Goal: Transaction & Acquisition: Download file/media

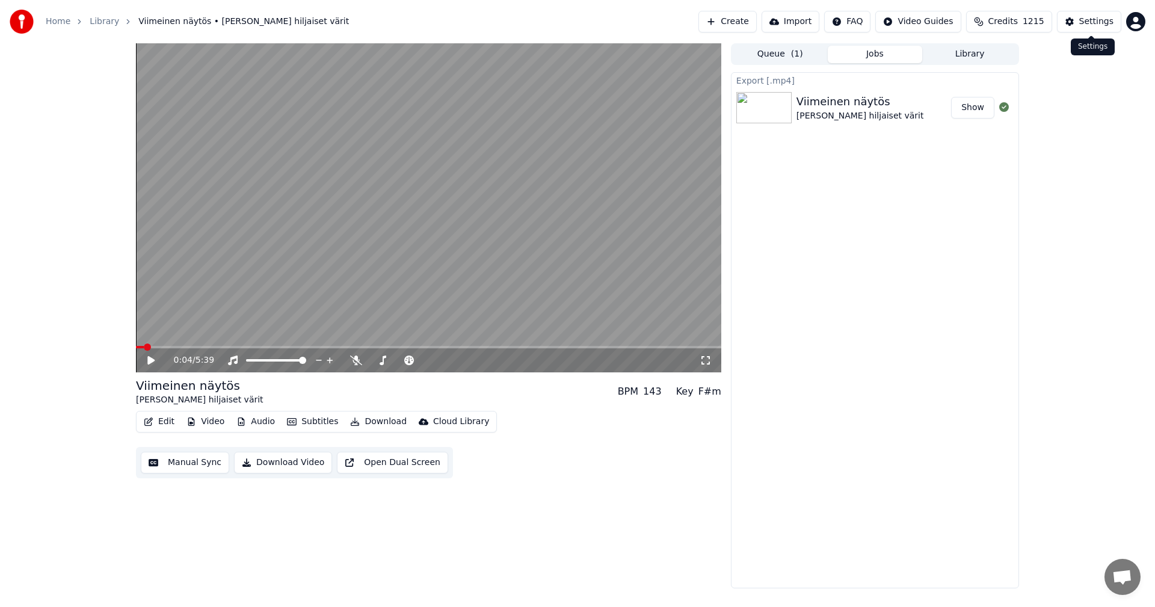
click at [1102, 25] on div "Settings" at bounding box center [1096, 22] width 34 height 12
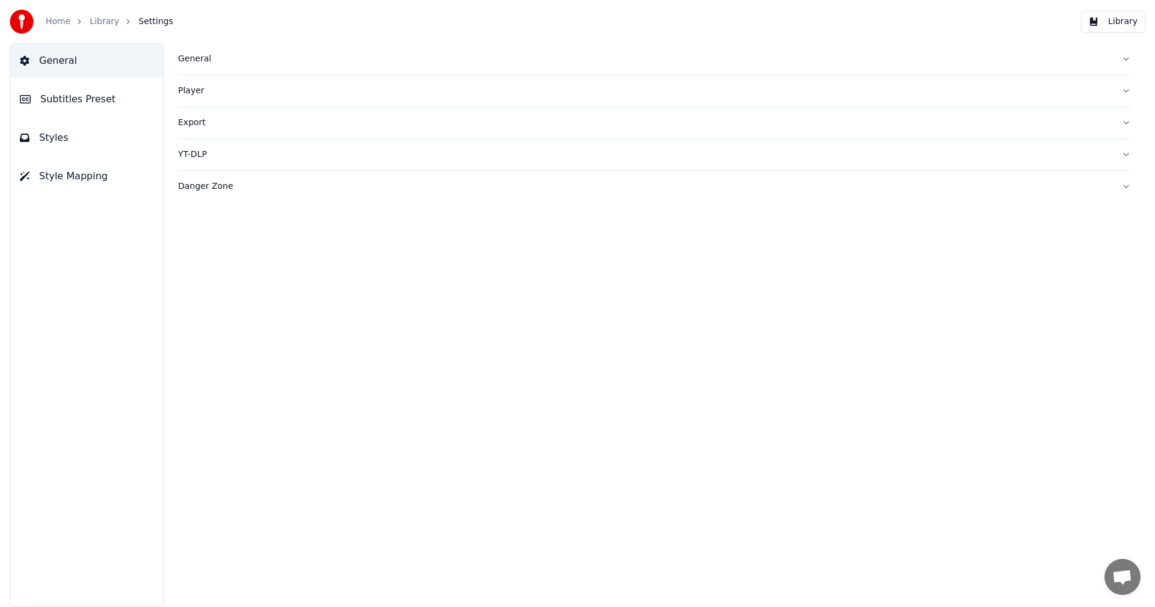
click at [195, 57] on div "General" at bounding box center [645, 59] width 934 height 12
click at [264, 238] on html "Home Library Settings Library General Subtitles Preset Styles Style Mapping Gen…" at bounding box center [577, 303] width 1155 height 607
click at [54, 22] on link "Home" at bounding box center [58, 22] width 25 height 12
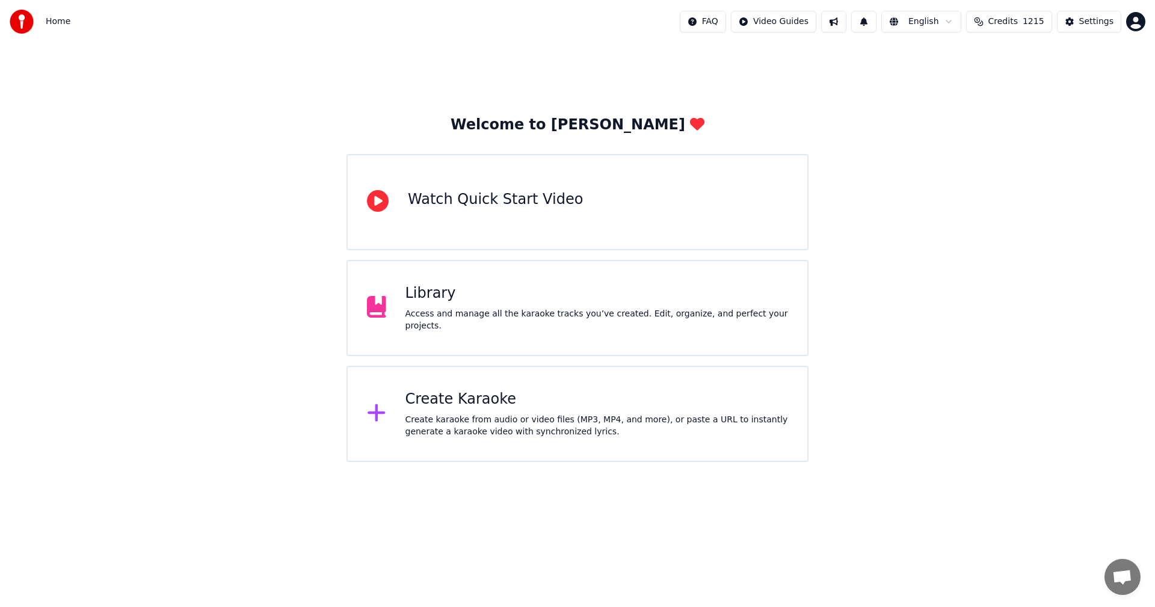
click at [455, 398] on div "Create Karaoke" at bounding box center [597, 399] width 383 height 19
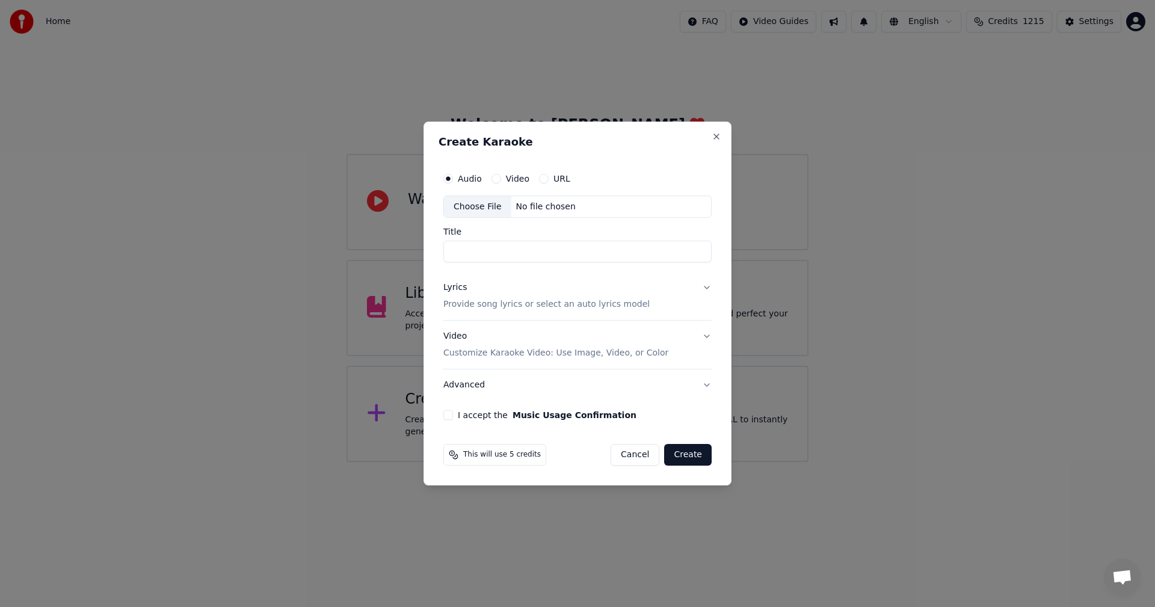
click at [481, 208] on div "Choose File" at bounding box center [477, 207] width 67 height 22
click at [489, 206] on div "Choose File" at bounding box center [477, 207] width 67 height 22
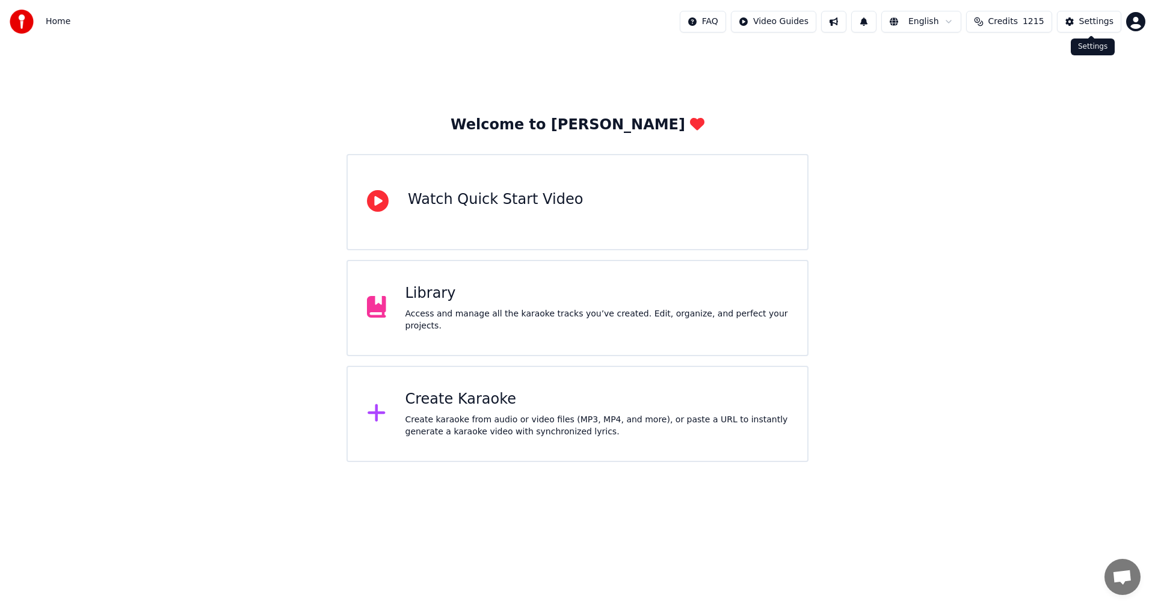
click at [1093, 21] on div "Settings" at bounding box center [1096, 22] width 34 height 12
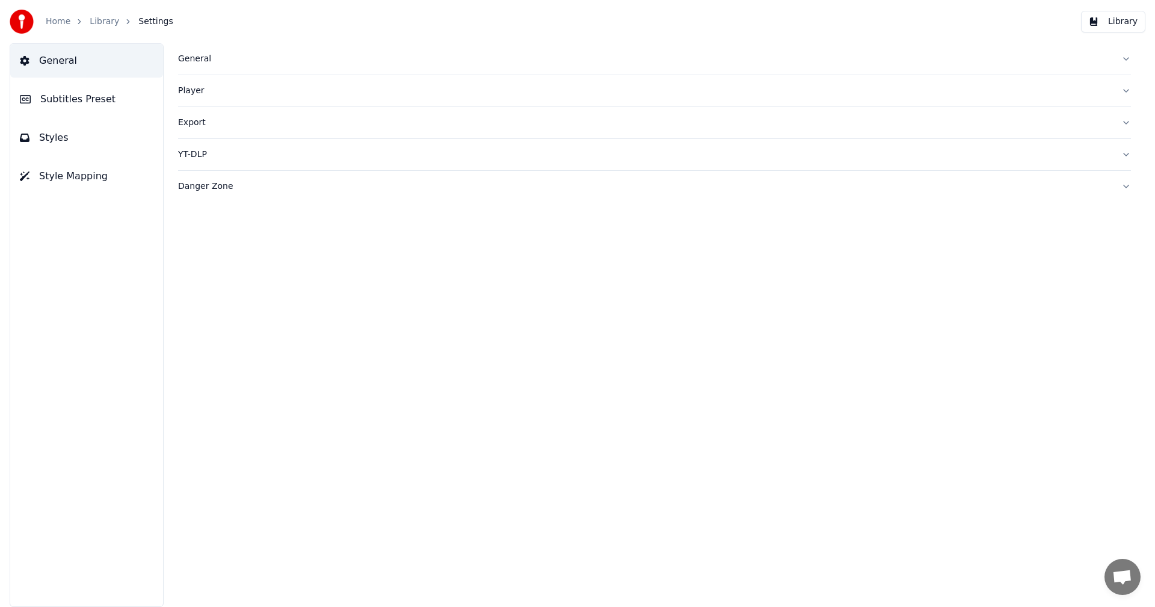
click at [192, 61] on div "General" at bounding box center [645, 59] width 934 height 12
drag, startPoint x: 718, startPoint y: 185, endPoint x: 548, endPoint y: 185, distance: 169.7
click at [715, 182] on div "Sync Model AudioShakeAI" at bounding box center [654, 187] width 953 height 35
click at [66, 18] on link "Home" at bounding box center [58, 22] width 25 height 12
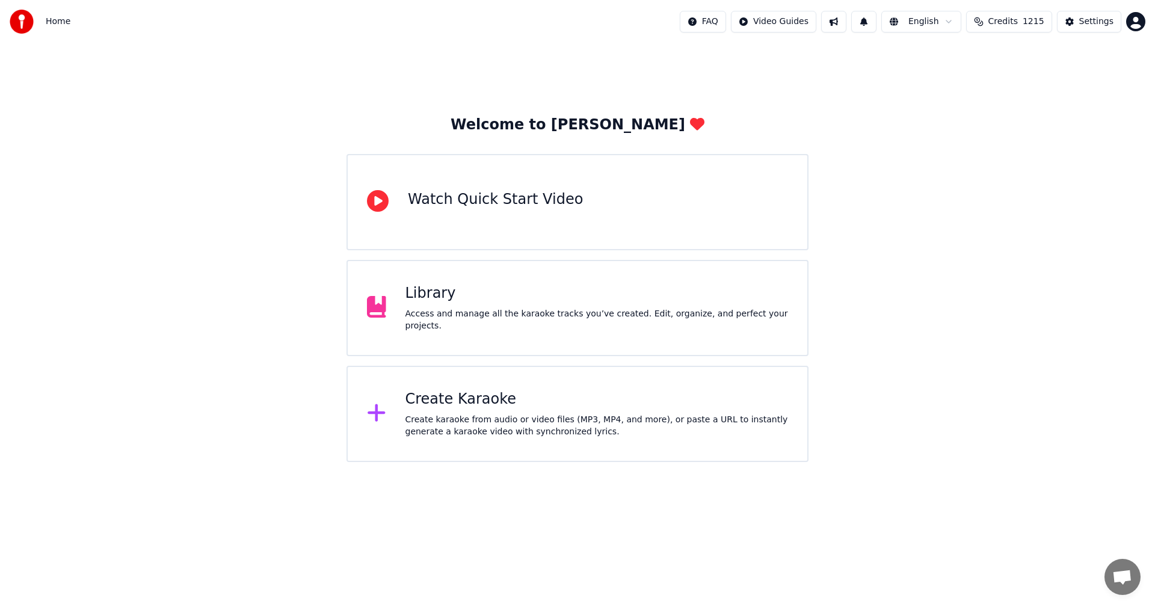
click at [437, 405] on div "Create Karaoke" at bounding box center [597, 399] width 383 height 19
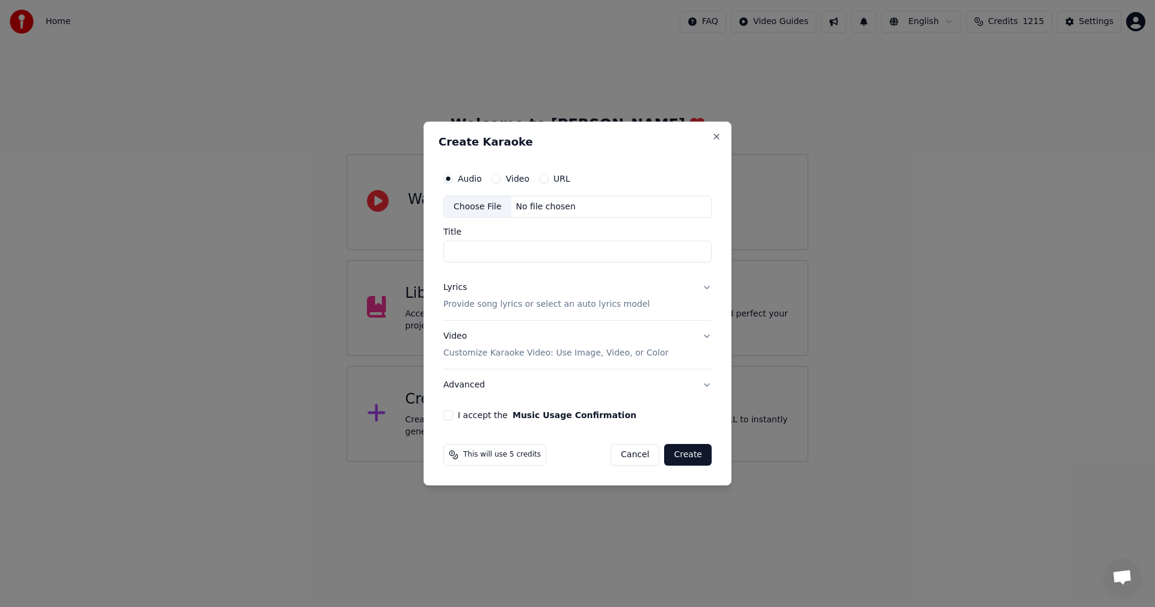
click at [476, 208] on div "Choose File" at bounding box center [477, 207] width 67 height 22
type input "**********"
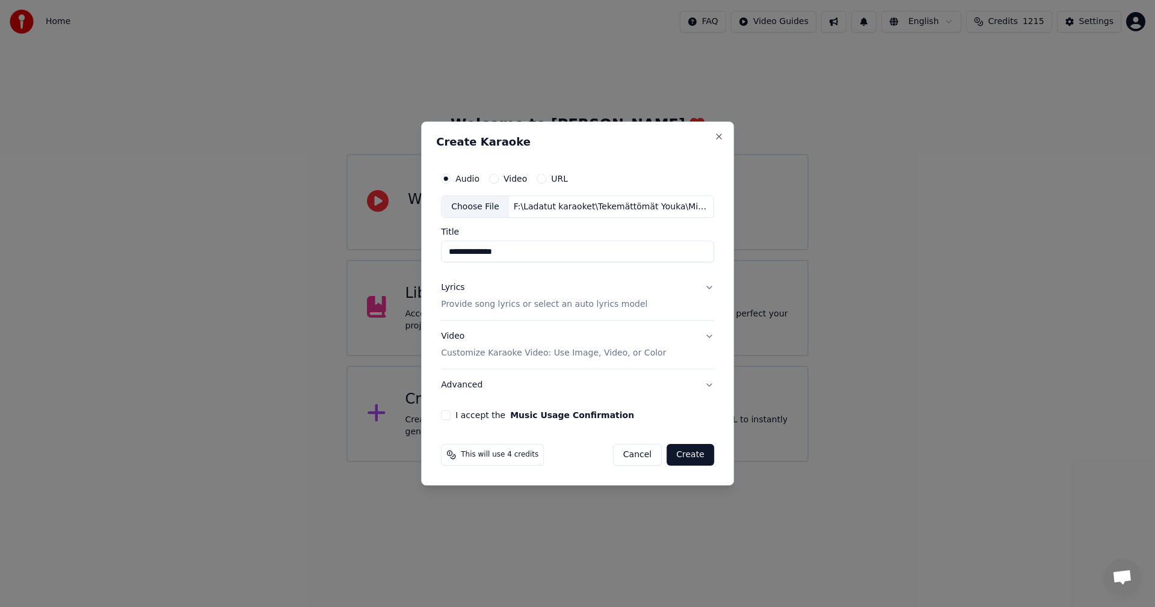
click at [707, 282] on button "Lyrics Provide song lyrics or select an auto lyrics model" at bounding box center [577, 297] width 273 height 48
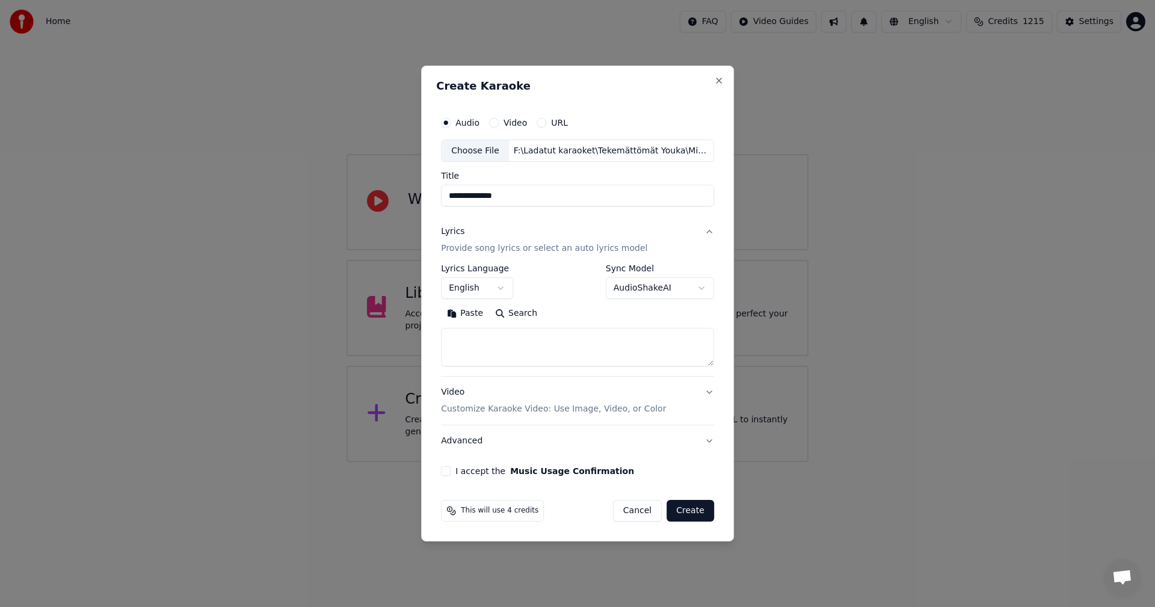
click at [474, 314] on button "Paste" at bounding box center [465, 313] width 48 height 19
type textarea "**********"
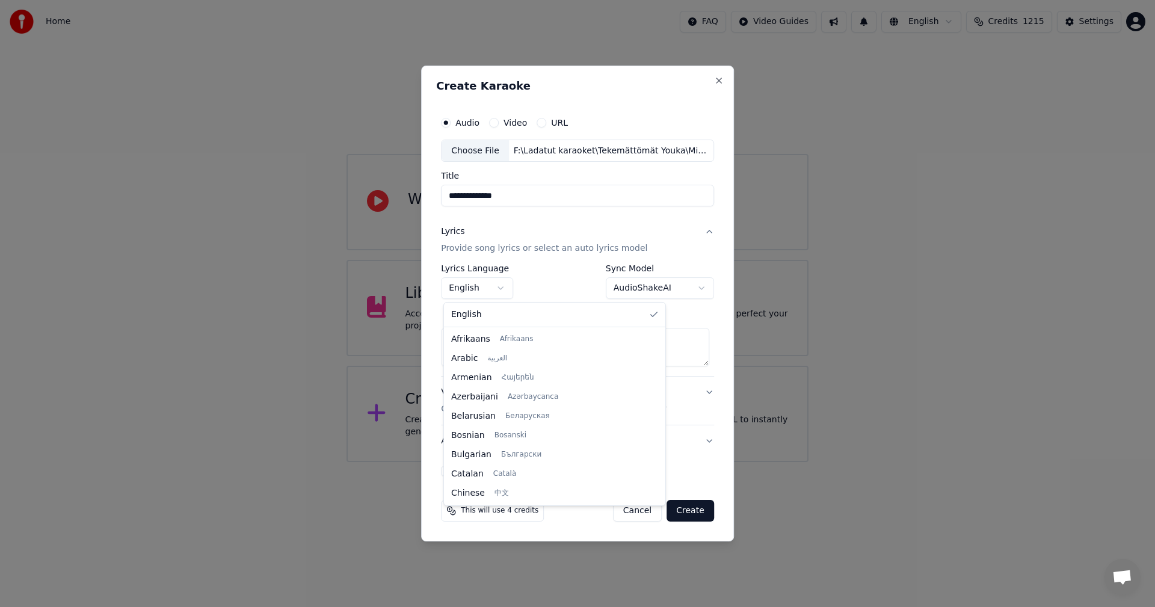
click at [501, 290] on body "**********" at bounding box center [577, 231] width 1155 height 462
select select "**"
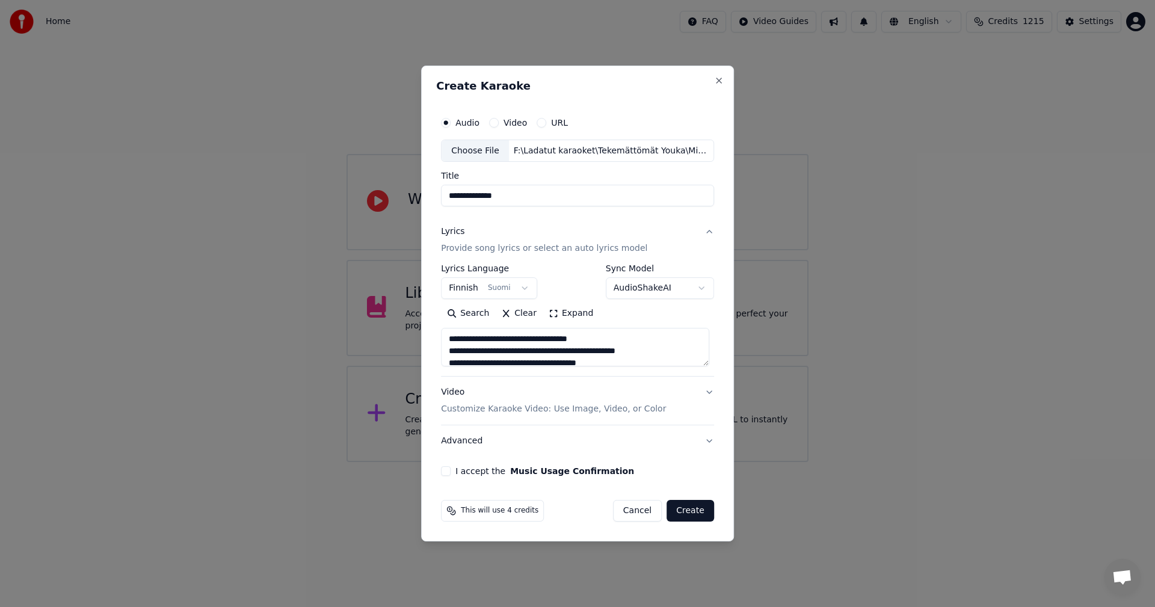
click at [449, 471] on button "I accept the Music Usage Confirmation" at bounding box center [446, 471] width 10 height 10
click at [696, 505] on button "Create" at bounding box center [691, 511] width 48 height 22
type textarea "**********"
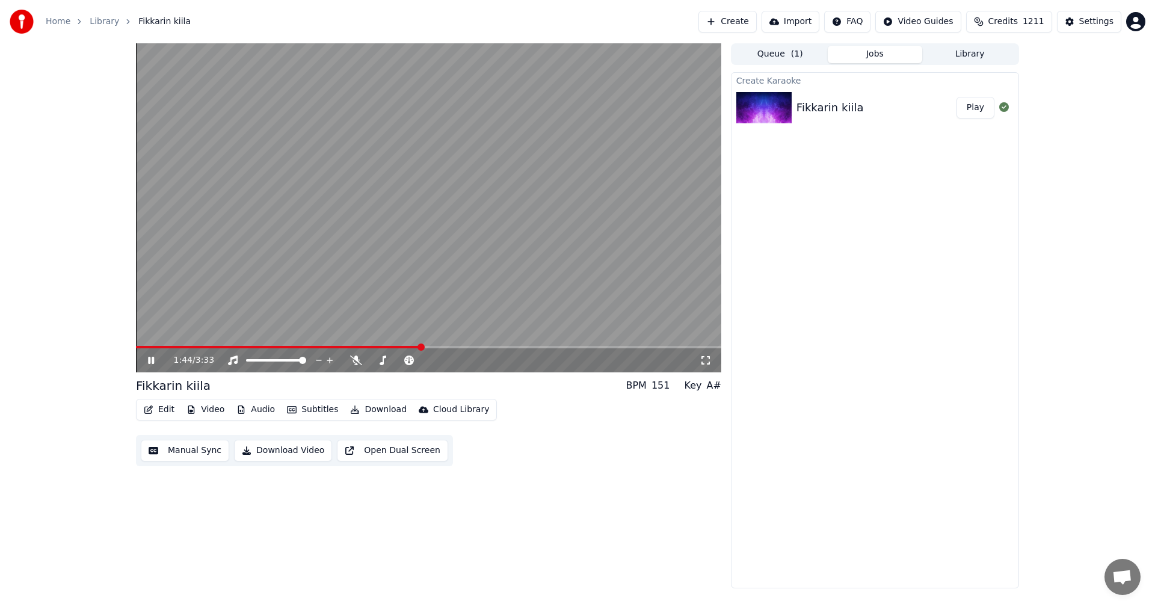
click at [421, 347] on span at bounding box center [428, 347] width 585 height 2
click at [154, 360] on icon at bounding box center [151, 360] width 6 height 7
click at [160, 412] on button "Edit" at bounding box center [159, 409] width 40 height 17
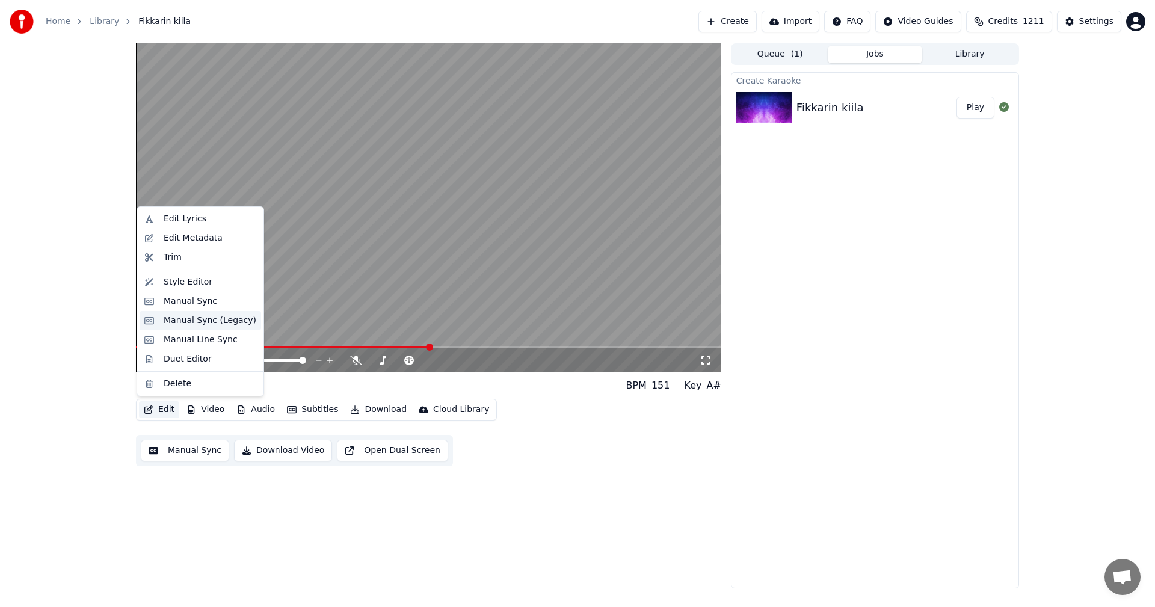
click at [185, 329] on div "Manual Sync (Legacy)" at bounding box center [201, 320] width 122 height 19
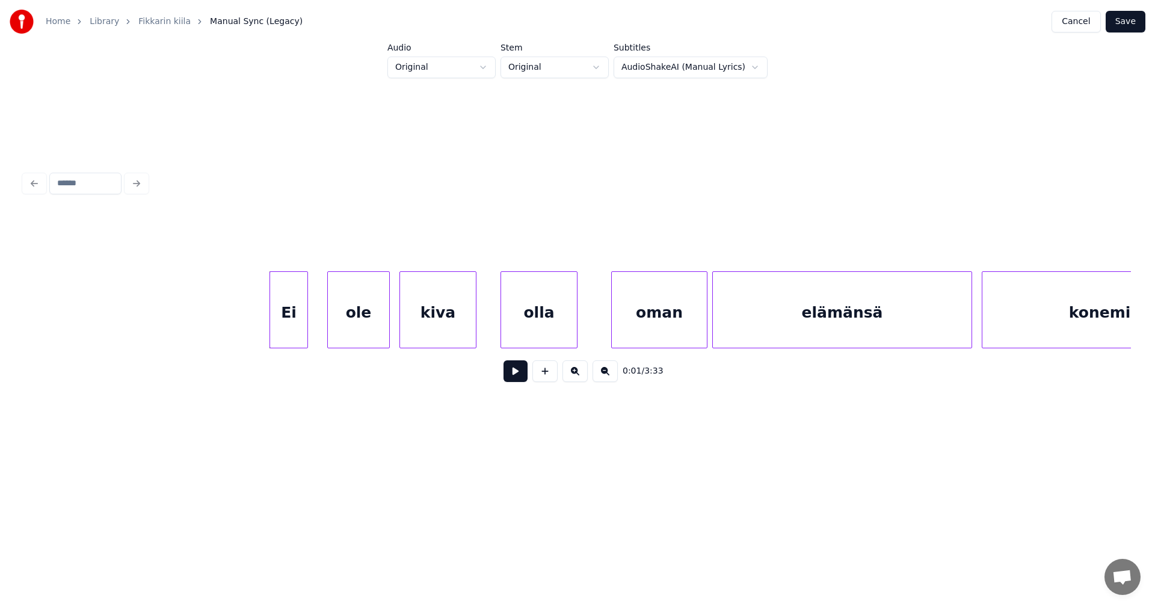
click at [518, 373] on button at bounding box center [516, 371] width 24 height 22
click at [518, 370] on button at bounding box center [516, 371] width 24 height 22
click at [1134, 22] on button "Save" at bounding box center [1126, 22] width 40 height 22
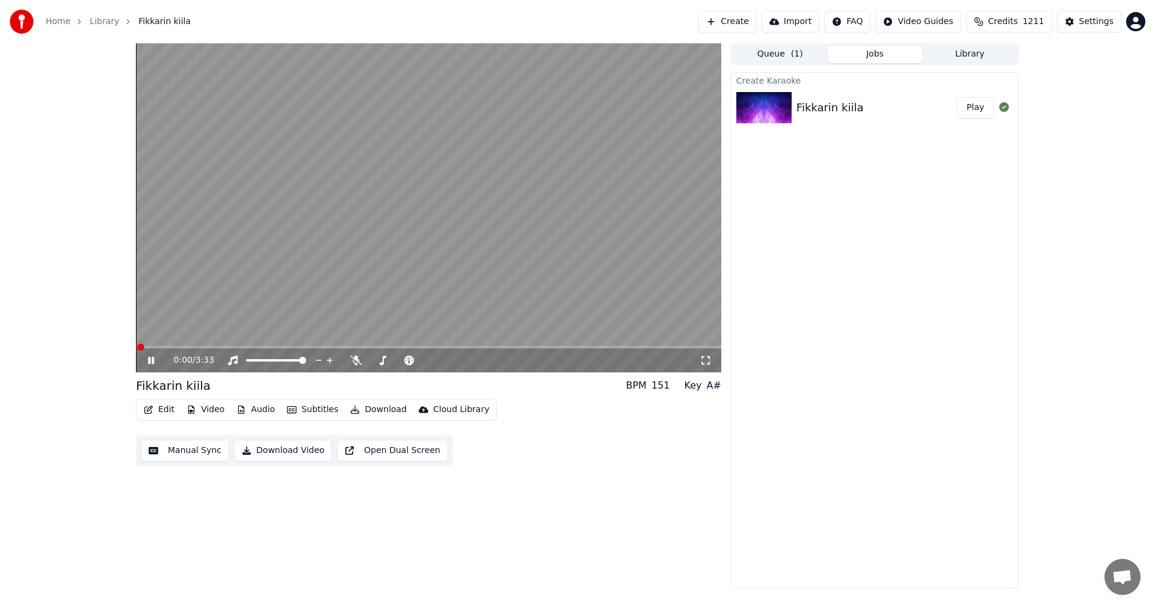
click at [297, 346] on span at bounding box center [428, 347] width 585 height 2
click at [356, 360] on icon at bounding box center [356, 361] width 12 height 10
click at [263, 347] on span at bounding box center [219, 347] width 167 height 2
click at [355, 361] on icon at bounding box center [356, 361] width 7 height 10
click at [355, 361] on icon at bounding box center [356, 361] width 12 height 10
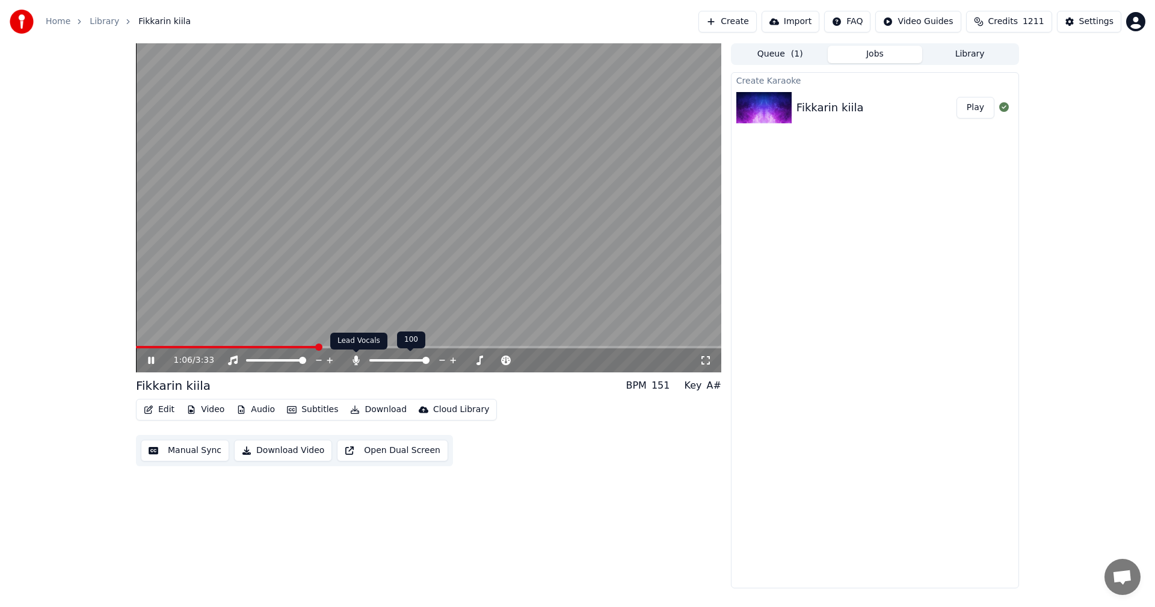
click at [355, 357] on icon at bounding box center [356, 361] width 7 height 10
click at [149, 357] on icon at bounding box center [160, 361] width 28 height 10
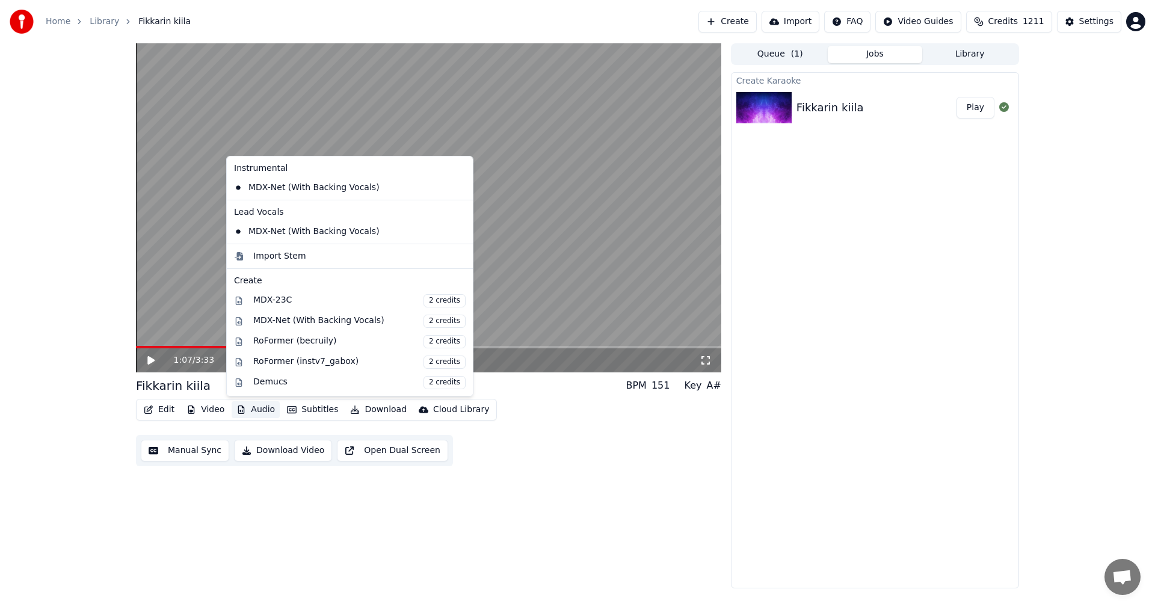
click at [266, 410] on button "Audio" at bounding box center [256, 409] width 48 height 17
click at [282, 303] on div "MDX-23C 2 credits" at bounding box center [359, 300] width 212 height 13
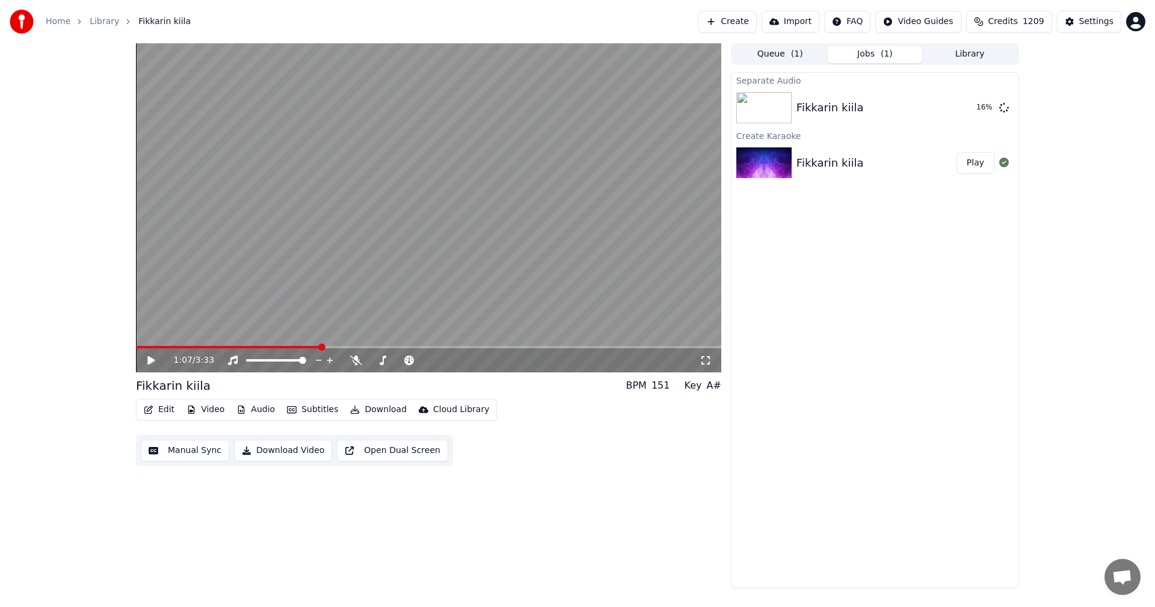
click at [169, 408] on button "Edit" at bounding box center [159, 409] width 40 height 17
click at [847, 229] on div "Separate Audio Fikkarin kiila 17 % Create Karaoke Fikkarin kiila Play" at bounding box center [875, 330] width 288 height 516
click at [170, 404] on button "Edit" at bounding box center [159, 409] width 40 height 17
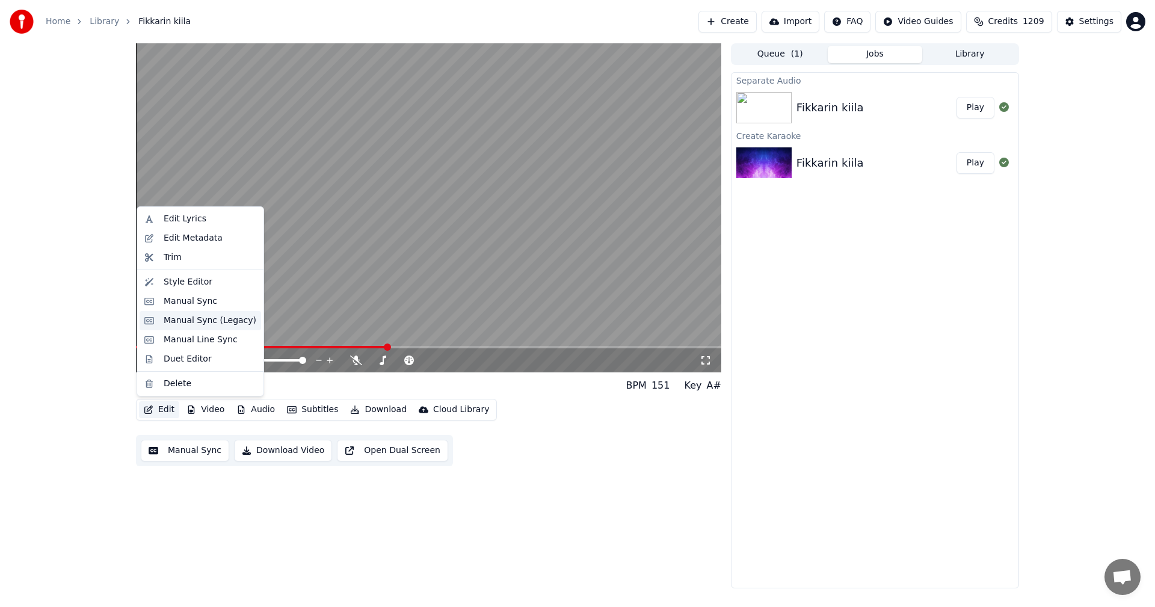
click at [208, 321] on div "Manual Sync (Legacy)" at bounding box center [210, 321] width 93 height 12
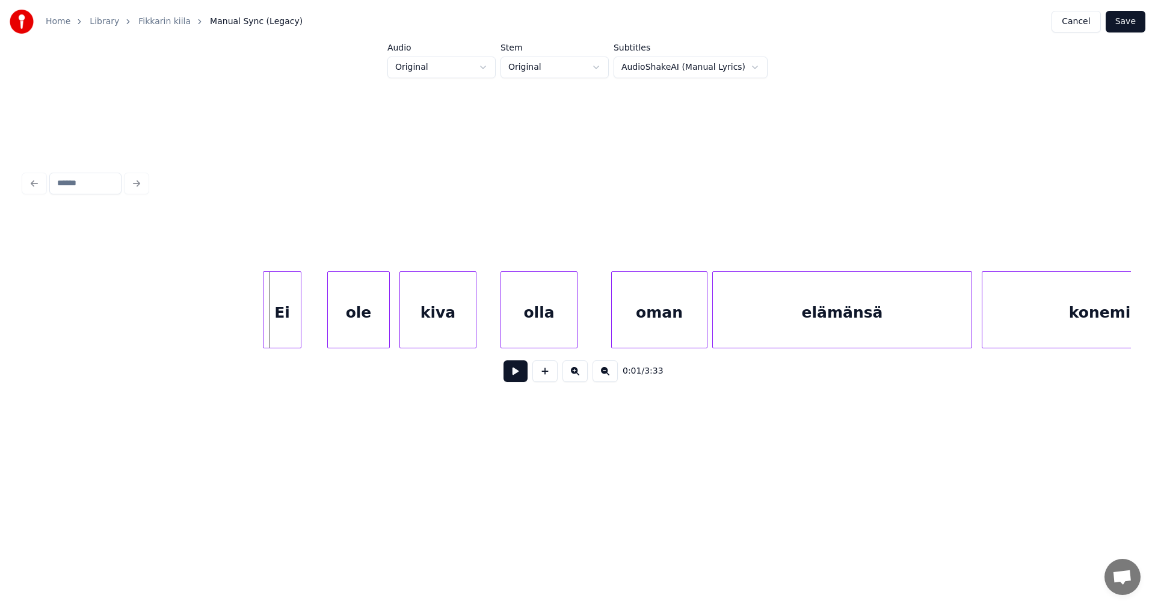
click at [273, 327] on div "Ei" at bounding box center [282, 313] width 37 height 82
click at [363, 324] on div "ole" at bounding box center [346, 313] width 61 height 82
click at [455, 317] on div "kiva" at bounding box center [435, 313] width 76 height 82
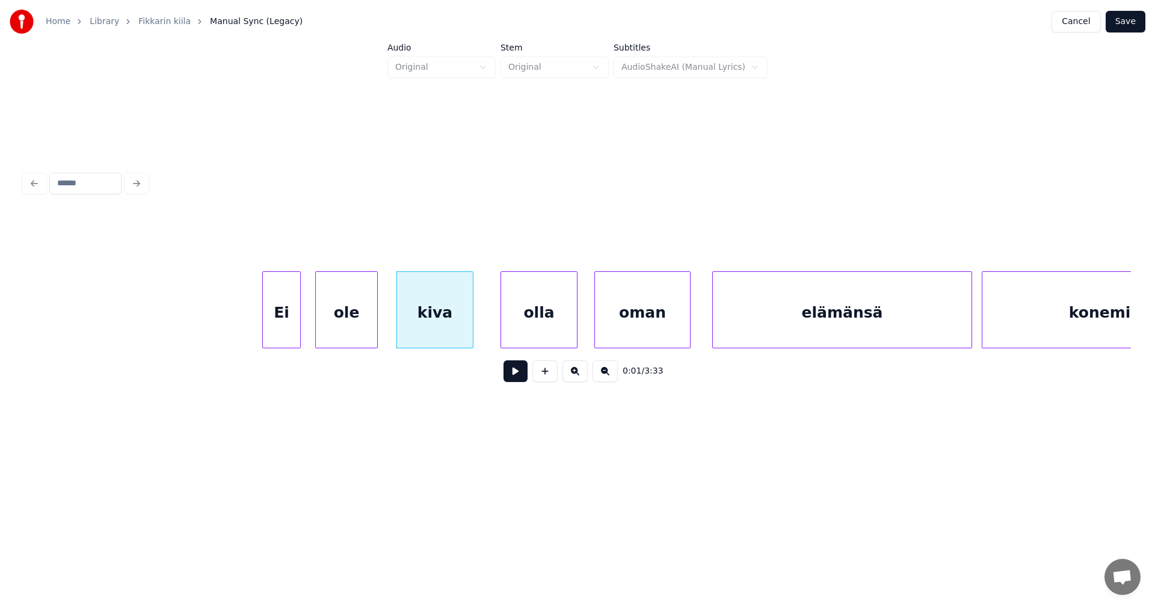
click at [634, 330] on div "oman" at bounding box center [642, 313] width 95 height 82
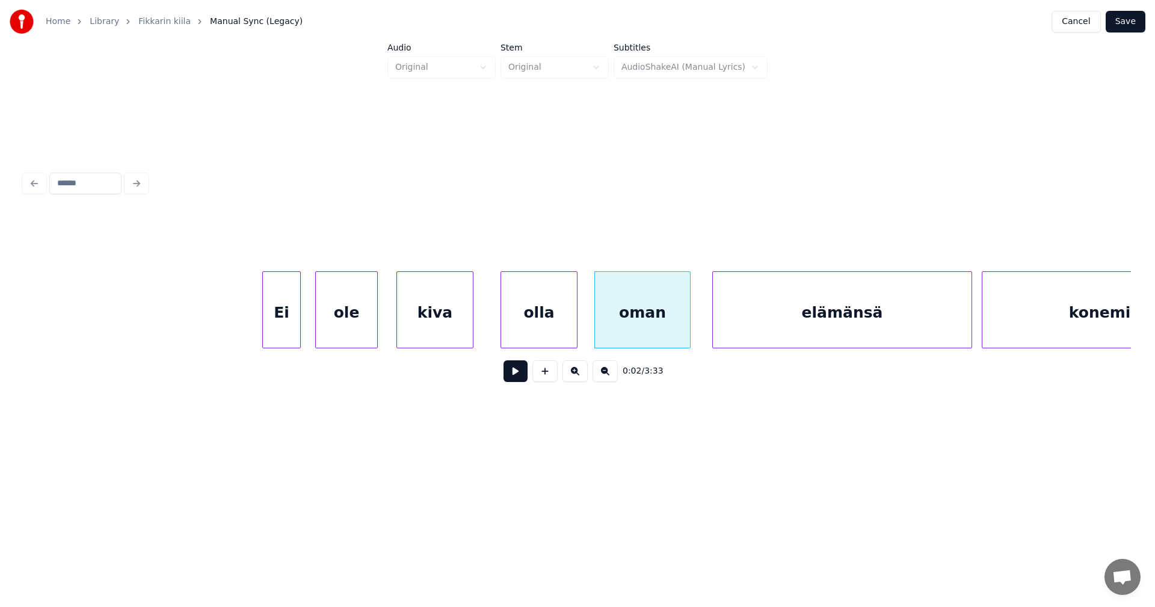
click at [288, 331] on div "Ei" at bounding box center [281, 313] width 37 height 82
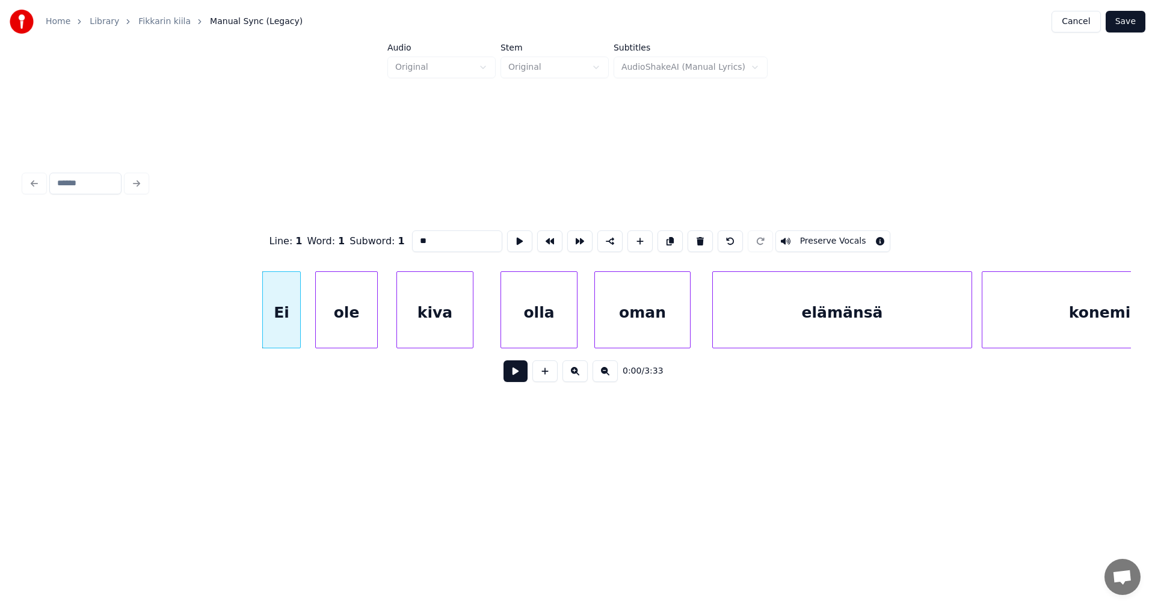
click at [517, 377] on button at bounding box center [516, 371] width 24 height 22
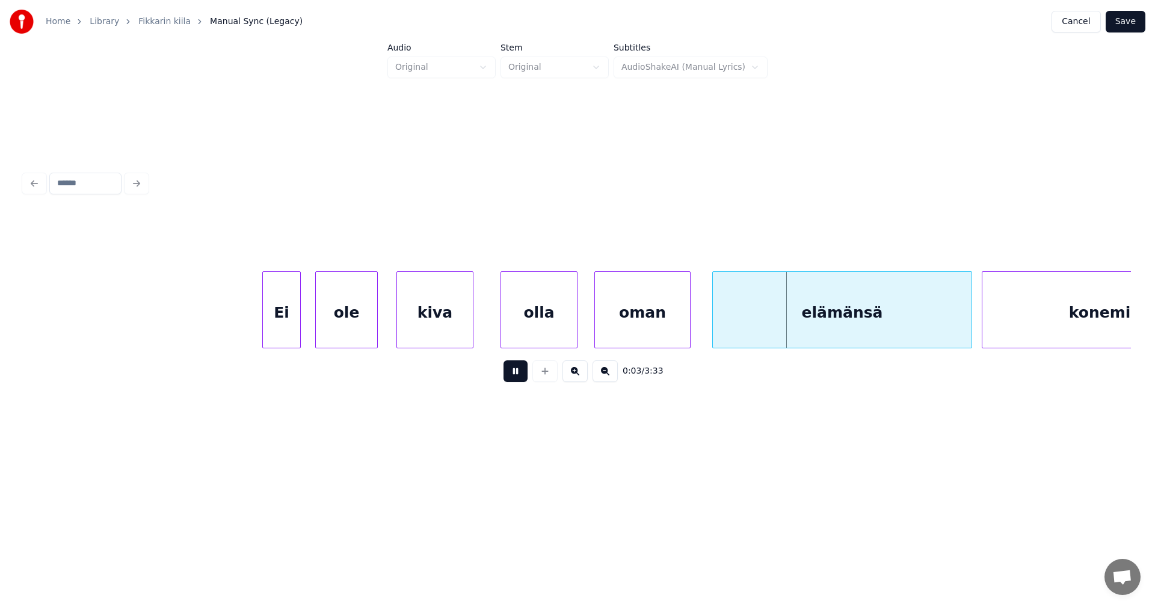
click at [517, 377] on button at bounding box center [516, 371] width 24 height 22
click at [830, 332] on div "elämänsä" at bounding box center [838, 313] width 259 height 82
click at [517, 378] on button at bounding box center [516, 371] width 24 height 22
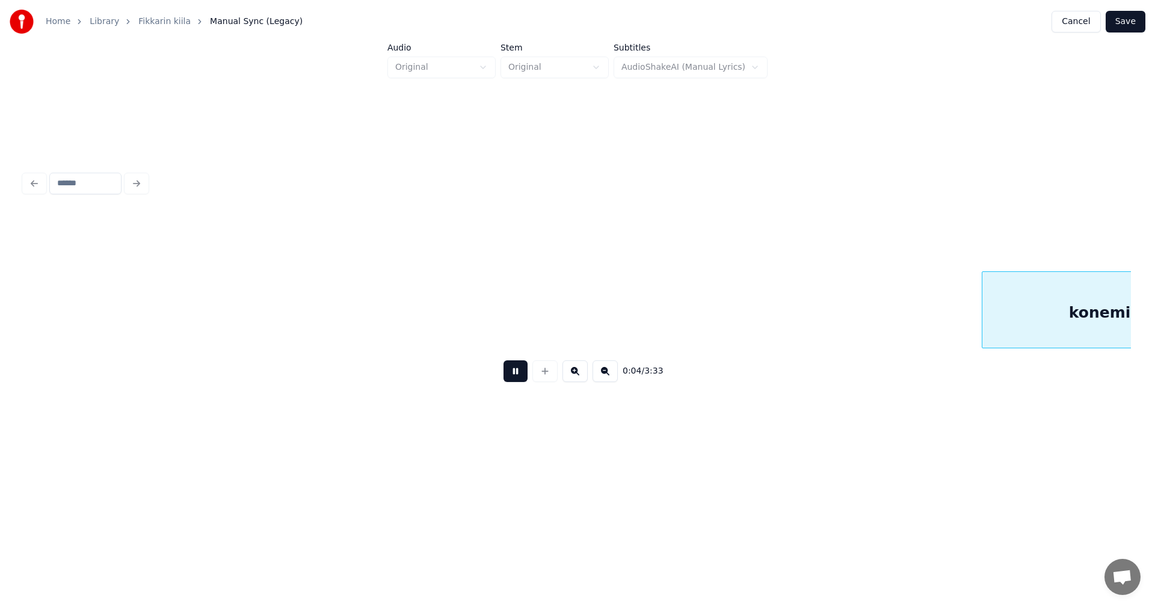
scroll to position [0, 1108]
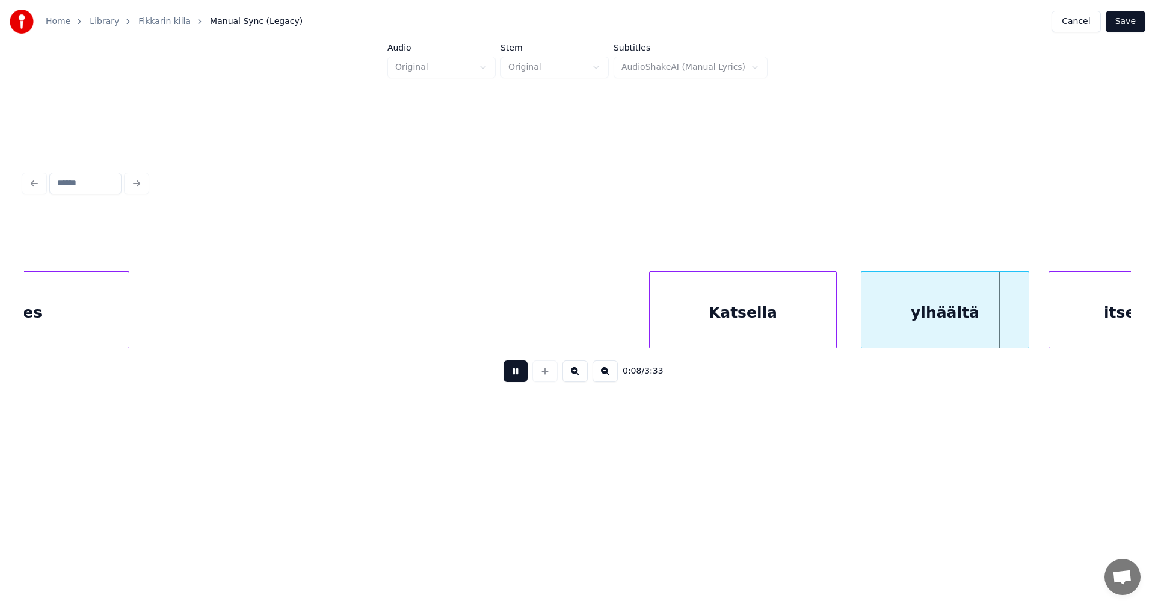
click at [517, 378] on button at bounding box center [516, 371] width 24 height 22
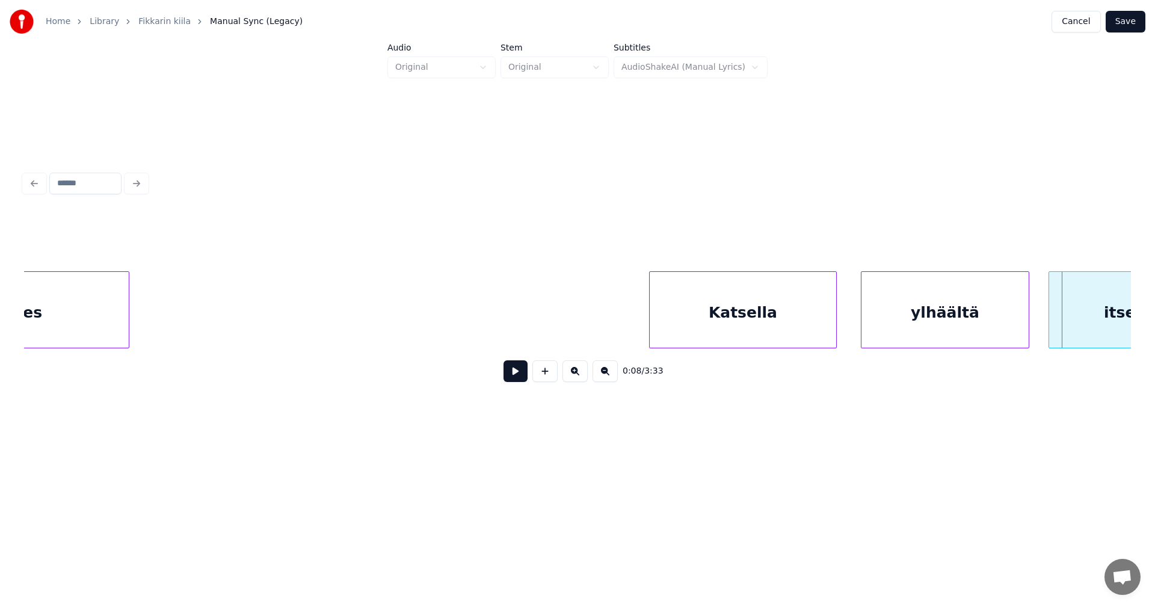
click at [517, 378] on button at bounding box center [516, 371] width 24 height 22
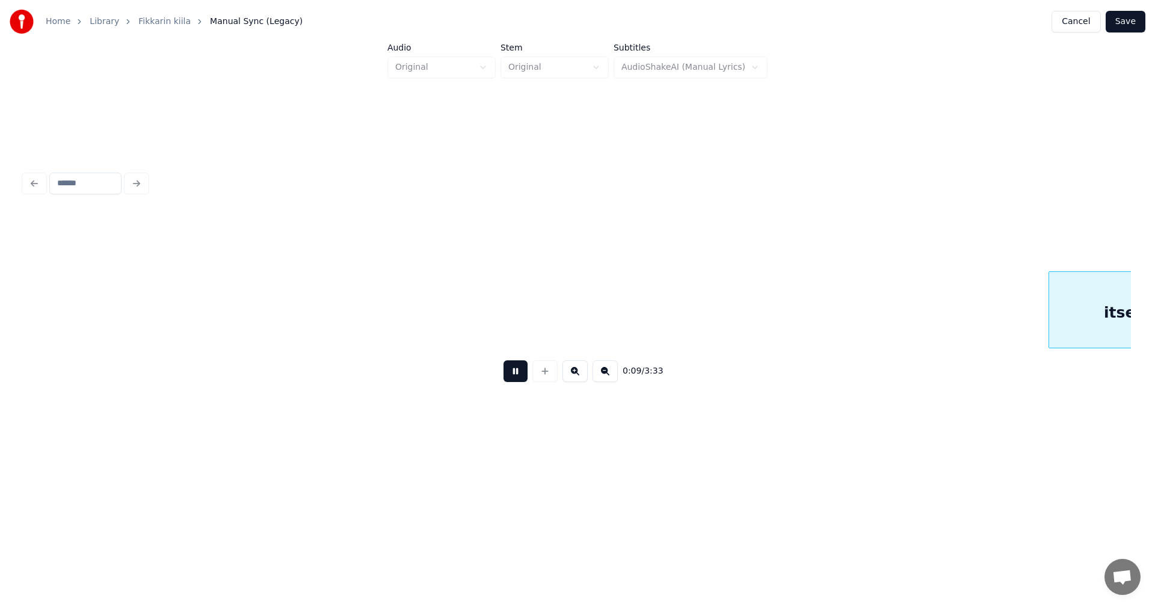
scroll to position [0, 2217]
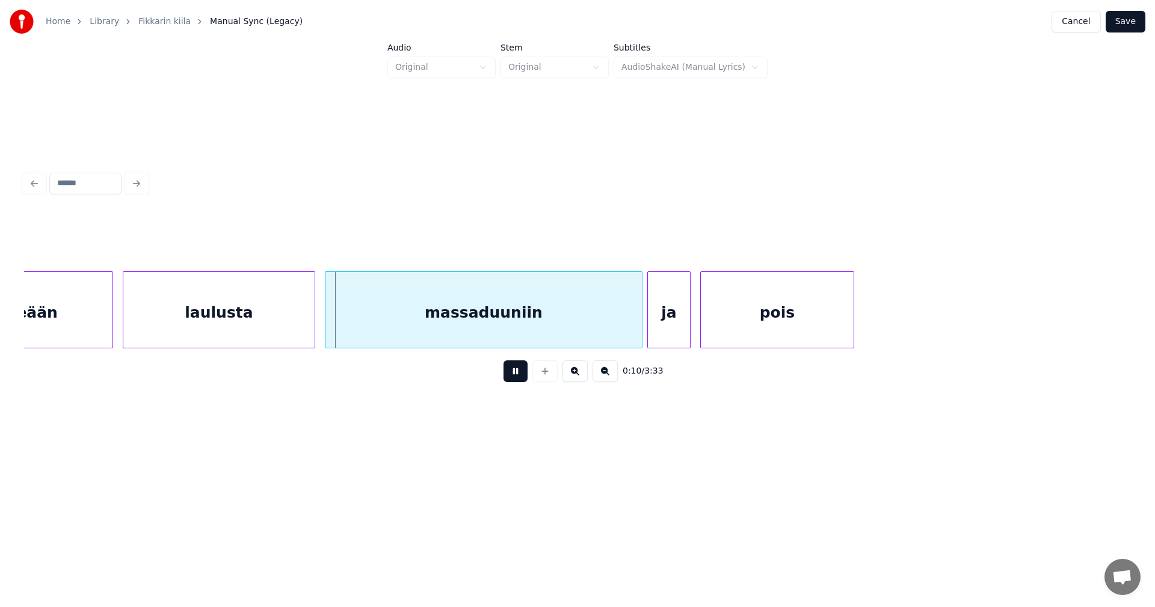
drag, startPoint x: 517, startPoint y: 378, endPoint x: 502, endPoint y: 378, distance: 15.6
click at [517, 376] on button at bounding box center [516, 371] width 24 height 22
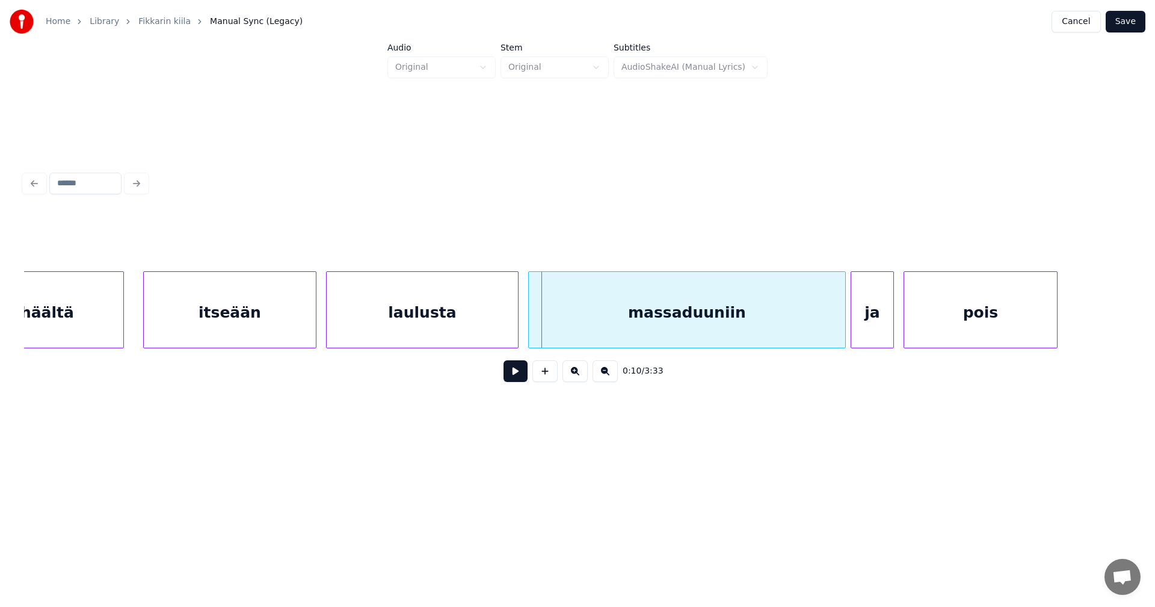
scroll to position [0, 2000]
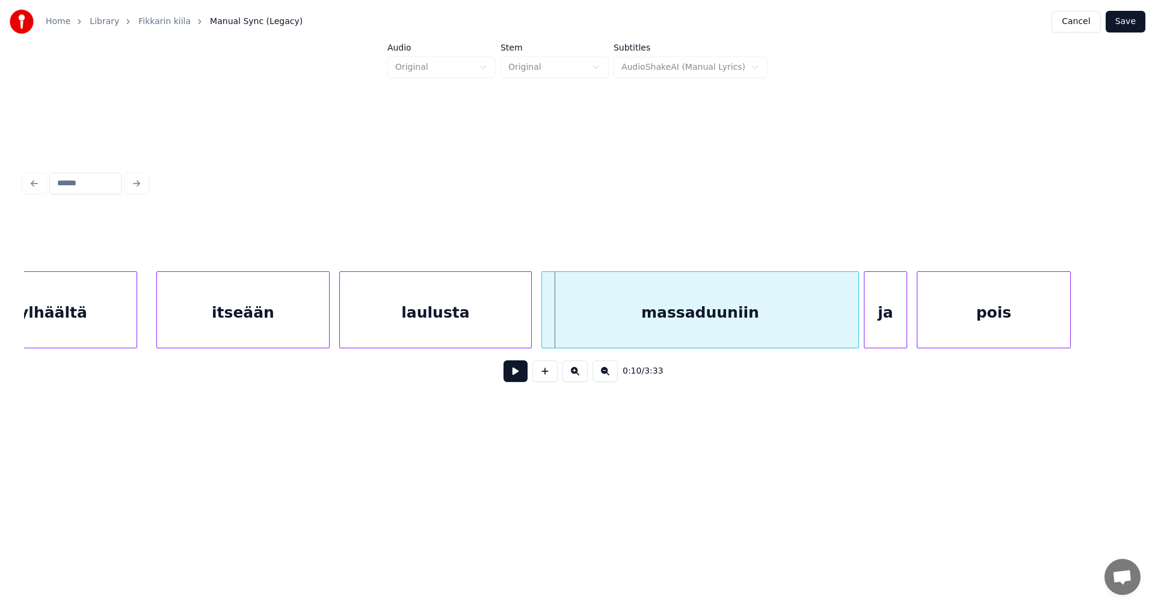
click at [198, 312] on div "itseään" at bounding box center [243, 313] width 172 height 82
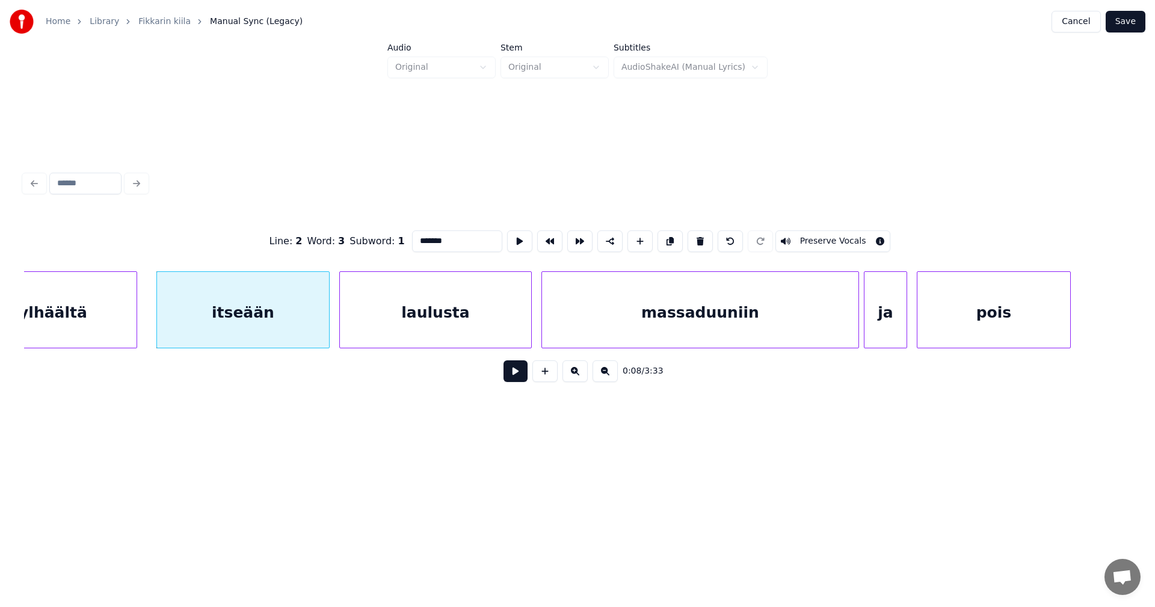
click at [510, 375] on button at bounding box center [516, 371] width 24 height 22
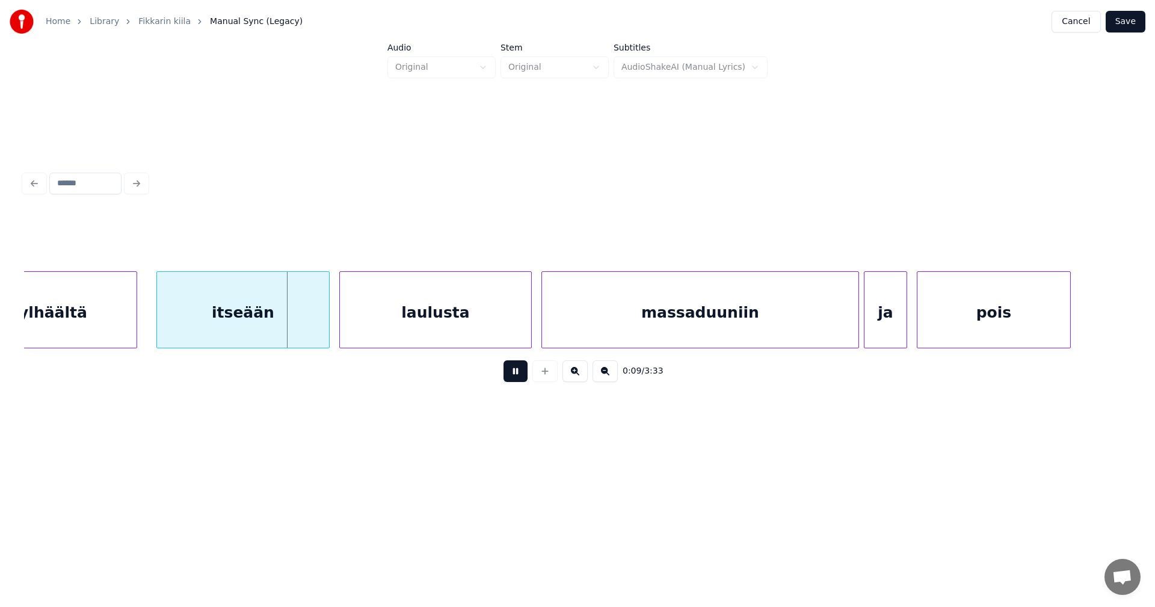
drag, startPoint x: 510, startPoint y: 375, endPoint x: 499, endPoint y: 377, distance: 10.4
click at [507, 375] on button at bounding box center [516, 371] width 24 height 22
click at [326, 327] on div "itseään" at bounding box center [239, 309] width 173 height 77
click at [313, 319] on div at bounding box center [315, 310] width 4 height 76
click at [406, 313] on div "laulusta" at bounding box center [428, 313] width 191 height 82
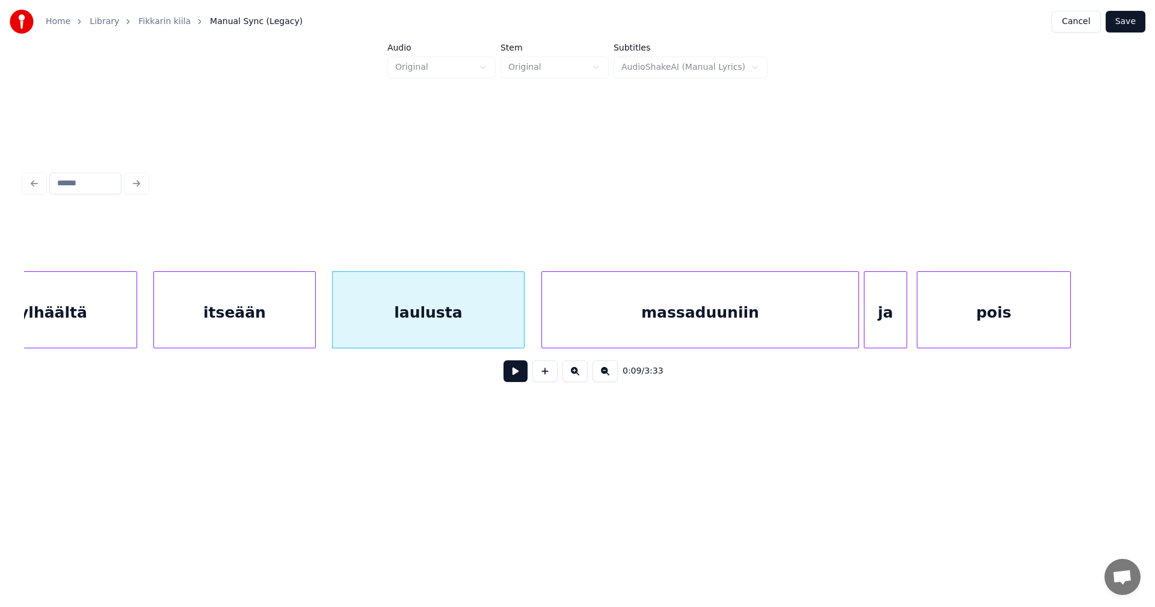
click at [514, 375] on button at bounding box center [516, 371] width 24 height 22
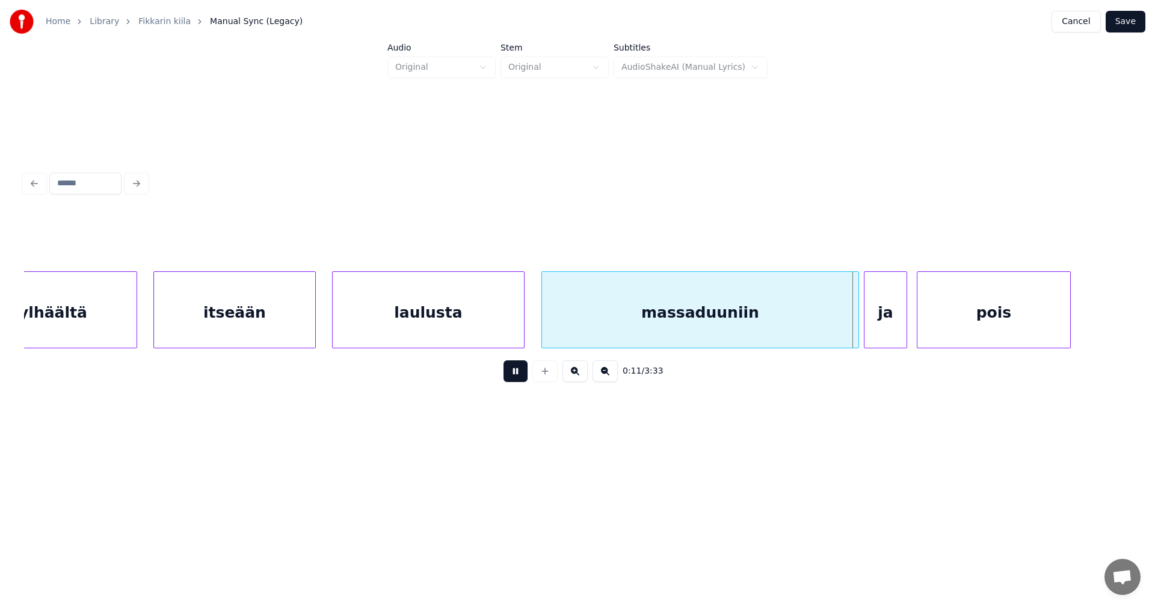
click at [514, 375] on button at bounding box center [516, 371] width 24 height 22
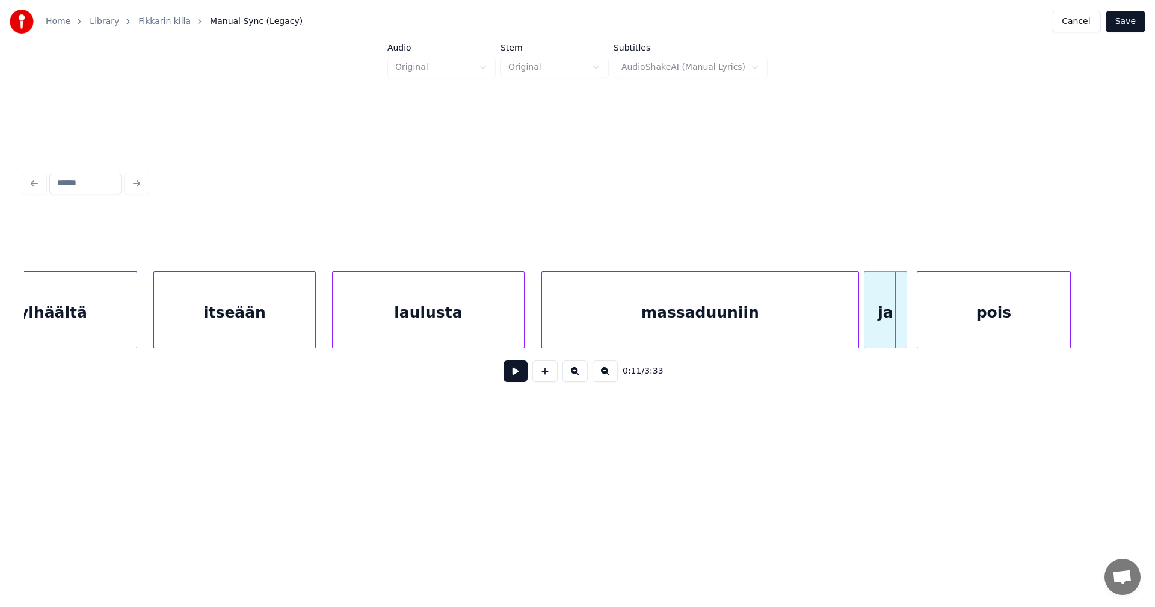
click at [514, 375] on button at bounding box center [516, 371] width 24 height 22
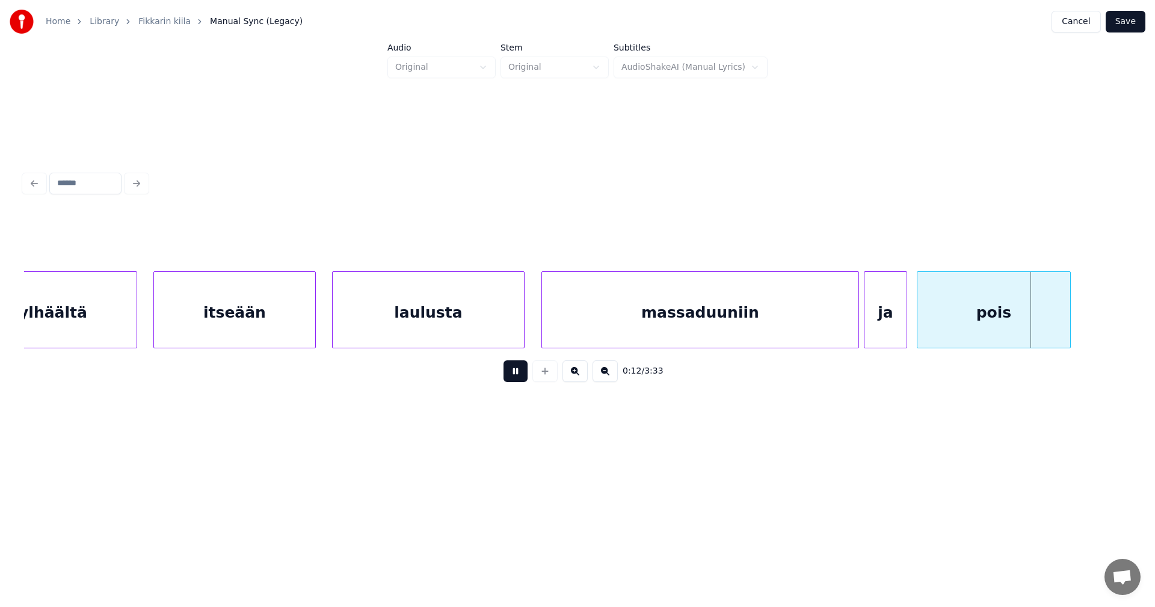
click at [514, 375] on button at bounding box center [516, 371] width 24 height 22
click at [623, 326] on div "massaduuniin" at bounding box center [700, 313] width 317 height 82
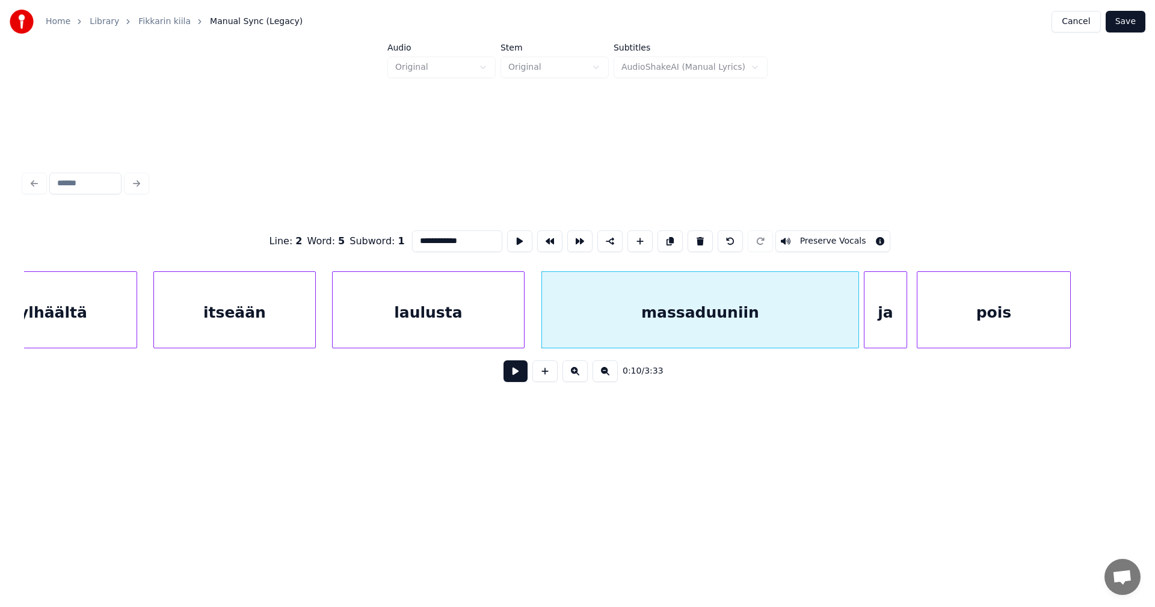
click at [521, 376] on button at bounding box center [516, 371] width 24 height 22
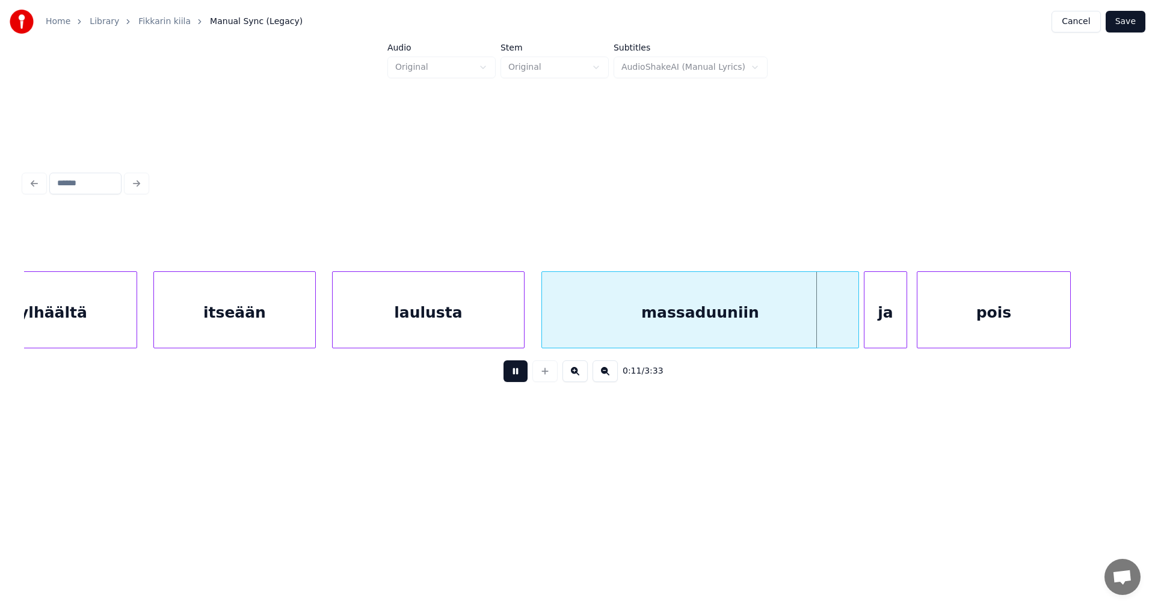
click at [520, 371] on button at bounding box center [516, 371] width 24 height 22
click at [850, 320] on div at bounding box center [850, 310] width 4 height 76
click at [840, 325] on div at bounding box center [842, 310] width 4 height 76
click at [868, 327] on div "ja" at bounding box center [875, 313] width 42 height 82
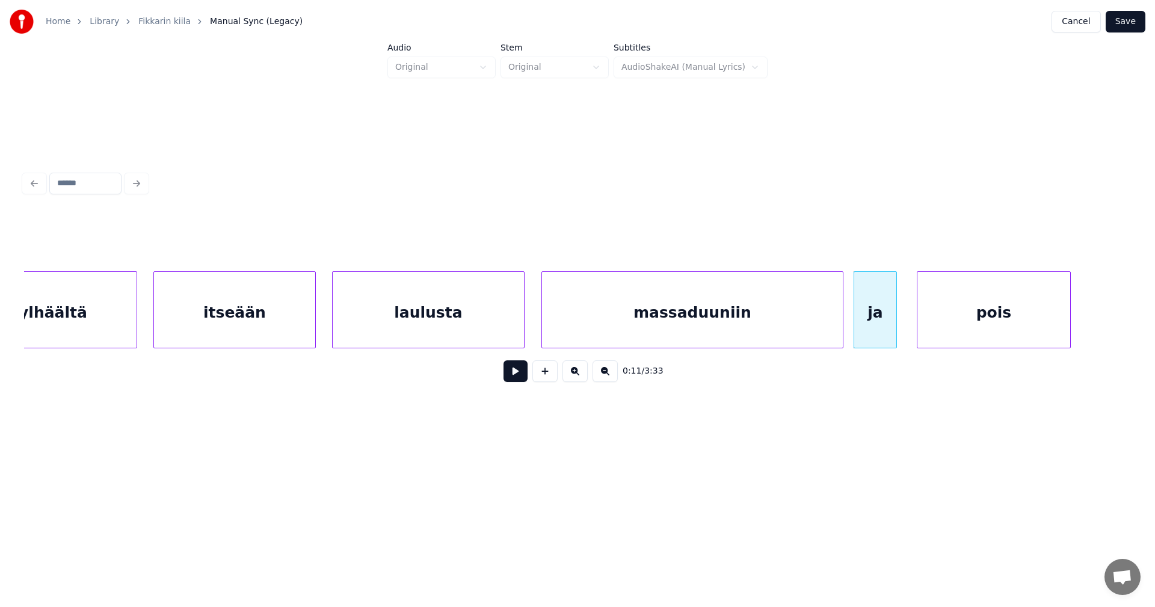
click at [451, 310] on div "laulusta" at bounding box center [428, 313] width 191 height 82
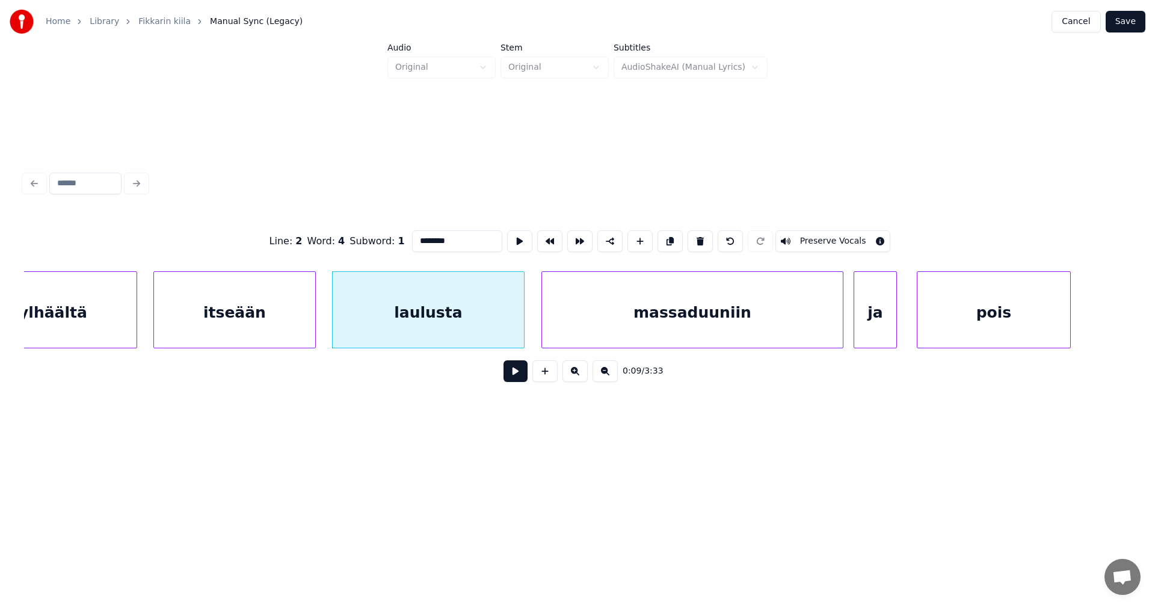
click at [517, 376] on button at bounding box center [516, 371] width 24 height 22
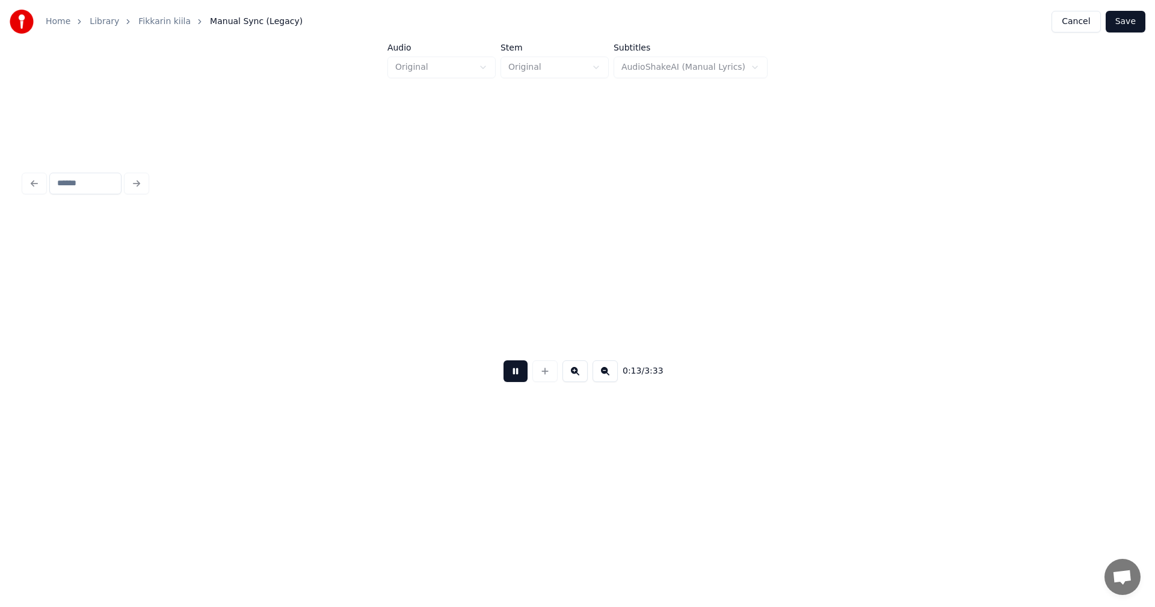
scroll to position [0, 3110]
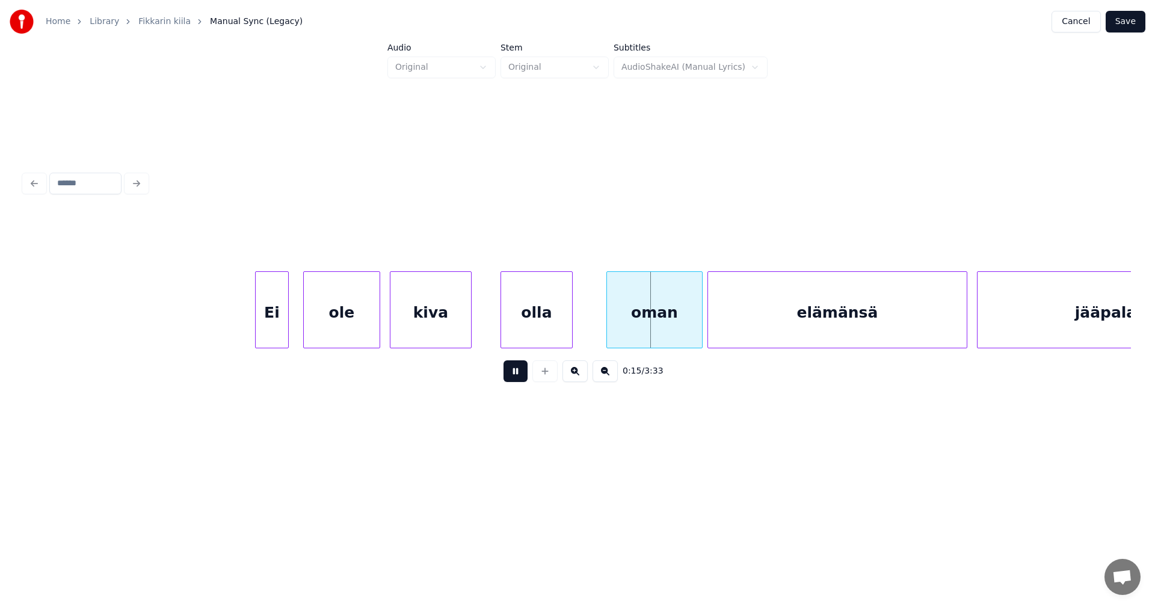
click at [516, 375] on button at bounding box center [516, 371] width 24 height 22
click at [623, 328] on div "oman" at bounding box center [640, 313] width 95 height 82
click at [762, 322] on div "elämänsä" at bounding box center [831, 313] width 259 height 82
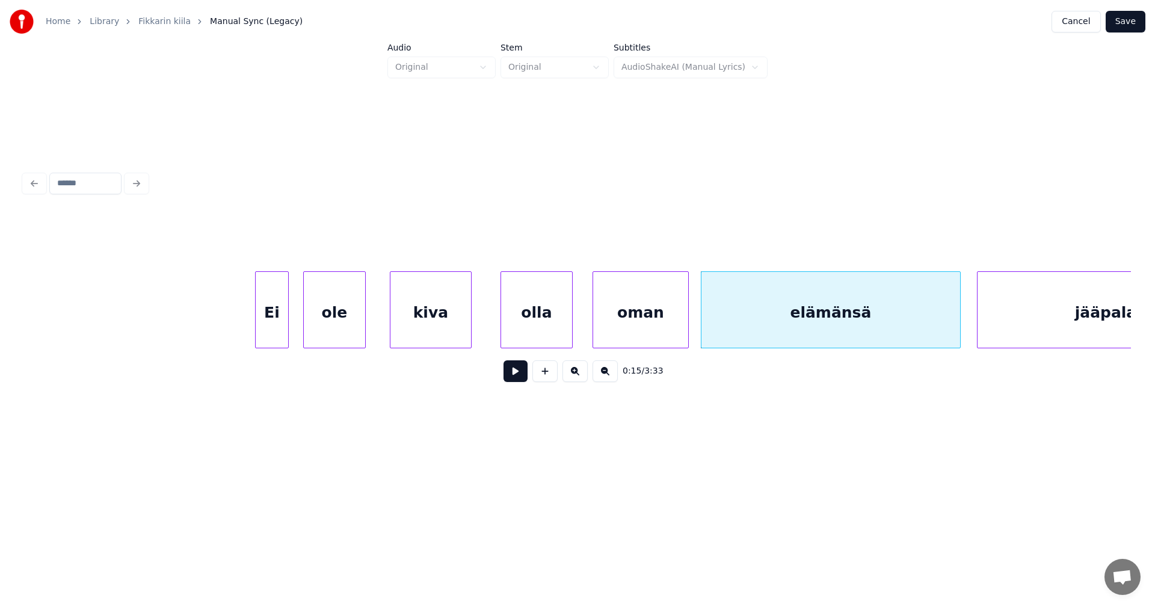
click at [363, 326] on div at bounding box center [364, 310] width 4 height 76
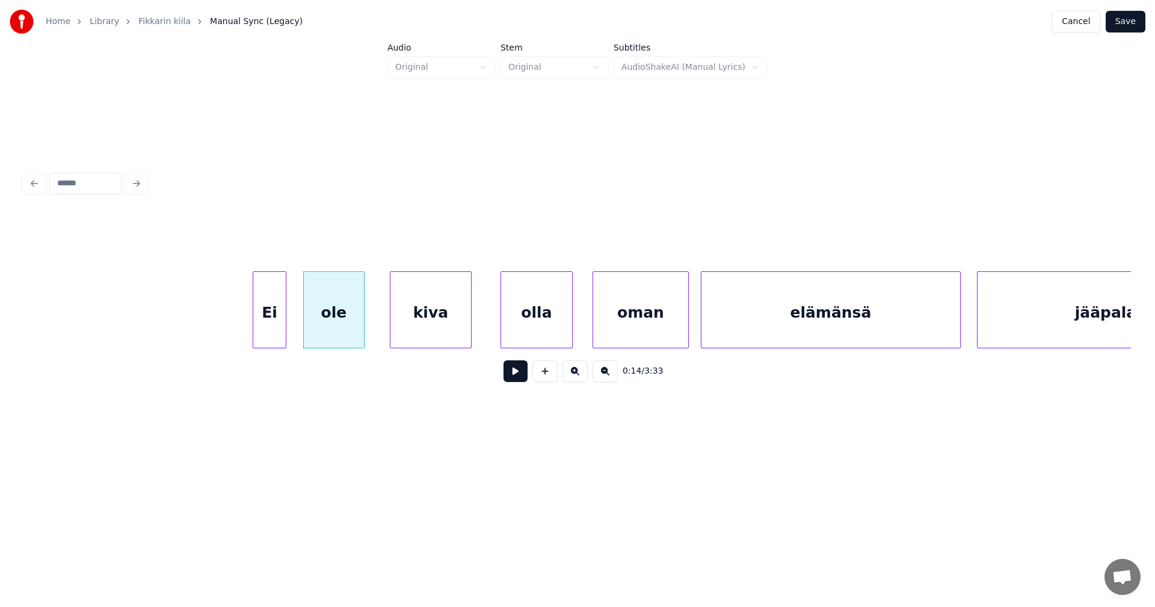
click at [271, 336] on div "Ei" at bounding box center [269, 313] width 32 height 82
click at [514, 378] on button at bounding box center [516, 371] width 24 height 22
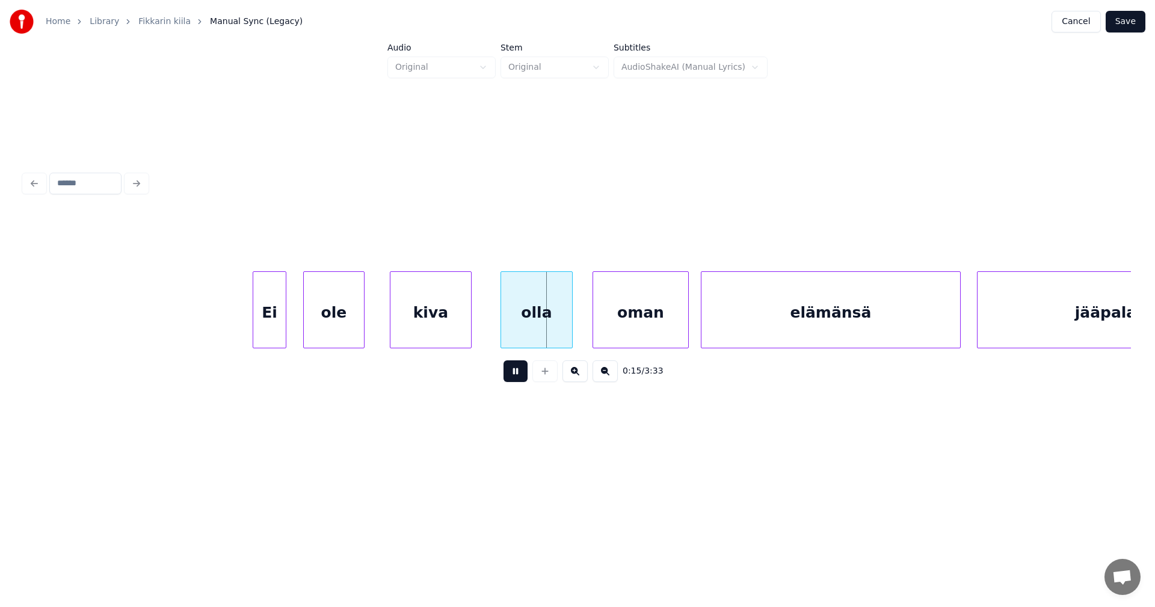
drag, startPoint x: 514, startPoint y: 377, endPoint x: 510, endPoint y: 366, distance: 12.2
click at [511, 366] on button at bounding box center [516, 371] width 24 height 22
click at [436, 327] on div "kiva" at bounding box center [431, 313] width 81 height 82
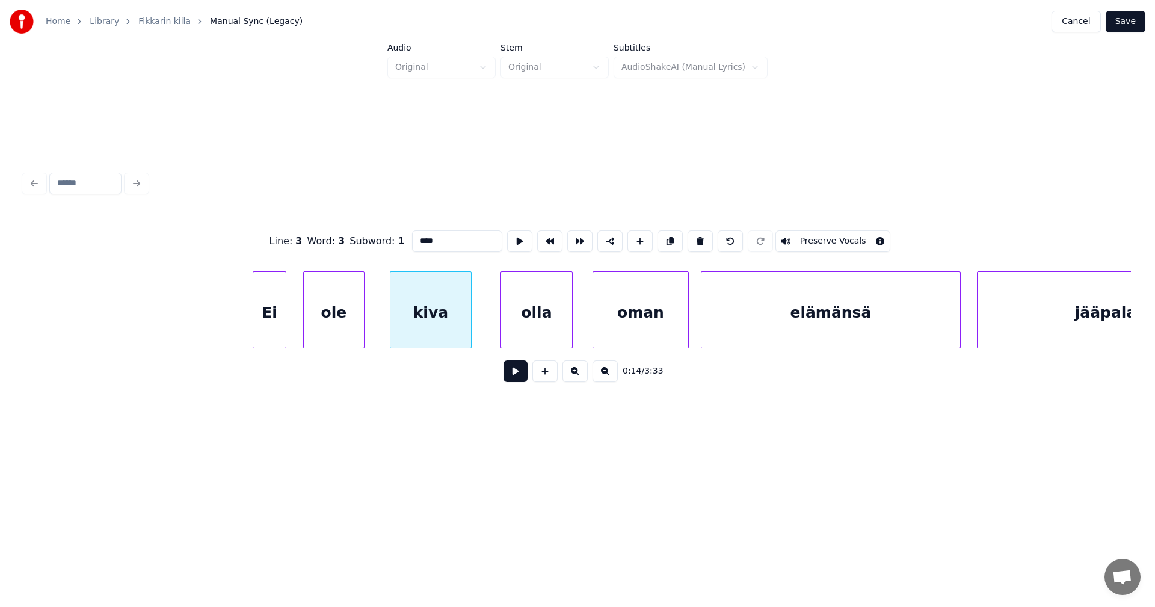
click at [513, 377] on button at bounding box center [516, 371] width 24 height 22
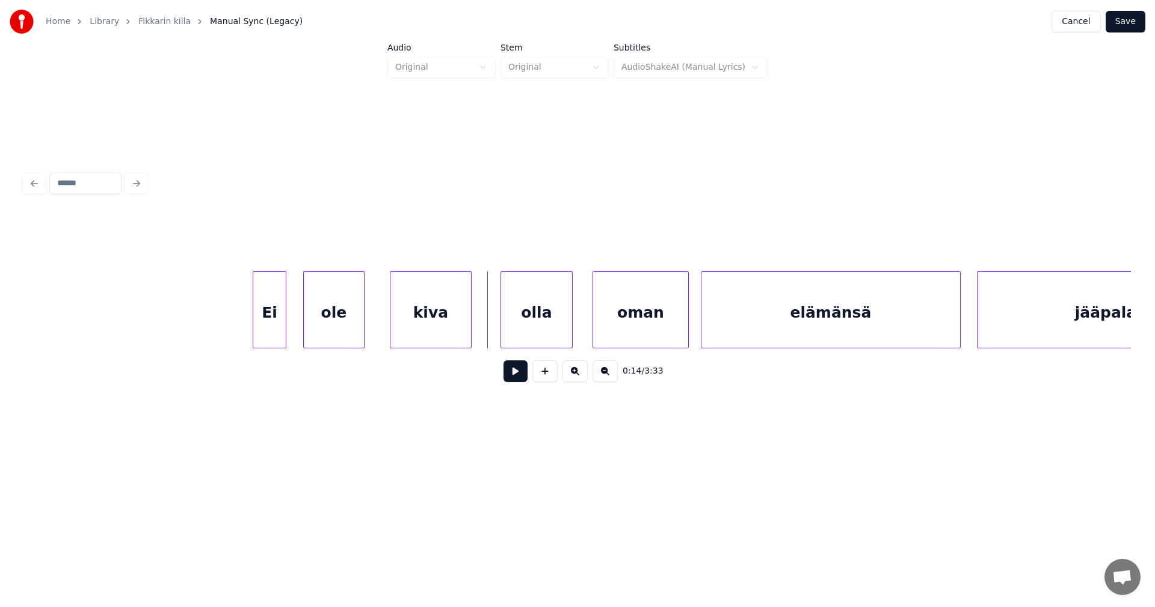
click at [526, 330] on div "olla" at bounding box center [536, 313] width 71 height 82
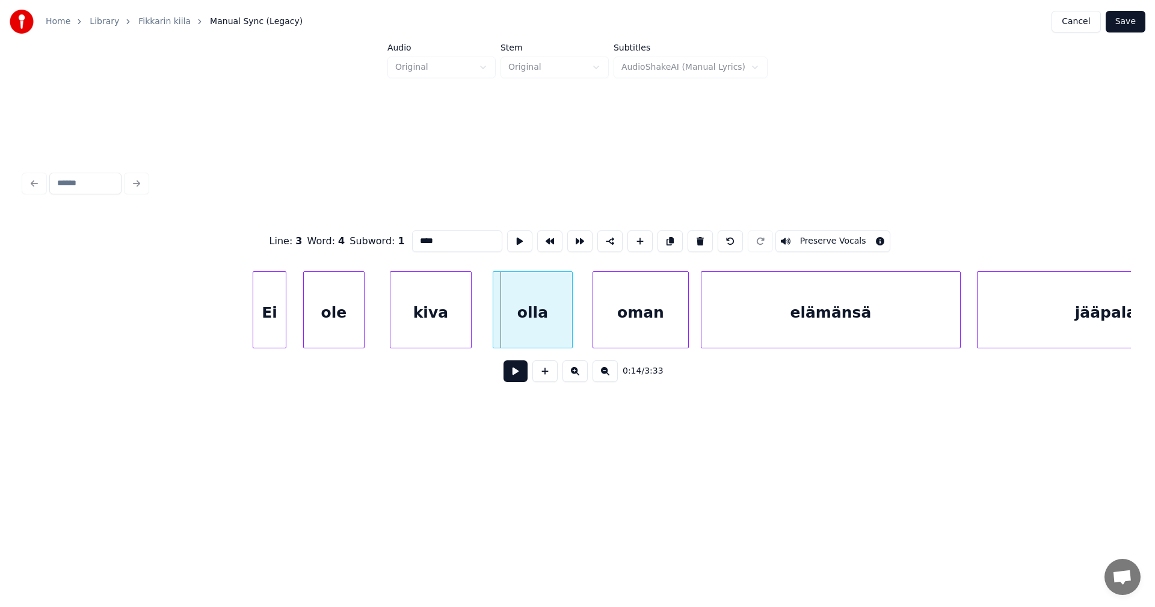
click at [493, 322] on div at bounding box center [495, 310] width 4 height 76
click at [509, 378] on button at bounding box center [516, 371] width 24 height 22
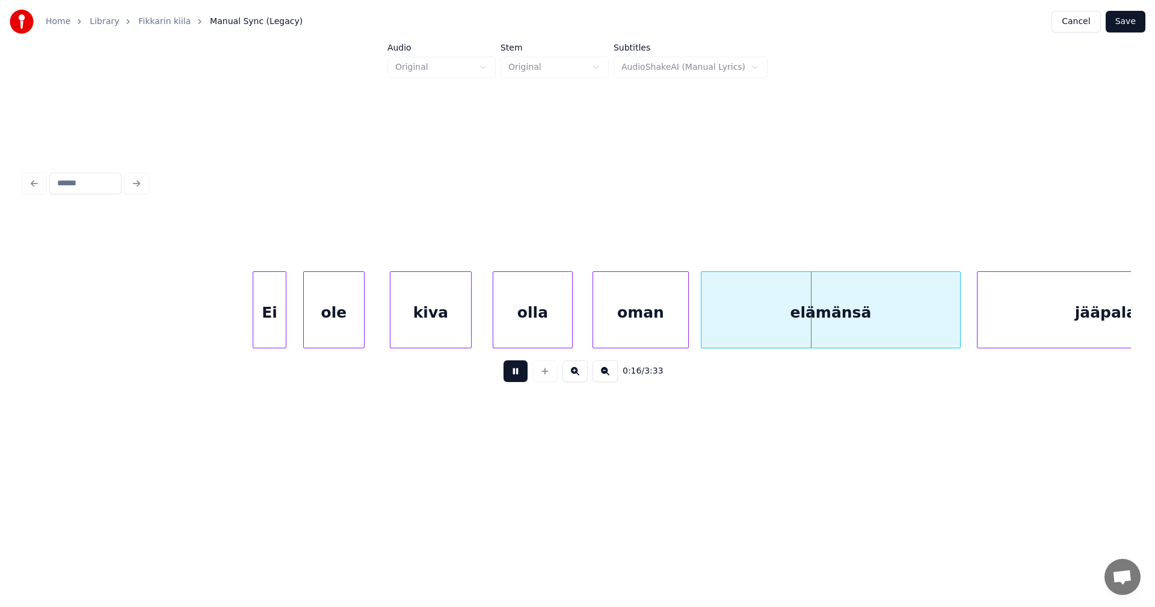
click at [513, 375] on button at bounding box center [516, 371] width 24 height 22
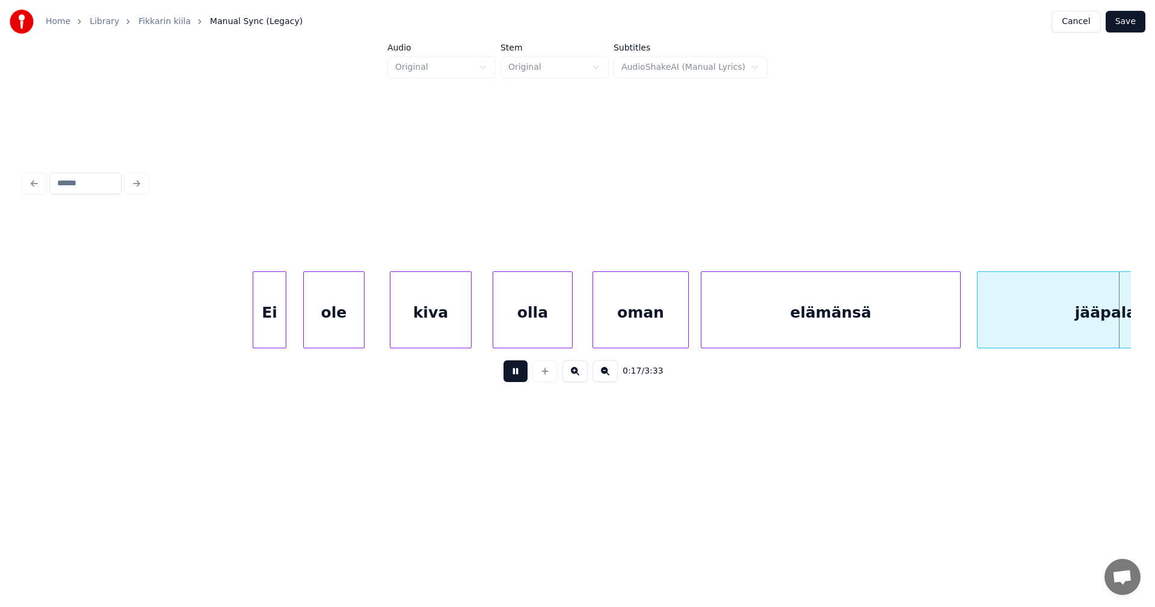
scroll to position [0, 4217]
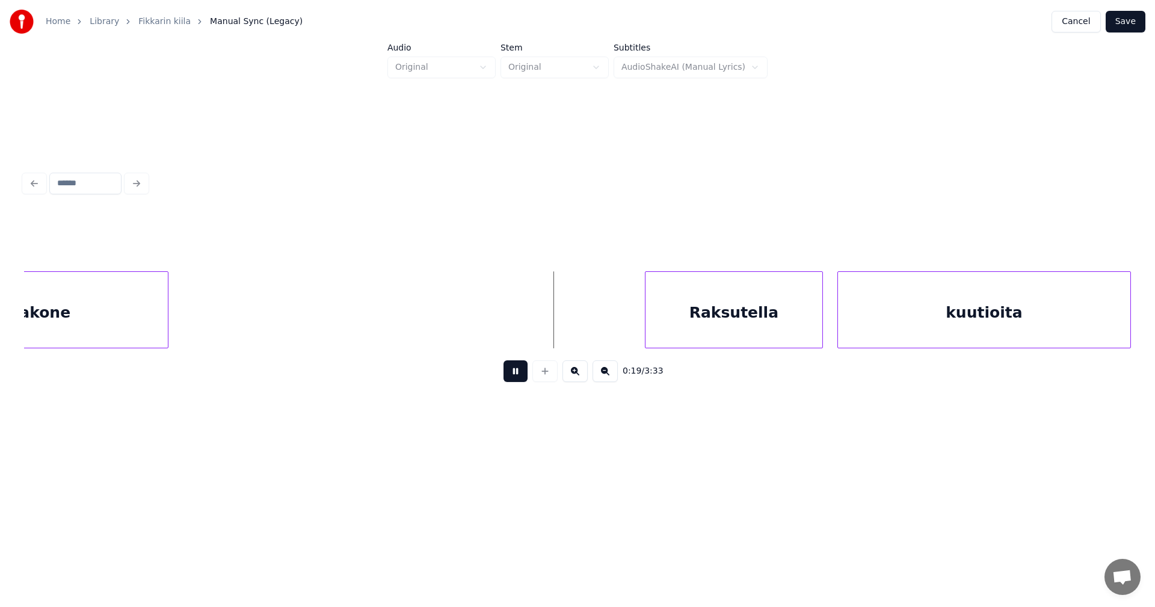
click at [513, 374] on button at bounding box center [516, 371] width 24 height 22
click at [679, 327] on div "Raksutella" at bounding box center [711, 313] width 177 height 82
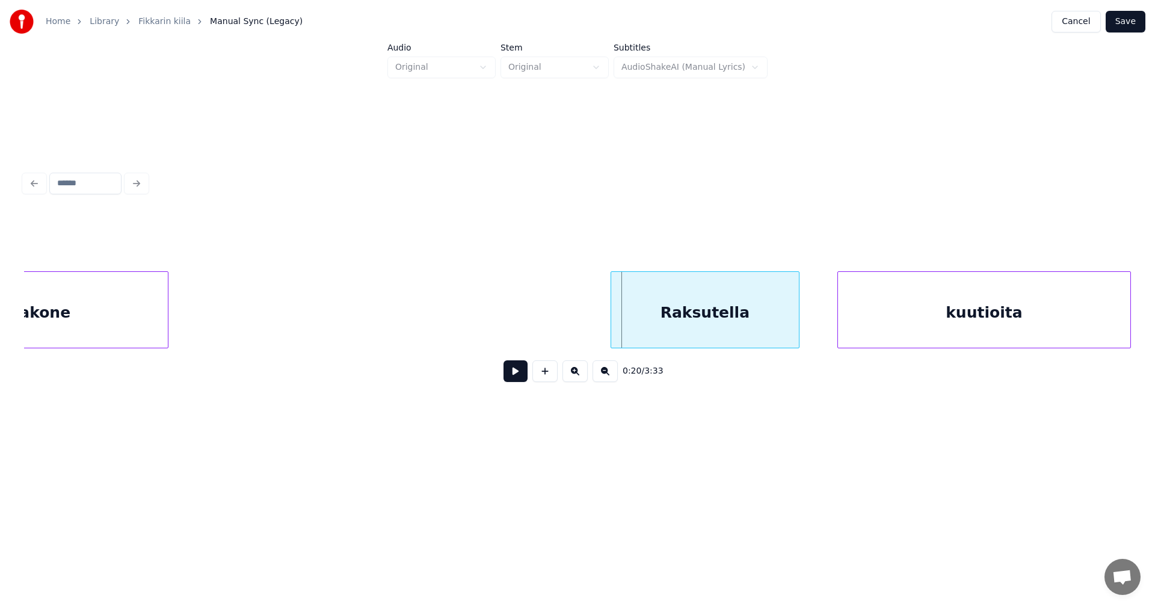
click at [612, 328] on div at bounding box center [613, 310] width 4 height 76
click at [518, 374] on button at bounding box center [516, 371] width 24 height 22
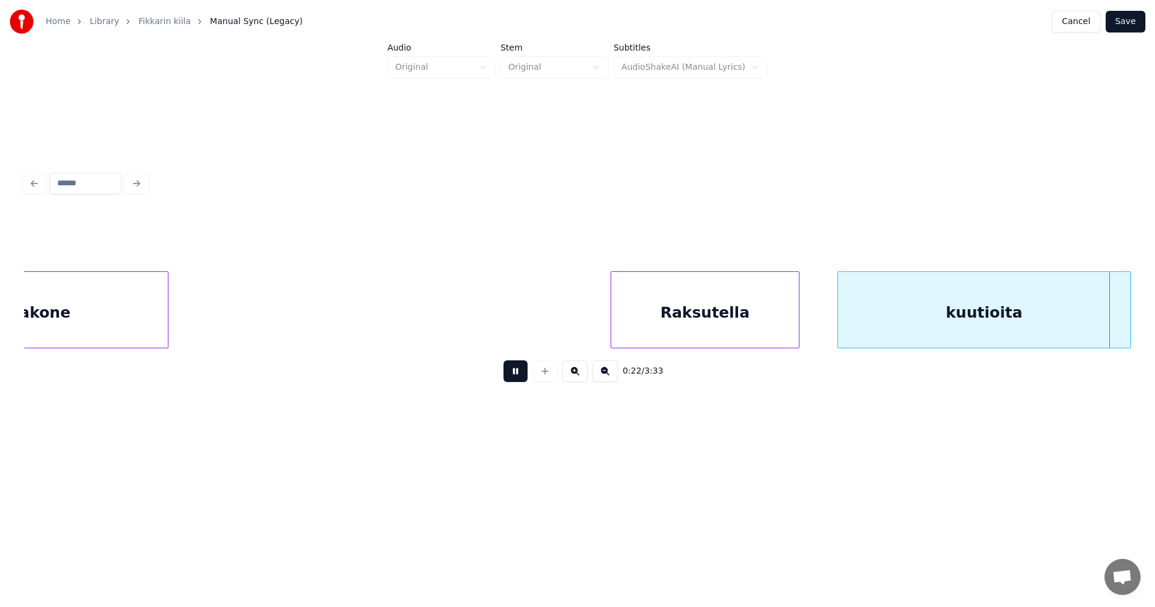
scroll to position [0, 5326]
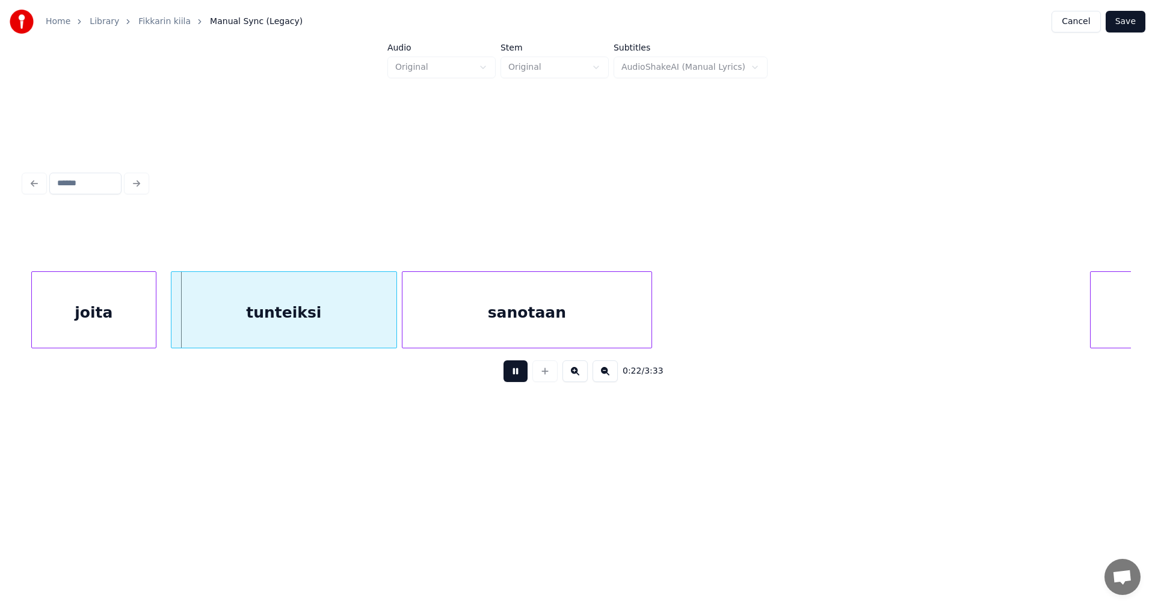
click at [519, 371] on button at bounding box center [516, 371] width 24 height 22
click at [134, 333] on div "joita" at bounding box center [89, 313] width 124 height 82
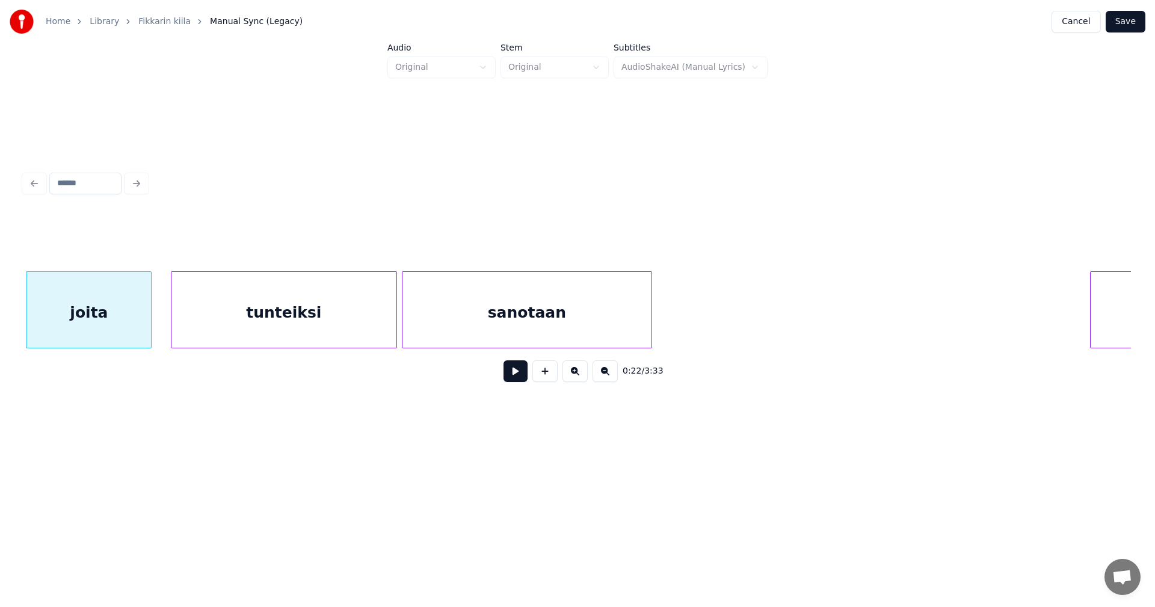
click at [514, 373] on button at bounding box center [516, 371] width 24 height 22
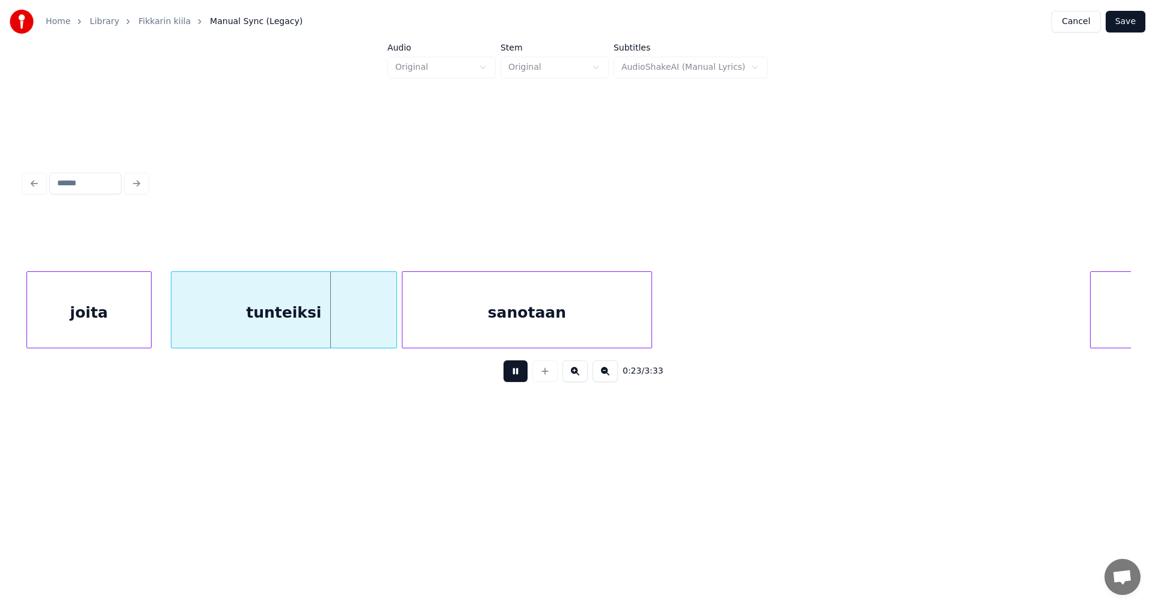
click at [513, 372] on button at bounding box center [516, 371] width 24 height 22
click at [386, 326] on div at bounding box center [386, 310] width 4 height 76
click at [432, 319] on div "sanotaan" at bounding box center [534, 313] width 249 height 82
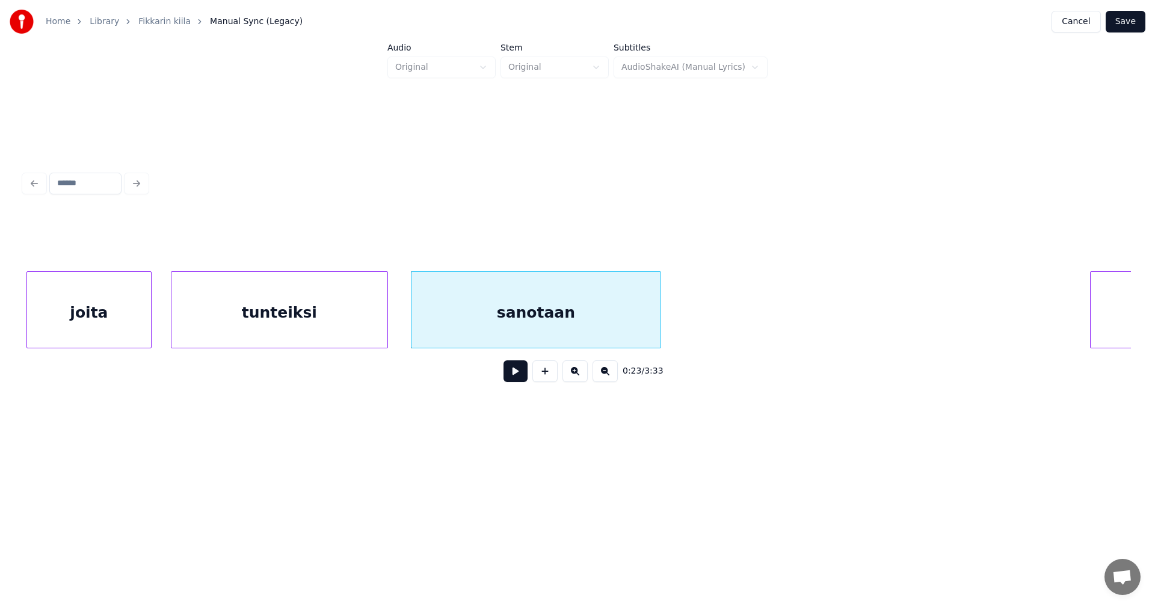
click at [512, 377] on button at bounding box center [516, 371] width 24 height 22
drag, startPoint x: 512, startPoint y: 377, endPoint x: 517, endPoint y: 342, distance: 35.3
click at [512, 372] on button at bounding box center [516, 371] width 24 height 22
click at [518, 322] on div "sanotaan" at bounding box center [536, 313] width 249 height 82
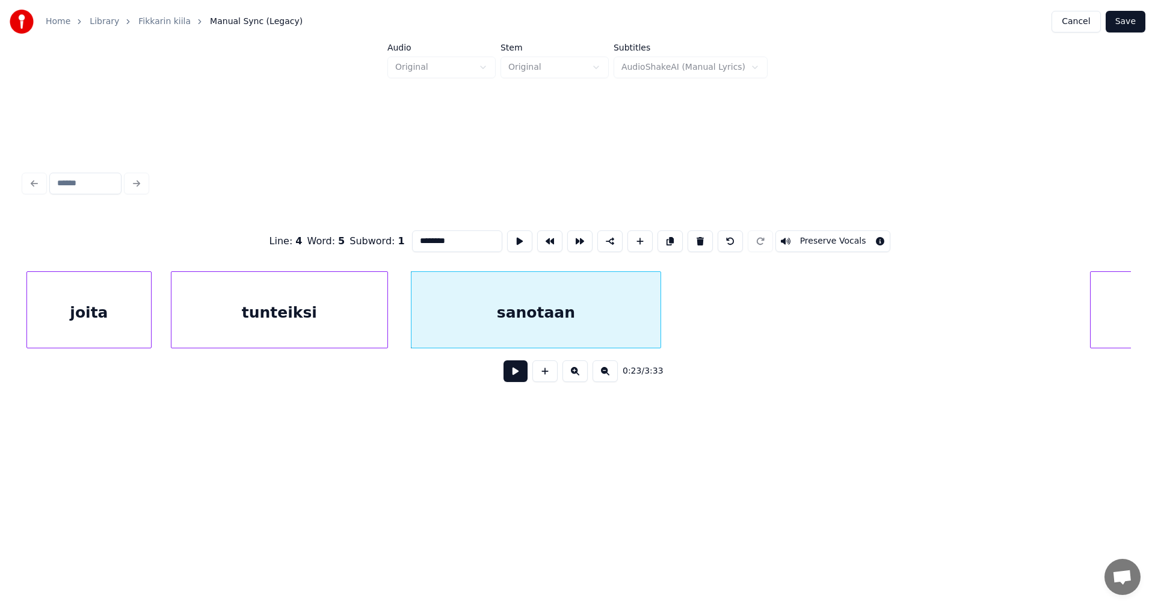
click at [514, 378] on button at bounding box center [516, 371] width 24 height 22
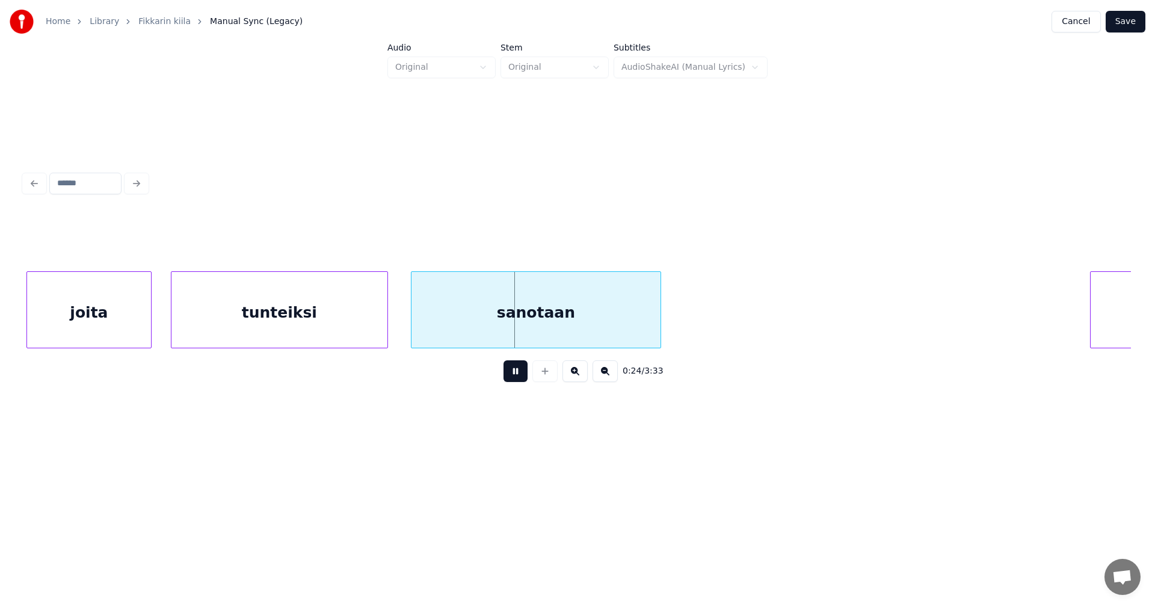
drag, startPoint x: 514, startPoint y: 378, endPoint x: 461, endPoint y: 360, distance: 56.3
click at [514, 377] on button at bounding box center [516, 371] width 24 height 22
click at [353, 329] on div "tunteiksi" at bounding box center [279, 313] width 216 height 82
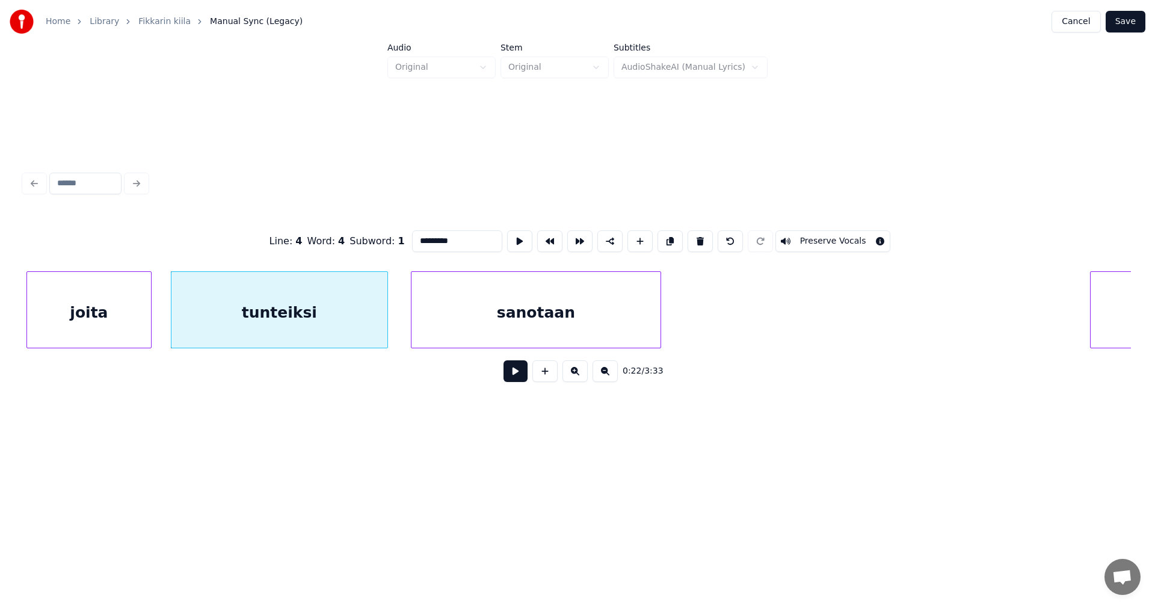
click at [508, 378] on button at bounding box center [516, 371] width 24 height 22
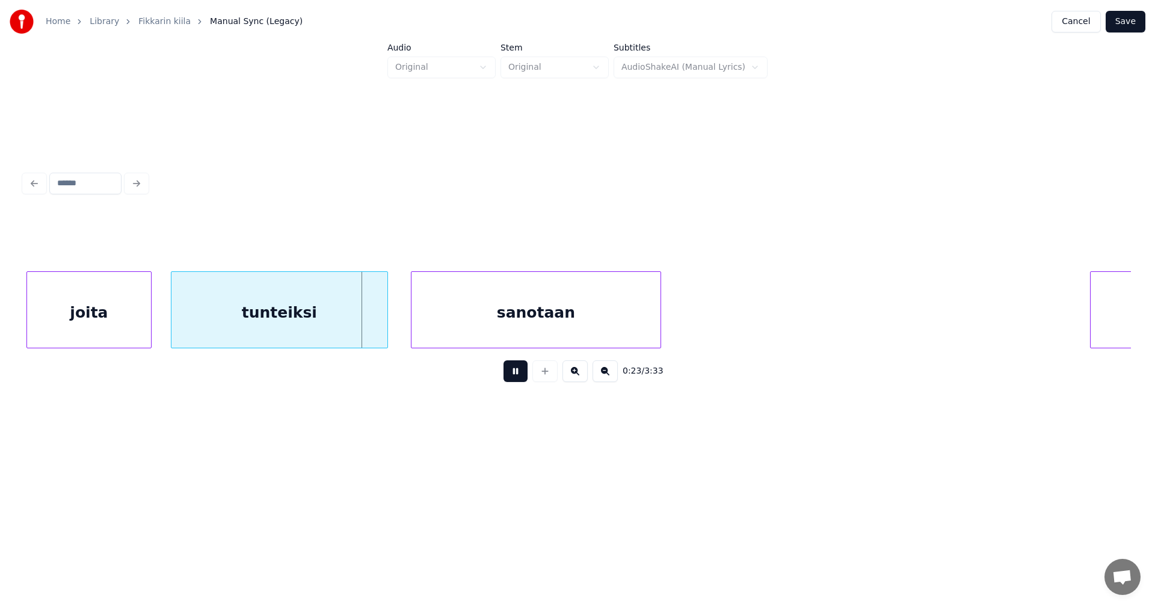
click at [511, 374] on button at bounding box center [516, 371] width 24 height 22
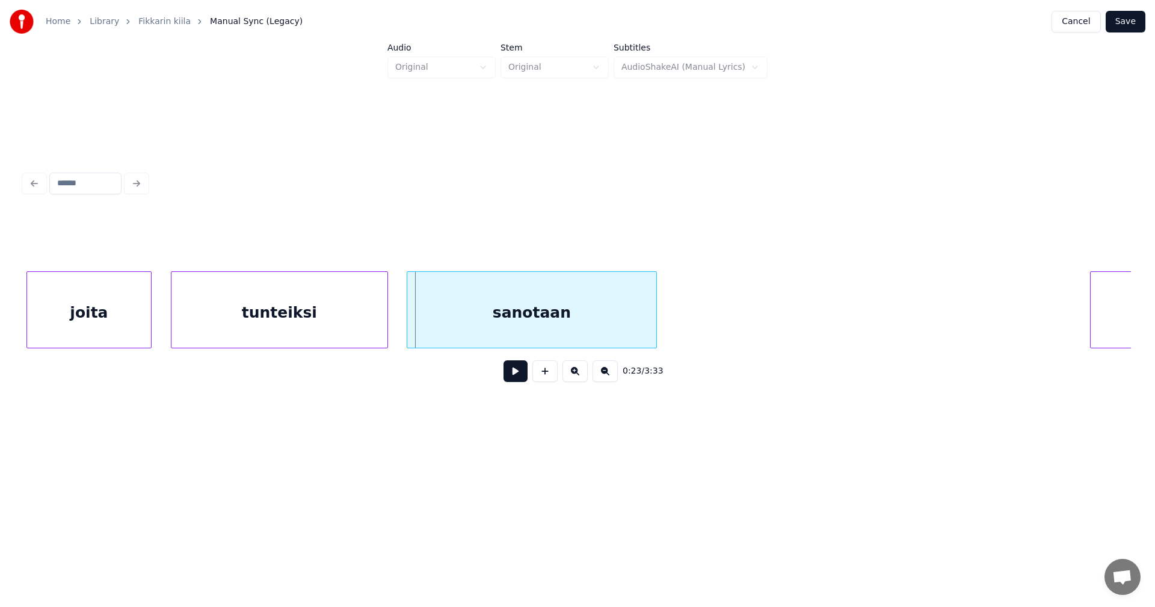
click at [529, 332] on div "sanotaan" at bounding box center [531, 313] width 249 height 82
click at [520, 375] on button at bounding box center [516, 371] width 24 height 22
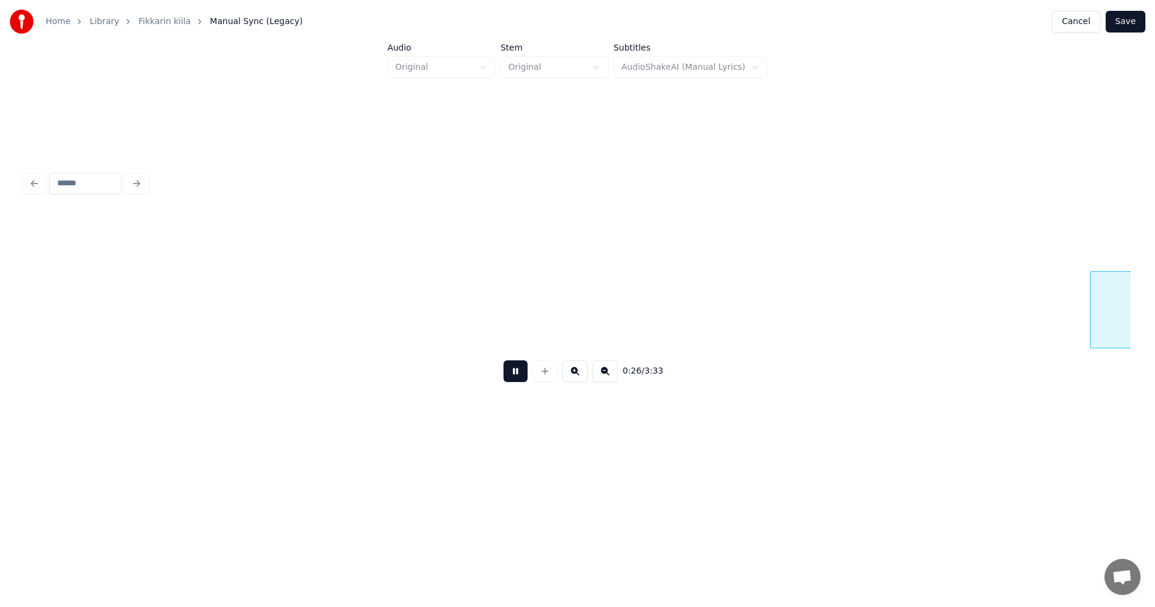
scroll to position [0, 6434]
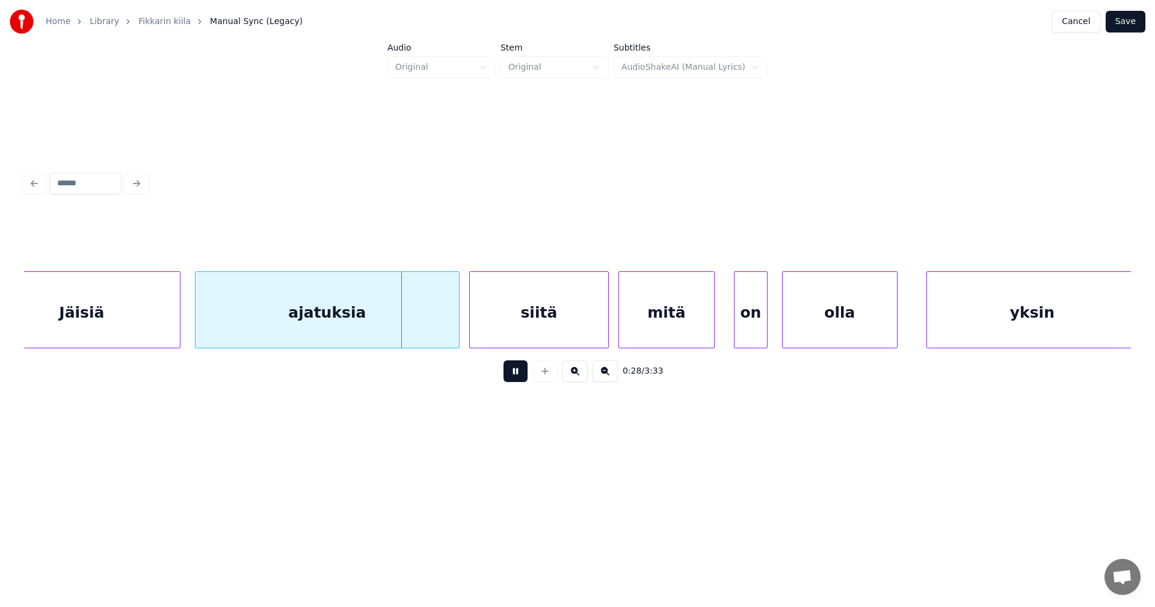
click at [522, 371] on button at bounding box center [516, 371] width 24 height 22
click at [523, 371] on button at bounding box center [516, 371] width 24 height 22
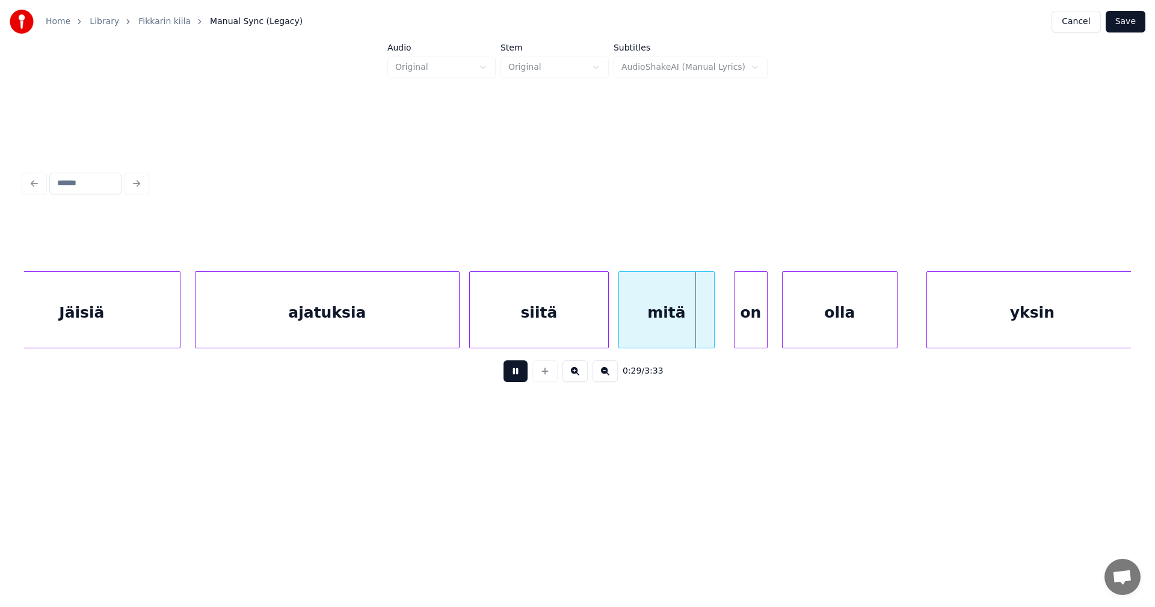
click at [523, 371] on button at bounding box center [516, 371] width 24 height 22
click at [739, 323] on div "on" at bounding box center [744, 313] width 32 height 82
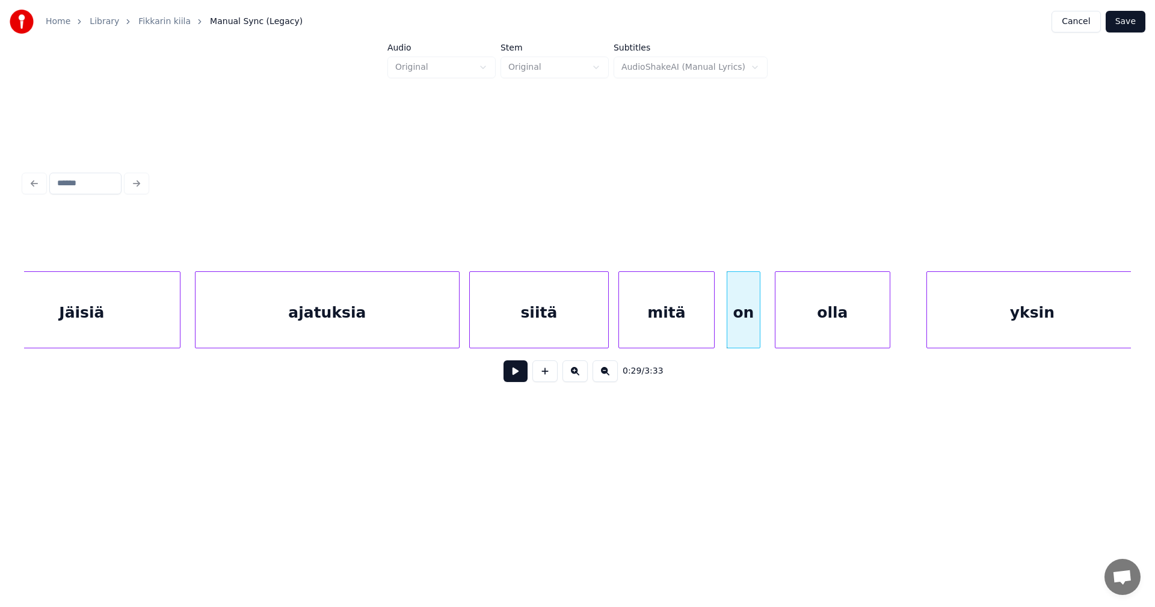
click at [818, 319] on div "olla" at bounding box center [833, 313] width 114 height 82
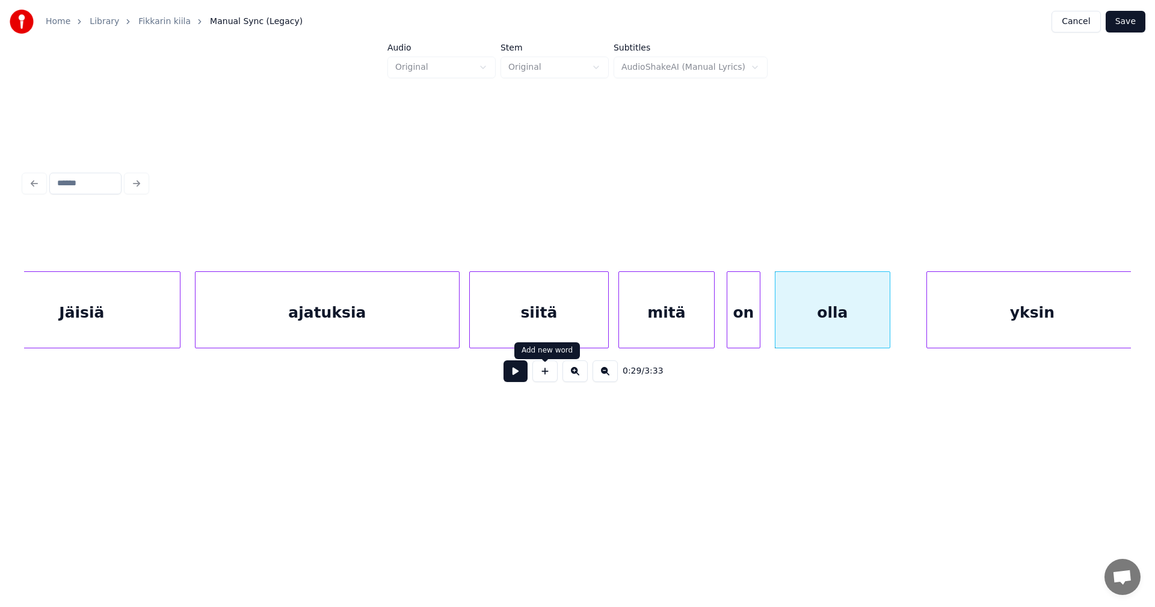
click at [563, 332] on div "siitä" at bounding box center [539, 313] width 138 height 82
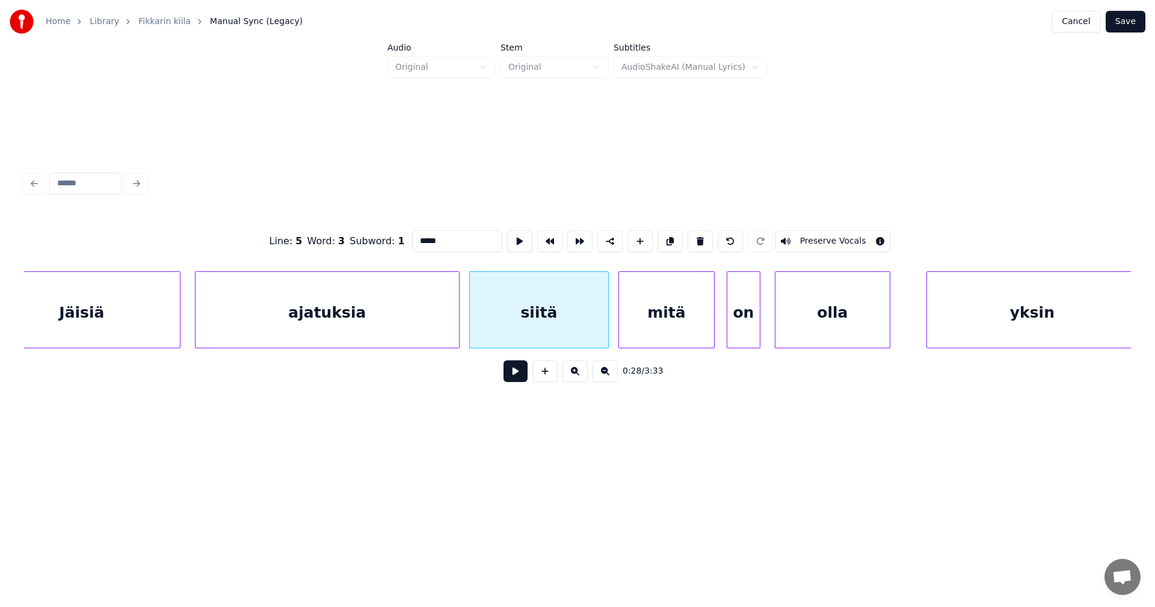
click at [521, 378] on button at bounding box center [516, 371] width 24 height 22
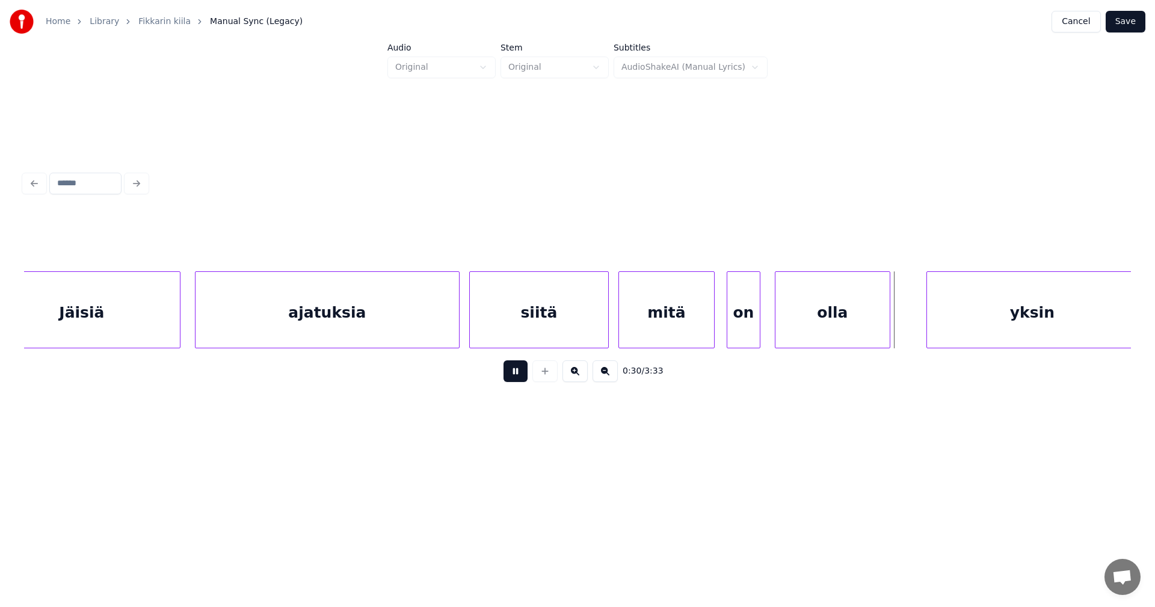
click at [520, 376] on button at bounding box center [516, 371] width 24 height 22
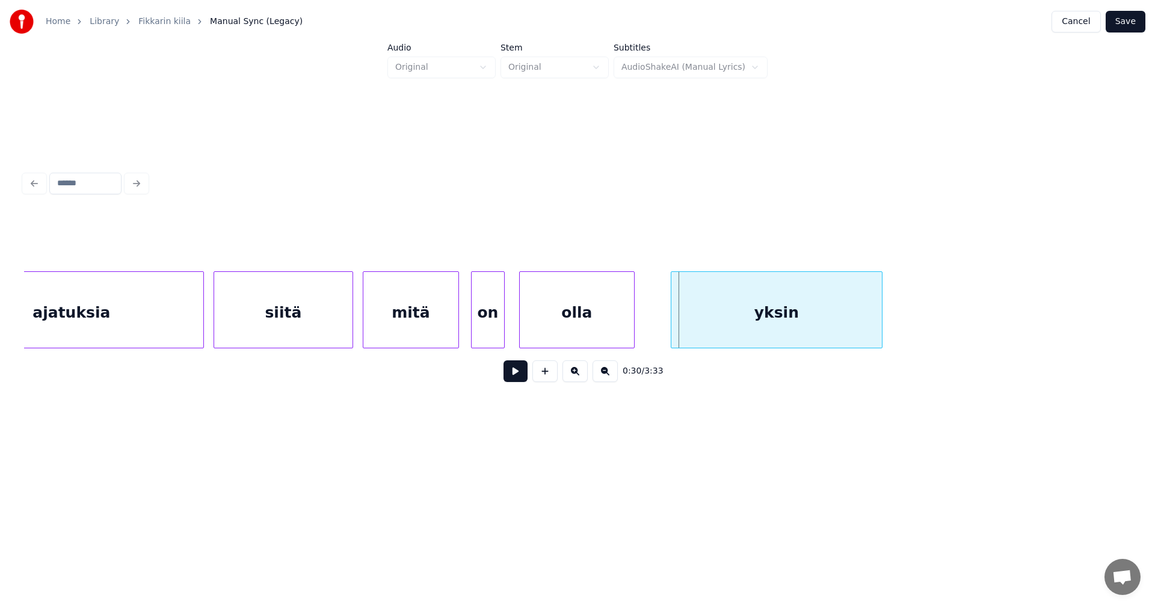
scroll to position [0, 6698]
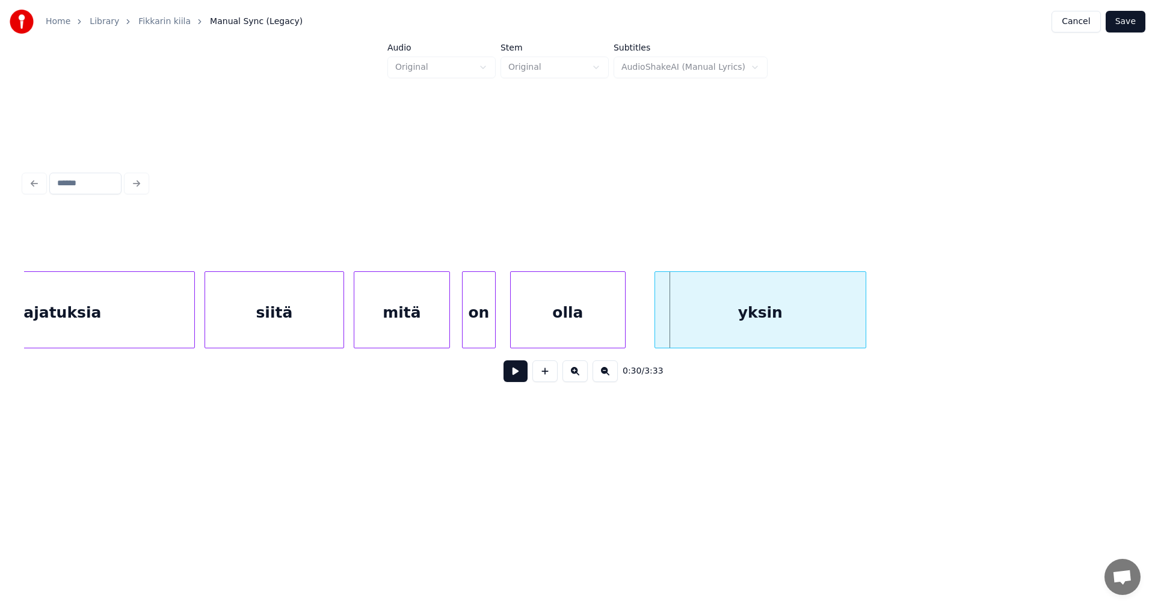
click at [776, 332] on div "yksin" at bounding box center [760, 313] width 211 height 82
click at [731, 303] on div "yksin" at bounding box center [755, 313] width 211 height 82
click at [521, 375] on button at bounding box center [516, 371] width 24 height 22
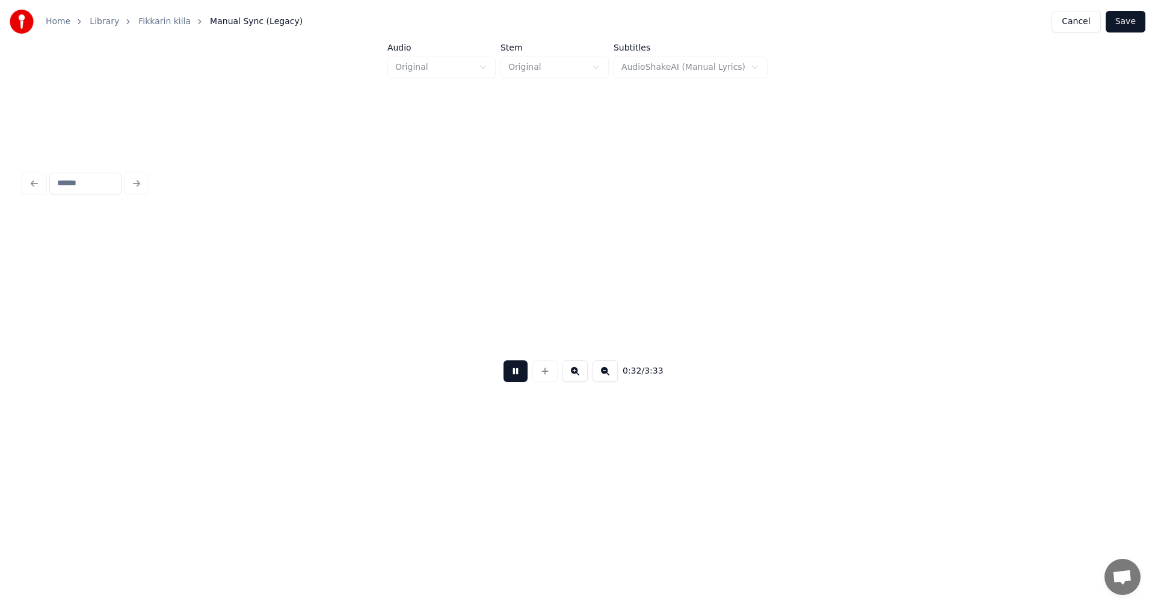
scroll to position [0, 7807]
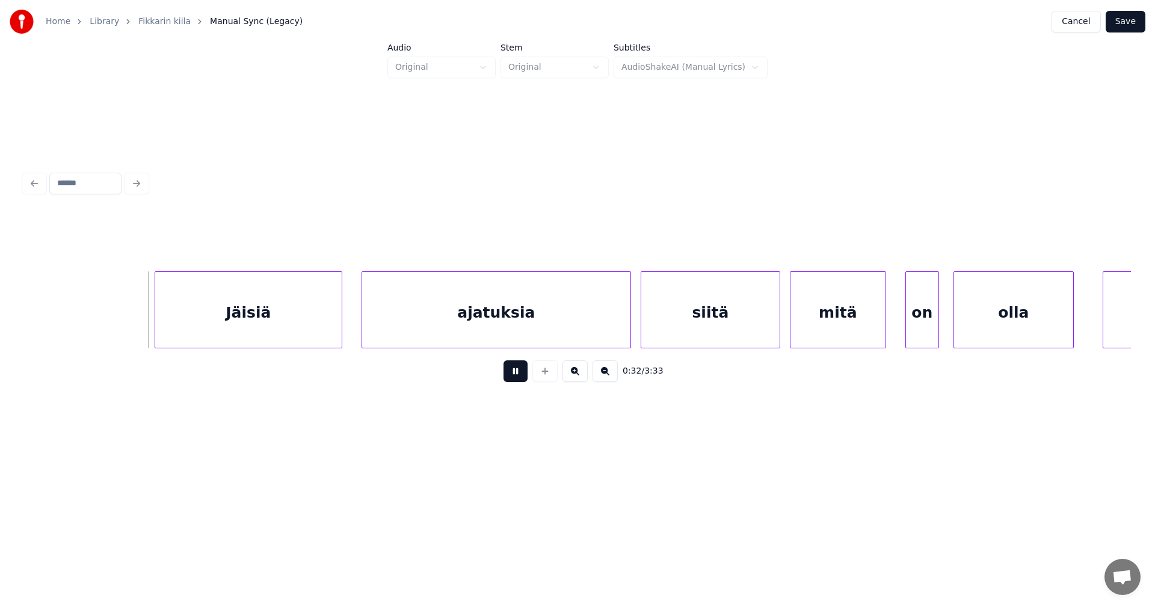
click at [520, 374] on button at bounding box center [516, 371] width 24 height 22
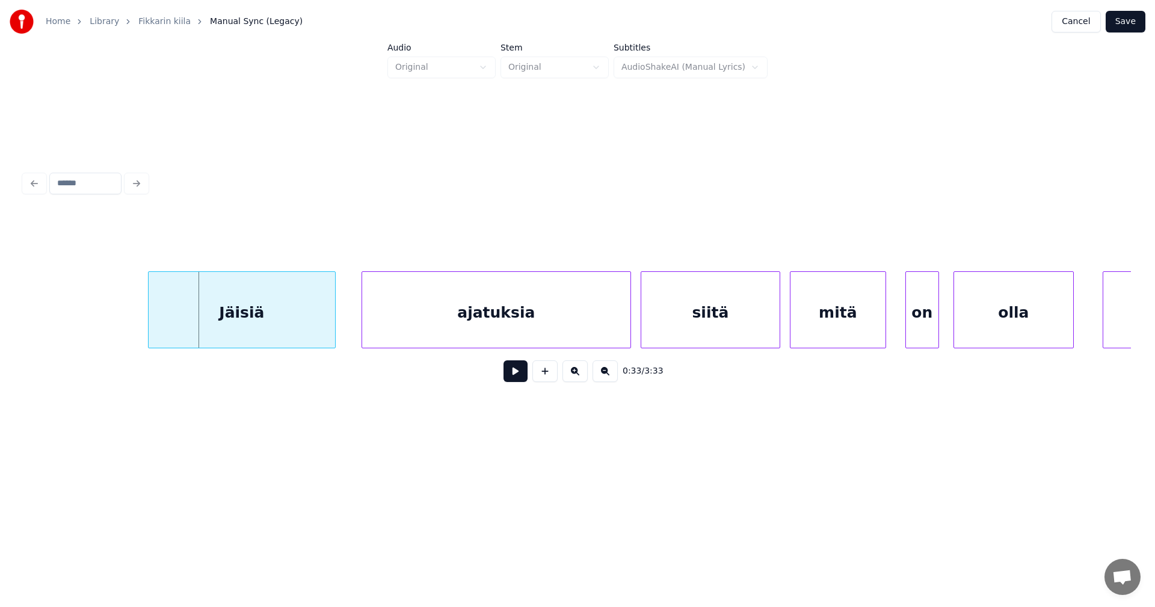
click at [267, 327] on div "Jäisiä" at bounding box center [242, 313] width 187 height 82
click at [450, 333] on div "ajatuksia" at bounding box center [491, 313] width 268 height 82
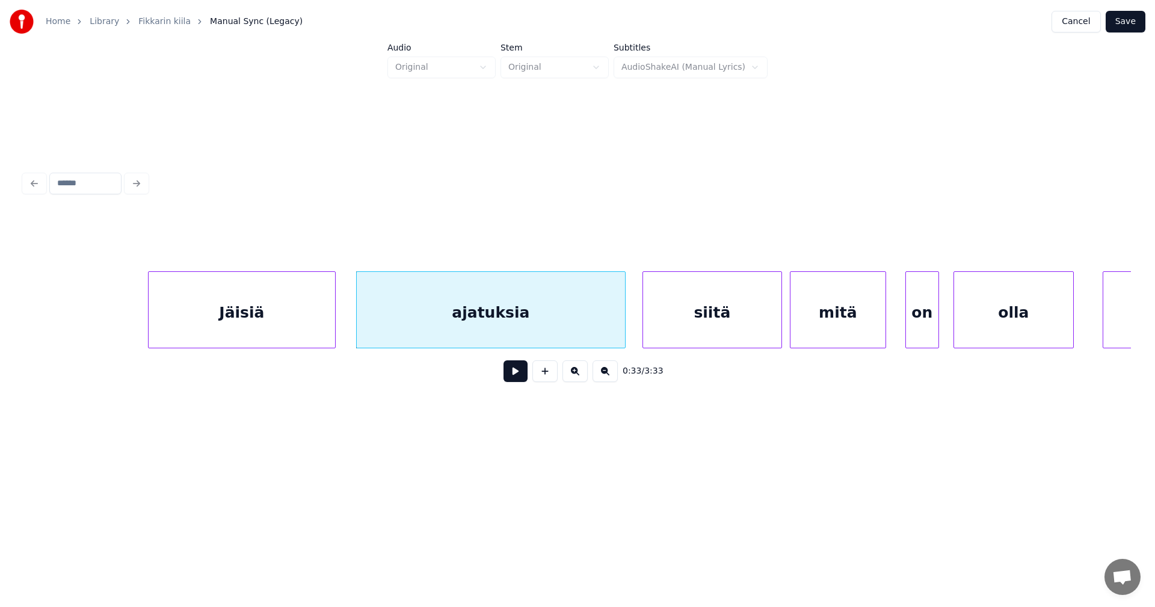
click at [697, 320] on div "siitä" at bounding box center [712, 313] width 138 height 82
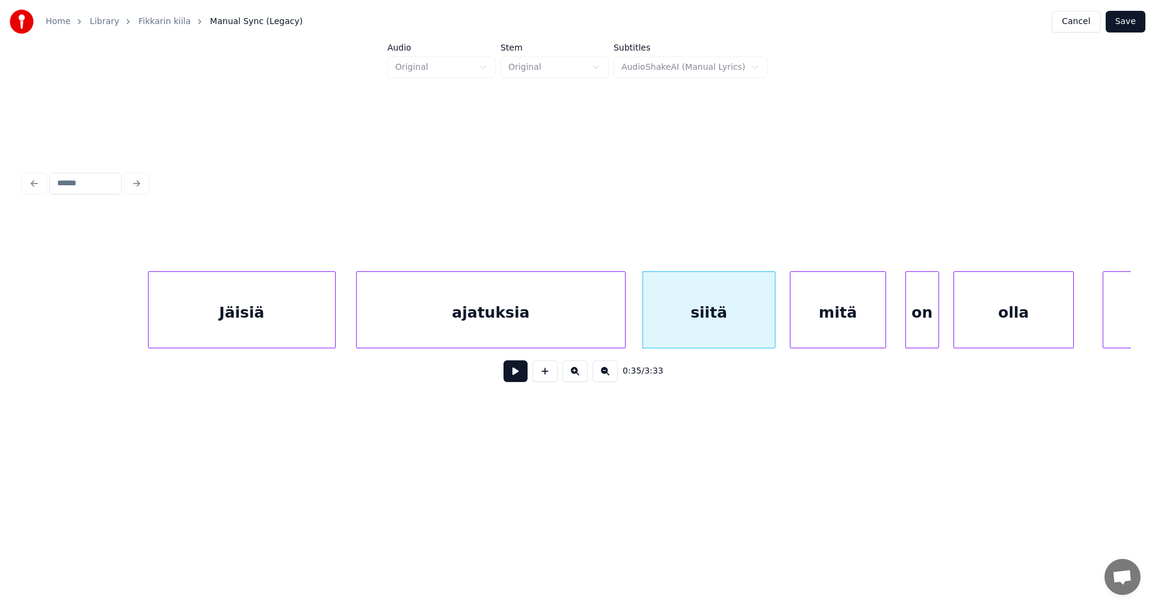
click at [771, 323] on div at bounding box center [773, 310] width 4 height 76
click at [824, 329] on div "mitä" at bounding box center [830, 313] width 95 height 82
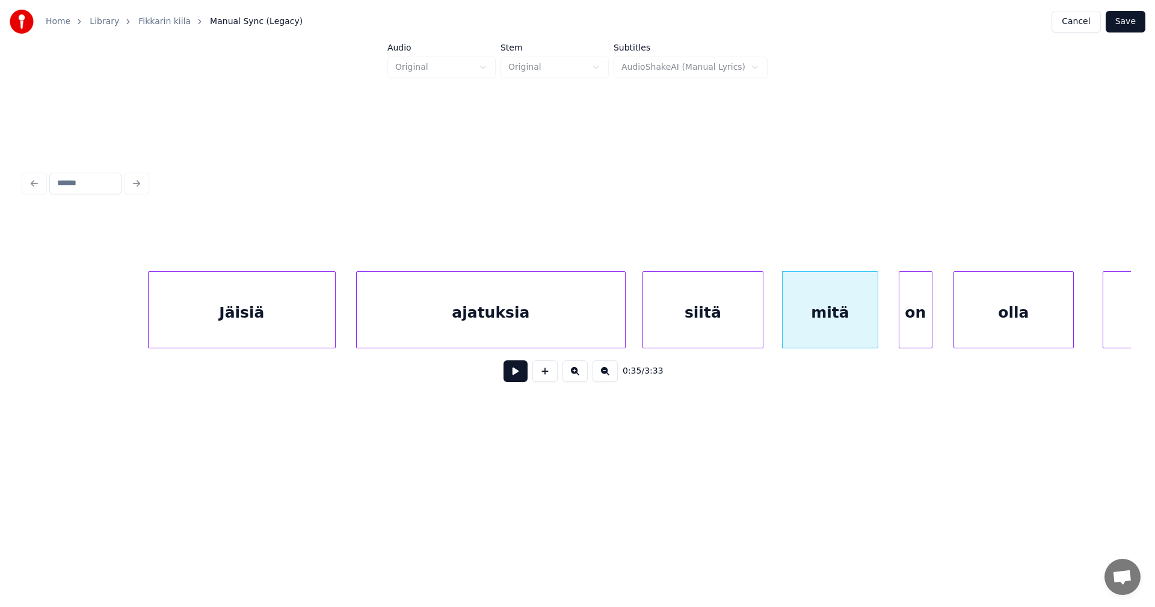
click at [915, 331] on div "on" at bounding box center [916, 313] width 32 height 82
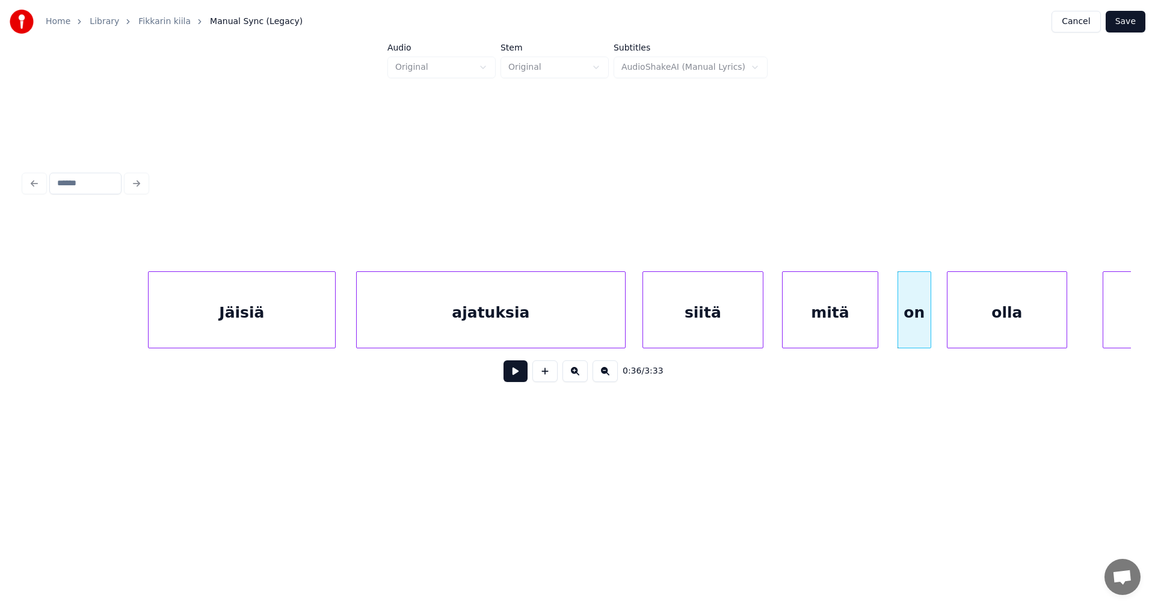
click at [986, 327] on div "olla" at bounding box center [1007, 313] width 119 height 82
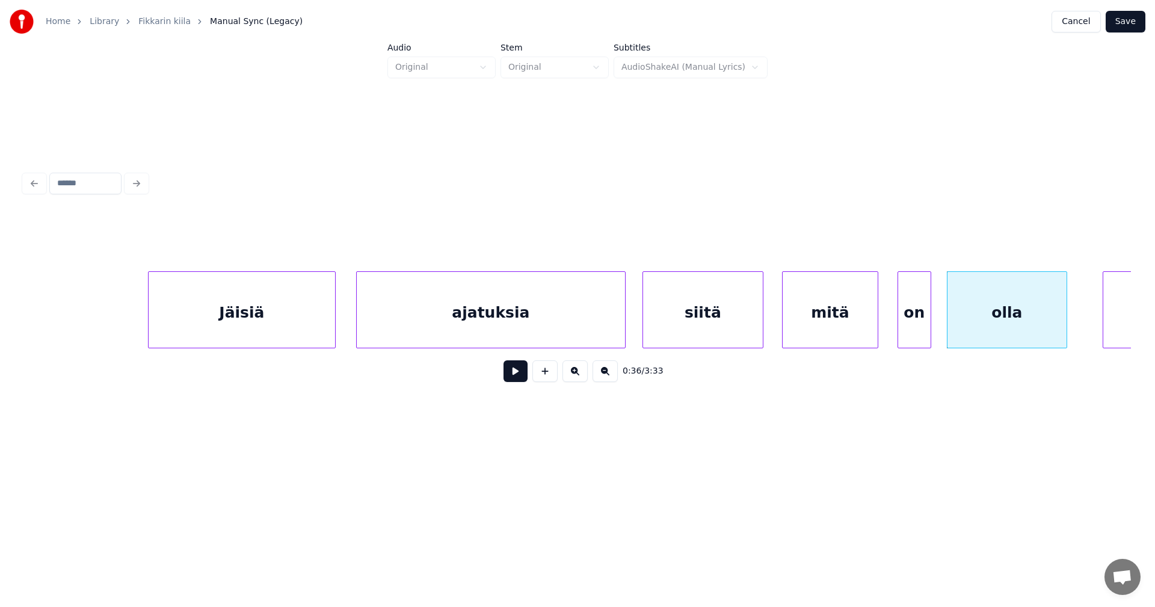
scroll to position [0, 7973]
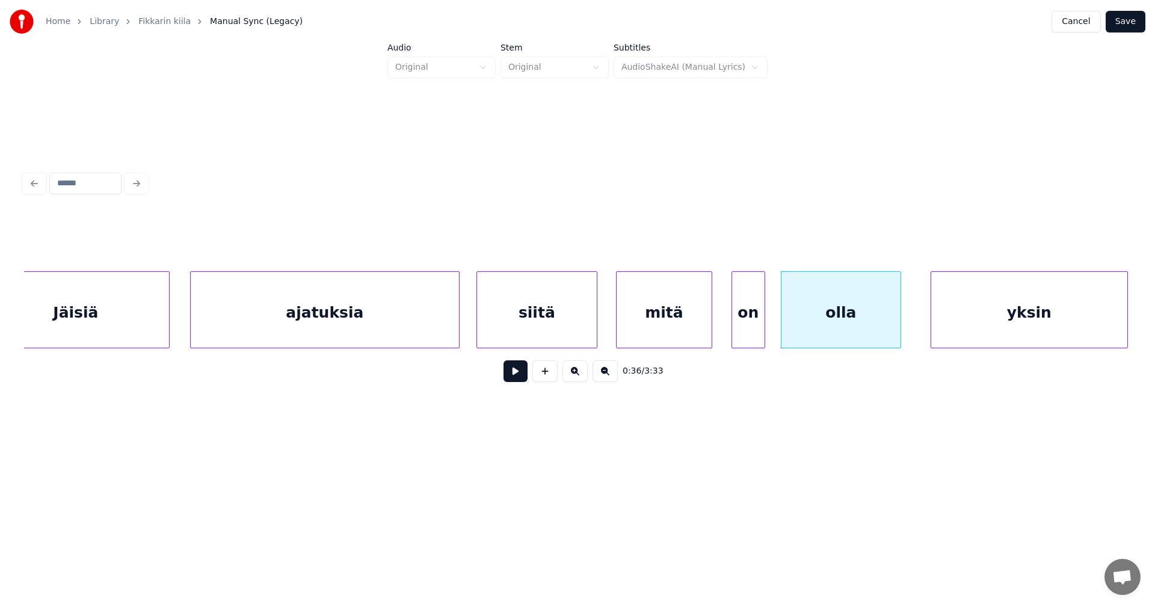
click at [1112, 327] on div "yksin" at bounding box center [1029, 313] width 196 height 82
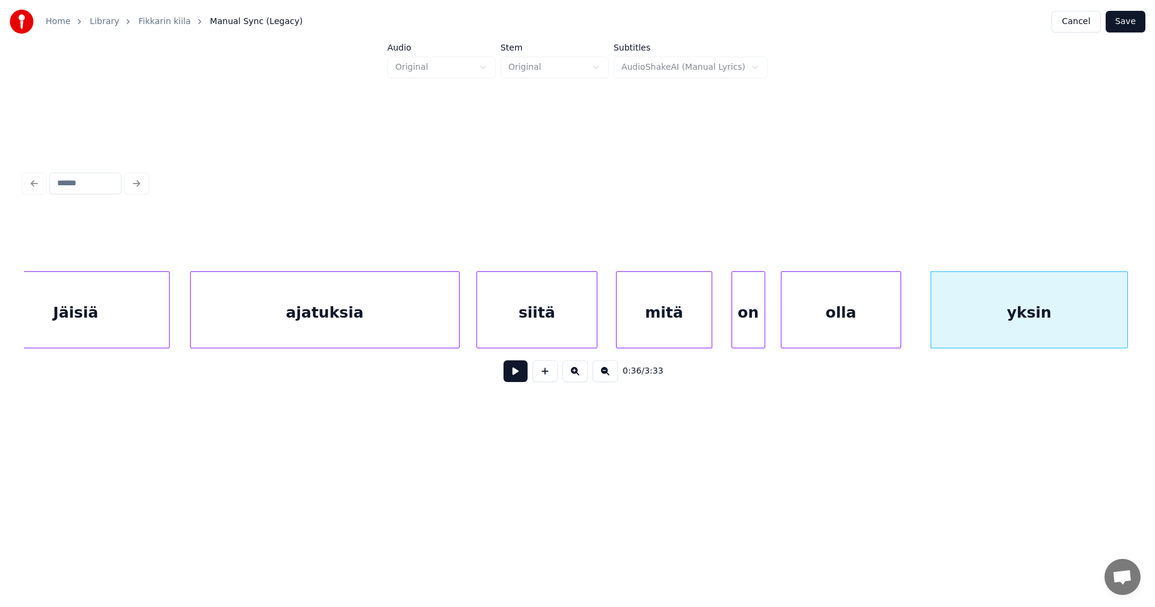
click at [236, 331] on div "ajatuksia" at bounding box center [325, 313] width 268 height 82
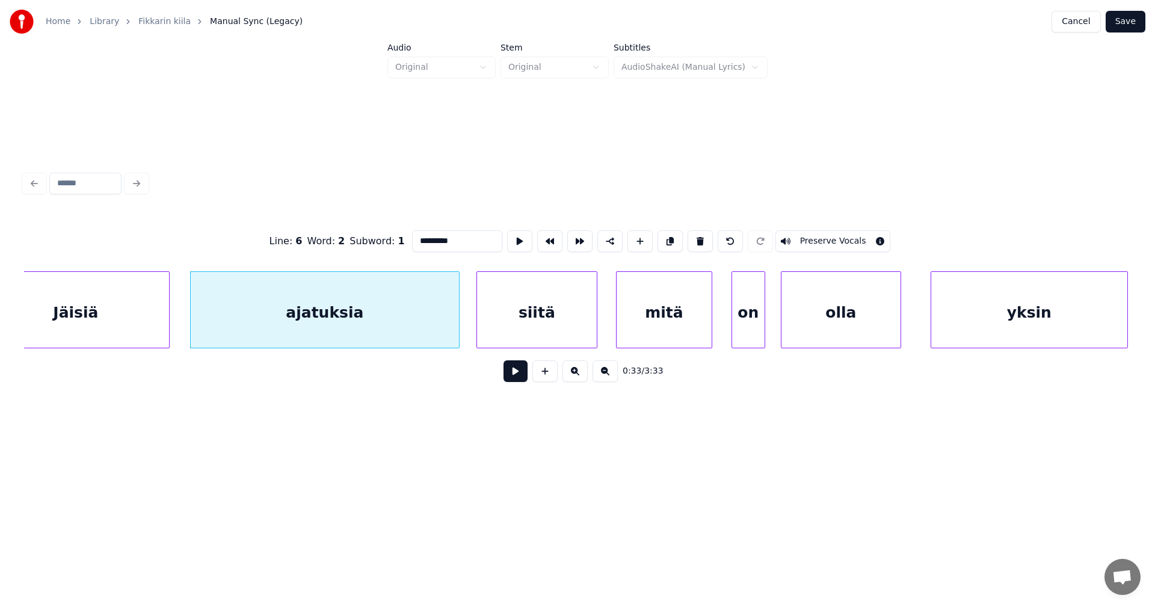
click at [513, 381] on button at bounding box center [516, 371] width 24 height 22
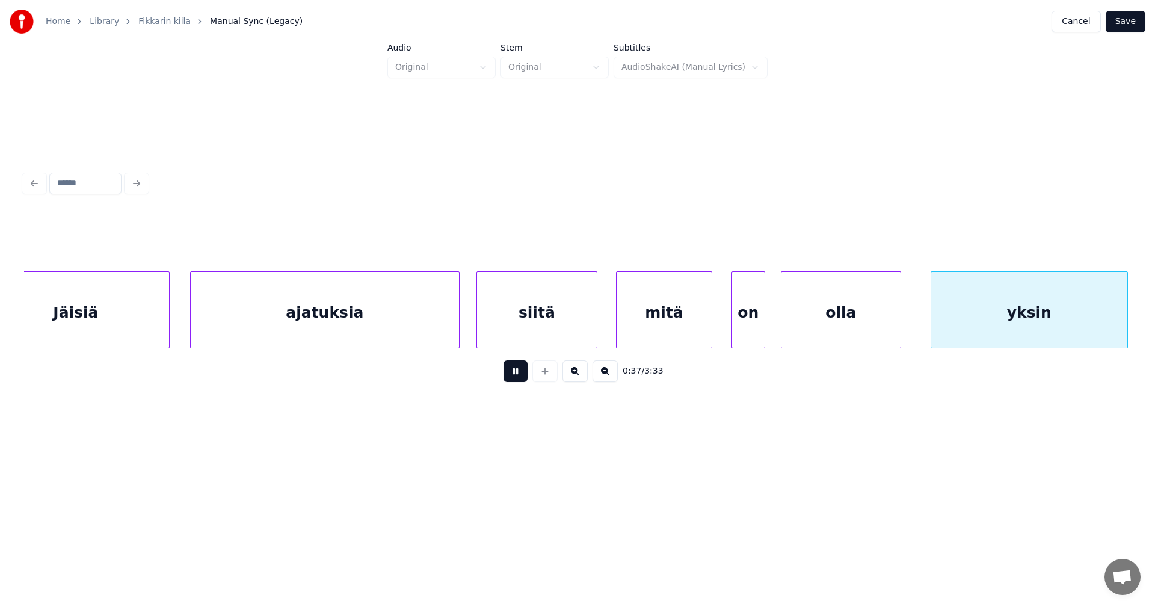
scroll to position [0, 9081]
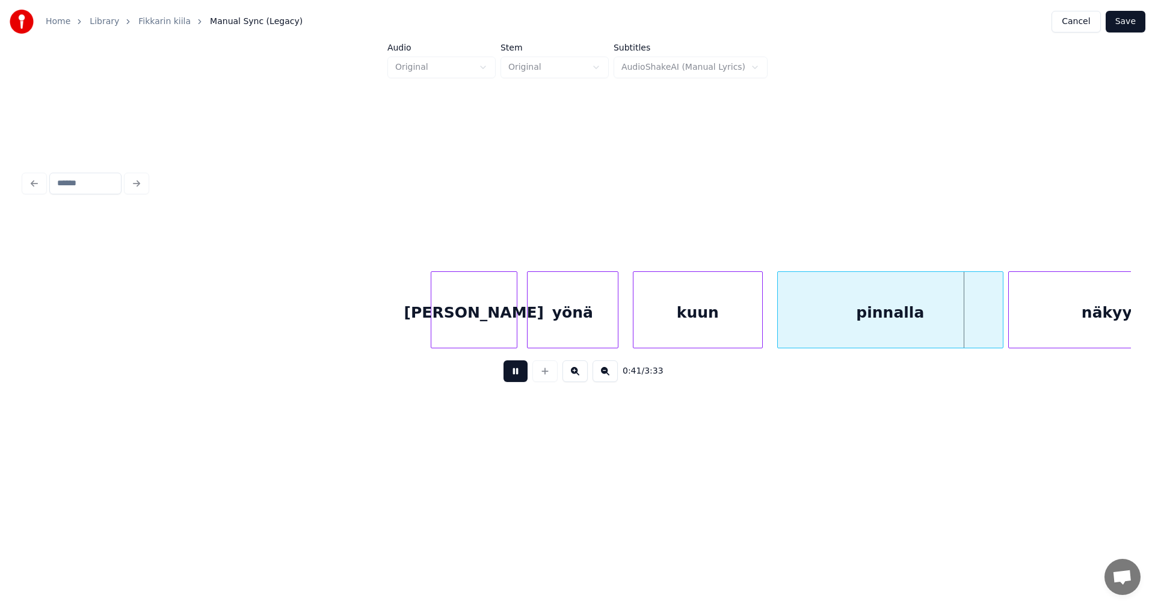
drag, startPoint x: 511, startPoint y: 376, endPoint x: 619, endPoint y: 384, distance: 108.0
click at [511, 376] on button at bounding box center [516, 371] width 24 height 22
click at [994, 324] on div at bounding box center [996, 310] width 4 height 76
click at [518, 369] on button at bounding box center [516, 371] width 24 height 22
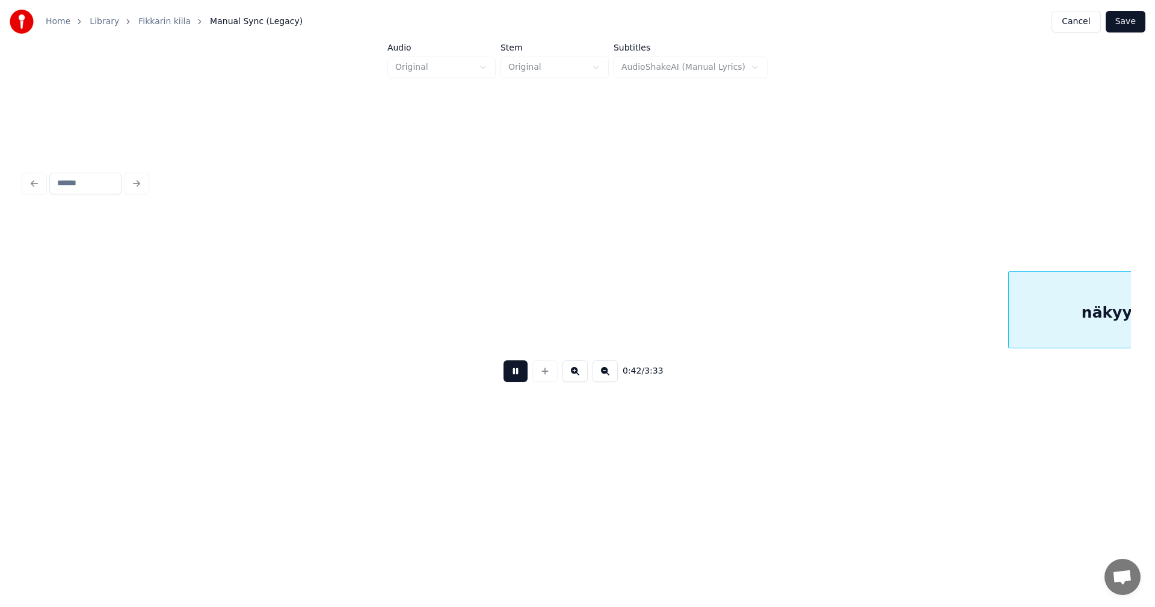
scroll to position [0, 10189]
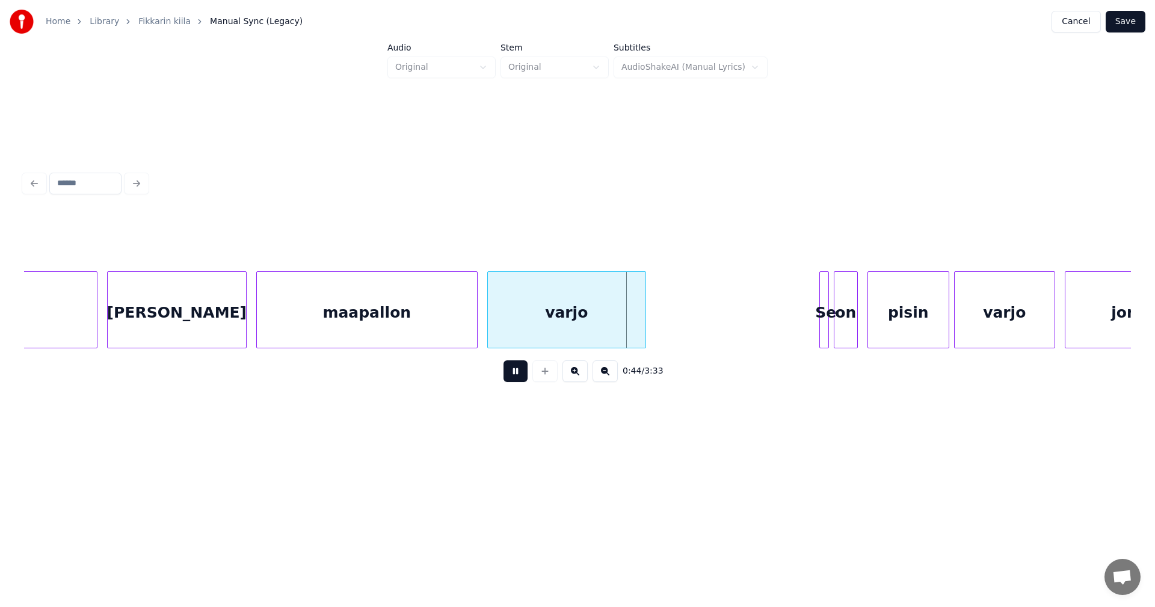
click at [514, 373] on button at bounding box center [516, 371] width 24 height 22
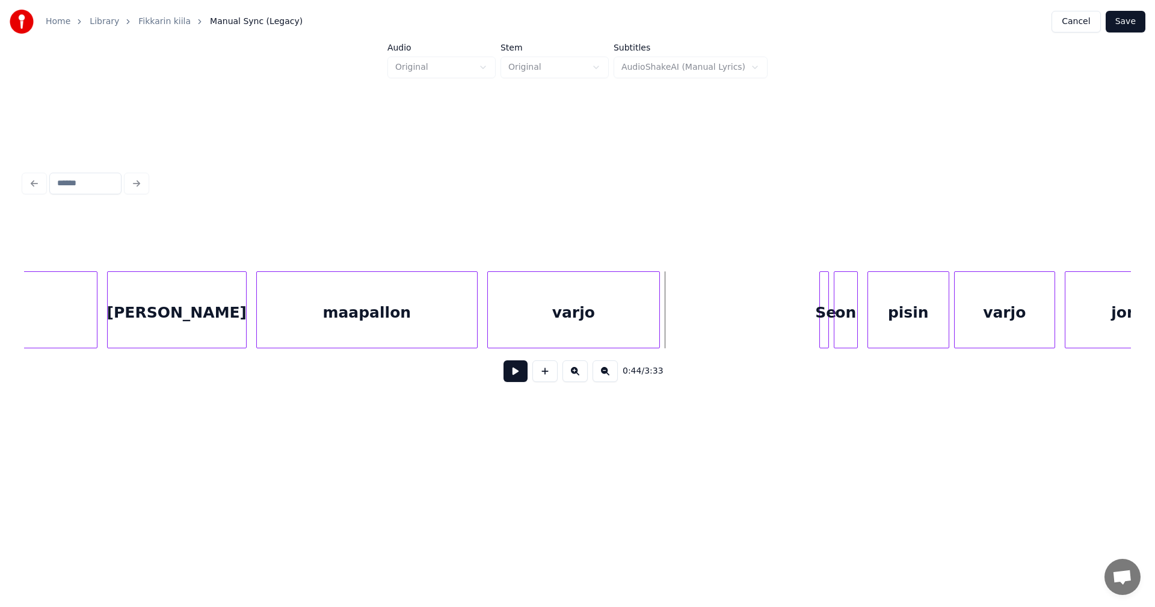
click at [657, 329] on div at bounding box center [658, 310] width 4 height 76
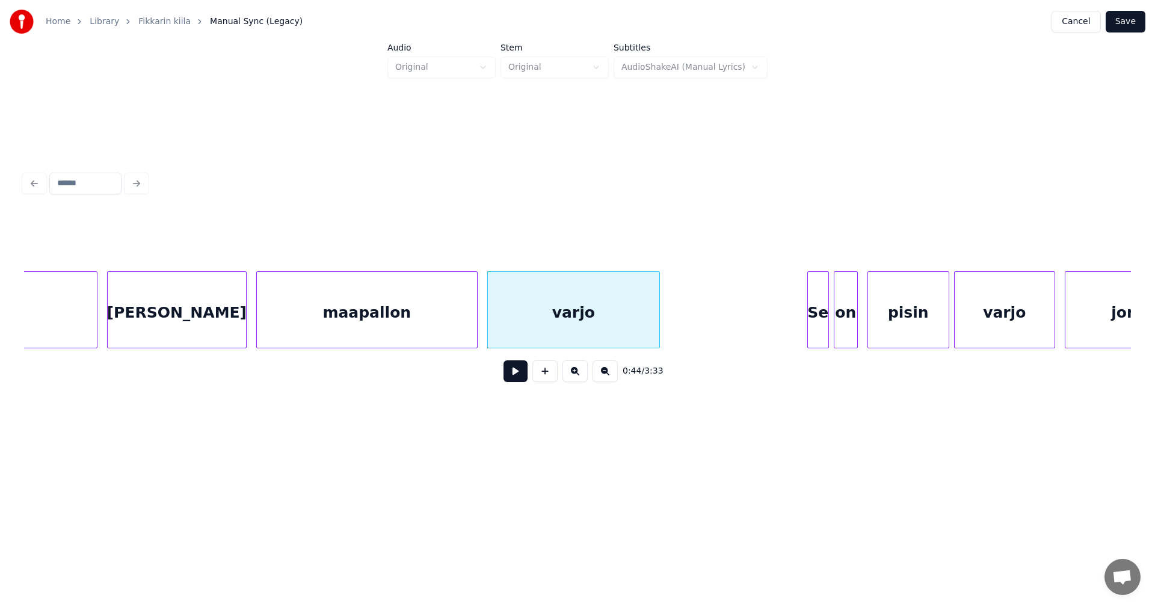
click at [809, 326] on div at bounding box center [810, 310] width 4 height 76
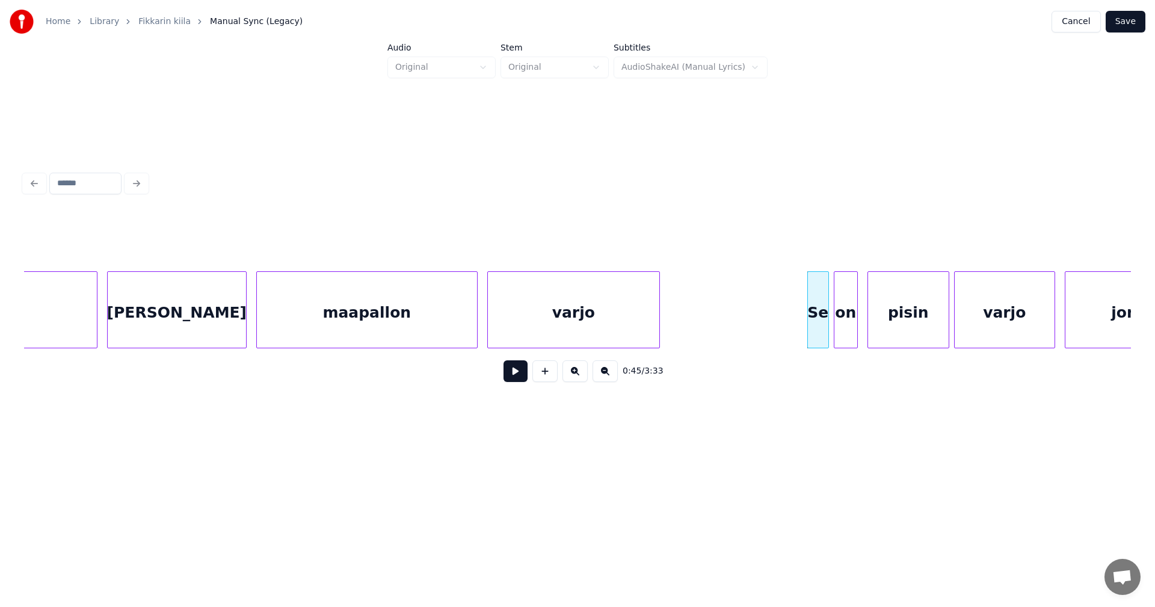
click at [516, 374] on button at bounding box center [516, 371] width 24 height 22
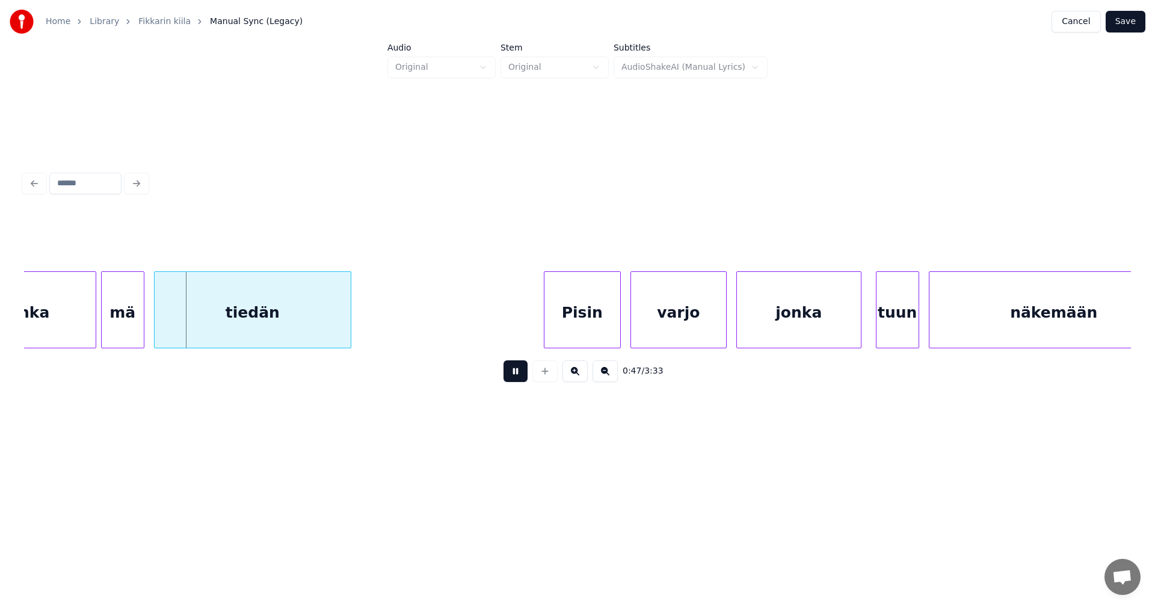
click at [515, 373] on button at bounding box center [516, 371] width 24 height 22
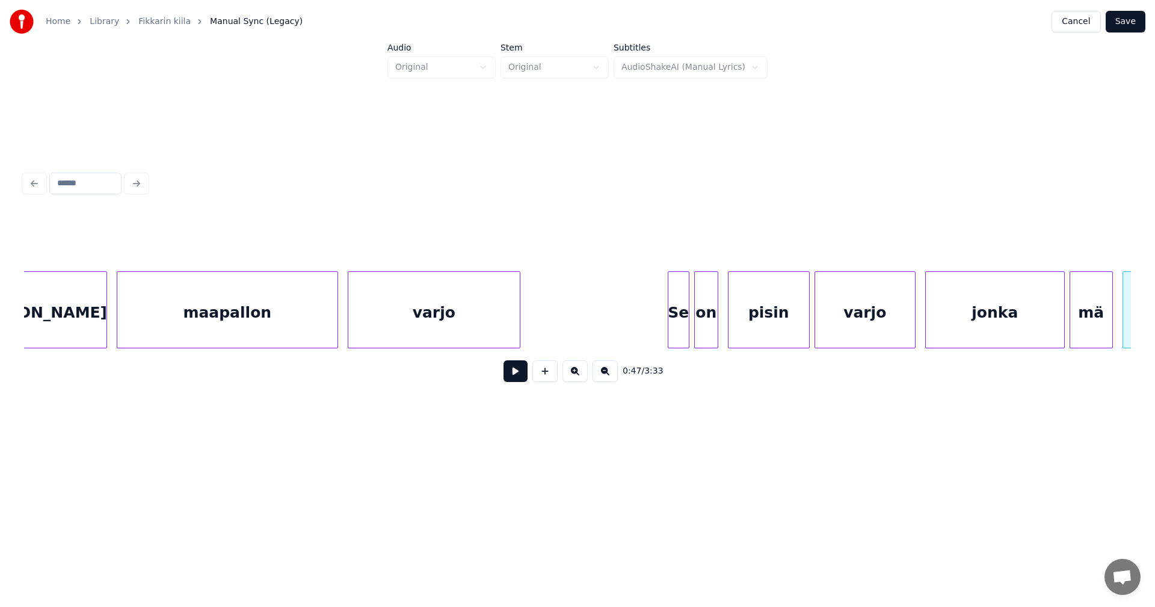
click at [706, 318] on div "on" at bounding box center [706, 313] width 23 height 82
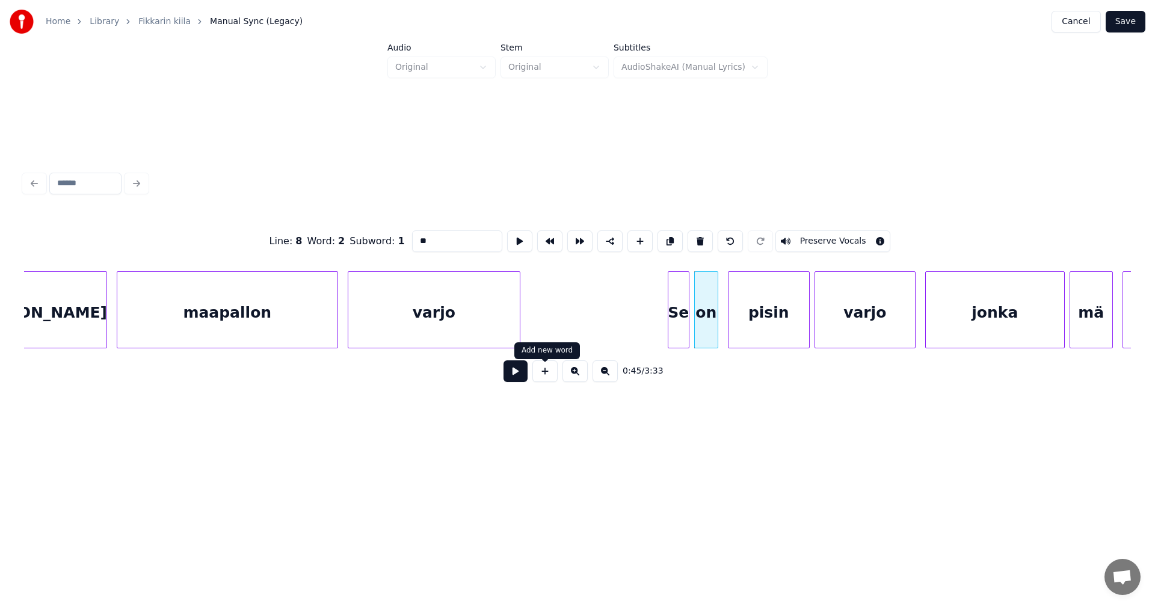
click at [516, 382] on button at bounding box center [516, 371] width 24 height 22
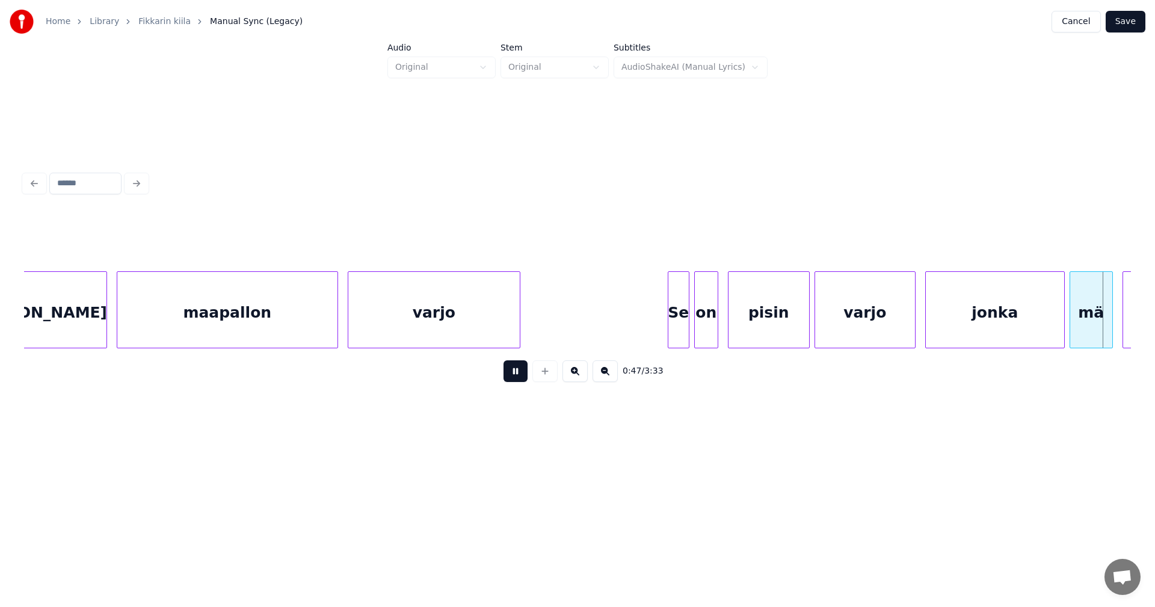
scroll to position [0, 11440]
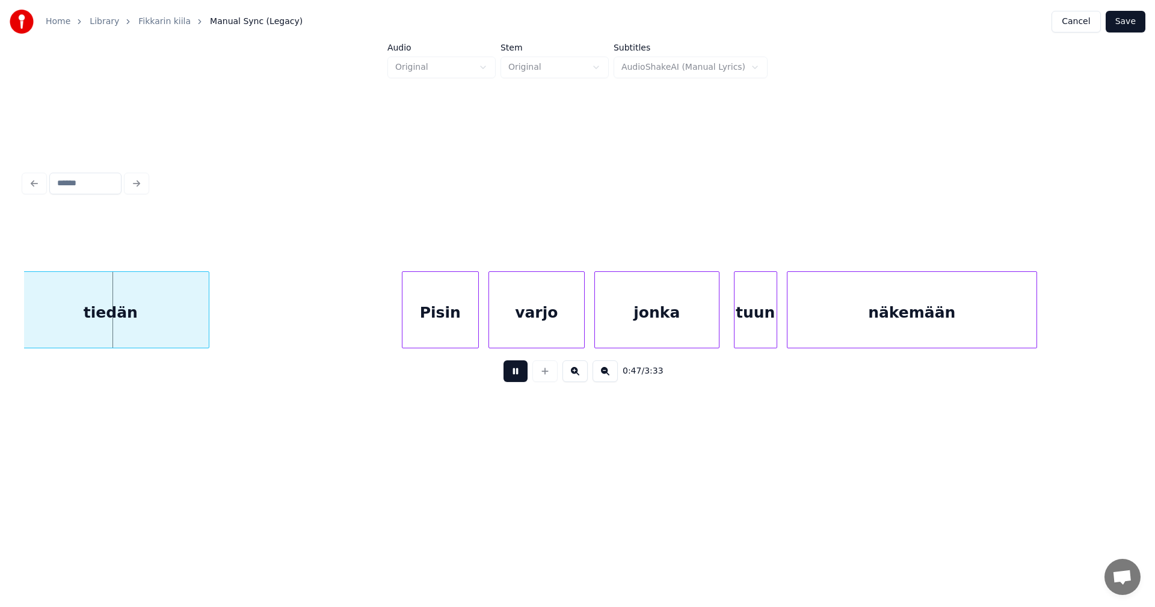
click at [522, 375] on button at bounding box center [516, 371] width 24 height 22
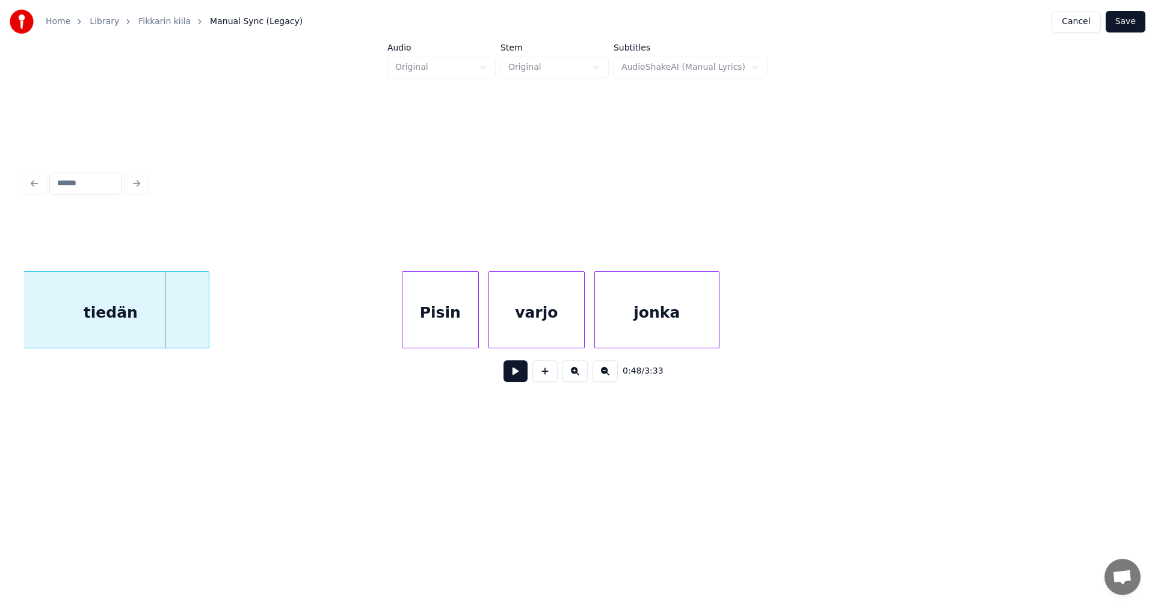
scroll to position [0, 10471]
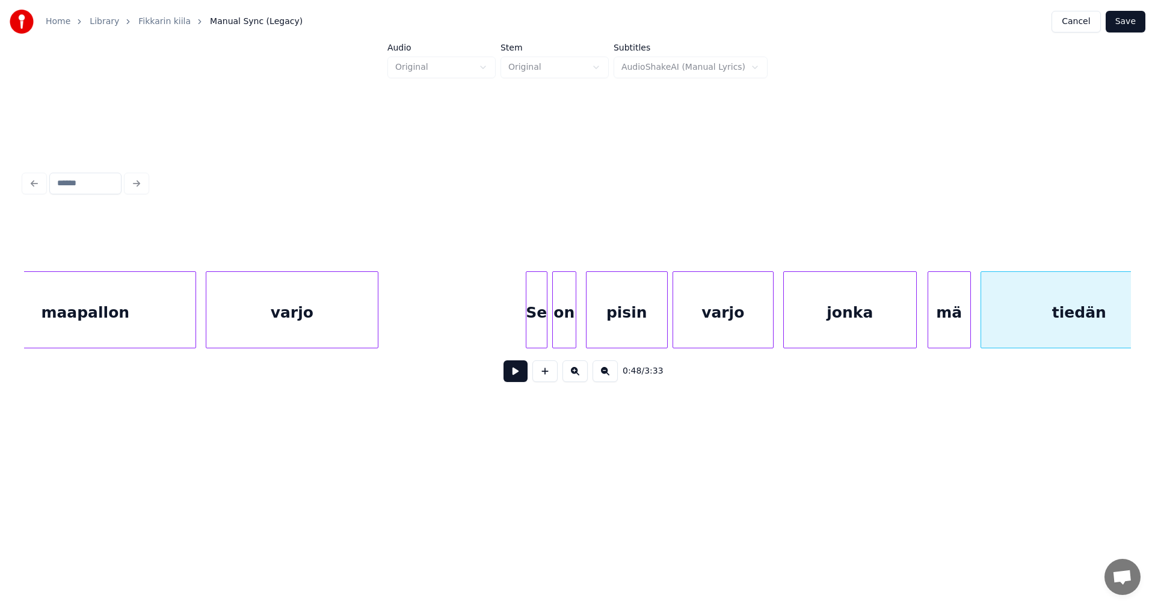
click at [913, 321] on div at bounding box center [915, 310] width 4 height 76
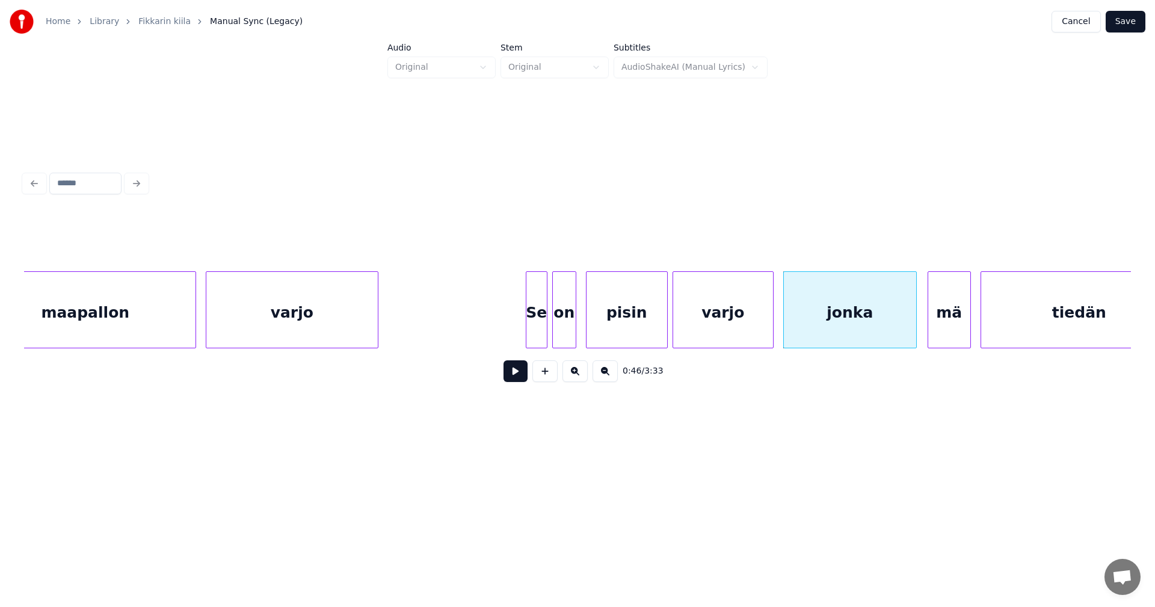
click at [951, 324] on div "mä" at bounding box center [949, 313] width 42 height 82
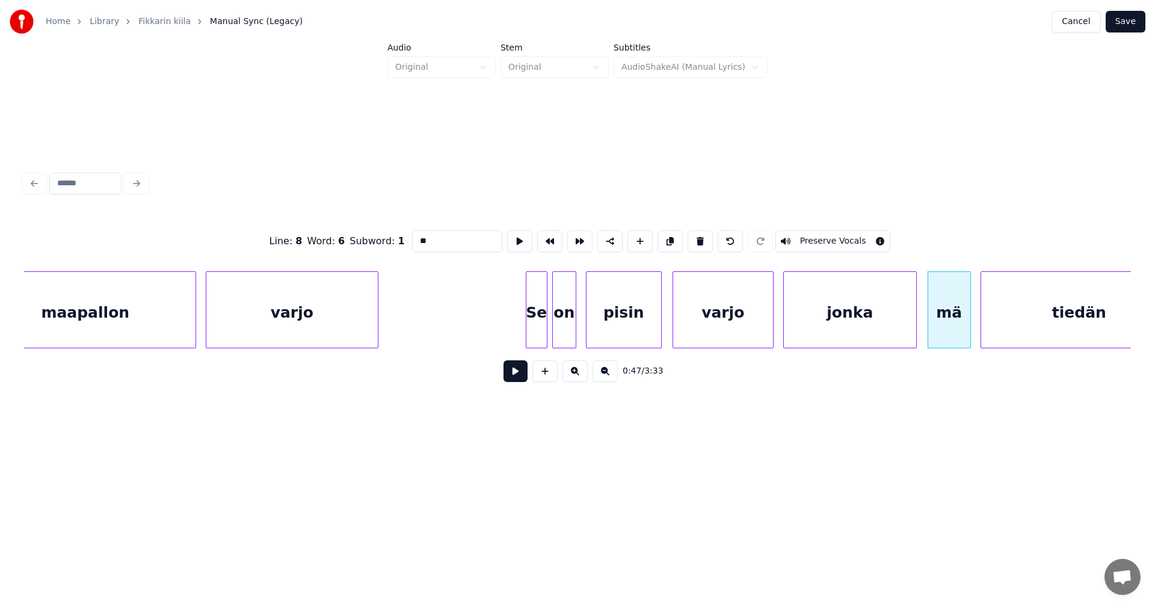
click at [658, 324] on div at bounding box center [660, 310] width 4 height 76
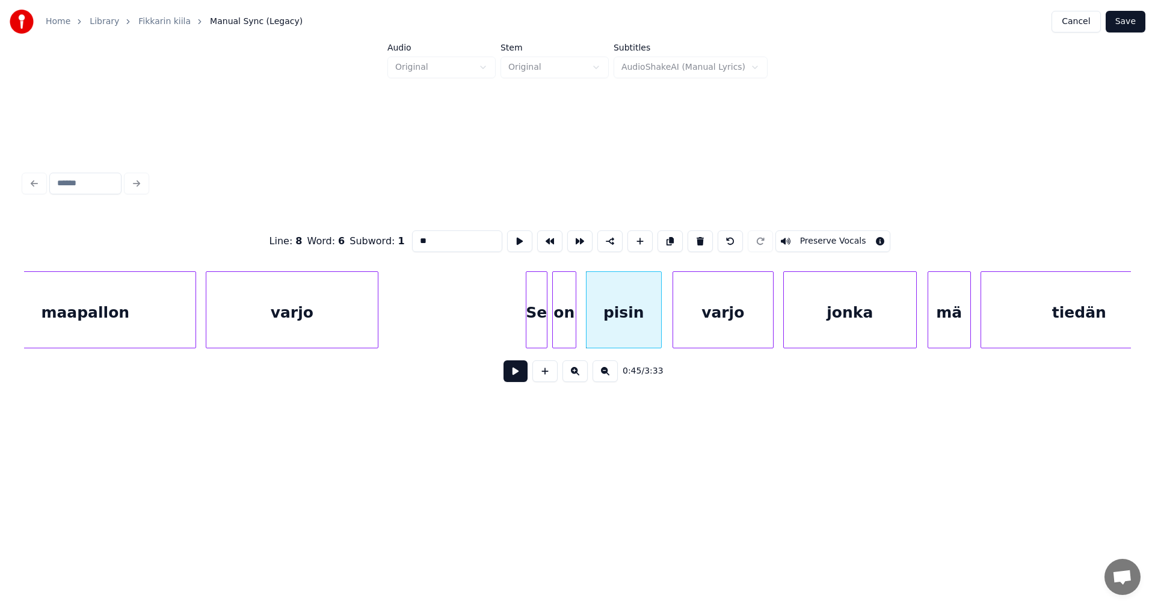
click at [699, 321] on div "varjo" at bounding box center [723, 313] width 100 height 82
type input "*****"
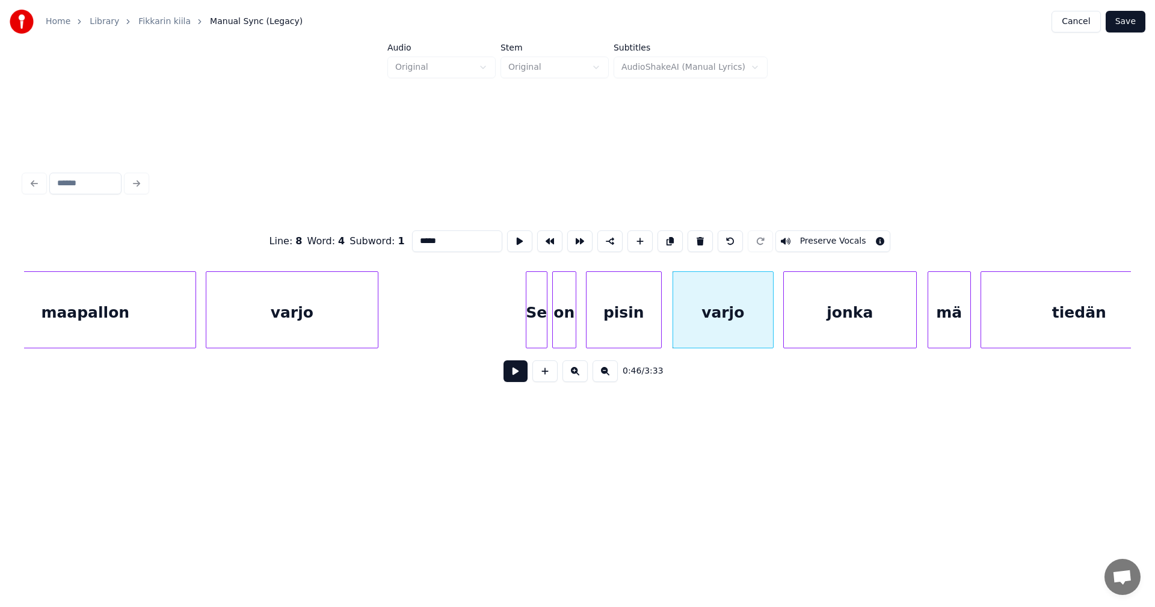
click at [516, 382] on button at bounding box center [516, 371] width 24 height 22
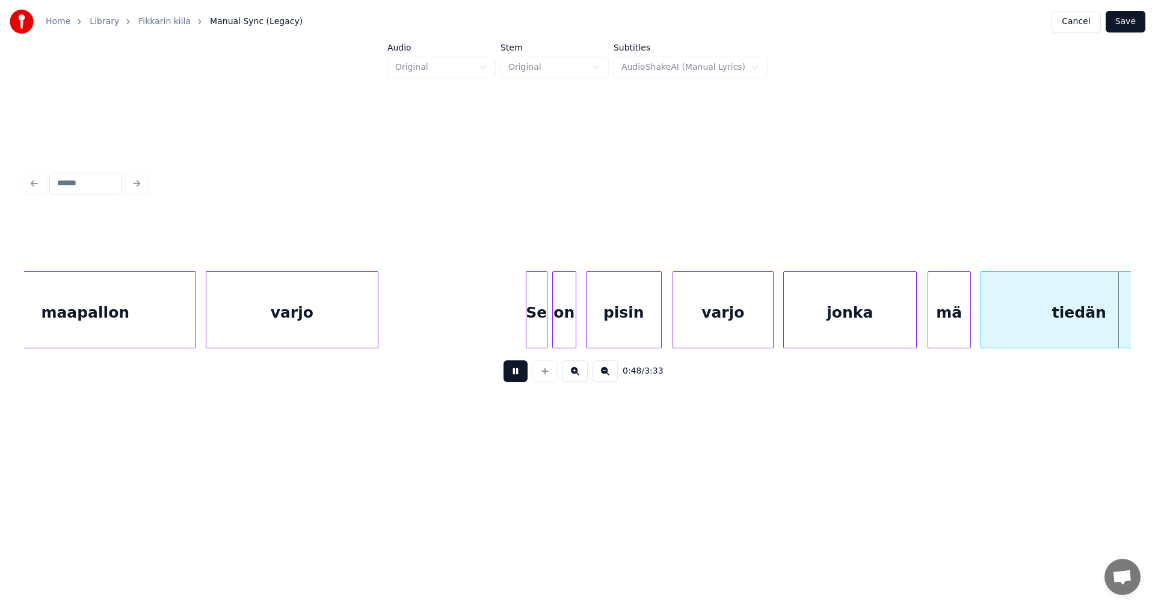
scroll to position [0, 11581]
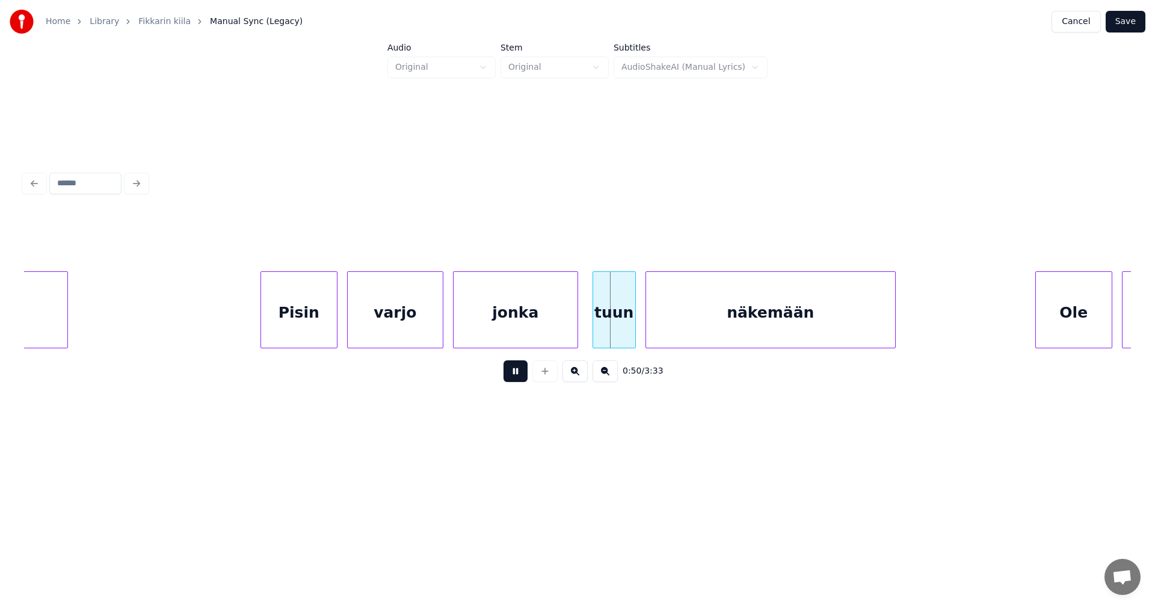
click at [516, 381] on button at bounding box center [516, 371] width 24 height 22
click at [542, 329] on div "jonka" at bounding box center [516, 313] width 124 height 82
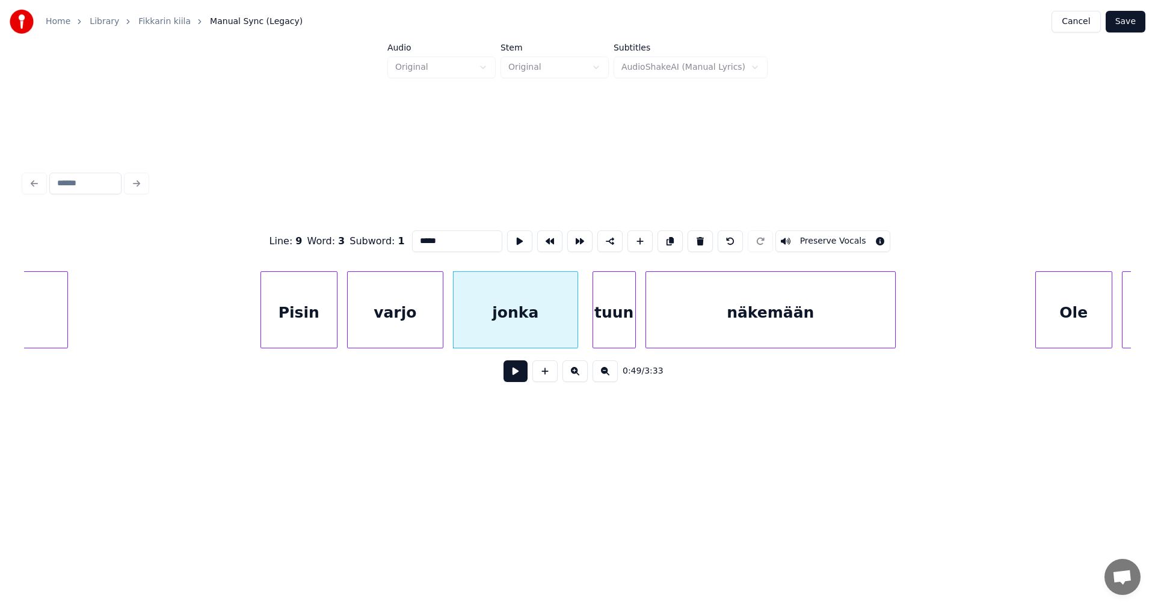
click at [516, 374] on button at bounding box center [516, 371] width 24 height 22
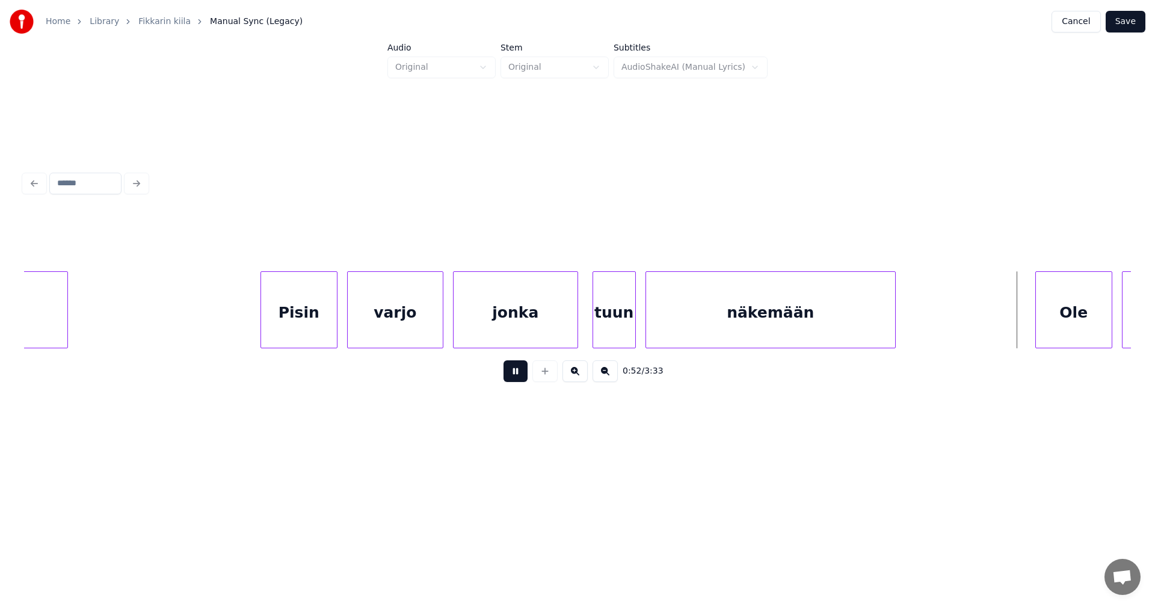
click at [516, 372] on button at bounding box center [516, 371] width 24 height 22
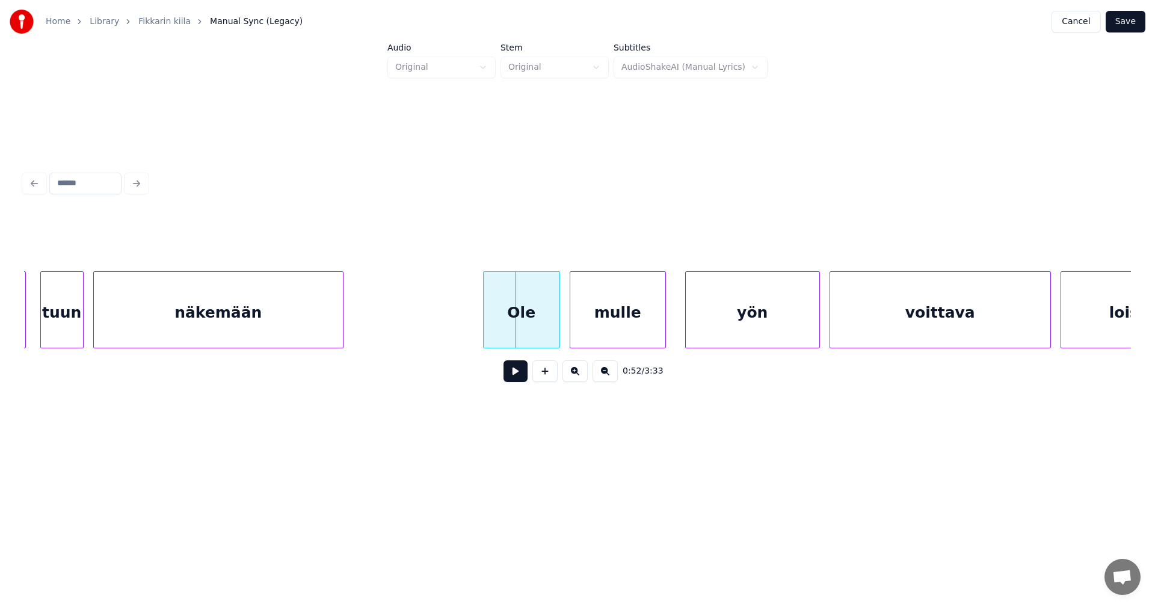
scroll to position [0, 12135]
click at [530, 336] on div "Ole" at bounding box center [516, 313] width 76 height 82
click at [521, 378] on button at bounding box center [516, 371] width 24 height 22
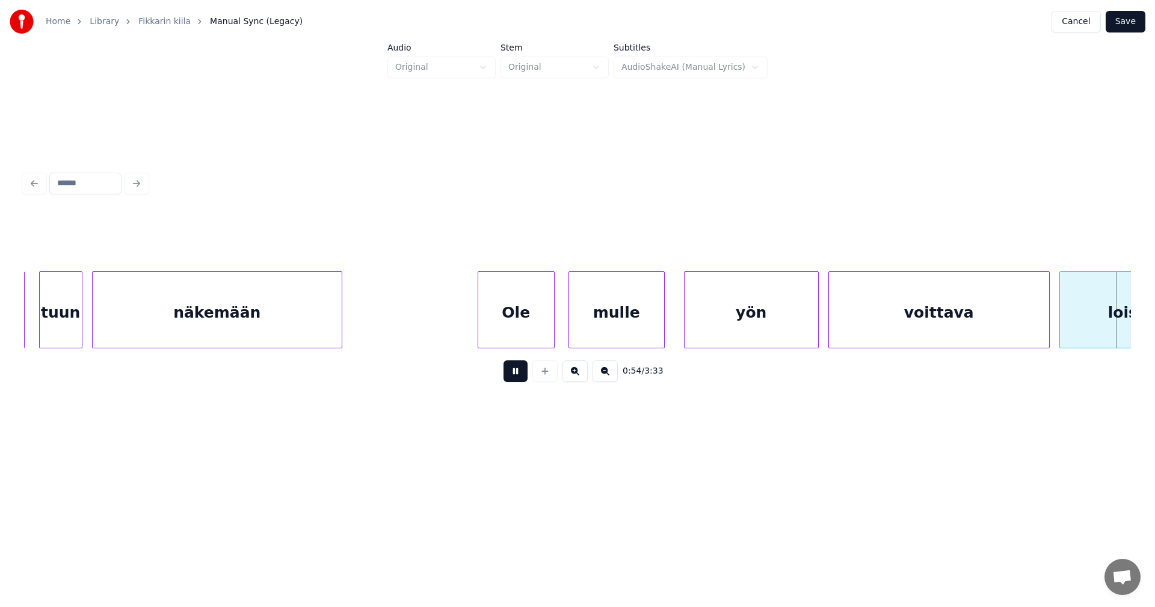
scroll to position [0, 13243]
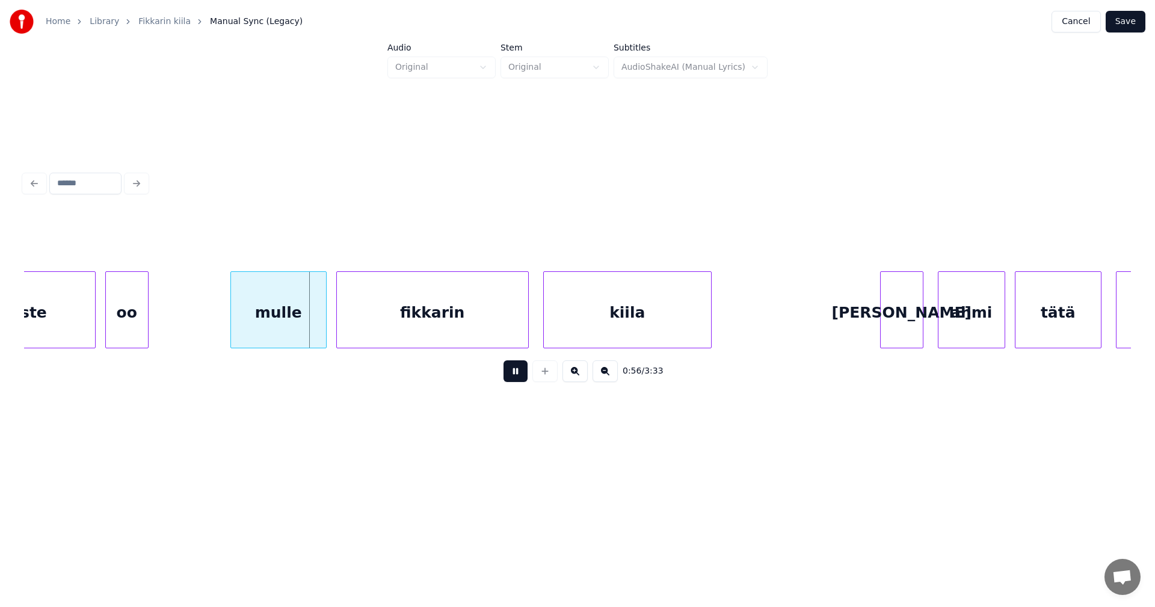
drag, startPoint x: 520, startPoint y: 374, endPoint x: 448, endPoint y: 391, distance: 73.4
click at [520, 374] on button at bounding box center [516, 371] width 24 height 22
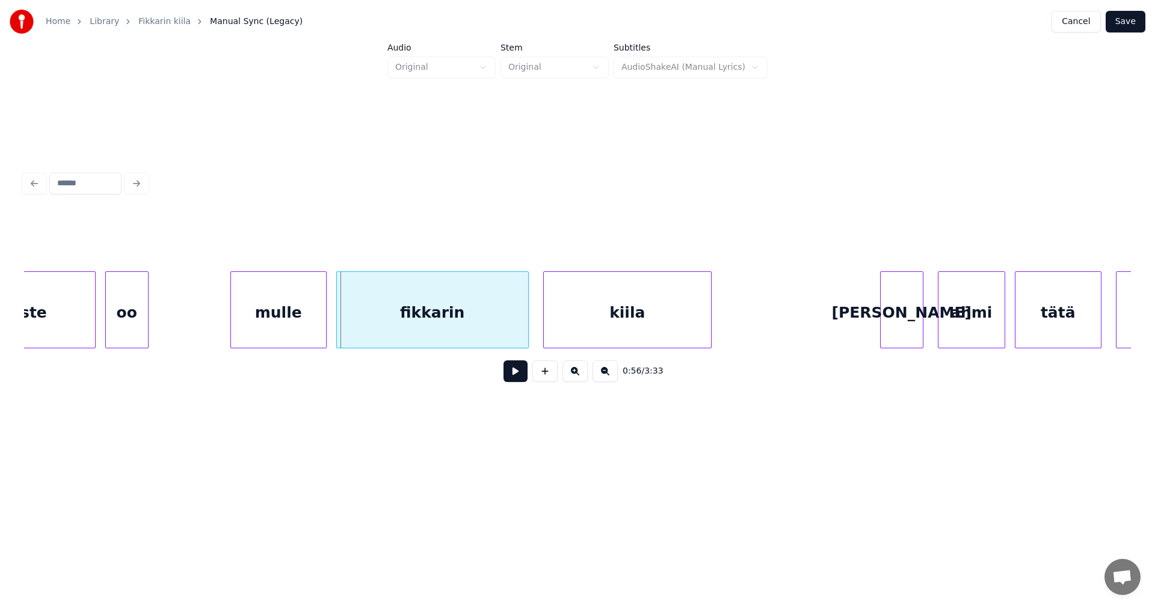
click at [48, 333] on div "loiste" at bounding box center [23, 313] width 143 height 82
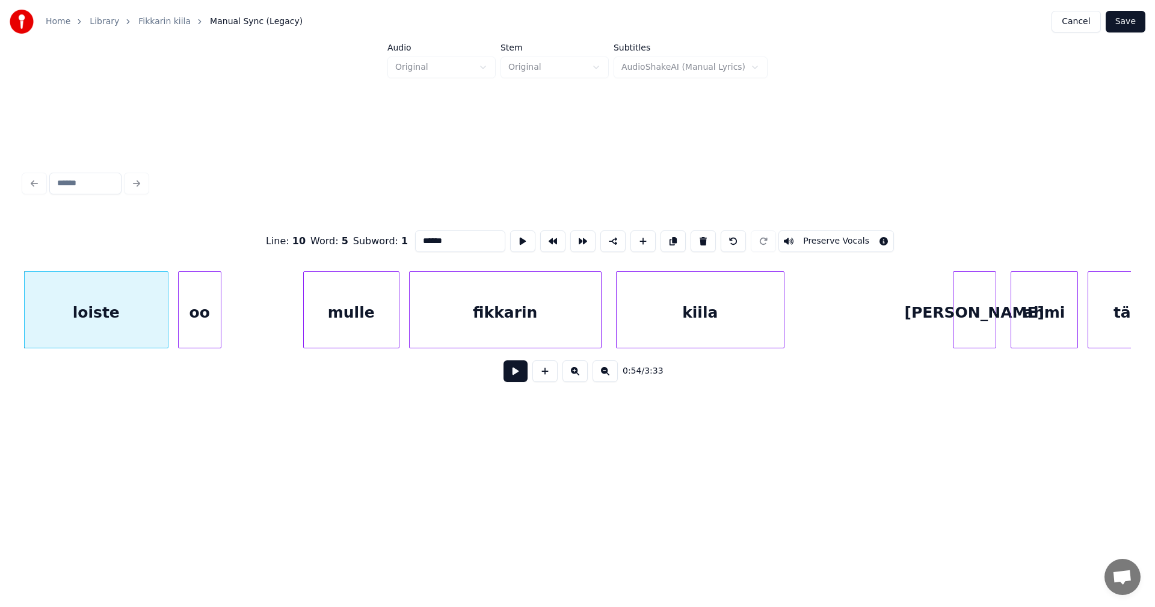
click at [515, 375] on button at bounding box center [516, 371] width 24 height 22
click at [514, 372] on button at bounding box center [516, 371] width 24 height 22
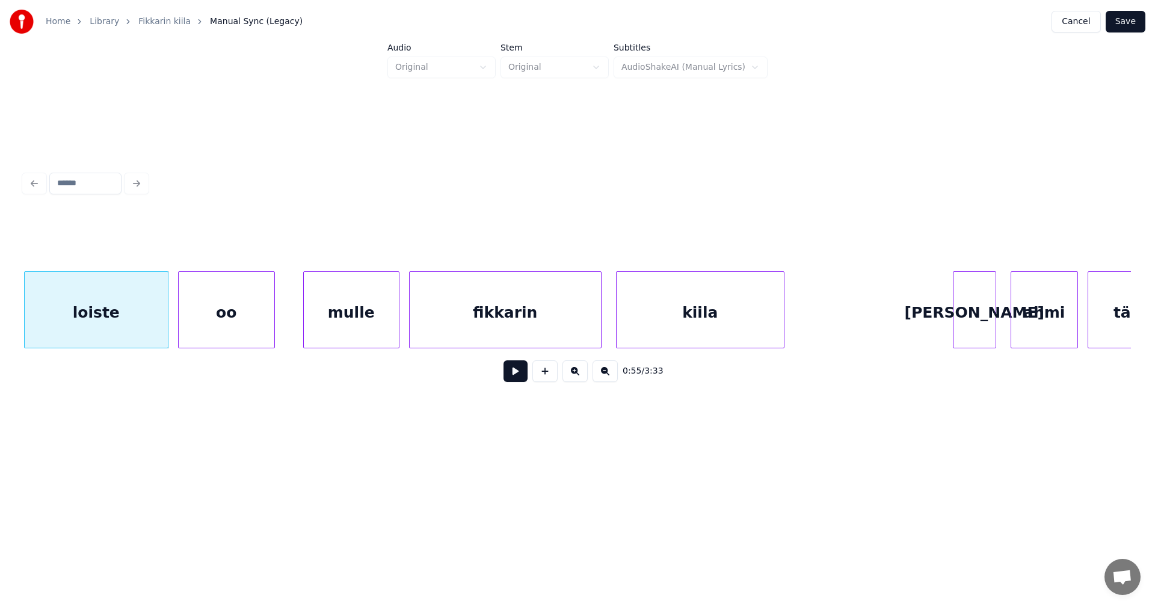
click at [272, 314] on div at bounding box center [273, 310] width 4 height 76
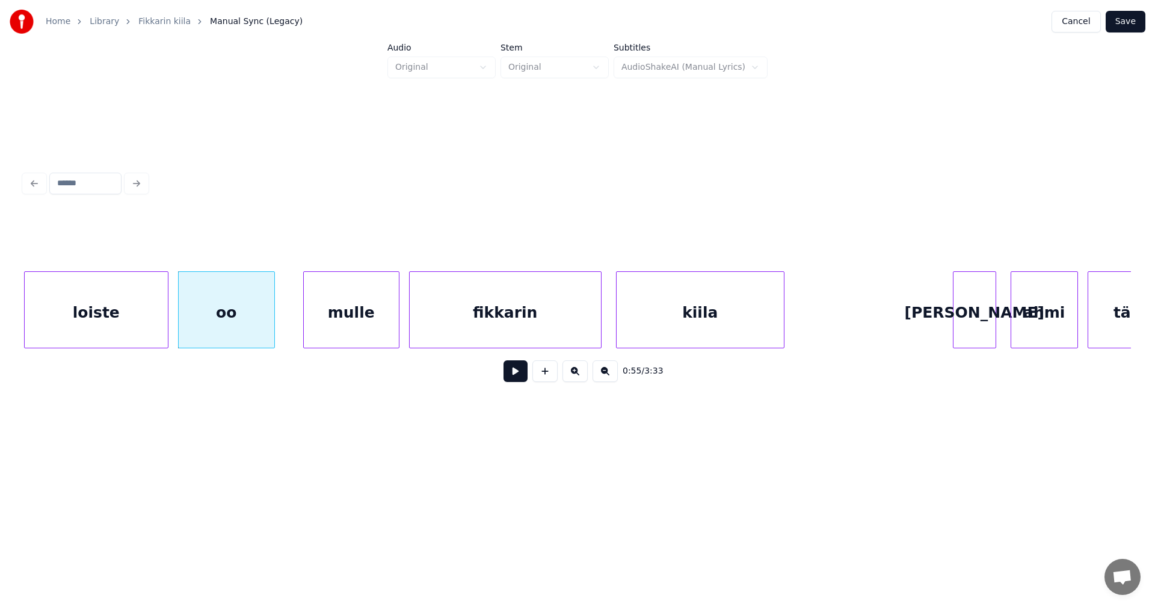
click at [256, 323] on div "oo" at bounding box center [227, 313] width 96 height 82
click at [512, 372] on button at bounding box center [516, 371] width 24 height 22
drag, startPoint x: 512, startPoint y: 372, endPoint x: 493, endPoint y: 371, distance: 19.3
click at [510, 371] on button at bounding box center [516, 371] width 24 height 22
click at [235, 324] on div "oo" at bounding box center [241, 313] width 96 height 82
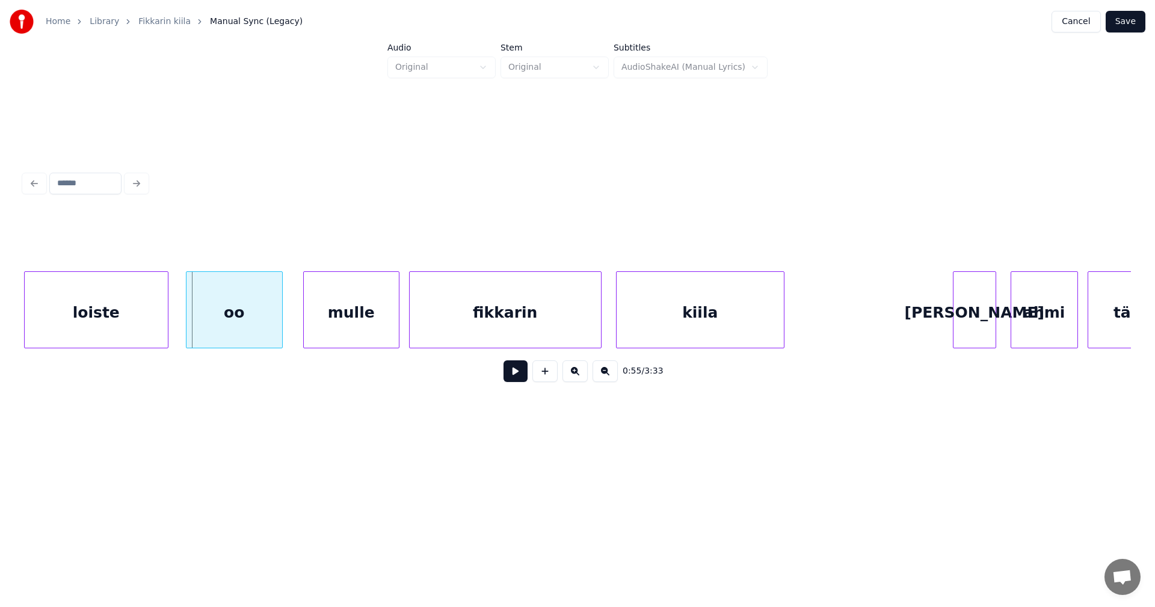
click at [230, 328] on div "oo" at bounding box center [235, 313] width 96 height 82
click at [322, 329] on div "mulle" at bounding box center [342, 313] width 95 height 82
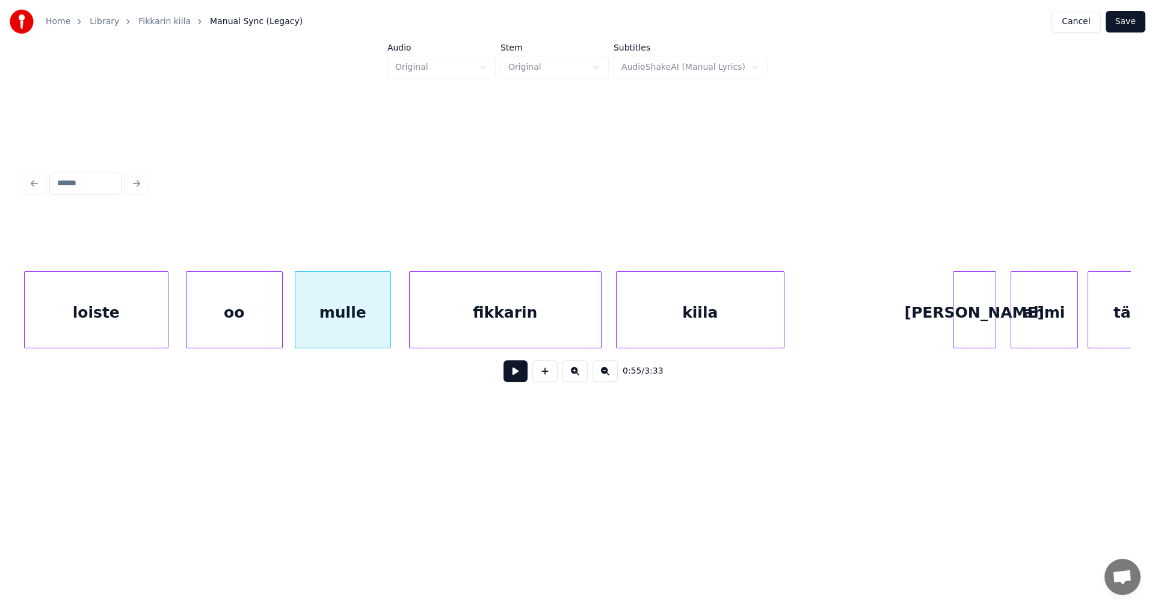
click at [222, 335] on div "oo" at bounding box center [235, 313] width 96 height 82
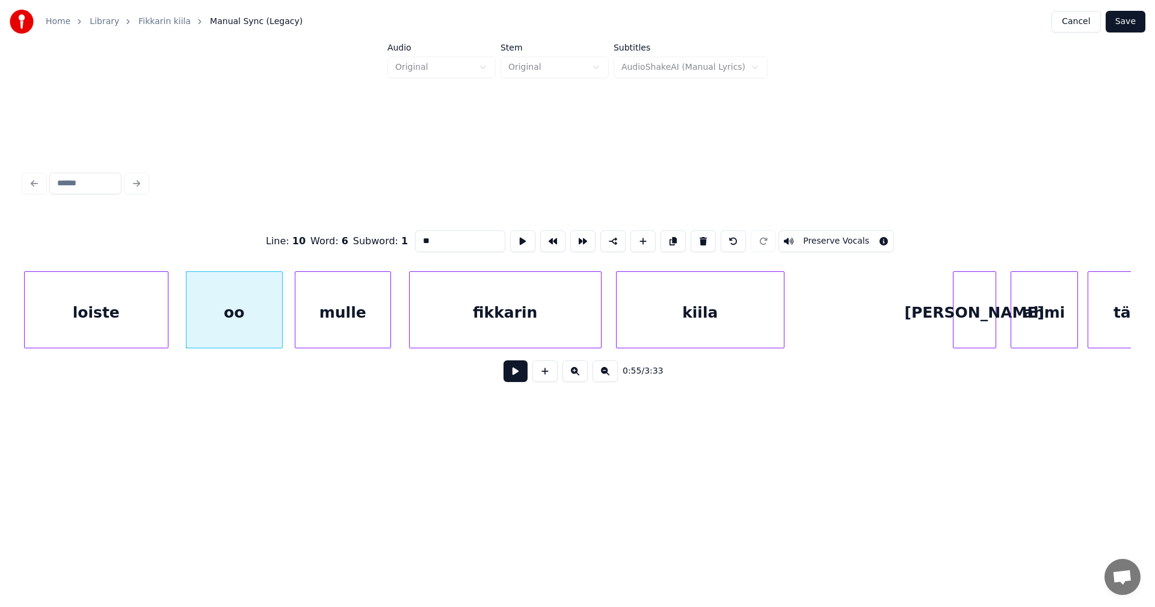
click at [516, 370] on button at bounding box center [516, 371] width 24 height 22
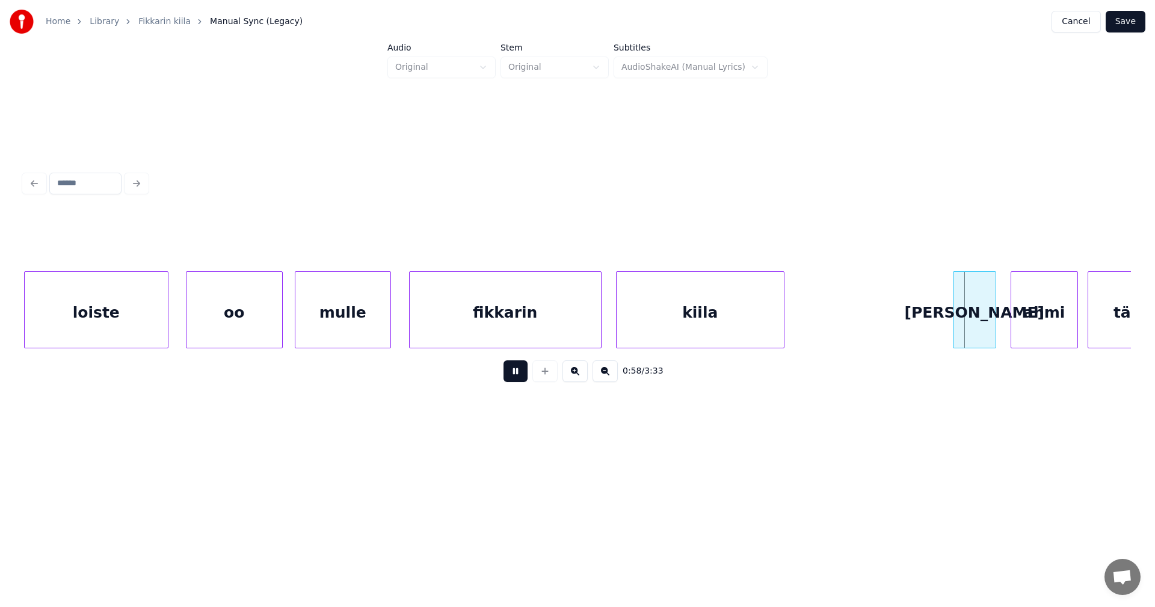
drag, startPoint x: 514, startPoint y: 372, endPoint x: 543, endPoint y: 378, distance: 29.6
click at [514, 371] on button at bounding box center [516, 371] width 24 height 22
click at [963, 321] on div "[PERSON_NAME]" at bounding box center [968, 313] width 42 height 82
click at [1020, 327] on div "ahmi" at bounding box center [1034, 313] width 66 height 82
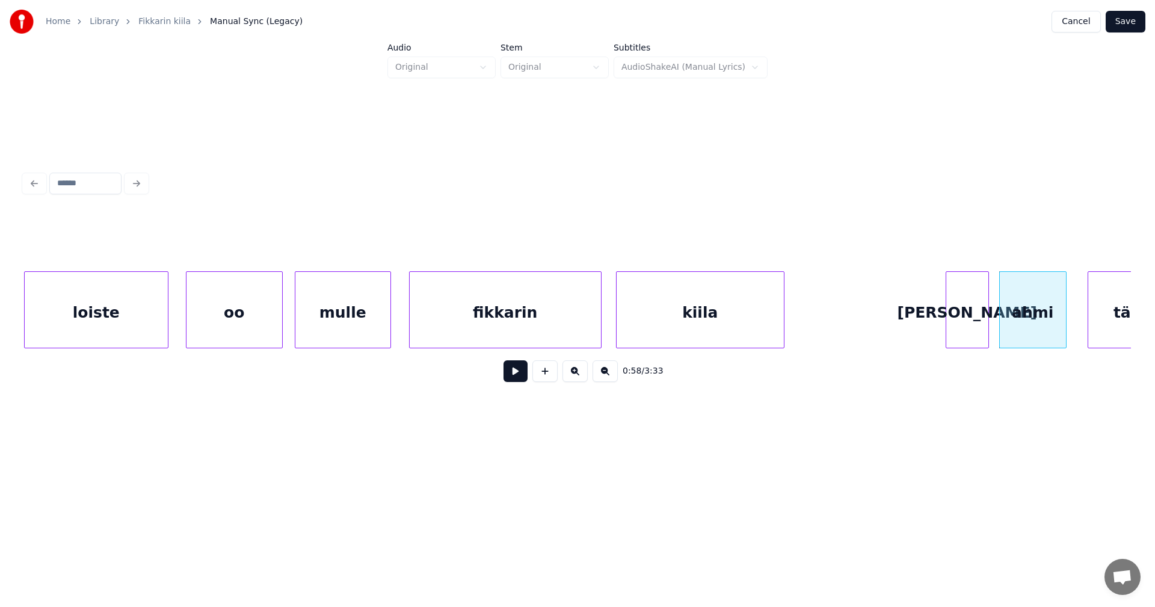
click at [971, 308] on div "[PERSON_NAME]" at bounding box center [967, 313] width 42 height 82
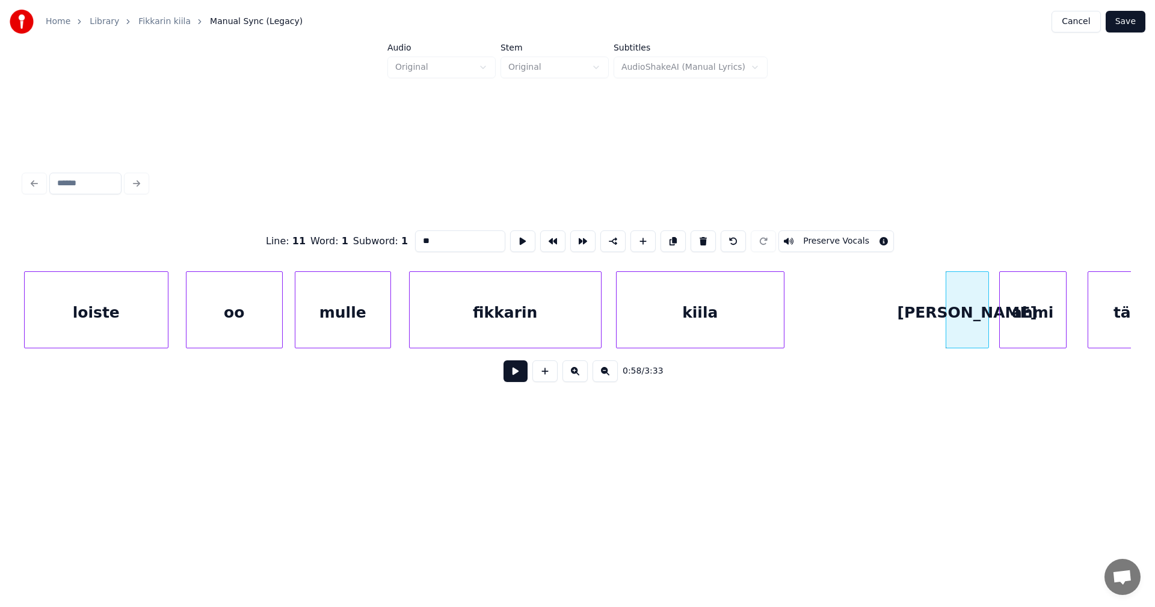
click at [510, 374] on button at bounding box center [516, 371] width 24 height 22
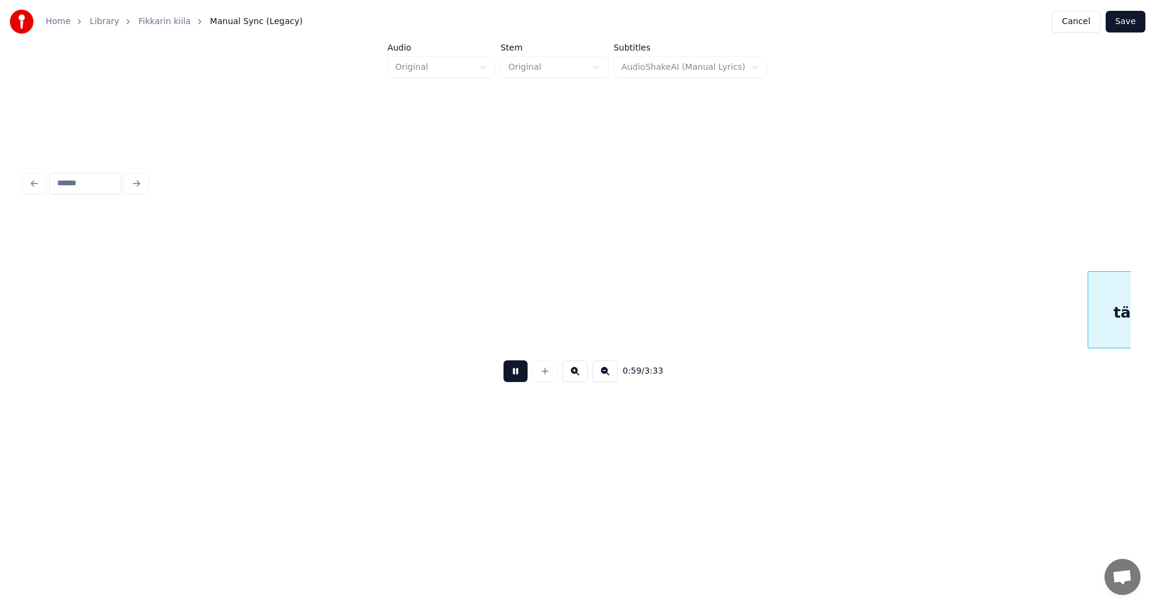
scroll to position [0, 14277]
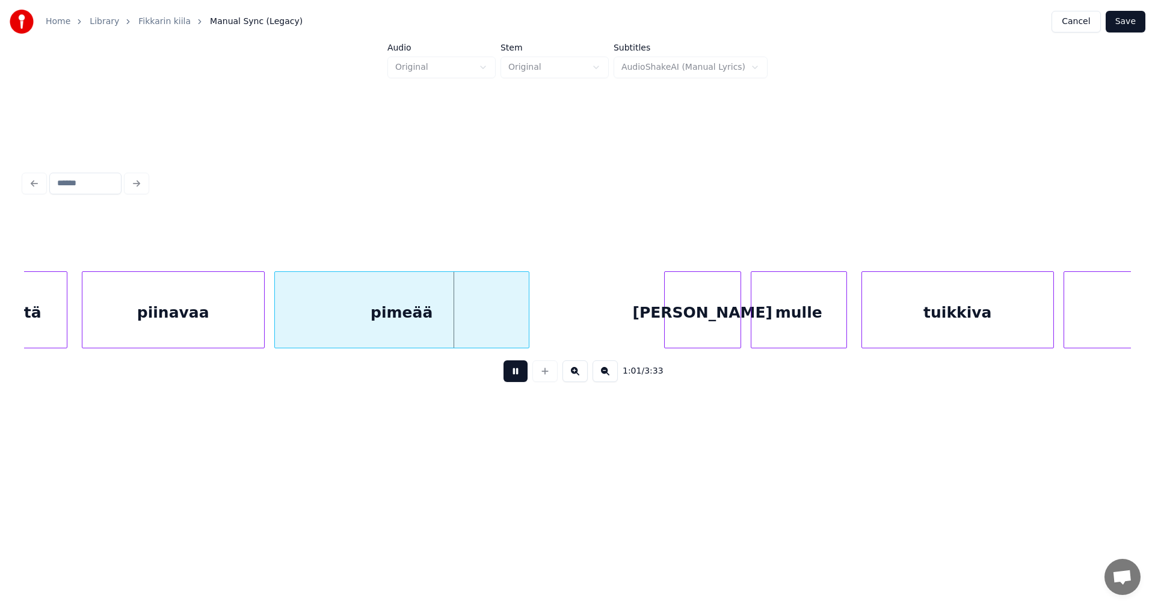
click at [510, 373] on button at bounding box center [516, 371] width 24 height 22
click at [61, 333] on div at bounding box center [61, 310] width 4 height 76
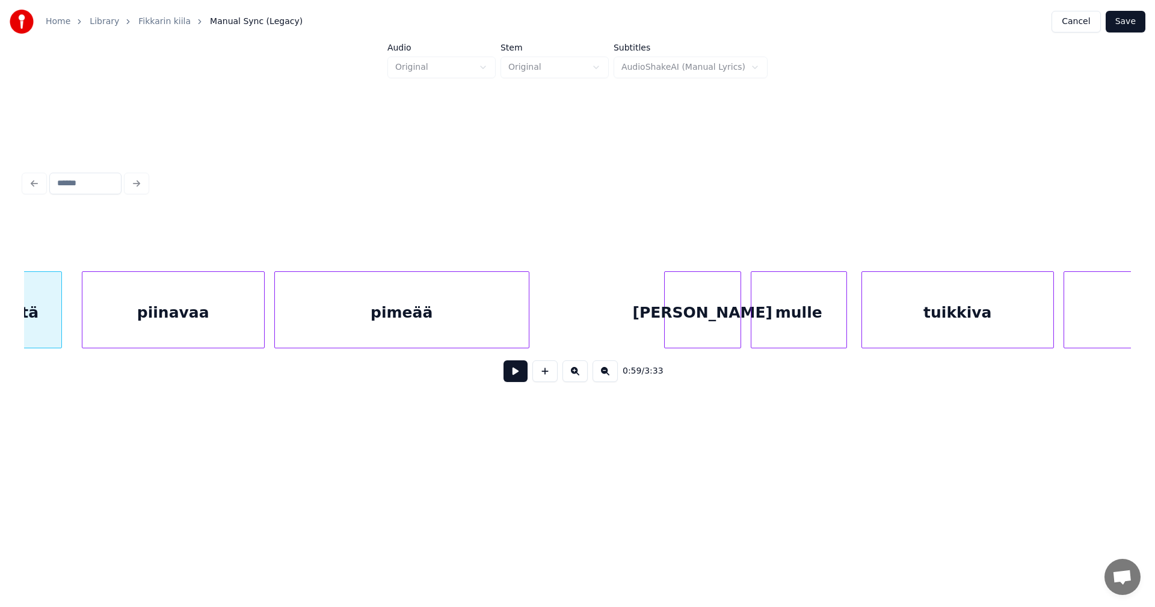
scroll to position [0, 14234]
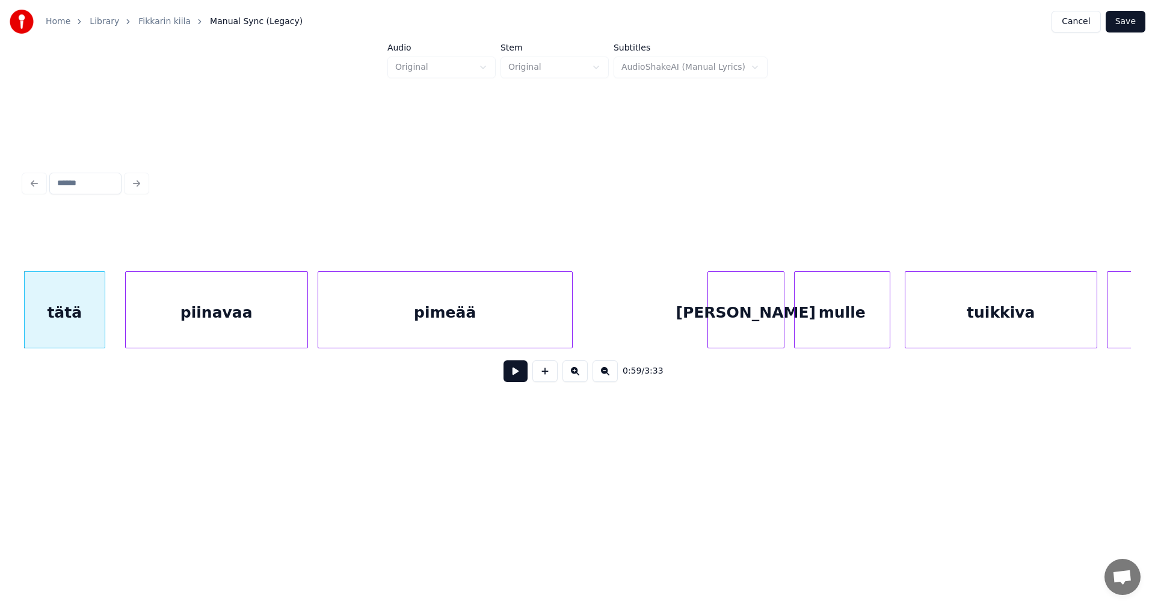
click at [283, 327] on div "piinavaa" at bounding box center [217, 313] width 182 height 82
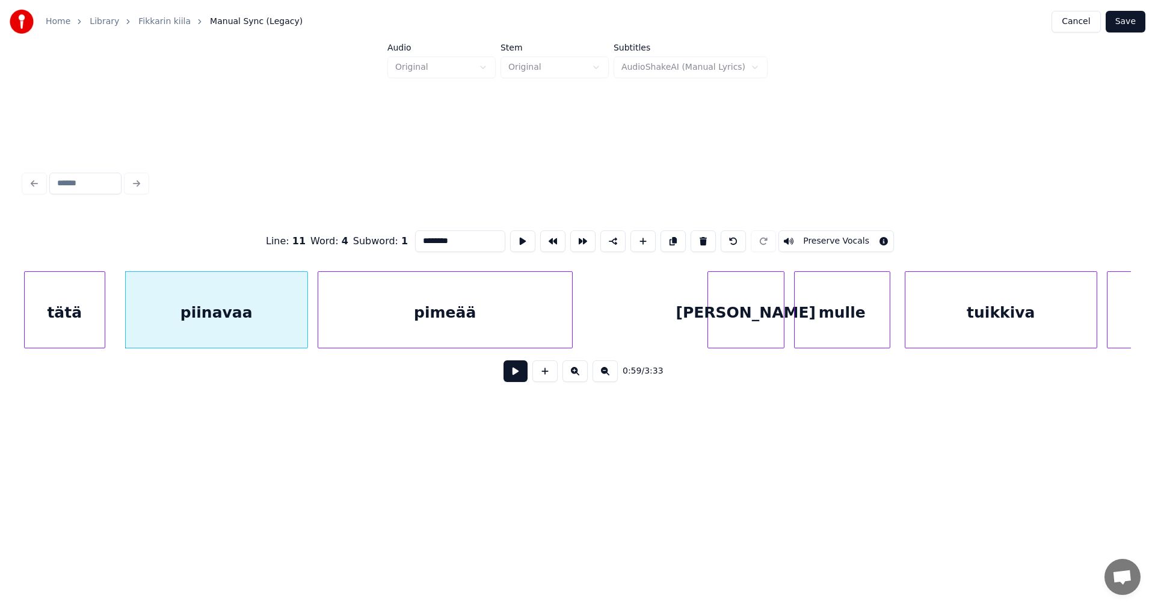
click at [513, 374] on button at bounding box center [516, 371] width 24 height 22
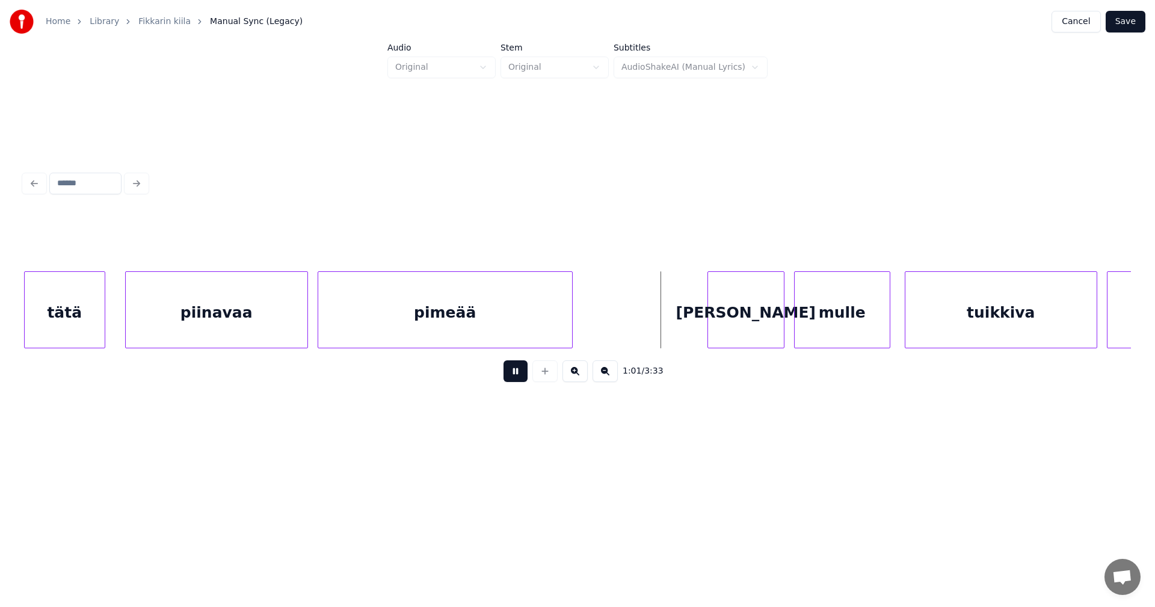
drag, startPoint x: 513, startPoint y: 374, endPoint x: 652, endPoint y: 351, distance: 140.2
click at [516, 374] on button at bounding box center [516, 371] width 24 height 22
click at [721, 327] on div "[PERSON_NAME]" at bounding box center [735, 313] width 76 height 82
click at [818, 321] on div "mulle" at bounding box center [838, 313] width 95 height 82
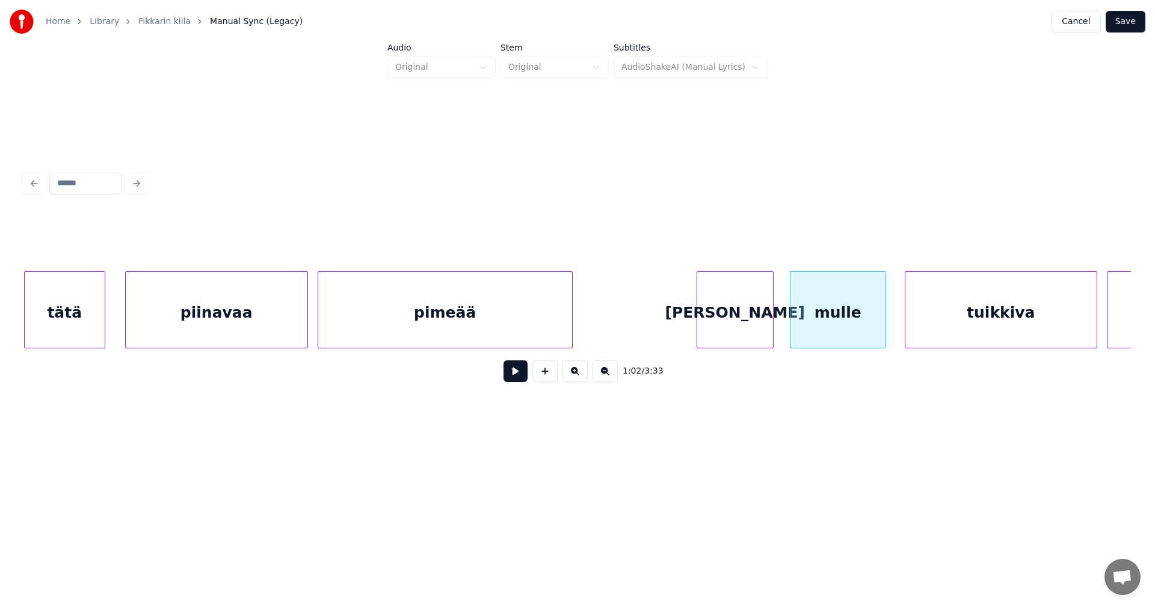
click at [730, 338] on div "[PERSON_NAME]" at bounding box center [735, 313] width 76 height 82
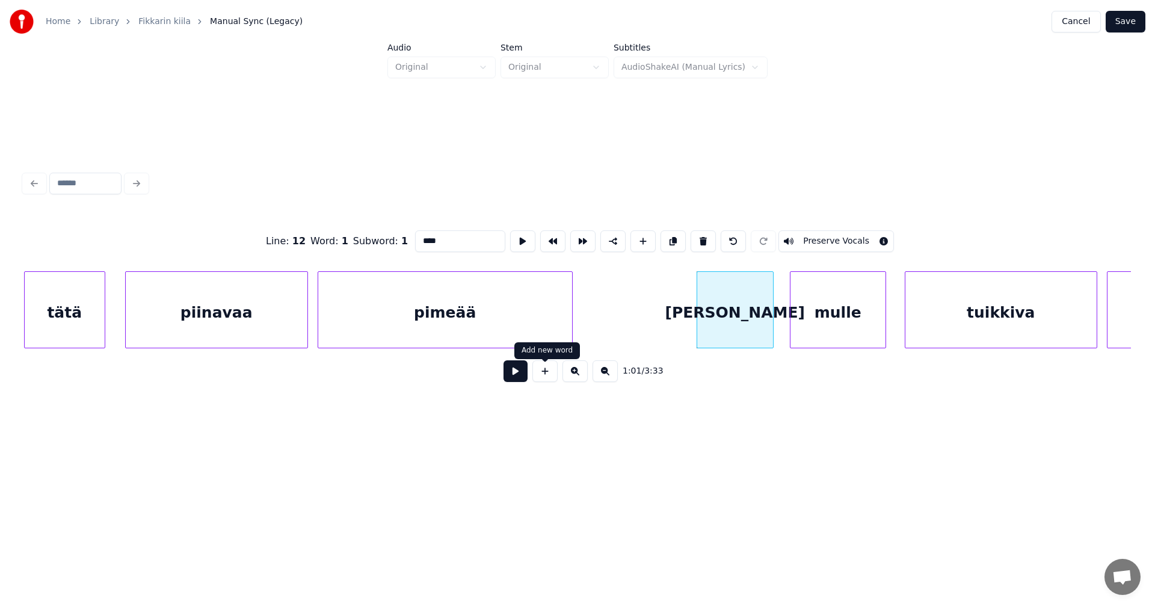
click at [519, 382] on button at bounding box center [516, 371] width 24 height 22
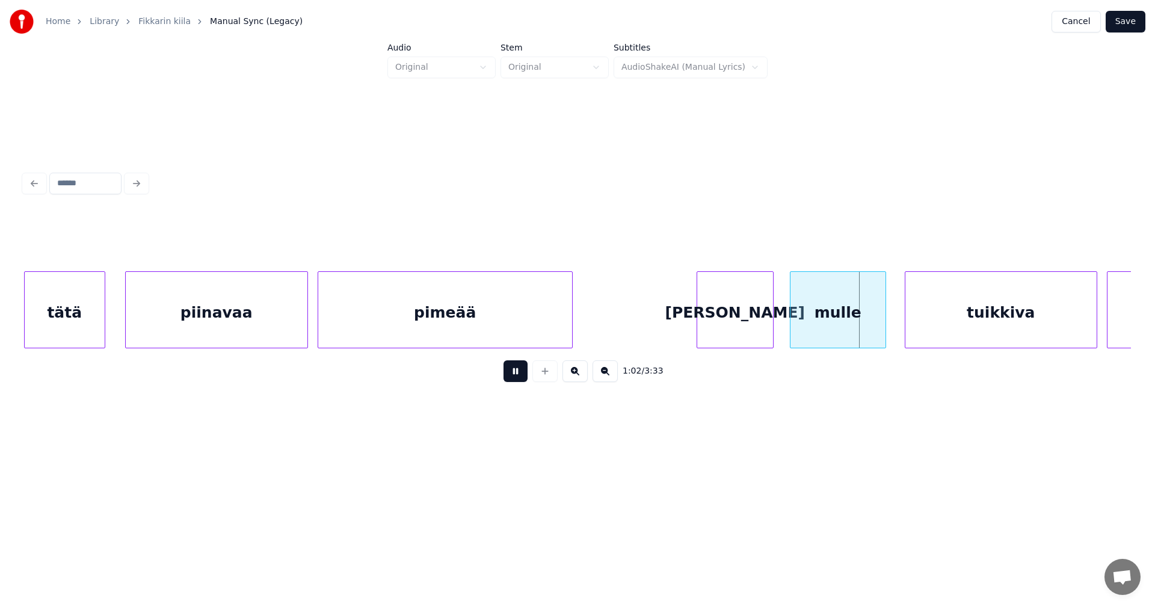
click at [521, 380] on button at bounding box center [516, 371] width 24 height 22
click at [868, 323] on div at bounding box center [870, 310] width 4 height 76
click at [945, 314] on div "tuikkiva" at bounding box center [994, 313] width 191 height 82
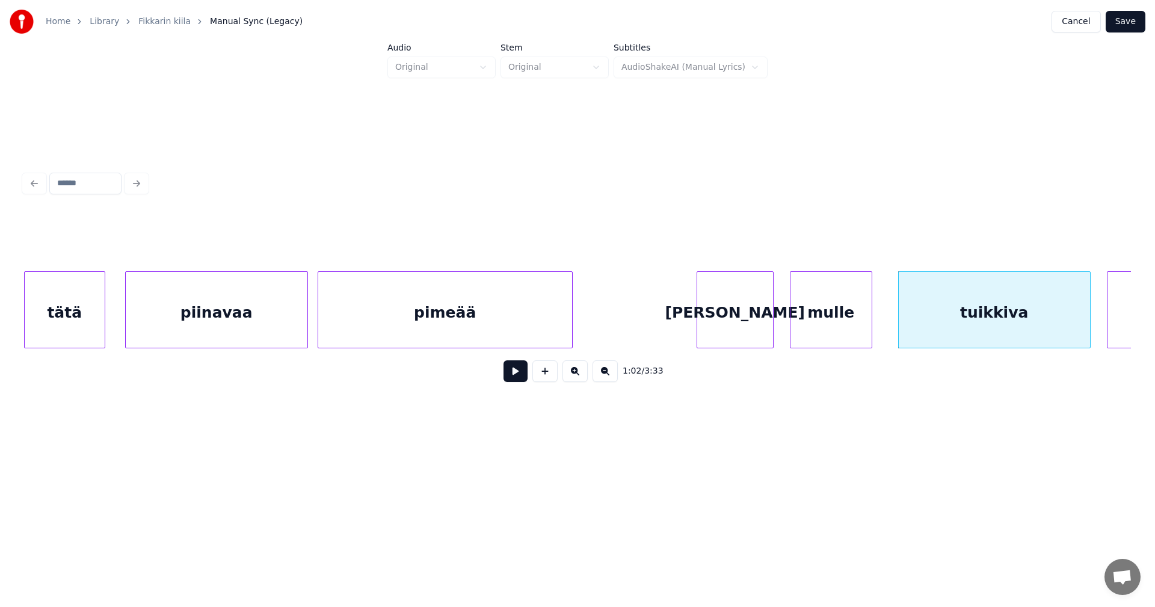
click at [514, 382] on button at bounding box center [516, 371] width 24 height 22
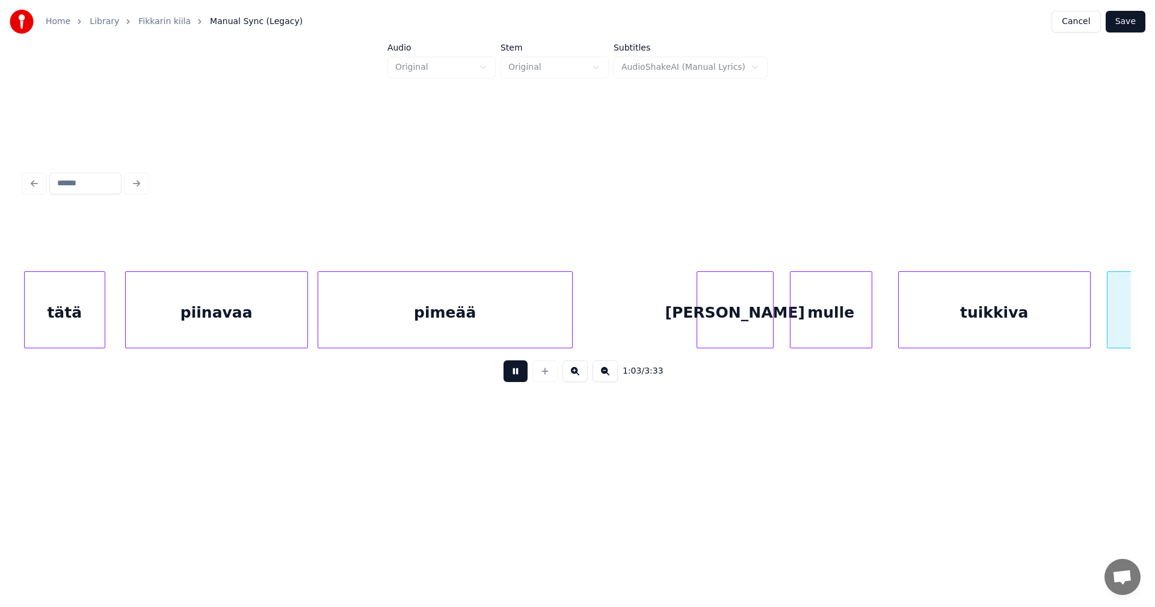
scroll to position [0, 15344]
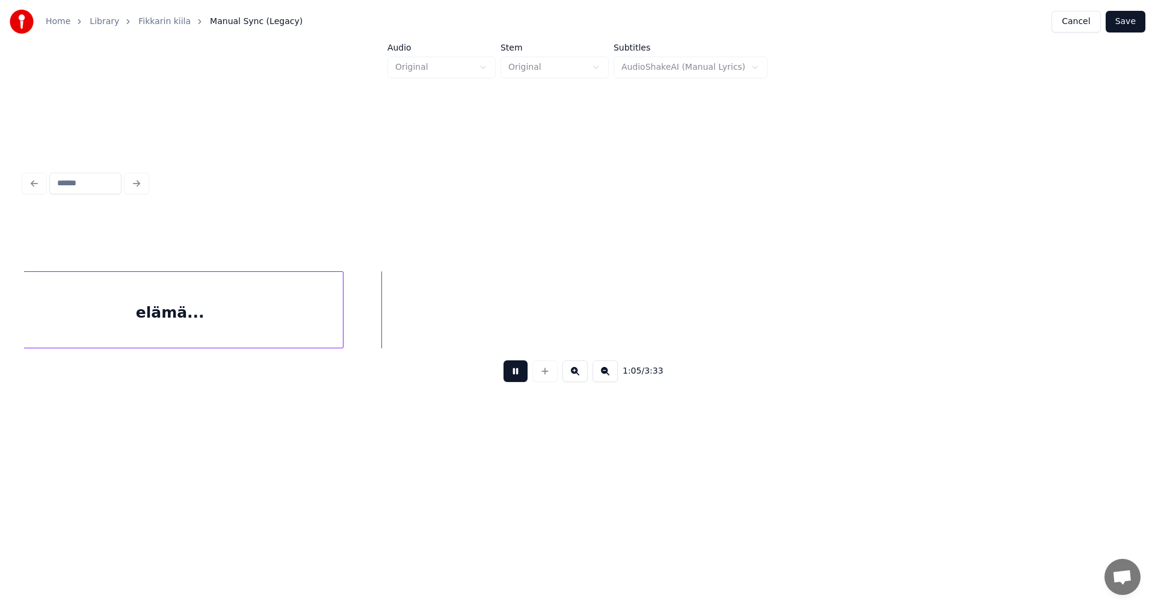
drag, startPoint x: 514, startPoint y: 381, endPoint x: 476, endPoint y: 390, distance: 39.6
click at [508, 379] on button at bounding box center [516, 371] width 24 height 22
click at [359, 317] on div at bounding box center [360, 310] width 4 height 76
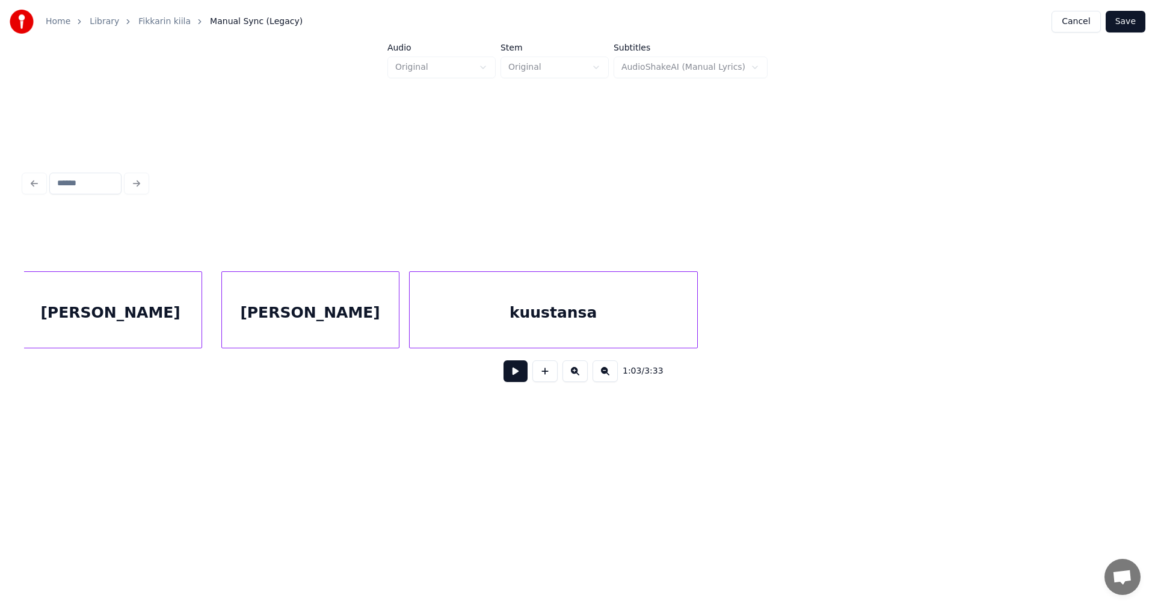
scroll to position [0, 18223]
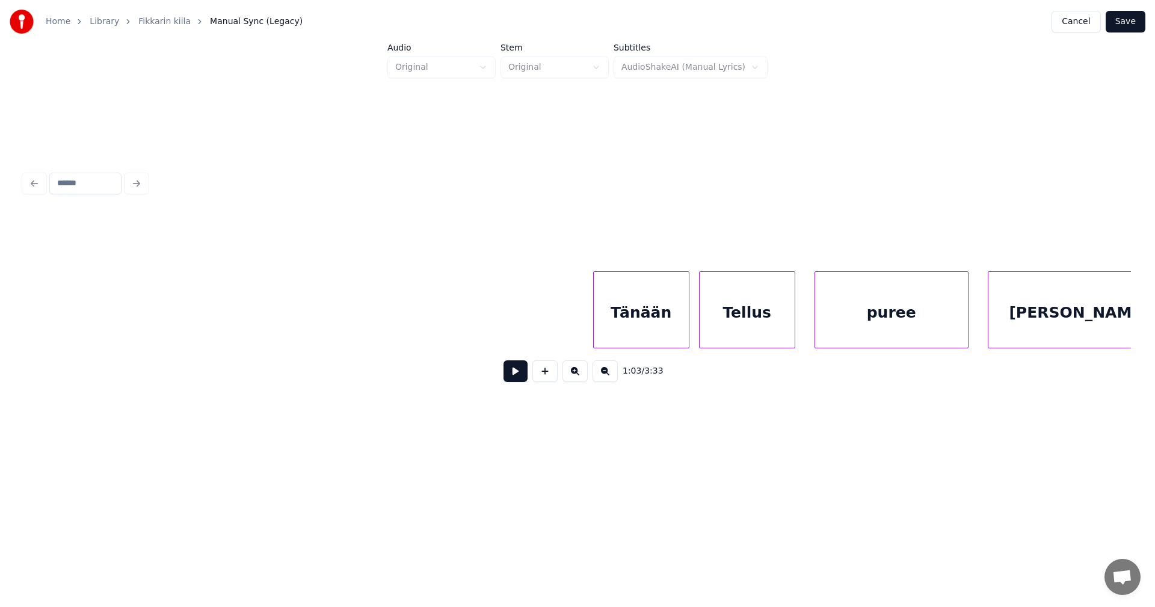
click at [631, 330] on div "Tänään" at bounding box center [641, 313] width 95 height 82
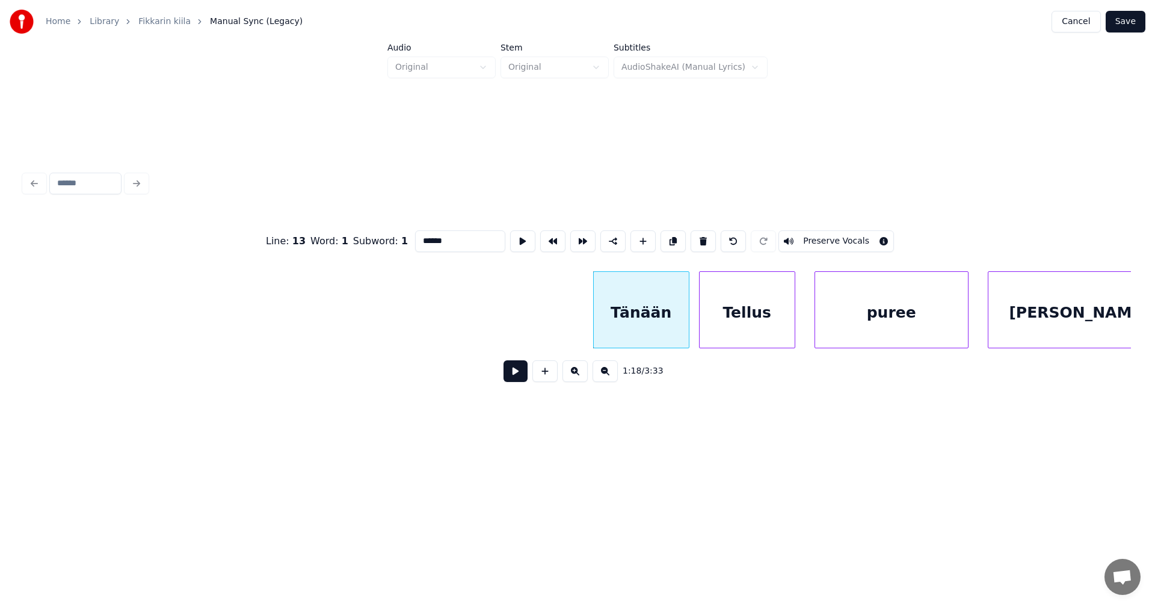
click at [523, 377] on button at bounding box center [516, 371] width 24 height 22
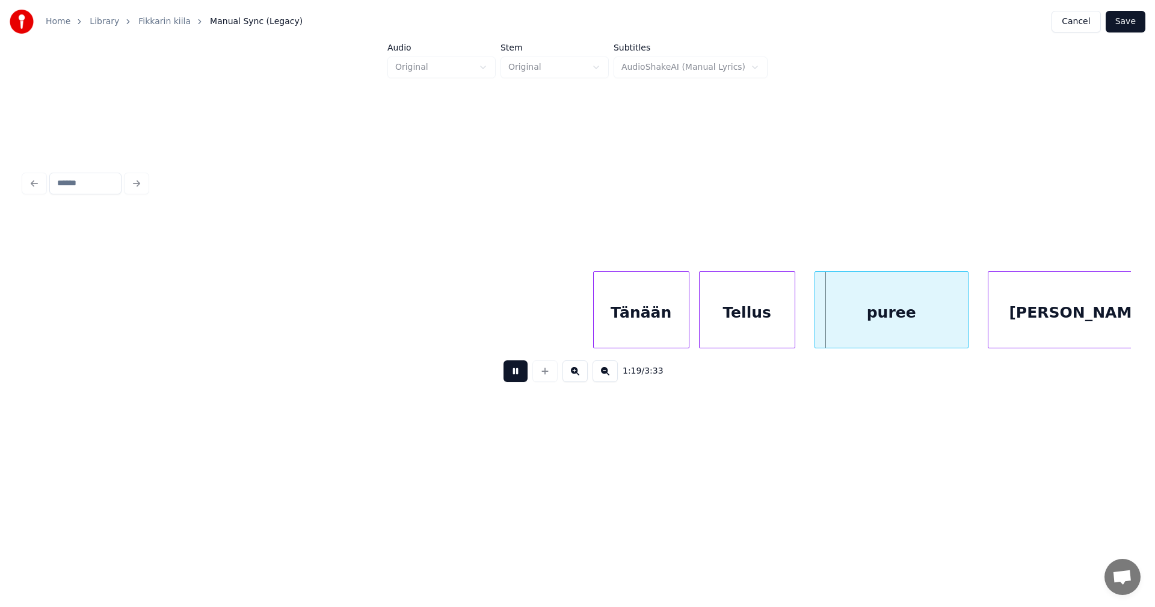
drag, startPoint x: 521, startPoint y: 376, endPoint x: 605, endPoint y: 362, distance: 85.4
click at [522, 376] on button at bounding box center [516, 371] width 24 height 22
click at [508, 381] on button at bounding box center [516, 371] width 24 height 22
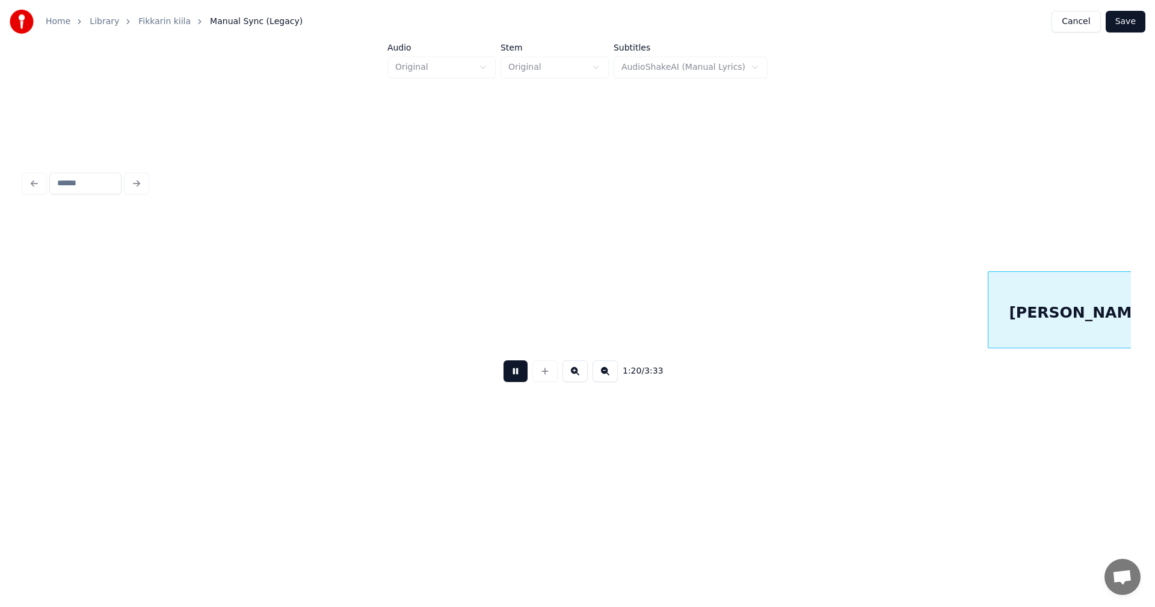
scroll to position [0, 19333]
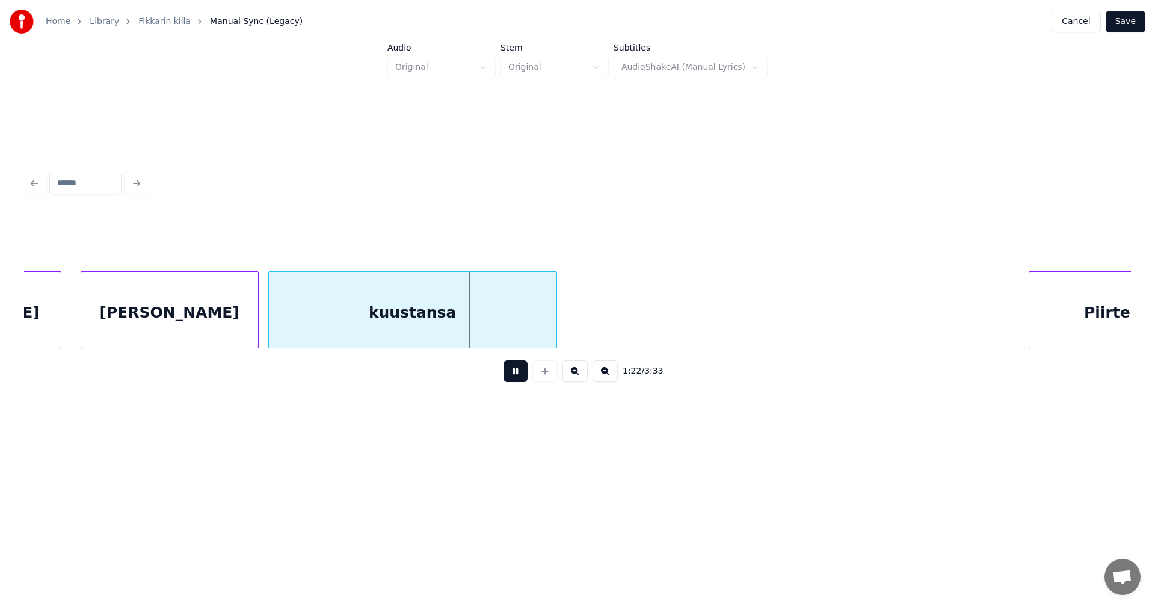
click at [508, 381] on button at bounding box center [516, 371] width 24 height 22
click at [237, 329] on div "[PERSON_NAME]" at bounding box center [162, 313] width 177 height 82
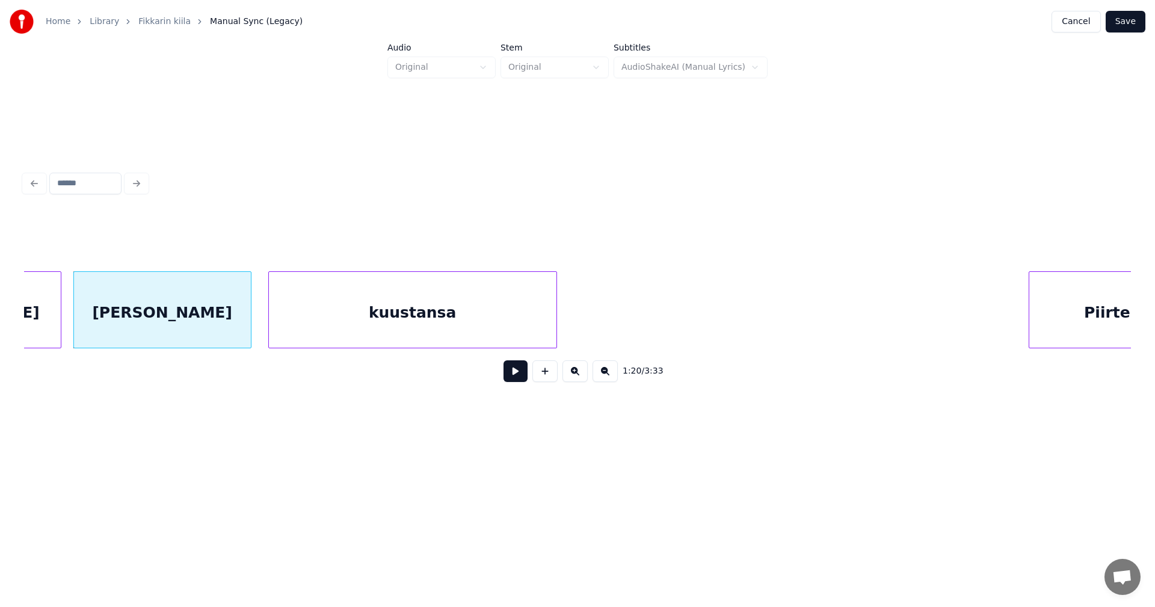
click at [238, 329] on div "[PERSON_NAME]" at bounding box center [162, 313] width 177 height 82
click at [52, 333] on div at bounding box center [54, 310] width 4 height 76
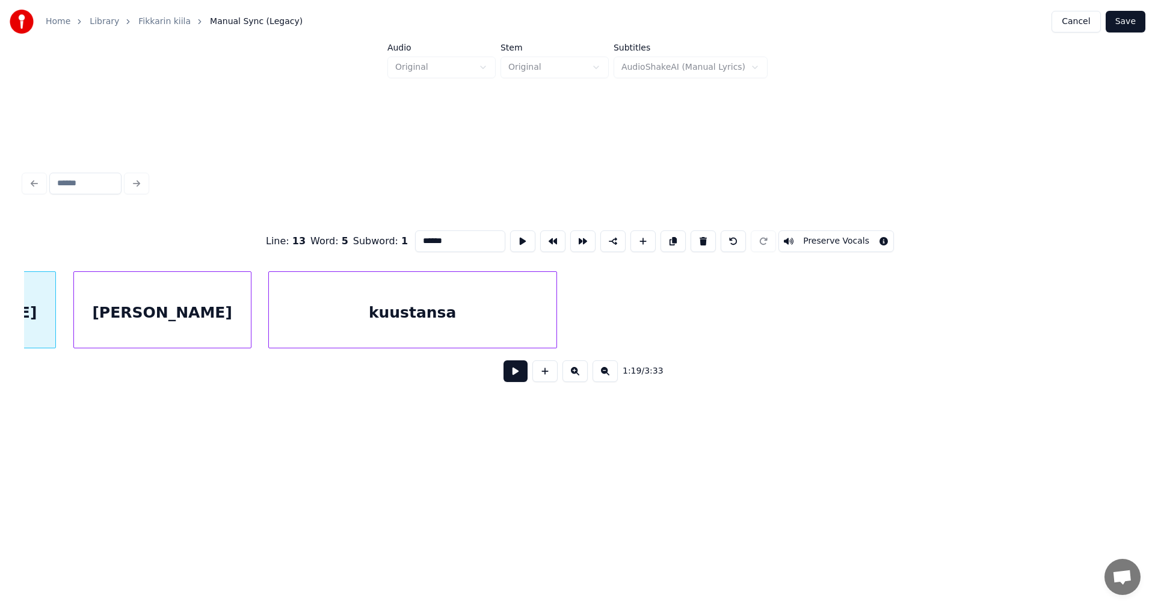
scroll to position [0, 19187]
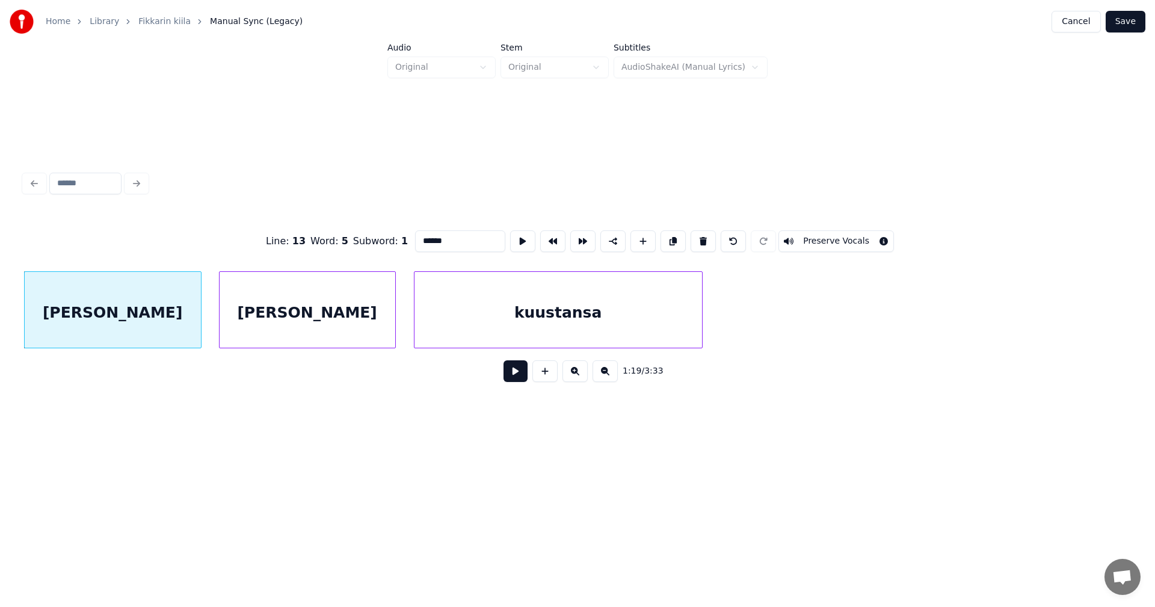
click at [394, 318] on div at bounding box center [394, 310] width 4 height 76
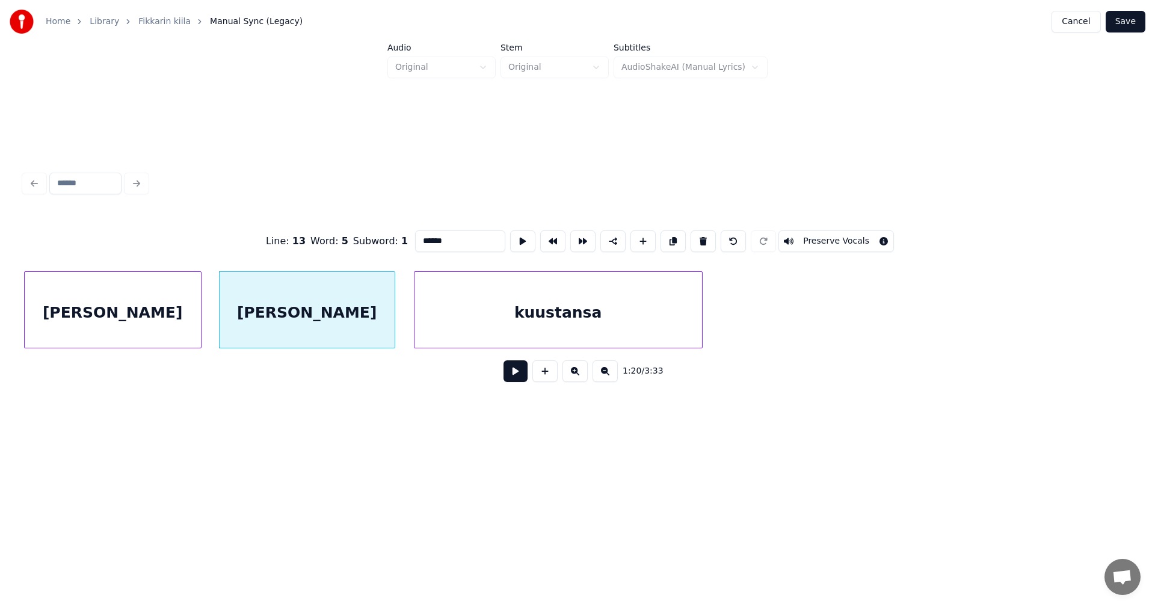
click at [378, 323] on div "[PERSON_NAME]" at bounding box center [307, 313] width 175 height 82
click at [511, 377] on button at bounding box center [516, 371] width 24 height 22
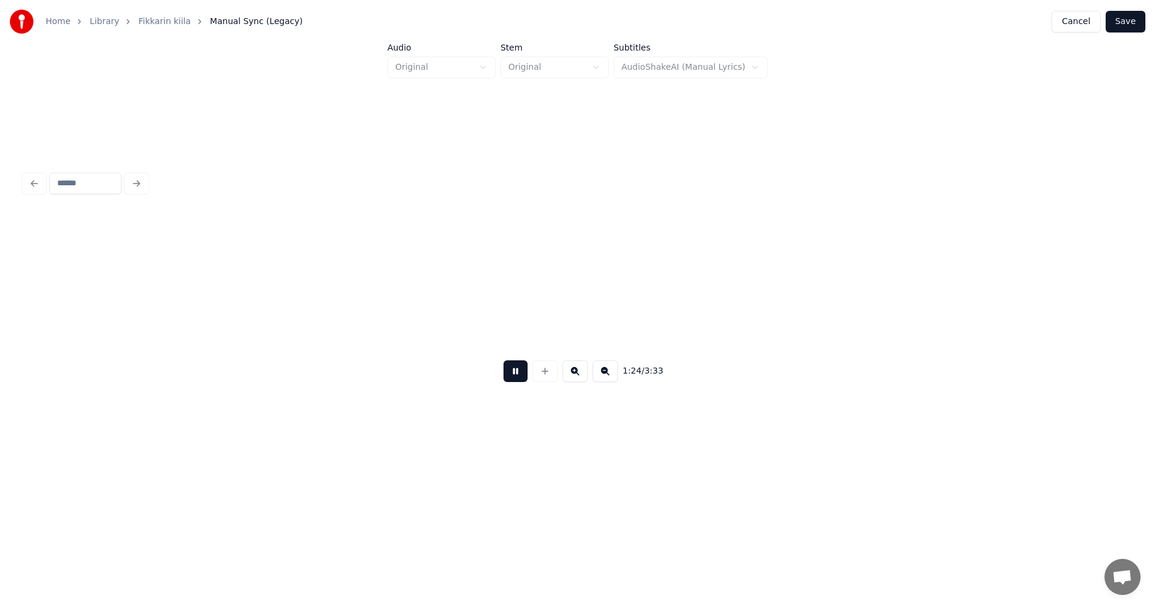
scroll to position [0, 20296]
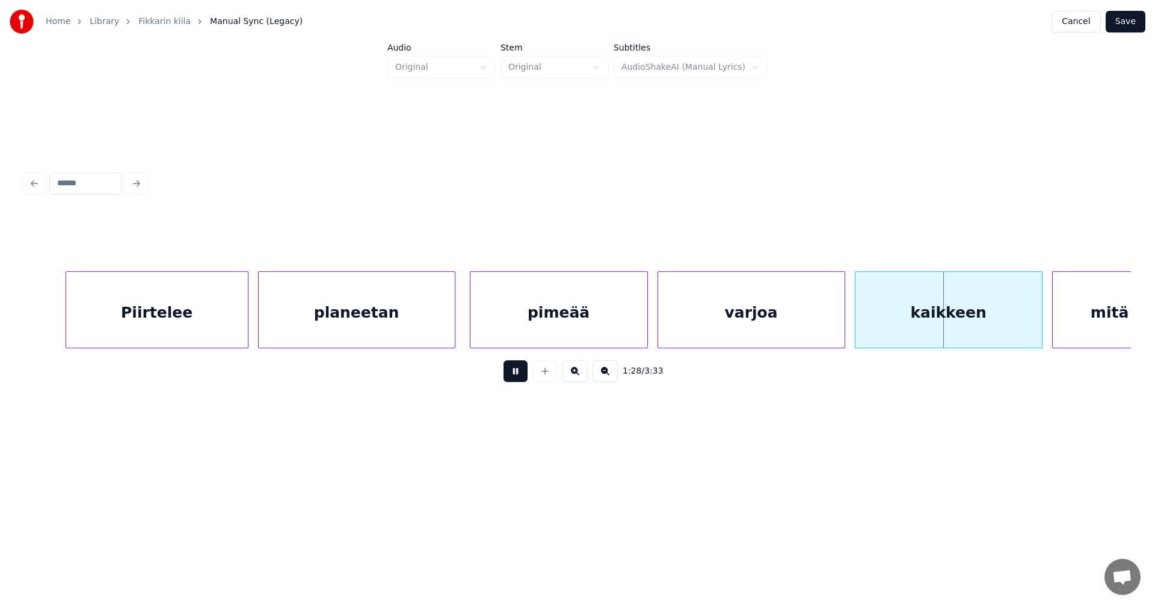
click at [511, 374] on button at bounding box center [516, 371] width 24 height 22
click at [838, 318] on div at bounding box center [840, 310] width 4 height 76
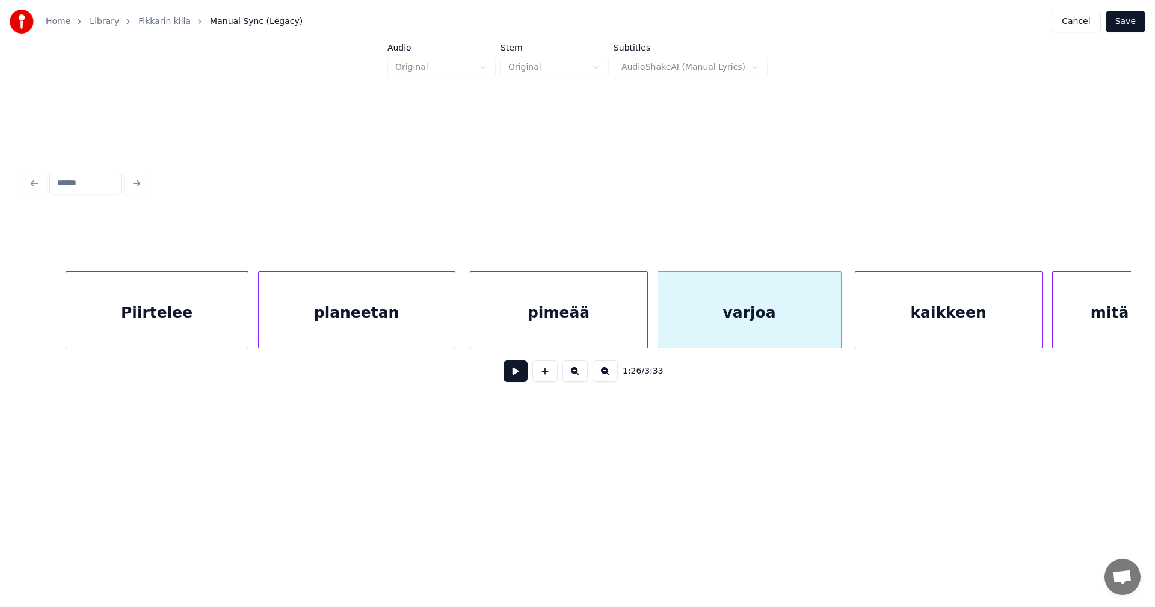
click at [517, 380] on button at bounding box center [516, 371] width 24 height 22
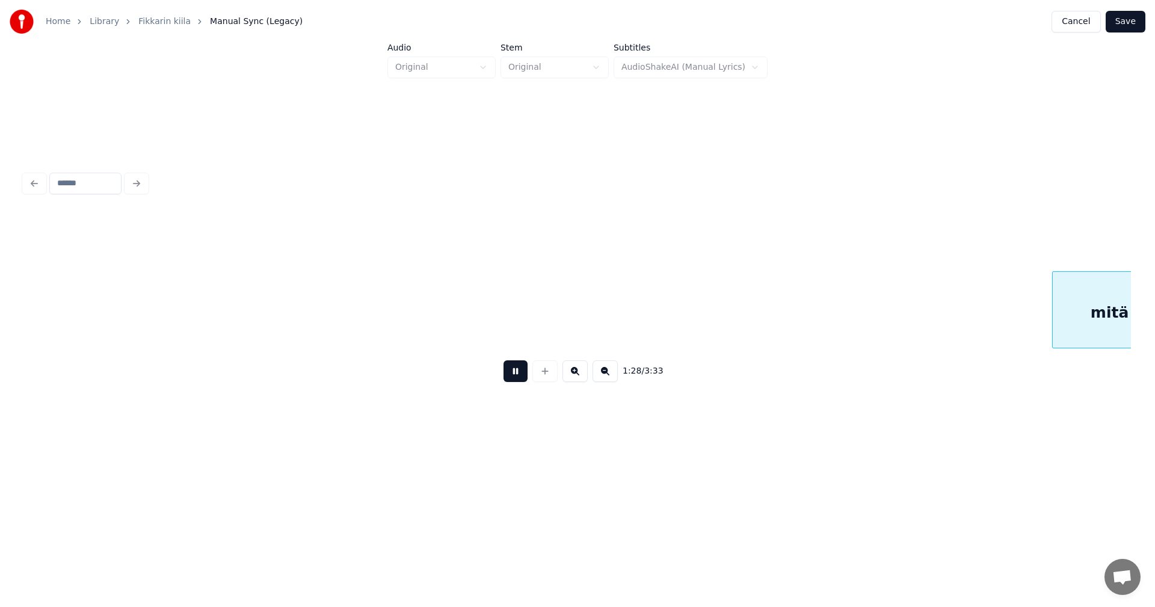
scroll to position [0, 21407]
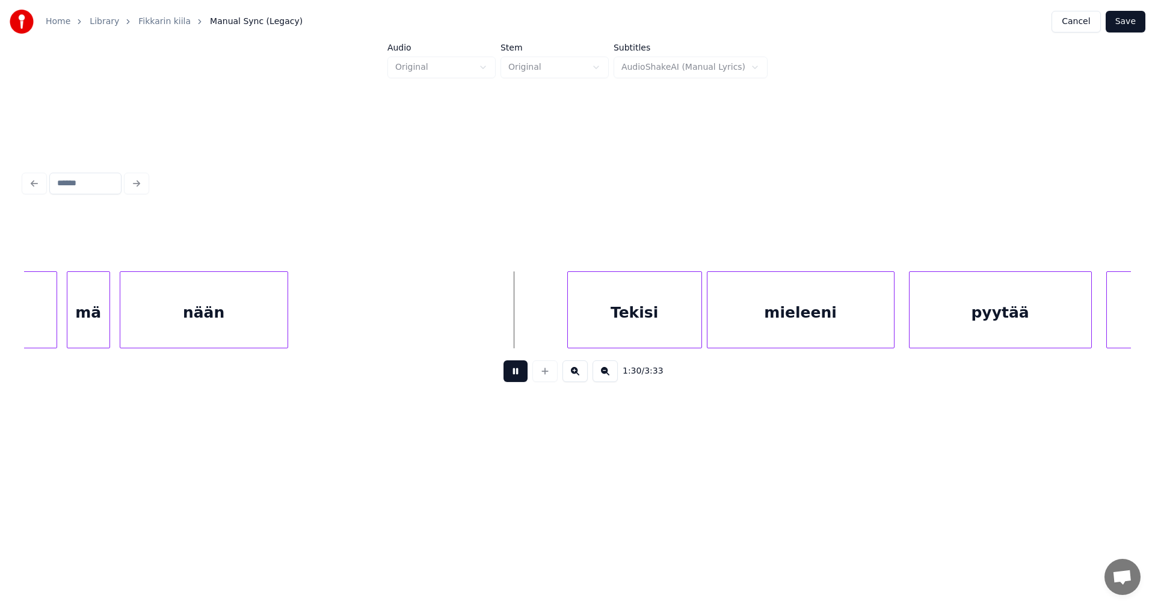
drag, startPoint x: 518, startPoint y: 378, endPoint x: 413, endPoint y: 345, distance: 110.0
click at [513, 376] on button at bounding box center [516, 371] width 24 height 22
click at [302, 327] on div at bounding box center [301, 310] width 4 height 76
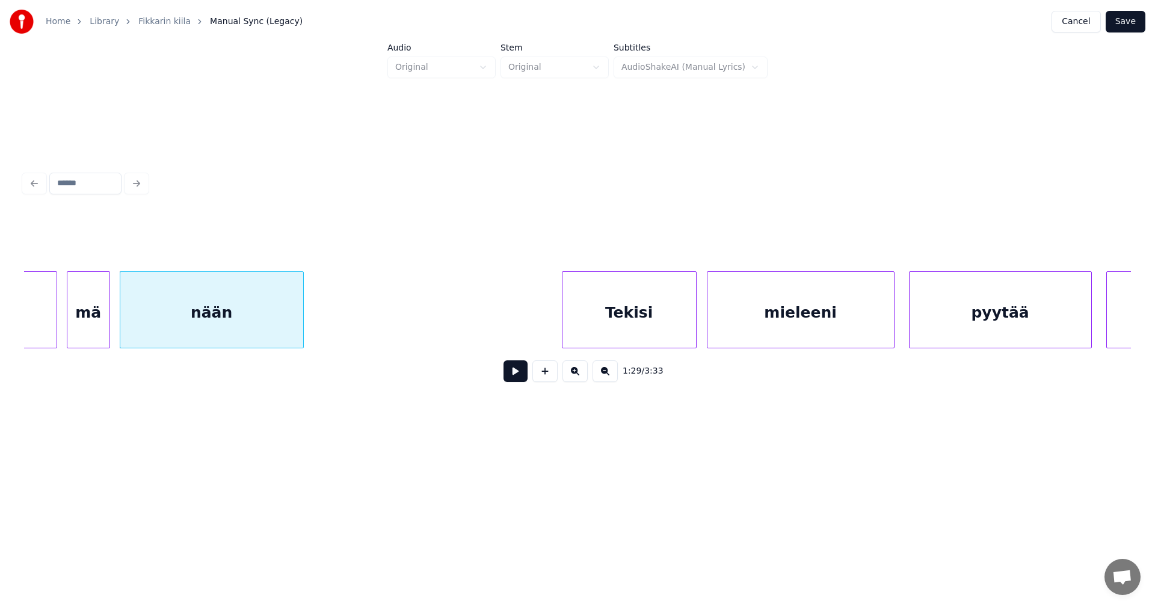
click at [646, 310] on div "Tekisi" at bounding box center [630, 313] width 134 height 82
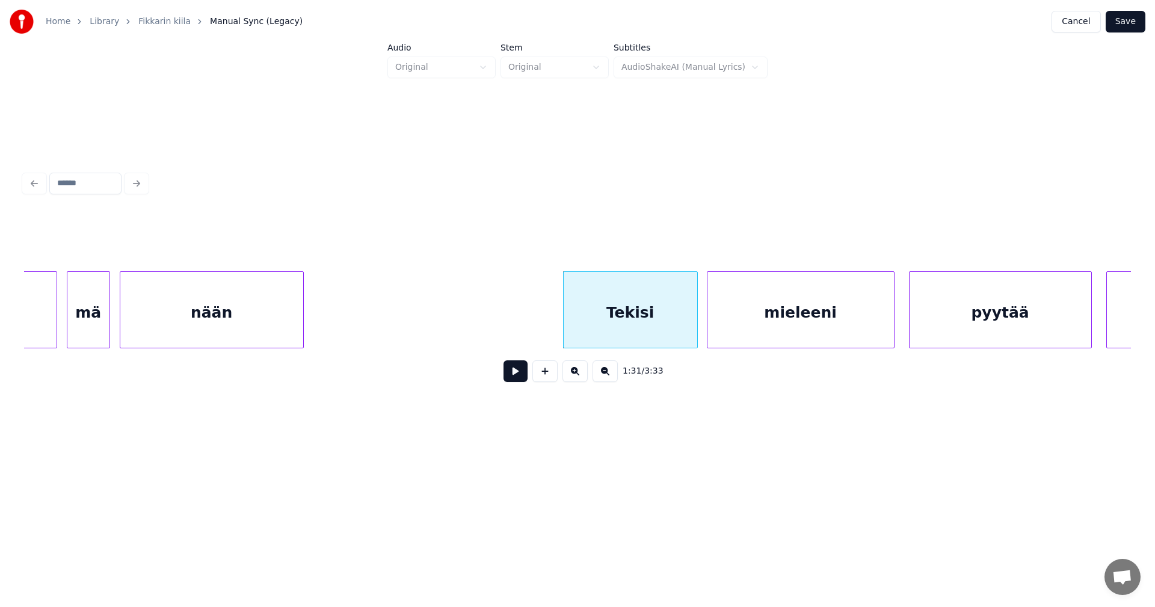
click at [512, 377] on button at bounding box center [516, 371] width 24 height 22
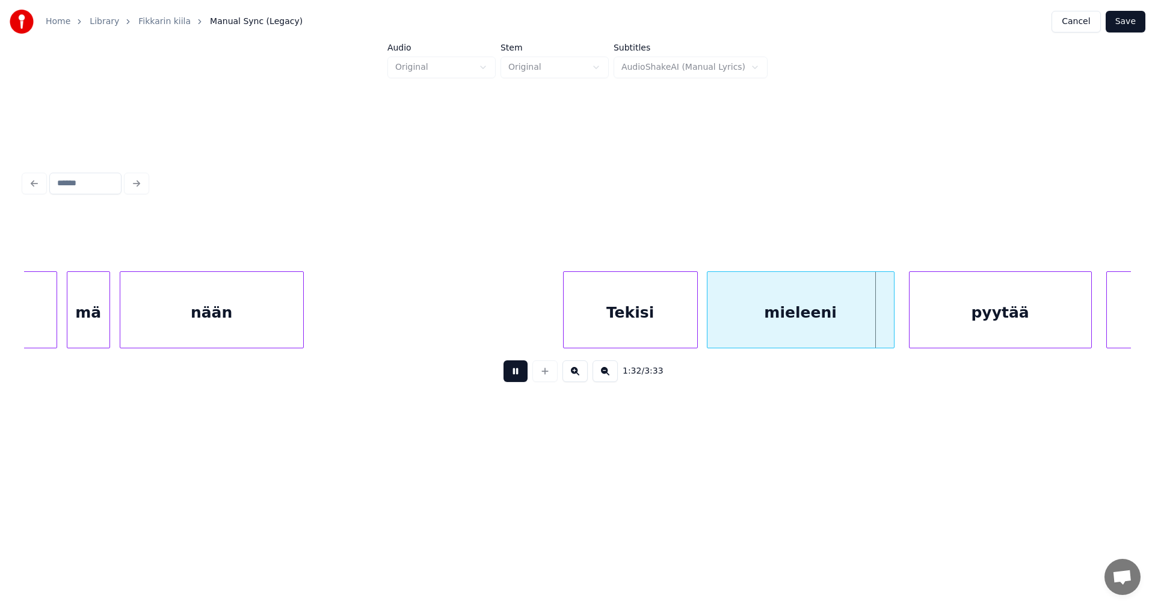
drag, startPoint x: 512, startPoint y: 377, endPoint x: 793, endPoint y: 320, distance: 286.6
click at [523, 375] on button at bounding box center [516, 371] width 24 height 22
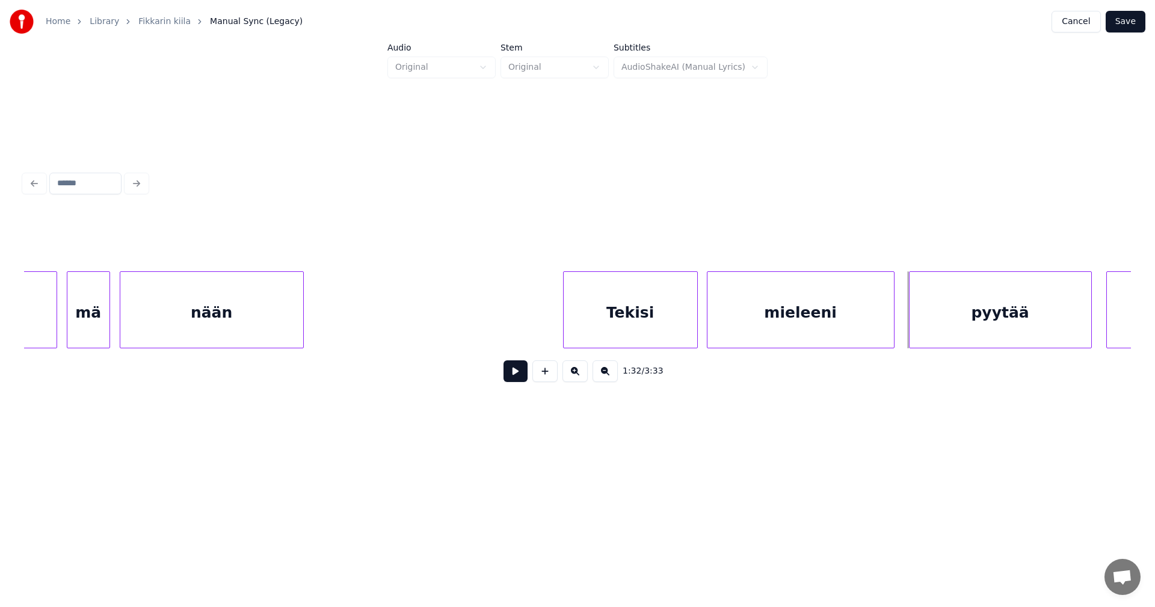
click at [806, 313] on div "mieleeni" at bounding box center [801, 313] width 187 height 82
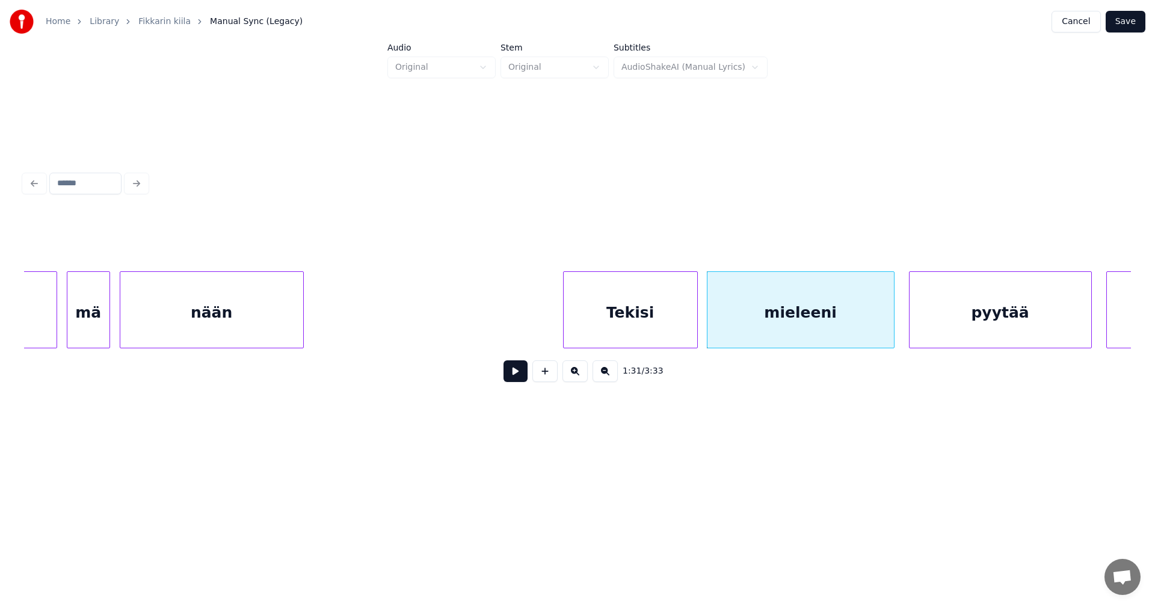
click at [777, 304] on div "mieleeni" at bounding box center [801, 313] width 187 height 82
click at [765, 311] on div "mieleeni" at bounding box center [801, 313] width 187 height 82
click at [442, 238] on input "********" at bounding box center [460, 241] width 90 height 22
click at [625, 326] on div "Tekisi" at bounding box center [631, 313] width 134 height 82
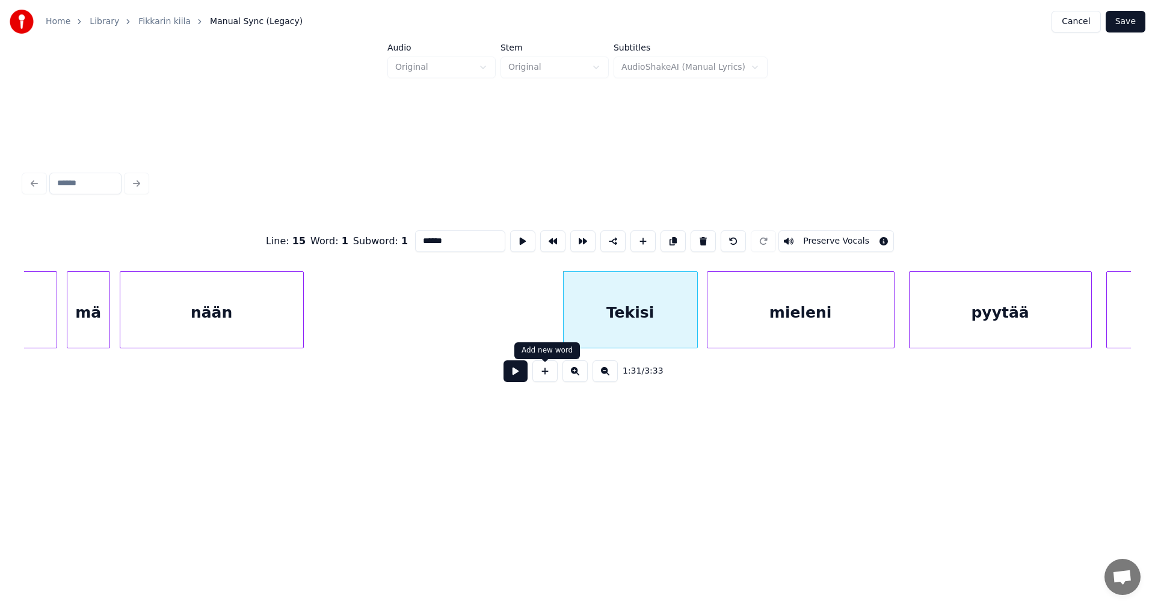
type input "******"
click at [509, 381] on button at bounding box center [516, 371] width 24 height 22
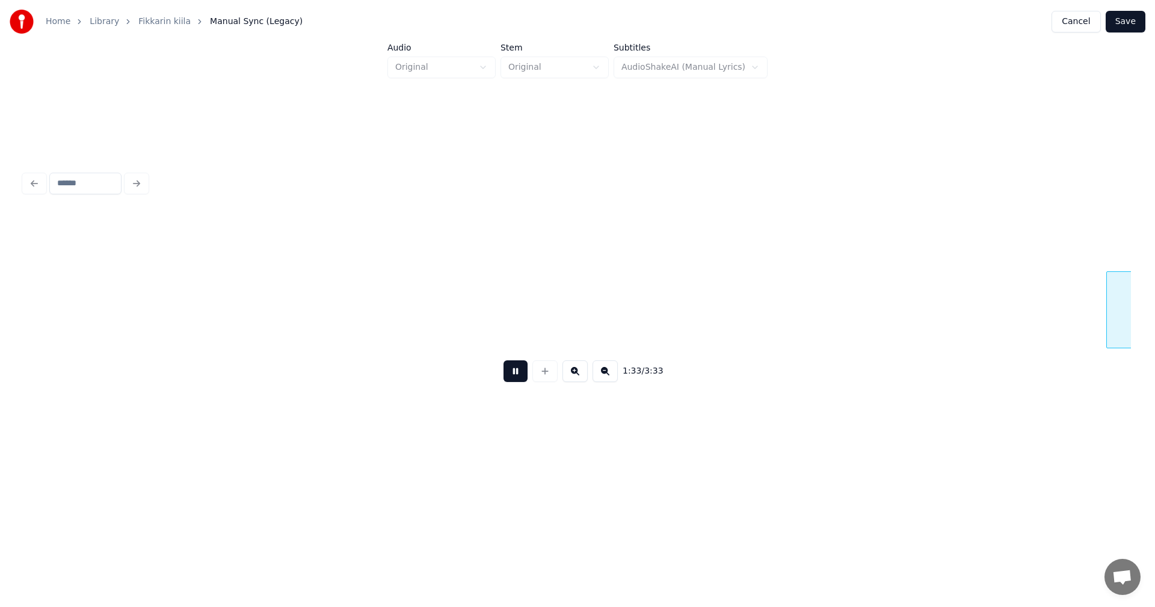
scroll to position [0, 22515]
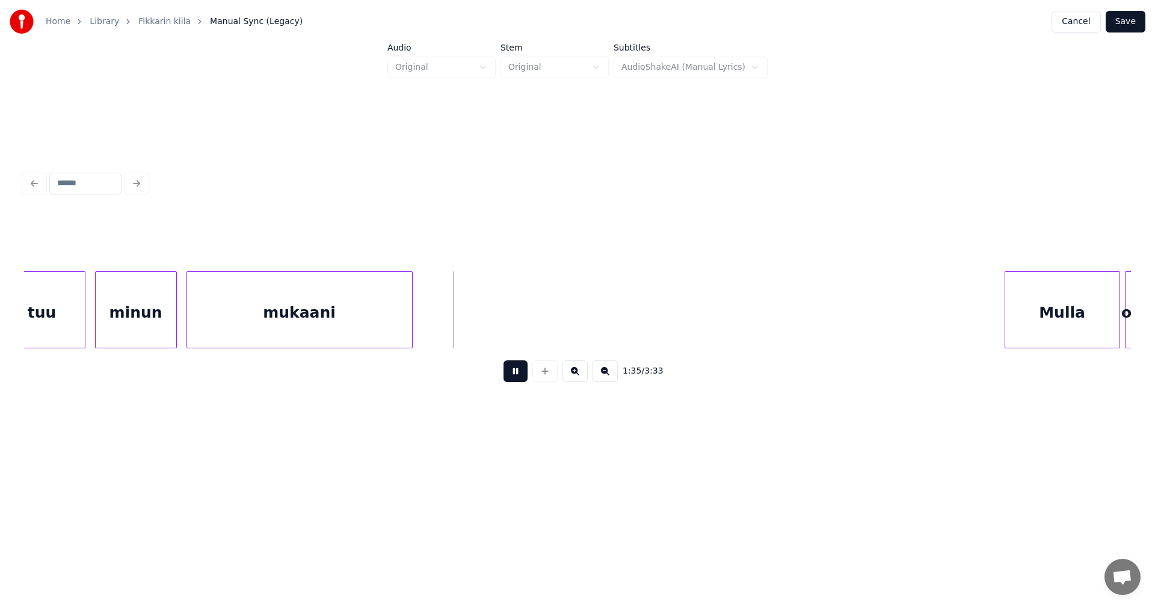
click at [517, 382] on button at bounding box center [516, 371] width 24 height 22
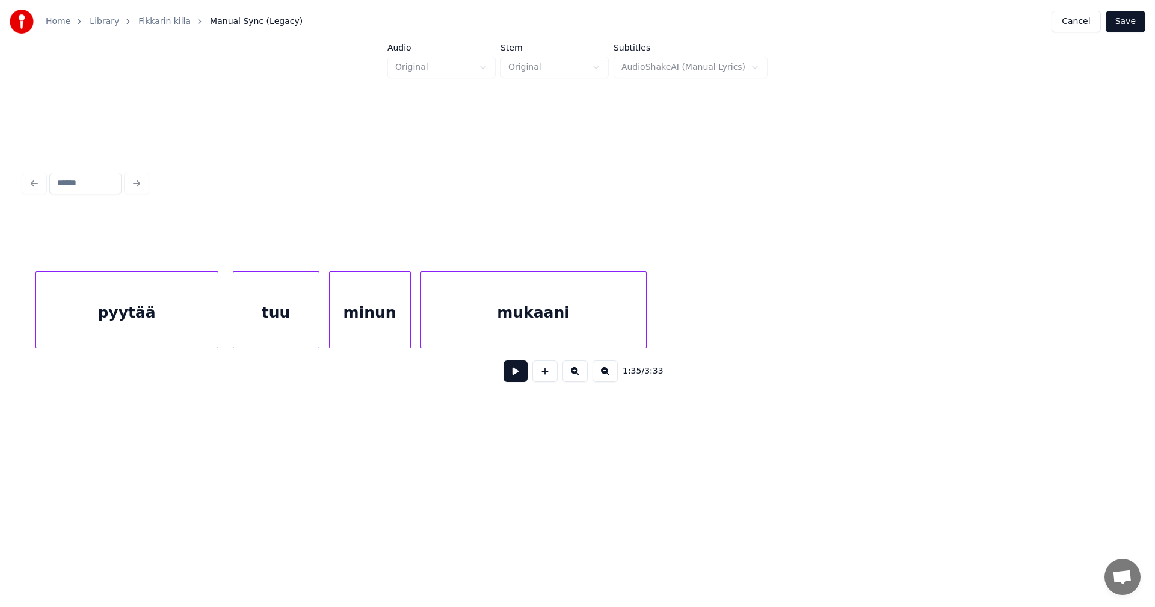
scroll to position [0, 22274]
click at [194, 323] on div "pyytää" at bounding box center [134, 313] width 182 height 82
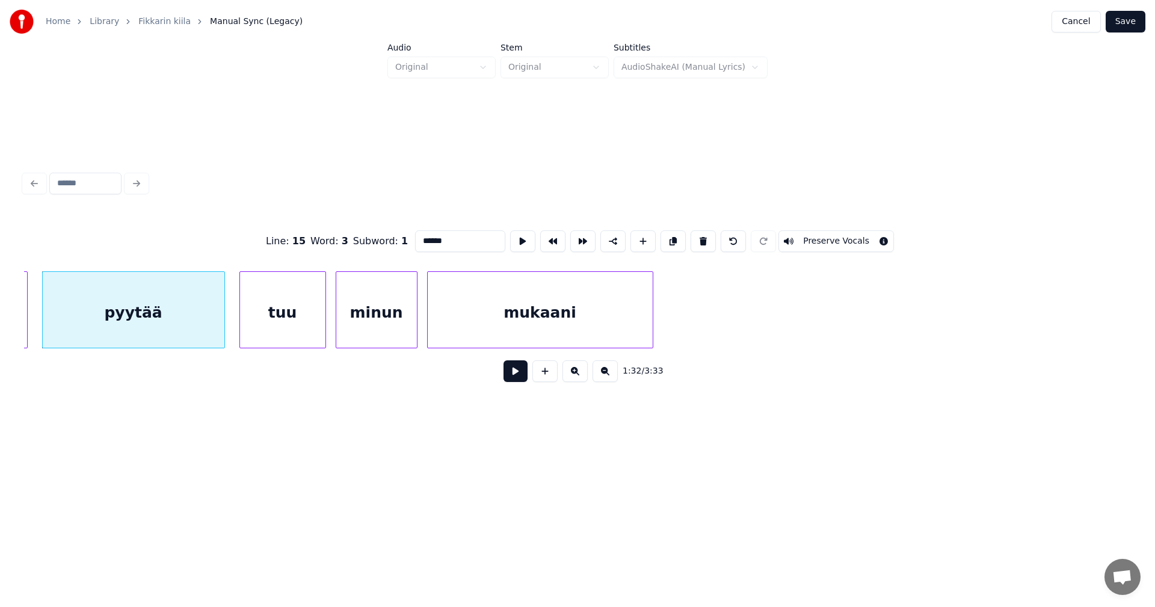
click at [519, 375] on button at bounding box center [516, 371] width 24 height 22
click at [517, 371] on button at bounding box center [516, 371] width 24 height 22
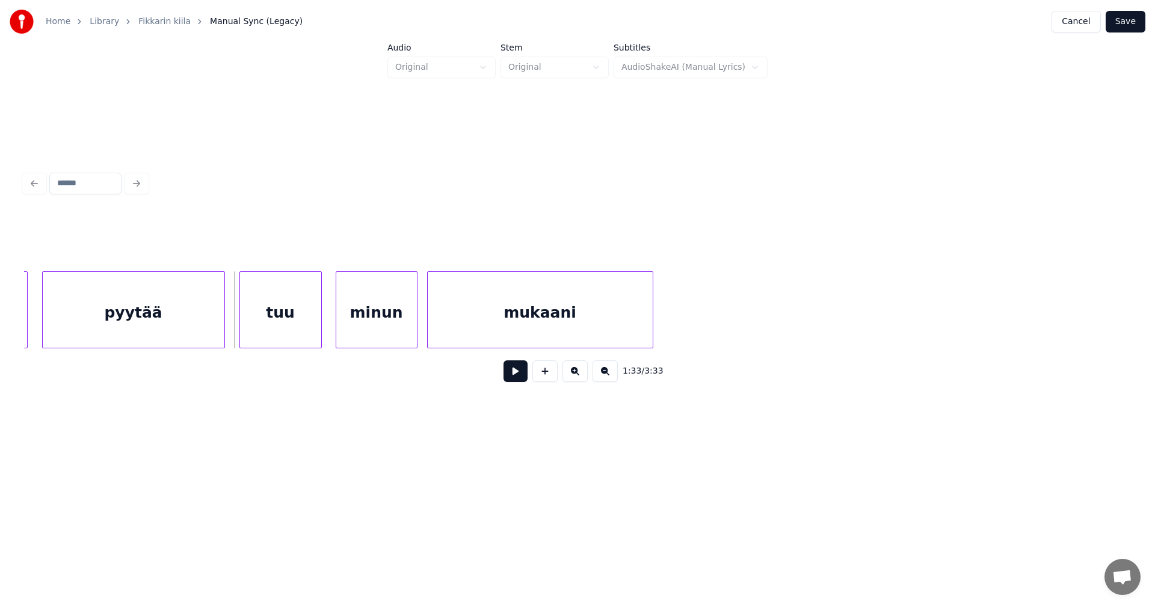
click at [320, 322] on div at bounding box center [320, 310] width 4 height 76
click at [513, 378] on button at bounding box center [516, 371] width 24 height 22
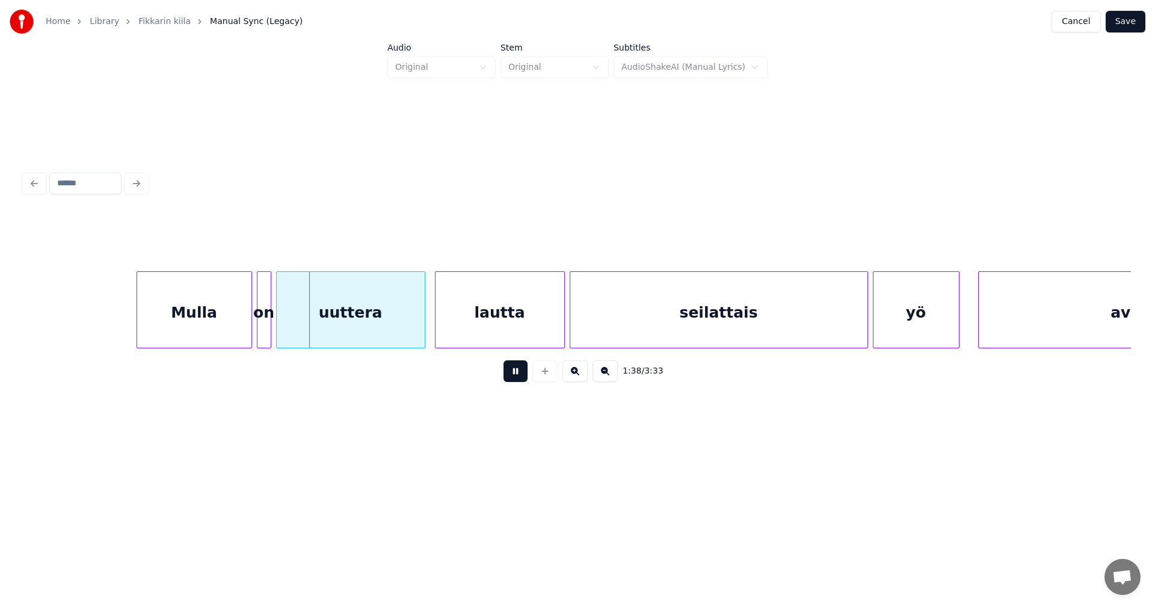
click at [518, 371] on button at bounding box center [516, 371] width 24 height 22
click at [237, 330] on div "Mulla" at bounding box center [194, 313] width 114 height 82
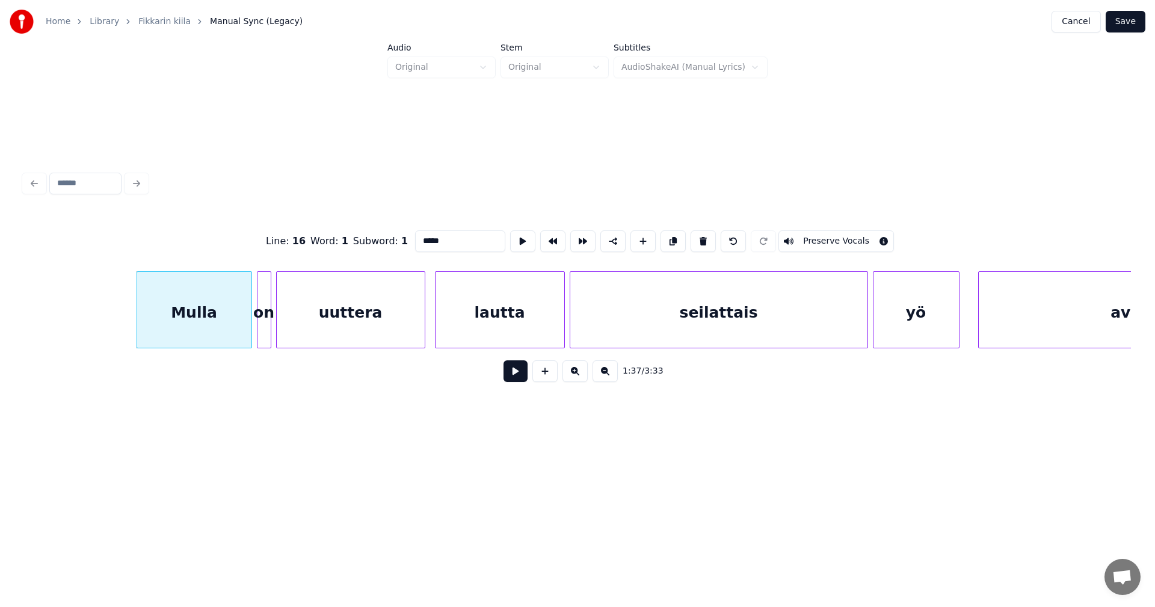
click at [517, 377] on button at bounding box center [516, 371] width 24 height 22
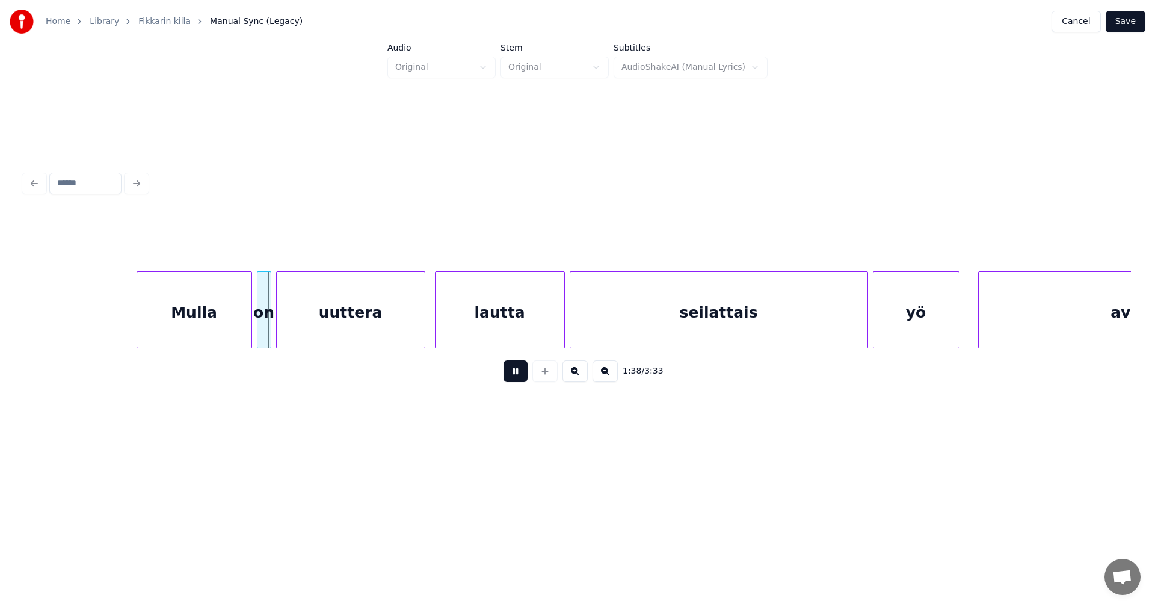
click at [518, 377] on button at bounding box center [516, 371] width 24 height 22
click at [388, 315] on div "uuttera" at bounding box center [351, 313] width 148 height 82
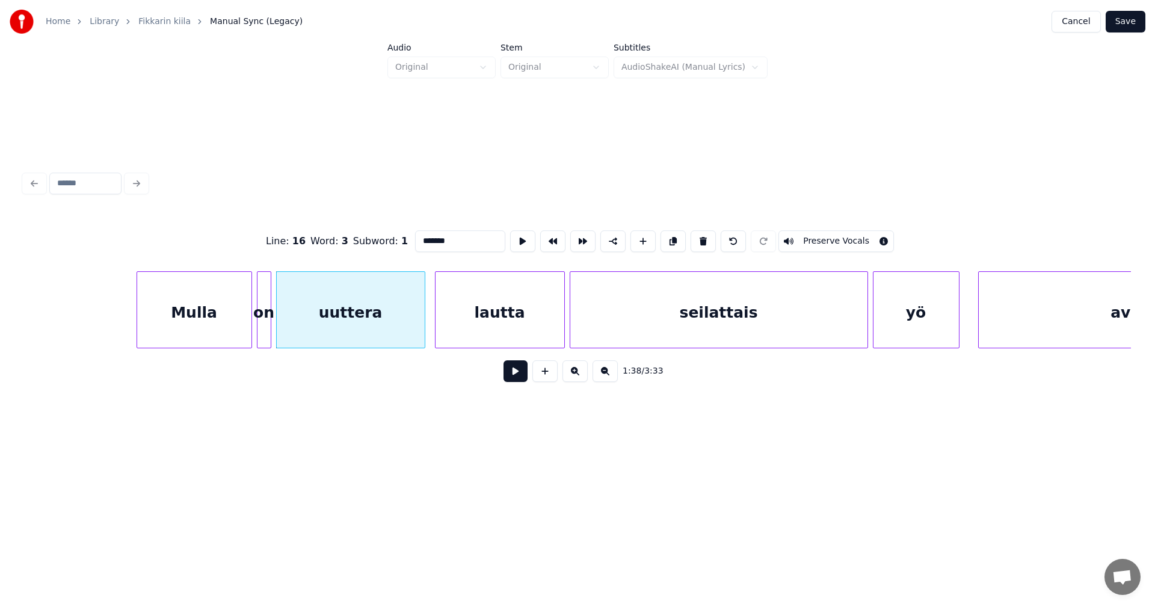
click at [513, 377] on button at bounding box center [516, 371] width 24 height 22
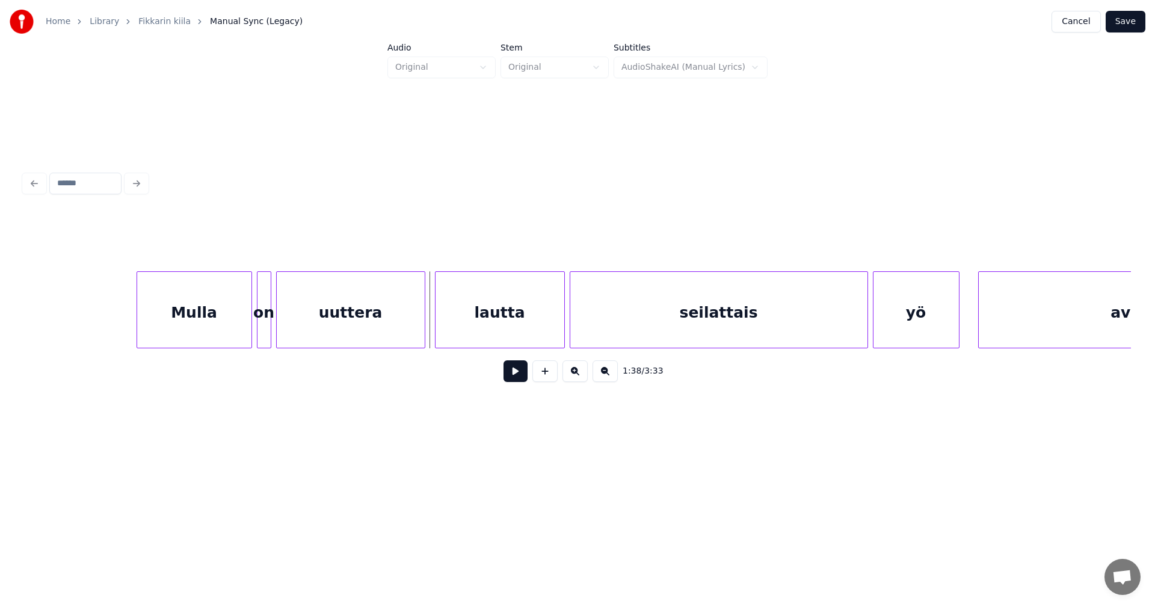
click at [405, 321] on div "uuttera" at bounding box center [351, 313] width 148 height 82
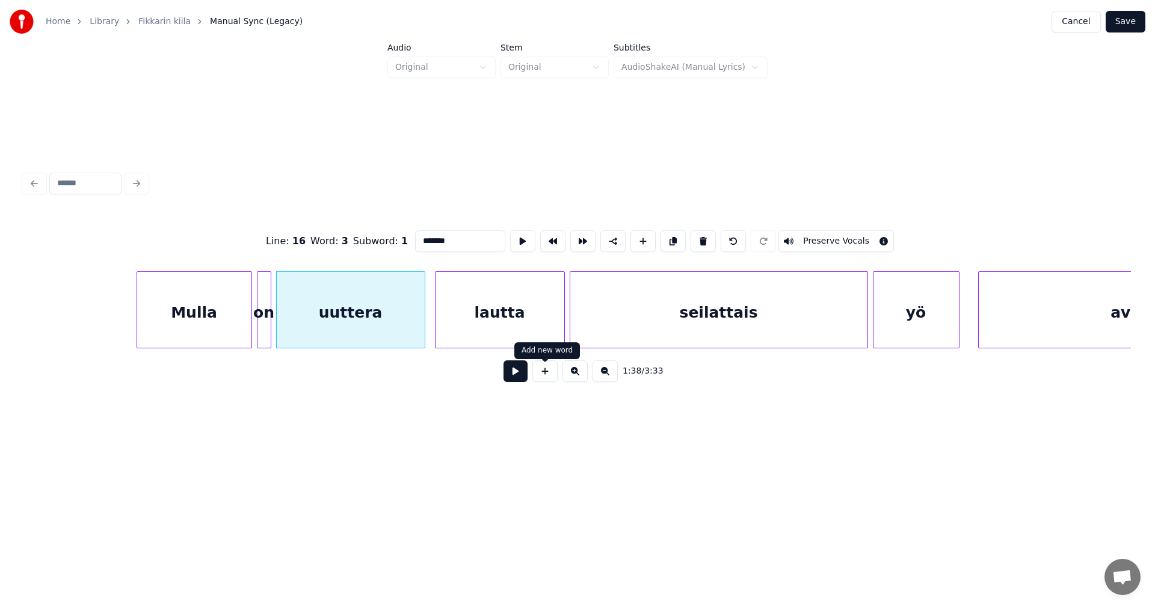
click at [525, 377] on button at bounding box center [516, 371] width 24 height 22
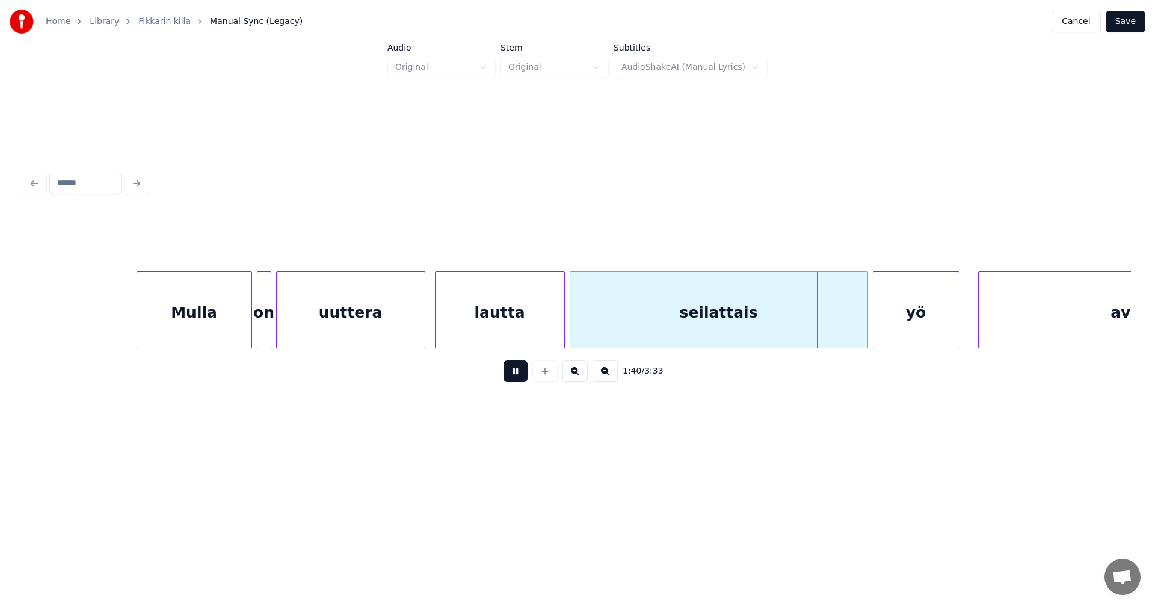
click at [518, 373] on button at bounding box center [516, 371] width 24 height 22
click at [859, 323] on div at bounding box center [858, 310] width 4 height 76
click at [818, 333] on div "seilattais" at bounding box center [714, 313] width 289 height 82
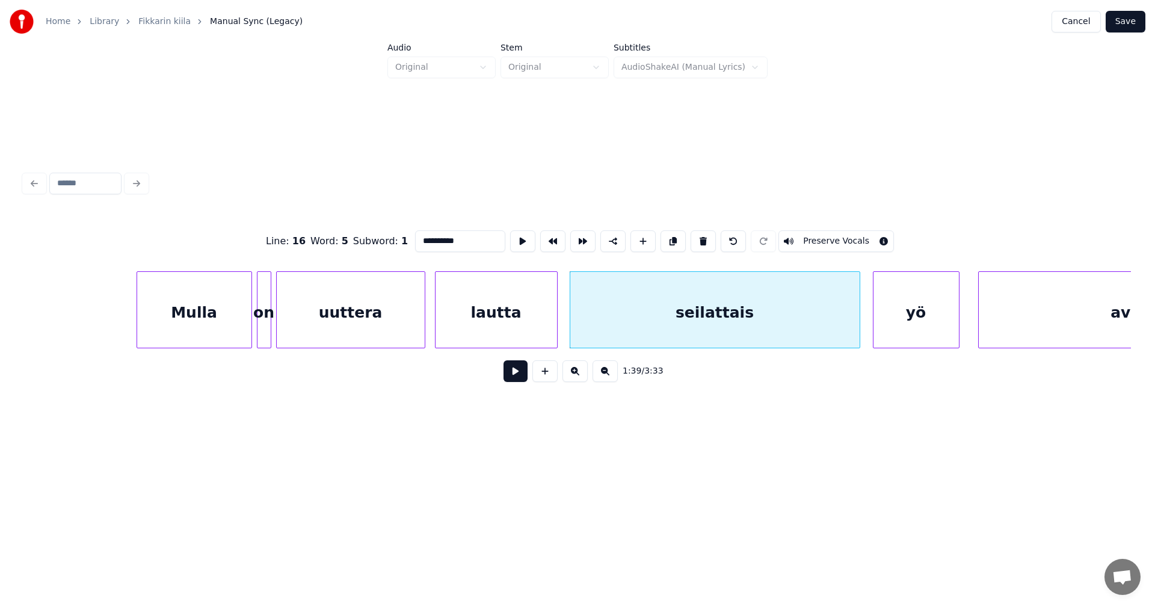
click at [554, 328] on div at bounding box center [556, 310] width 4 height 76
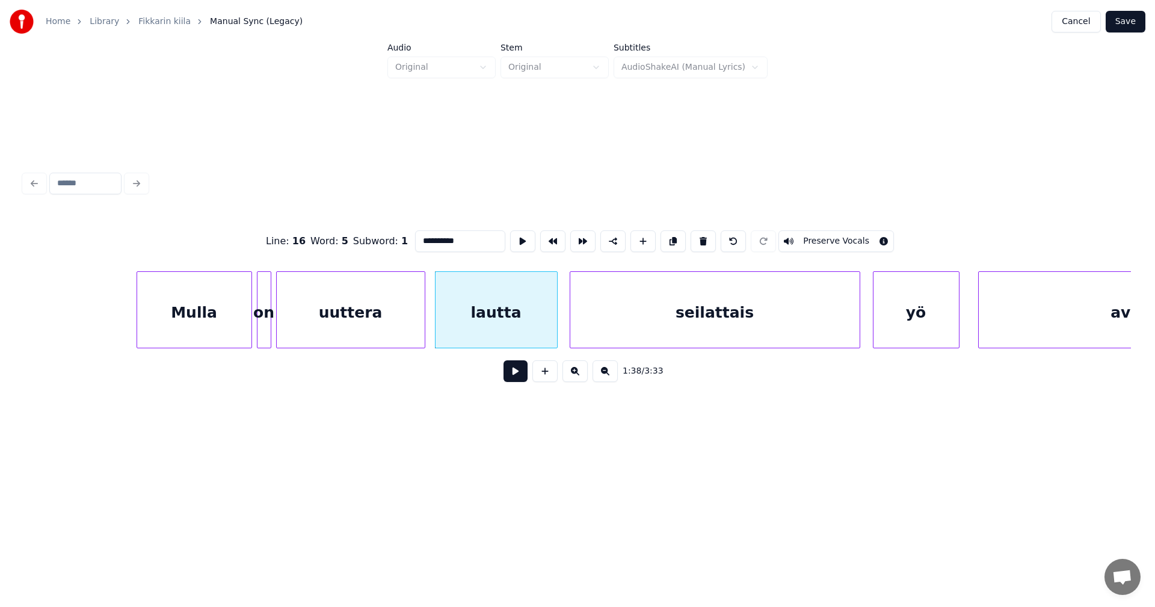
click at [519, 375] on button at bounding box center [516, 371] width 24 height 22
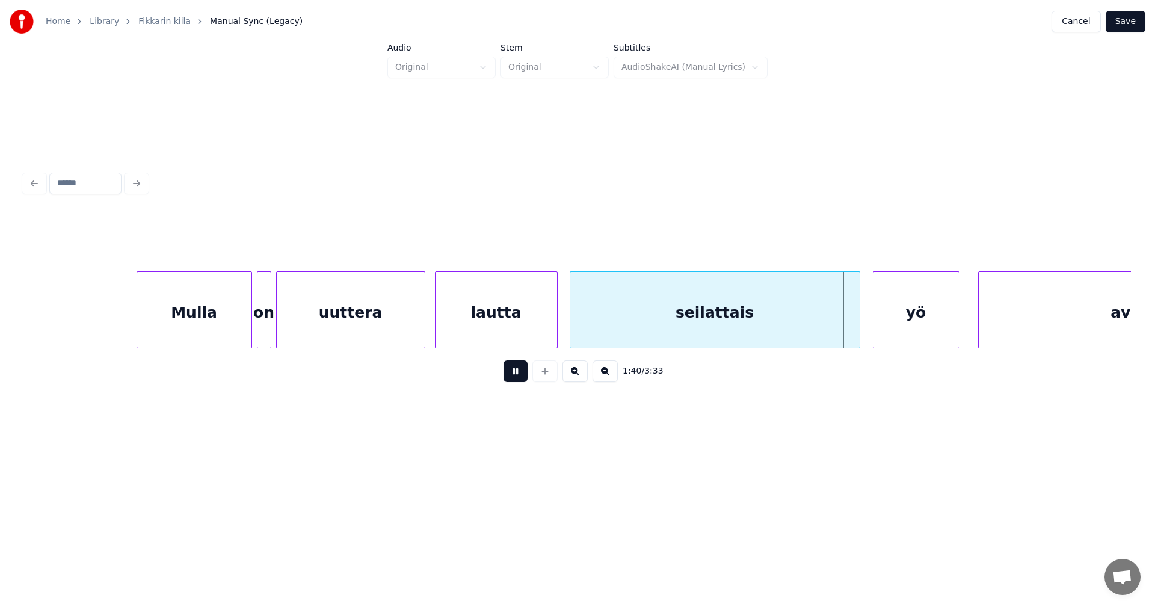
click at [522, 371] on button at bounding box center [516, 371] width 24 height 22
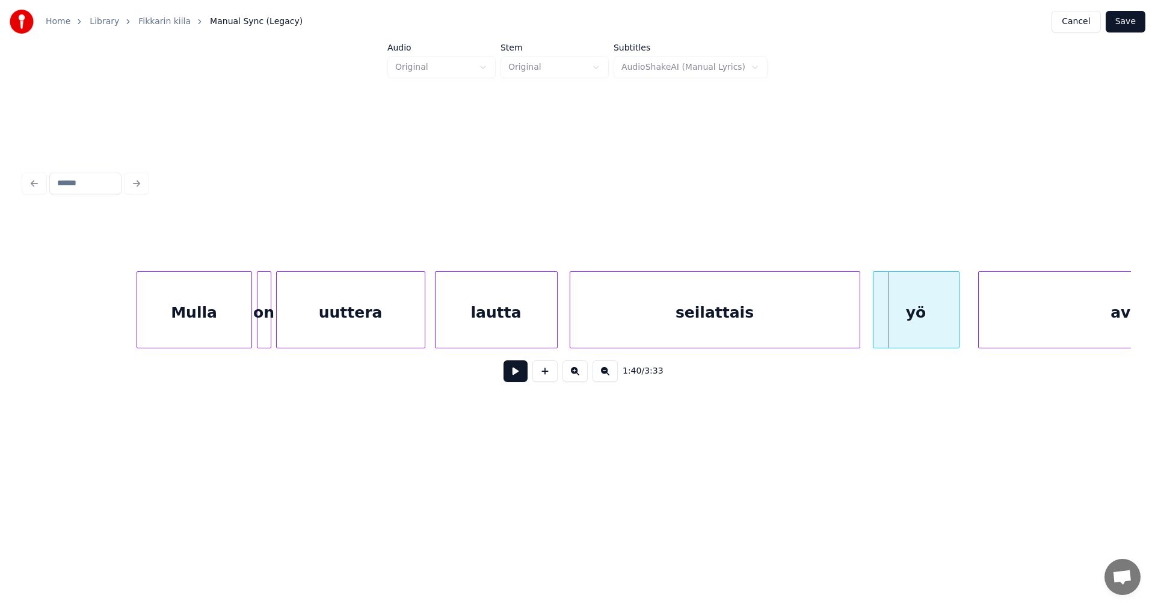
click at [522, 371] on button at bounding box center [516, 371] width 24 height 22
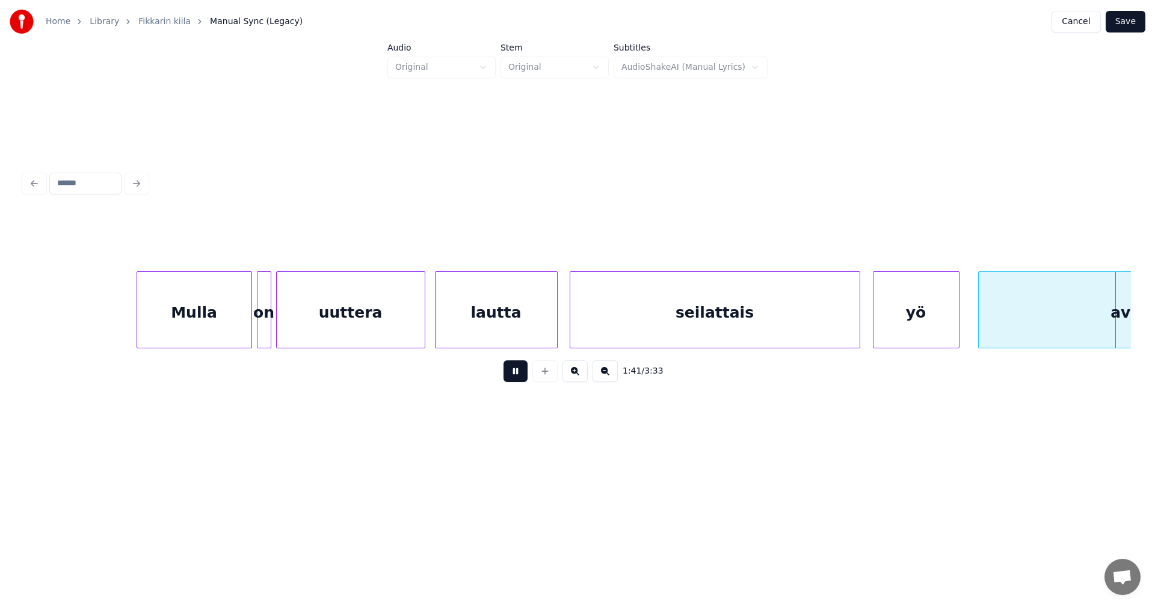
scroll to position [0, 24491]
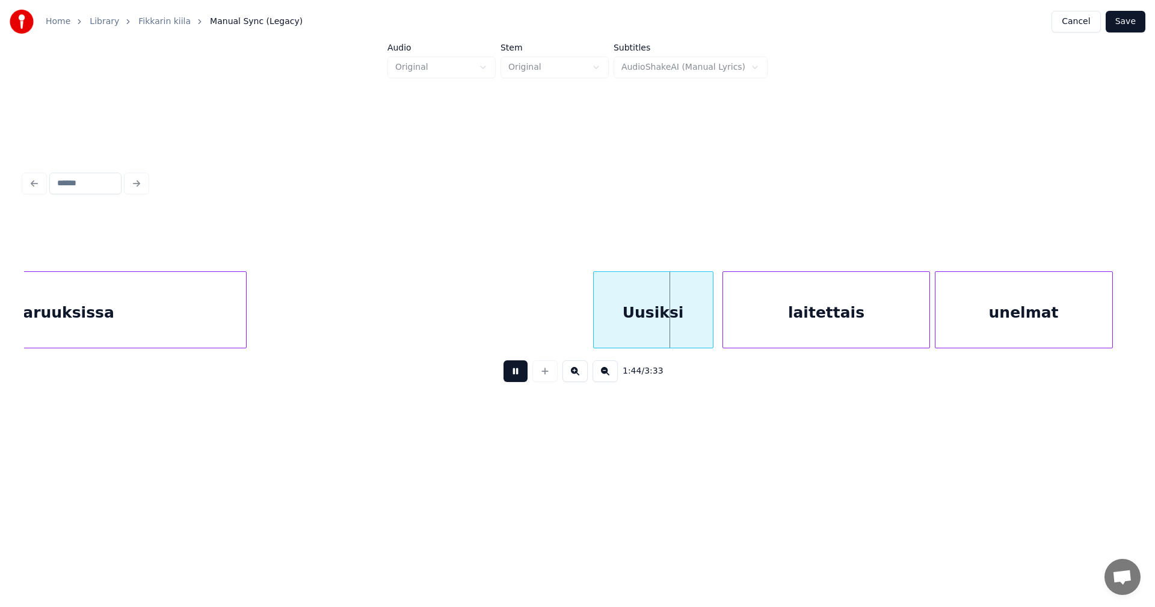
click at [522, 369] on button at bounding box center [516, 371] width 24 height 22
click at [695, 313] on div "Uusiksi" at bounding box center [647, 313] width 119 height 82
click at [524, 377] on button at bounding box center [516, 371] width 24 height 22
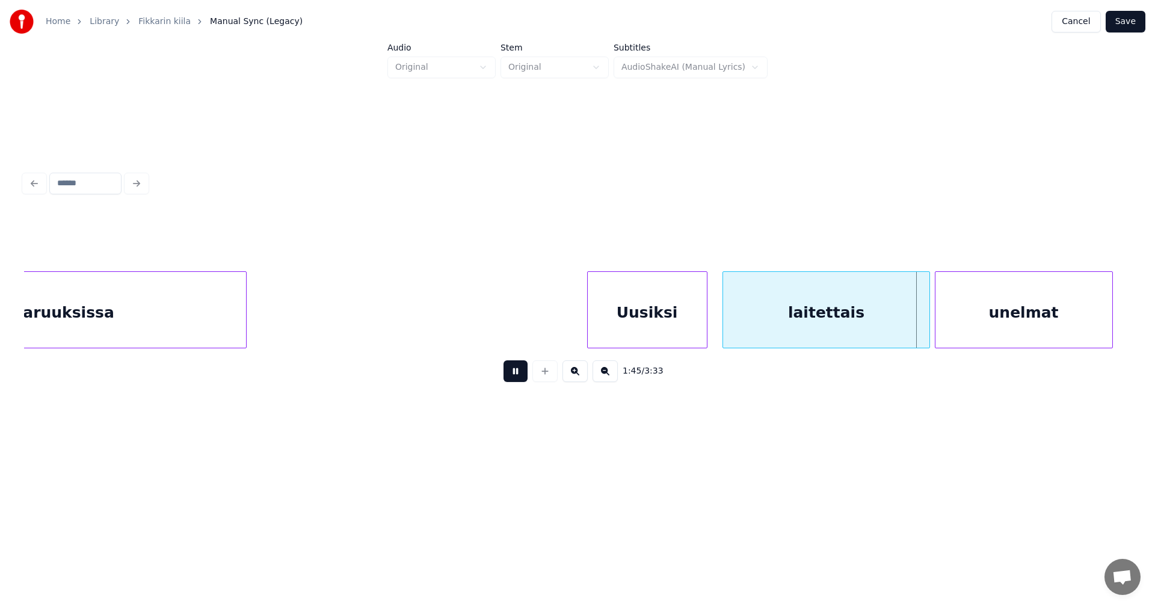
click at [524, 377] on button at bounding box center [516, 371] width 24 height 22
click at [922, 324] on div at bounding box center [923, 310] width 4 height 76
click at [519, 380] on button at bounding box center [516, 371] width 24 height 22
click at [520, 380] on button at bounding box center [516, 371] width 24 height 22
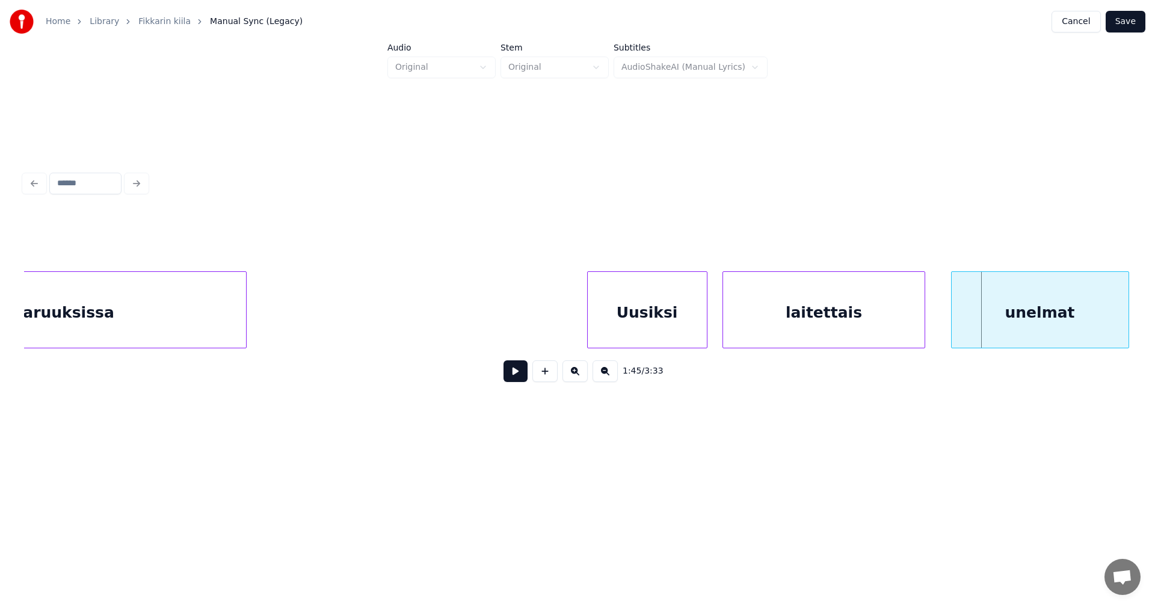
click at [1006, 318] on div "unelmat" at bounding box center [1040, 313] width 177 height 82
click at [513, 381] on button at bounding box center [516, 371] width 24 height 22
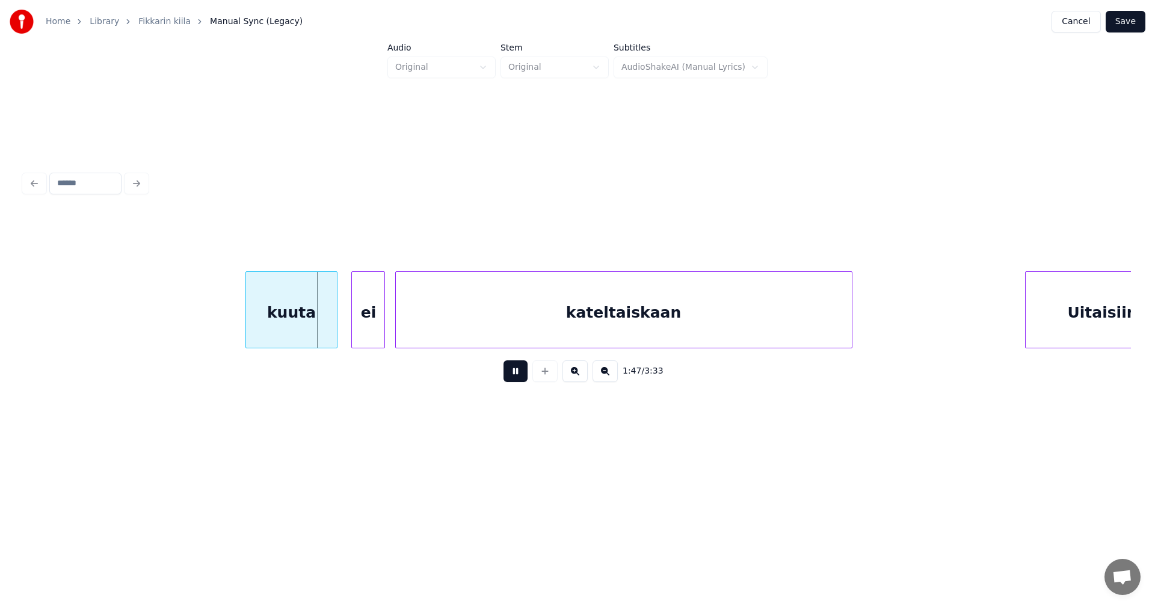
click at [513, 377] on button at bounding box center [516, 371] width 24 height 22
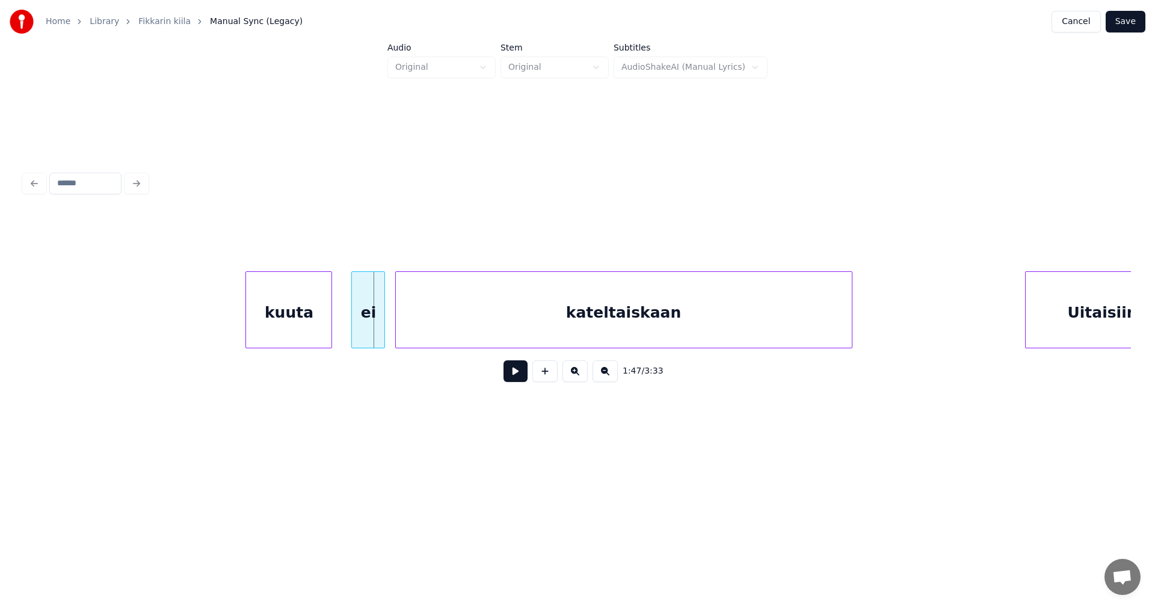
click at [329, 325] on div at bounding box center [330, 310] width 4 height 76
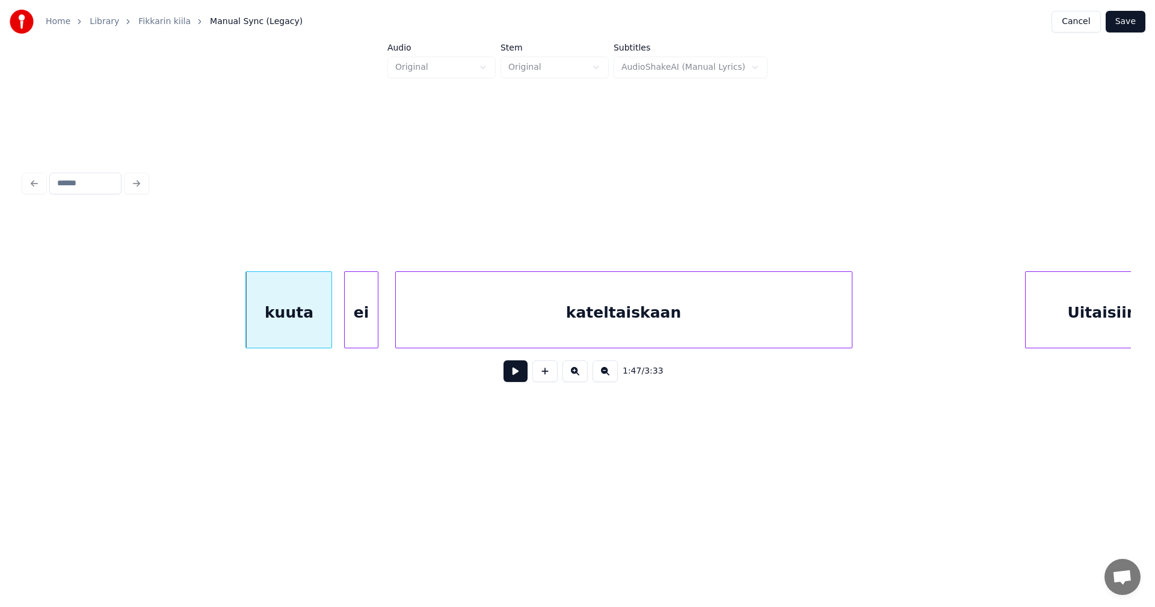
click at [366, 324] on div "ei" at bounding box center [361, 313] width 32 height 82
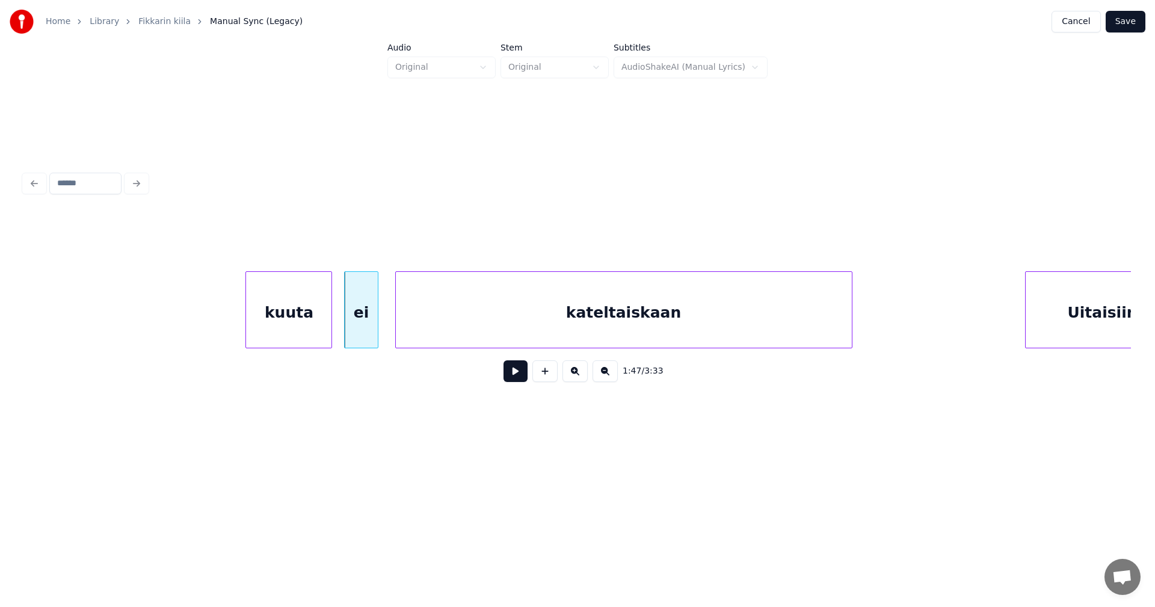
click at [330, 326] on div at bounding box center [330, 310] width 4 height 76
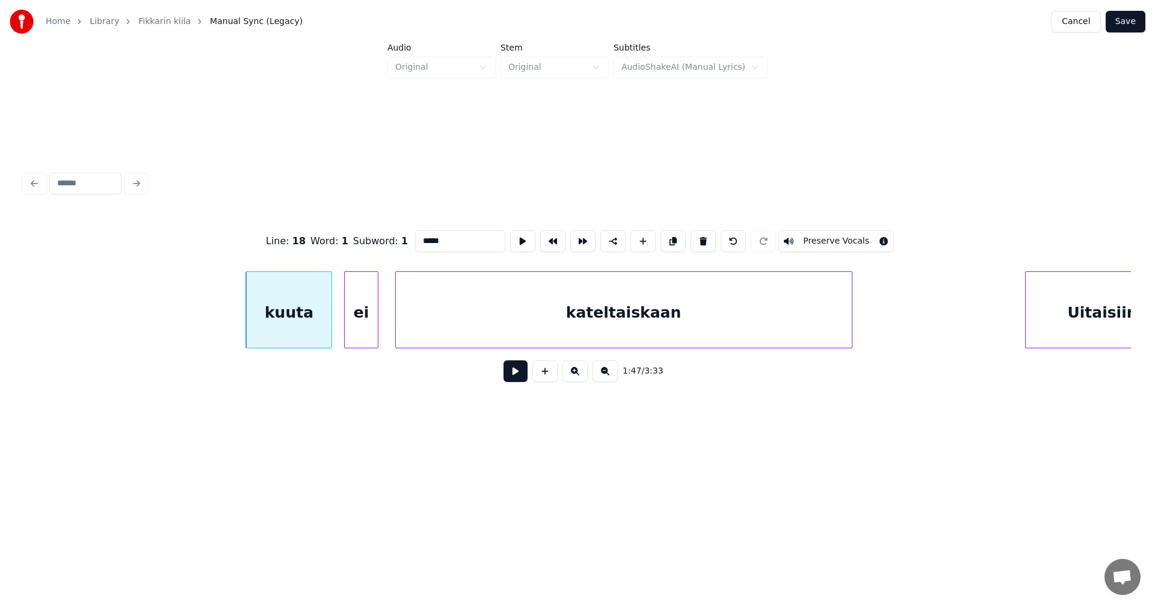
click at [520, 380] on button at bounding box center [516, 371] width 24 height 22
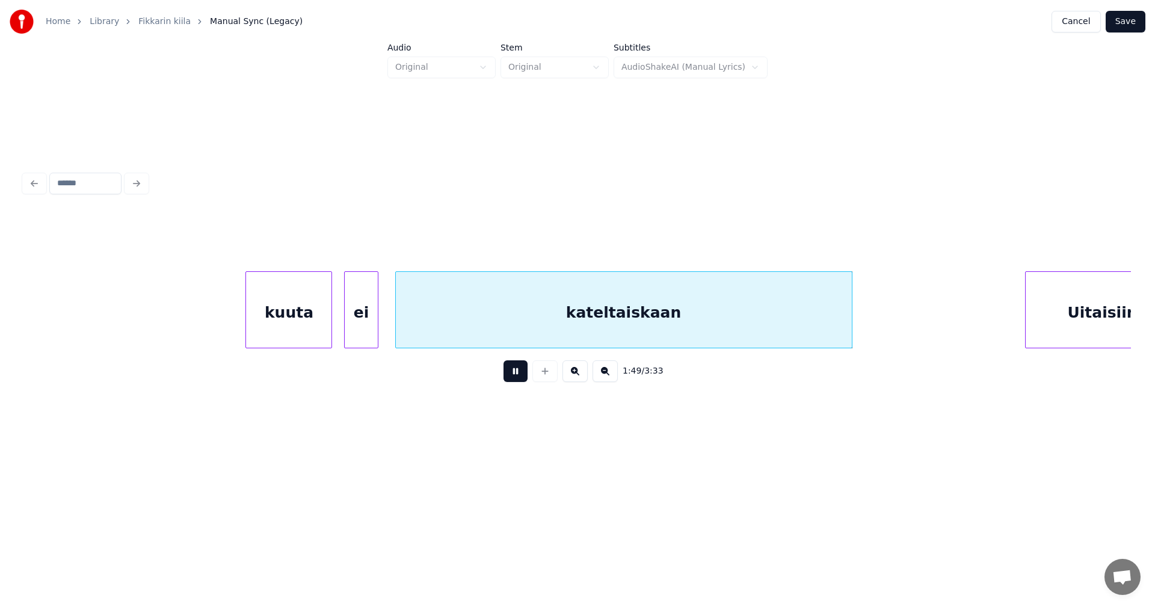
click at [520, 378] on button at bounding box center [516, 371] width 24 height 22
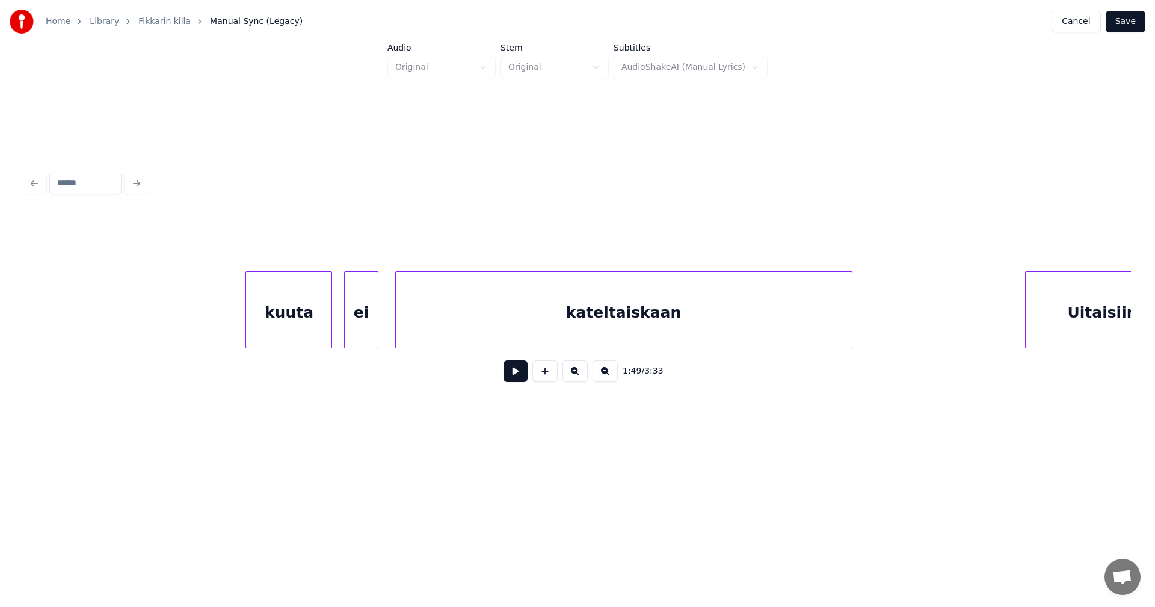
click at [520, 378] on button at bounding box center [516, 371] width 24 height 22
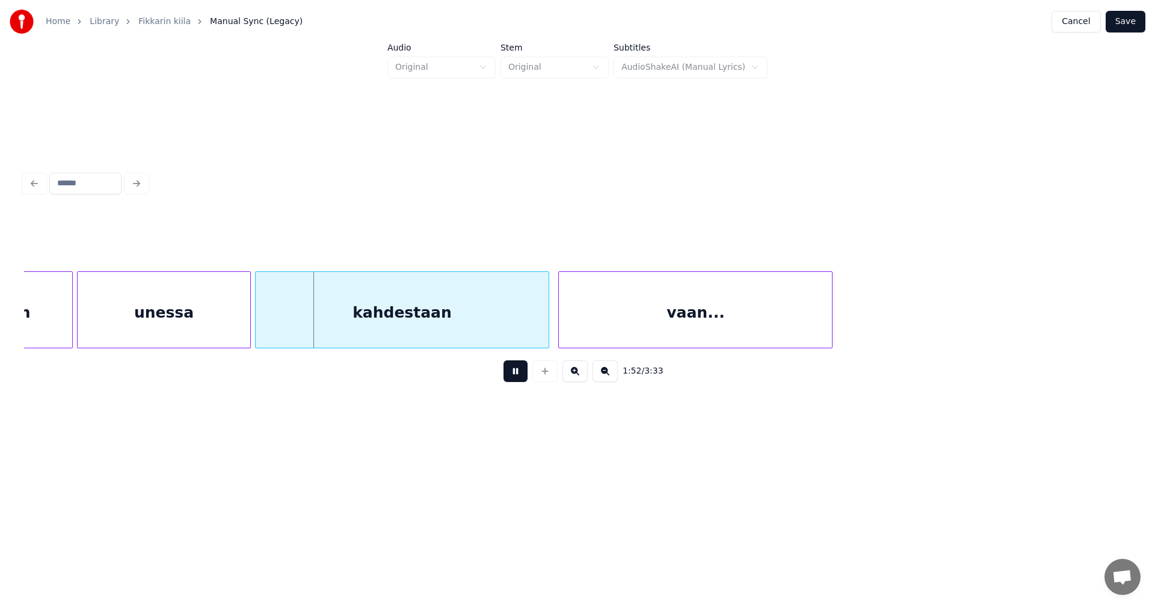
drag, startPoint x: 520, startPoint y: 378, endPoint x: 486, endPoint y: 377, distance: 34.3
click at [515, 375] on button at bounding box center [516, 371] width 24 height 22
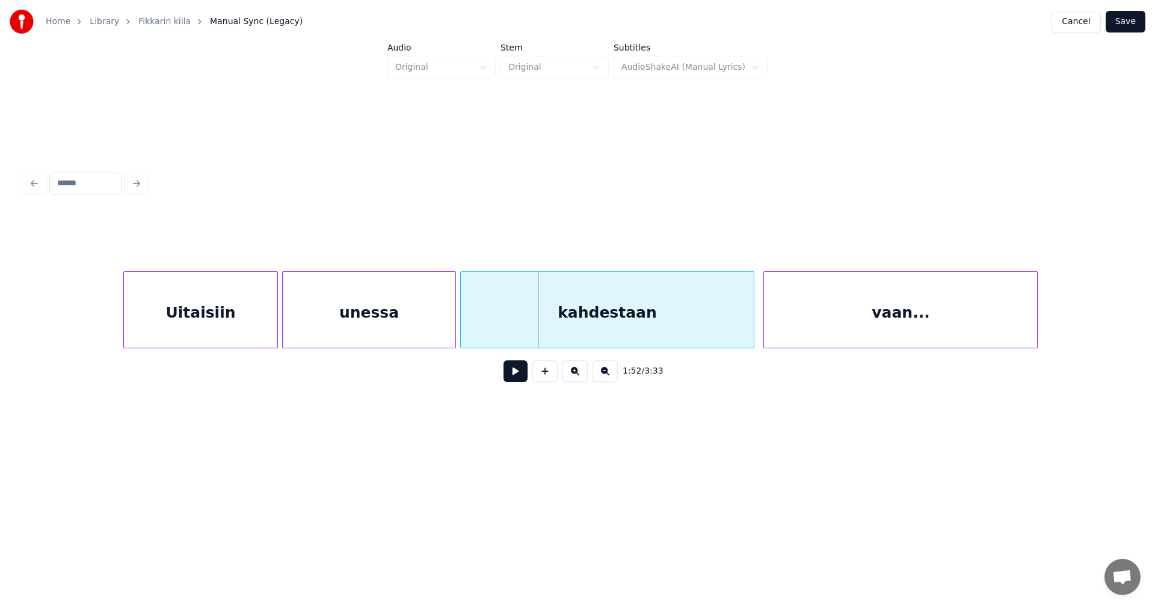
scroll to position [0, 26489]
click at [226, 307] on div "Uitaisiin" at bounding box center [211, 313] width 153 height 82
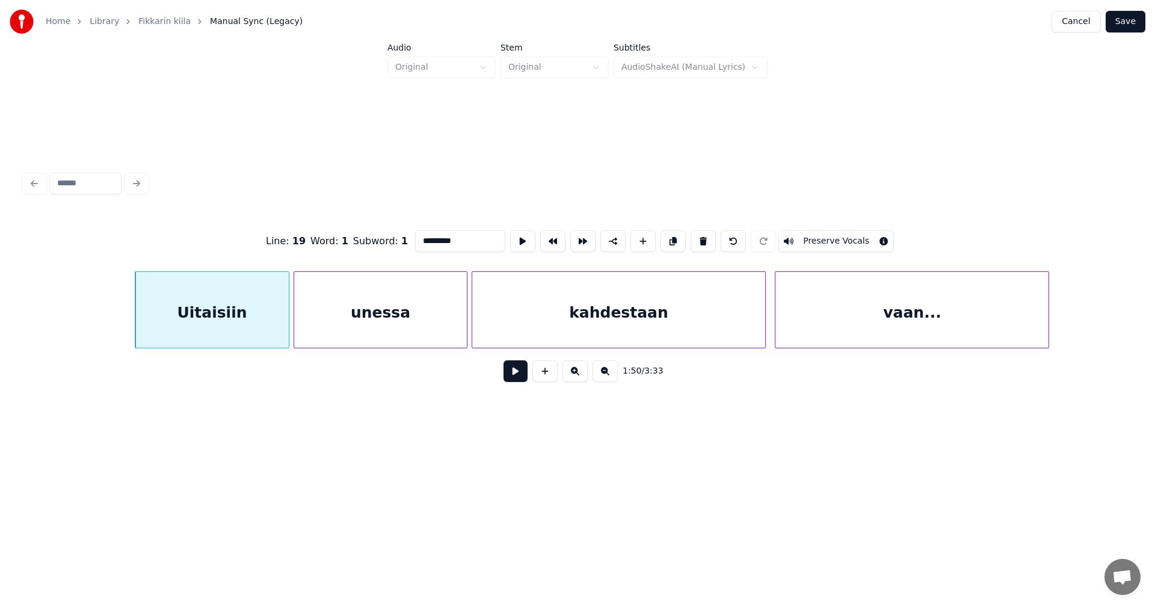
click at [515, 379] on button at bounding box center [516, 371] width 24 height 22
drag, startPoint x: 514, startPoint y: 379, endPoint x: 505, endPoint y: 368, distance: 14.5
click at [514, 378] on button at bounding box center [516, 371] width 24 height 22
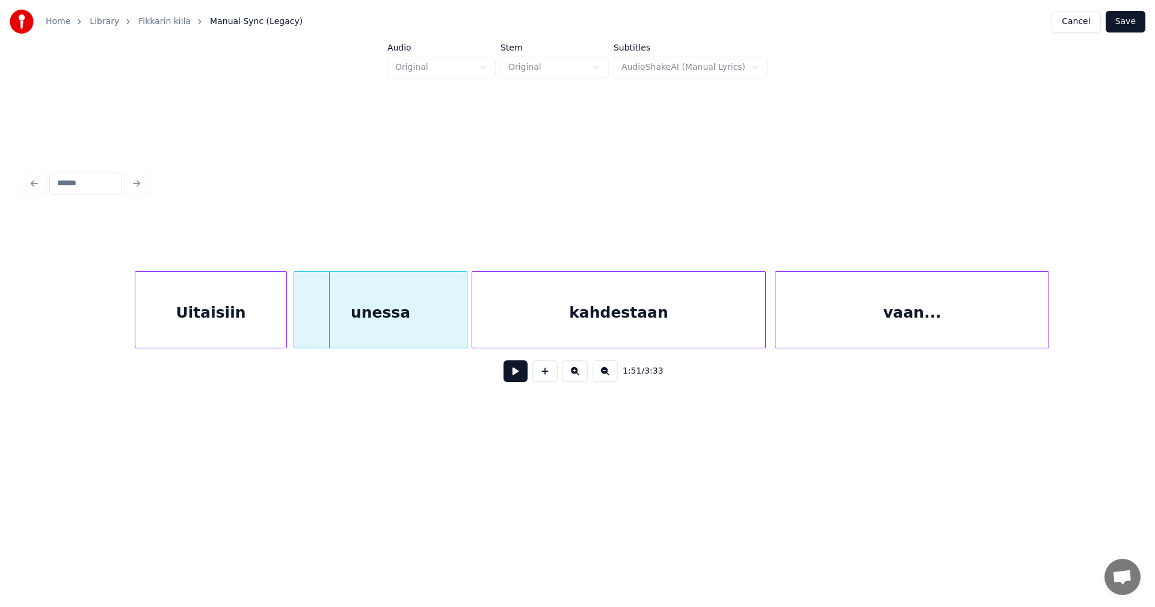
click at [283, 327] on div at bounding box center [285, 310] width 4 height 76
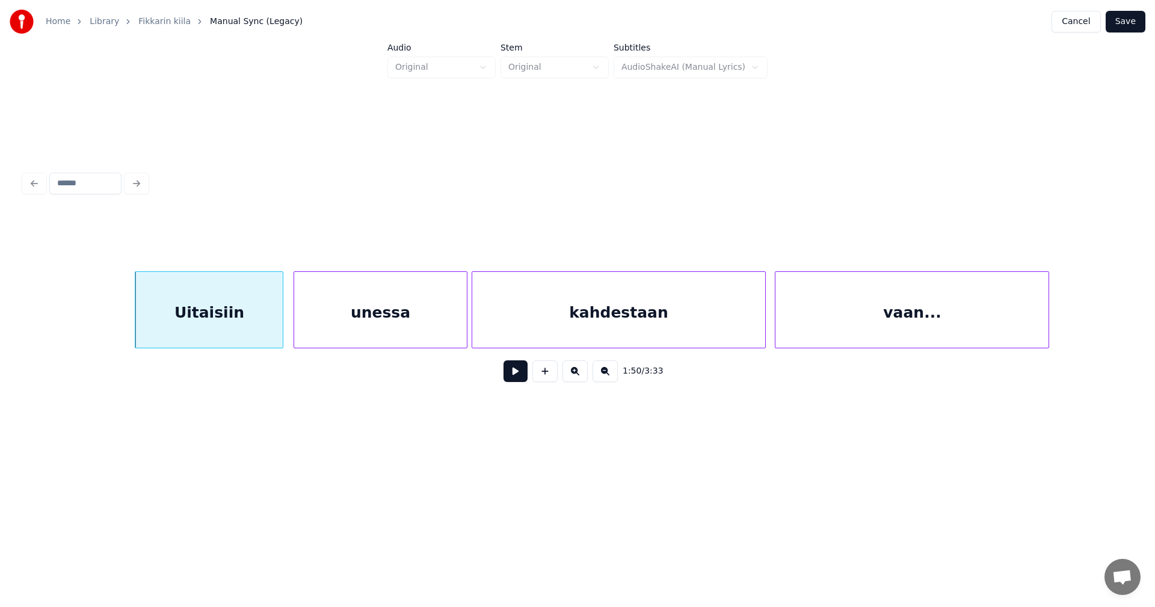
click at [267, 324] on div "Uitaisiin" at bounding box center [208, 313] width 147 height 82
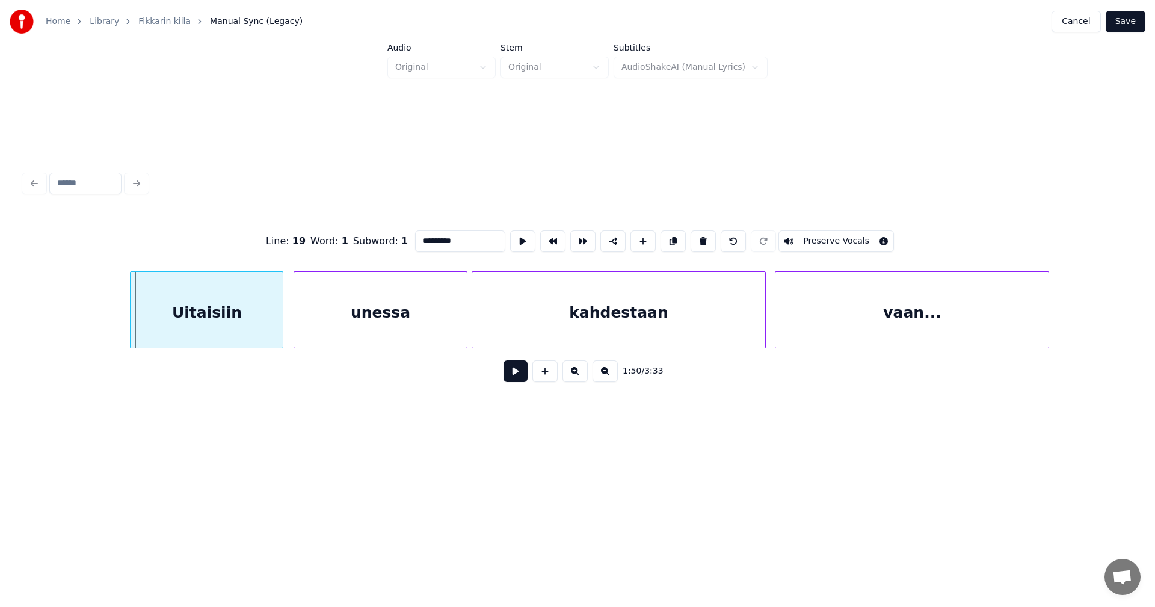
click at [133, 322] on div at bounding box center [133, 310] width 4 height 76
click at [515, 382] on button at bounding box center [516, 371] width 24 height 22
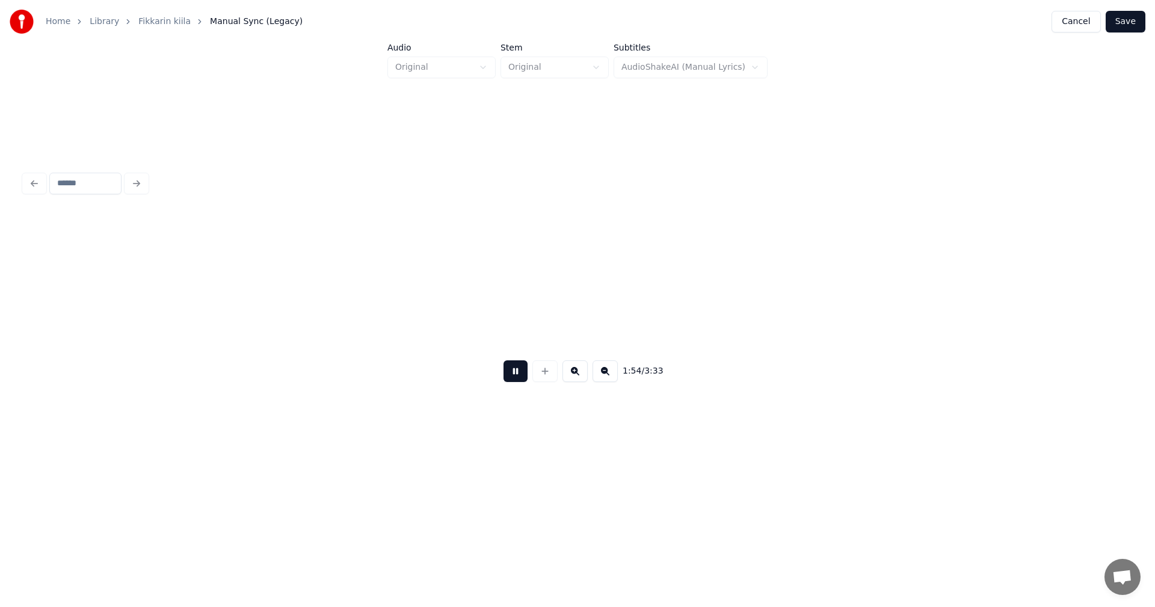
scroll to position [0, 27596]
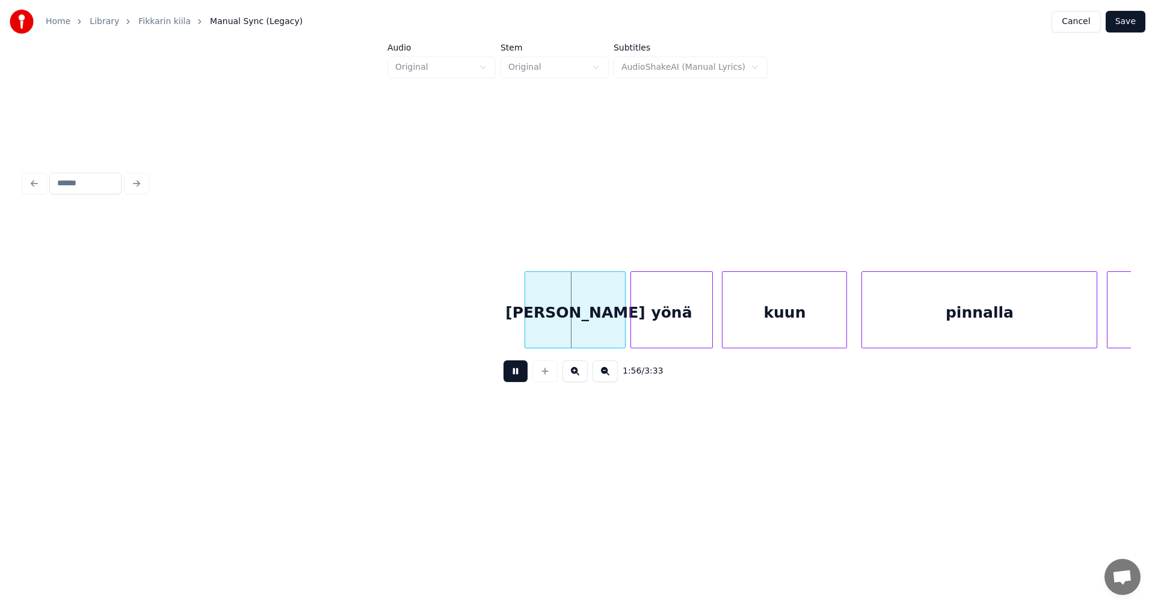
click at [515, 377] on button at bounding box center [516, 371] width 24 height 22
click at [610, 326] on div at bounding box center [610, 310] width 4 height 76
click at [654, 322] on div "yönä" at bounding box center [657, 313] width 81 height 82
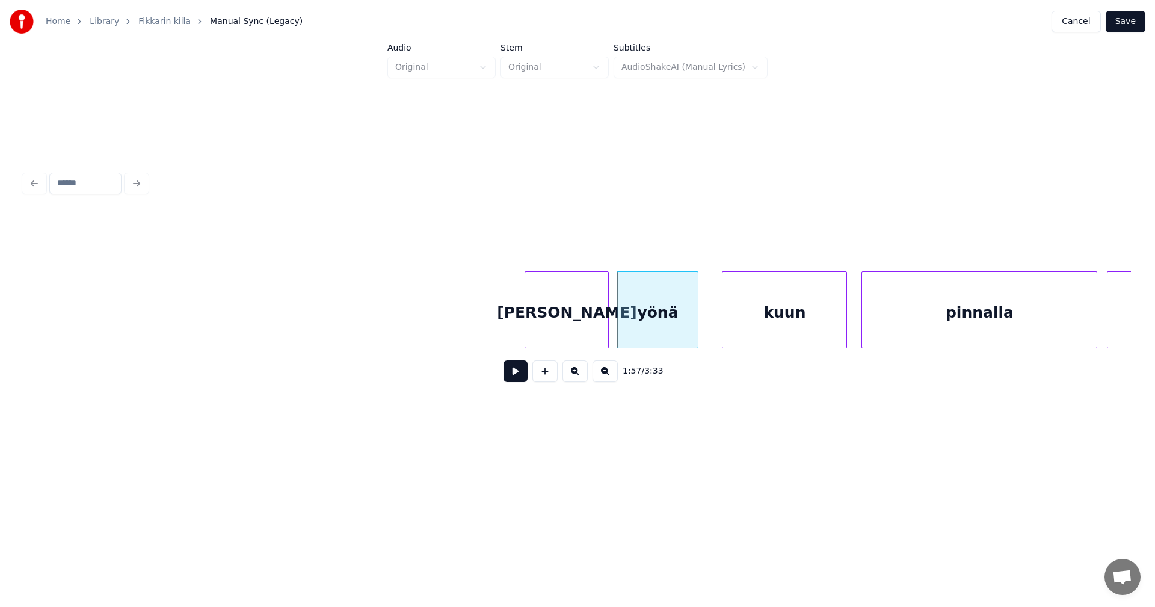
click at [605, 330] on div at bounding box center [607, 310] width 4 height 76
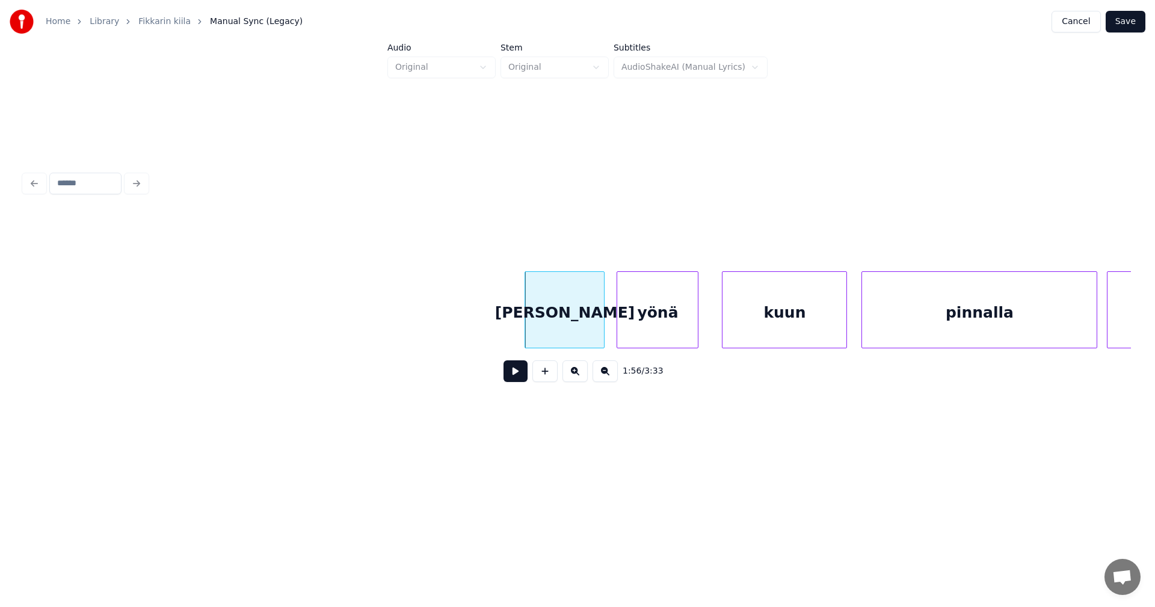
click at [574, 343] on div "[PERSON_NAME]" at bounding box center [564, 313] width 79 height 82
click at [512, 377] on button at bounding box center [516, 371] width 24 height 22
drag, startPoint x: 512, startPoint y: 377, endPoint x: 549, endPoint y: 320, distance: 68.3
click at [513, 374] on button at bounding box center [516, 371] width 24 height 22
click at [522, 329] on div at bounding box center [522, 310] width 4 height 76
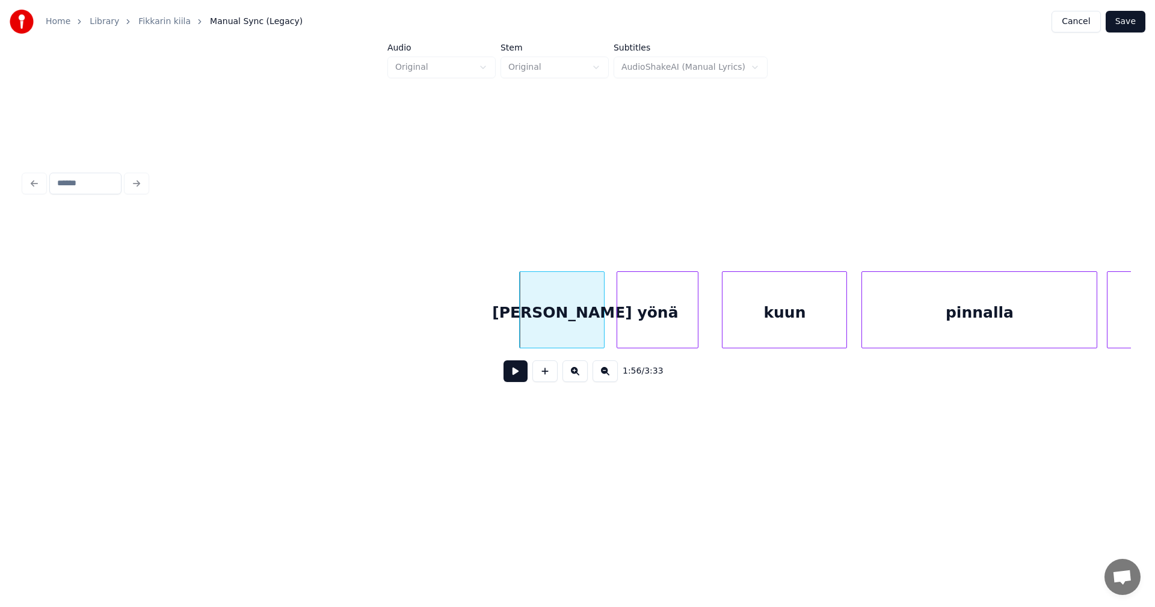
click at [511, 374] on button at bounding box center [516, 371] width 24 height 22
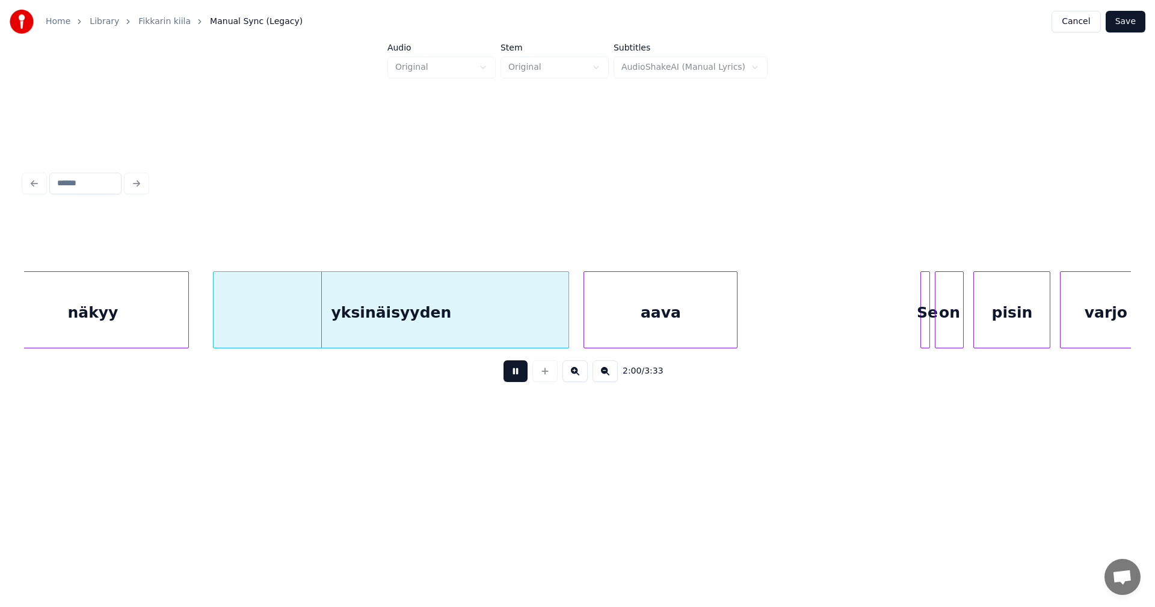
click at [510, 372] on button at bounding box center [516, 371] width 24 height 22
click at [138, 316] on div "näkyy" at bounding box center [92, 313] width 191 height 82
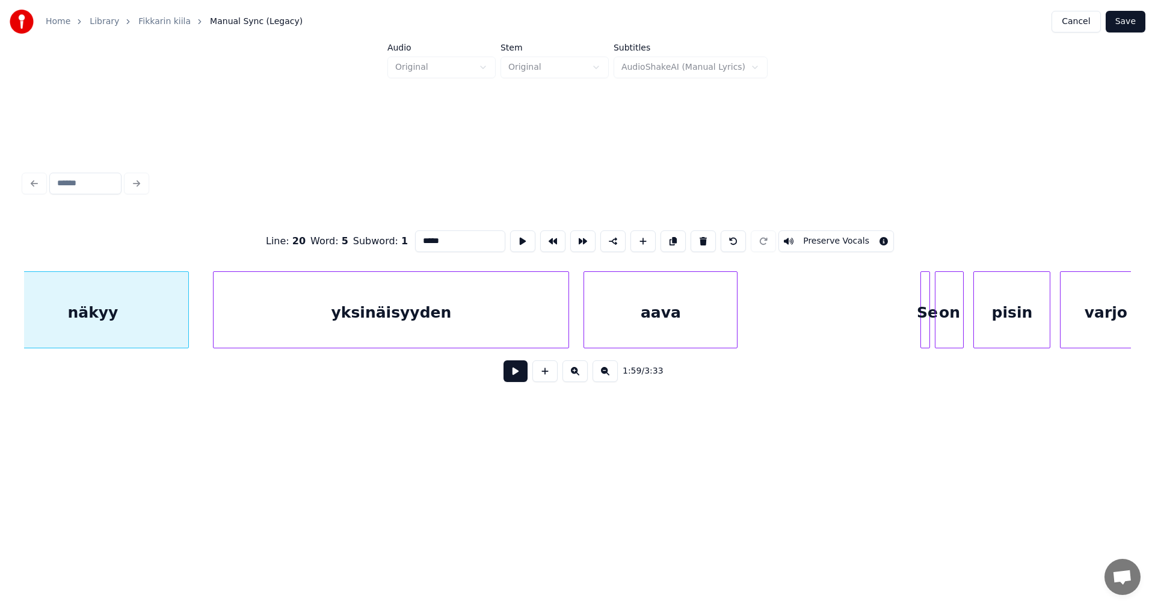
scroll to position [0, 28679]
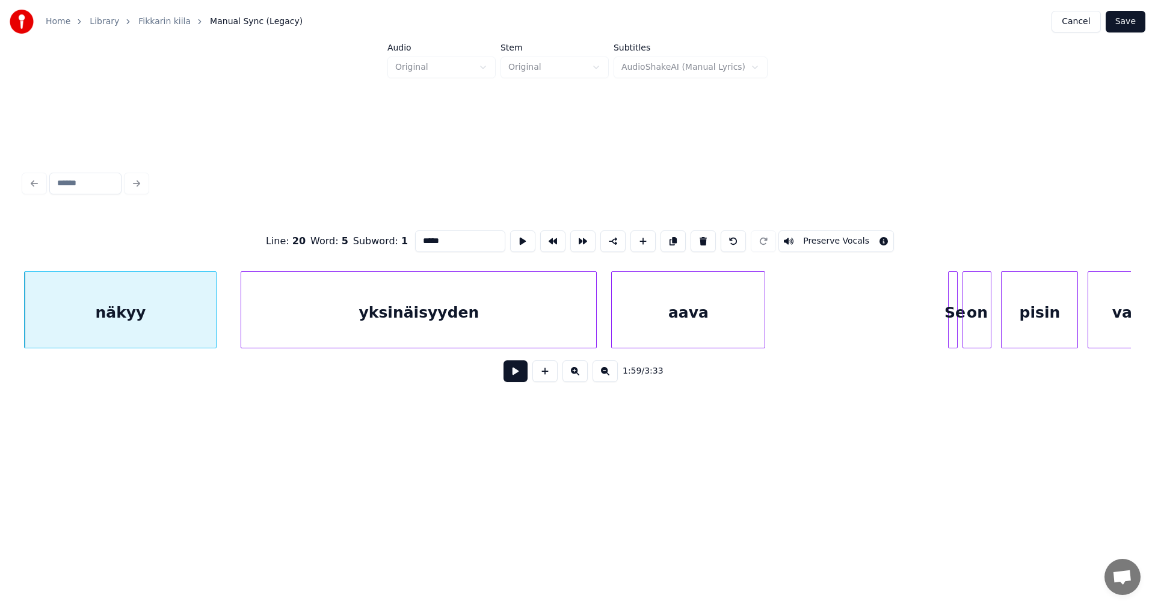
click at [517, 374] on button at bounding box center [516, 371] width 24 height 22
click at [512, 371] on button at bounding box center [516, 371] width 24 height 22
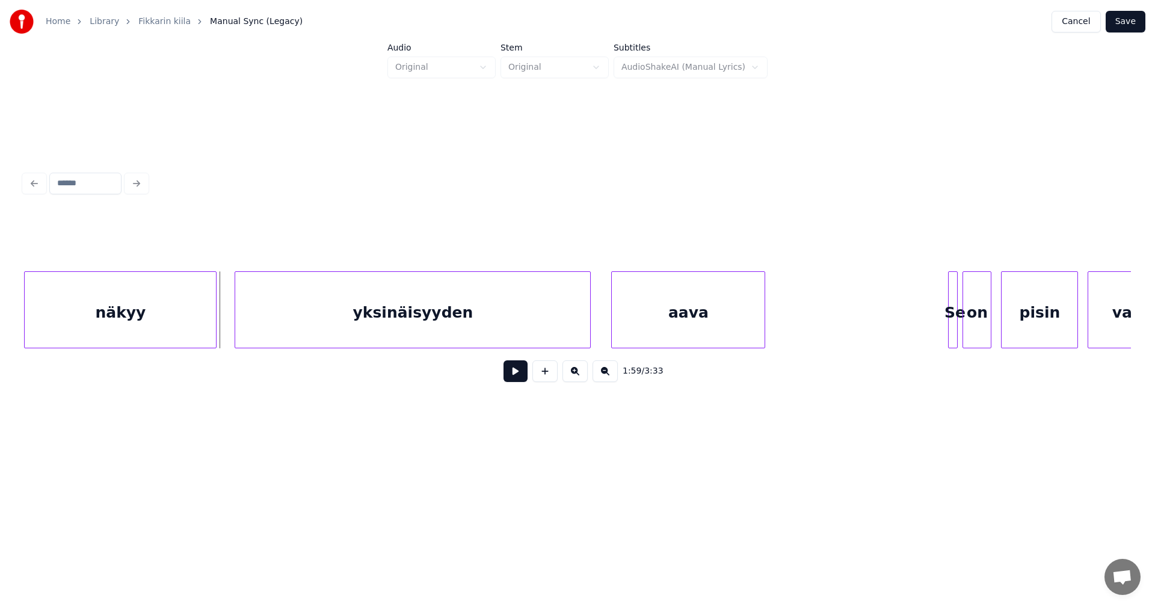
click at [434, 324] on div "yksinäisyyden" at bounding box center [412, 313] width 355 height 82
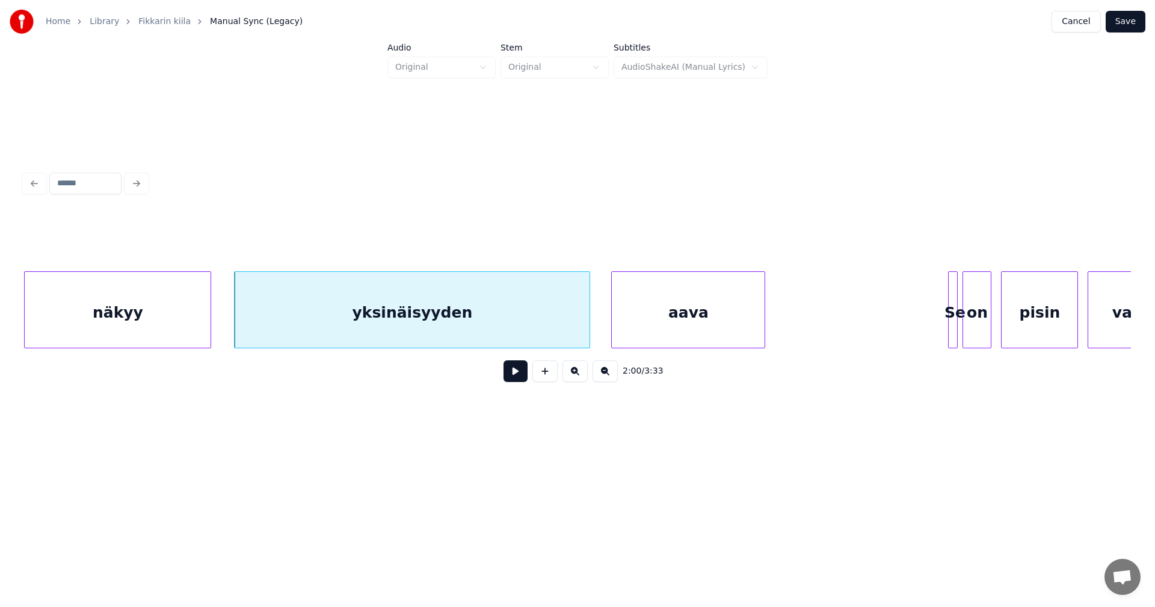
click at [208, 333] on div at bounding box center [209, 310] width 4 height 76
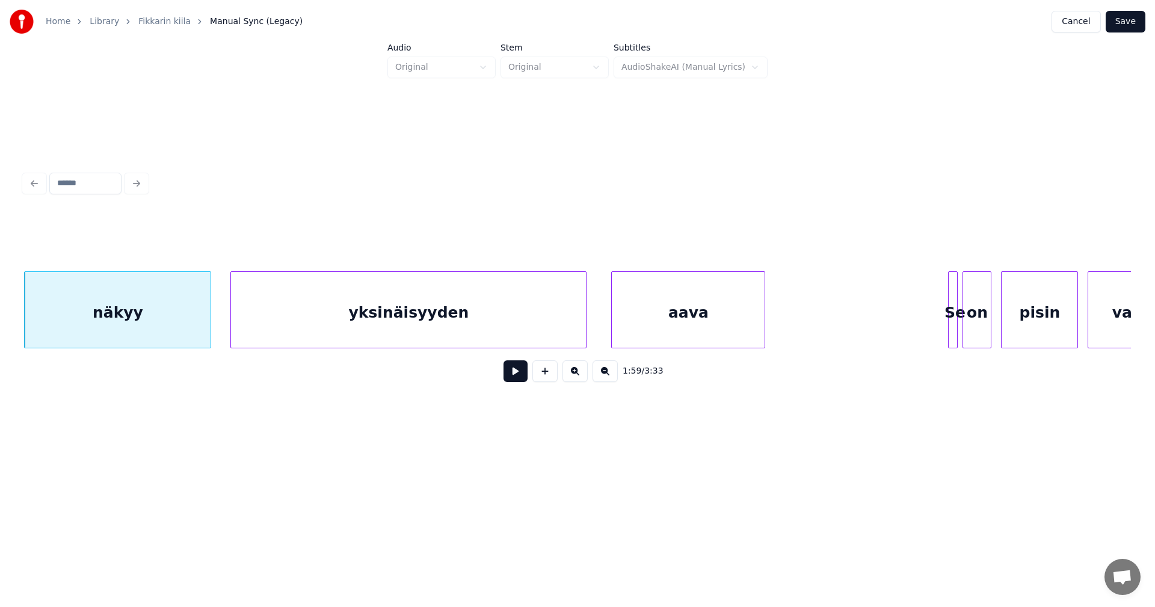
click at [271, 320] on div "yksinäisyyden" at bounding box center [408, 313] width 355 height 82
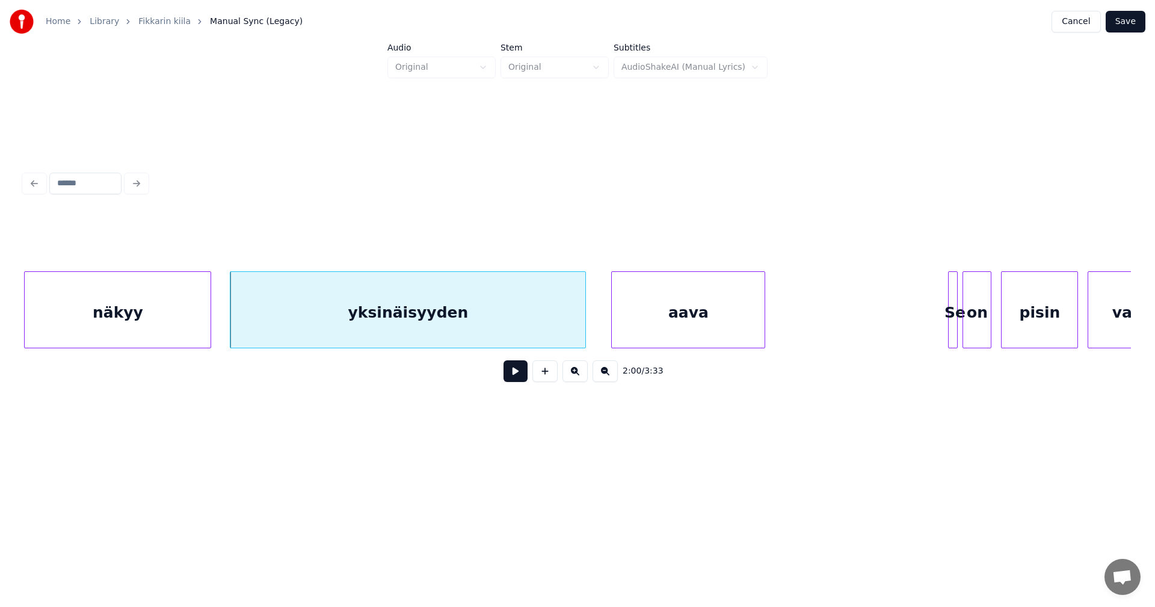
click at [512, 380] on button at bounding box center [516, 371] width 24 height 22
click at [564, 323] on div at bounding box center [565, 310] width 4 height 76
click at [629, 318] on div "aava" at bounding box center [675, 313] width 153 height 82
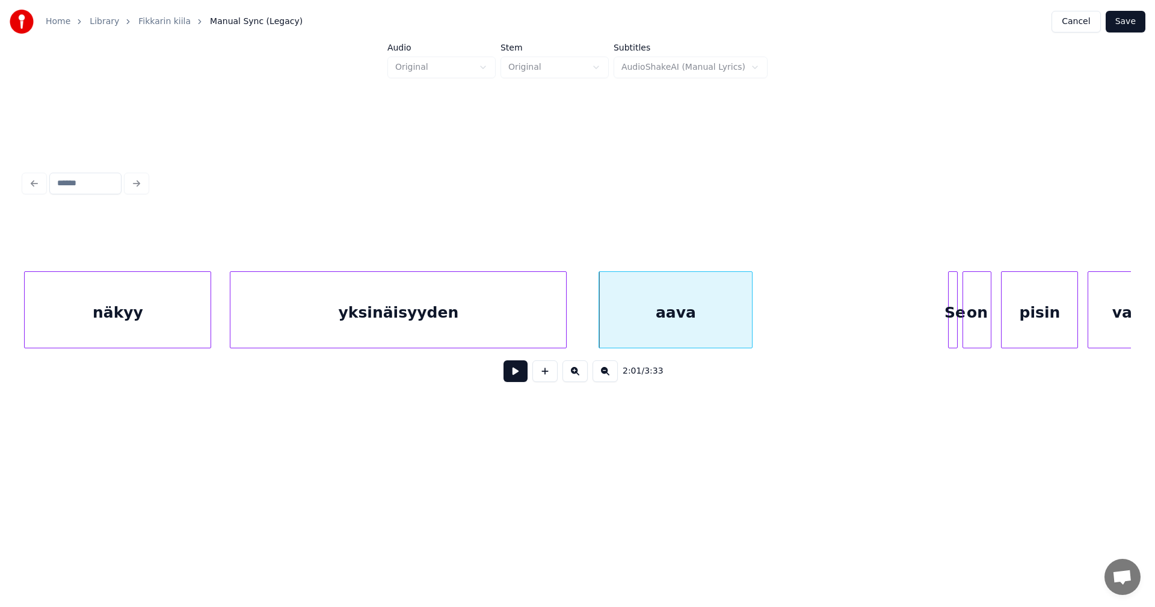
click at [544, 338] on div "yksinäisyyden" at bounding box center [398, 313] width 336 height 82
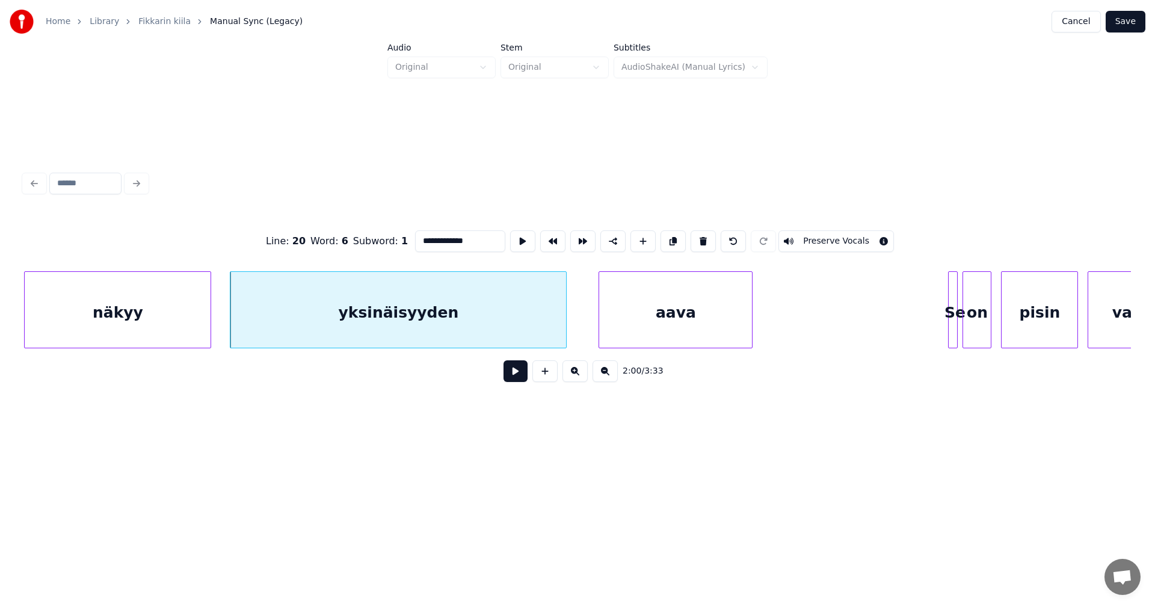
click at [523, 381] on button at bounding box center [516, 371] width 24 height 22
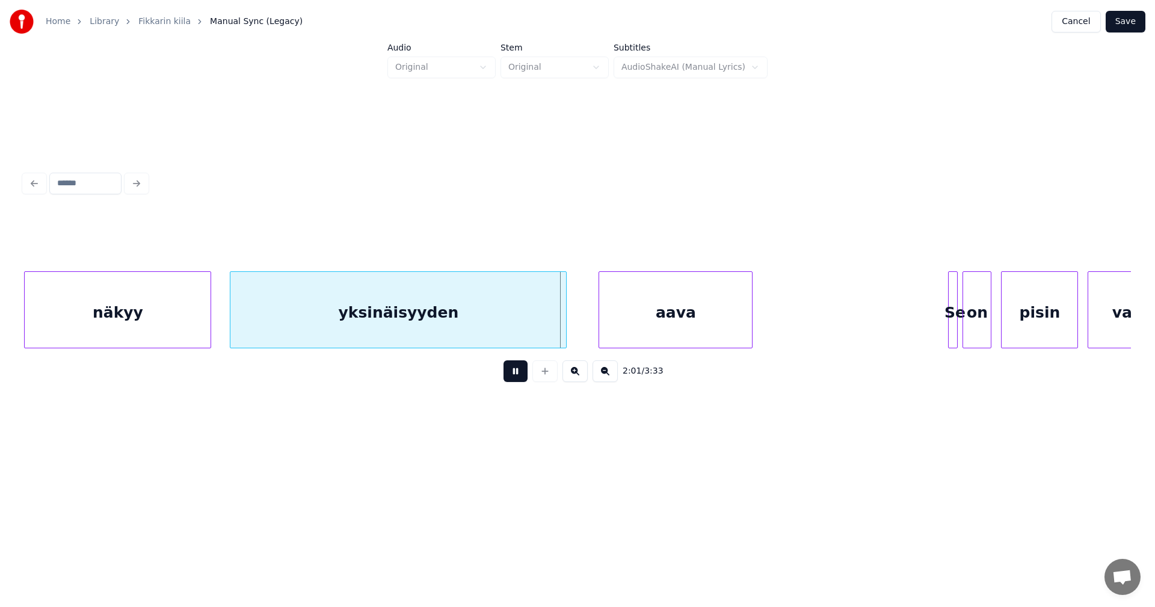
click at [520, 380] on button at bounding box center [516, 371] width 24 height 22
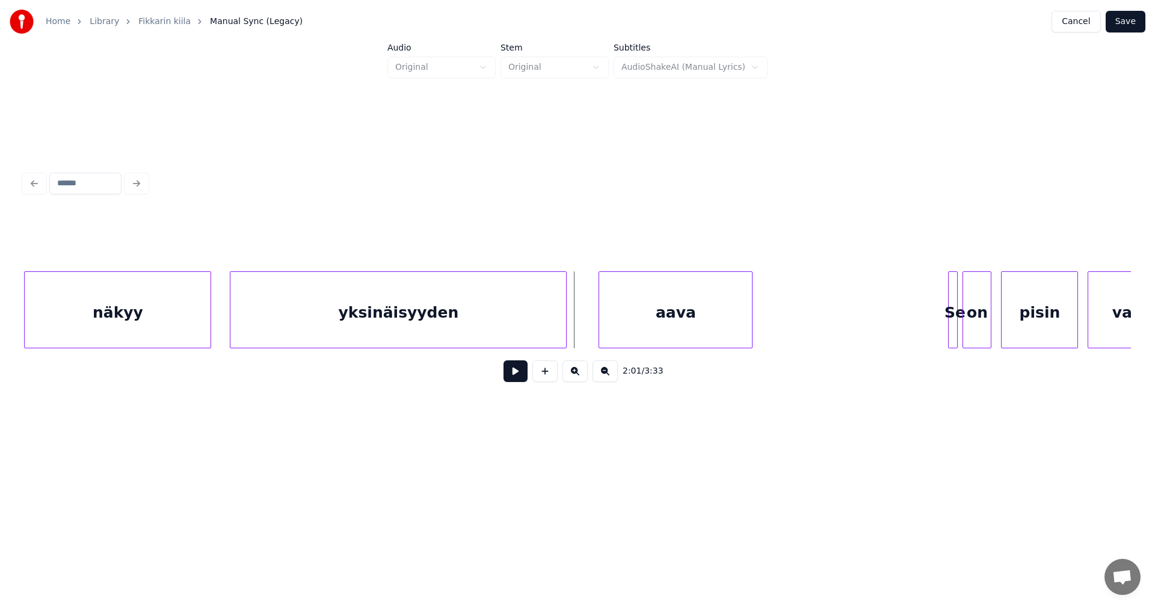
click at [599, 324] on div "aava" at bounding box center [676, 309] width 154 height 77
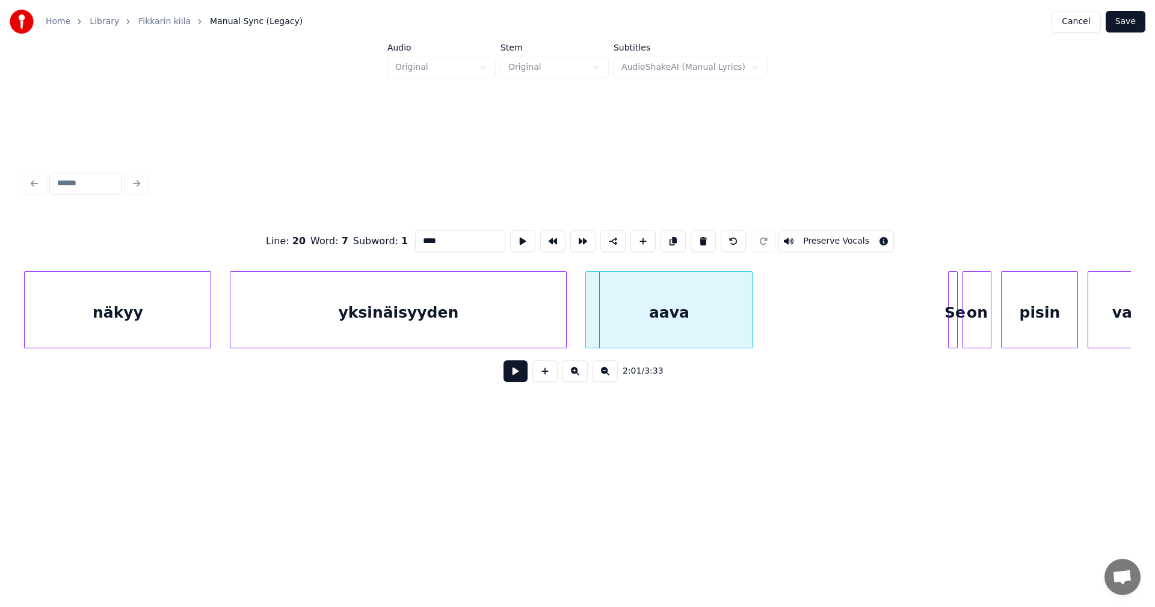
click at [588, 329] on div at bounding box center [588, 310] width 4 height 76
click at [523, 377] on button at bounding box center [516, 371] width 24 height 22
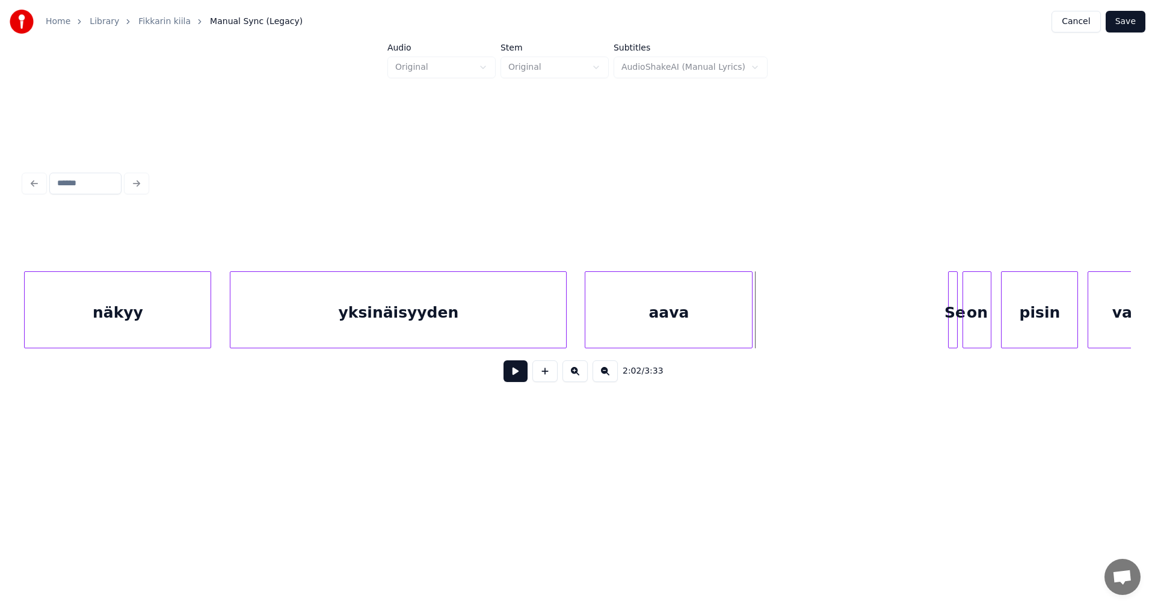
click at [604, 316] on div "aava" at bounding box center [668, 313] width 167 height 82
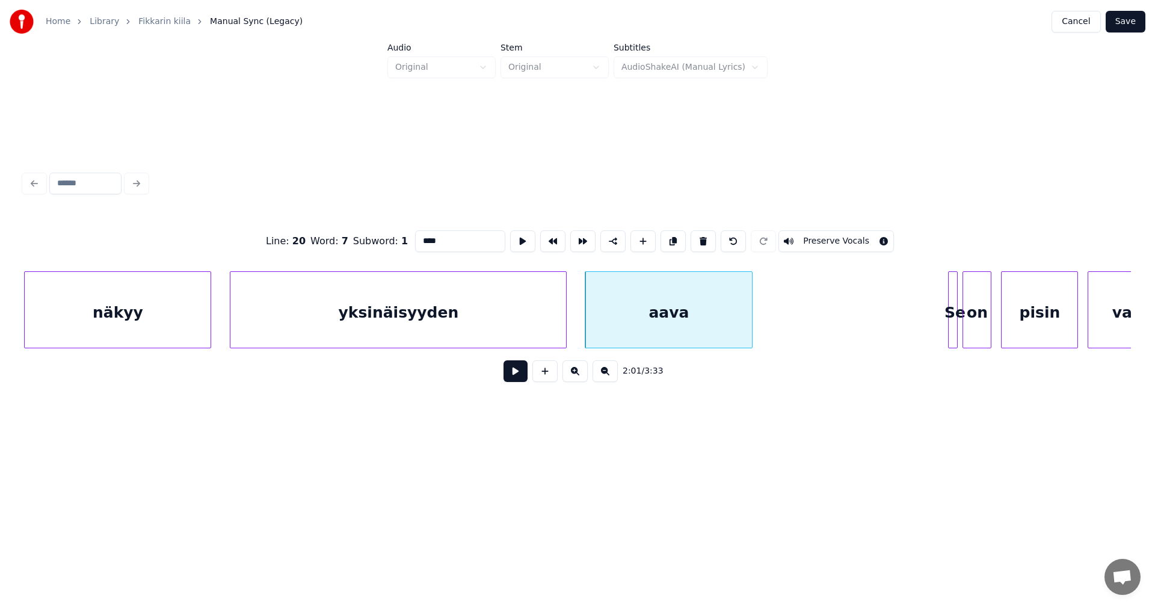
click at [523, 371] on button at bounding box center [516, 371] width 24 height 22
click at [567, 326] on div at bounding box center [567, 310] width 4 height 76
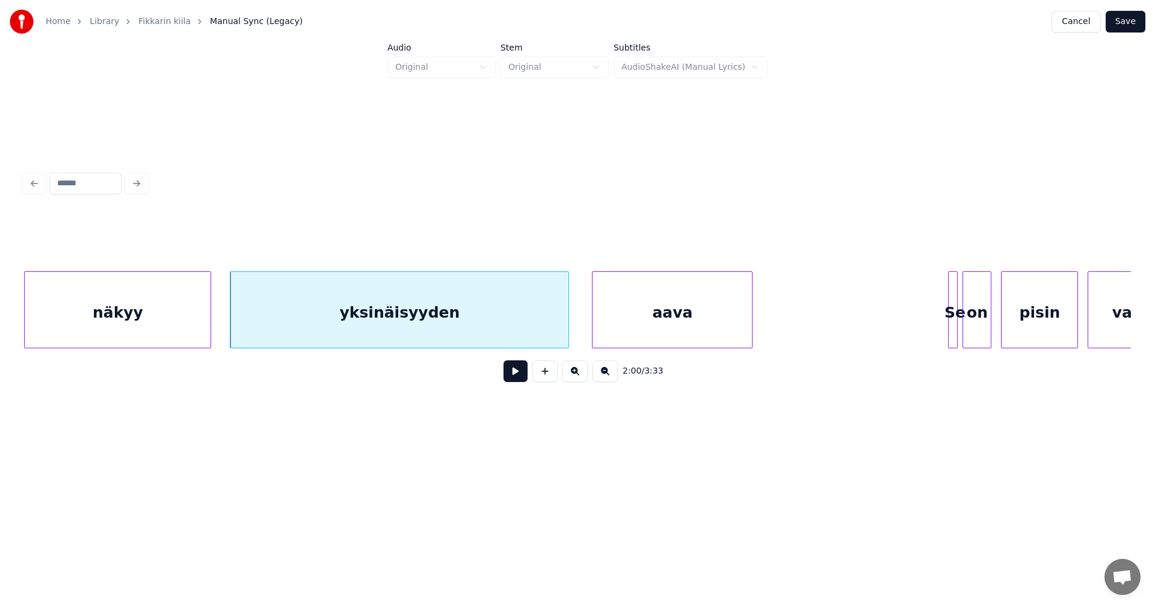
click at [593, 324] on div at bounding box center [595, 310] width 4 height 76
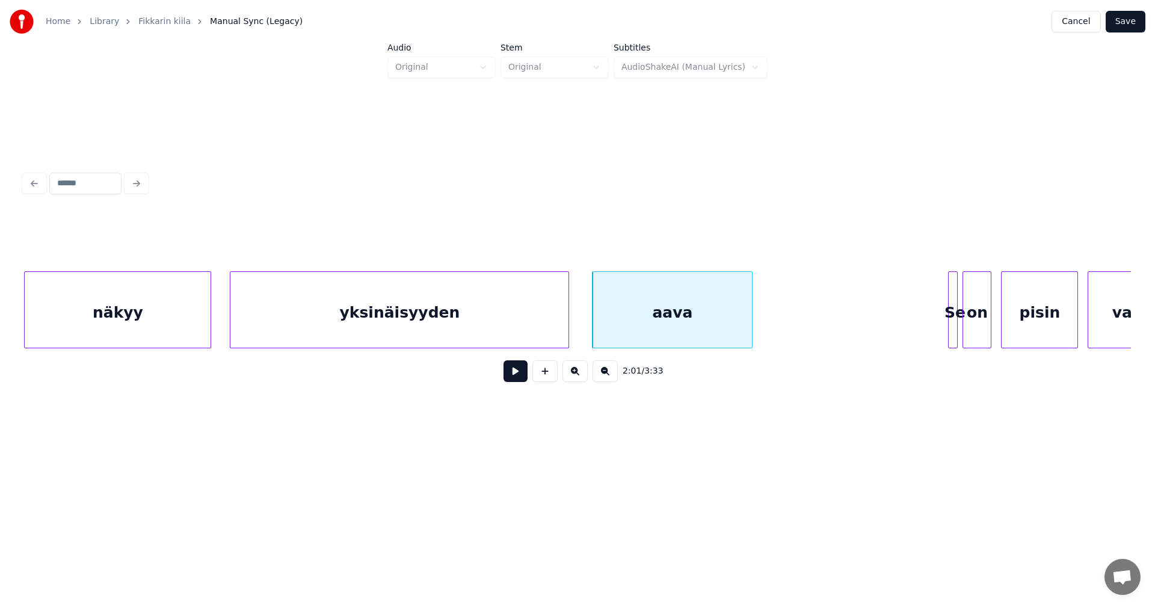
click at [523, 375] on button at bounding box center [516, 371] width 24 height 22
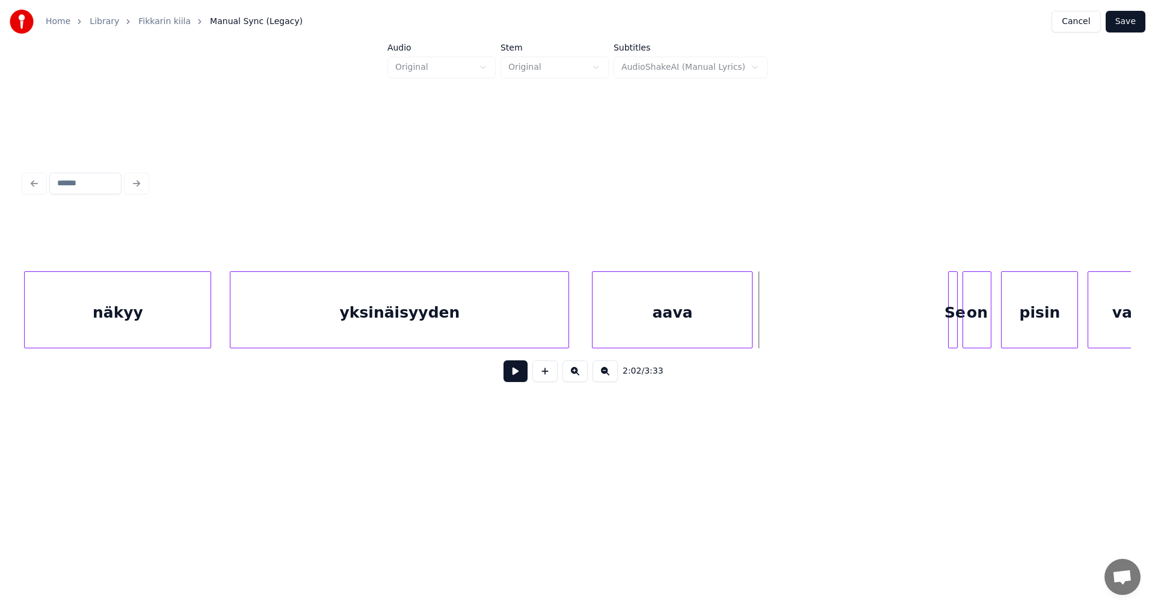
click at [533, 327] on div "yksinäisyyden" at bounding box center [399, 313] width 338 height 82
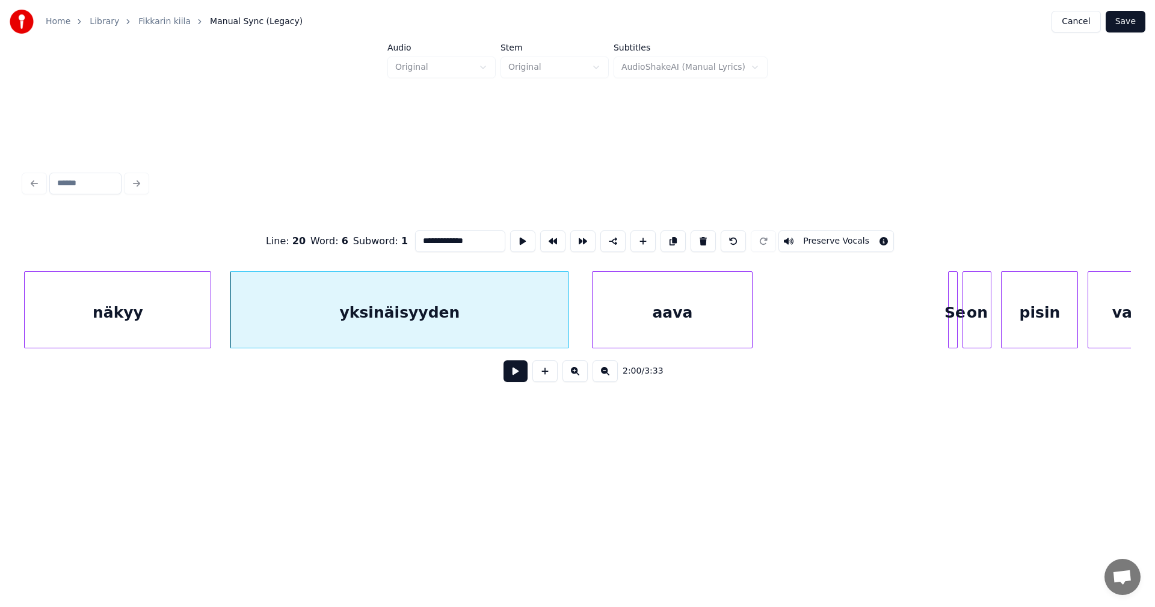
click at [517, 380] on button at bounding box center [516, 371] width 24 height 22
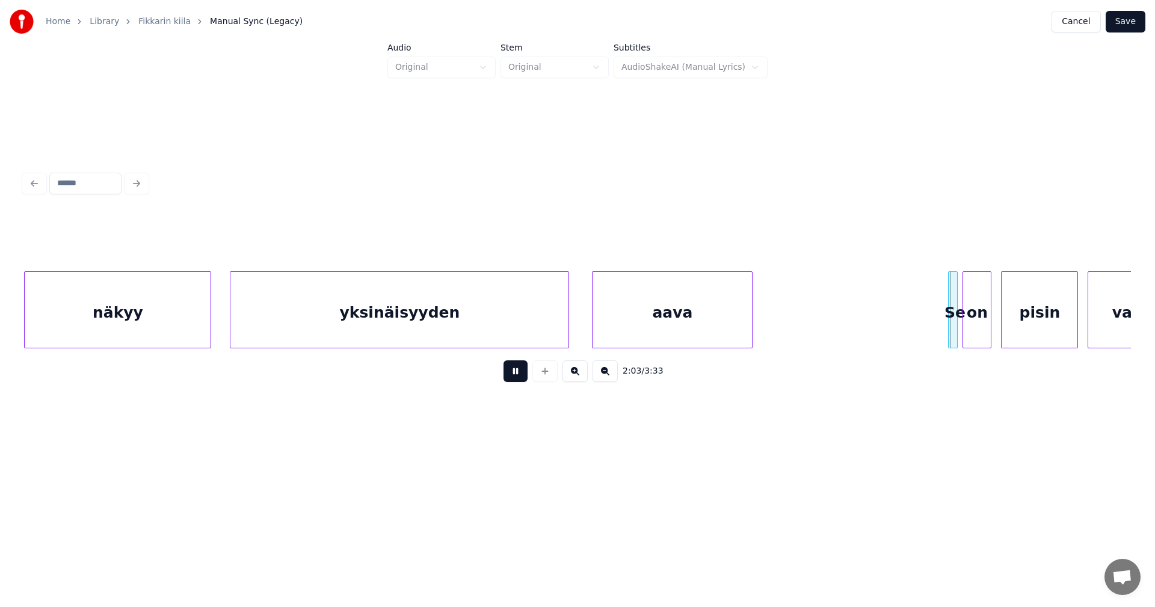
click at [517, 378] on button at bounding box center [516, 371] width 24 height 22
click at [934, 318] on div at bounding box center [934, 310] width 4 height 76
click at [945, 325] on div "Se" at bounding box center [946, 313] width 25 height 82
click at [978, 318] on div "on" at bounding box center [979, 313] width 28 height 82
click at [519, 377] on button at bounding box center [516, 371] width 24 height 22
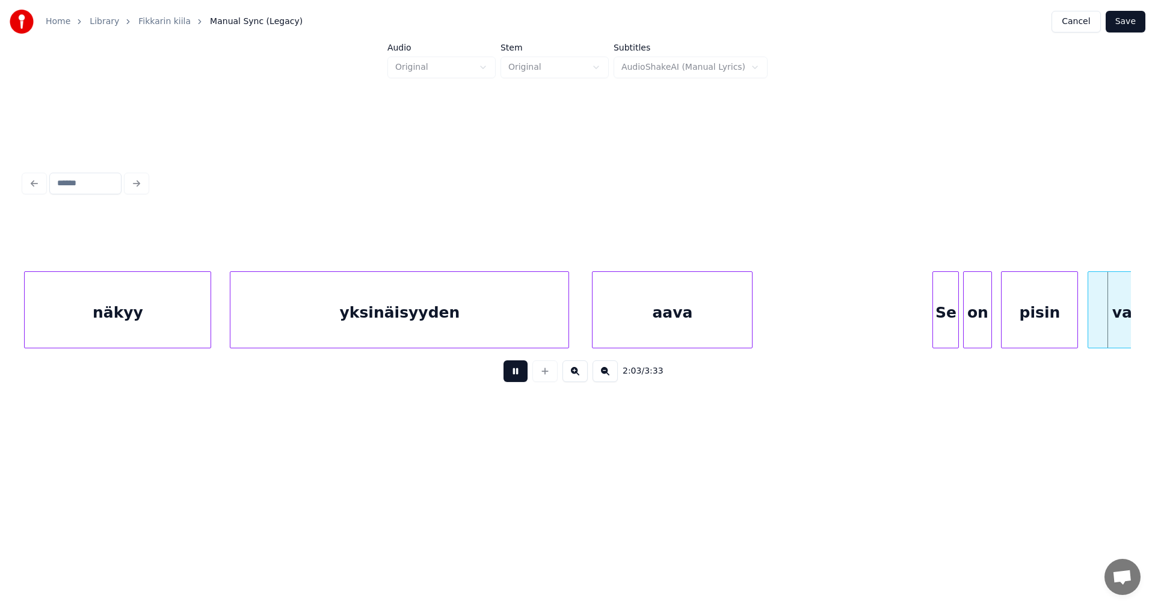
scroll to position [0, 29787]
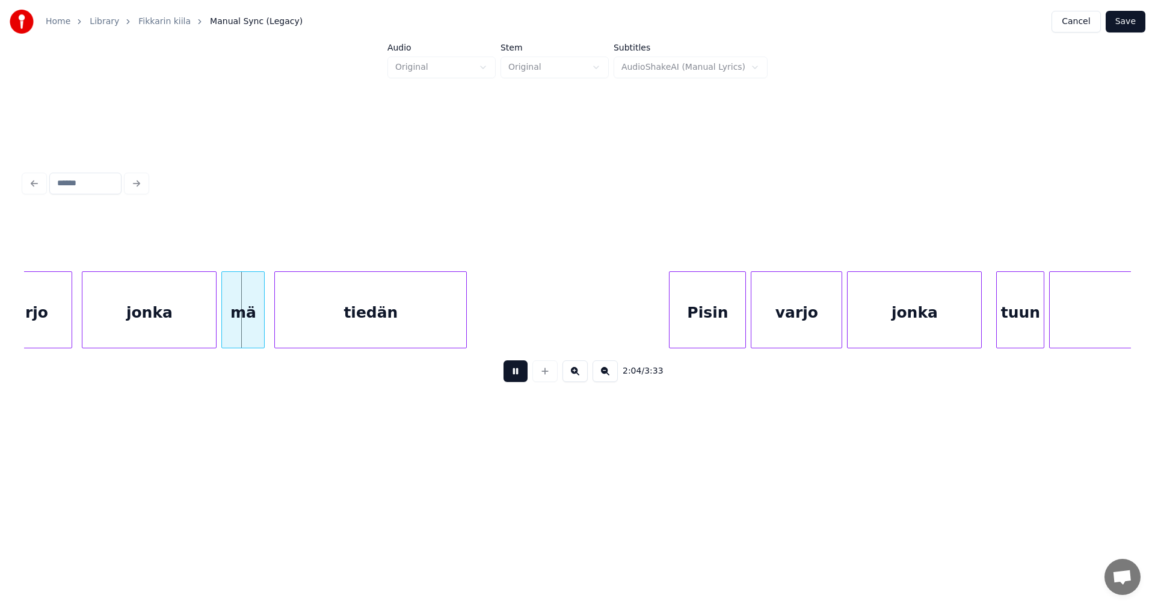
click at [519, 377] on button at bounding box center [516, 371] width 24 height 22
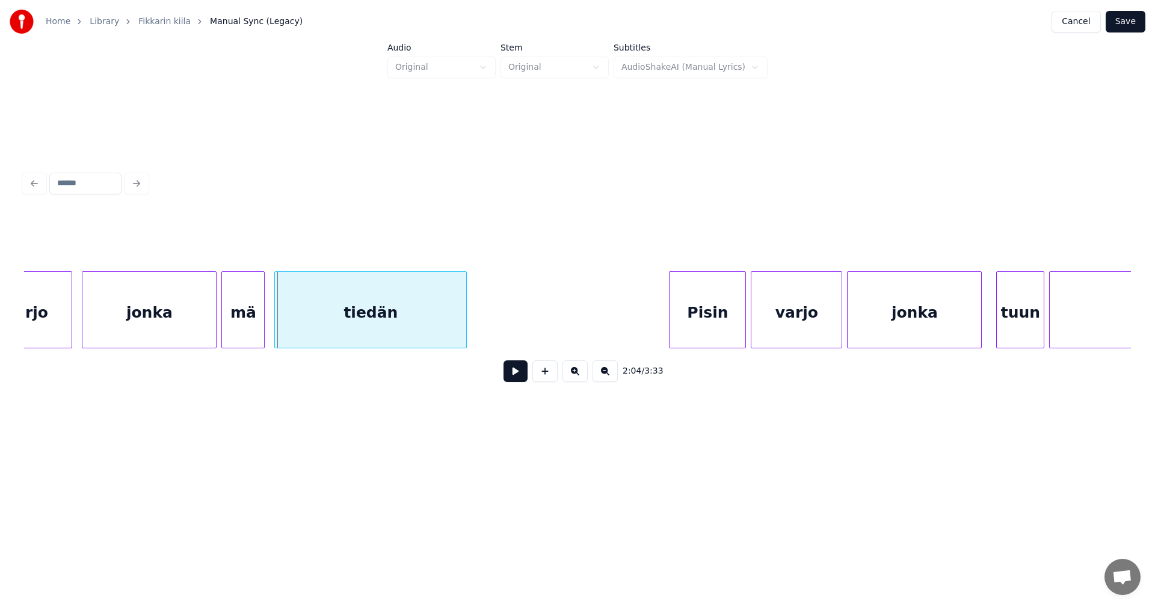
scroll to position [0, 28818]
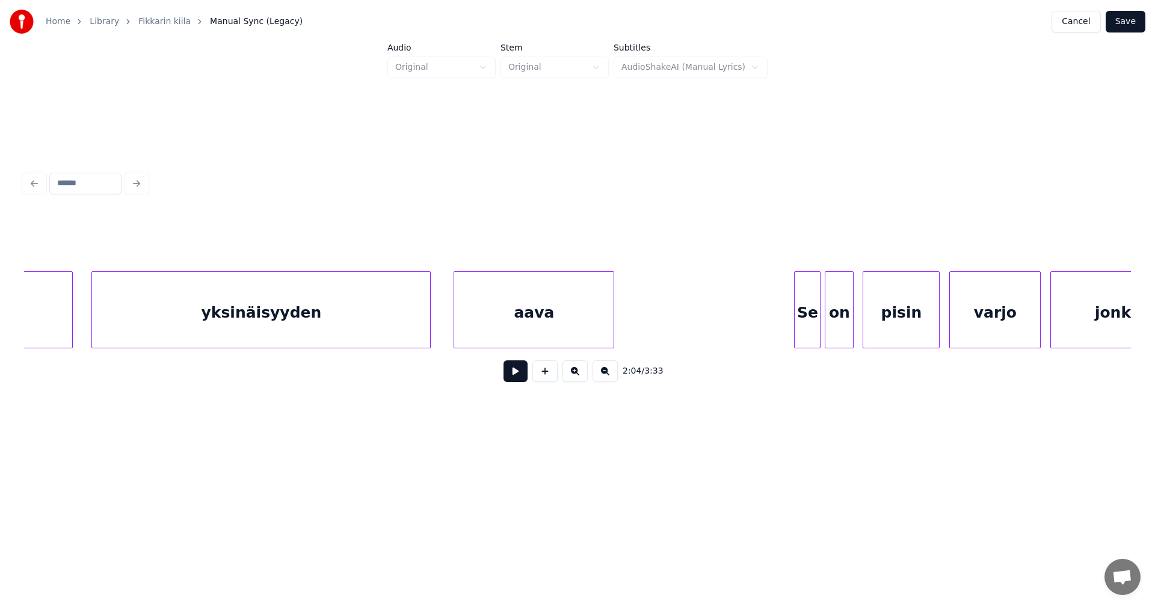
click at [805, 302] on div "Se" at bounding box center [807, 313] width 25 height 82
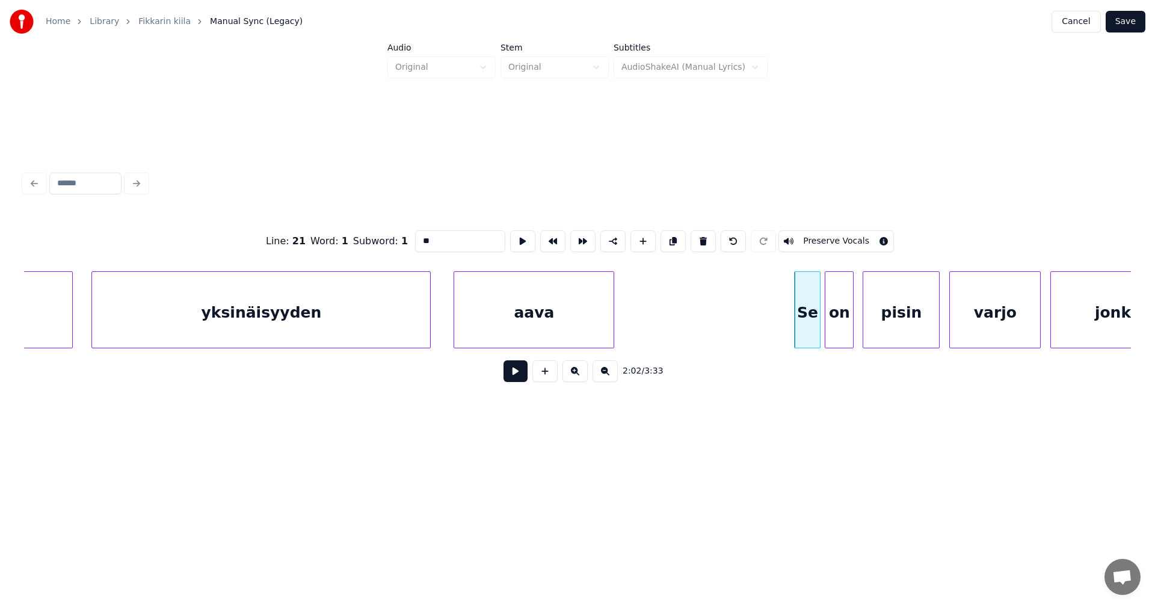
click at [516, 371] on button at bounding box center [516, 371] width 24 height 22
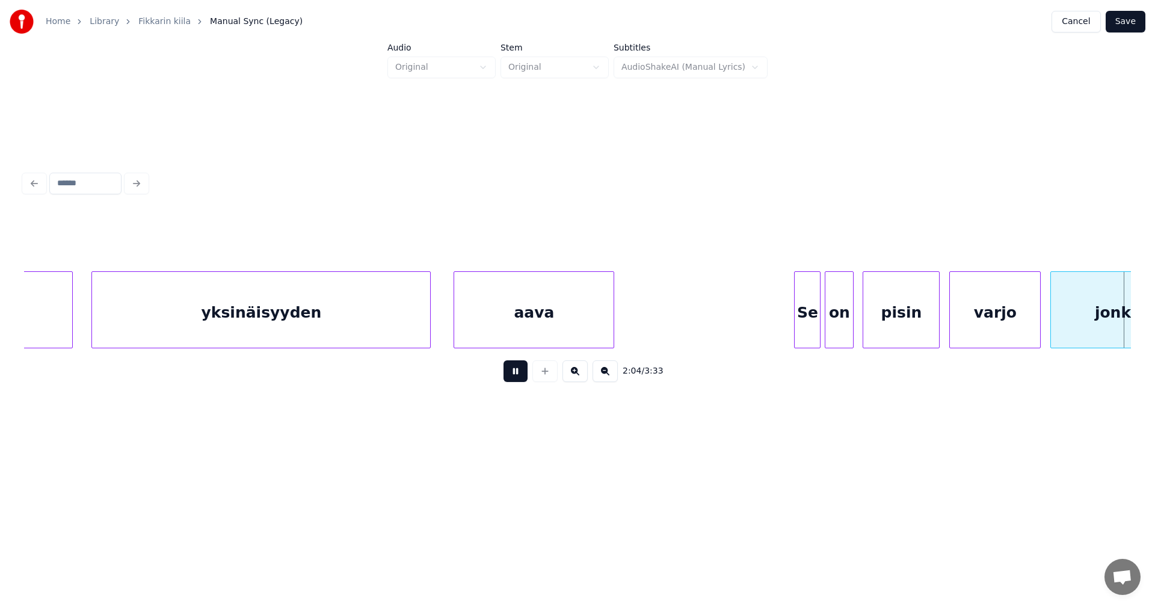
scroll to position [0, 29926]
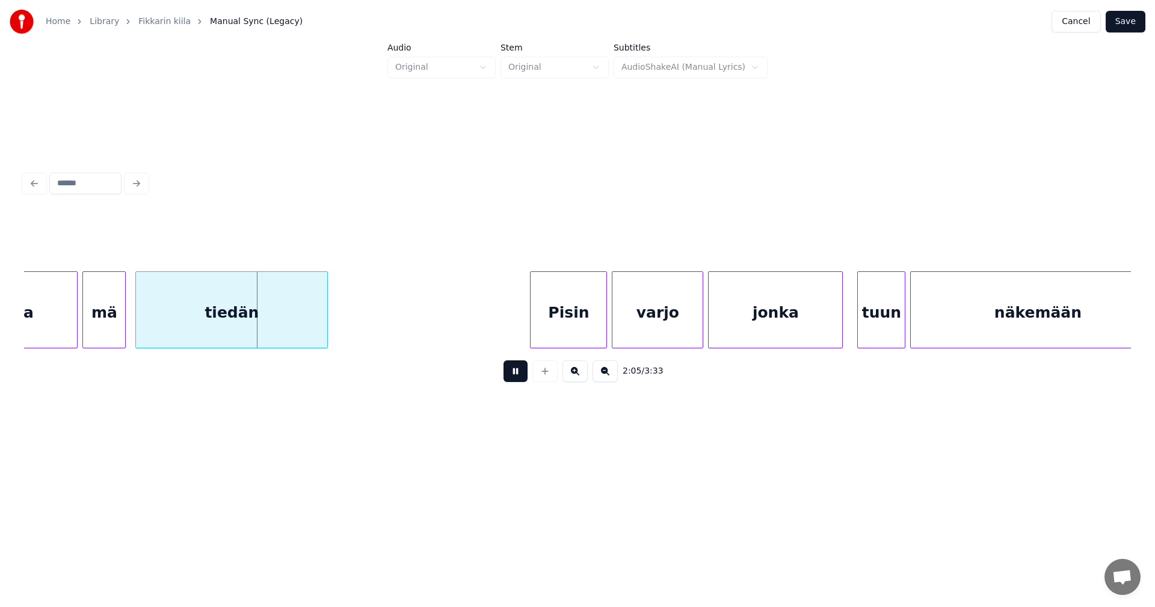
click at [516, 370] on button at bounding box center [516, 371] width 24 height 22
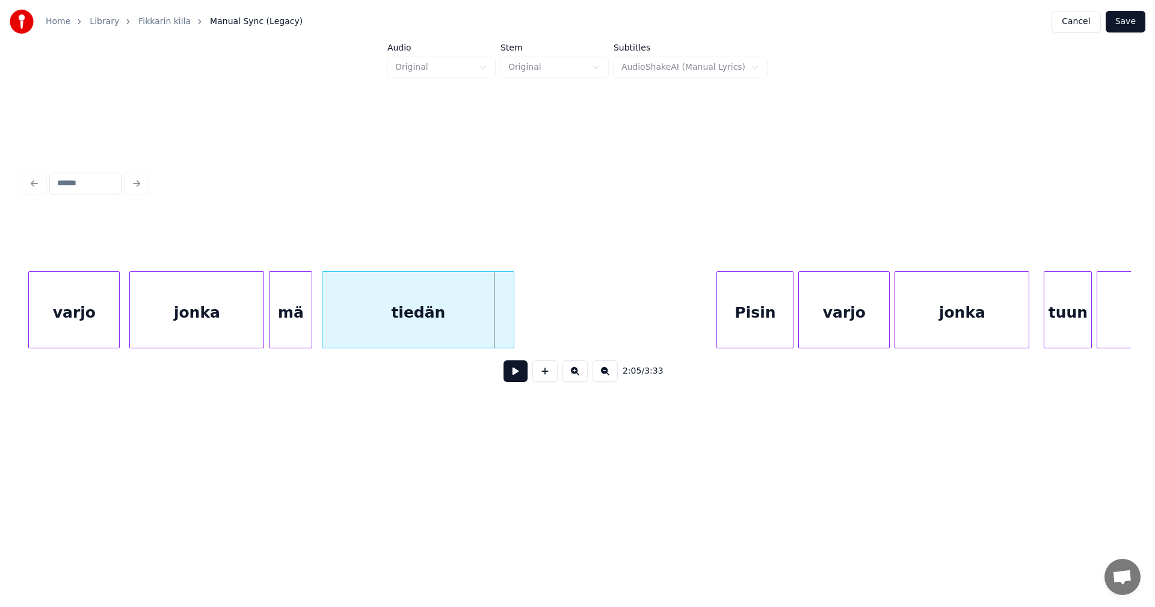
scroll to position [0, 29733]
click at [262, 320] on div at bounding box center [262, 310] width 4 height 76
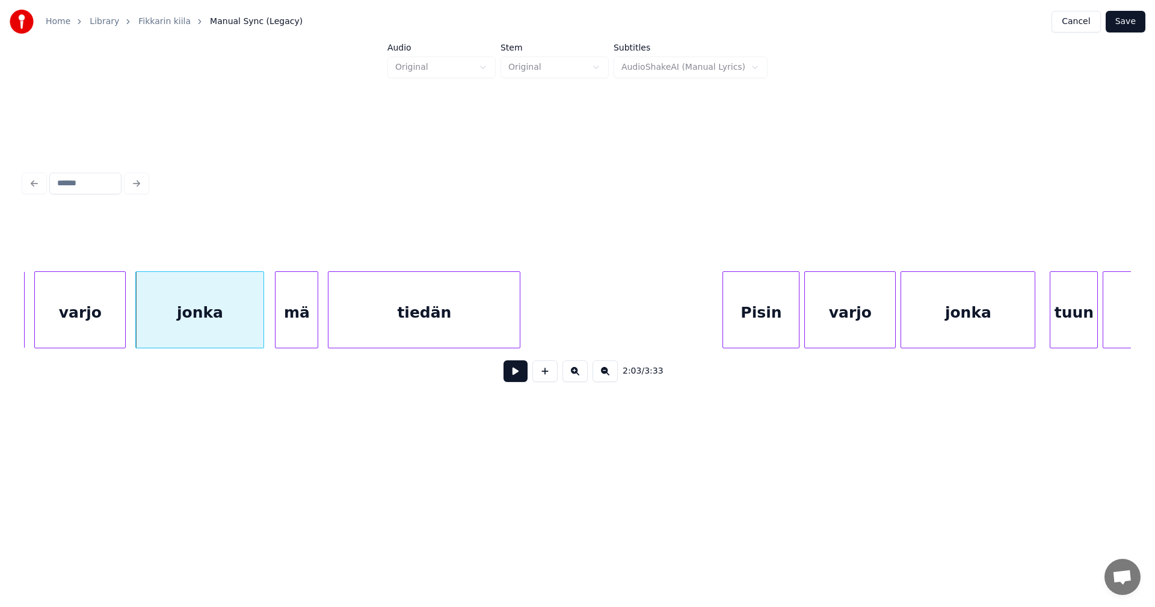
click at [256, 321] on div "jonka" at bounding box center [200, 313] width 128 height 82
click at [519, 371] on button at bounding box center [516, 371] width 24 height 22
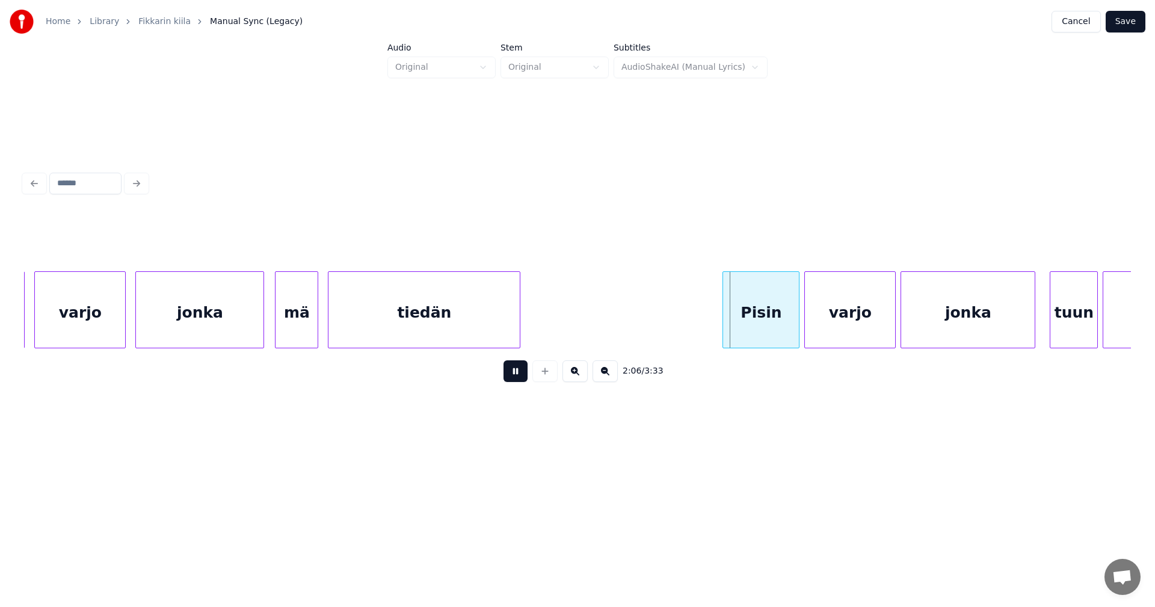
click at [519, 374] on button at bounding box center [516, 371] width 24 height 22
click at [792, 326] on div at bounding box center [793, 310] width 4 height 76
click at [516, 382] on button at bounding box center [516, 371] width 24 height 22
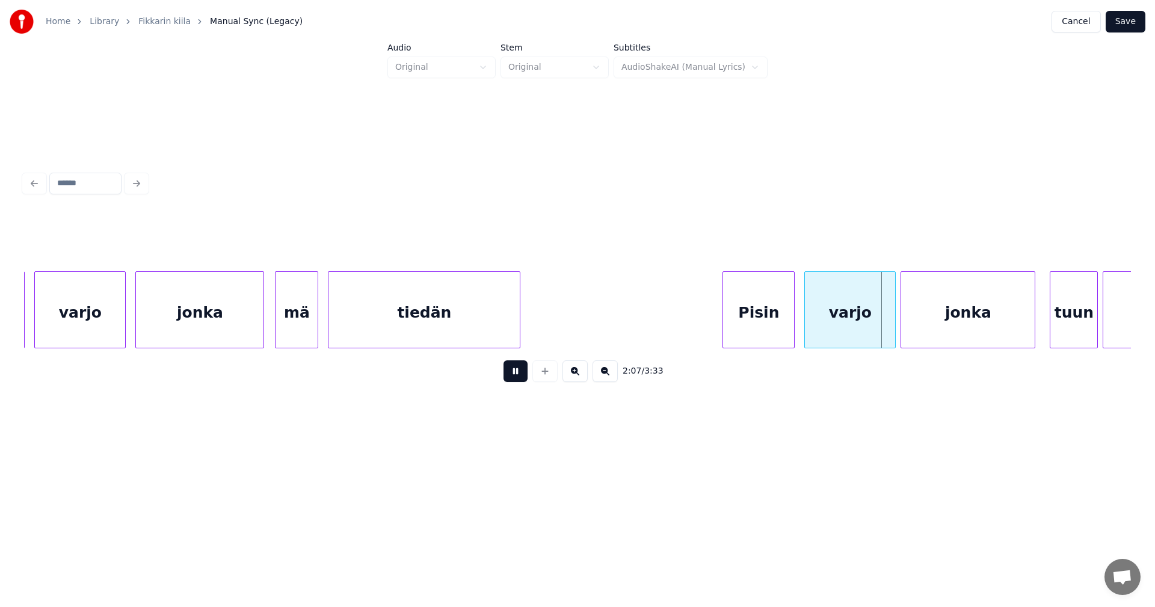
drag, startPoint x: 516, startPoint y: 380, endPoint x: 600, endPoint y: 368, distance: 85.1
click at [520, 378] on button at bounding box center [516, 371] width 24 height 22
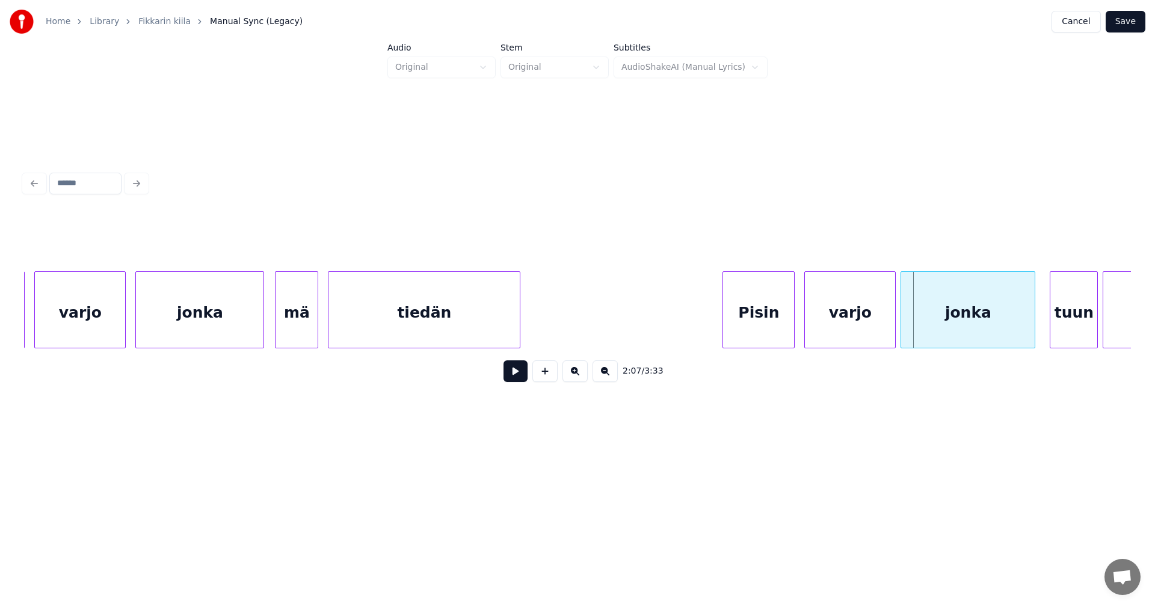
click at [520, 378] on button at bounding box center [516, 371] width 24 height 22
drag, startPoint x: 520, startPoint y: 377, endPoint x: 532, endPoint y: 378, distance: 12.1
click at [520, 377] on button at bounding box center [516, 371] width 24 height 22
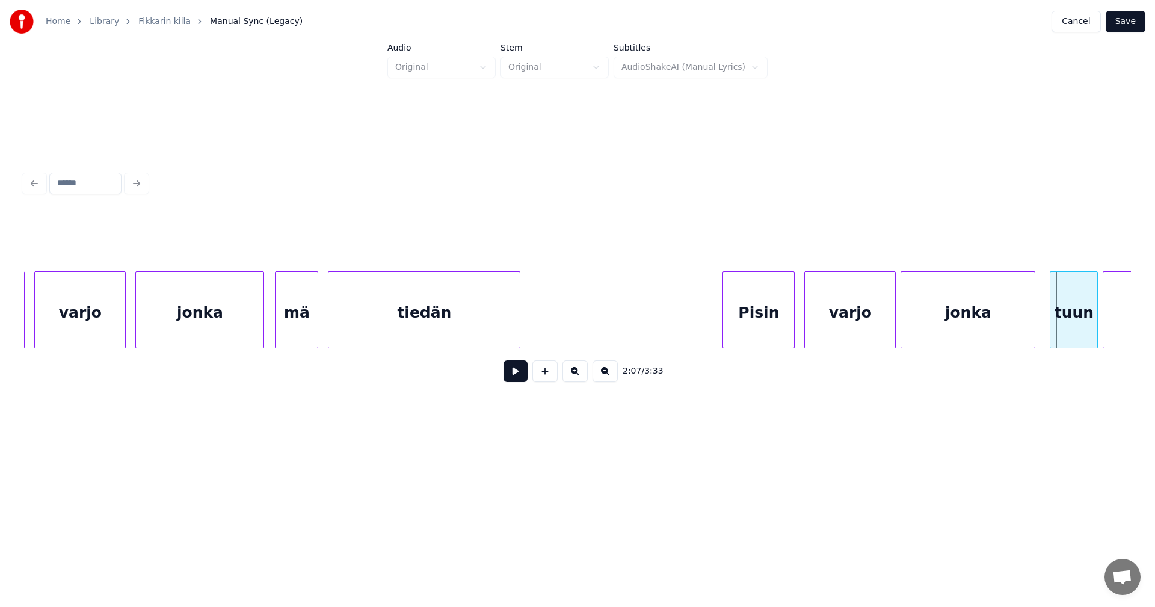
click at [1078, 324] on div "tuun" at bounding box center [1074, 313] width 47 height 82
click at [1028, 325] on div at bounding box center [1029, 310] width 4 height 76
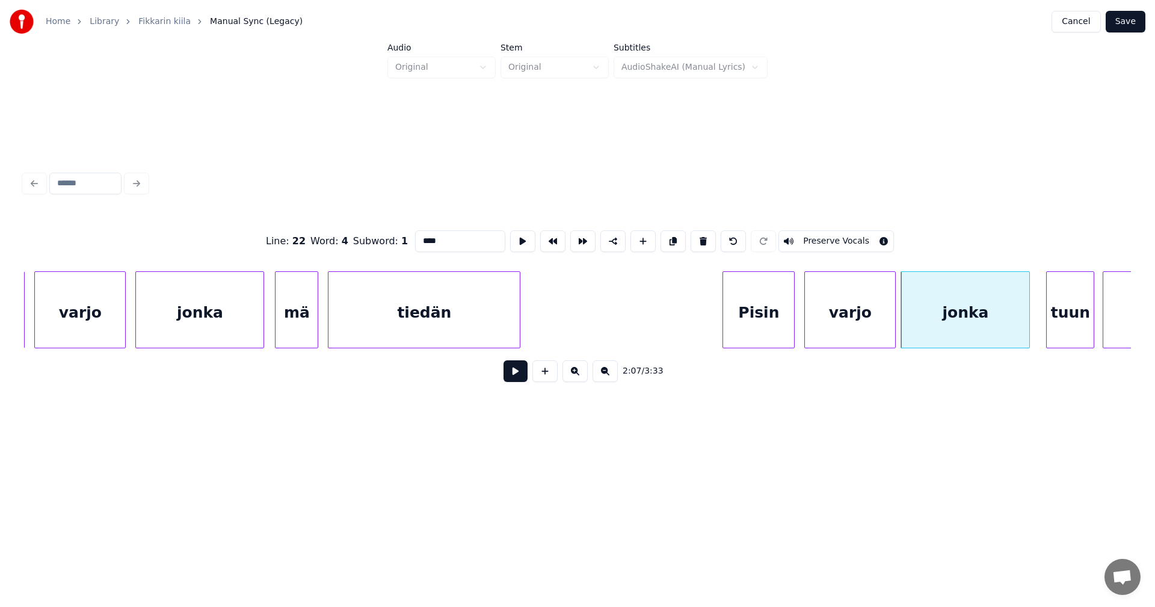
click at [1067, 326] on div "tuun" at bounding box center [1070, 313] width 47 height 82
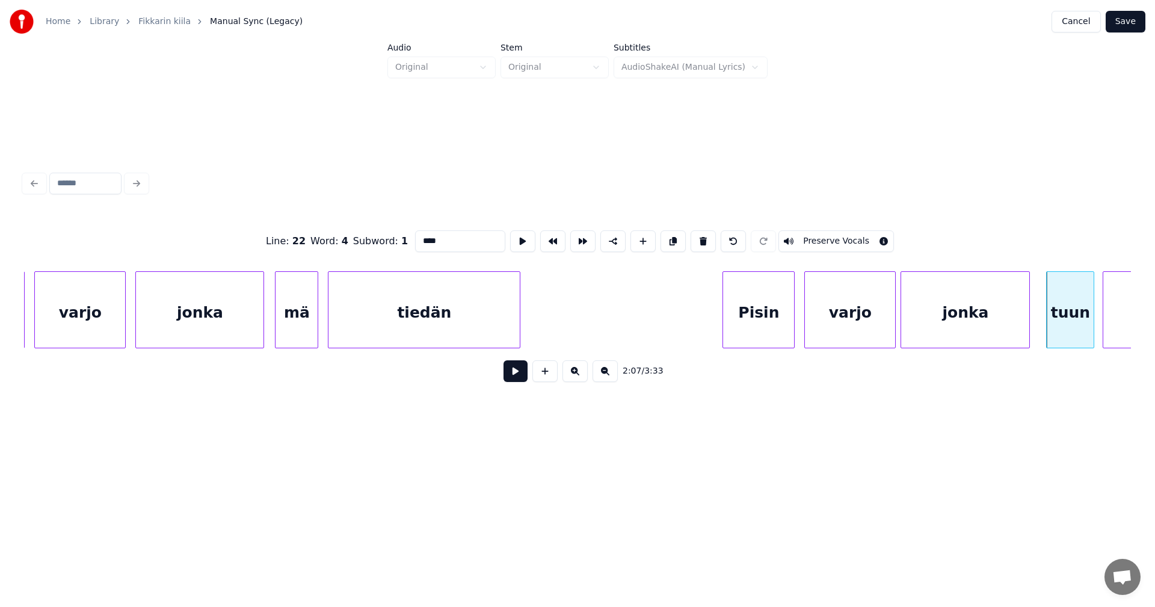
click at [518, 376] on button at bounding box center [516, 371] width 24 height 22
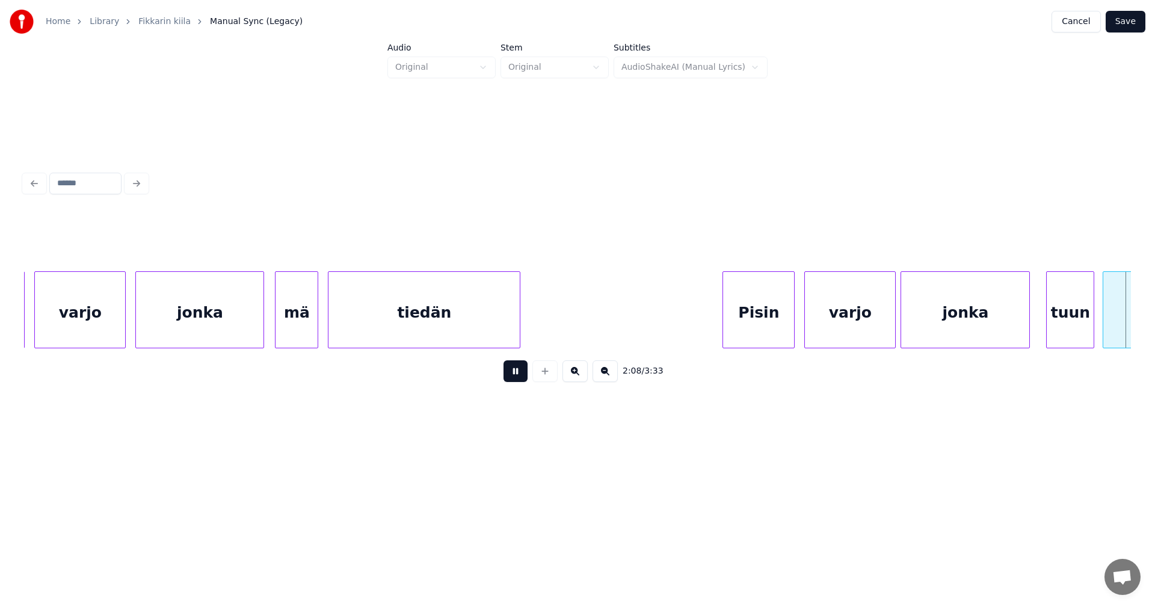
scroll to position [0, 30843]
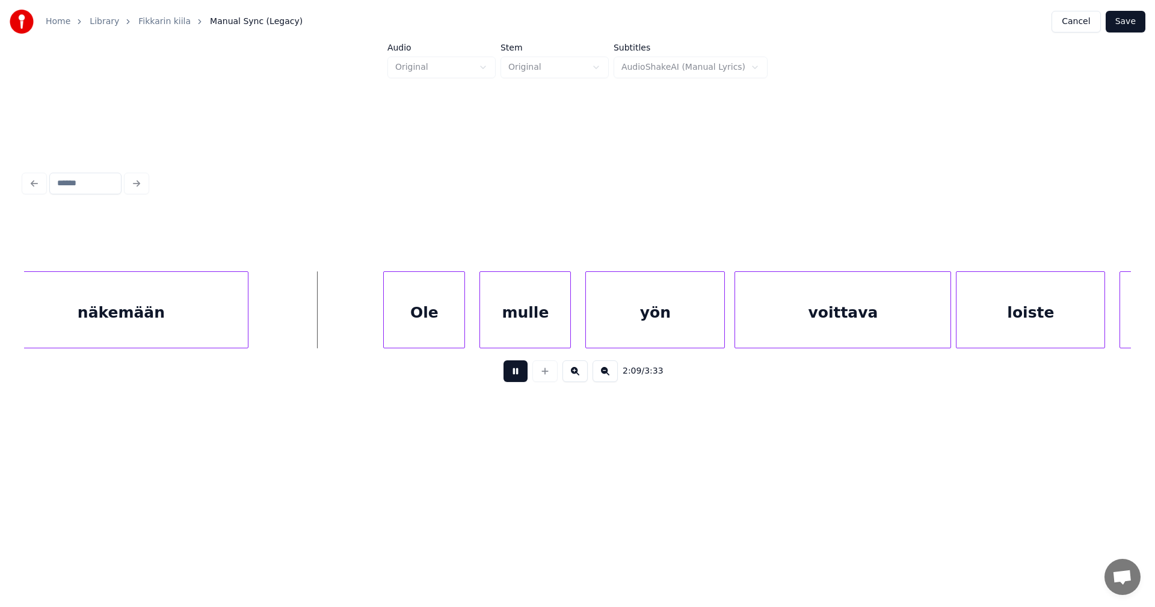
click at [517, 376] on button at bounding box center [516, 371] width 24 height 22
click at [434, 335] on div "Ole" at bounding box center [414, 313] width 81 height 82
click at [524, 330] on div "mulle" at bounding box center [519, 313] width 90 height 82
click at [520, 379] on button at bounding box center [516, 371] width 24 height 22
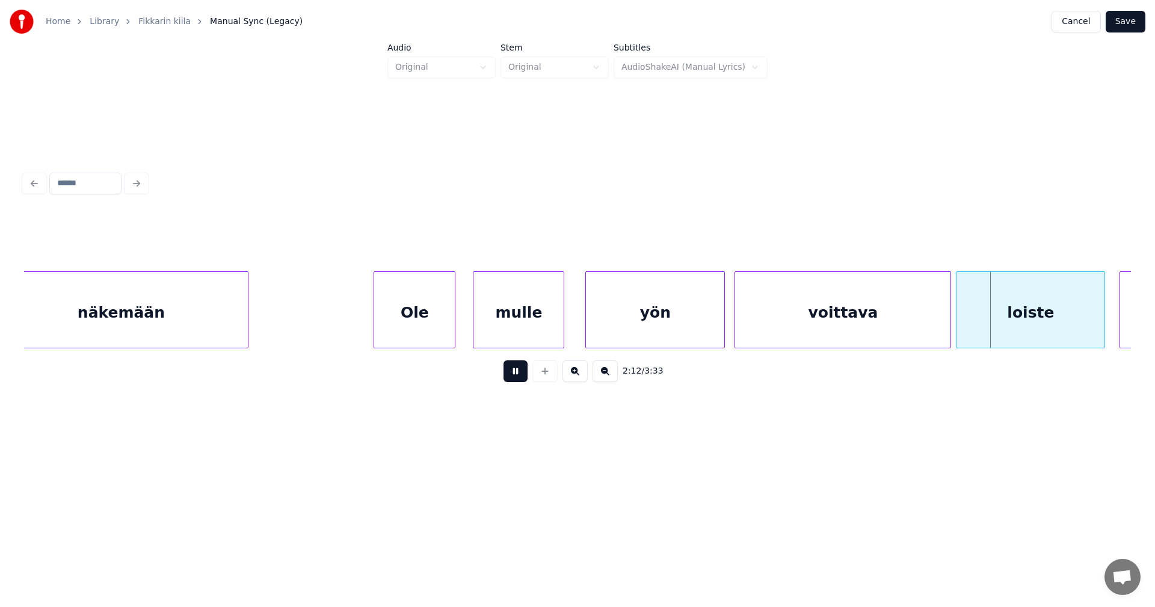
drag, startPoint x: 517, startPoint y: 377, endPoint x: 761, endPoint y: 323, distance: 248.9
click at [520, 376] on button at bounding box center [516, 371] width 24 height 22
click at [933, 324] on div "voittava" at bounding box center [842, 313] width 215 height 82
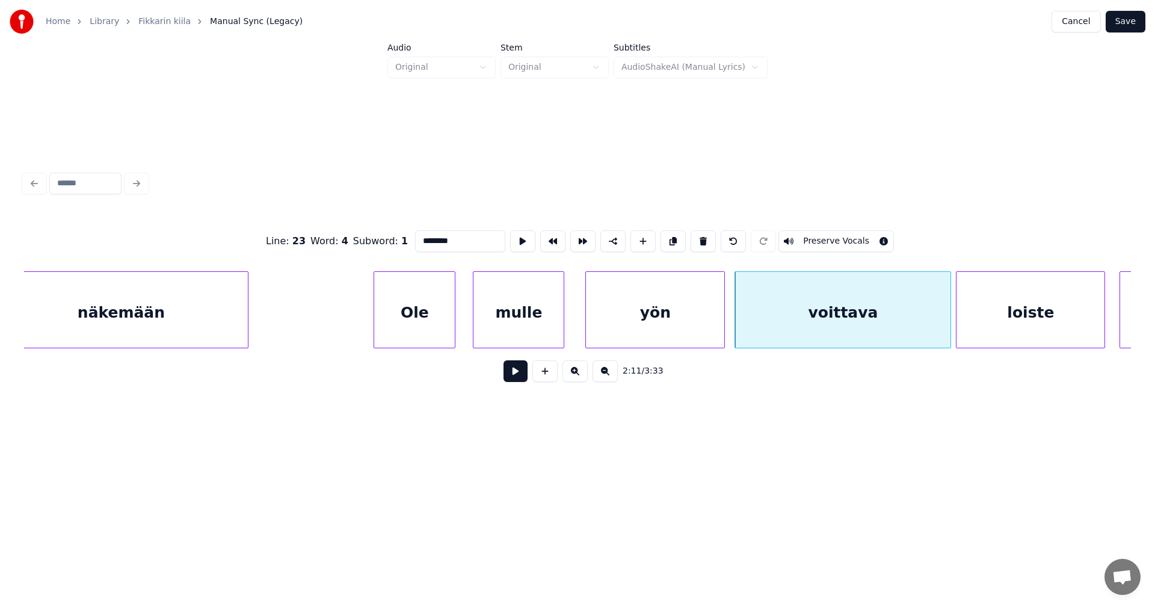
click at [518, 381] on button at bounding box center [516, 371] width 24 height 22
click at [518, 376] on button at bounding box center [516, 371] width 24 height 22
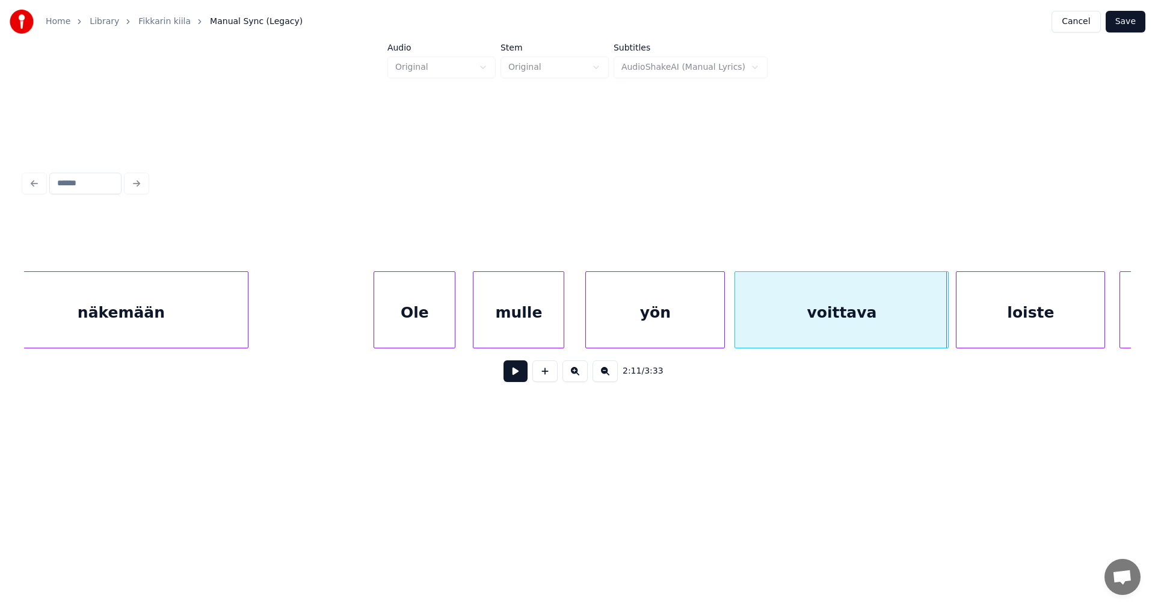
click at [948, 318] on div at bounding box center [947, 310] width 4 height 76
click at [511, 376] on button at bounding box center [516, 371] width 24 height 22
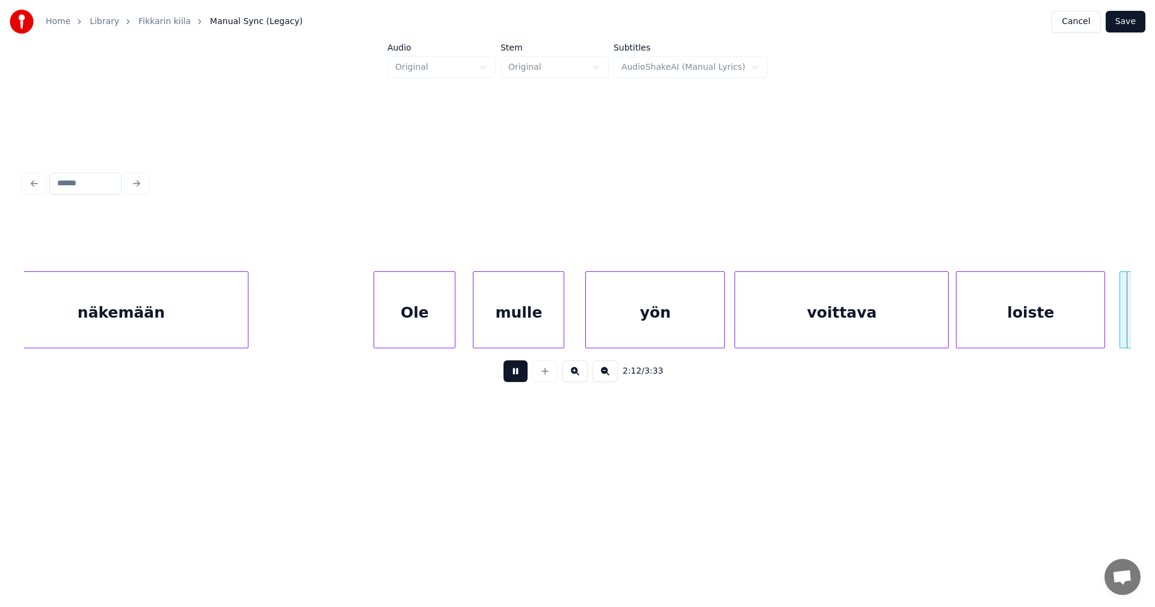
scroll to position [0, 31953]
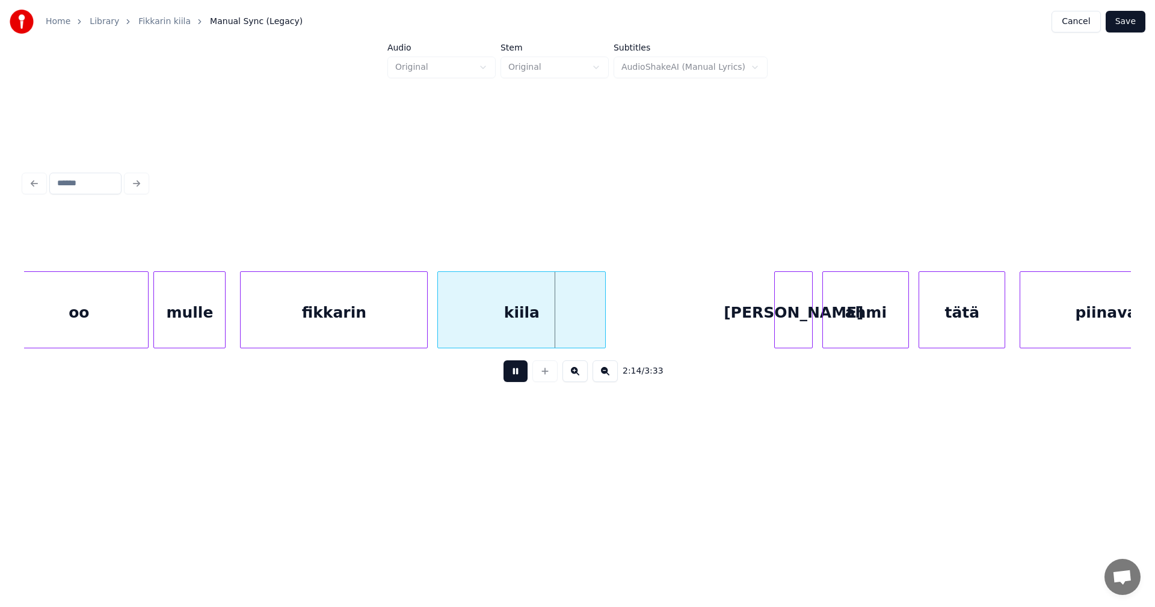
click at [511, 376] on button at bounding box center [516, 371] width 24 height 22
click at [507, 377] on button at bounding box center [516, 371] width 24 height 22
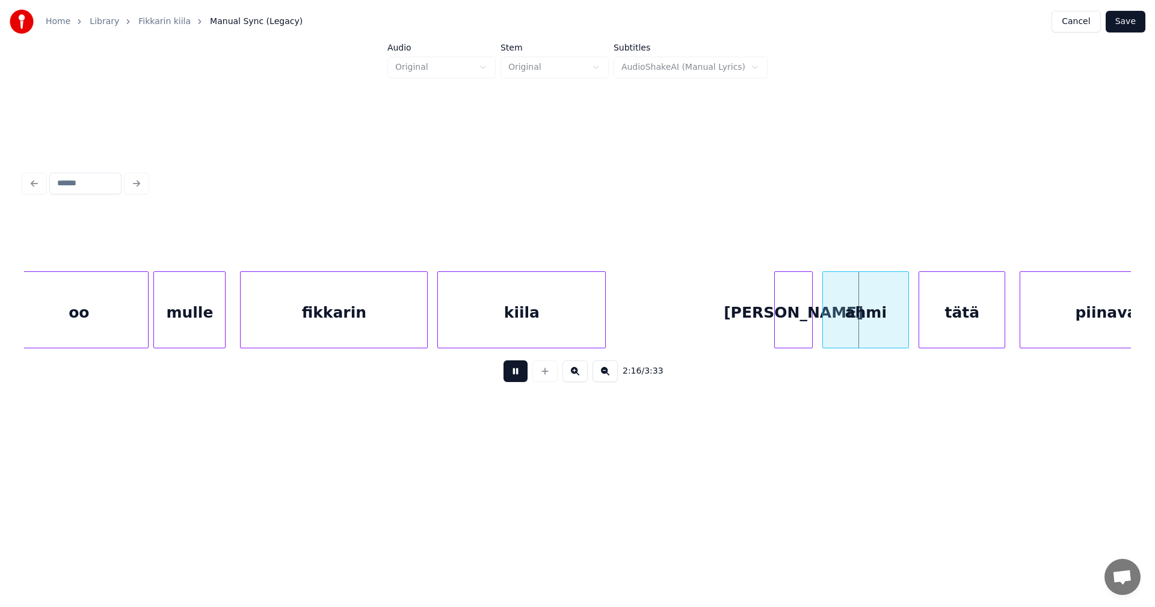
click at [510, 375] on button at bounding box center [516, 371] width 24 height 22
click at [129, 326] on div "oo" at bounding box center [79, 313] width 138 height 82
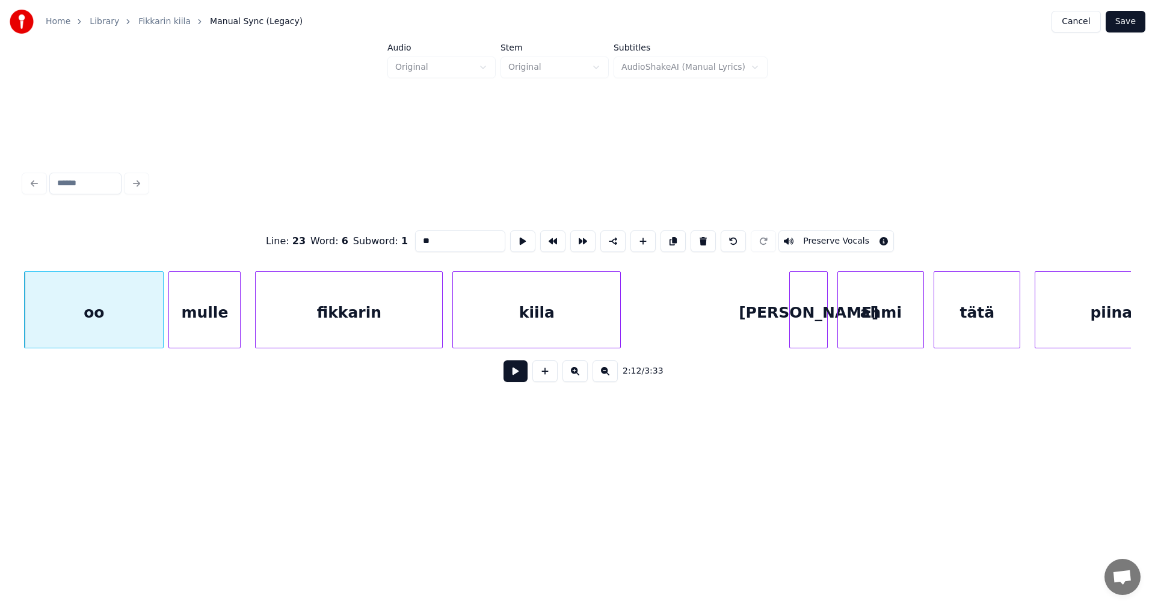
click at [513, 380] on button at bounding box center [516, 371] width 24 height 22
click at [508, 374] on button at bounding box center [516, 371] width 24 height 22
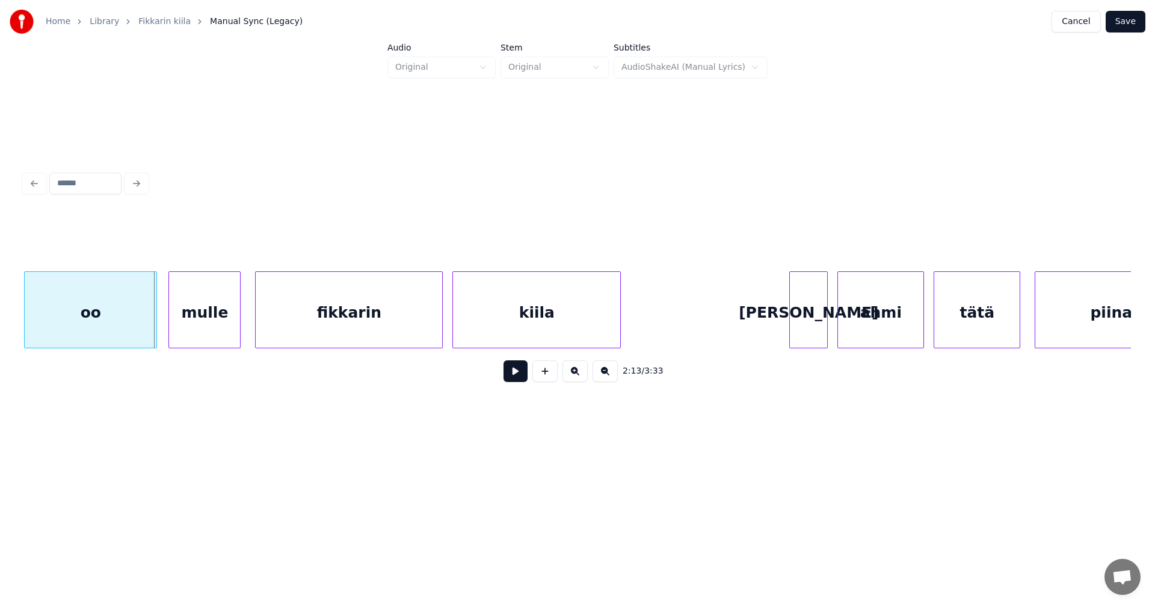
click at [153, 336] on div at bounding box center [155, 310] width 4 height 76
click at [810, 331] on div "[PERSON_NAME]" at bounding box center [808, 313] width 37 height 82
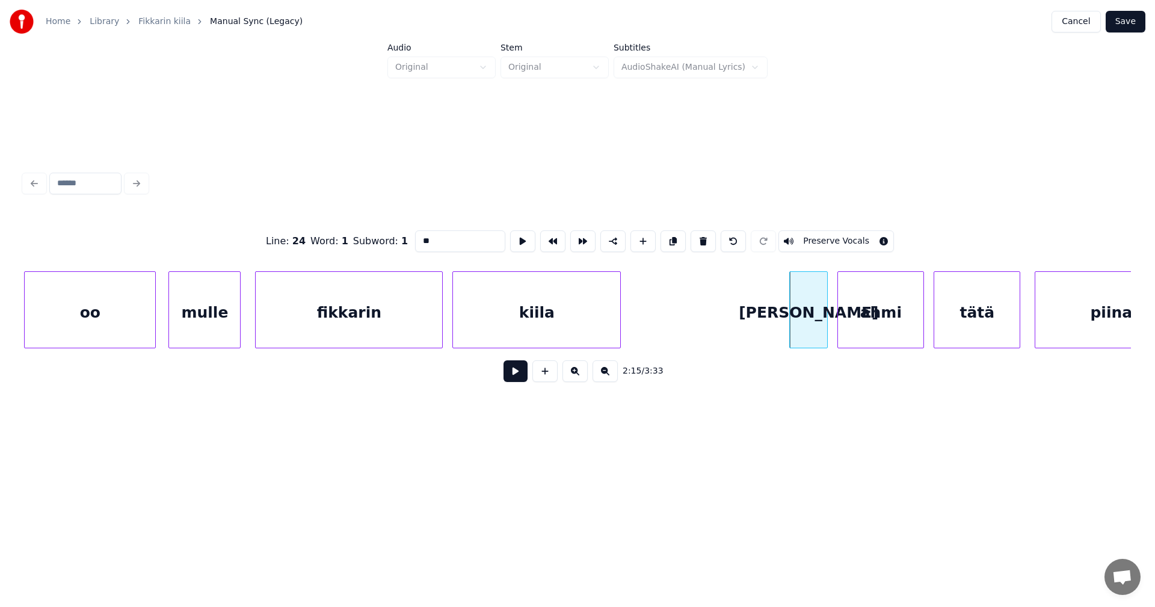
click at [513, 374] on button at bounding box center [516, 371] width 24 height 22
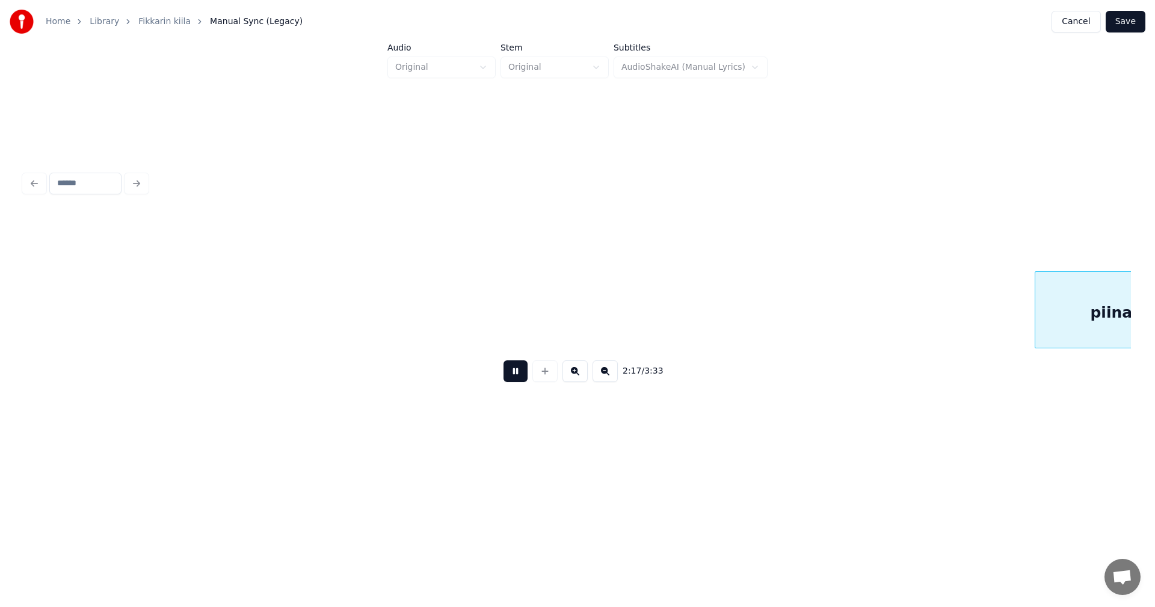
click at [513, 375] on button at bounding box center [516, 371] width 24 height 22
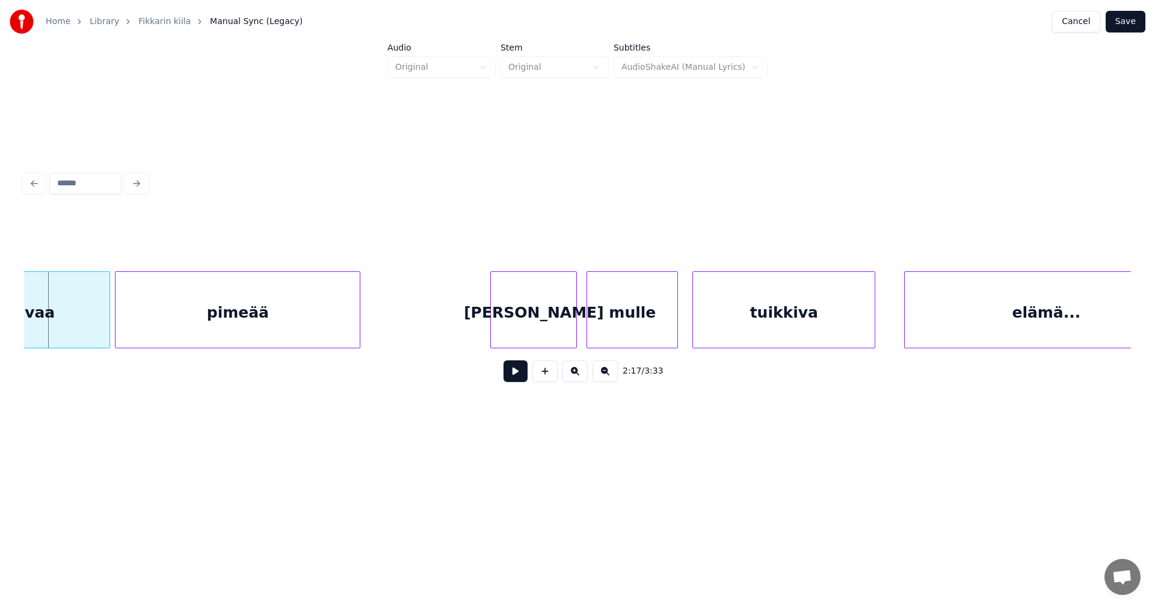
scroll to position [0, 32077]
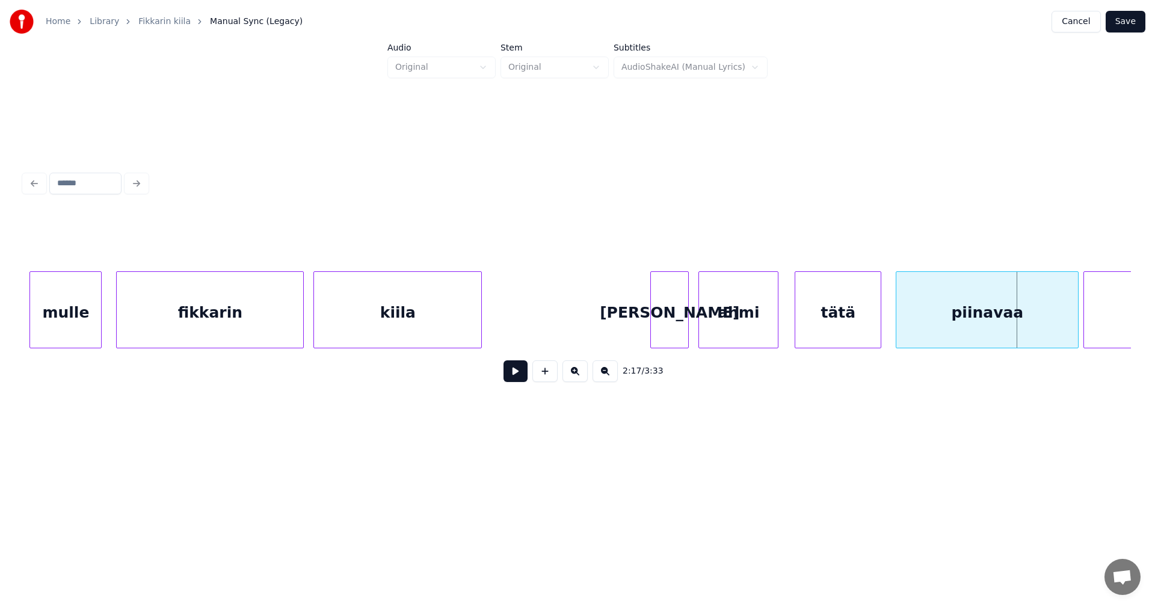
click at [774, 333] on div at bounding box center [776, 310] width 4 height 76
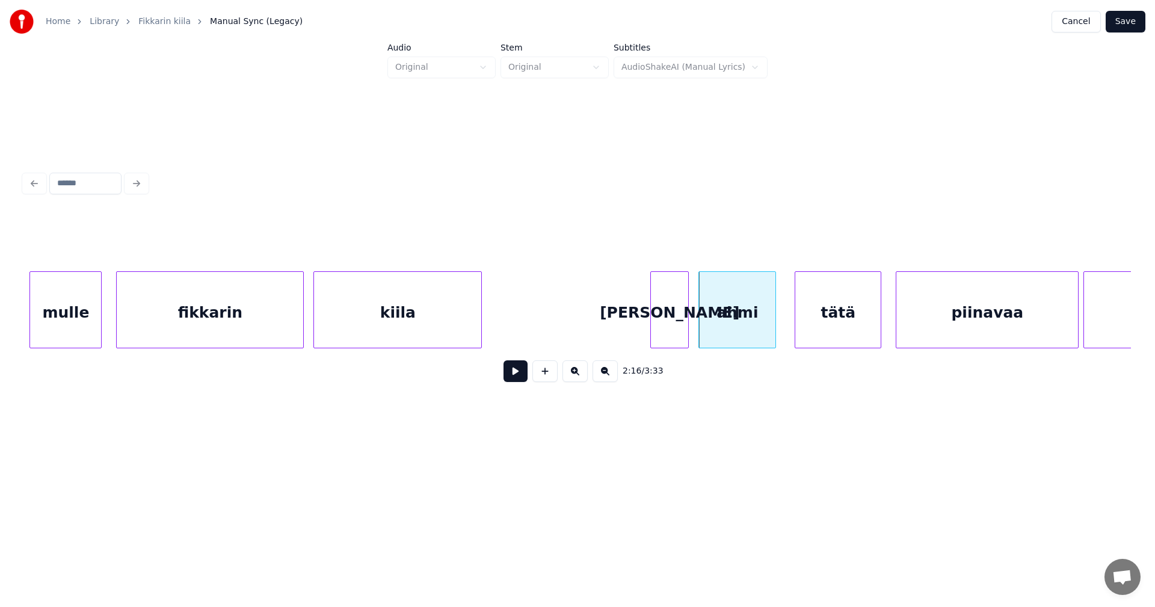
click at [519, 379] on button at bounding box center [516, 371] width 24 height 22
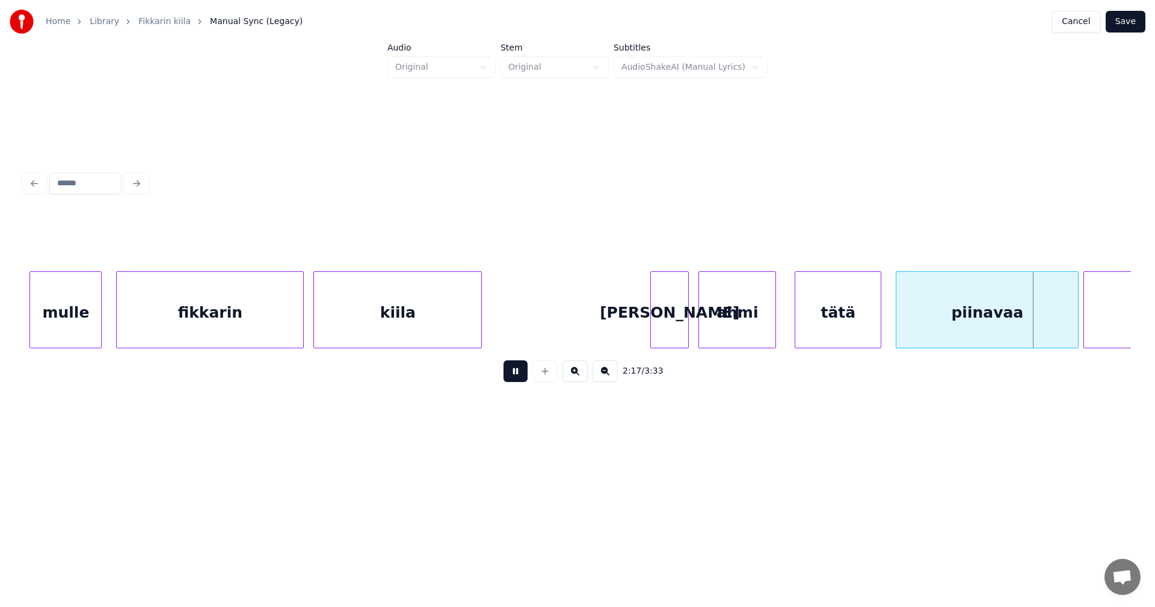
click at [519, 379] on button at bounding box center [516, 371] width 24 height 22
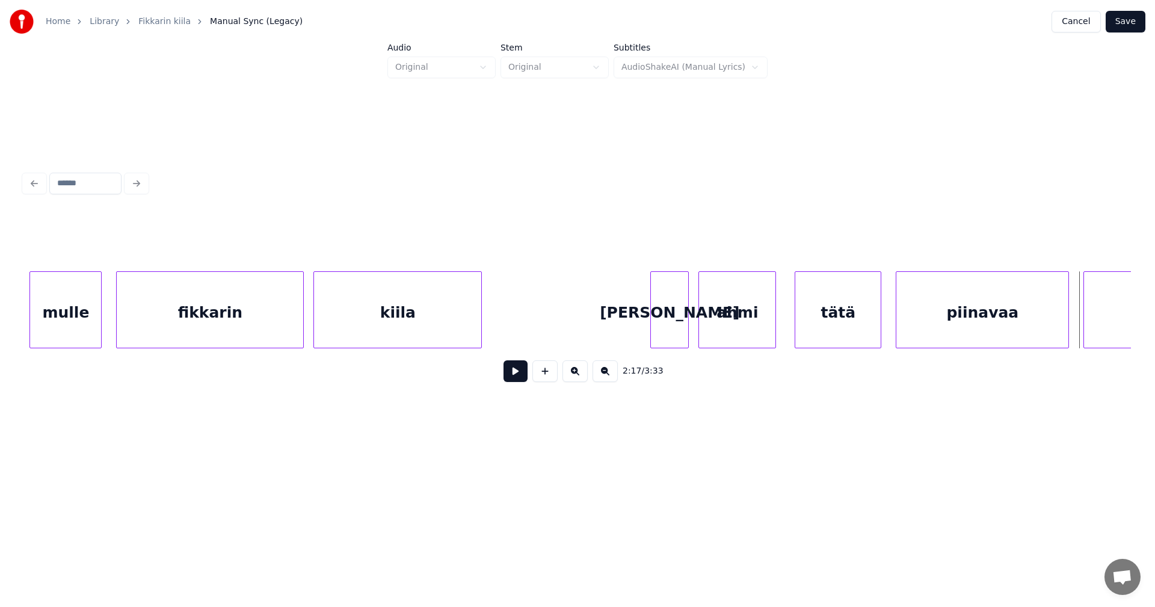
click at [1067, 330] on div at bounding box center [1067, 310] width 4 height 76
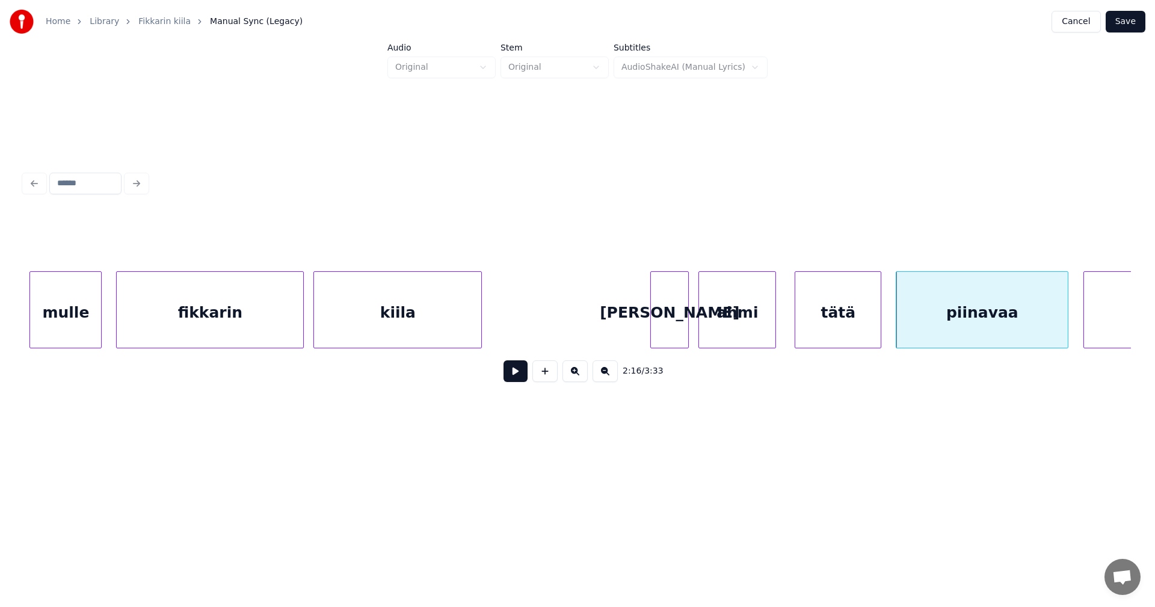
click at [518, 379] on button at bounding box center [516, 371] width 24 height 22
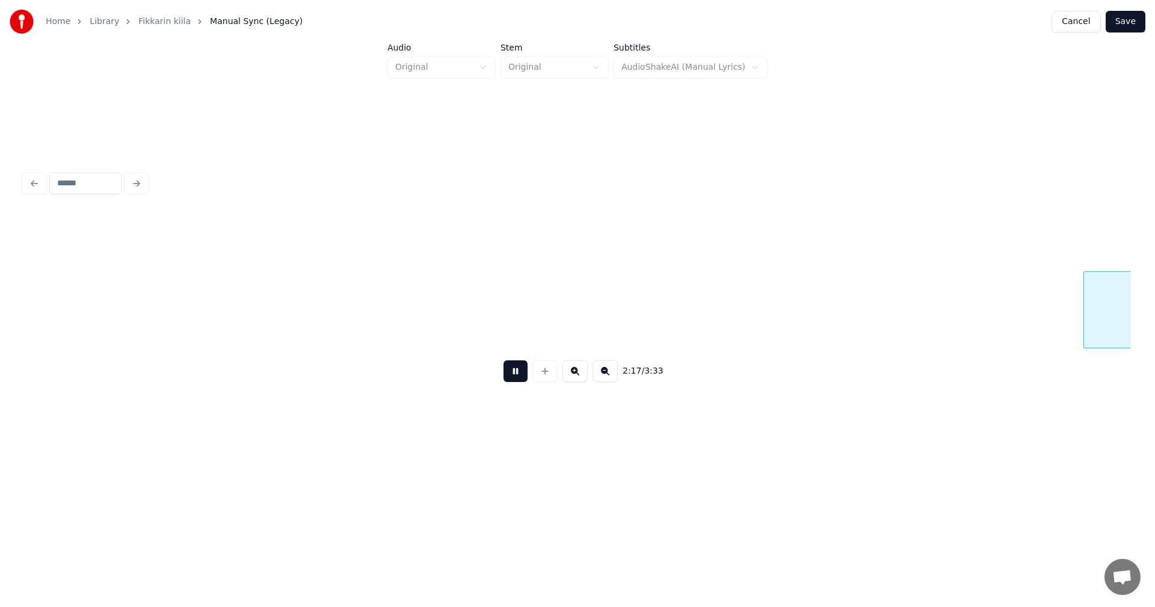
scroll to position [0, 33188]
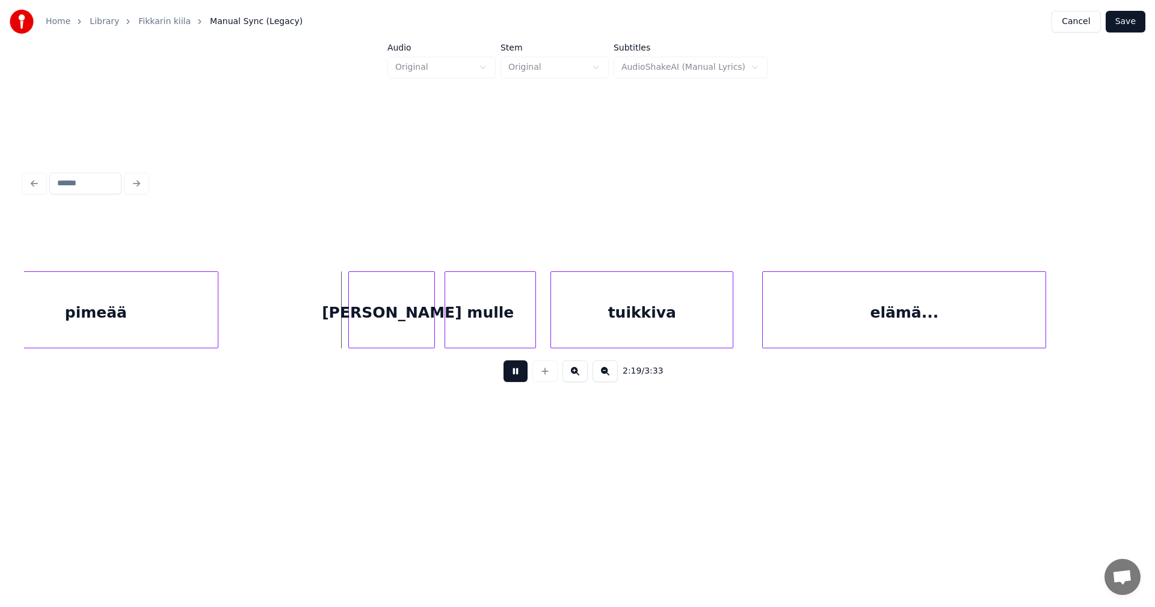
click at [514, 379] on button at bounding box center [516, 371] width 24 height 22
click at [395, 332] on div "[PERSON_NAME]" at bounding box center [384, 313] width 85 height 82
click at [485, 324] on div "mulle" at bounding box center [487, 313] width 90 height 82
click at [510, 323] on div at bounding box center [509, 310] width 4 height 76
click at [635, 306] on div "tuikkiva" at bounding box center [639, 313] width 182 height 82
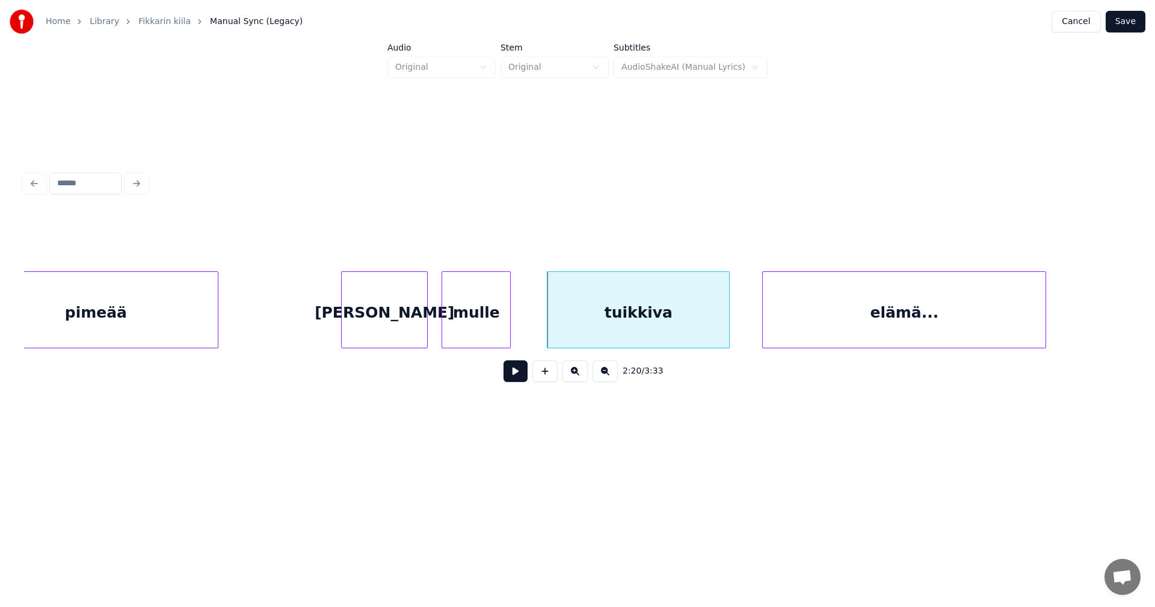
click at [406, 336] on div "[PERSON_NAME]" at bounding box center [384, 313] width 85 height 82
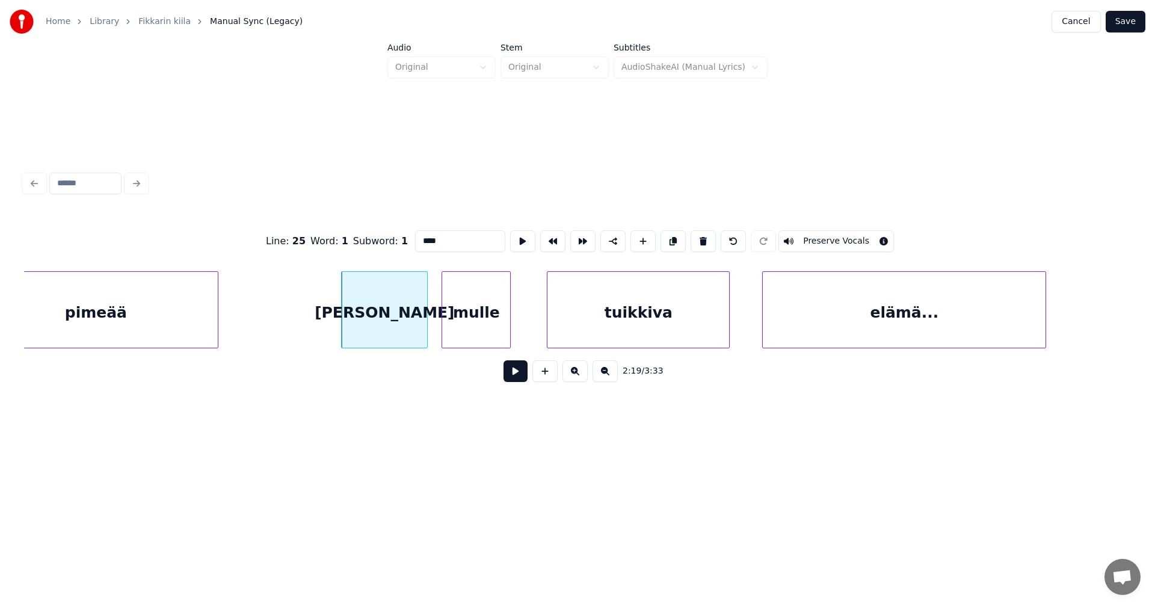
click at [513, 382] on button at bounding box center [516, 371] width 24 height 22
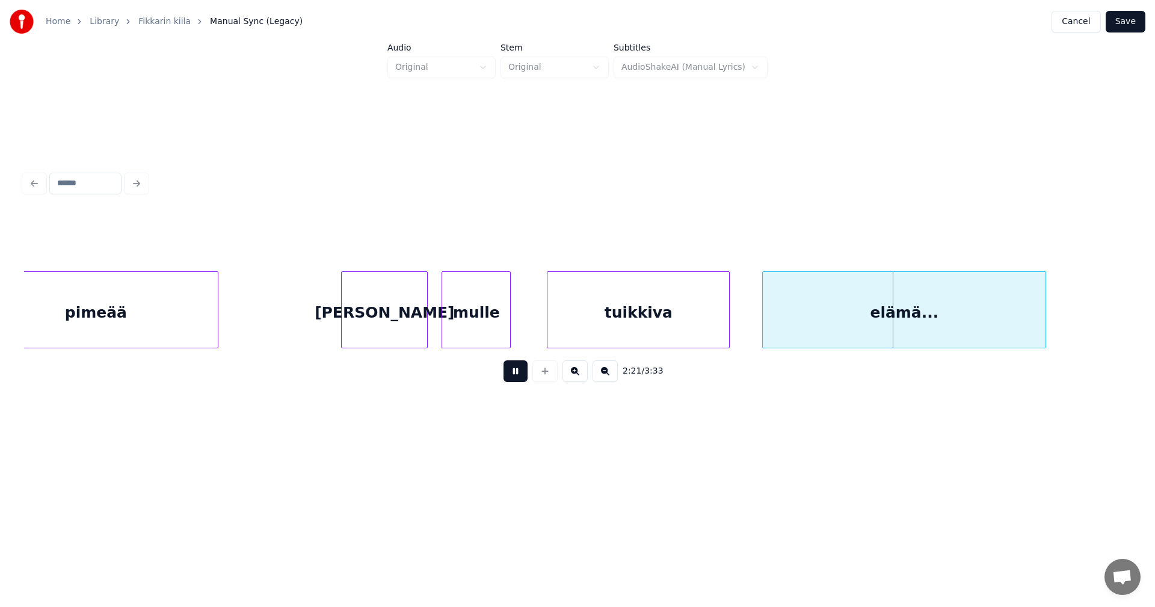
drag, startPoint x: 514, startPoint y: 379, endPoint x: 727, endPoint y: 292, distance: 229.4
click at [516, 378] on button at bounding box center [516, 371] width 24 height 22
click at [797, 297] on div "elämä..." at bounding box center [904, 313] width 283 height 82
click at [515, 372] on button at bounding box center [516, 371] width 24 height 22
drag, startPoint x: 516, startPoint y: 371, endPoint x: 658, endPoint y: 328, distance: 147.9
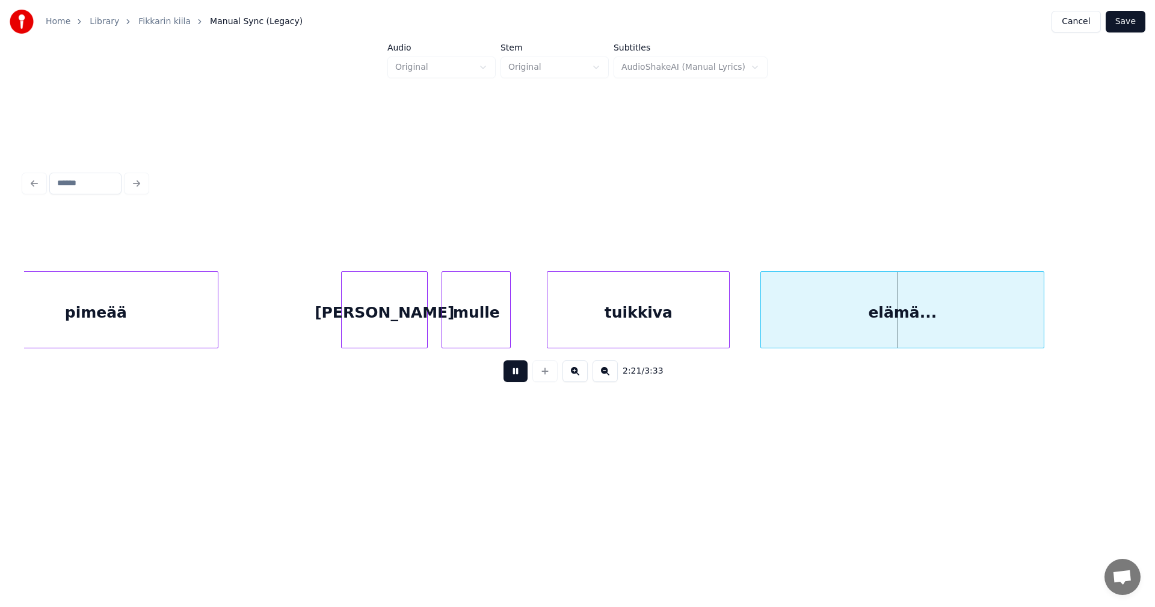
click at [533, 368] on div "2:21 / 3:33" at bounding box center [578, 371] width 1088 height 26
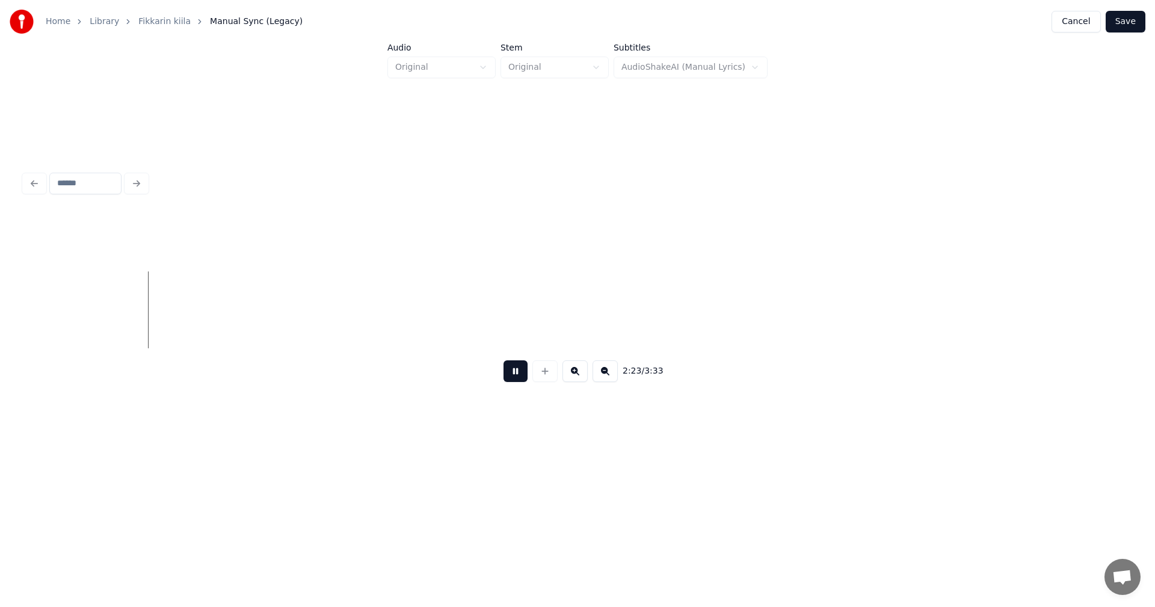
click at [523, 375] on button at bounding box center [516, 371] width 24 height 22
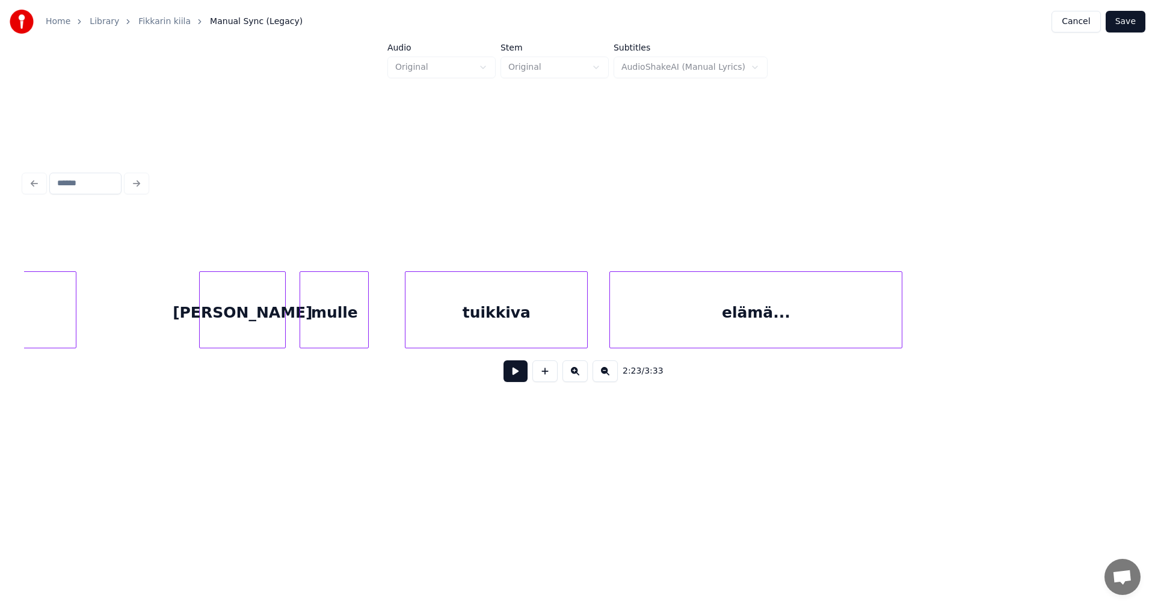
click at [613, 327] on div at bounding box center [612, 310] width 4 height 76
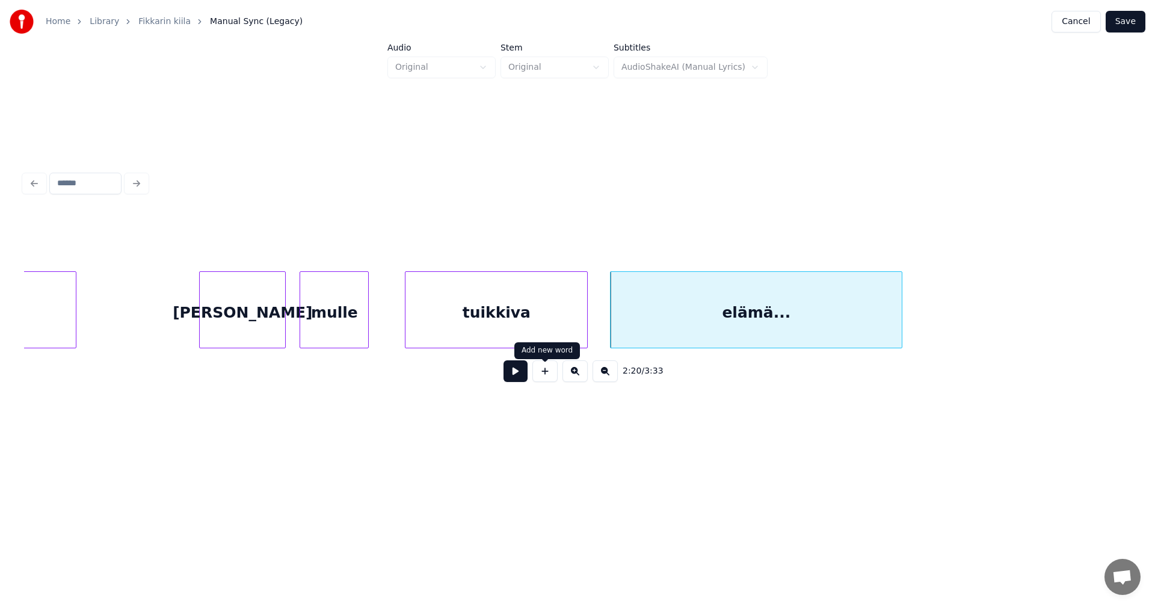
click at [519, 374] on button at bounding box center [516, 371] width 24 height 22
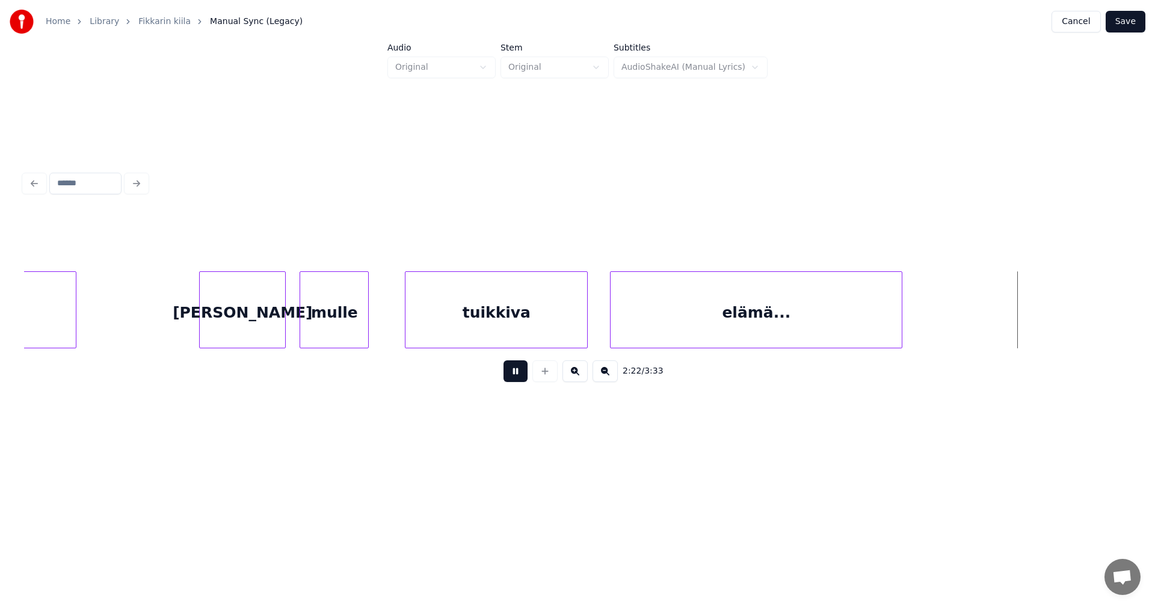
click at [519, 374] on button at bounding box center [516, 371] width 24 height 22
click at [520, 373] on button at bounding box center [516, 371] width 24 height 22
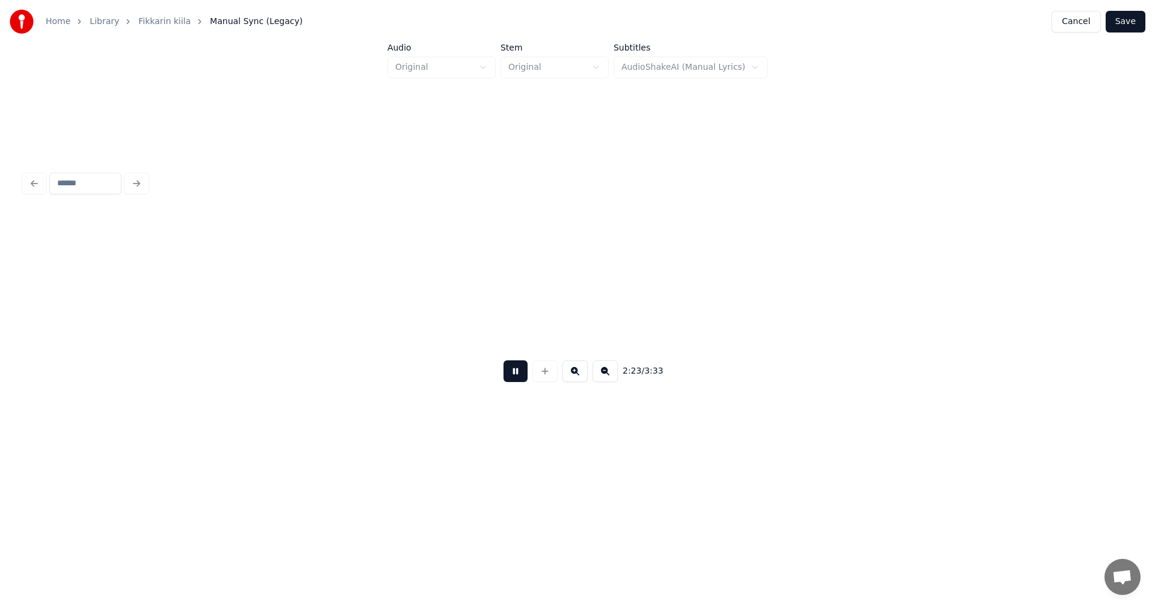
scroll to position [0, 34439]
click at [520, 373] on button at bounding box center [516, 371] width 24 height 22
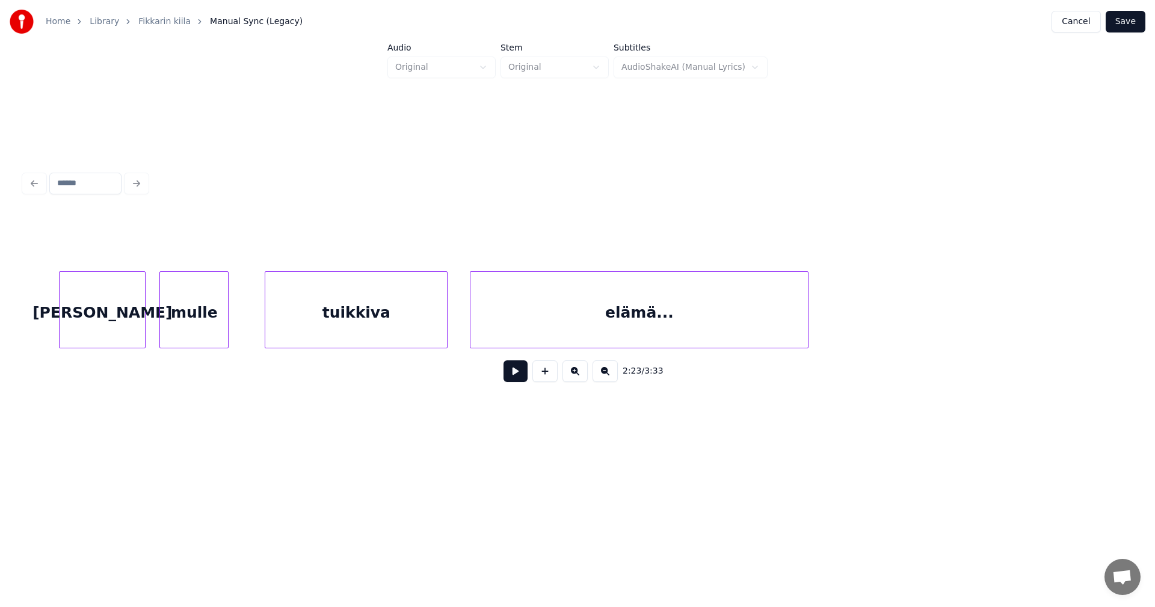
click at [807, 315] on div at bounding box center [806, 310] width 4 height 76
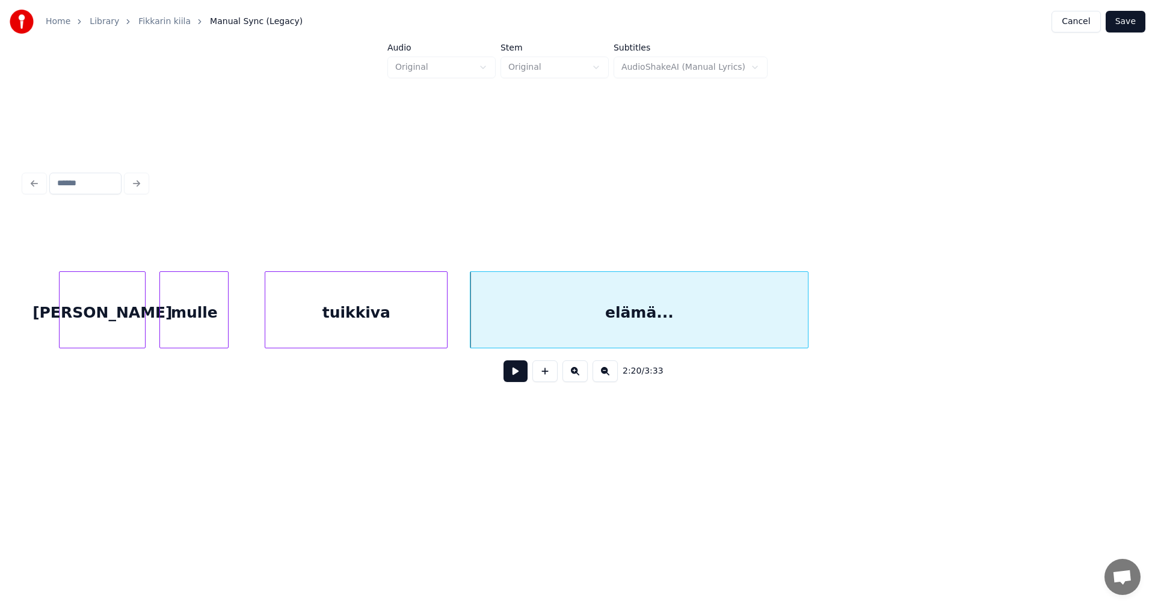
click at [740, 312] on div "elämä..." at bounding box center [640, 313] width 338 height 82
click at [521, 378] on button at bounding box center [516, 371] width 24 height 22
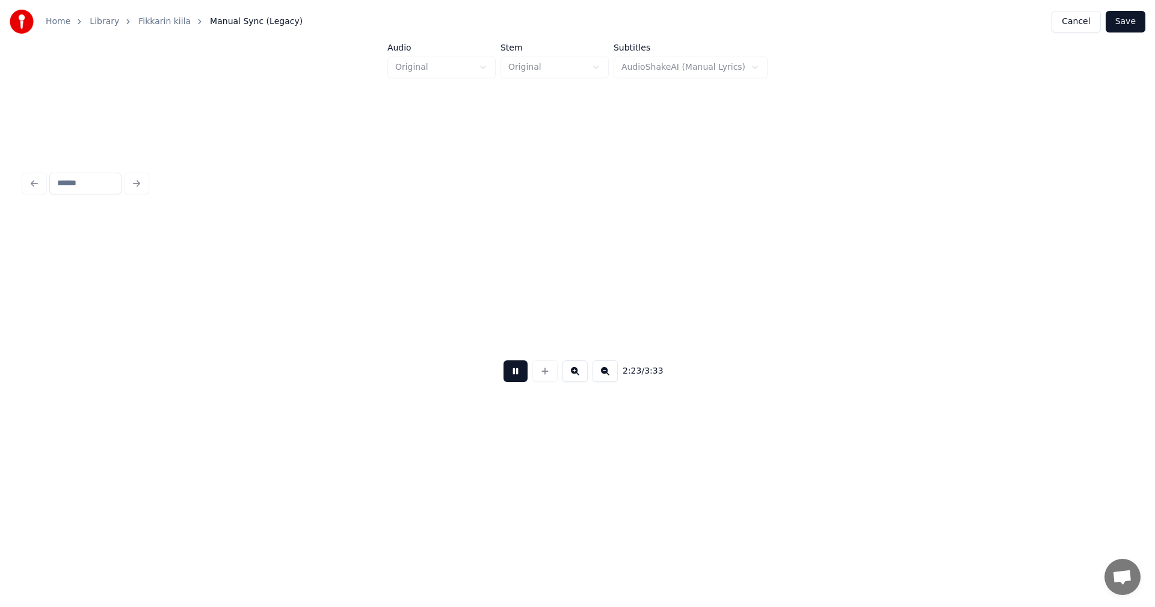
scroll to position [0, 34579]
click at [521, 377] on button at bounding box center [516, 371] width 24 height 22
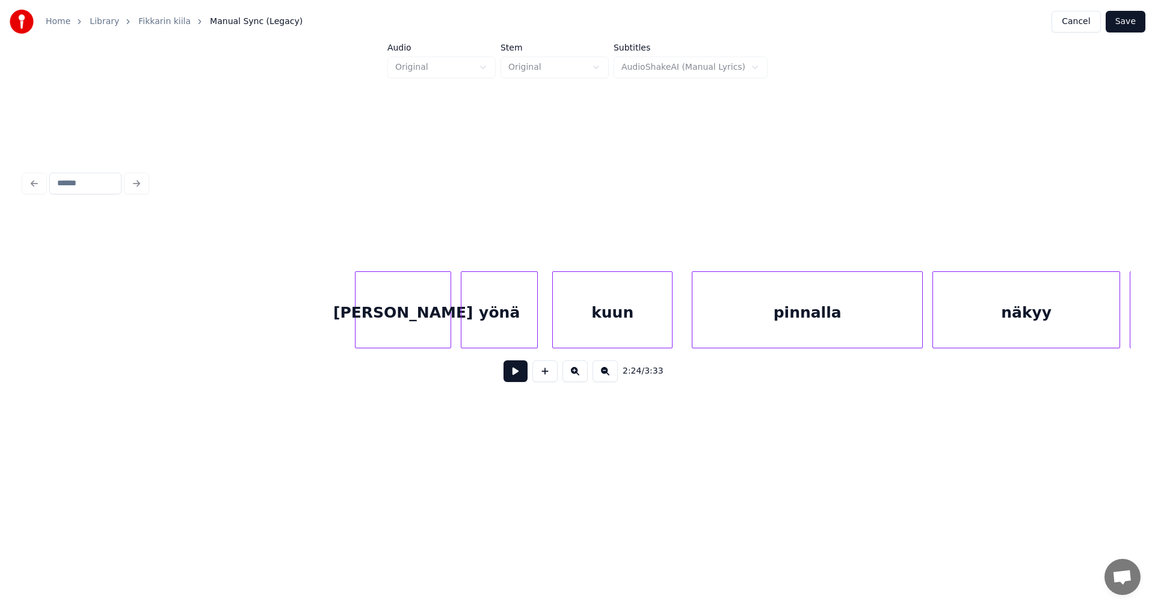
click at [425, 313] on div "[PERSON_NAME]" at bounding box center [403, 313] width 95 height 82
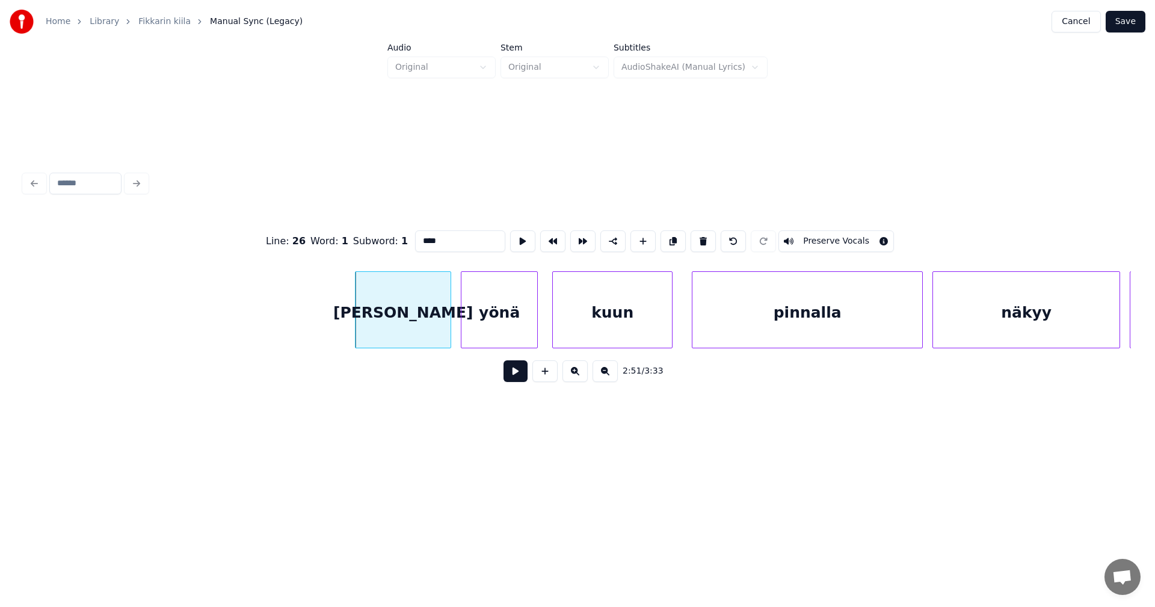
click at [519, 380] on button at bounding box center [516, 371] width 24 height 22
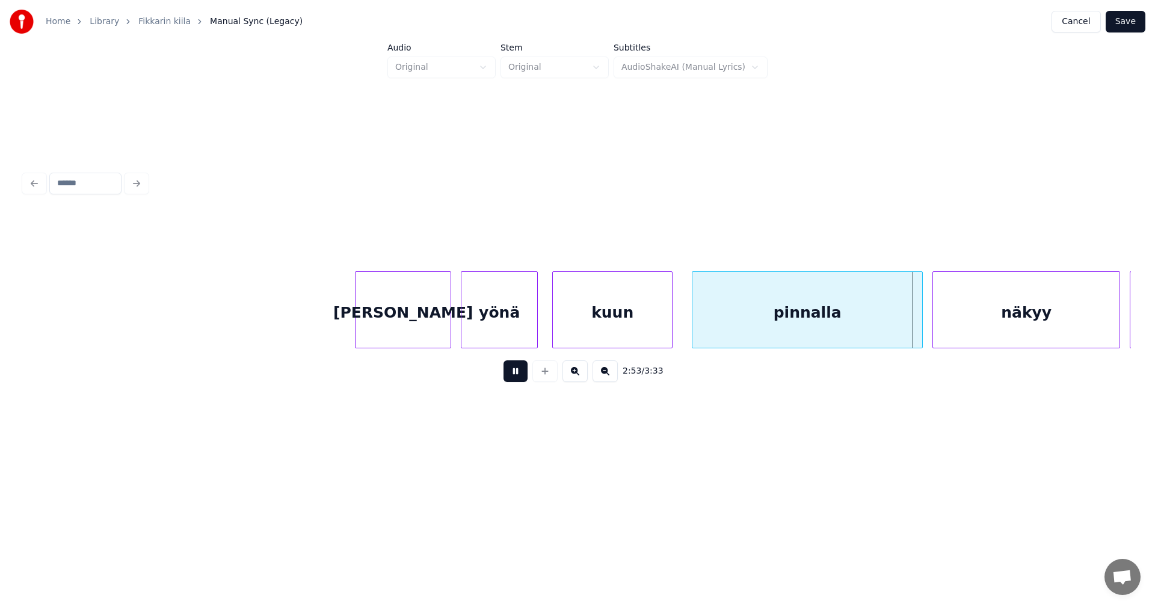
click at [520, 374] on button at bounding box center [516, 371] width 24 height 22
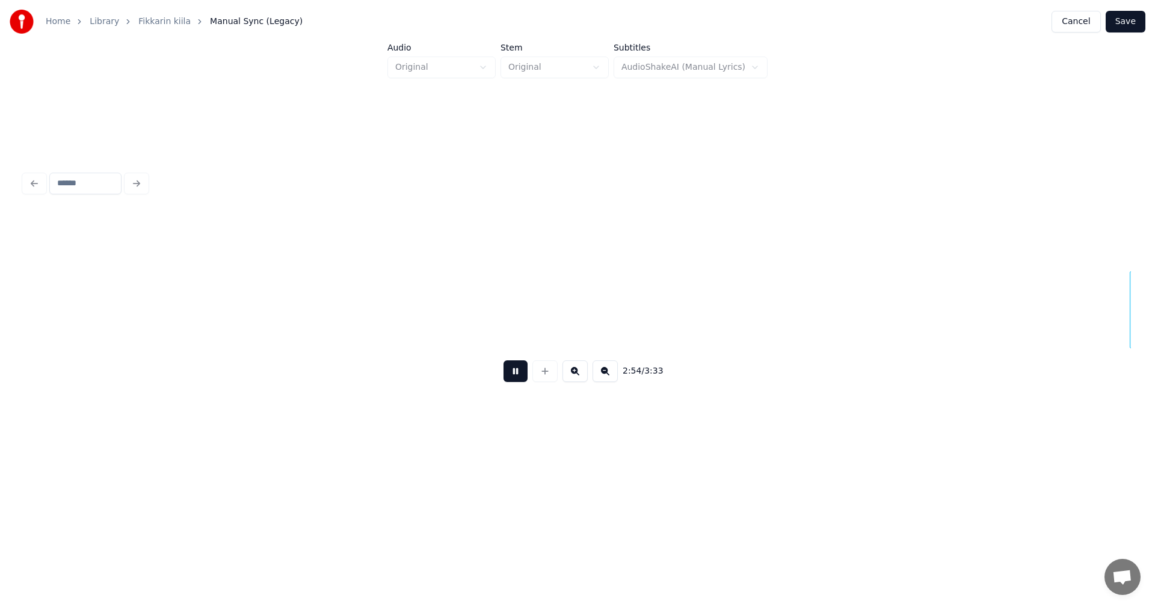
scroll to position [0, 42061]
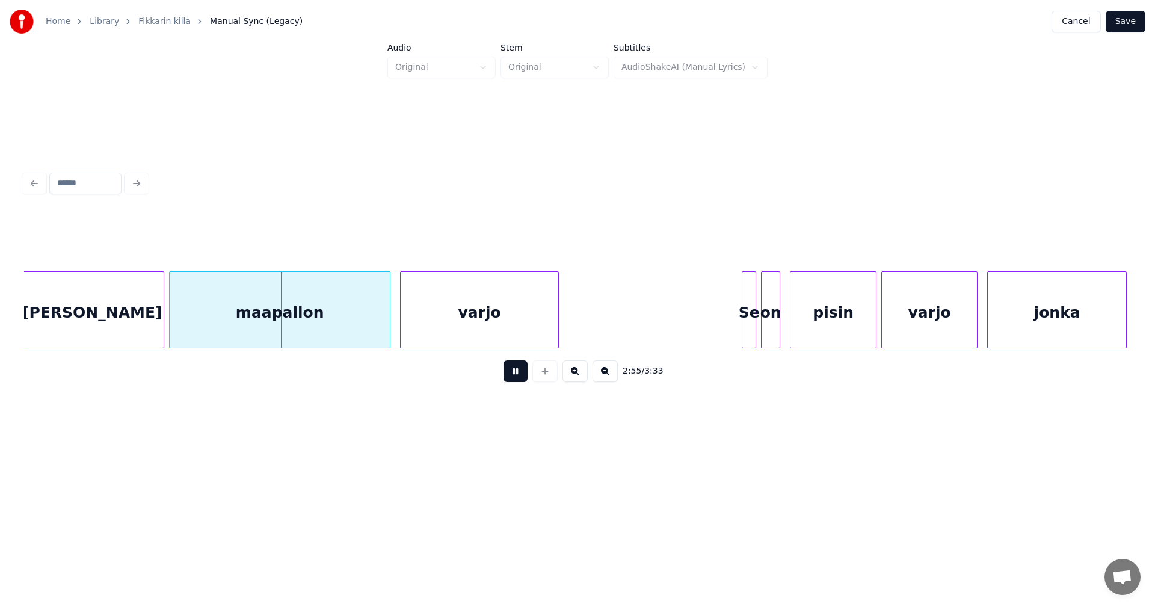
click at [520, 374] on button at bounding box center [516, 371] width 24 height 22
click at [520, 373] on button at bounding box center [516, 371] width 24 height 22
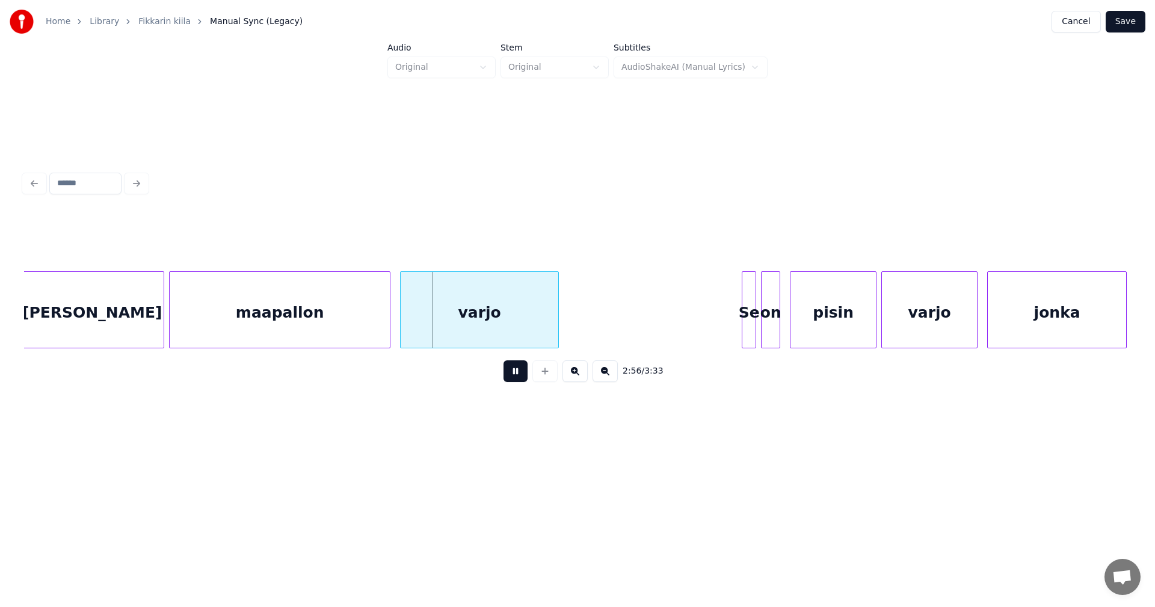
drag, startPoint x: 520, startPoint y: 373, endPoint x: 504, endPoint y: 366, distance: 17.5
click at [518, 371] on button at bounding box center [516, 371] width 24 height 22
click at [158, 321] on div at bounding box center [157, 310] width 4 height 76
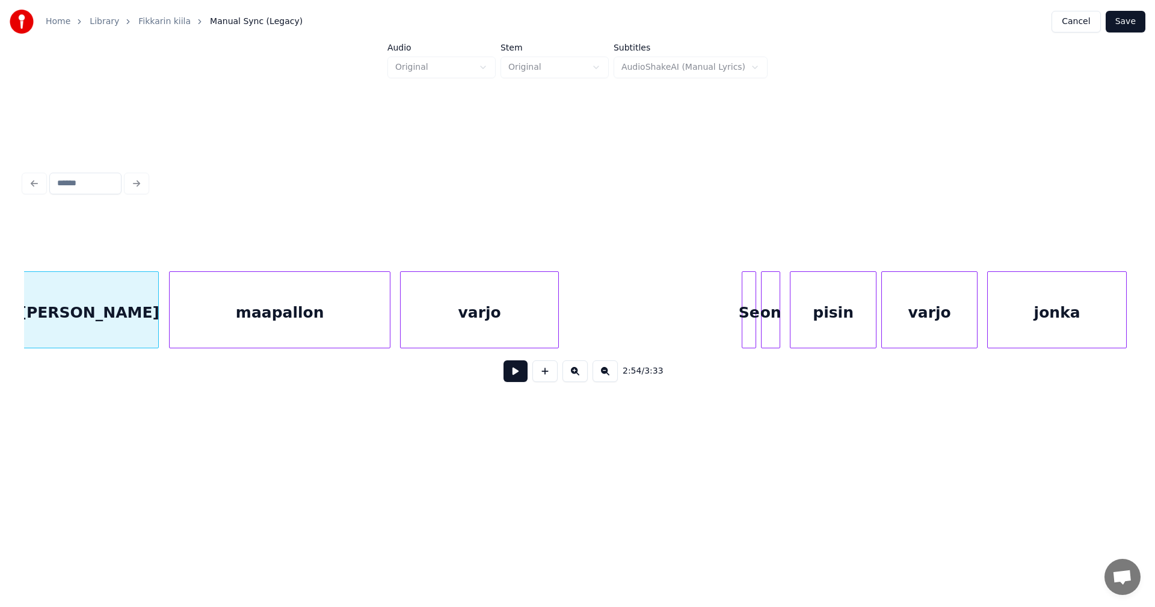
scroll to position [0, 42057]
click at [516, 380] on button at bounding box center [516, 371] width 24 height 22
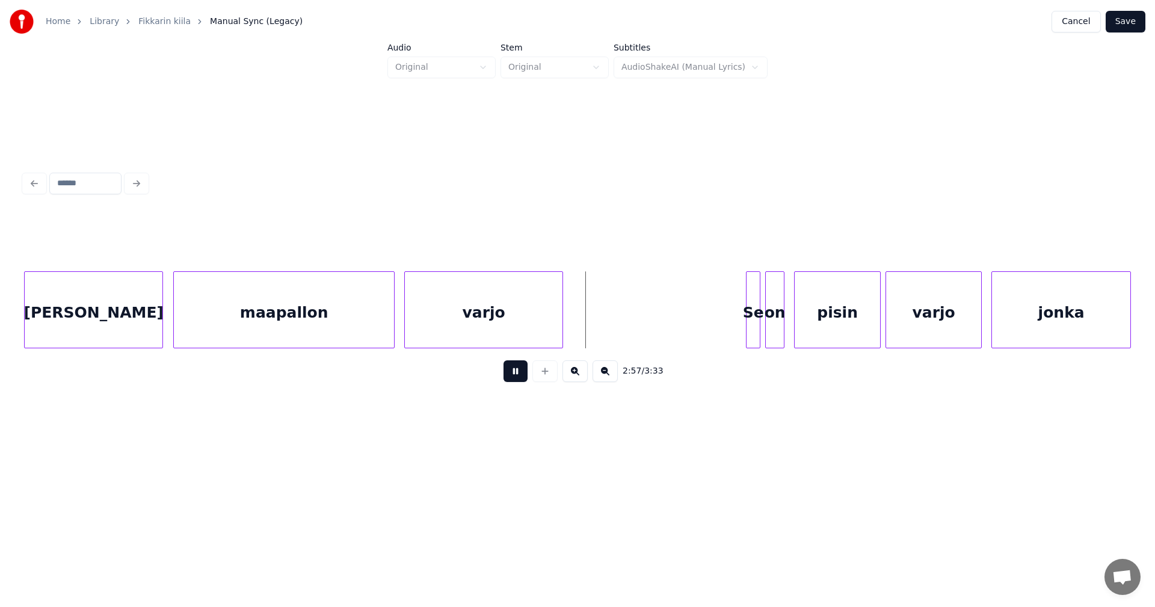
click at [516, 374] on button at bounding box center [516, 371] width 24 height 22
click at [741, 315] on div at bounding box center [742, 310] width 4 height 76
click at [747, 317] on div "Se" at bounding box center [749, 313] width 20 height 82
click at [516, 376] on button at bounding box center [516, 371] width 24 height 22
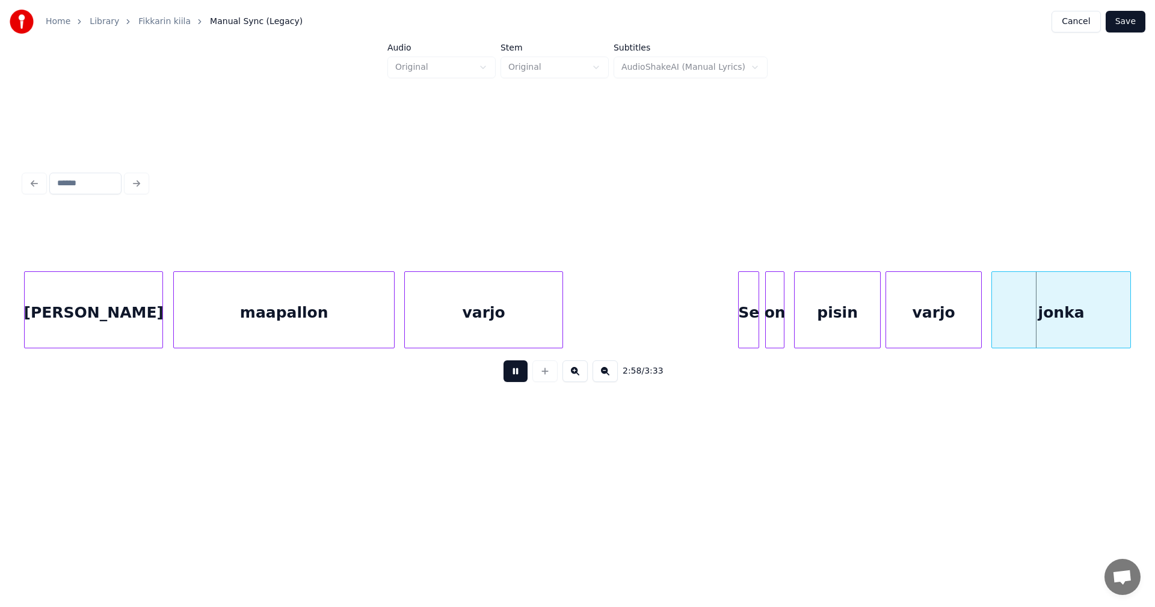
click at [516, 376] on button at bounding box center [516, 371] width 24 height 22
click at [877, 320] on div at bounding box center [876, 310] width 4 height 76
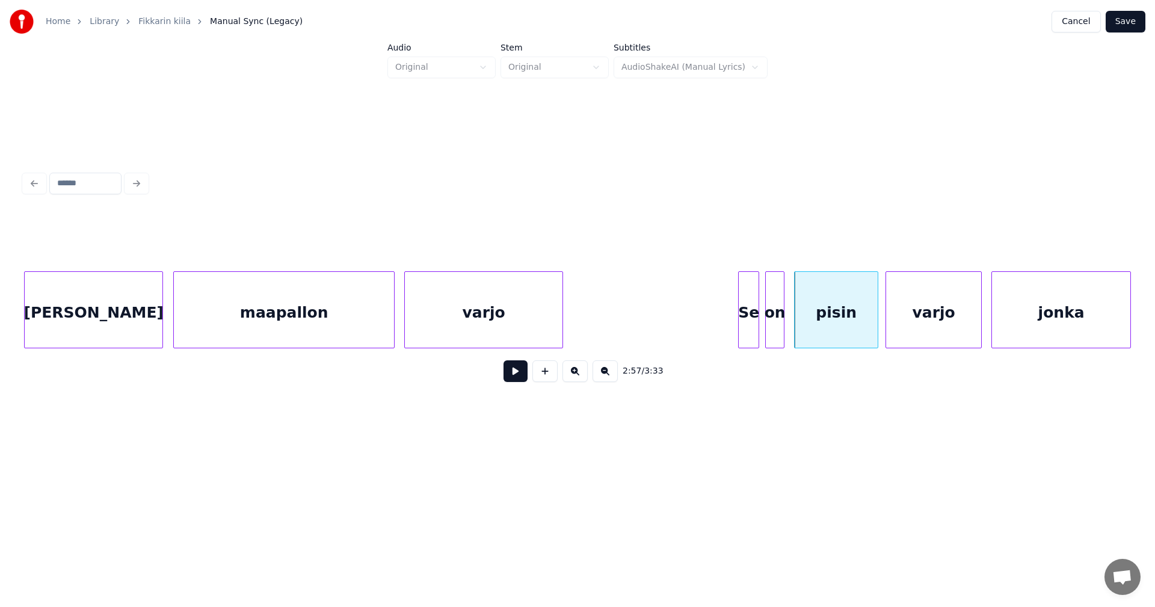
click at [510, 377] on button at bounding box center [516, 371] width 24 height 22
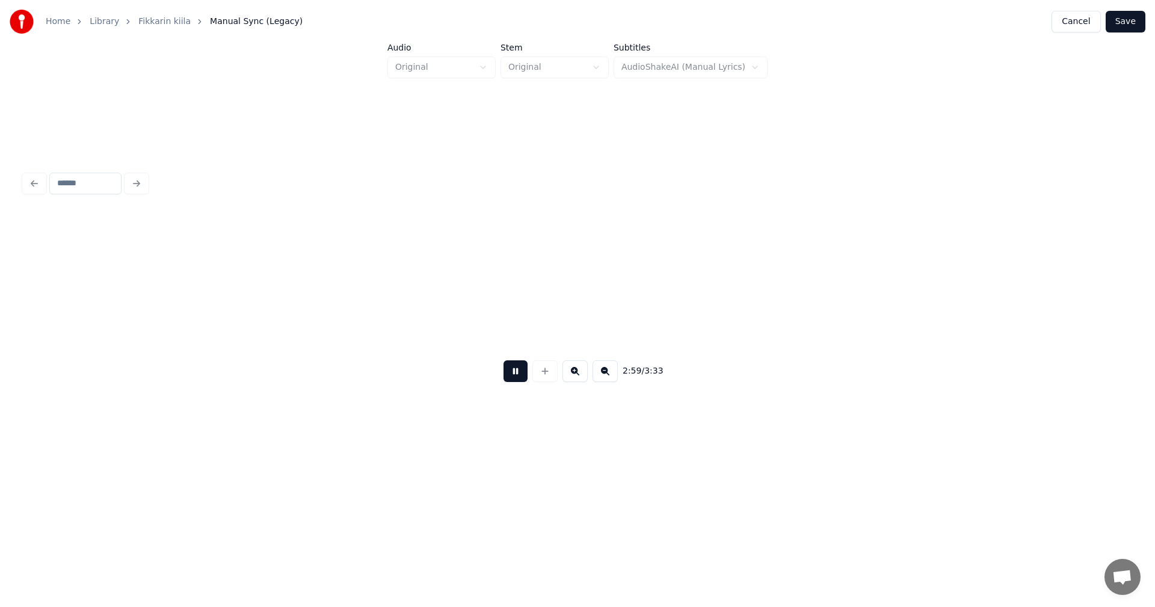
scroll to position [0, 43166]
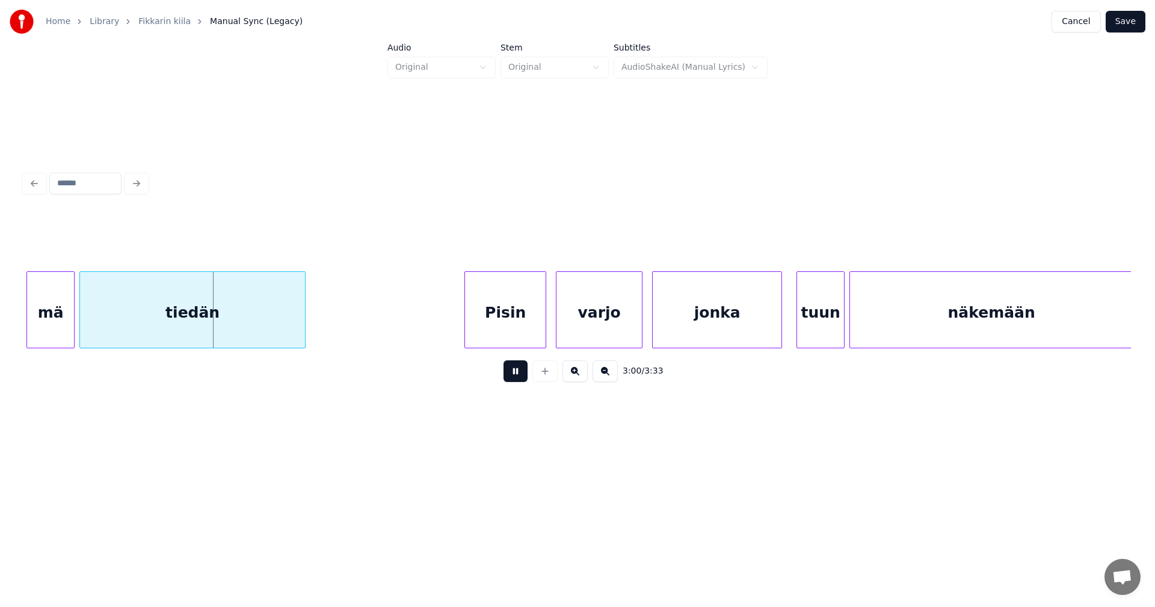
drag, startPoint x: 511, startPoint y: 375, endPoint x: 384, endPoint y: 381, distance: 126.5
click at [493, 368] on div "3:00 / 3:33" at bounding box center [578, 371] width 1088 height 26
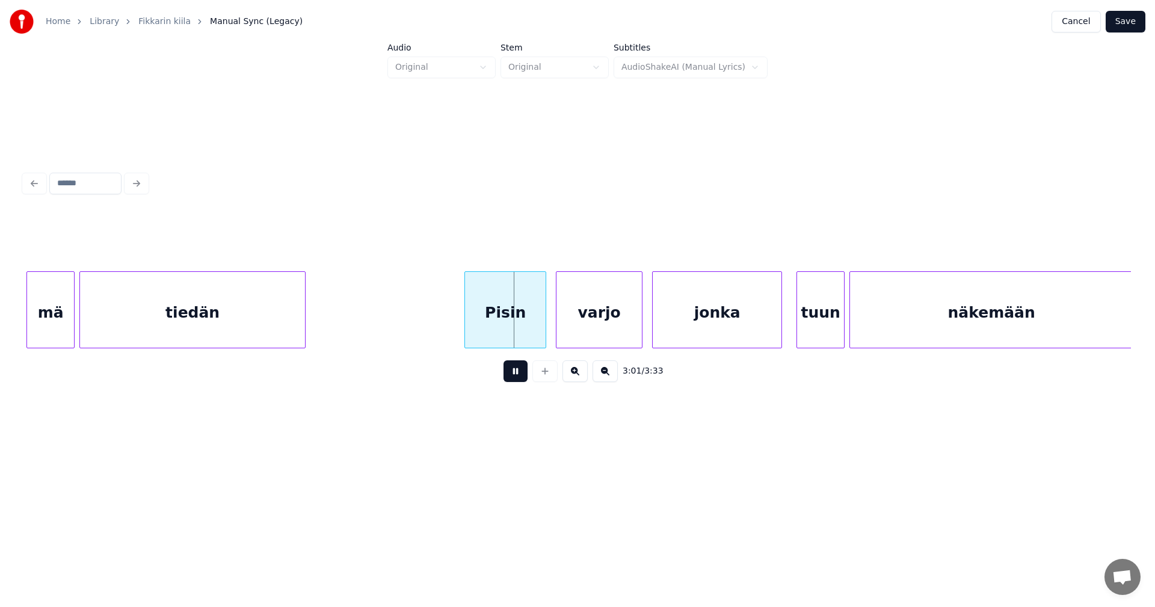
click at [525, 369] on button at bounding box center [516, 371] width 24 height 22
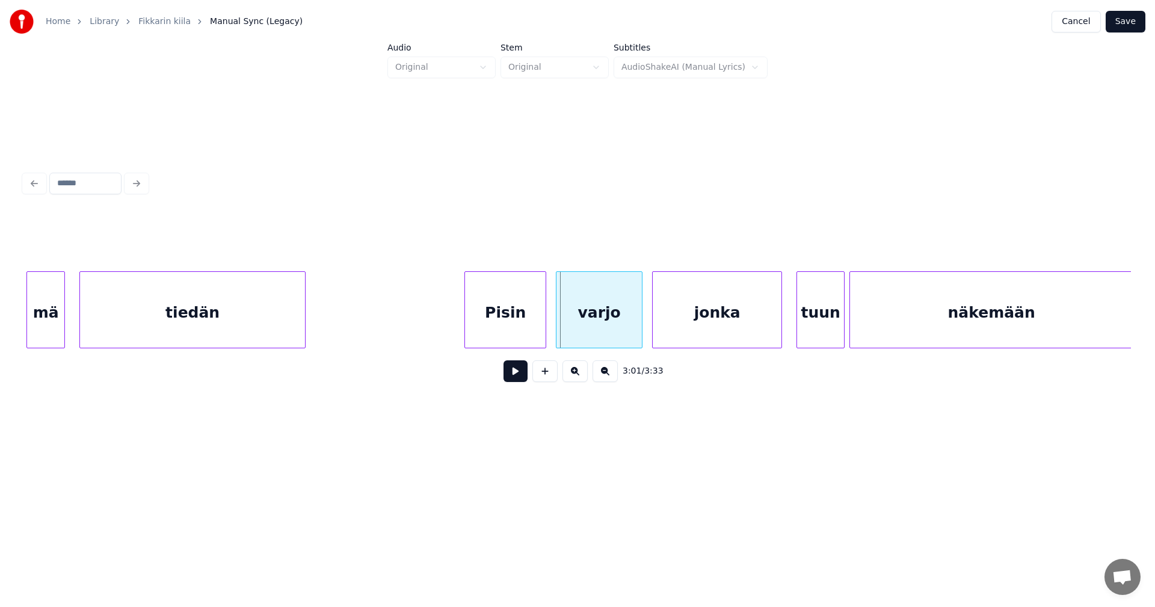
click at [64, 330] on div at bounding box center [63, 310] width 4 height 76
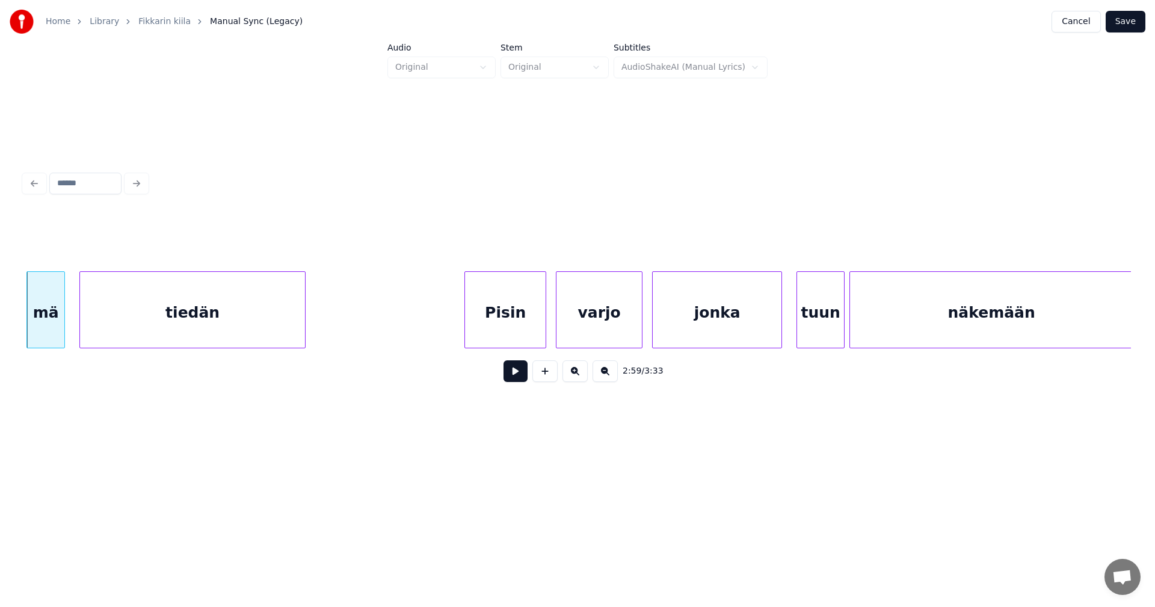
click at [55, 333] on div "mä" at bounding box center [45, 313] width 37 height 82
click at [518, 382] on button at bounding box center [516, 371] width 24 height 22
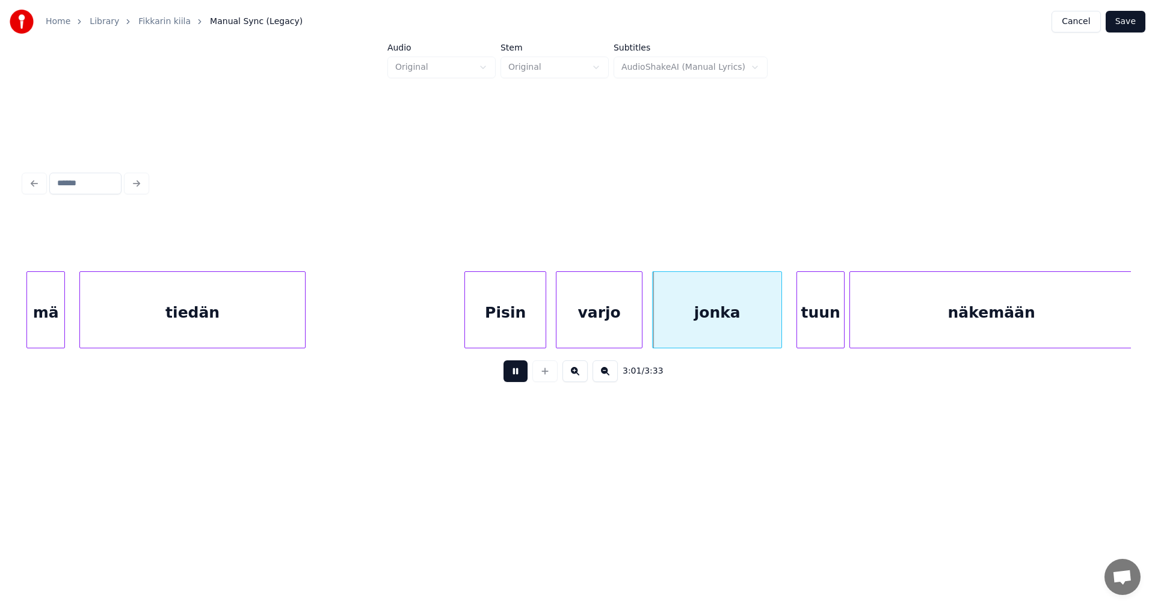
click at [518, 381] on button at bounding box center [516, 371] width 24 height 22
click at [780, 326] on div at bounding box center [779, 310] width 4 height 76
click at [820, 323] on div "tuun" at bounding box center [816, 313] width 47 height 82
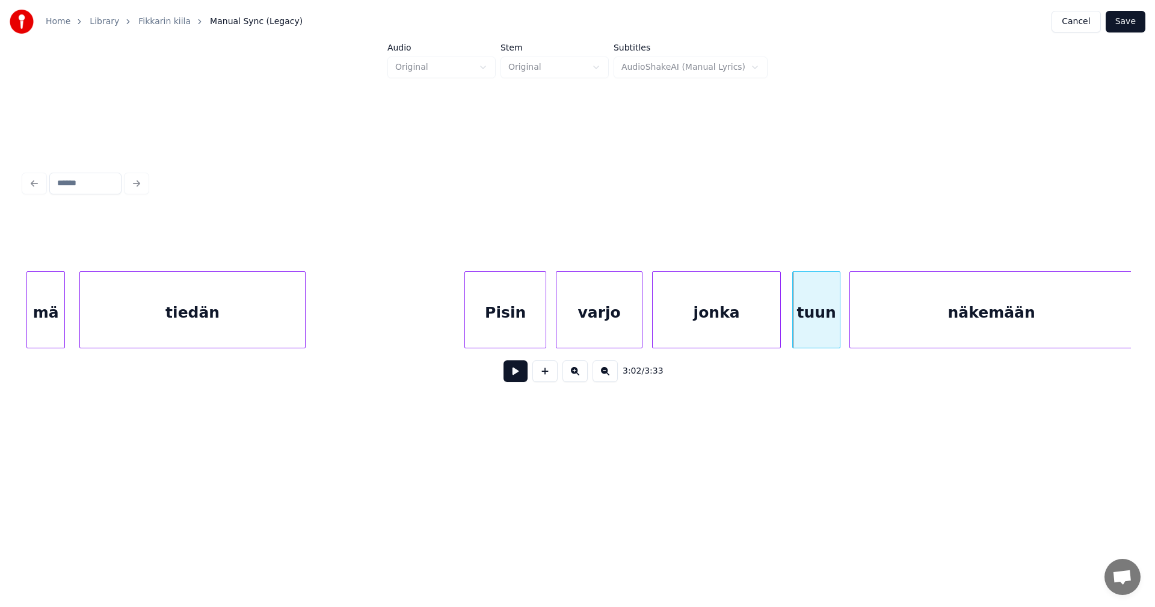
click at [756, 325] on div "jonka" at bounding box center [717, 313] width 128 height 82
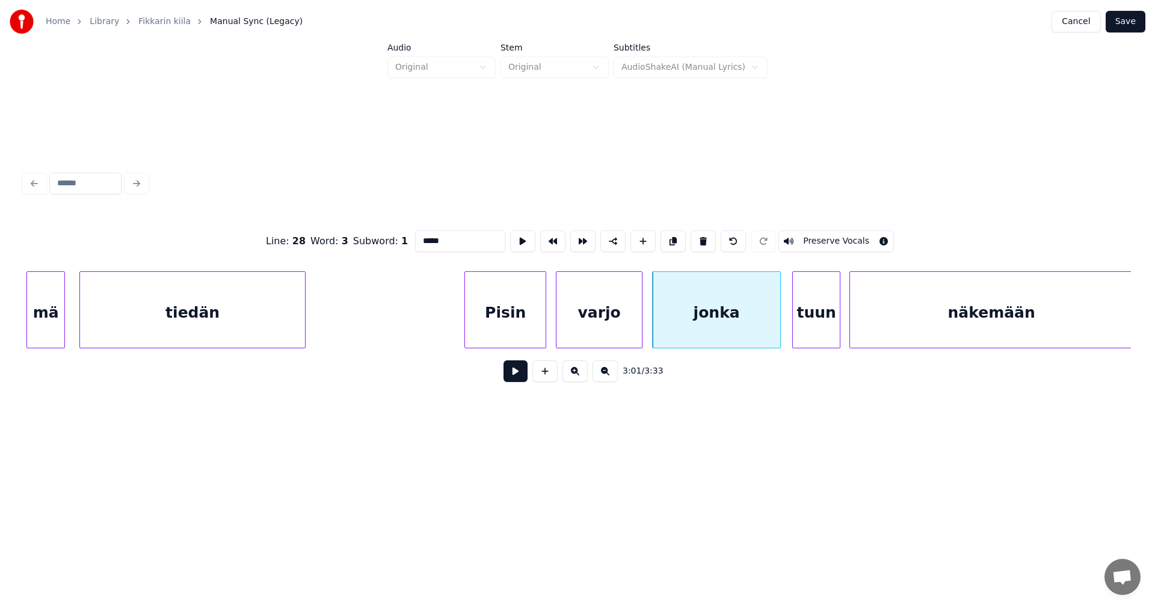
click at [511, 380] on button at bounding box center [516, 371] width 24 height 22
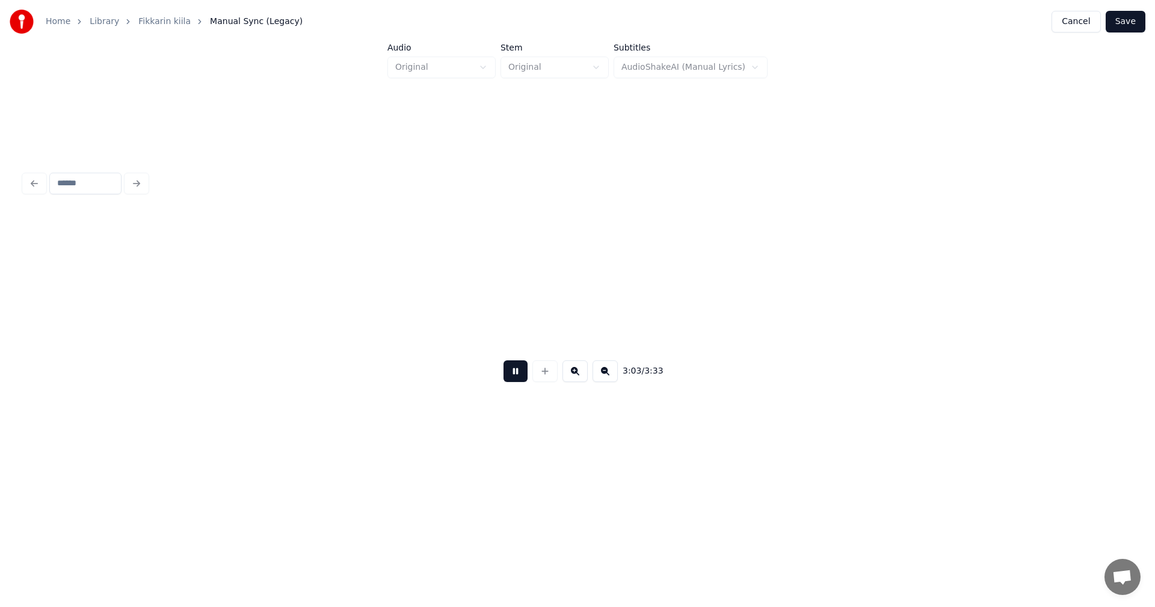
scroll to position [0, 44277]
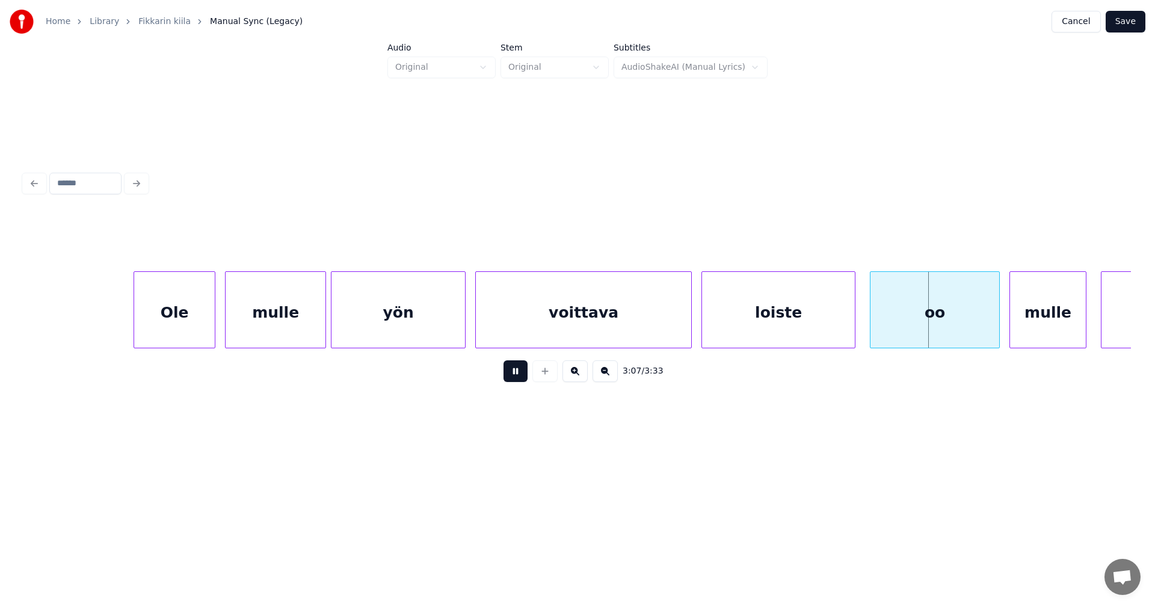
click at [511, 379] on button at bounding box center [516, 371] width 24 height 22
click at [745, 309] on div "loiste" at bounding box center [778, 313] width 153 height 82
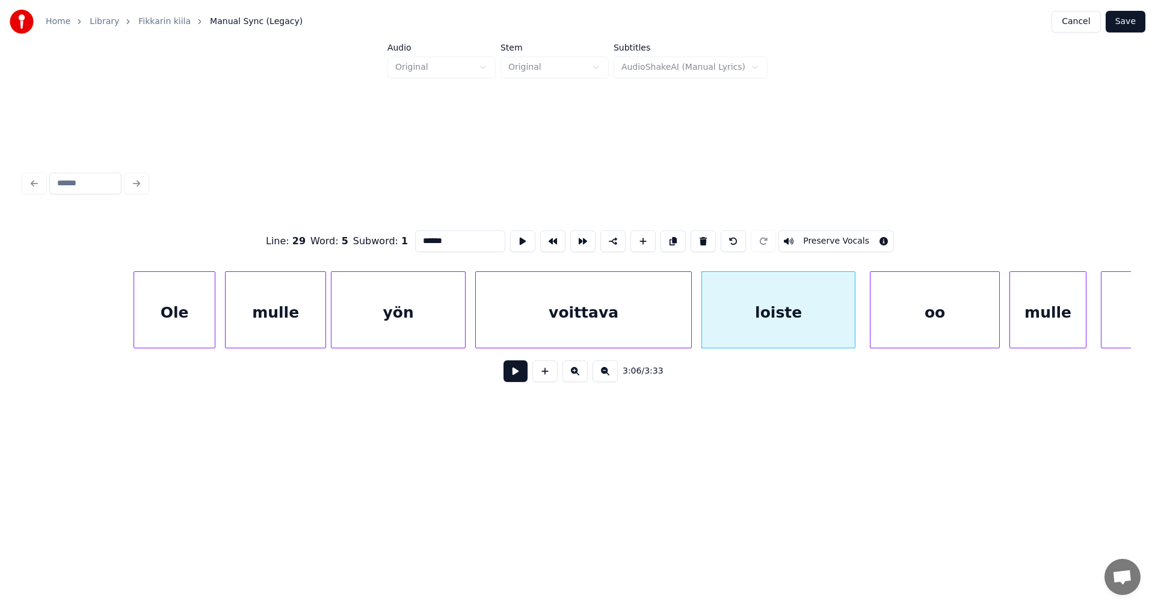
click at [517, 376] on button at bounding box center [516, 371] width 24 height 22
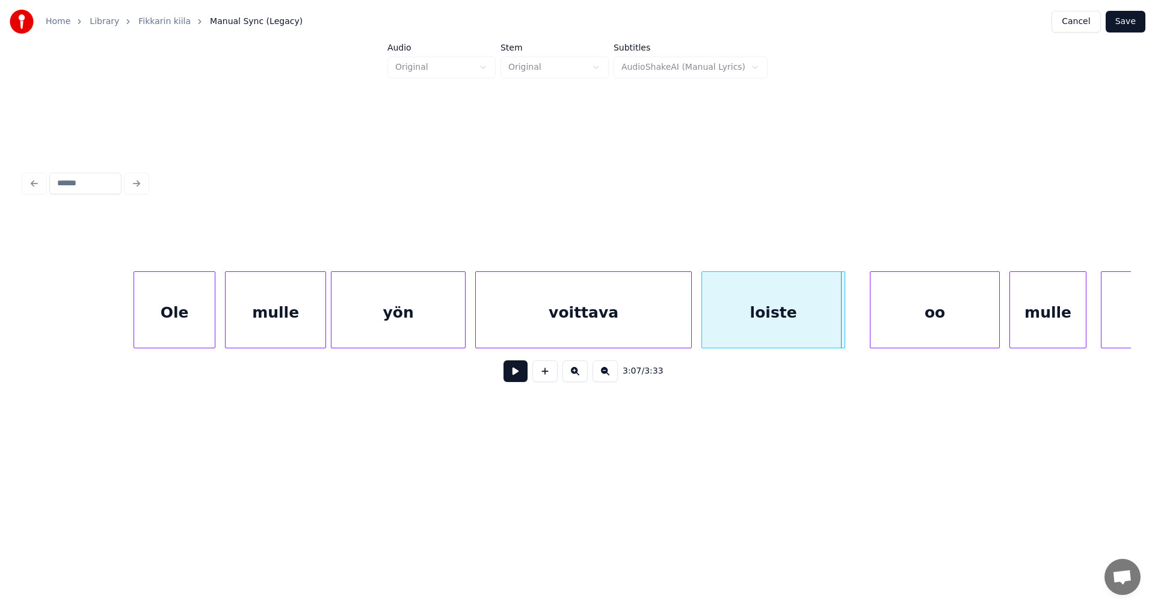
click at [841, 327] on div at bounding box center [843, 310] width 4 height 76
click at [900, 323] on div "oo" at bounding box center [924, 313] width 129 height 82
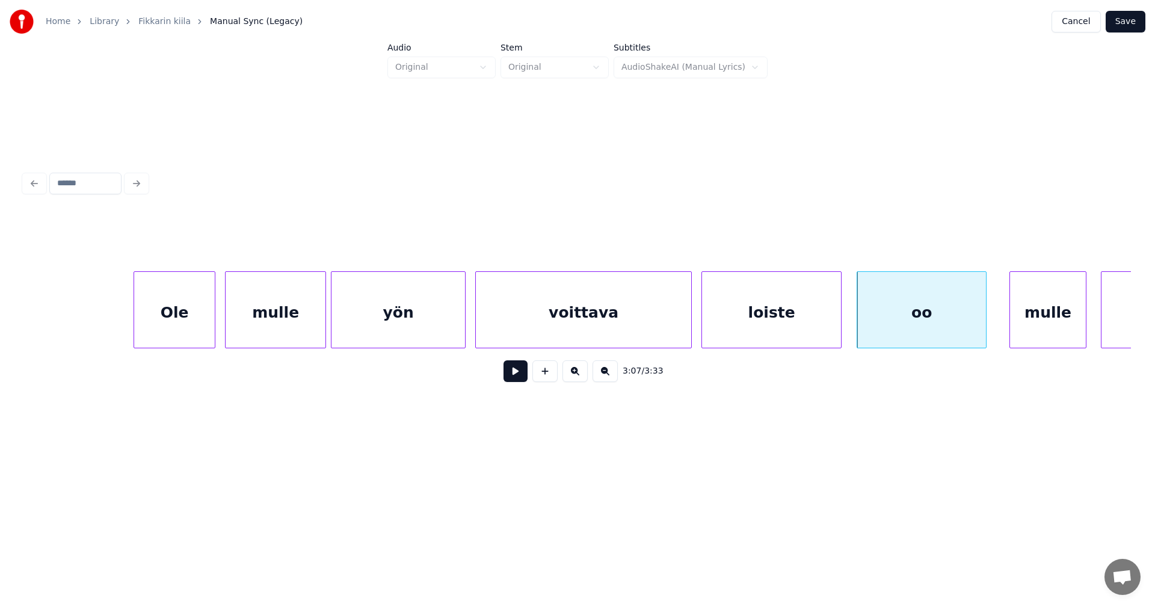
click at [514, 378] on button at bounding box center [516, 371] width 24 height 22
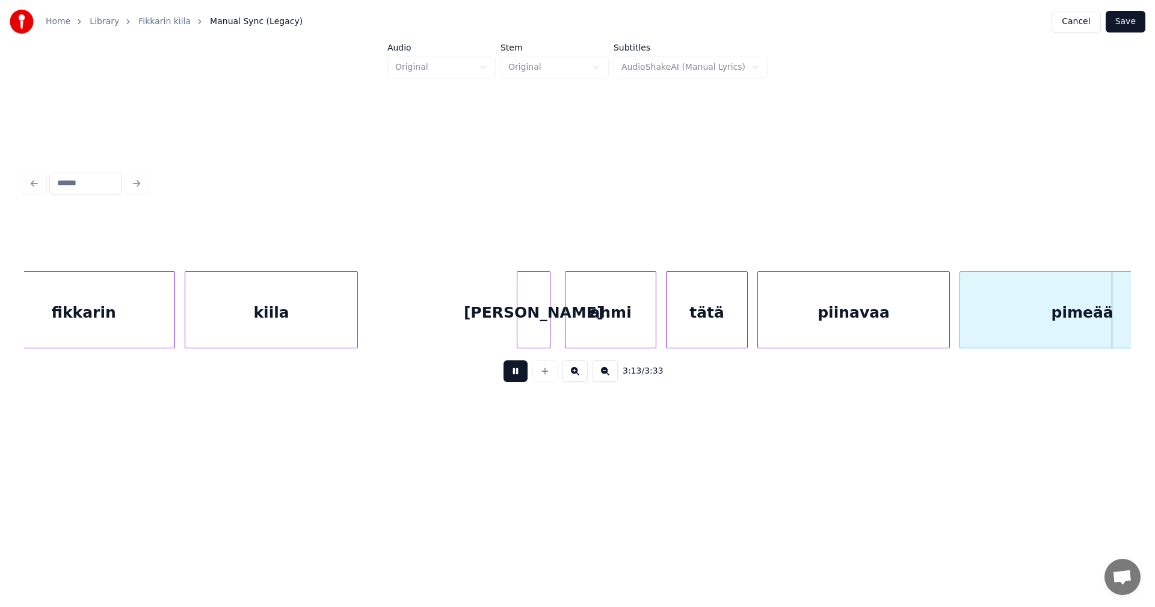
scroll to position [0, 46494]
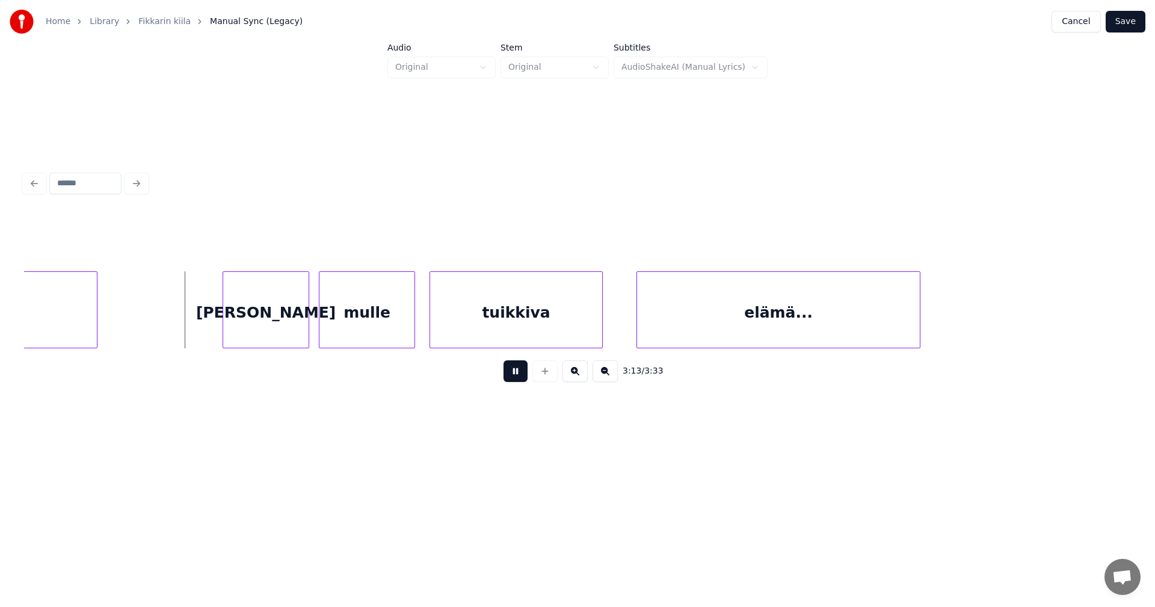
click at [514, 378] on button at bounding box center [516, 371] width 24 height 22
click at [255, 339] on div "[PERSON_NAME]" at bounding box center [254, 313] width 85 height 82
click at [363, 330] on div "mulle" at bounding box center [359, 313] width 95 height 82
click at [389, 327] on div at bounding box center [388, 310] width 4 height 76
click at [244, 341] on div "[PERSON_NAME]" at bounding box center [254, 313] width 85 height 82
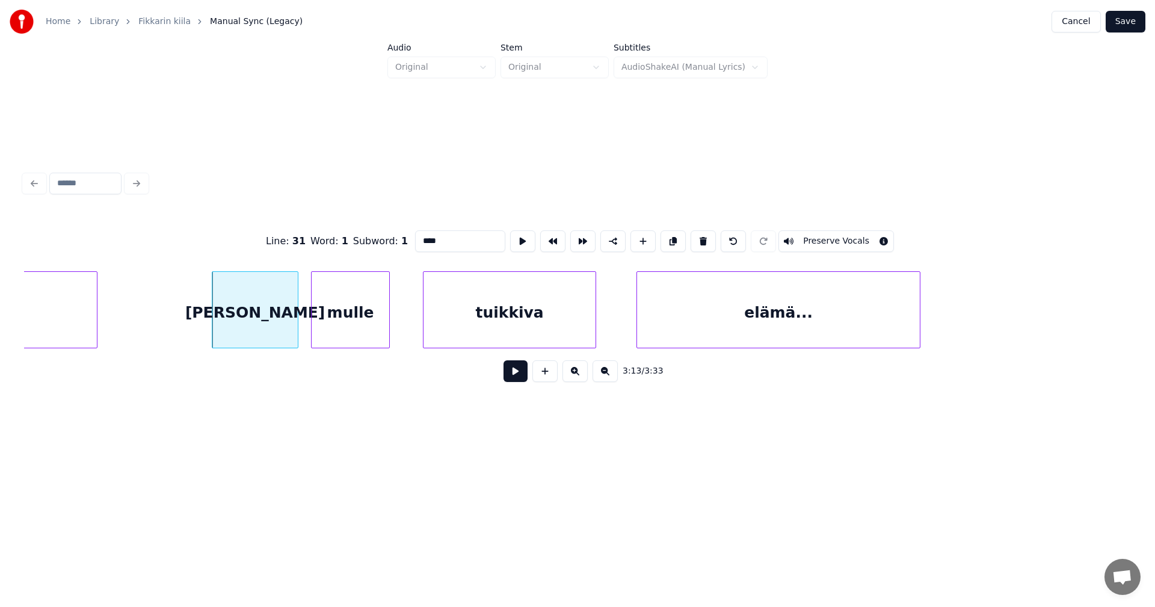
click at [506, 335] on div "tuikkiva" at bounding box center [510, 313] width 172 height 82
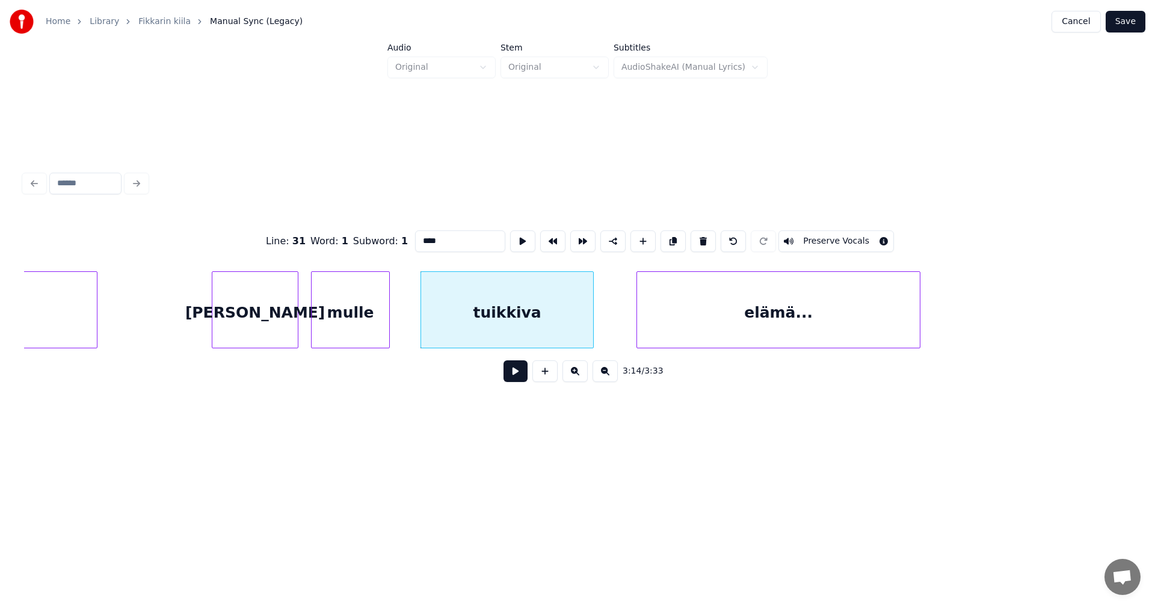
click at [269, 331] on div "[PERSON_NAME]" at bounding box center [254, 313] width 85 height 82
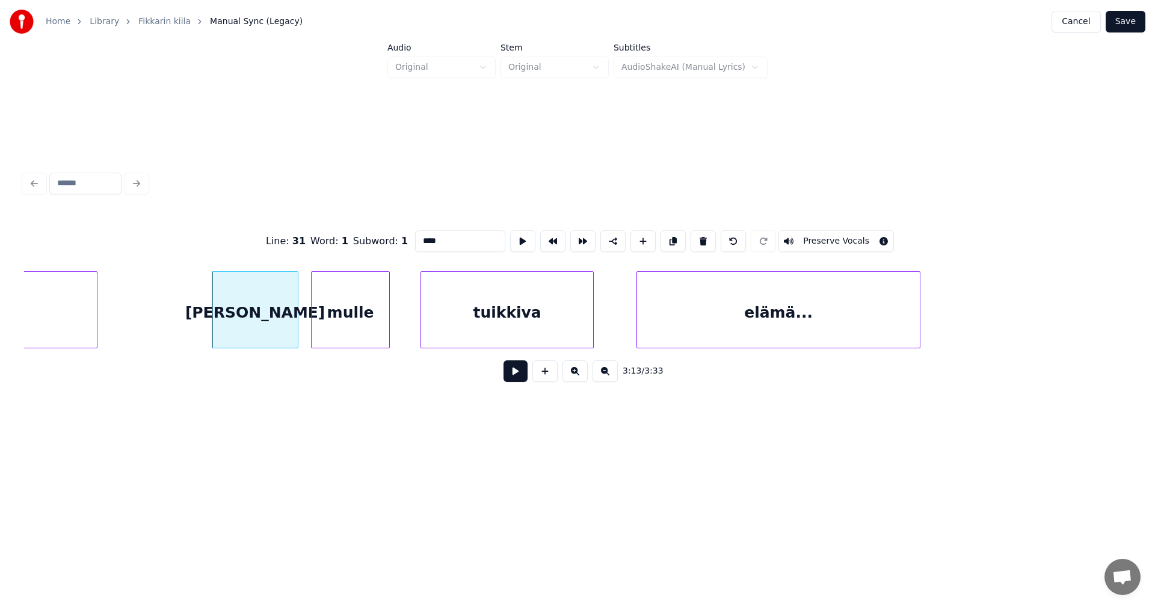
click at [508, 380] on button at bounding box center [516, 371] width 24 height 22
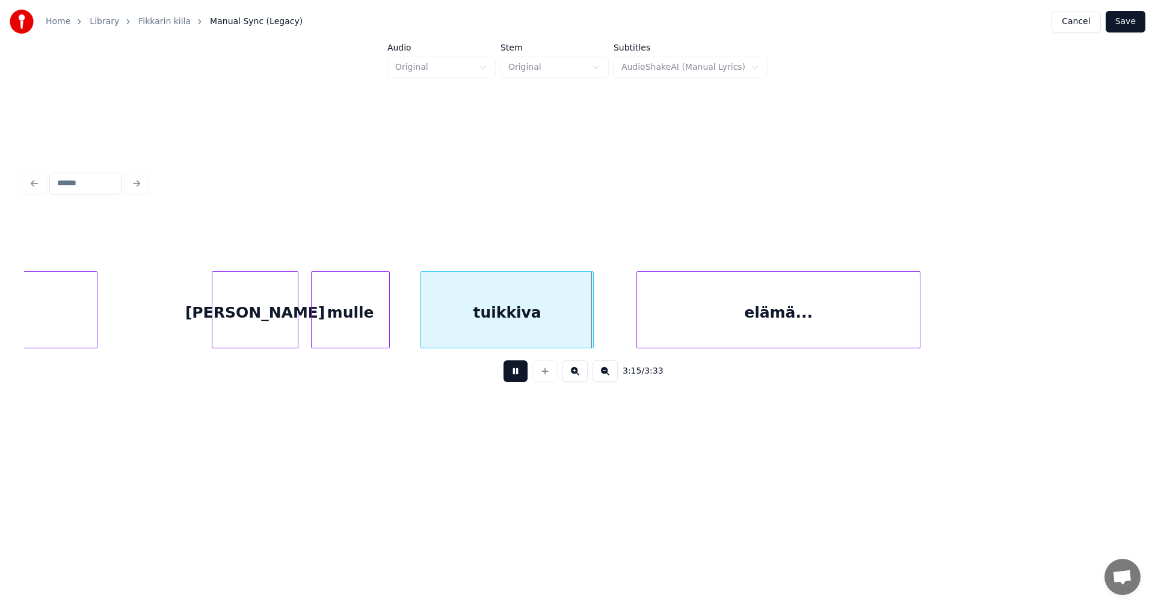
click at [510, 378] on button at bounding box center [516, 371] width 24 height 22
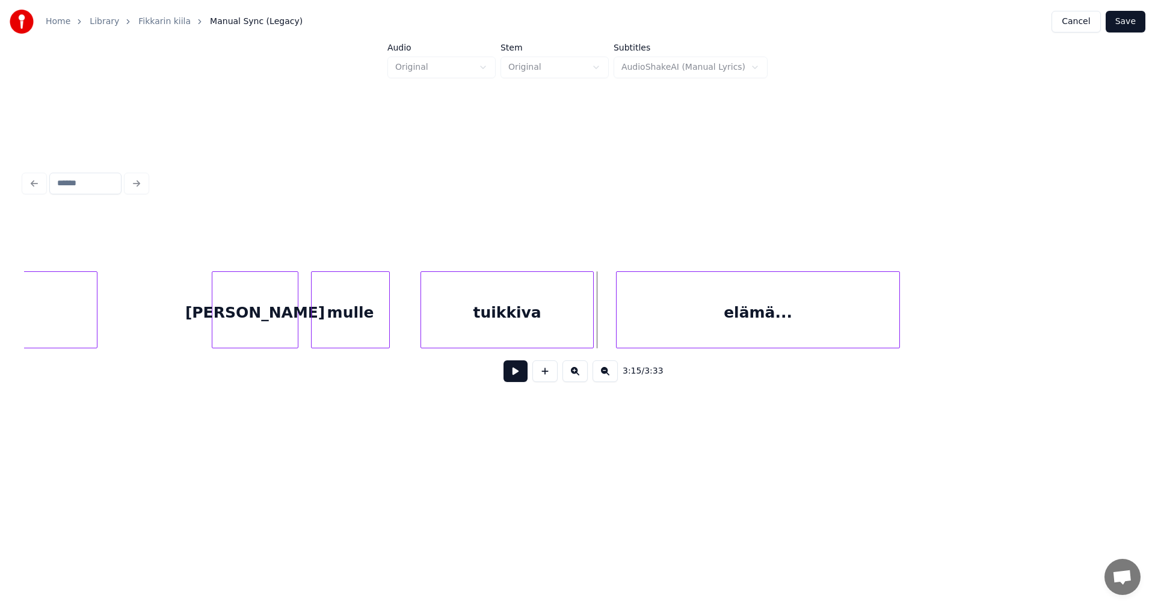
click at [674, 328] on div "elämä..." at bounding box center [758, 313] width 283 height 82
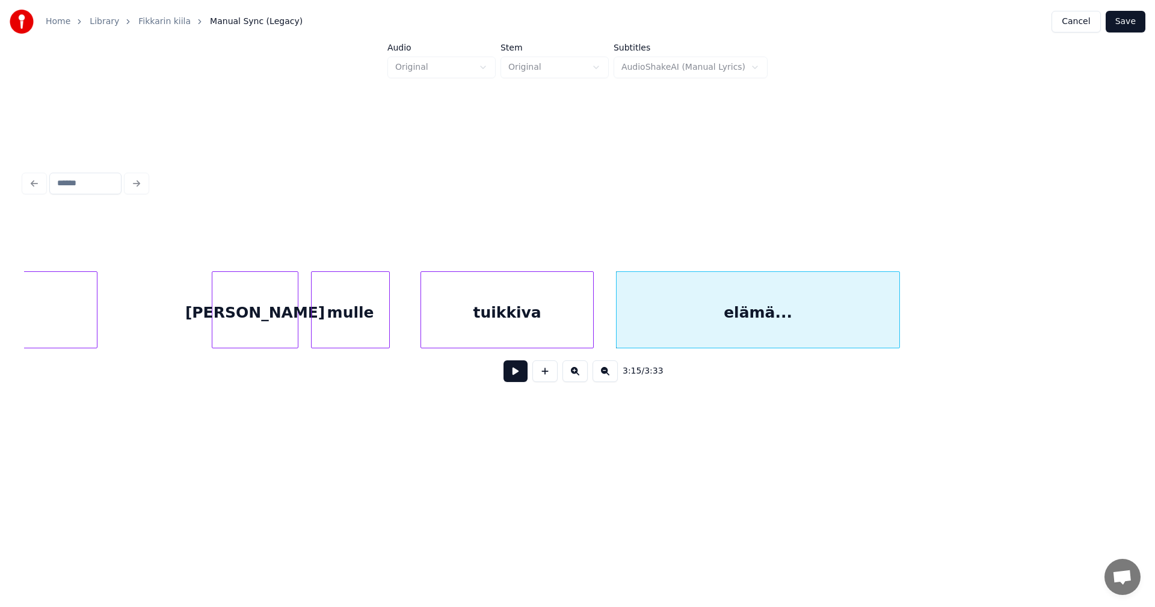
click at [515, 382] on button at bounding box center [516, 371] width 24 height 22
drag, startPoint x: 515, startPoint y: 380, endPoint x: 522, endPoint y: 374, distance: 9.8
click at [516, 379] on button at bounding box center [516, 371] width 24 height 22
click at [664, 317] on div "elämä..." at bounding box center [785, 313] width 283 height 82
click at [528, 374] on div "3:15 / 3:33" at bounding box center [578, 371] width 1088 height 26
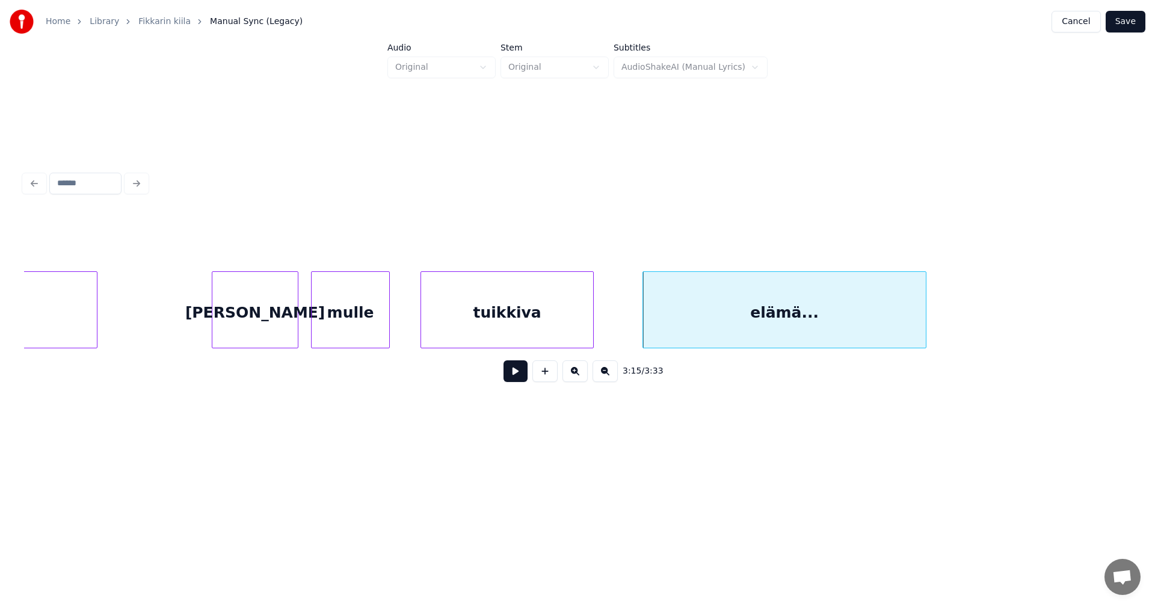
click at [525, 377] on button at bounding box center [516, 371] width 24 height 22
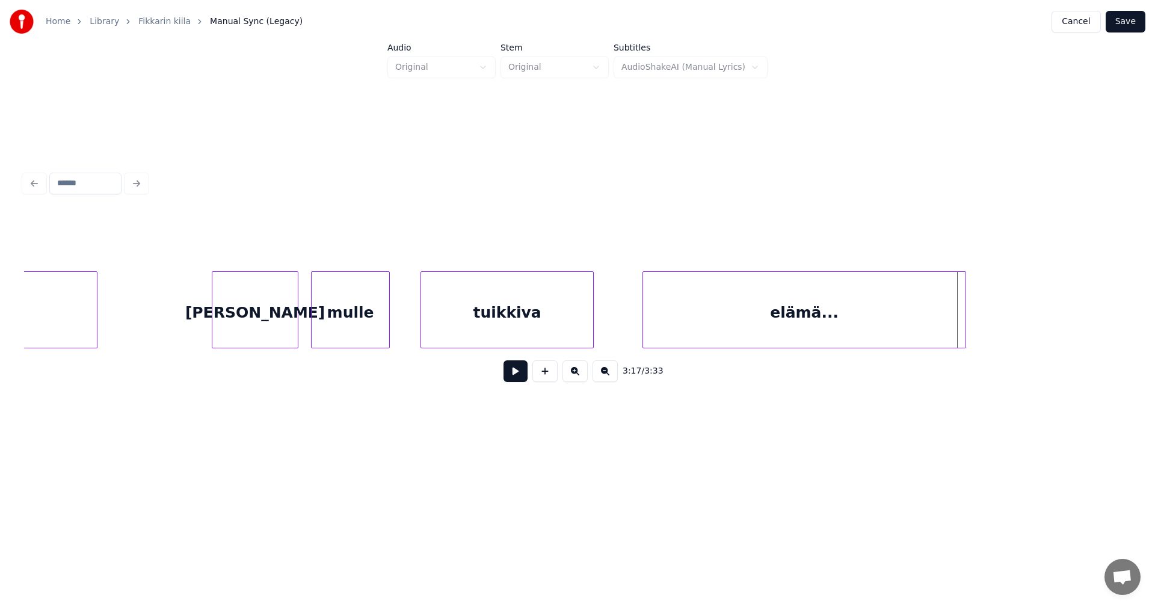
click at [962, 312] on div at bounding box center [964, 310] width 4 height 76
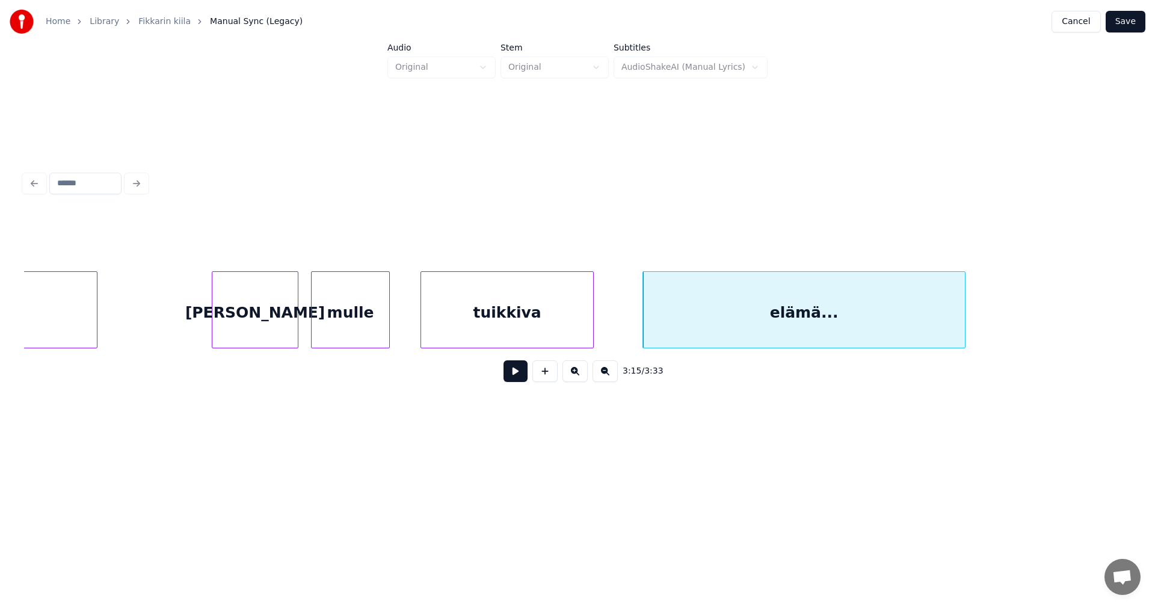
click at [510, 381] on button at bounding box center [516, 371] width 24 height 22
drag, startPoint x: 510, startPoint y: 380, endPoint x: 534, endPoint y: 327, distance: 59.0
click at [513, 371] on button at bounding box center [516, 371] width 24 height 22
click at [534, 320] on div "tuikkiva" at bounding box center [507, 313] width 172 height 82
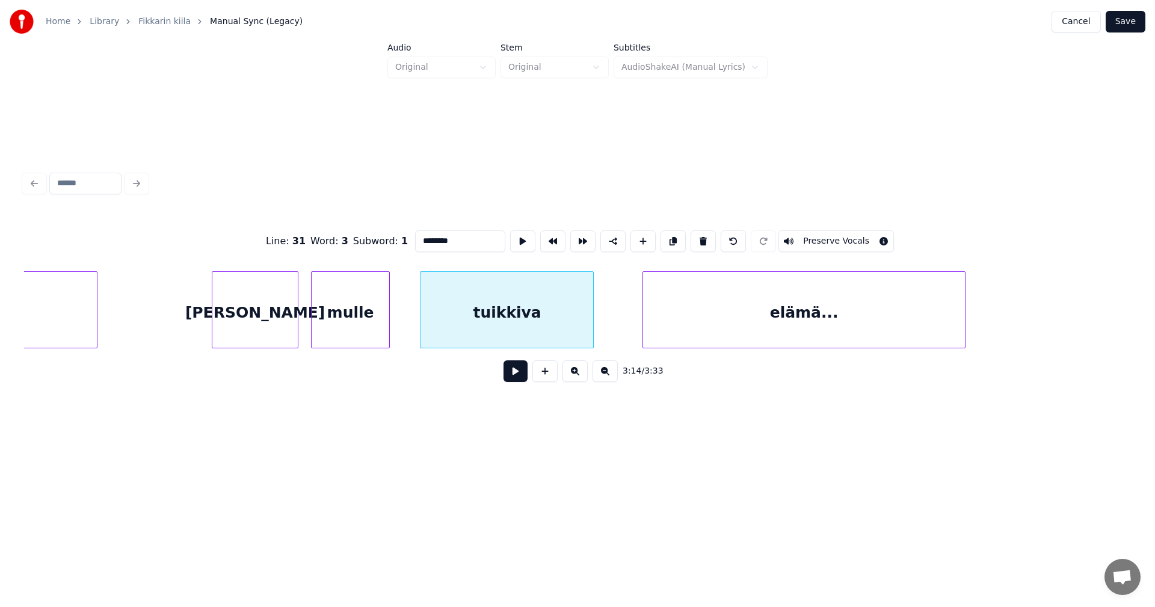
click at [518, 374] on button at bounding box center [516, 371] width 24 height 22
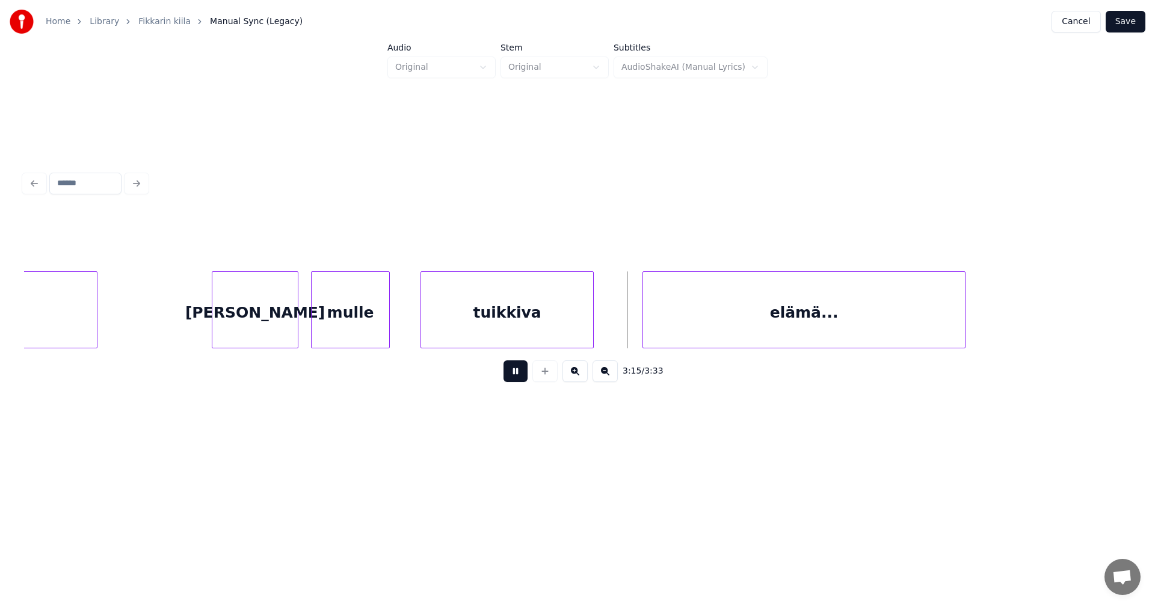
click at [517, 368] on button at bounding box center [516, 371] width 24 height 22
click at [614, 318] on div at bounding box center [613, 310] width 4 height 76
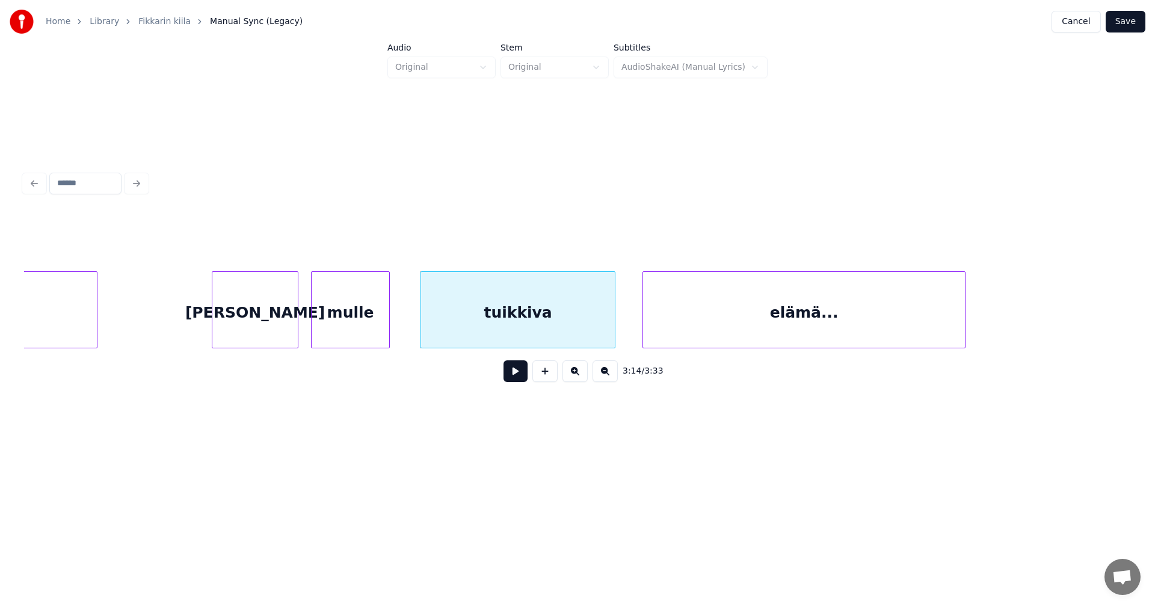
click at [522, 375] on button at bounding box center [516, 371] width 24 height 22
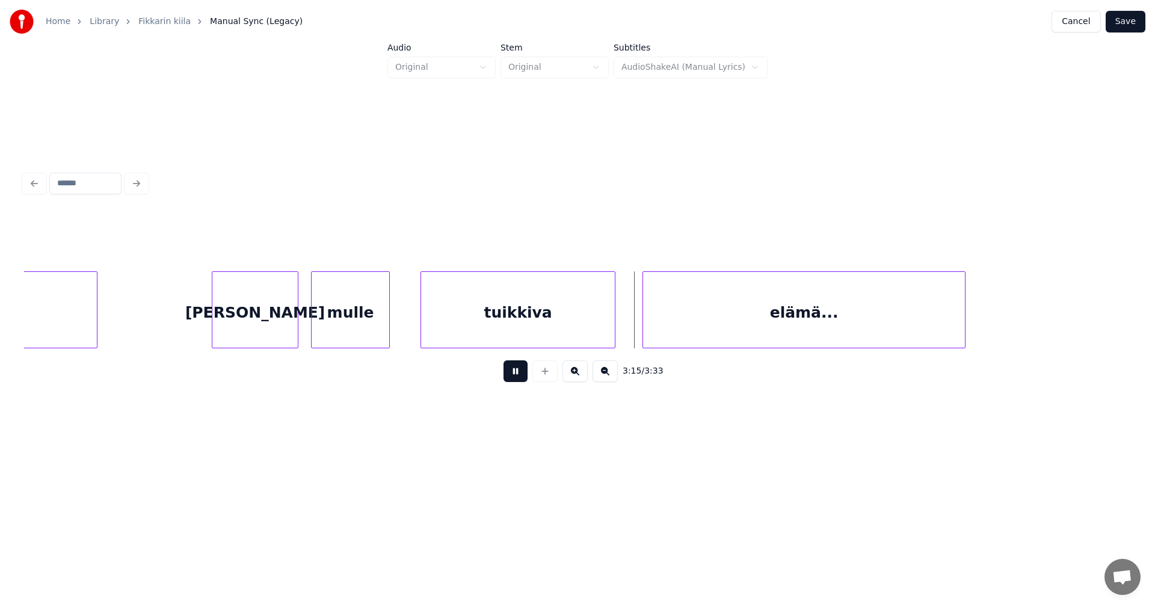
click at [521, 374] on button at bounding box center [516, 371] width 24 height 22
click at [521, 375] on button at bounding box center [516, 371] width 24 height 22
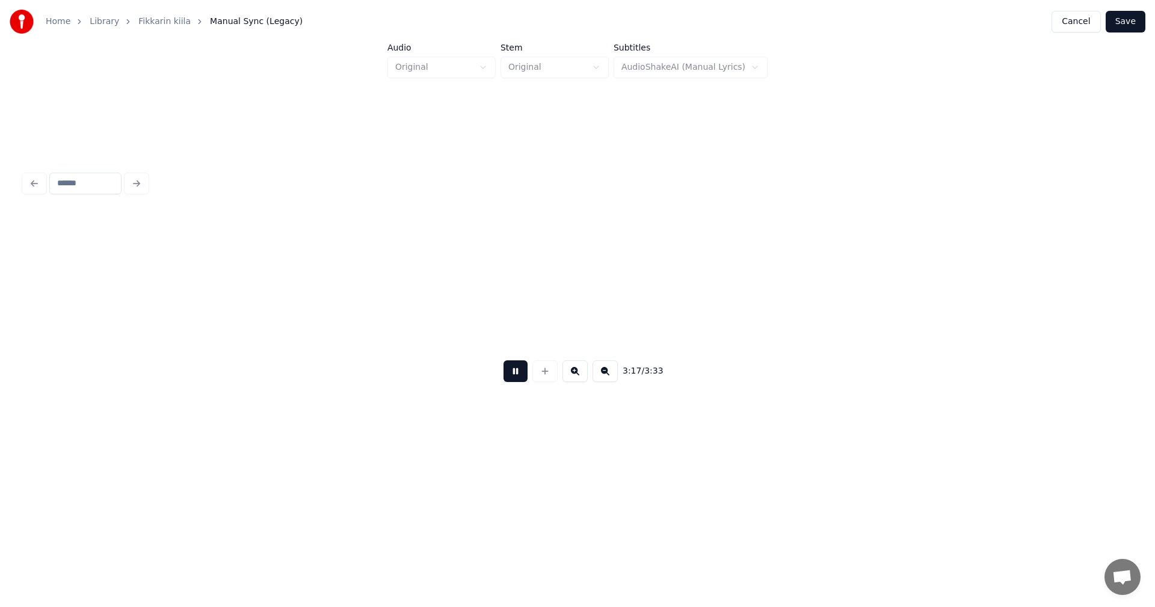
click at [520, 375] on button at bounding box center [516, 371] width 24 height 22
click at [522, 376] on button at bounding box center [516, 371] width 24 height 22
drag, startPoint x: 520, startPoint y: 375, endPoint x: 539, endPoint y: 368, distance: 19.4
click at [524, 374] on button at bounding box center [516, 371] width 24 height 22
click at [1126, 19] on button "Save" at bounding box center [1126, 22] width 40 height 22
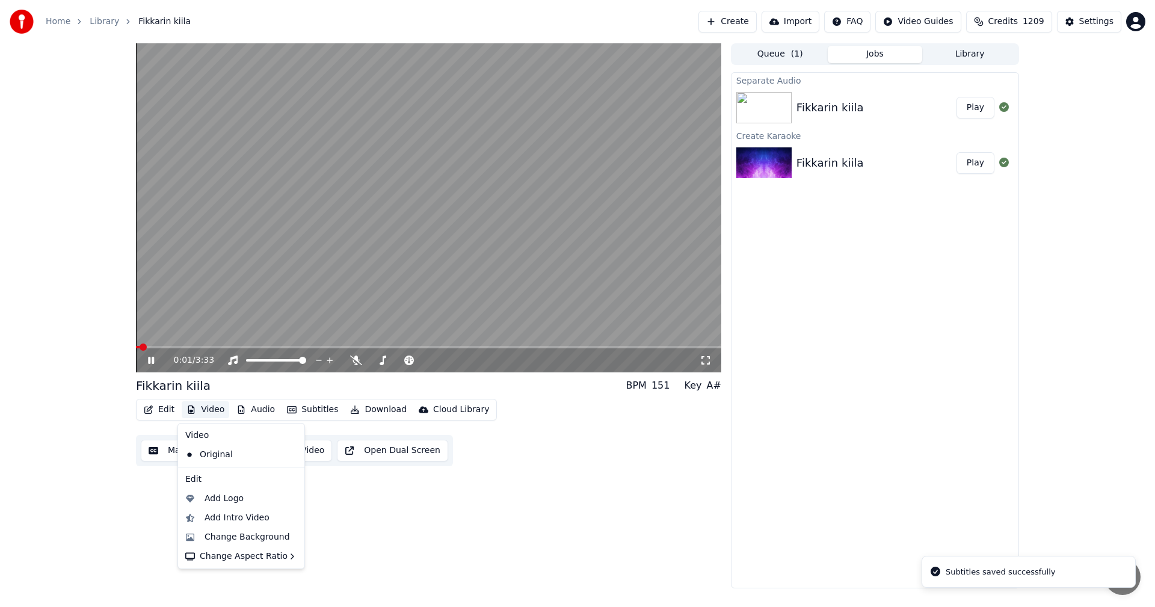
click at [206, 410] on button "Video" at bounding box center [206, 409] width 48 height 17
click at [355, 364] on icon at bounding box center [356, 361] width 12 height 10
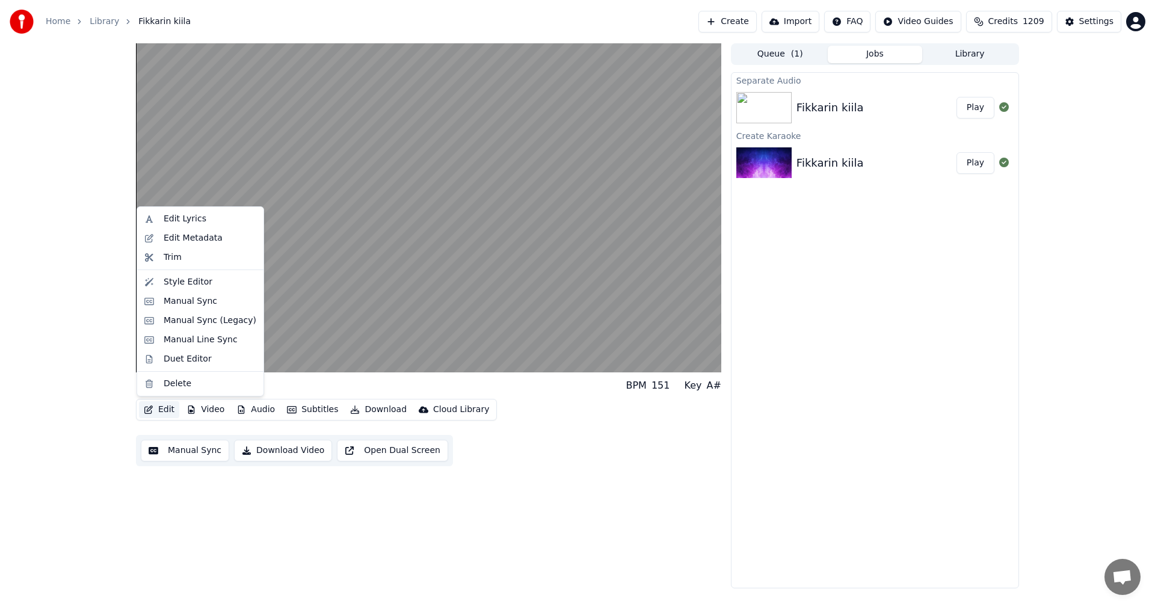
click at [168, 406] on button "Edit" at bounding box center [159, 409] width 40 height 17
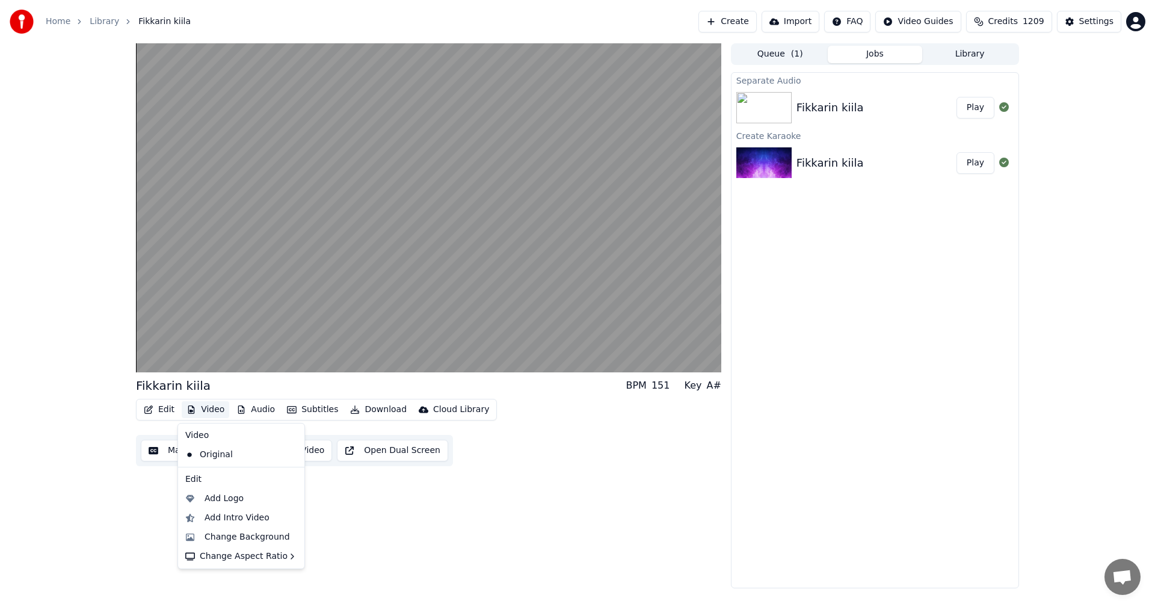
click at [217, 412] on button "Video" at bounding box center [206, 409] width 48 height 17
click at [217, 411] on button "Video" at bounding box center [206, 409] width 48 height 17
click at [238, 539] on div "Change Background" at bounding box center [247, 537] width 85 height 12
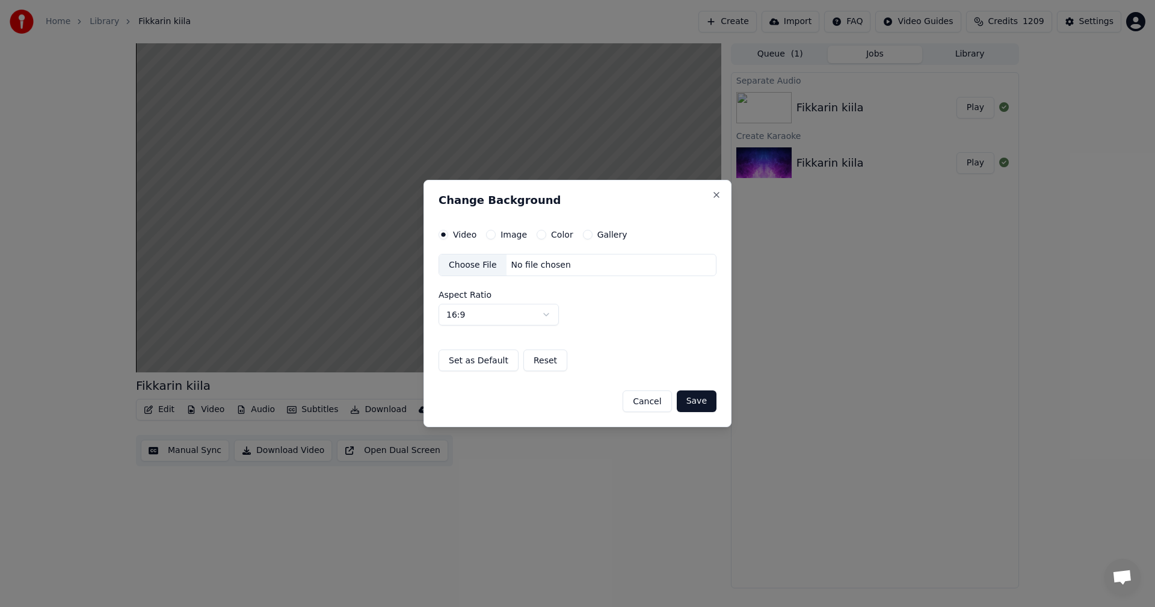
click at [490, 235] on button "Image" at bounding box center [491, 235] width 10 height 10
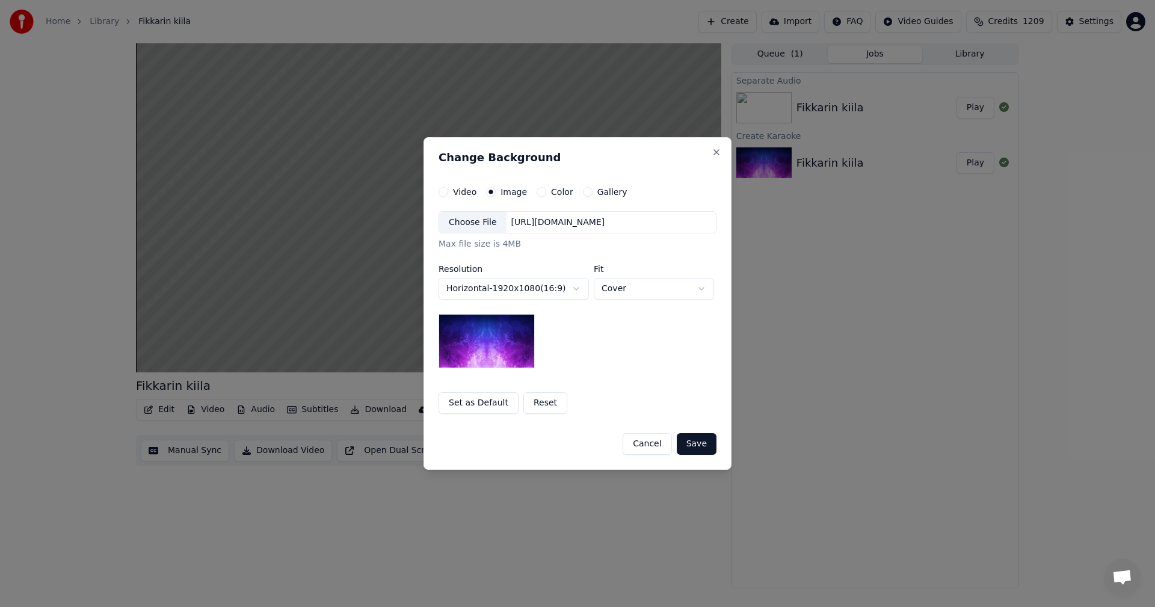
click at [475, 223] on div "Choose File" at bounding box center [472, 223] width 67 height 22
click at [697, 447] on button "Save" at bounding box center [697, 444] width 40 height 22
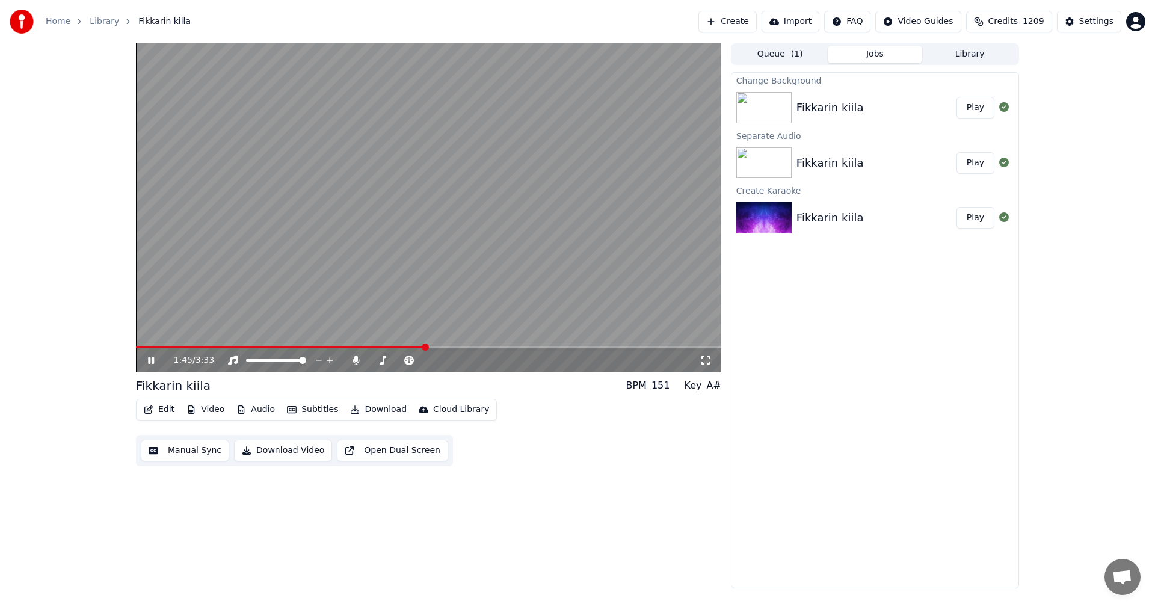
click at [146, 362] on icon at bounding box center [160, 361] width 28 height 10
click at [1094, 19] on div "Settings" at bounding box center [1096, 22] width 34 height 12
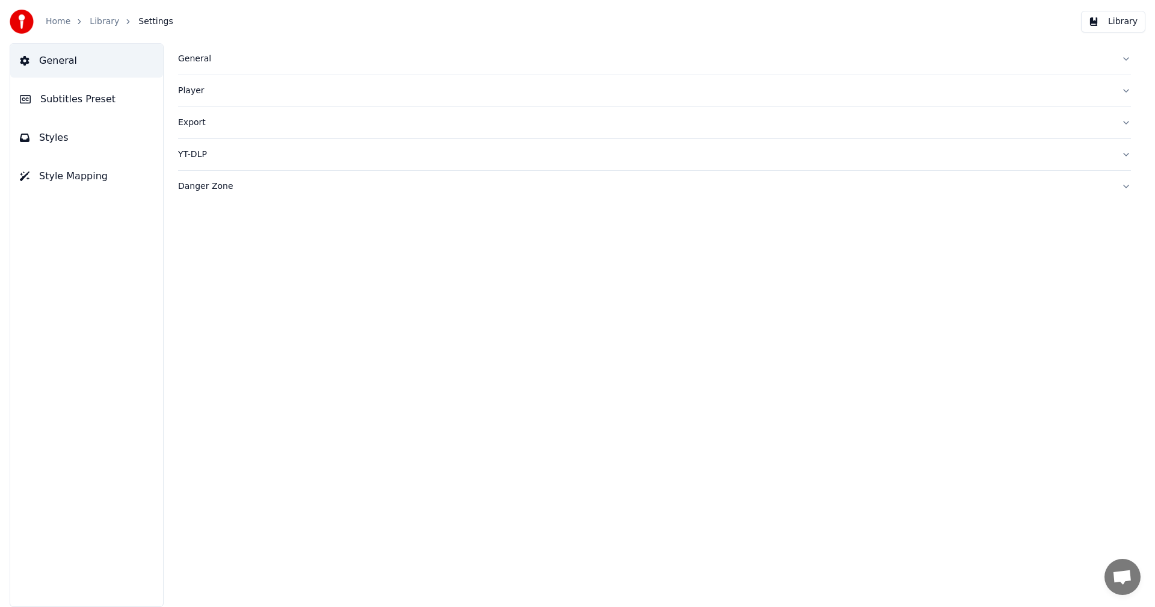
click at [93, 102] on span "Subtitles Preset" at bounding box center [77, 99] width 75 height 14
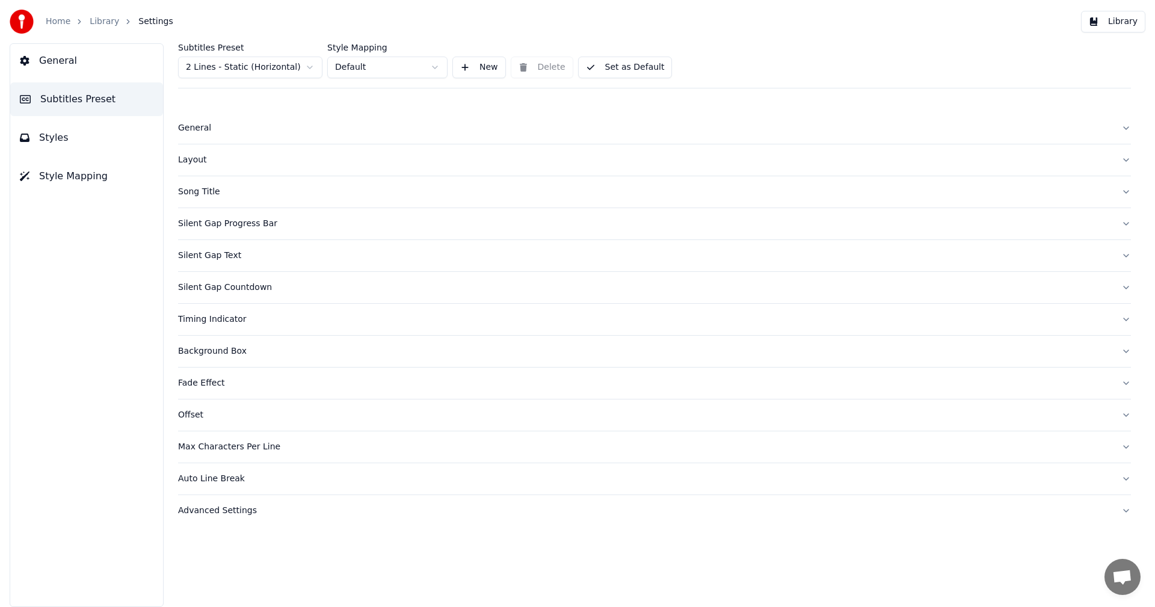
click at [264, 71] on html "Home Library Settings Library General Subtitles Preset Styles Style Mapping Sub…" at bounding box center [577, 303] width 1155 height 607
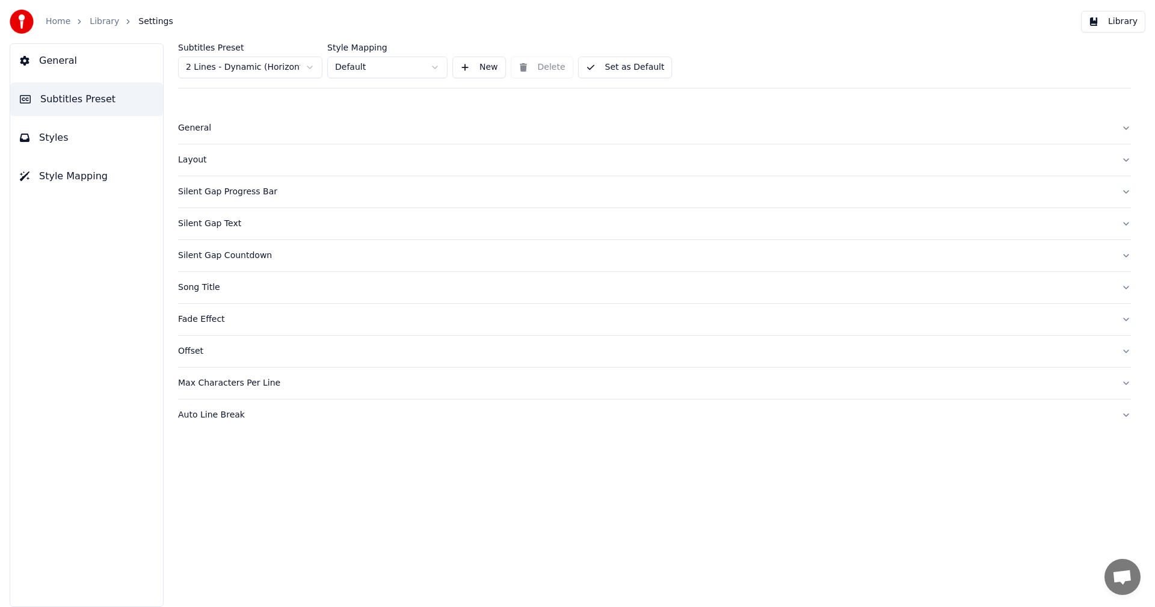
click at [60, 140] on span "Styles" at bounding box center [53, 138] width 29 height 14
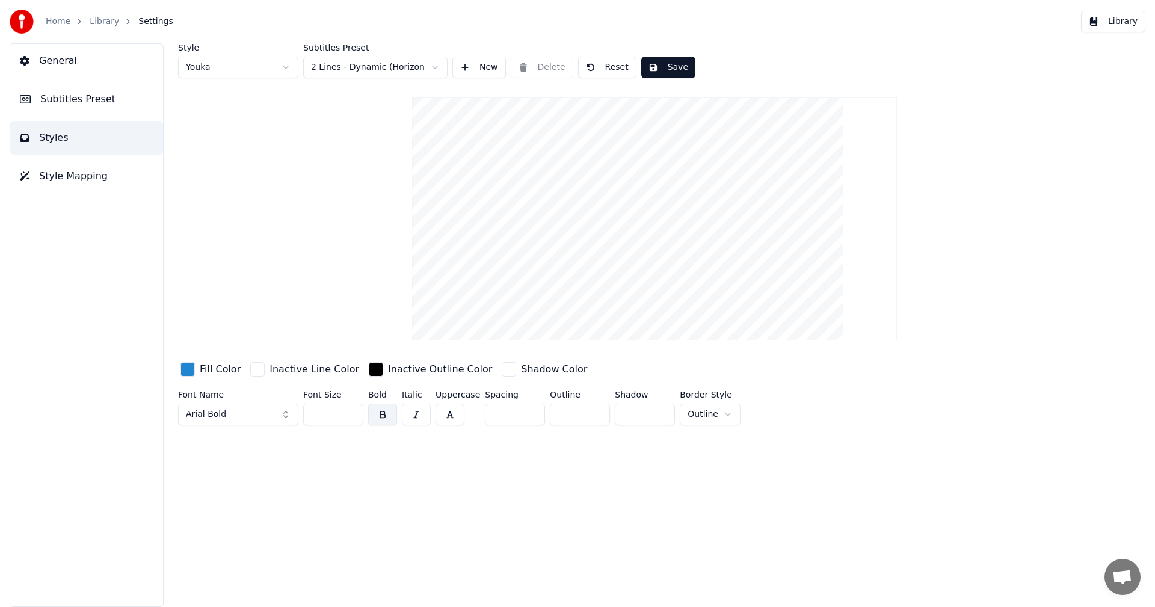
click at [351, 415] on input "**" at bounding box center [333, 415] width 60 height 22
type input "**"
click at [351, 415] on input "**" at bounding box center [333, 415] width 60 height 22
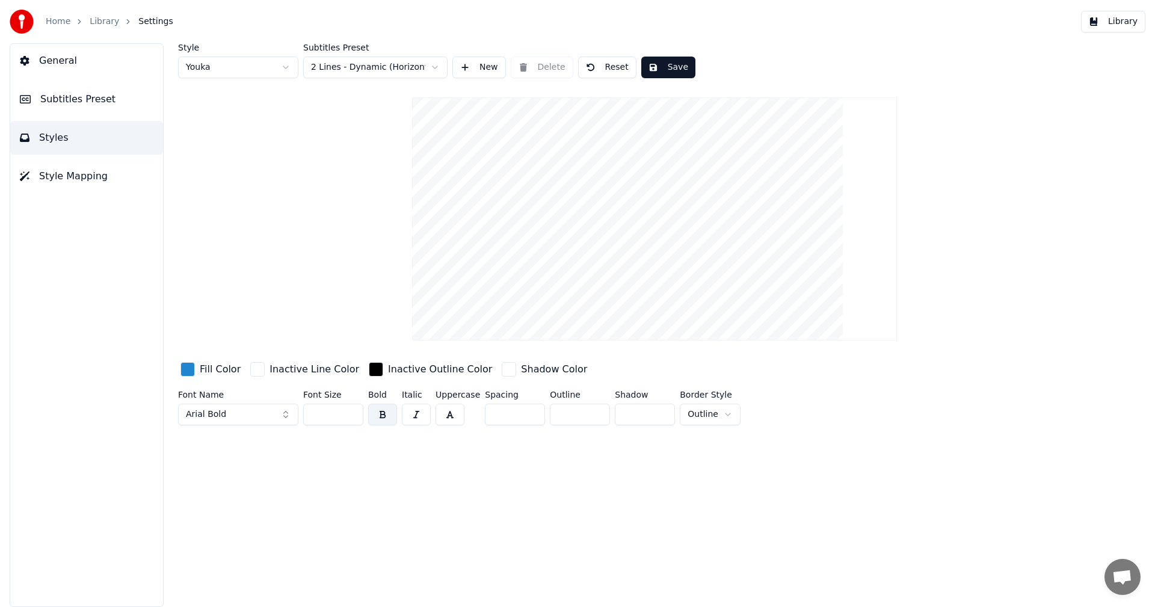
click at [675, 61] on button "Save" at bounding box center [668, 68] width 54 height 22
click at [1125, 20] on button "Library" at bounding box center [1113, 22] width 64 height 22
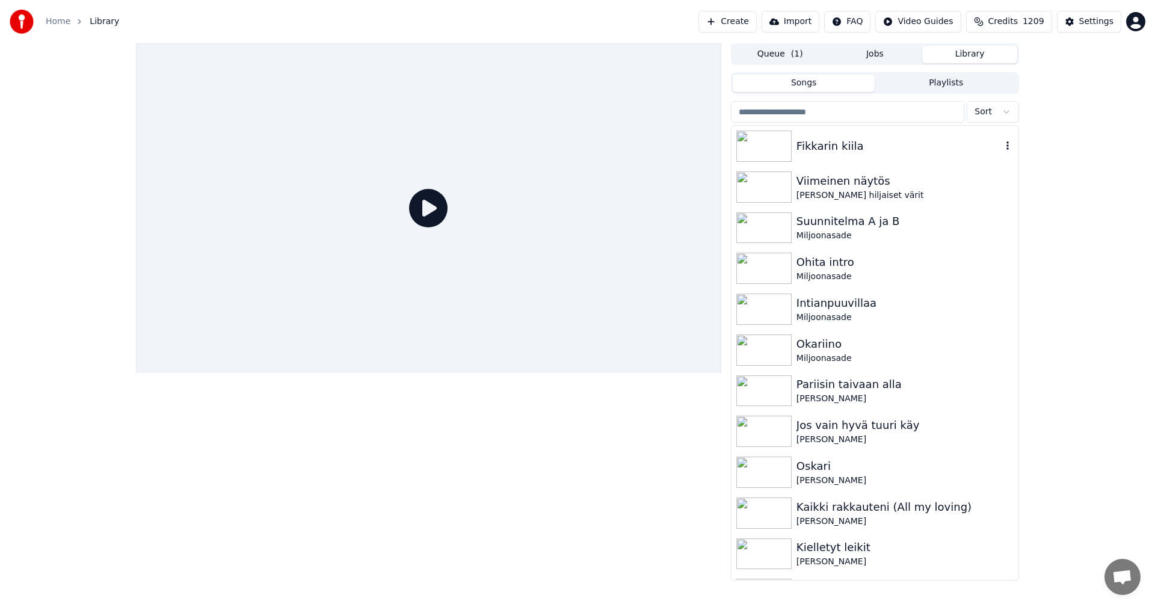
click at [843, 143] on div "Fikkarin kiila" at bounding box center [899, 146] width 205 height 17
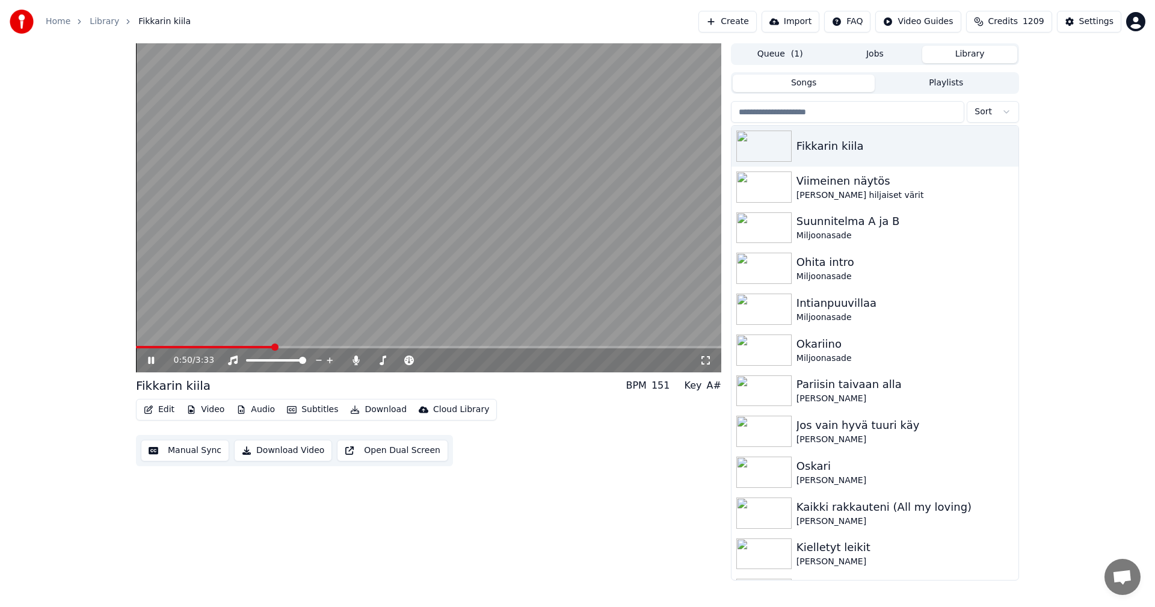
click at [272, 348] on span at bounding box center [428, 347] width 585 height 2
click at [156, 359] on icon at bounding box center [160, 361] width 28 height 10
click at [1089, 23] on div "Settings" at bounding box center [1096, 22] width 34 height 12
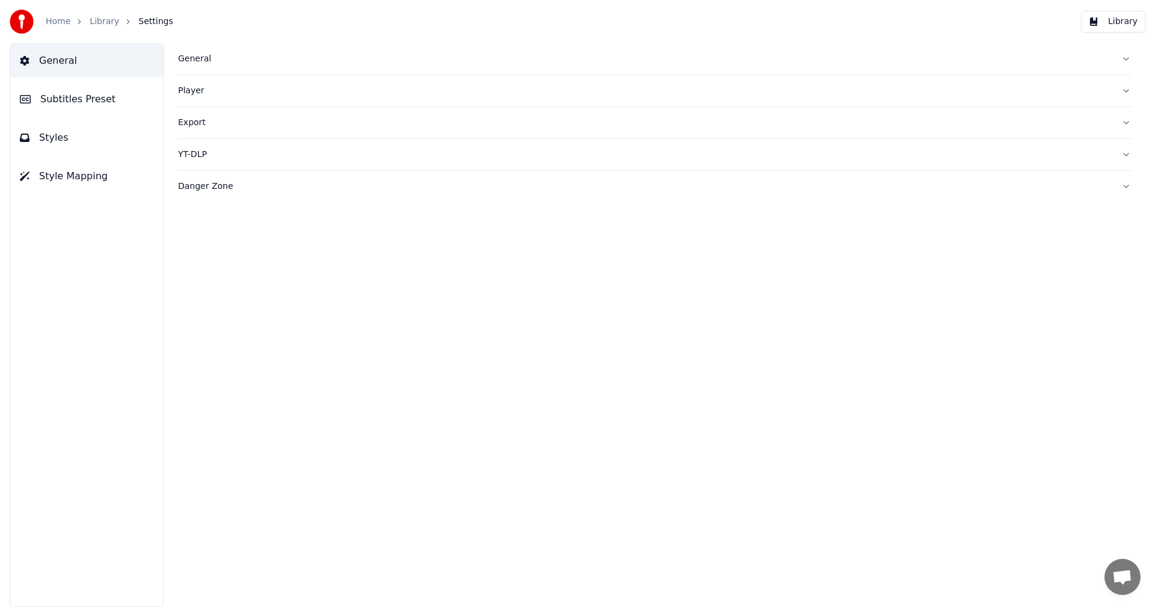
click at [91, 101] on span "Subtitles Preset" at bounding box center [77, 99] width 75 height 14
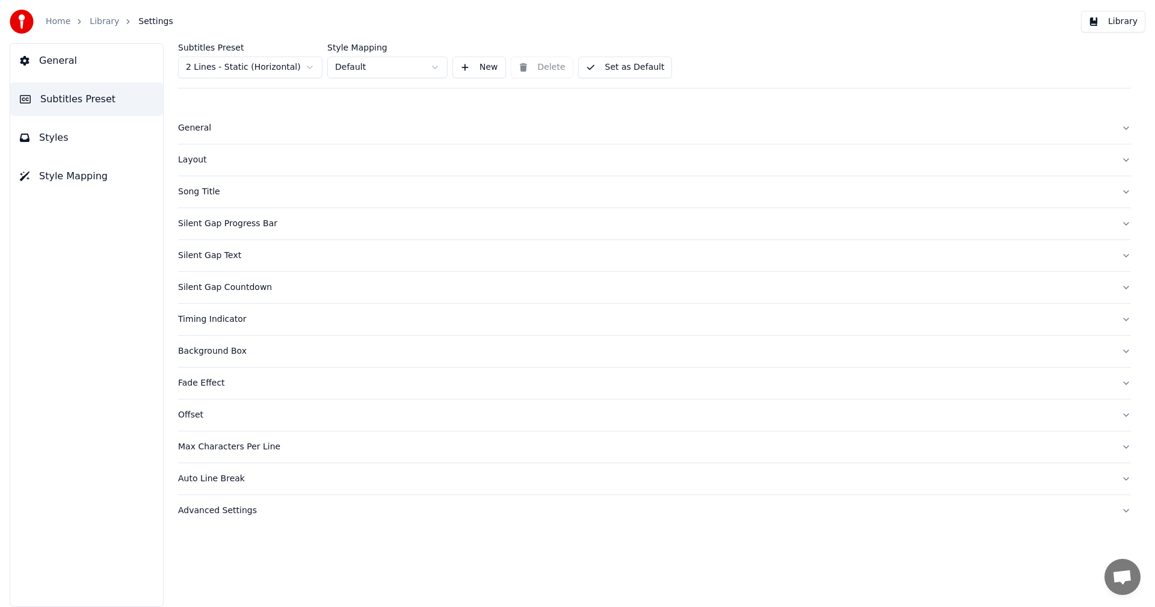
click at [286, 70] on html "Home Library Settings Library General Subtitles Preset Styles Style Mapping Sub…" at bounding box center [577, 303] width 1155 height 607
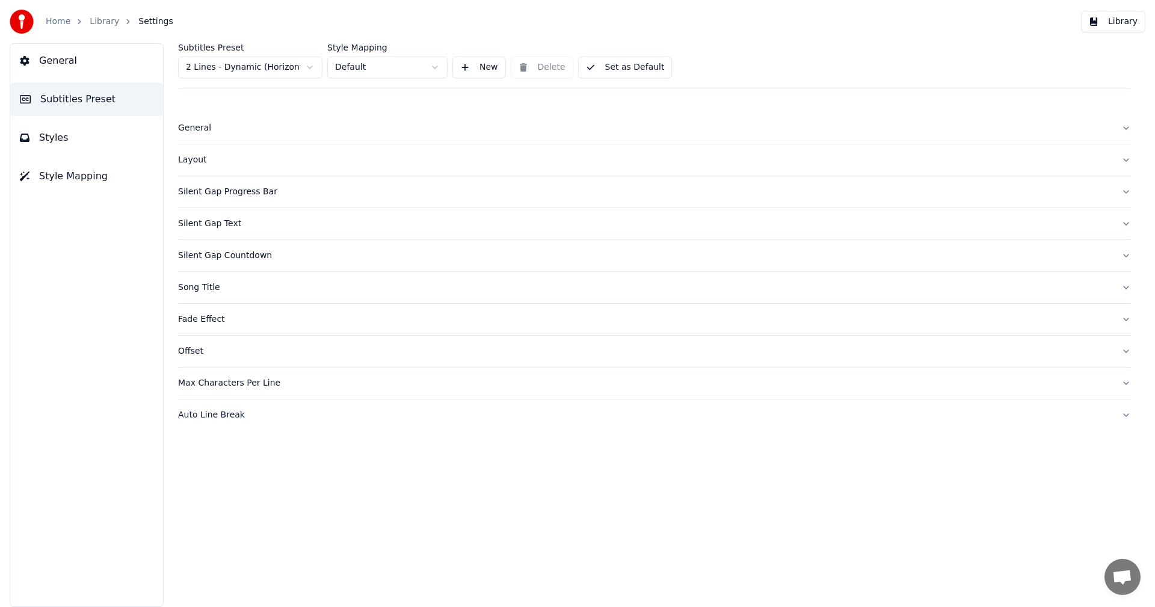
click at [57, 145] on button "Styles" at bounding box center [86, 138] width 153 height 34
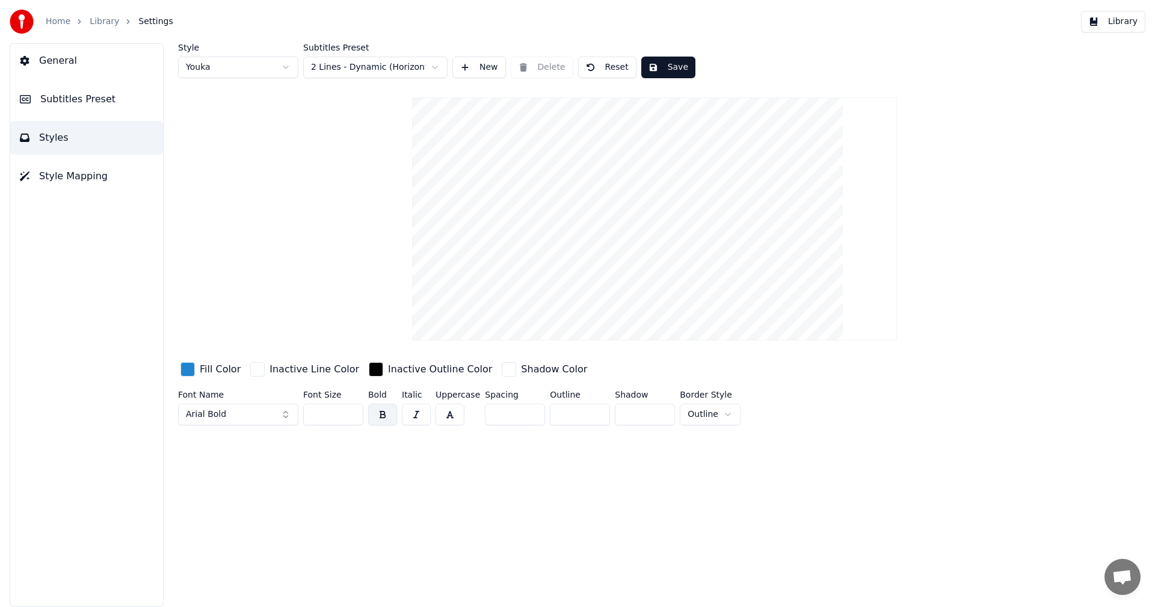
click at [350, 417] on input "**" at bounding box center [333, 415] width 60 height 22
click at [350, 416] on input "**" at bounding box center [333, 415] width 60 height 22
type input "**"
click at [349, 416] on input "**" at bounding box center [333, 415] width 60 height 22
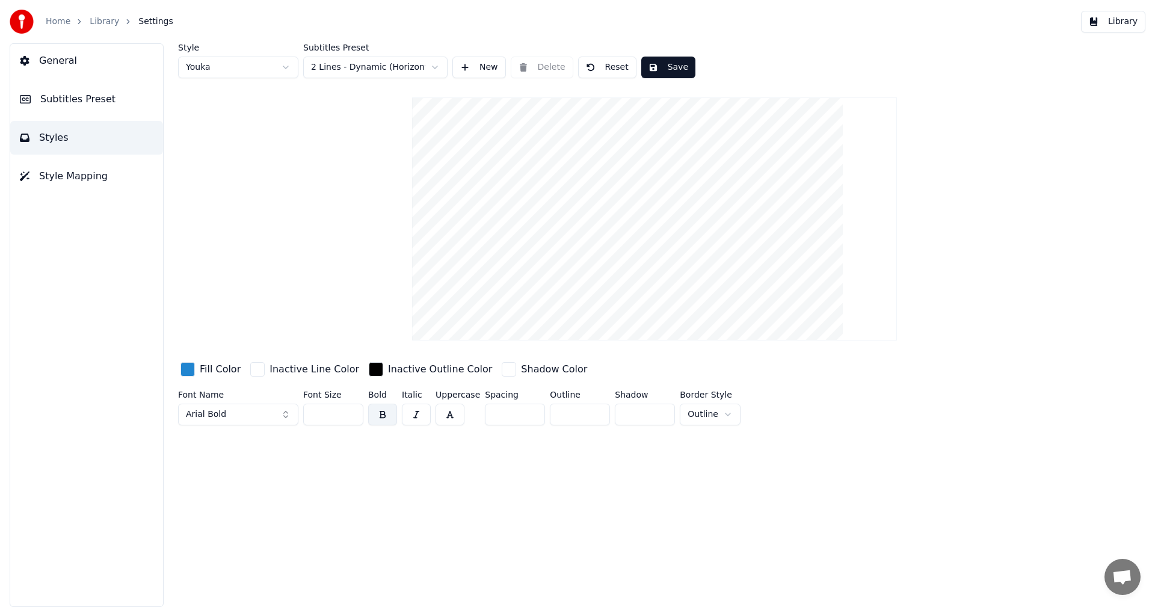
click at [670, 70] on button "Save" at bounding box center [668, 68] width 54 height 22
click at [1118, 23] on button "Library" at bounding box center [1113, 22] width 64 height 22
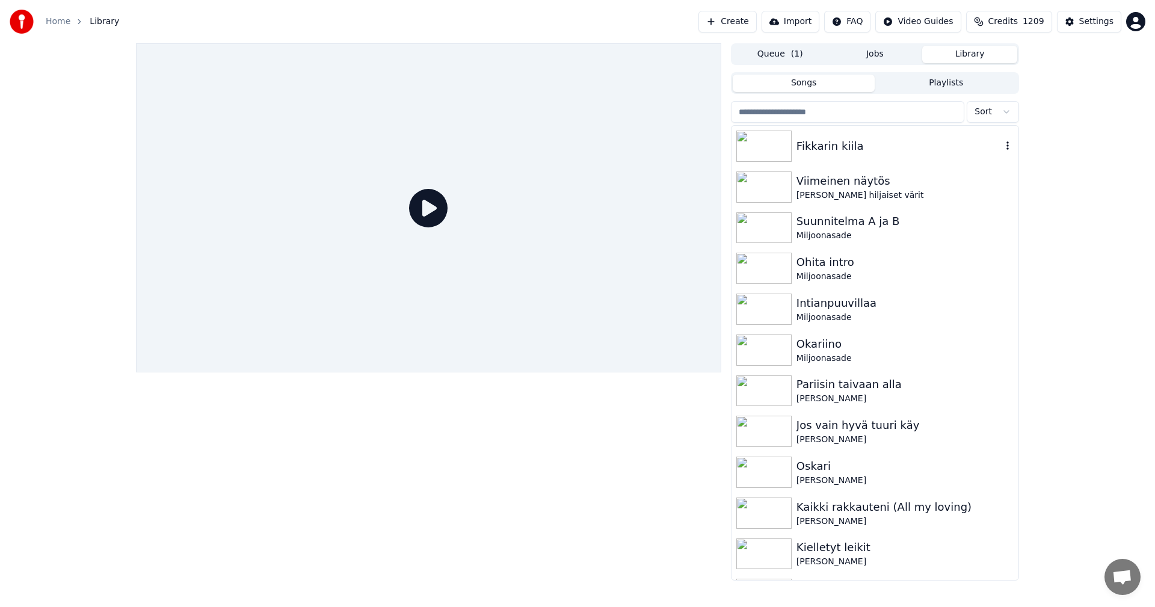
click at [771, 158] on img at bounding box center [763, 146] width 55 height 31
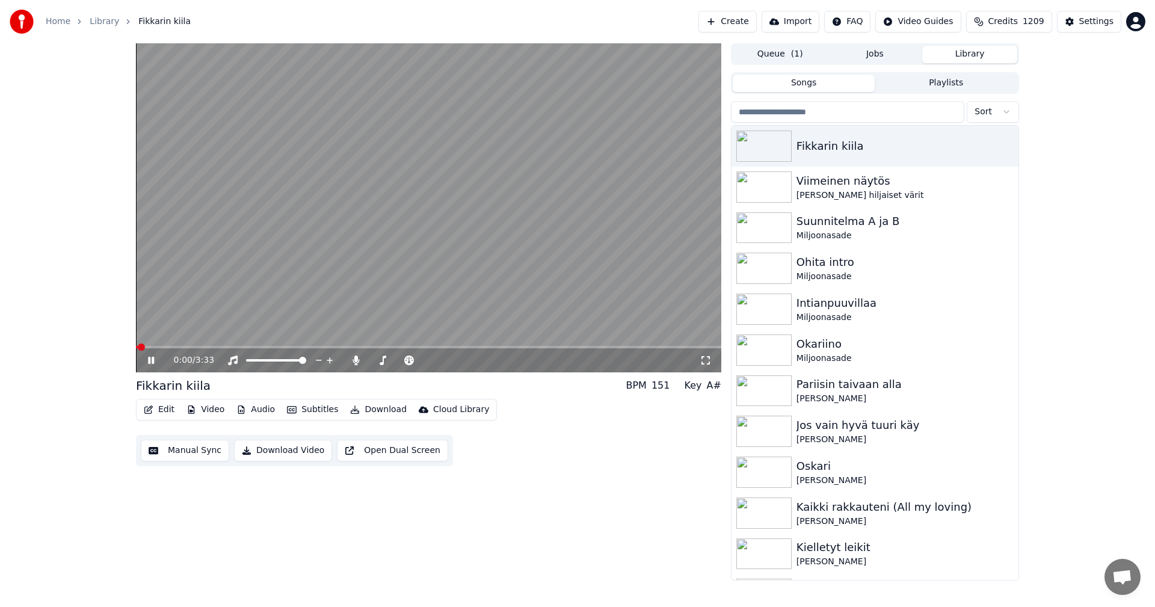
click at [194, 348] on span at bounding box center [428, 347] width 585 height 2
click at [460, 348] on span at bounding box center [298, 347] width 324 height 2
click at [1102, 20] on div "Settings" at bounding box center [1096, 22] width 34 height 12
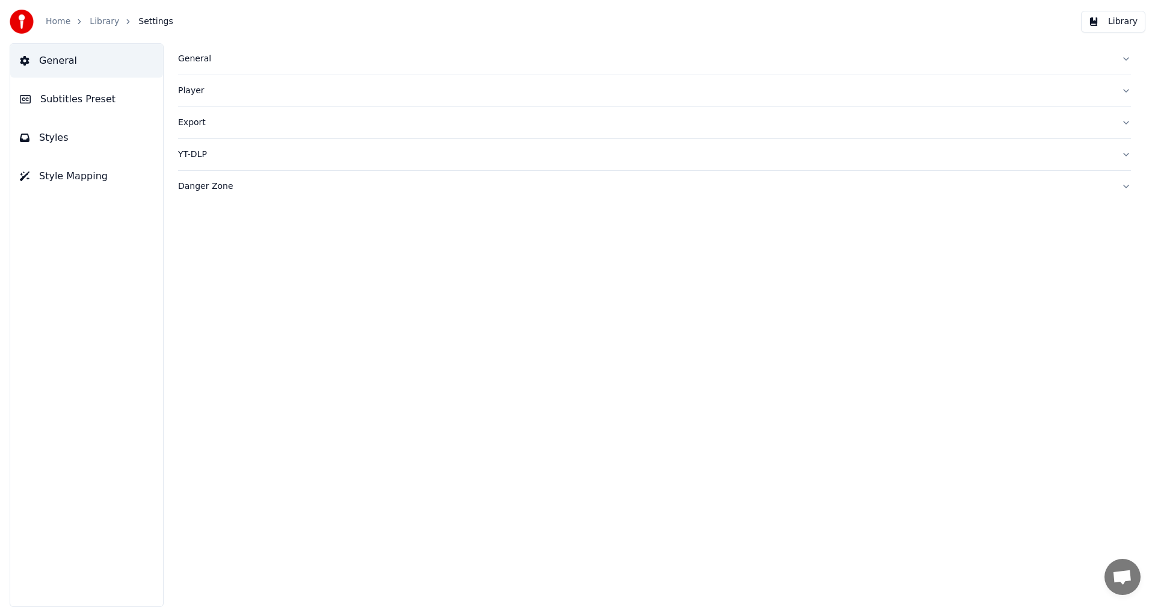
click at [94, 99] on span "Subtitles Preset" at bounding box center [77, 99] width 75 height 14
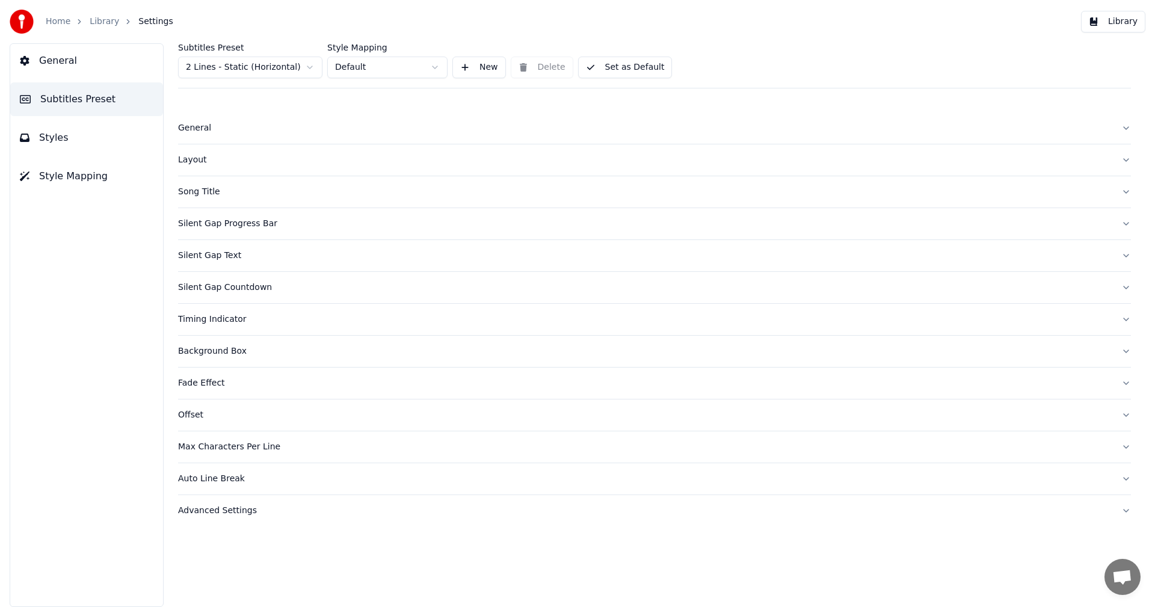
click at [239, 225] on div "Silent Gap Progress Bar" at bounding box center [645, 224] width 934 height 12
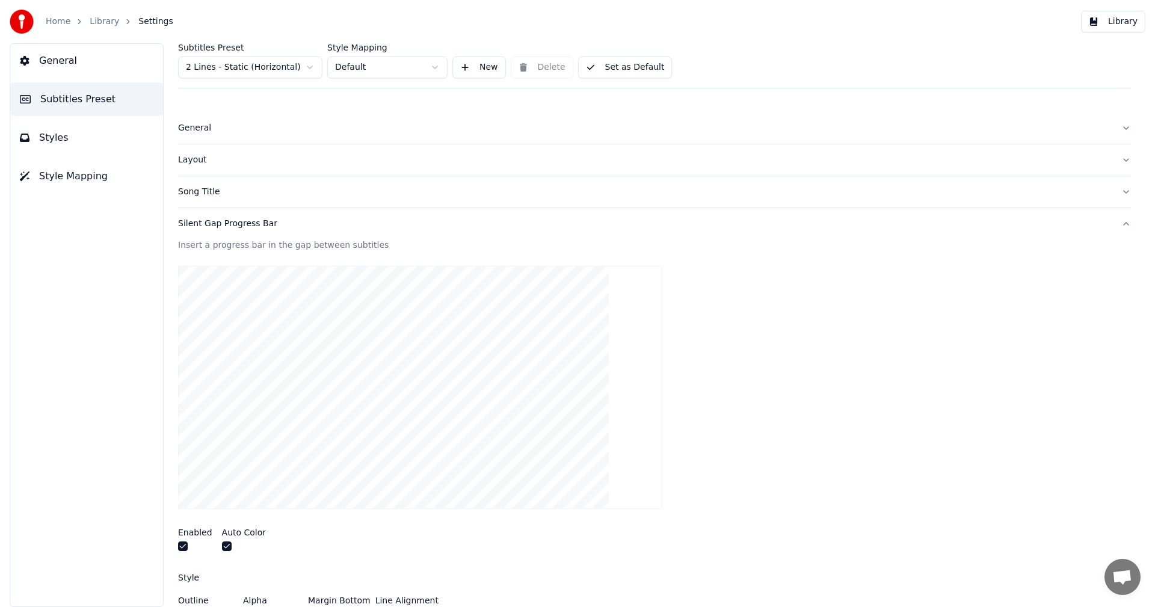
click at [310, 67] on html "**********" at bounding box center [577, 303] width 1155 height 607
type input "**"
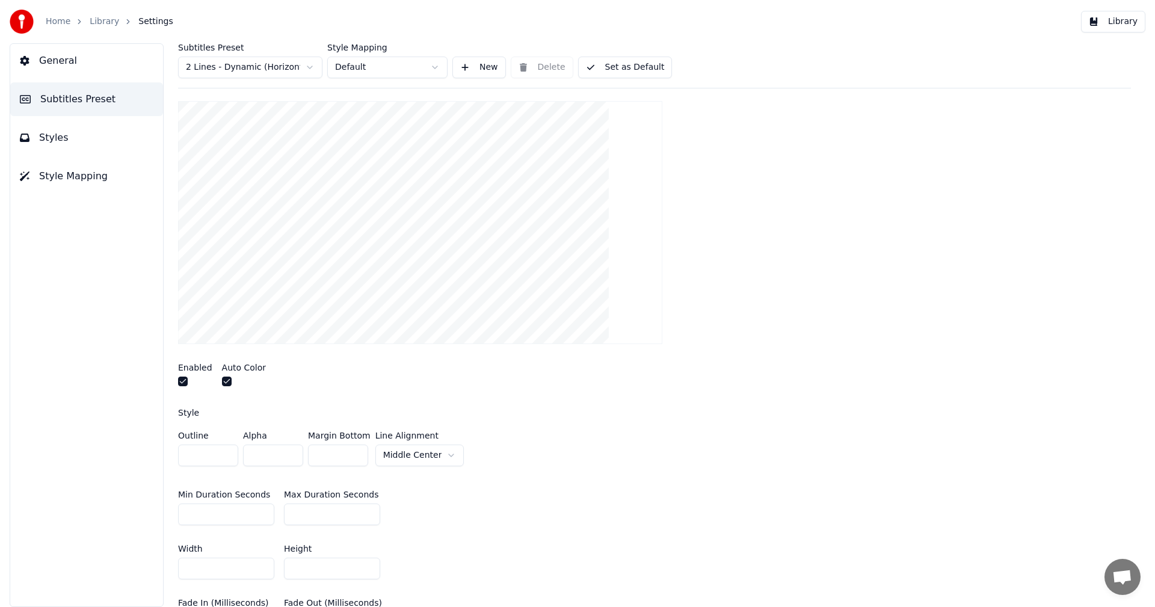
scroll to position [60, 0]
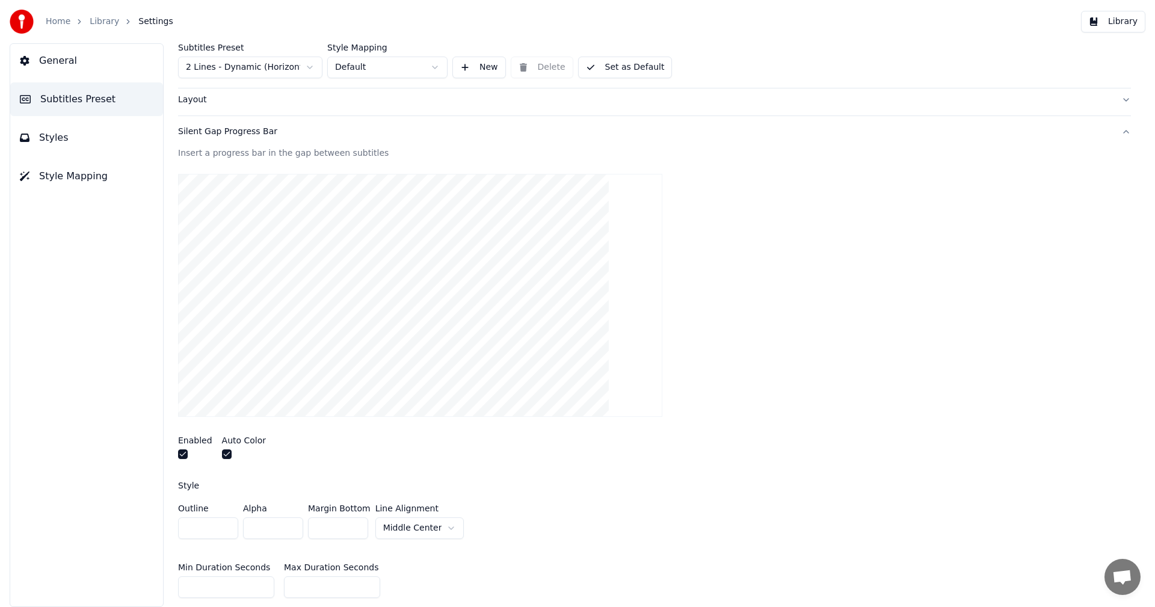
click at [1119, 23] on button "Library" at bounding box center [1113, 22] width 64 height 22
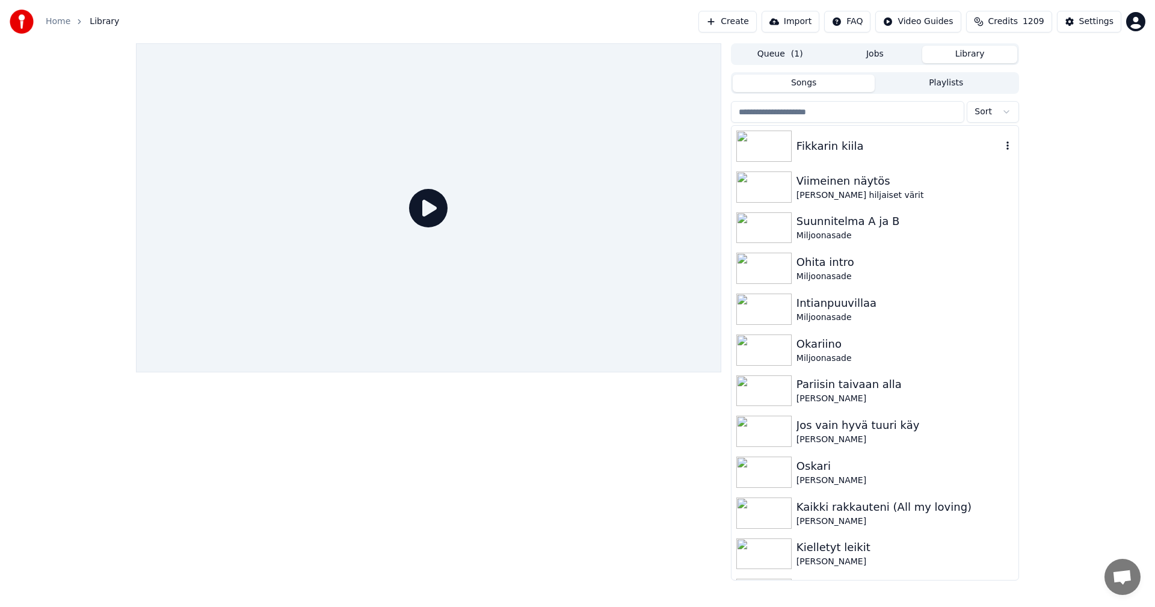
click at [830, 147] on div "Fikkarin kiila" at bounding box center [899, 146] width 205 height 17
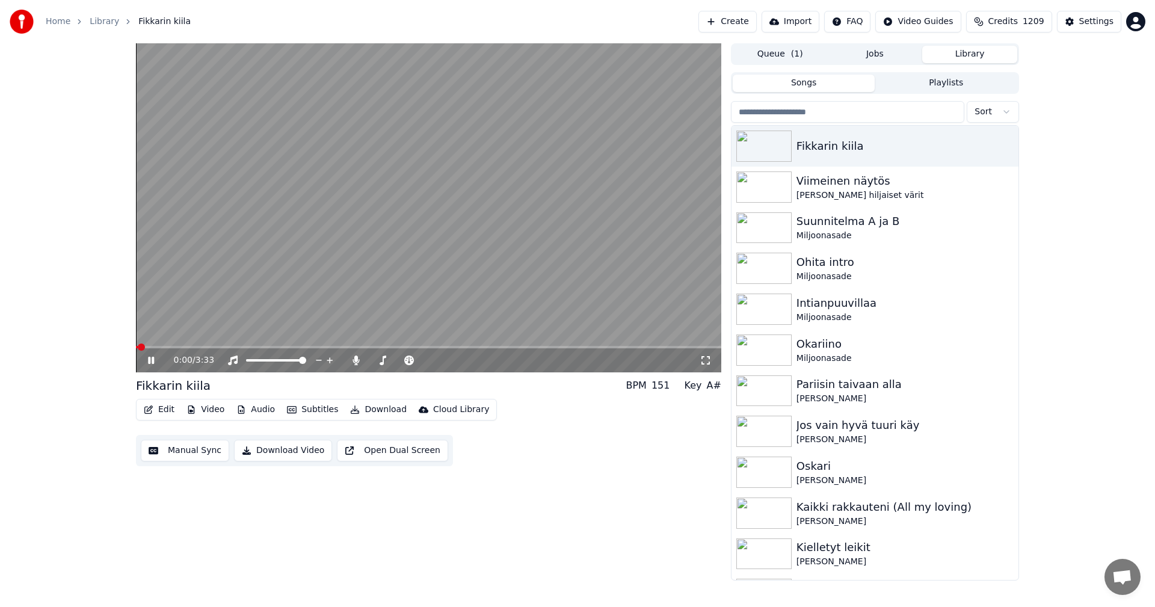
click at [173, 409] on button "Edit" at bounding box center [159, 409] width 40 height 17
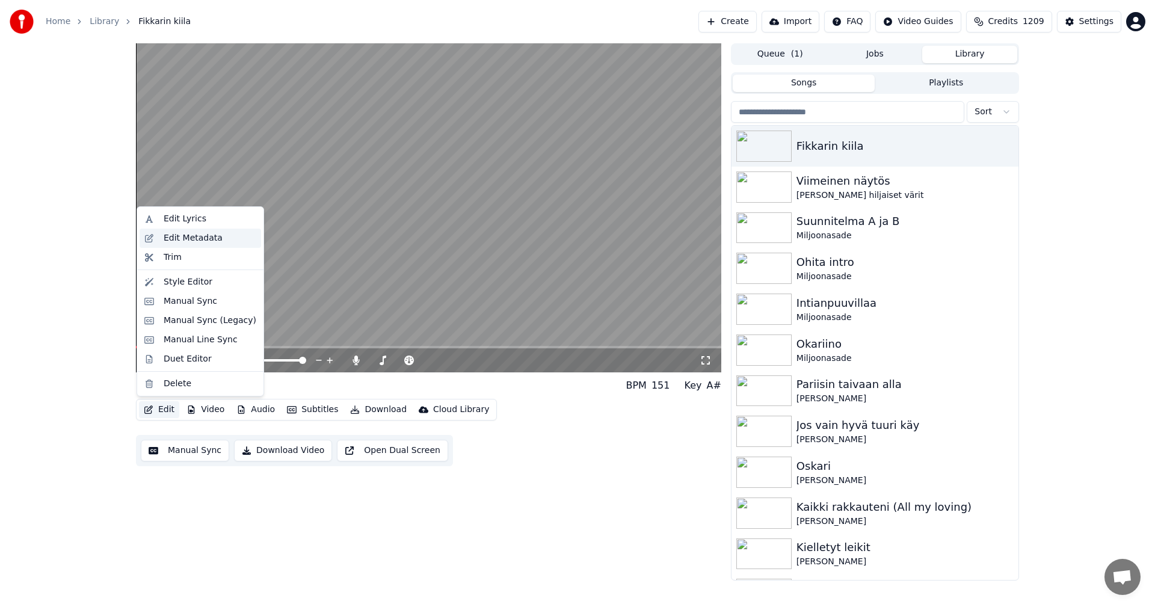
click at [208, 236] on div "Edit Metadata" at bounding box center [193, 238] width 59 height 12
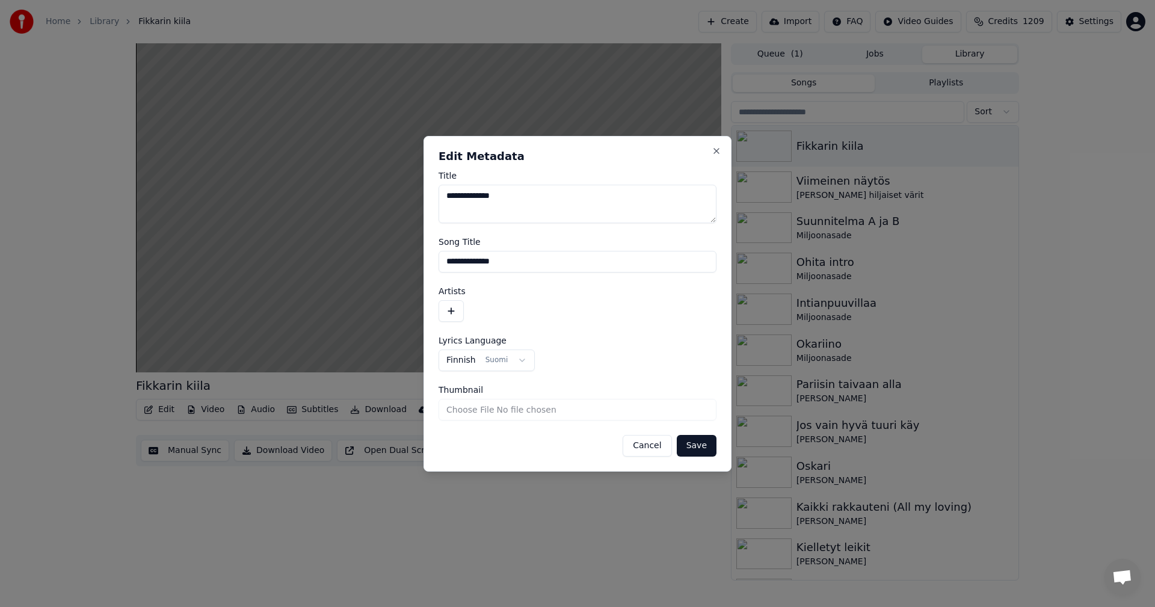
click at [452, 313] on button "button" at bounding box center [451, 311] width 25 height 22
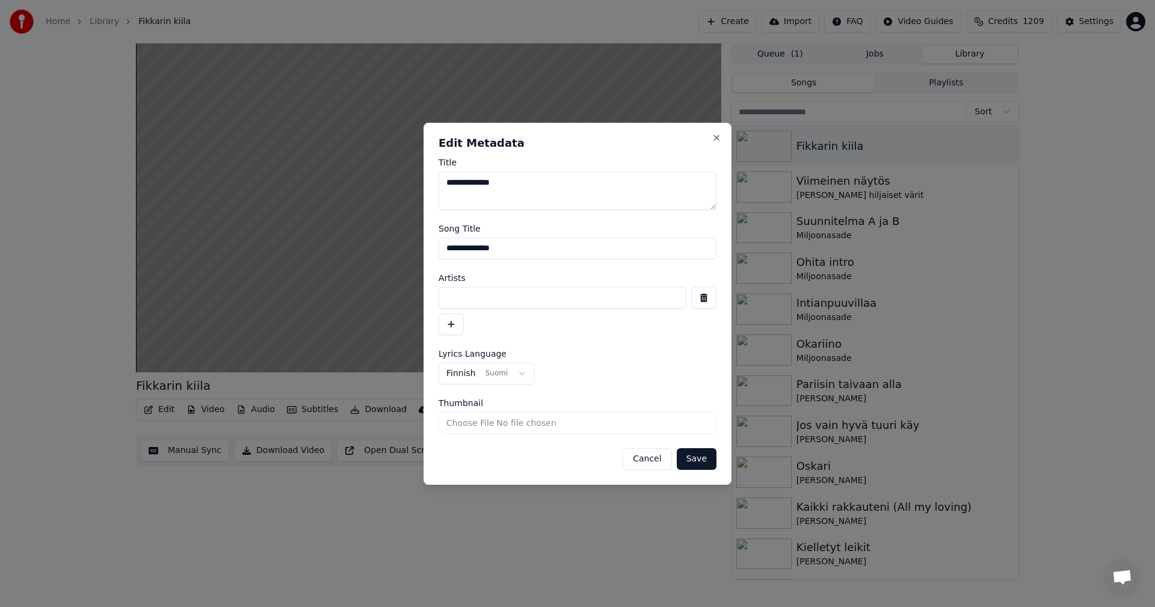
click at [471, 301] on input at bounding box center [563, 298] width 248 height 22
type input "**********"
click at [703, 456] on button "Save" at bounding box center [697, 459] width 40 height 22
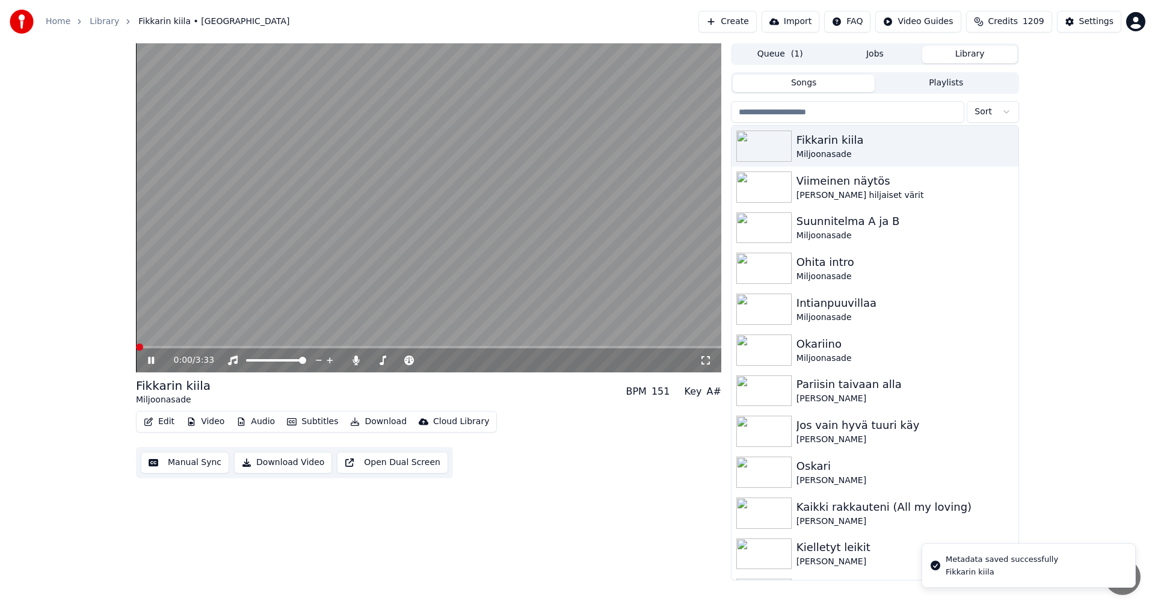
click at [167, 422] on button "Edit" at bounding box center [159, 421] width 40 height 17
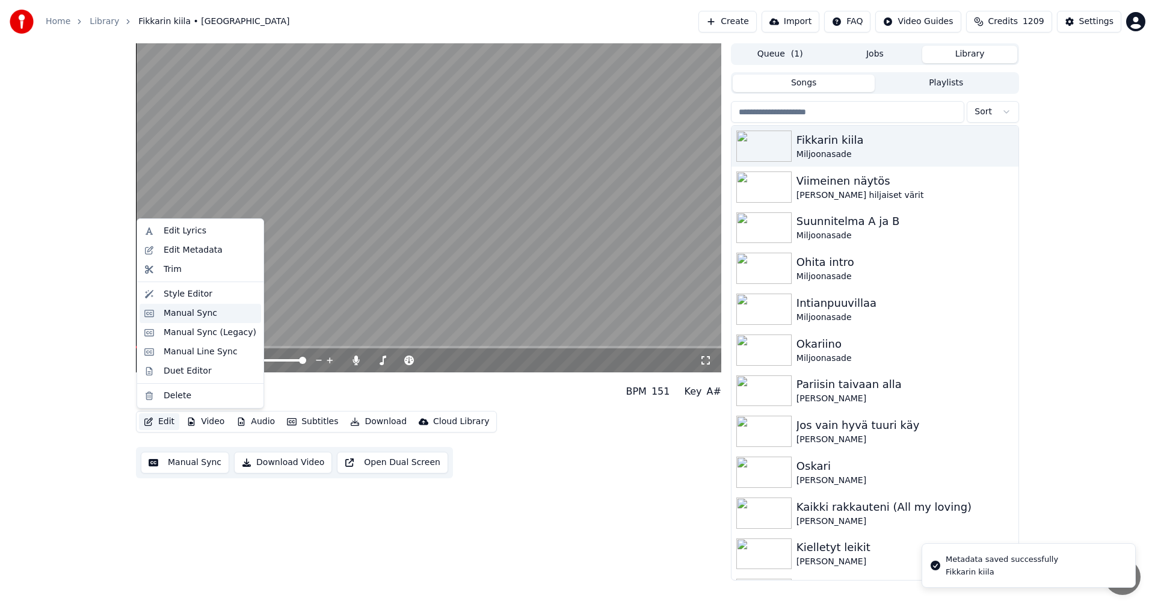
click at [199, 315] on div "Manual Sync" at bounding box center [191, 313] width 54 height 12
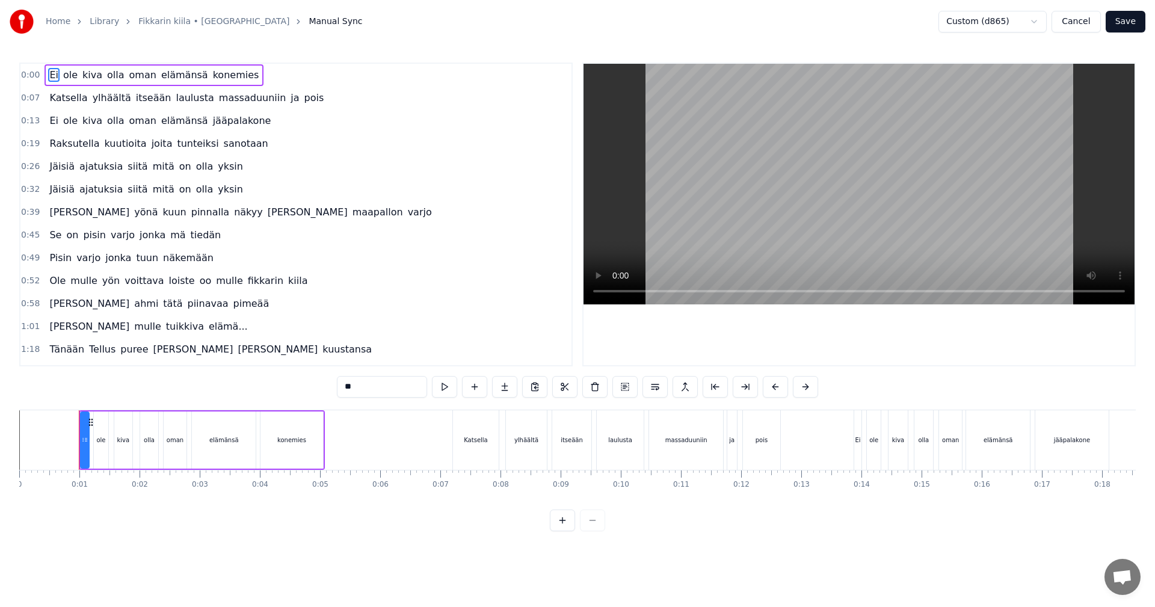
click at [1076, 23] on button "Cancel" at bounding box center [1076, 22] width 49 height 22
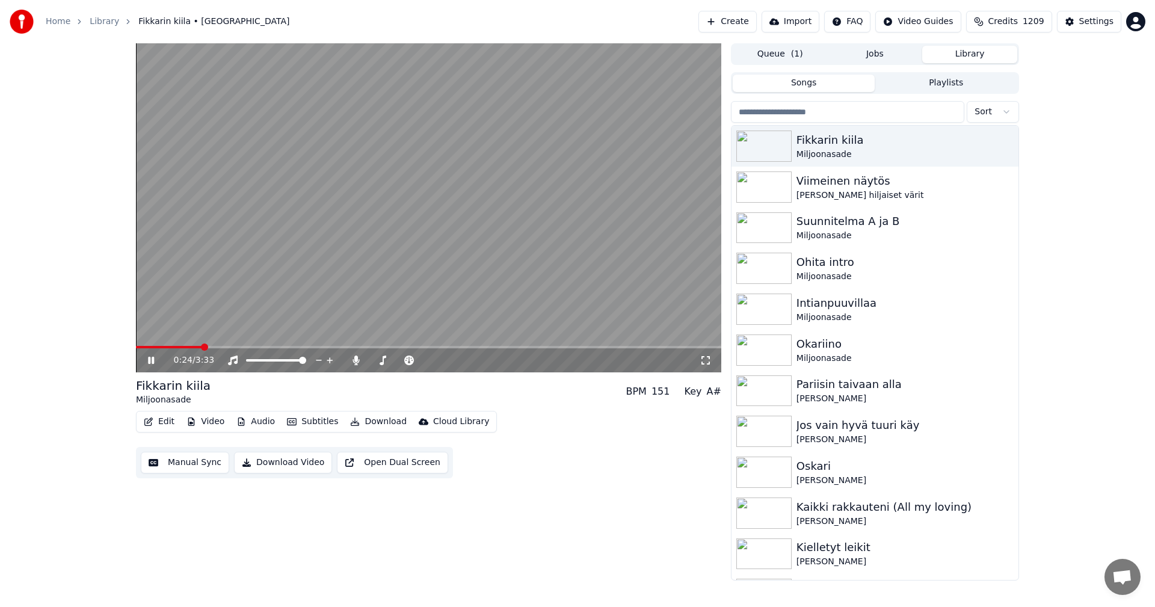
click at [203, 347] on span at bounding box center [428, 347] width 585 height 2
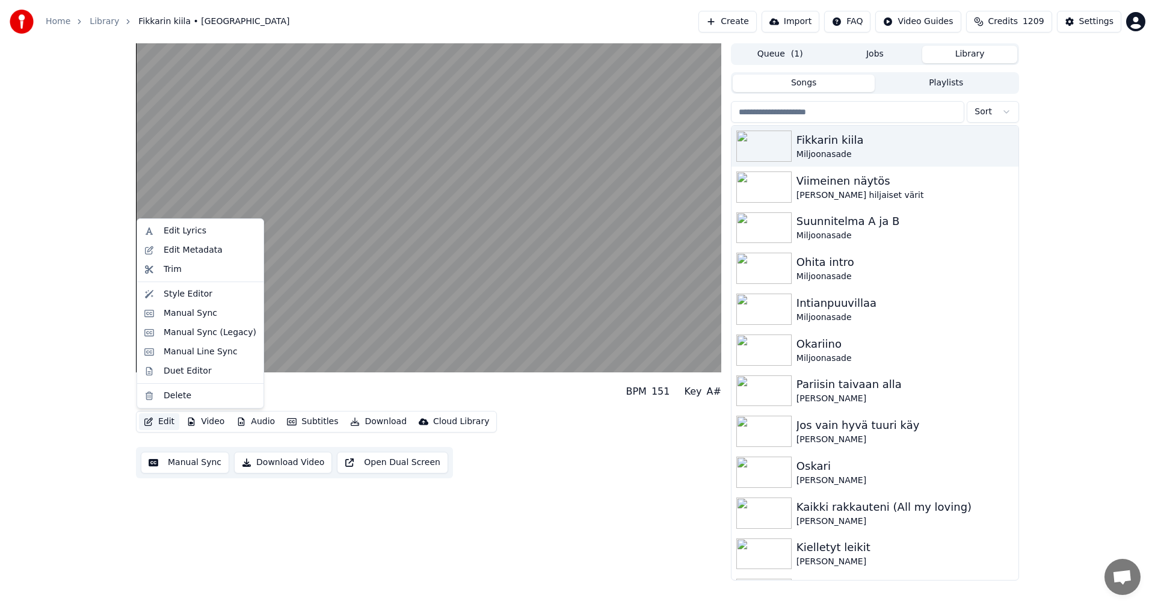
click at [167, 422] on button "Edit" at bounding box center [159, 421] width 40 height 17
click at [206, 333] on div "Manual Sync (Legacy)" at bounding box center [210, 333] width 93 height 12
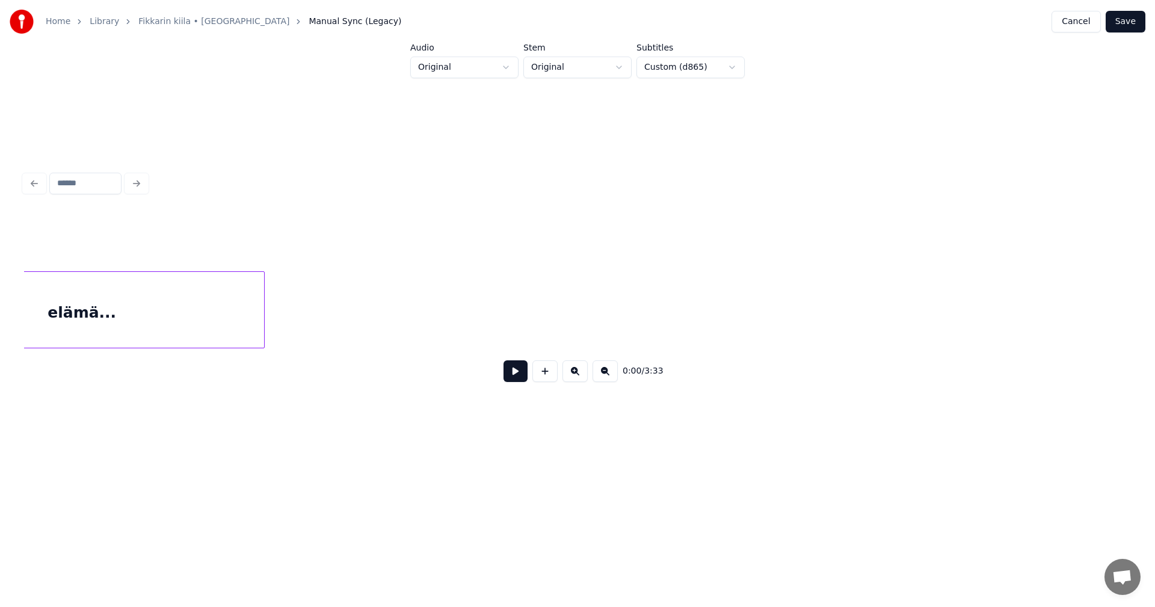
scroll to position [0, 15385]
click at [1131, 23] on button "Save" at bounding box center [1126, 22] width 40 height 22
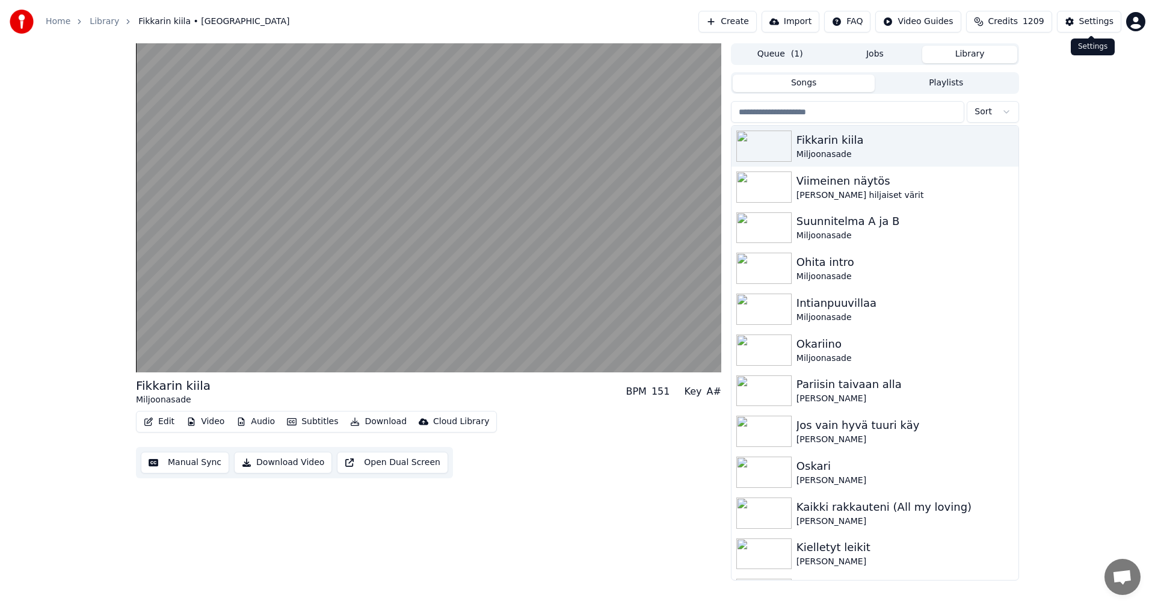
click at [1100, 19] on div "Settings" at bounding box center [1096, 22] width 34 height 12
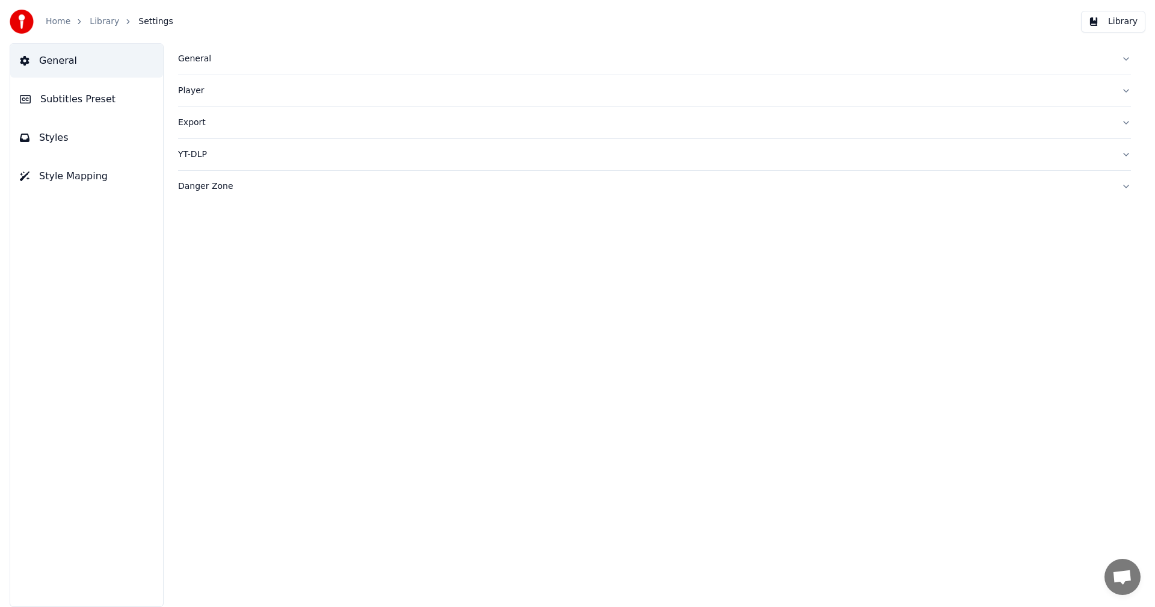
click at [91, 102] on span "Subtitles Preset" at bounding box center [77, 99] width 75 height 14
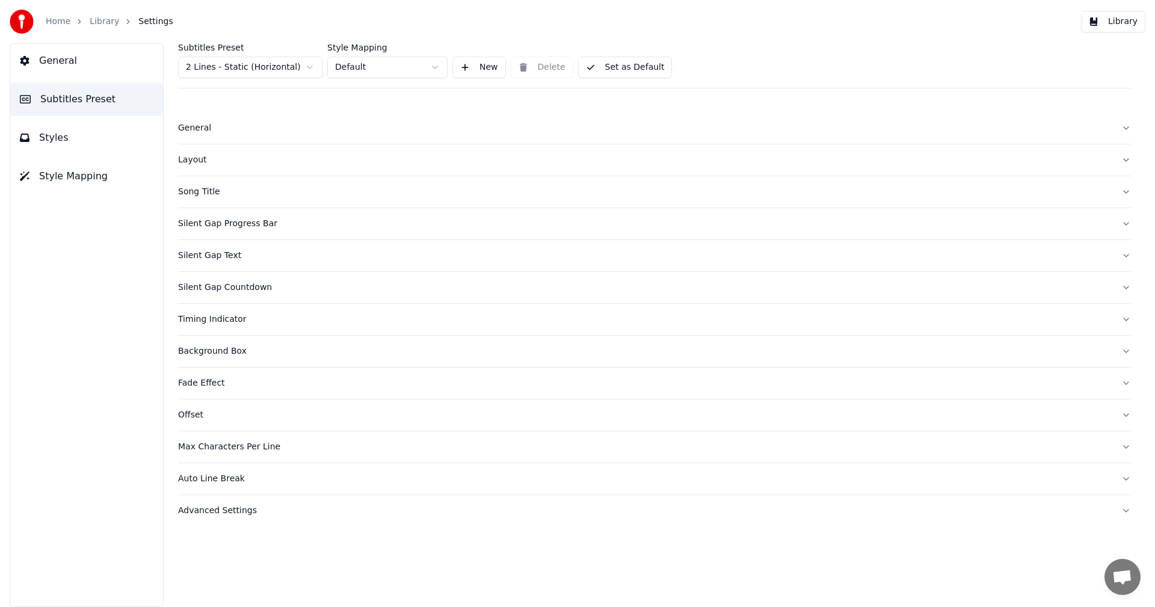
click at [239, 225] on div "Silent Gap Progress Bar" at bounding box center [645, 224] width 934 height 12
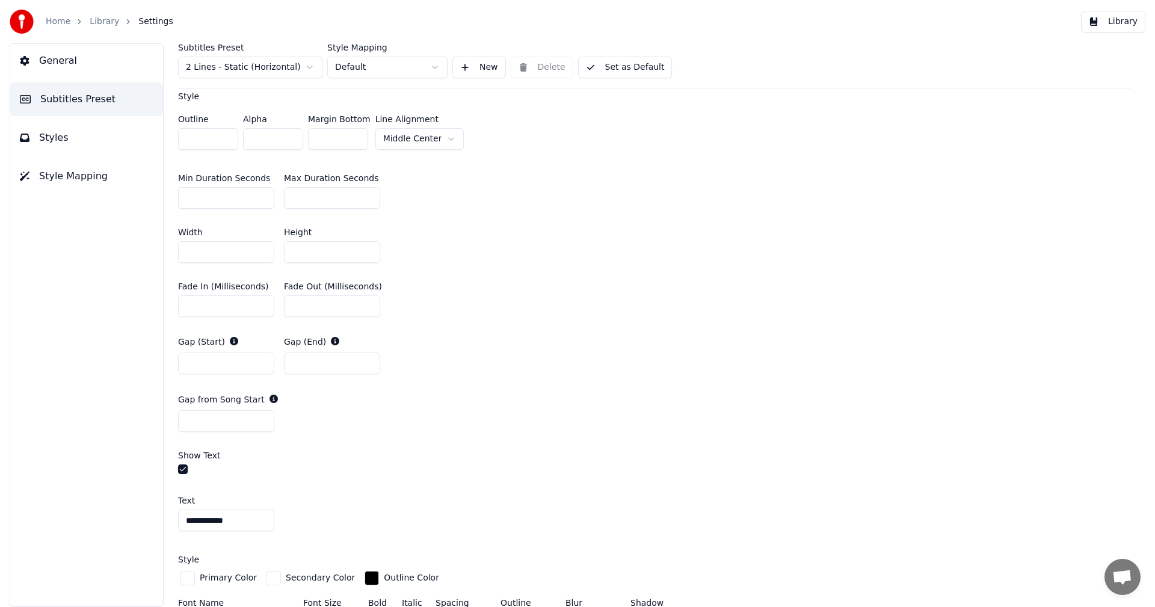
scroll to position [542, 0]
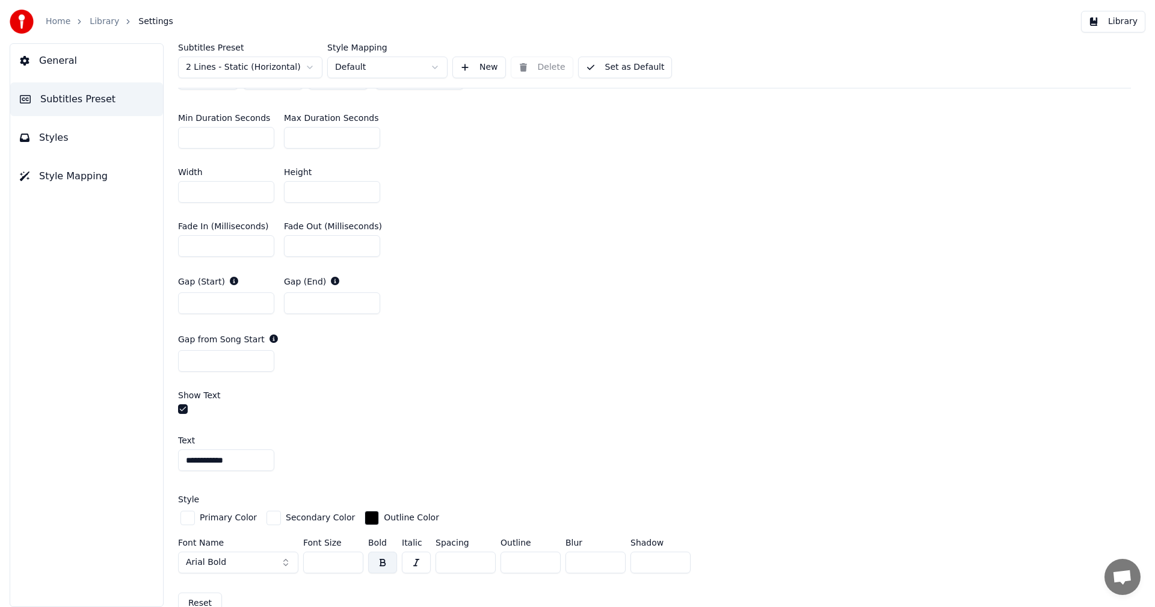
click at [184, 409] on button "button" at bounding box center [183, 409] width 10 height 10
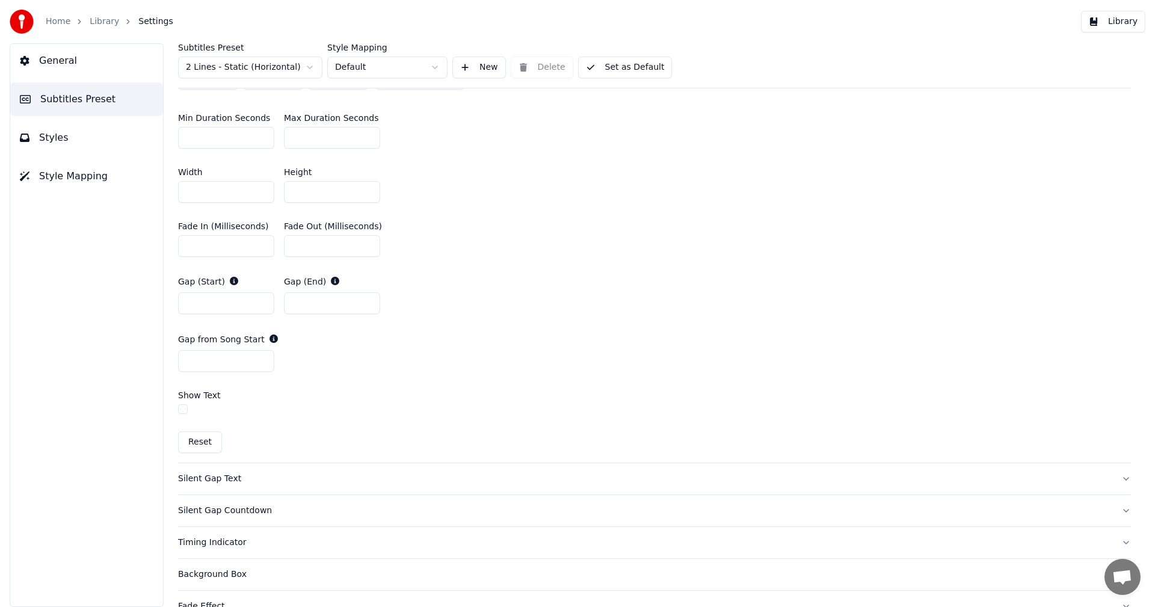
click at [186, 410] on button "button" at bounding box center [183, 409] width 10 height 10
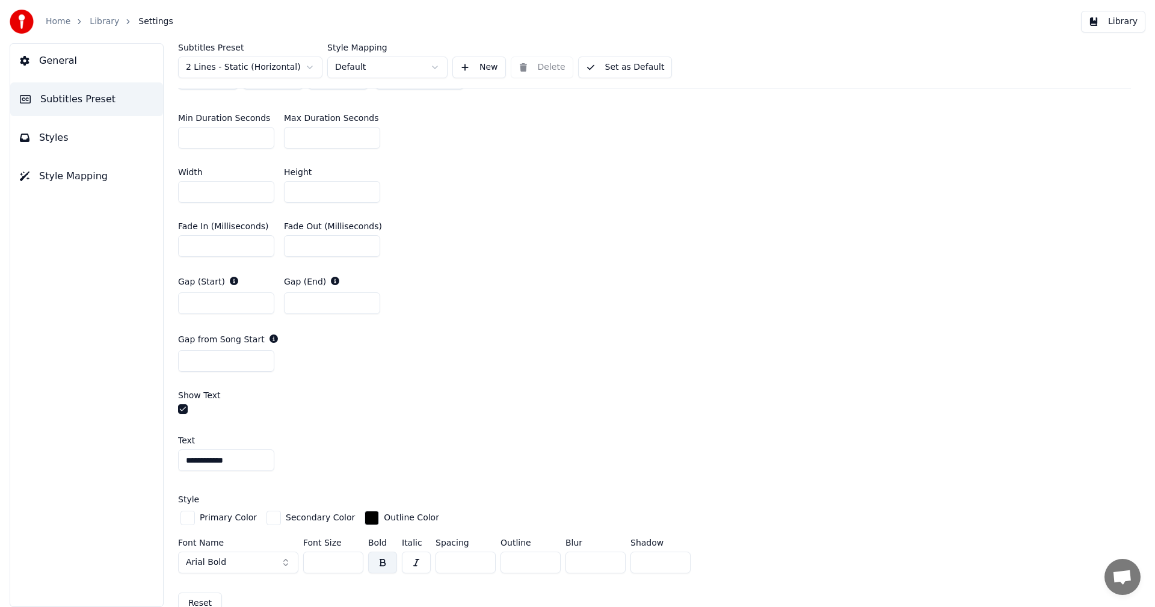
click at [184, 407] on button "button" at bounding box center [183, 409] width 10 height 10
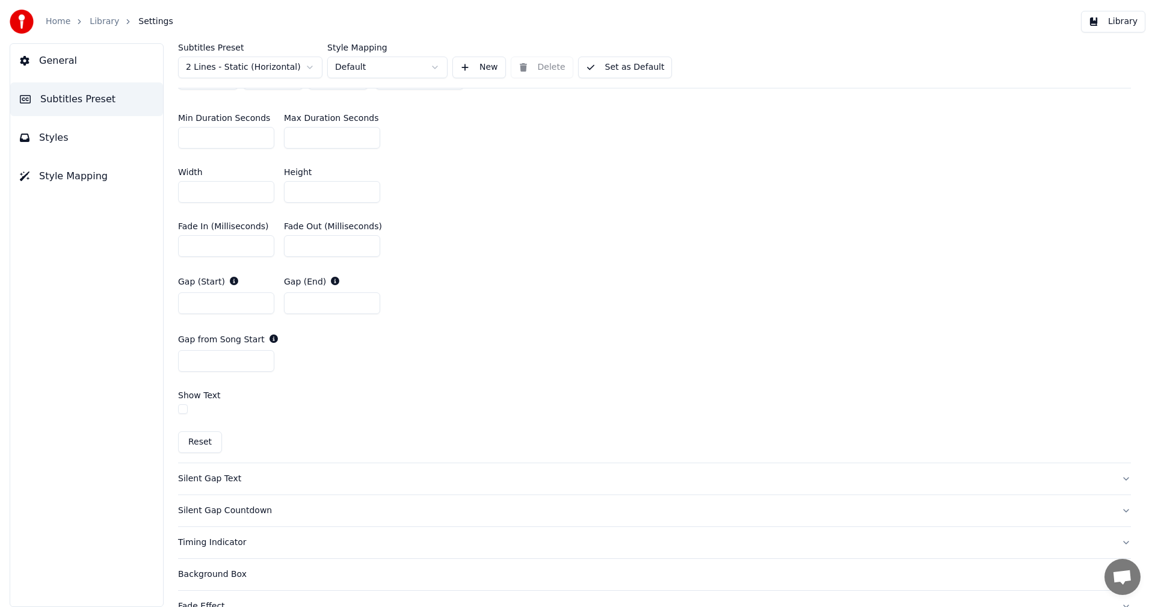
click at [195, 439] on button "Reset" at bounding box center [200, 442] width 44 height 22
type input "**"
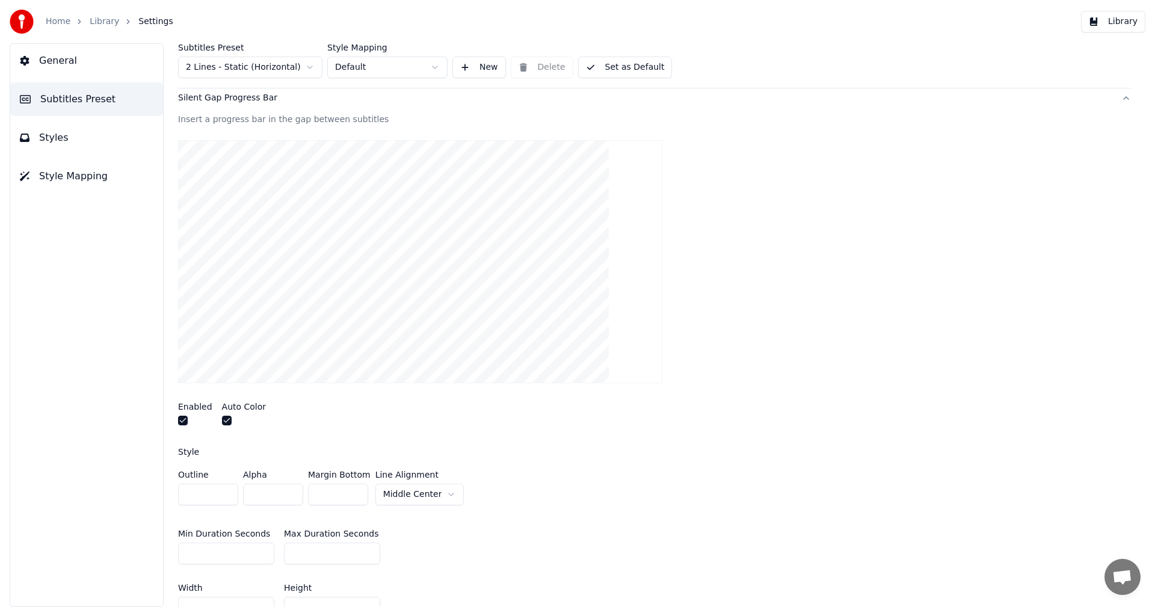
scroll to position [60, 0]
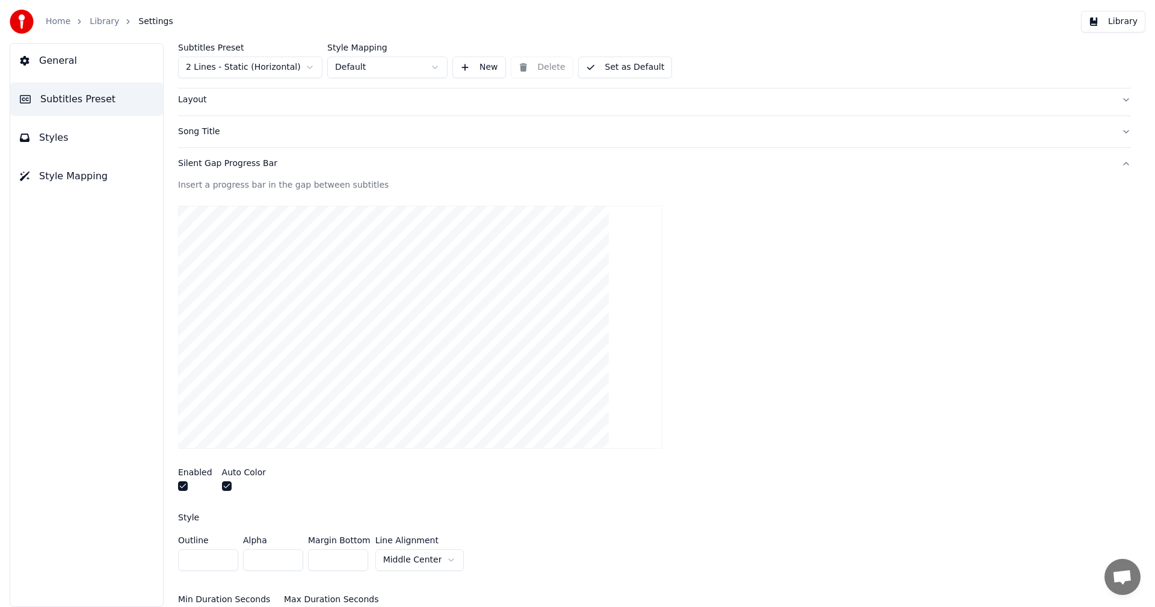
click at [1124, 17] on button "Library" at bounding box center [1113, 22] width 64 height 22
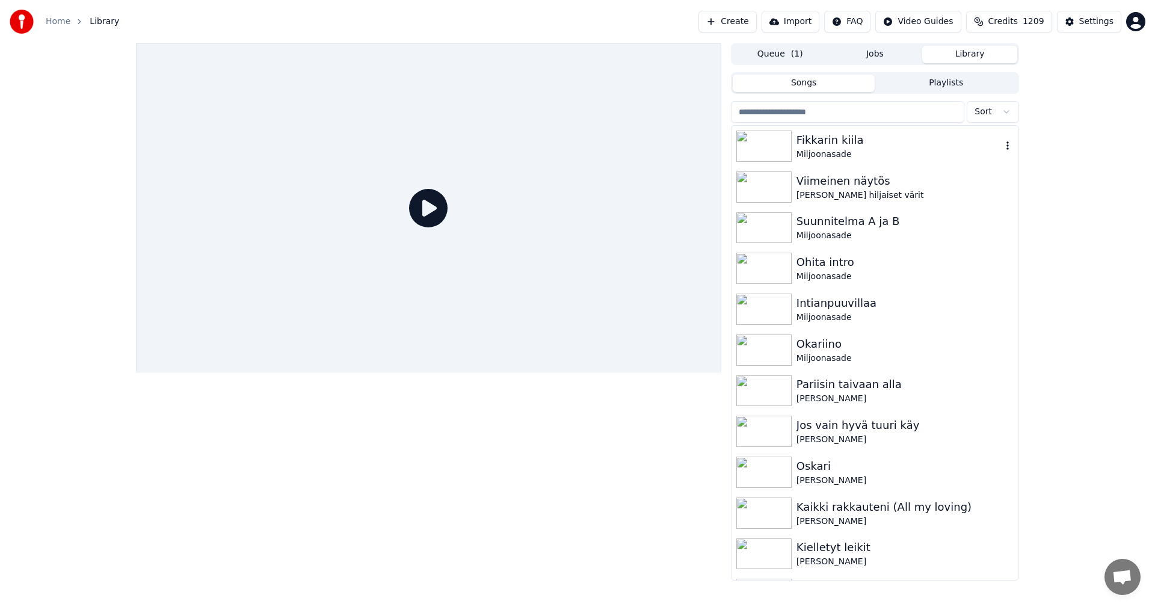
click at [758, 146] on img at bounding box center [763, 146] width 55 height 31
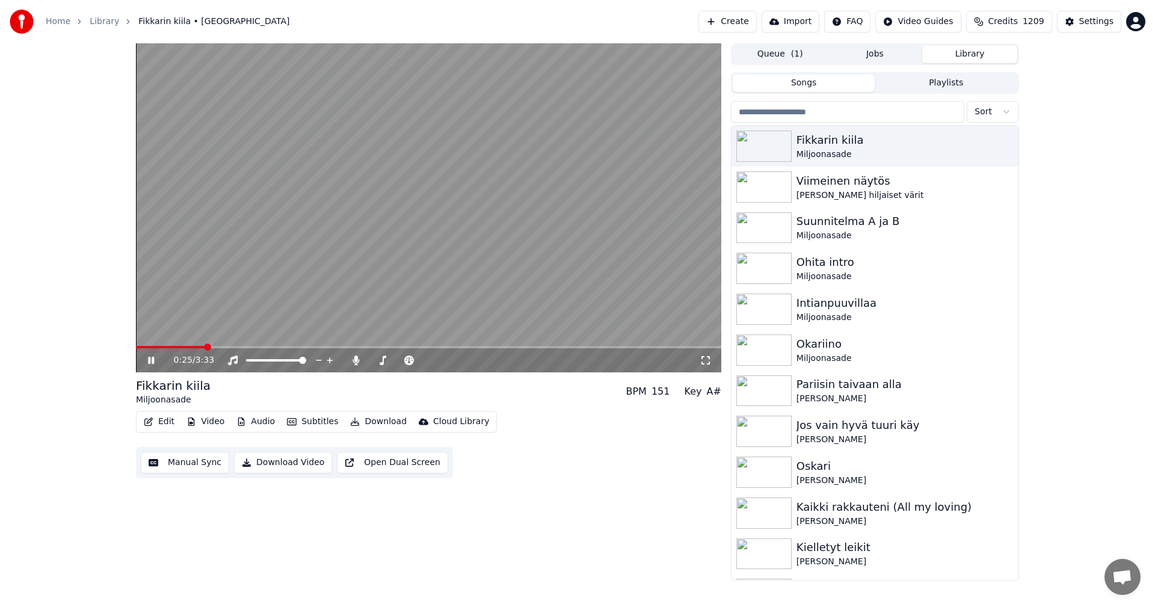
click at [205, 346] on span at bounding box center [428, 347] width 585 height 2
click at [263, 347] on span at bounding box center [428, 347] width 585 height 2
click at [358, 357] on icon at bounding box center [356, 361] width 12 height 10
click at [301, 349] on div "1:19 / 3:33" at bounding box center [428, 360] width 585 height 24
click at [301, 347] on span at bounding box center [246, 347] width 220 height 2
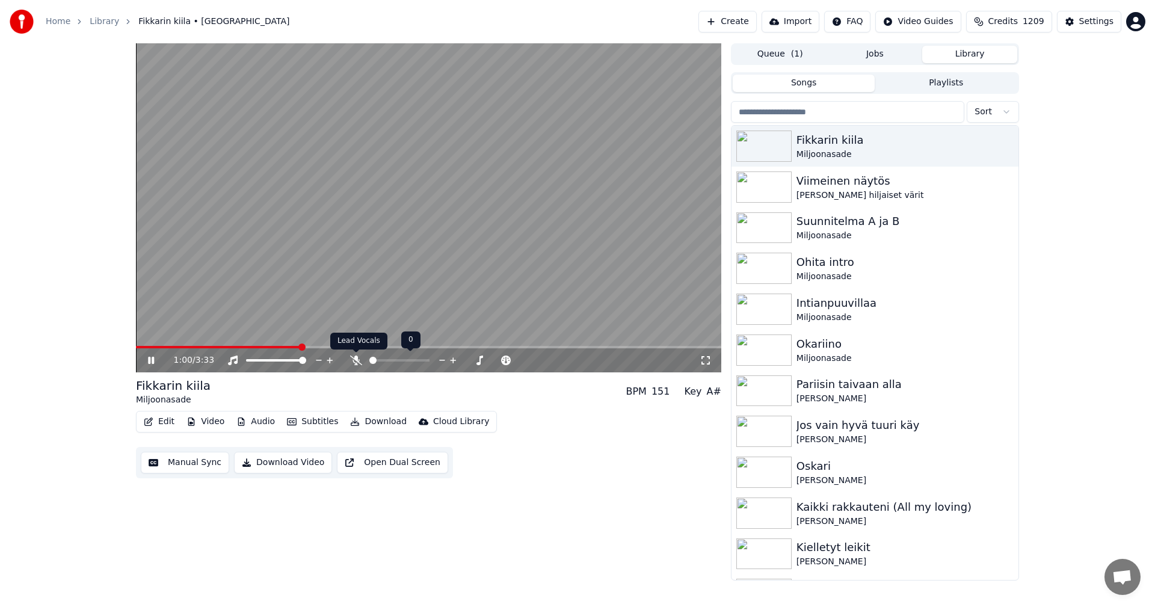
click at [360, 358] on icon at bounding box center [356, 361] width 12 height 10
click at [209, 424] on button "Video" at bounding box center [206, 421] width 48 height 17
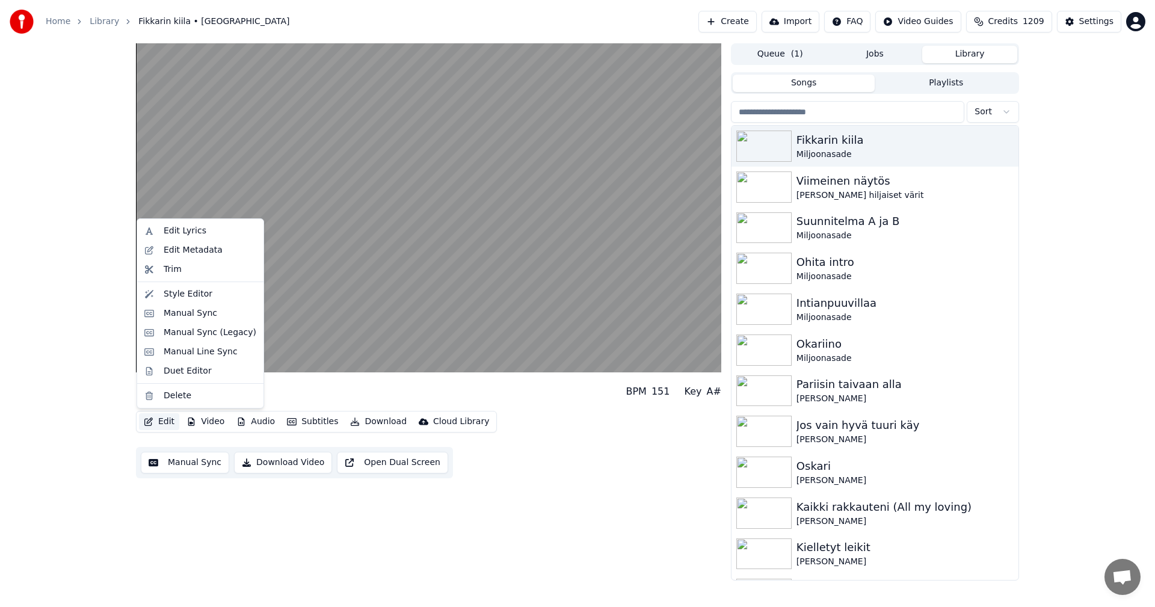
click at [158, 423] on button "Edit" at bounding box center [159, 421] width 40 height 17
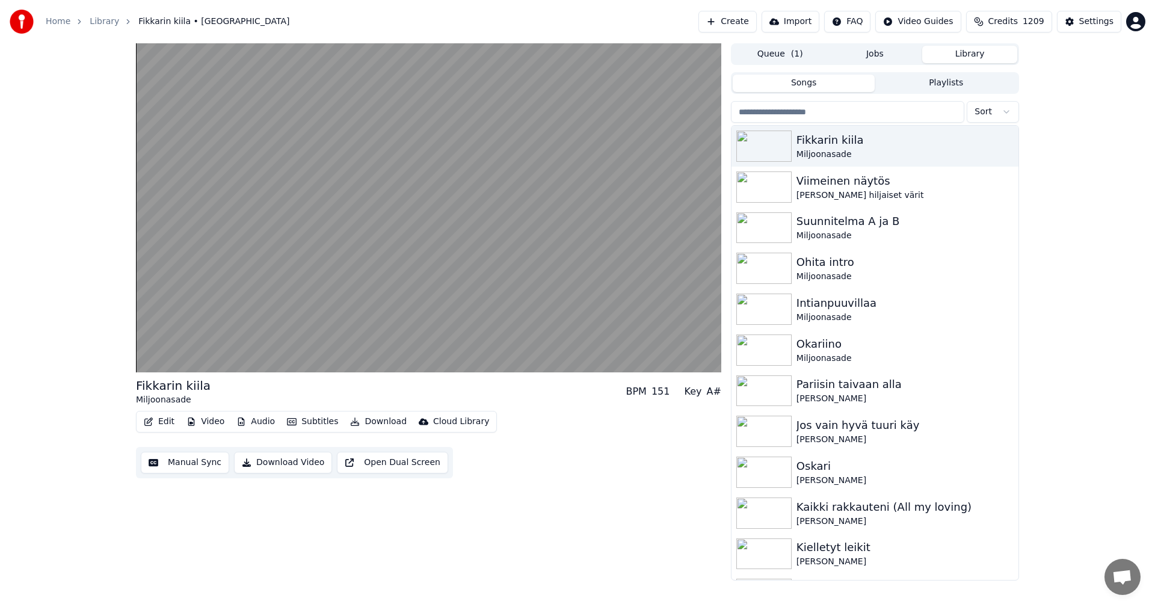
click at [158, 423] on button "Edit" at bounding box center [159, 421] width 40 height 17
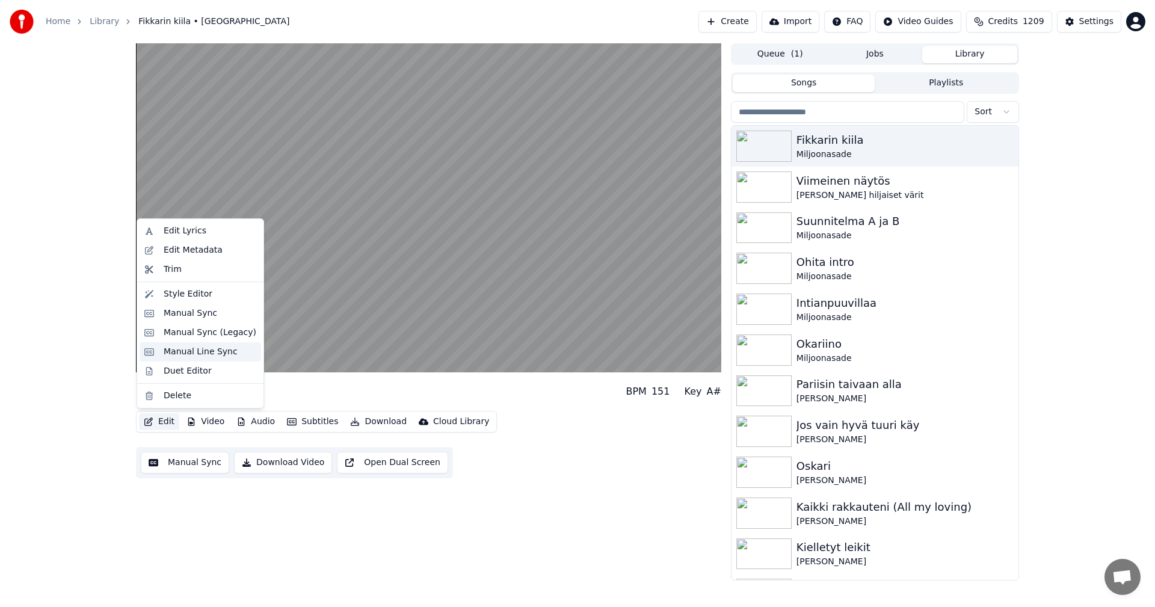
click at [188, 356] on div "Manual Line Sync" at bounding box center [201, 352] width 74 height 12
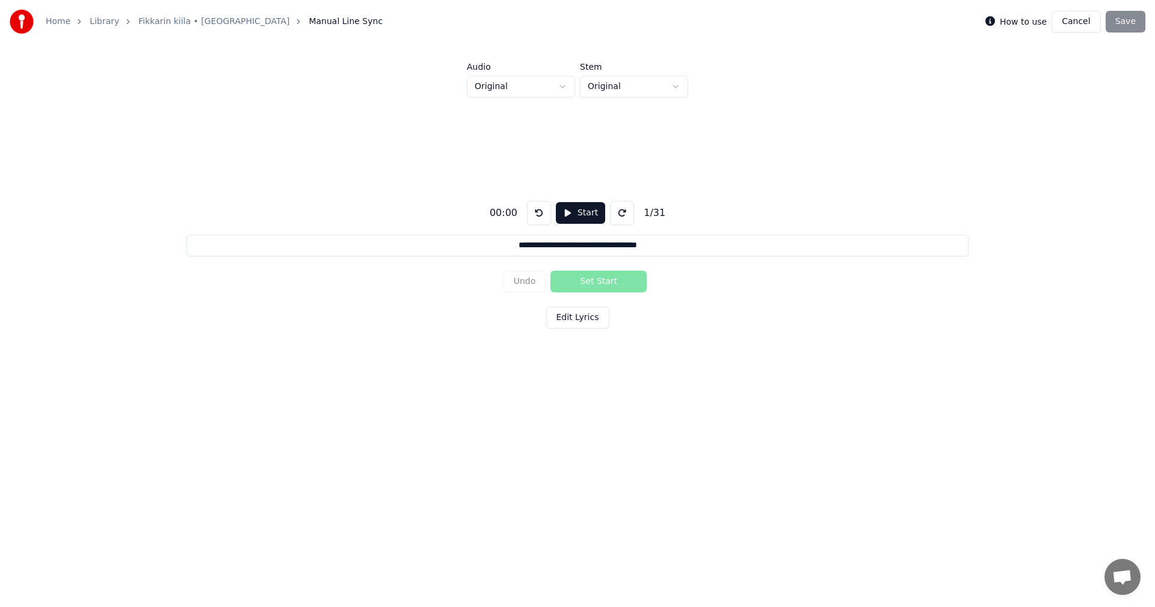
click at [1126, 23] on div "How to use Cancel Save" at bounding box center [1066, 22] width 160 height 22
click at [1088, 22] on button "Cancel" at bounding box center [1076, 22] width 49 height 22
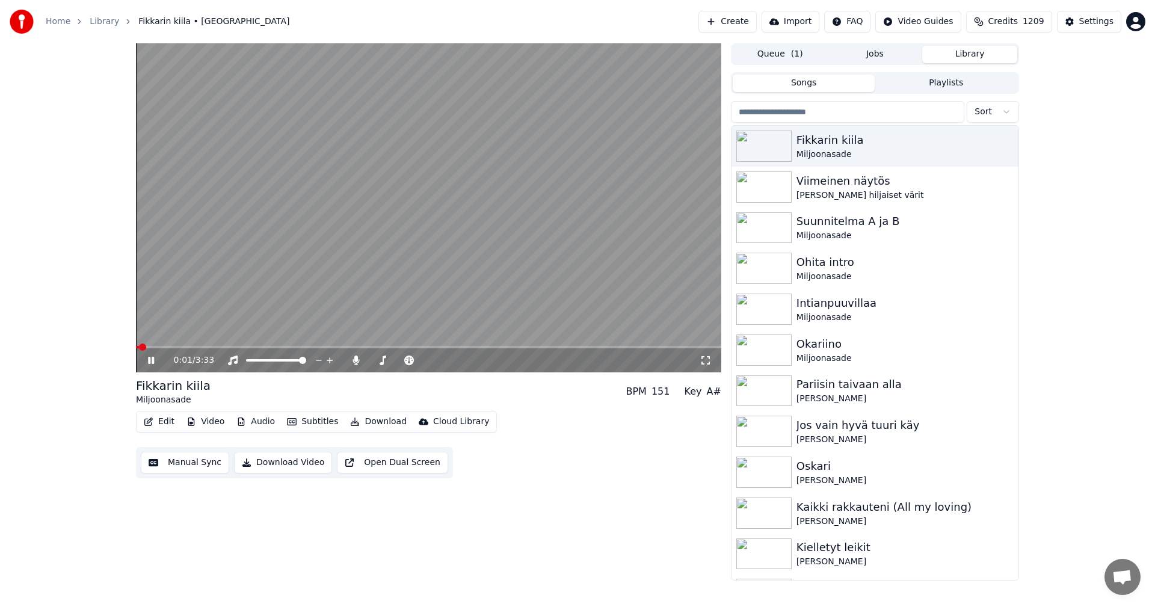
click at [270, 348] on span at bounding box center [428, 347] width 585 height 2
click at [310, 348] on span at bounding box center [428, 347] width 585 height 2
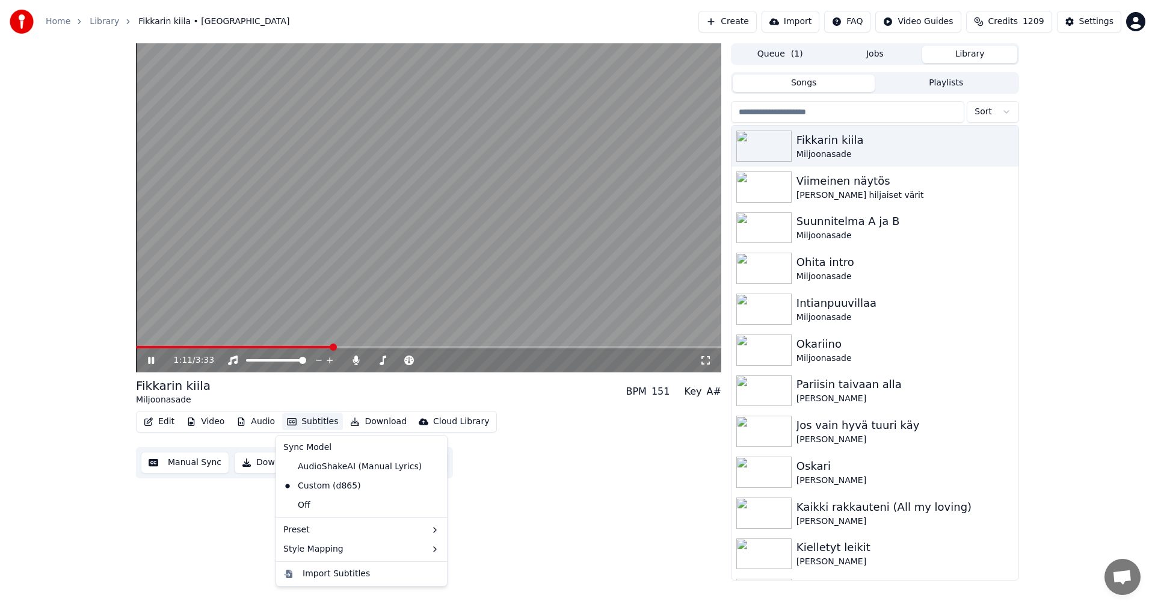
click at [309, 416] on button "Subtitles" at bounding box center [312, 421] width 61 height 17
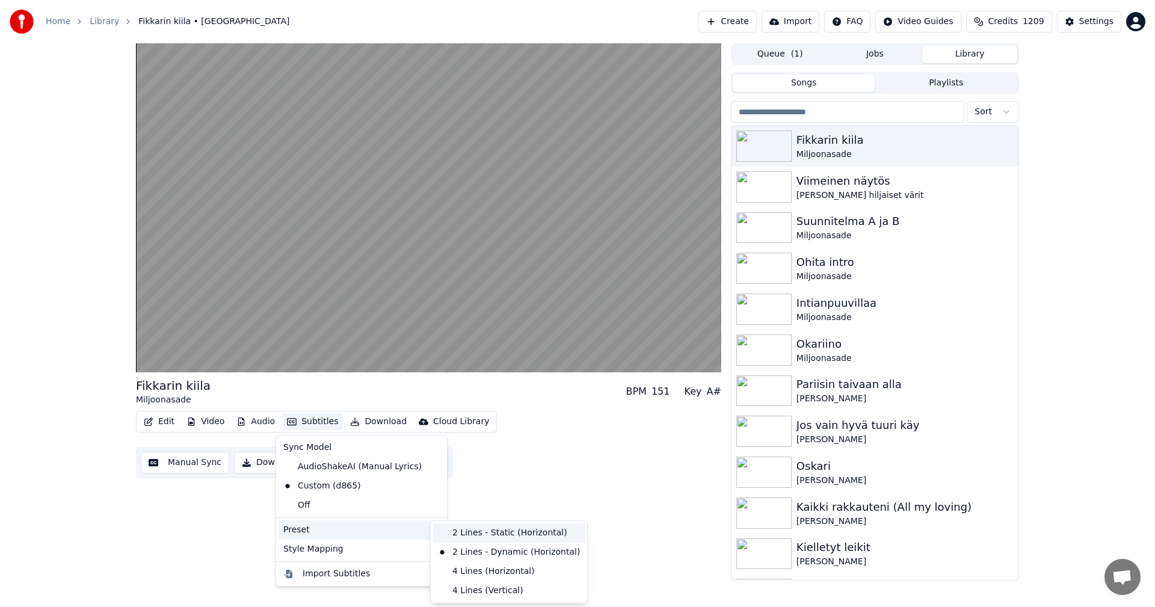
click at [462, 528] on div "2 Lines - Static (Horizontal)" at bounding box center [509, 532] width 152 height 19
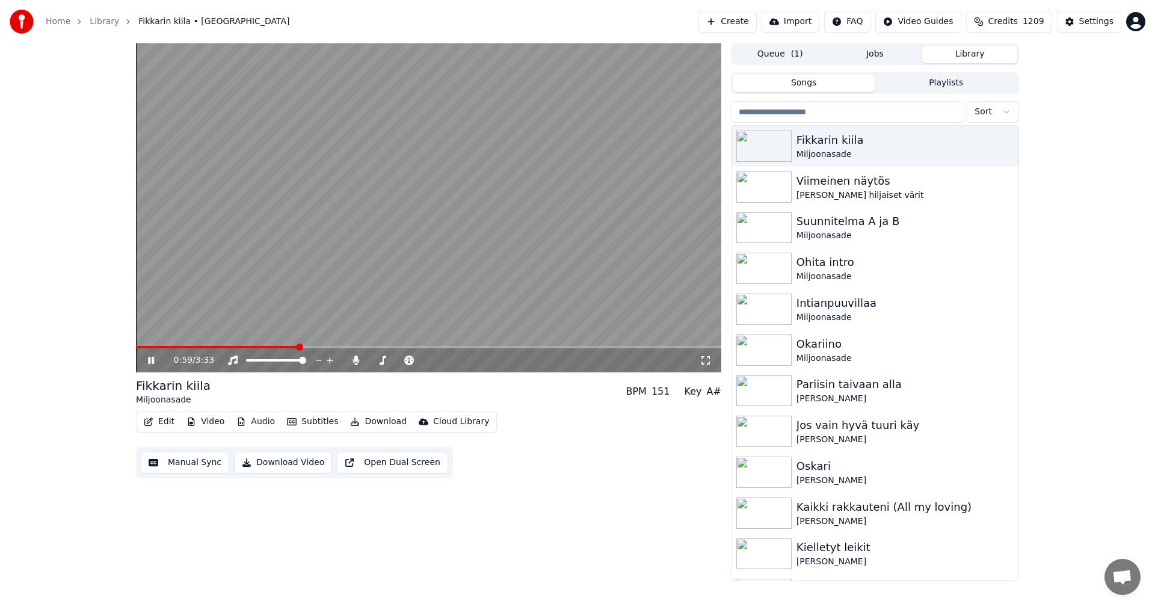
click at [297, 347] on span at bounding box center [217, 347] width 162 height 2
click at [323, 350] on div "1:00 / 3:33" at bounding box center [428, 360] width 585 height 24
click at [323, 348] on span at bounding box center [428, 347] width 585 height 2
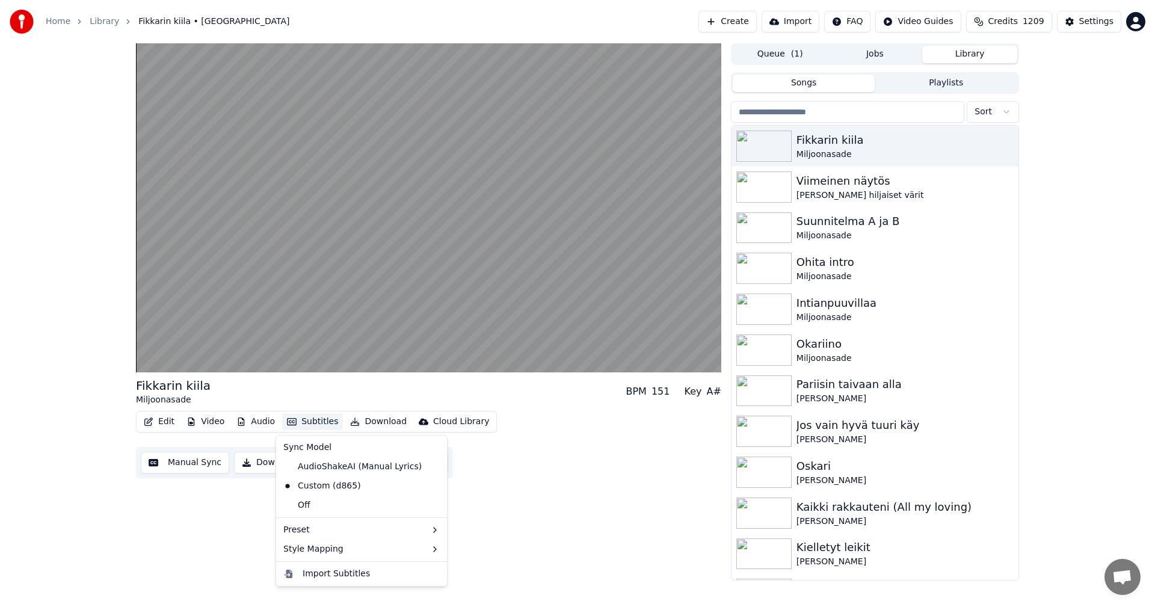
click at [318, 420] on button "Subtitles" at bounding box center [312, 421] width 61 height 17
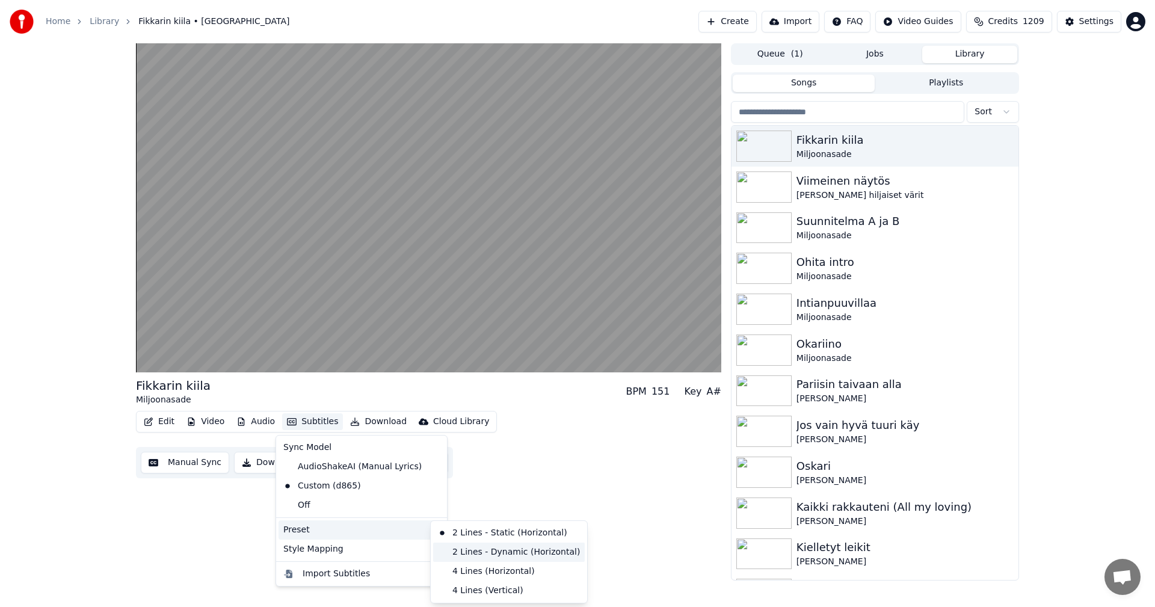
click at [476, 548] on div "2 Lines - Dynamic (Horizontal)" at bounding box center [509, 552] width 152 height 19
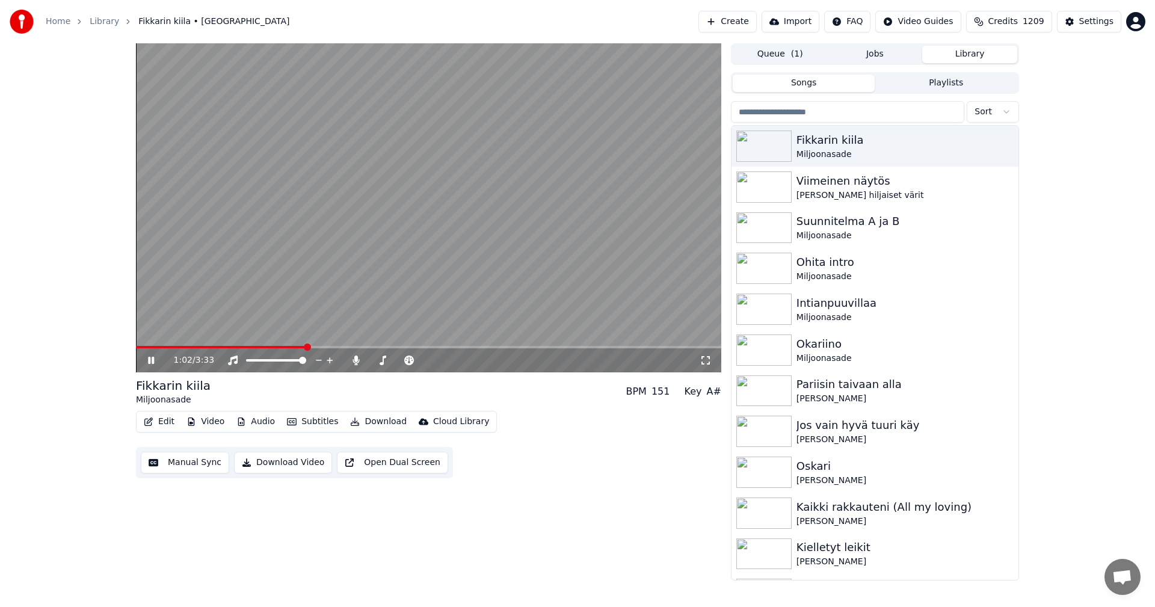
click at [306, 347] on span at bounding box center [221, 347] width 170 height 2
click at [152, 362] on icon at bounding box center [151, 360] width 6 height 7
click at [1102, 25] on div "Settings" at bounding box center [1096, 22] width 34 height 12
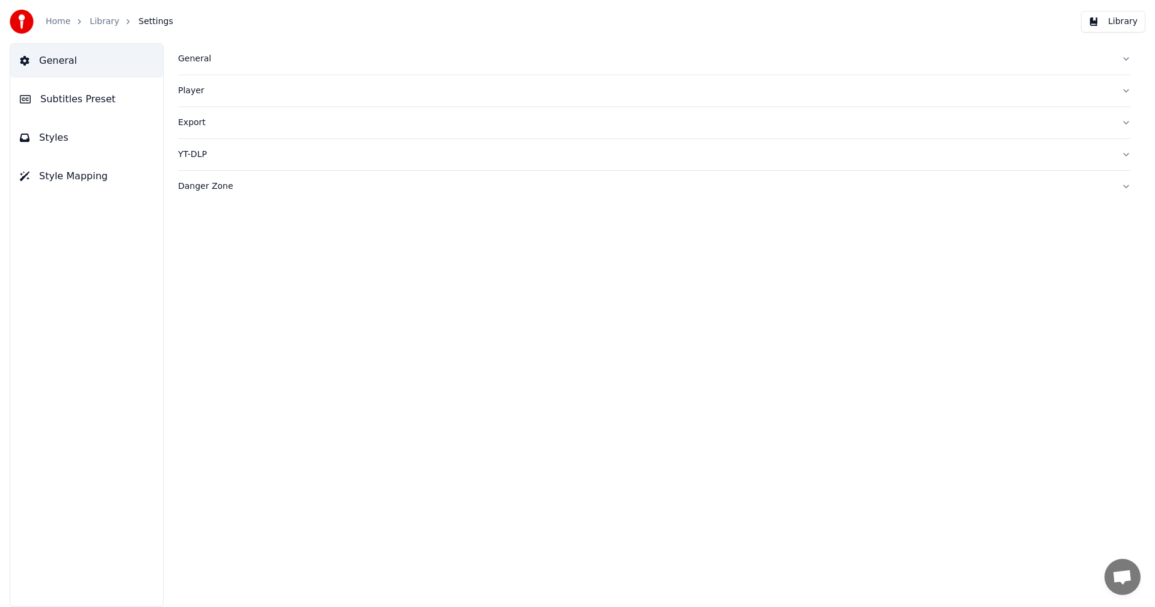
click at [78, 94] on span "Subtitles Preset" at bounding box center [77, 99] width 75 height 14
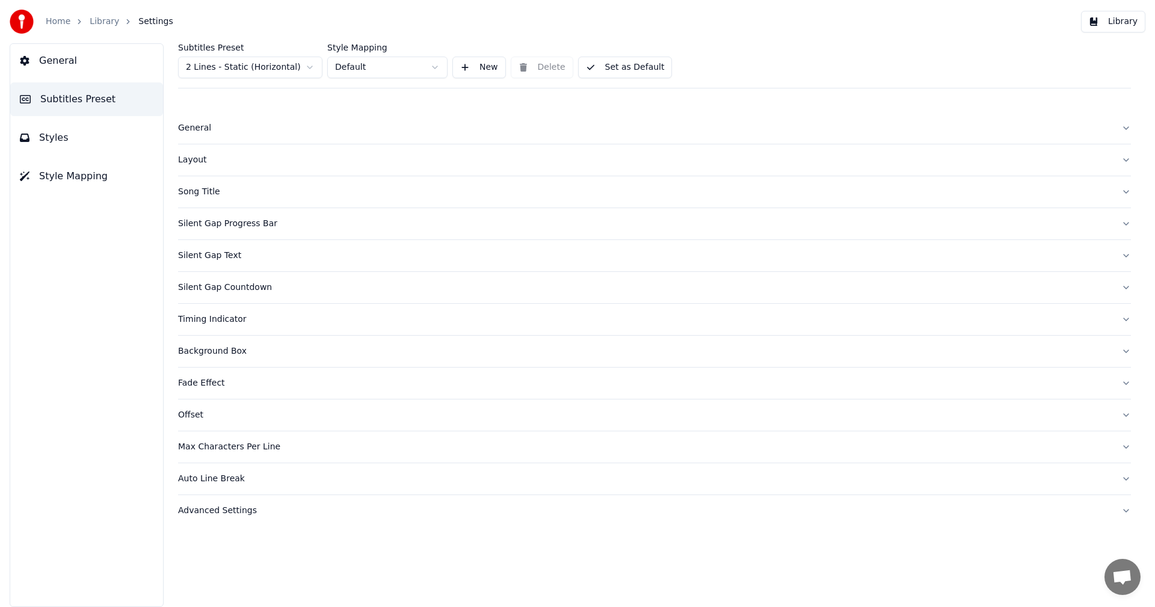
click at [289, 69] on html "Home Library Settings Library General Subtitles Preset Styles Style Mapping Sub…" at bounding box center [577, 303] width 1155 height 607
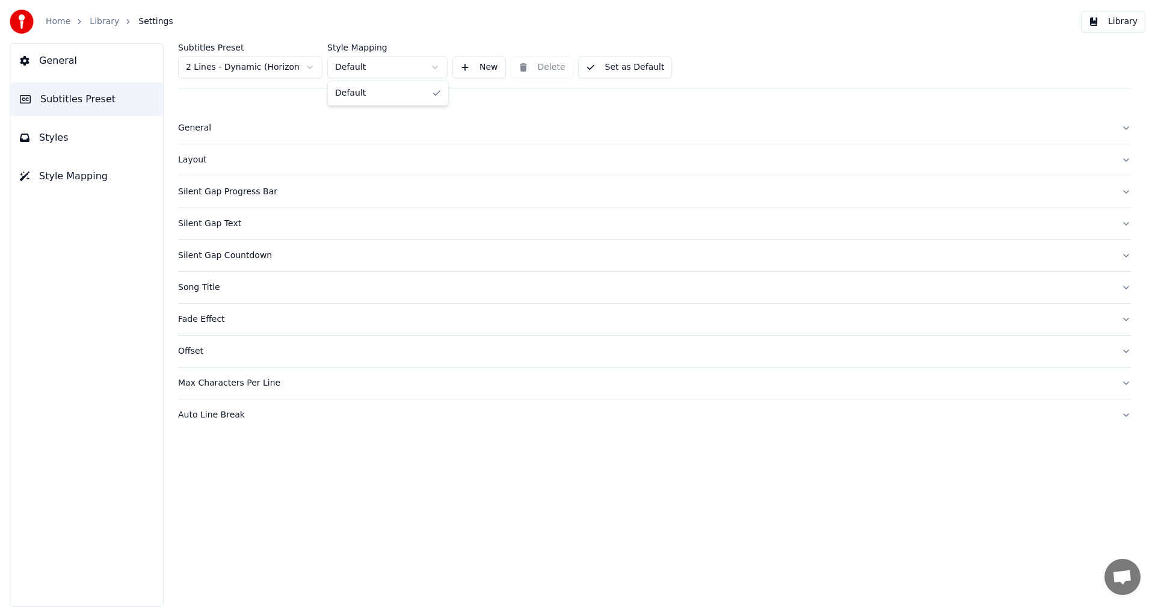
click at [433, 67] on html "Home Library Settings Library General Subtitles Preset Styles Style Mapping Sub…" at bounding box center [577, 303] width 1155 height 607
click at [193, 167] on button "Layout" at bounding box center [654, 159] width 953 height 31
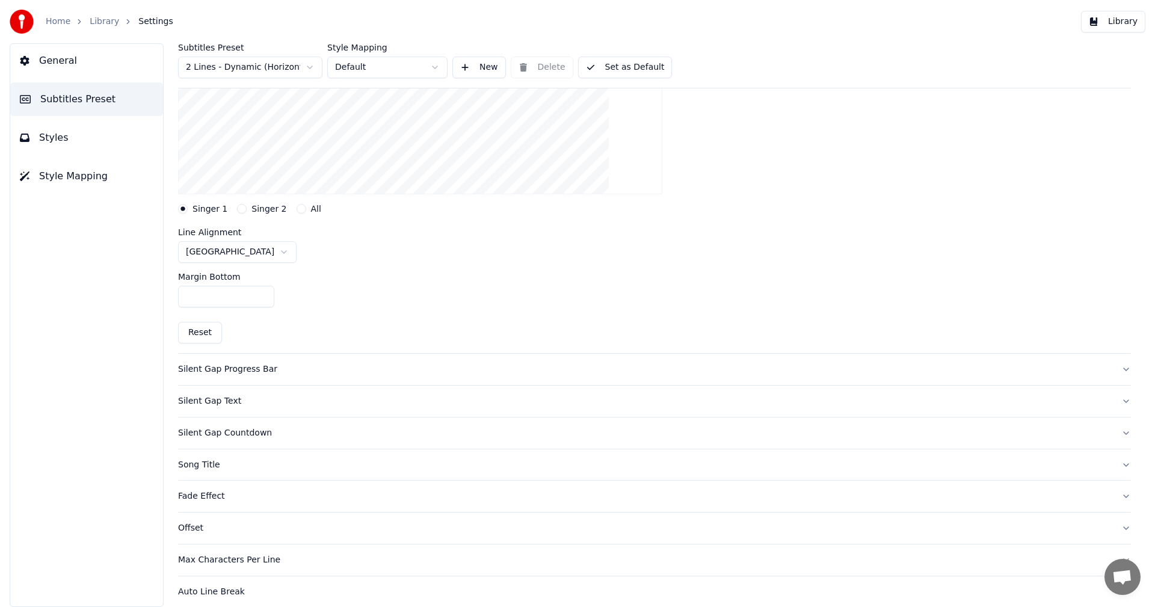
scroll to position [261, 0]
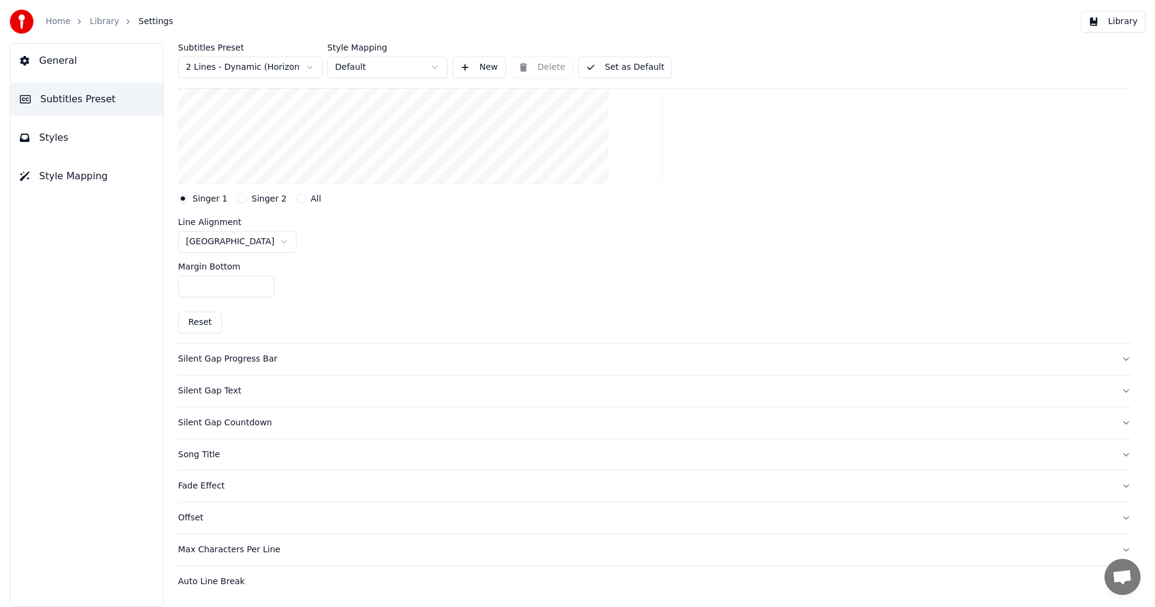
click at [218, 394] on div "Silent Gap Text" at bounding box center [645, 391] width 934 height 12
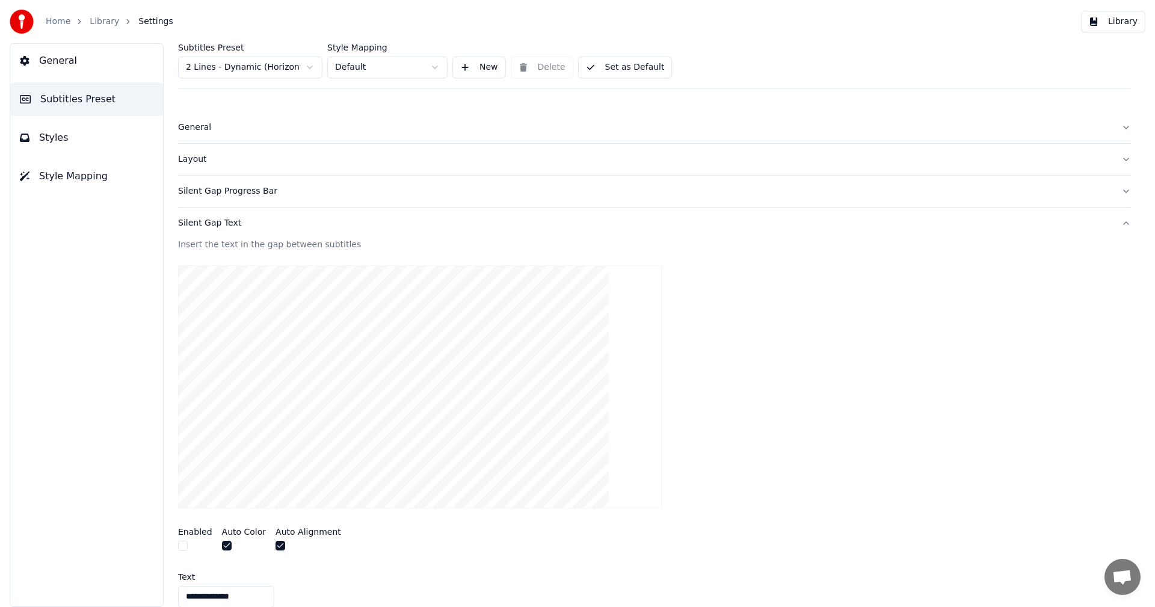
scroll to position [0, 0]
click at [255, 195] on div "Silent Gap Progress Bar" at bounding box center [645, 192] width 934 height 12
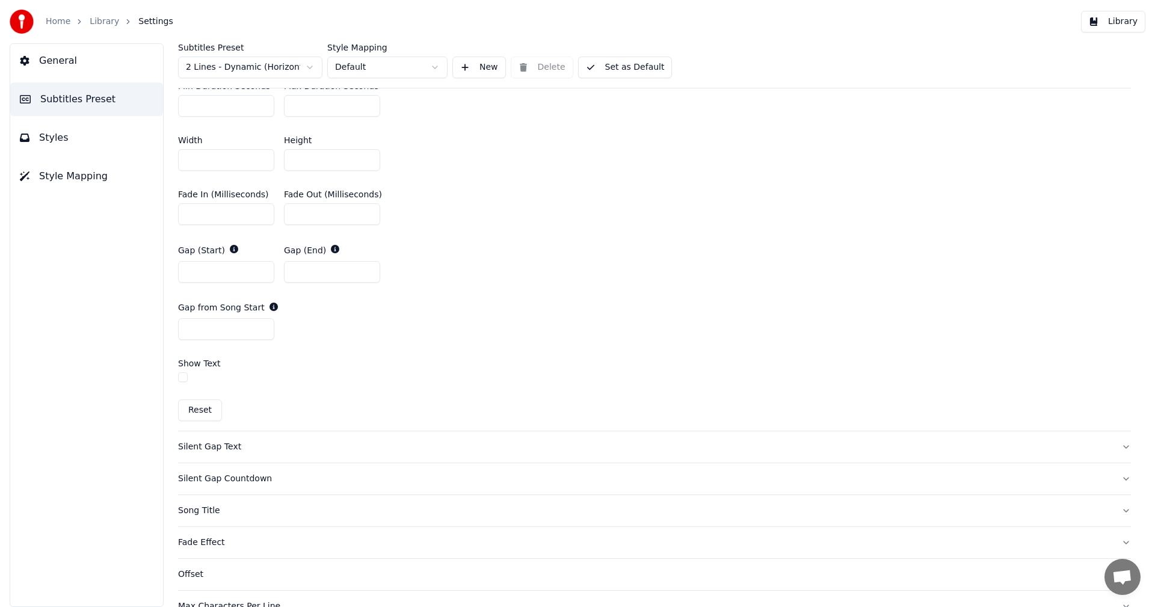
scroll to position [597, 0]
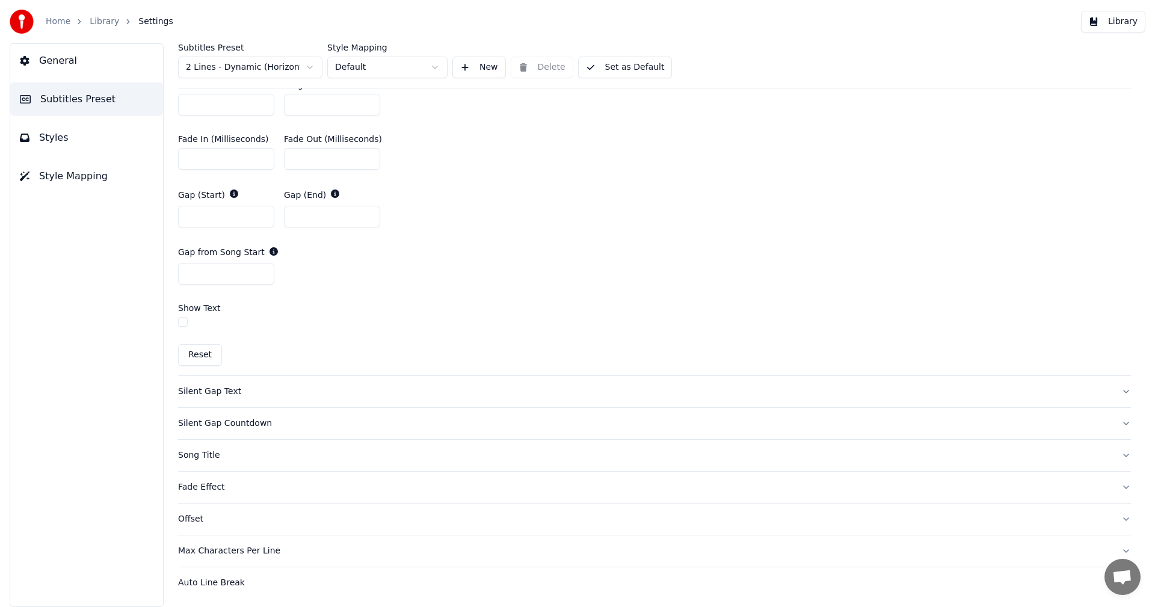
click at [184, 321] on button "button" at bounding box center [183, 322] width 10 height 10
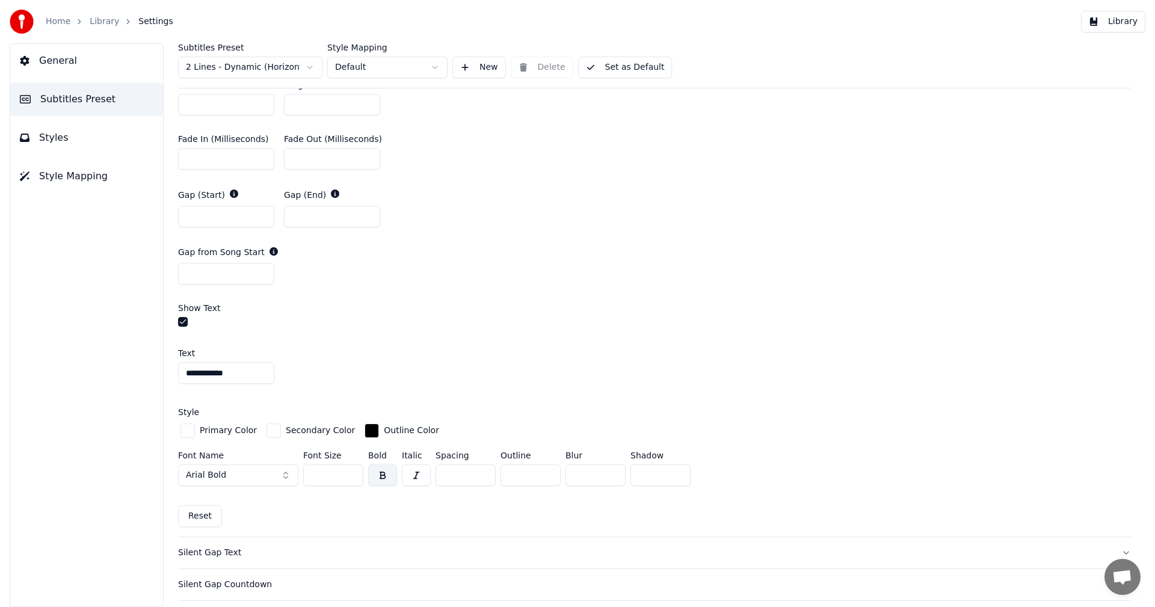
click at [1117, 20] on button "Library" at bounding box center [1113, 22] width 64 height 22
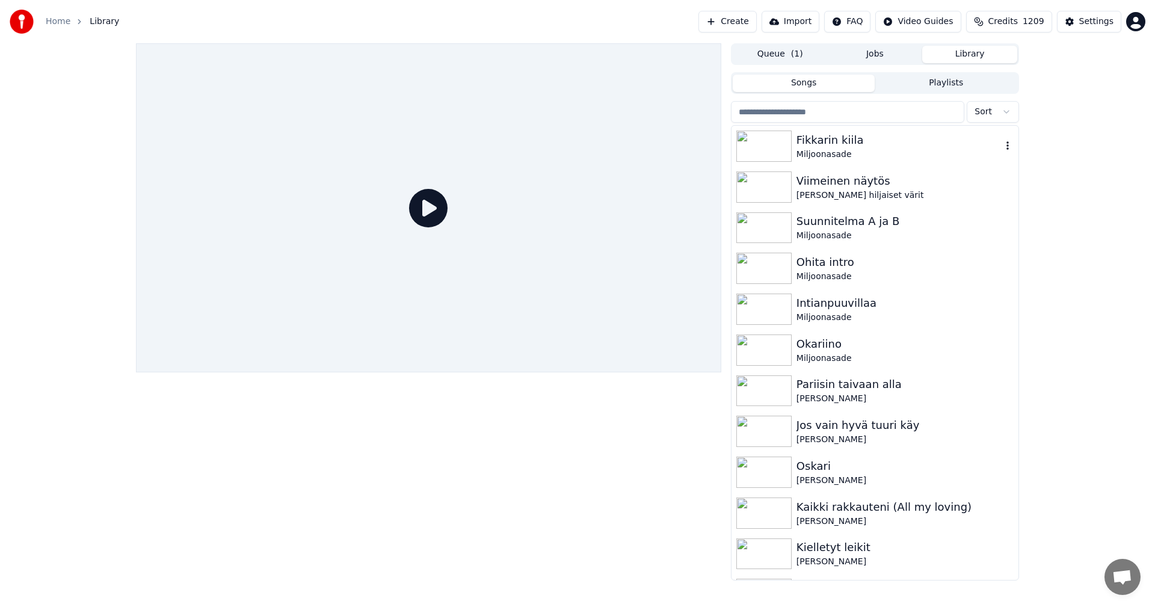
click at [792, 155] on div at bounding box center [766, 146] width 60 height 31
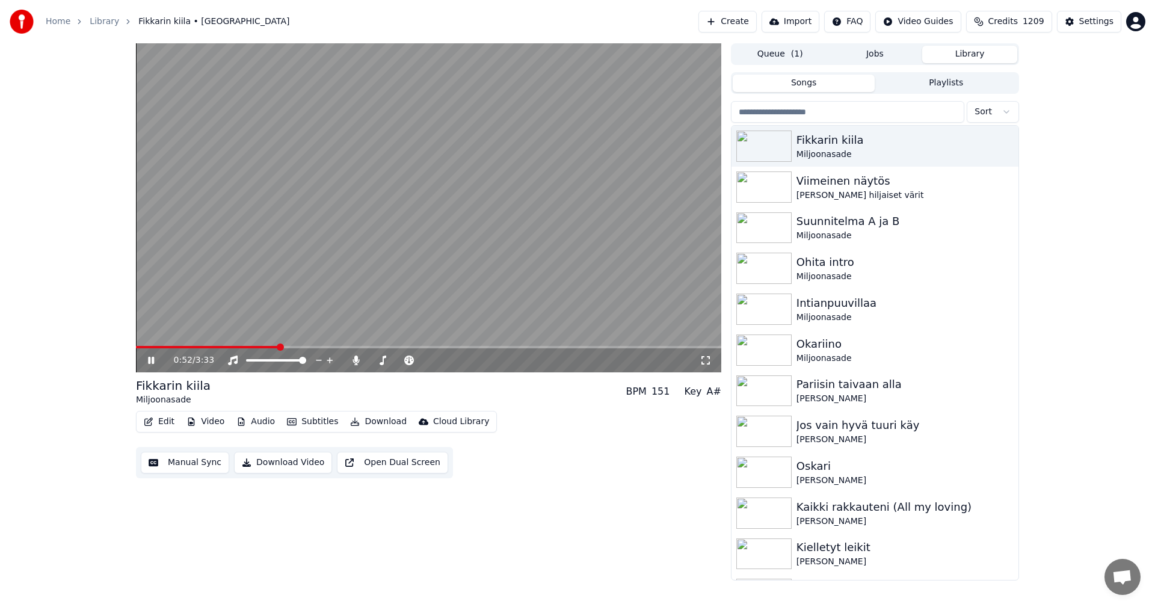
click at [278, 348] on span at bounding box center [428, 347] width 585 height 2
click at [315, 345] on video at bounding box center [428, 207] width 585 height 329
click at [315, 347] on span at bounding box center [428, 347] width 585 height 2
click at [146, 362] on icon at bounding box center [160, 361] width 28 height 10
click at [147, 365] on icon at bounding box center [160, 361] width 28 height 10
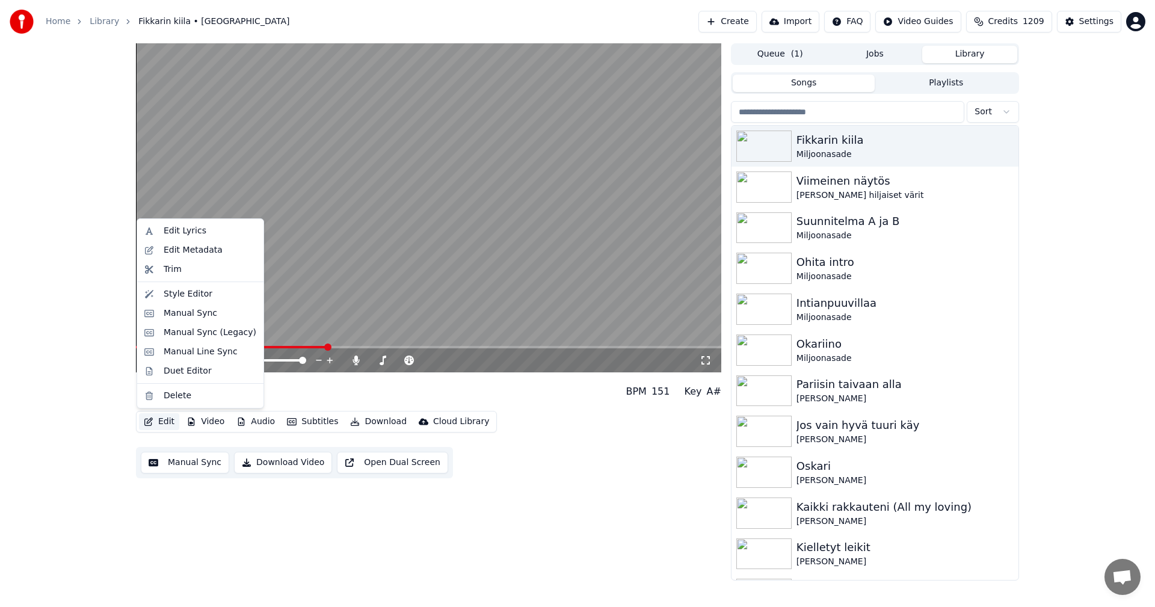
click at [170, 422] on button "Edit" at bounding box center [159, 421] width 40 height 17
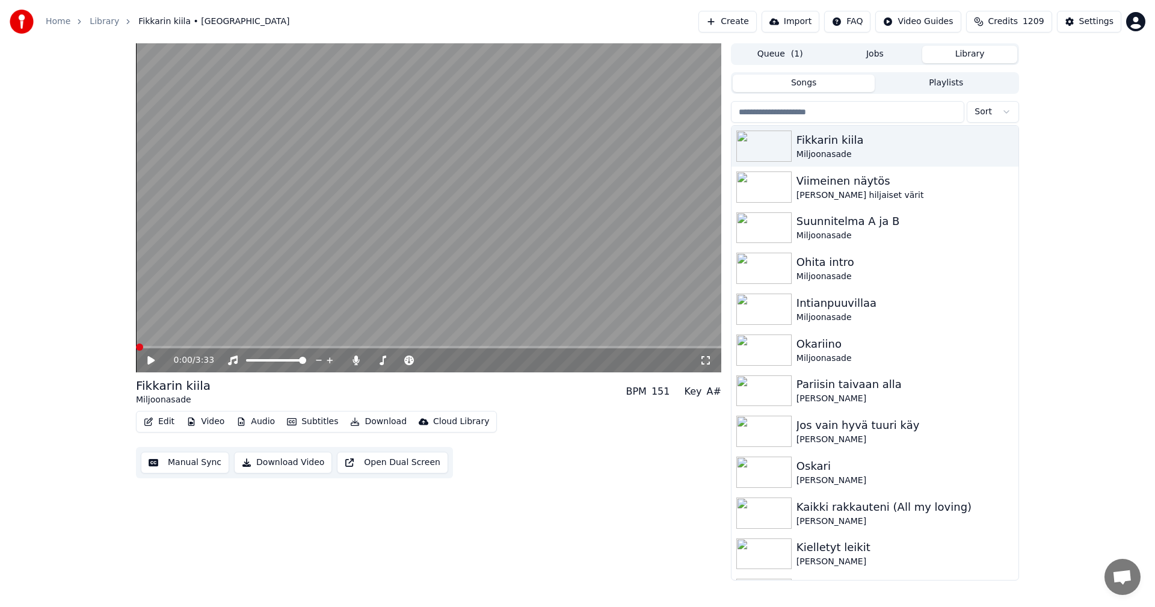
click at [136, 351] on span at bounding box center [139, 347] width 7 height 7
click at [153, 359] on icon at bounding box center [150, 360] width 7 height 8
click at [152, 362] on icon at bounding box center [151, 360] width 6 height 7
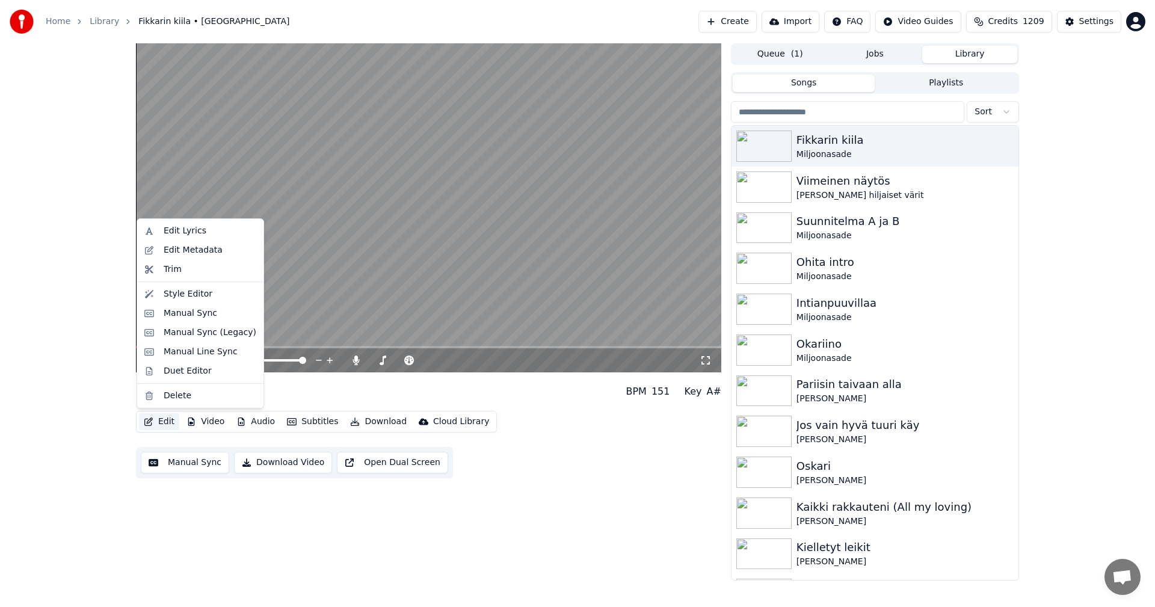
click at [170, 422] on button "Edit" at bounding box center [159, 421] width 40 height 17
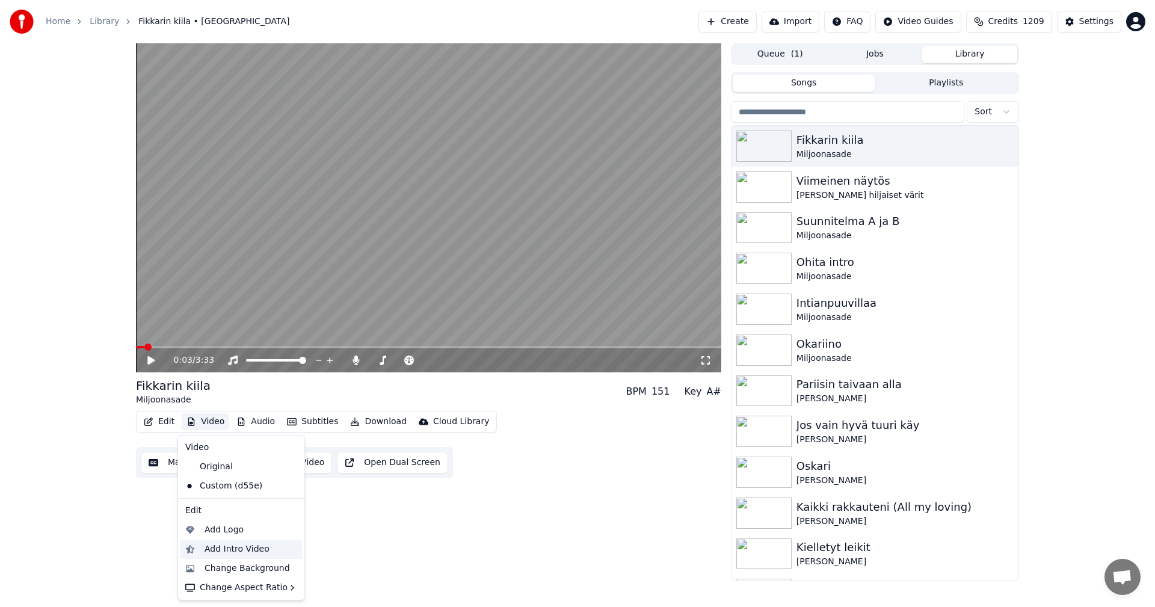
click at [228, 549] on div "Add Intro Video" at bounding box center [237, 549] width 65 height 12
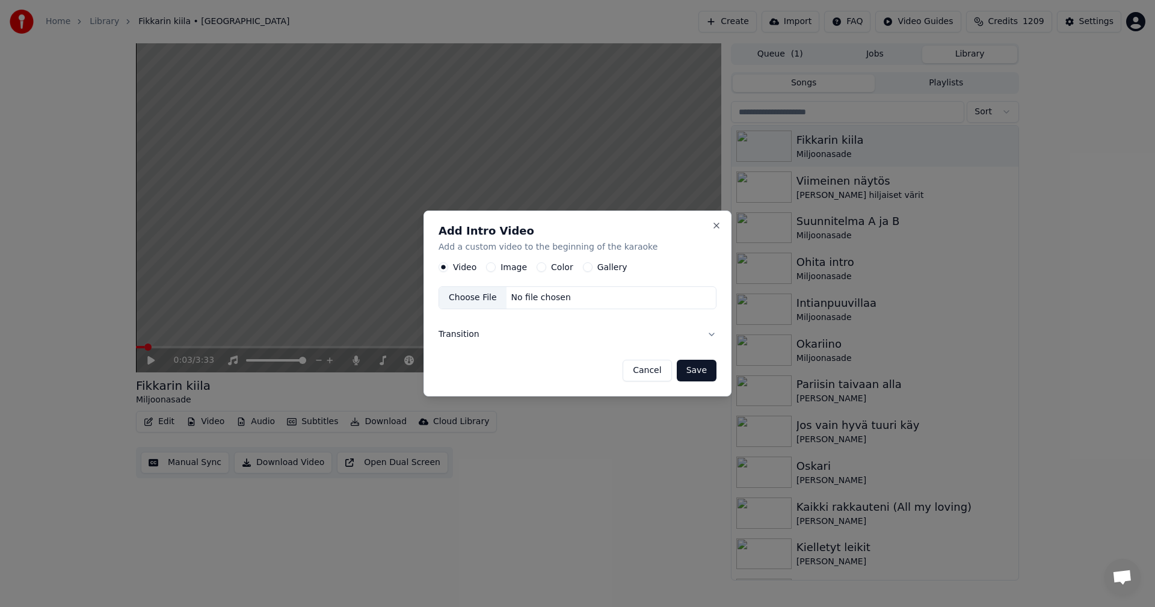
click at [538, 266] on button "Color" at bounding box center [542, 268] width 10 height 10
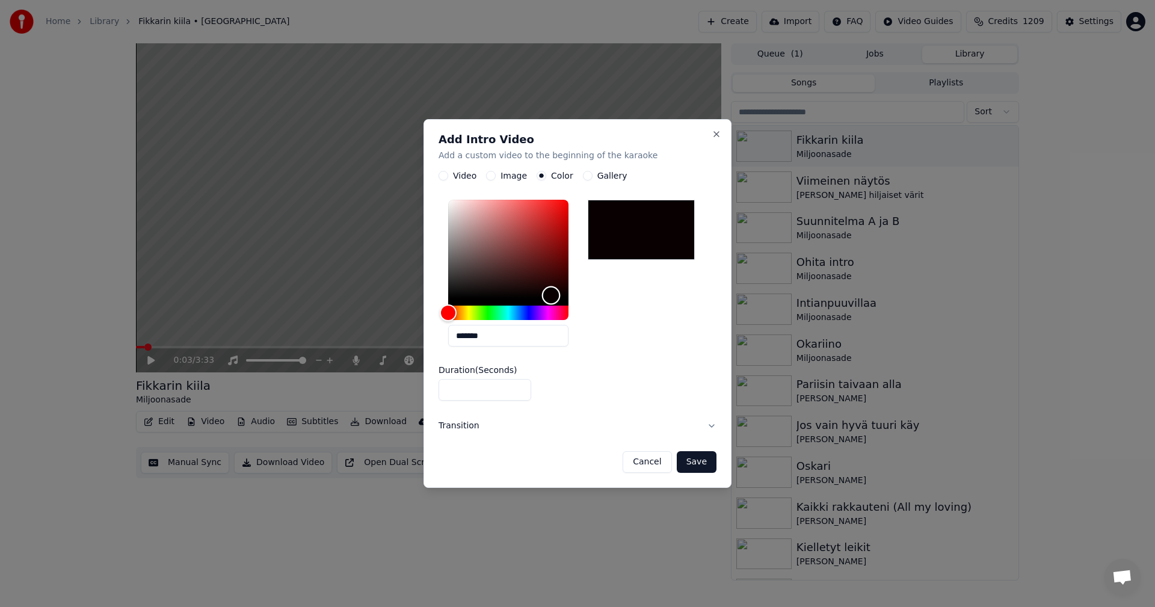
drag, startPoint x: 452, startPoint y: 297, endPoint x: 540, endPoint y: 300, distance: 88.5
click at [549, 295] on div "Color" at bounding box center [551, 295] width 19 height 19
drag, startPoint x: 449, startPoint y: 310, endPoint x: 530, endPoint y: 325, distance: 81.9
click at [455, 344] on div "*******" at bounding box center [508, 276] width 120 height 152
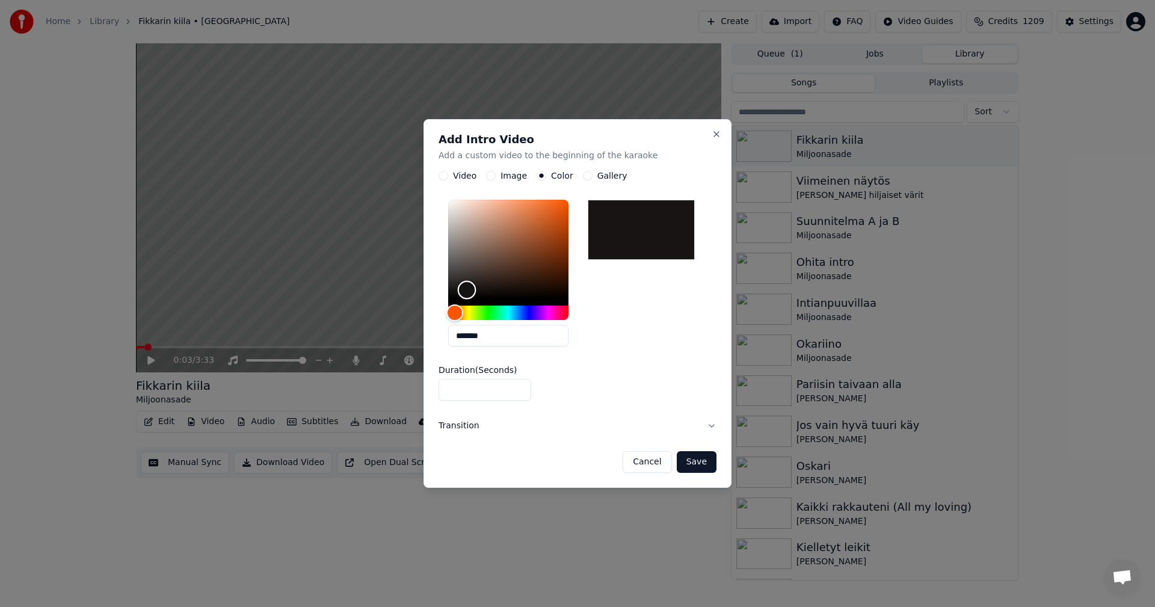
type input "*******"
drag, startPoint x: 552, startPoint y: 295, endPoint x: 459, endPoint y: 311, distance: 94.7
click at [459, 311] on div at bounding box center [508, 260] width 120 height 120
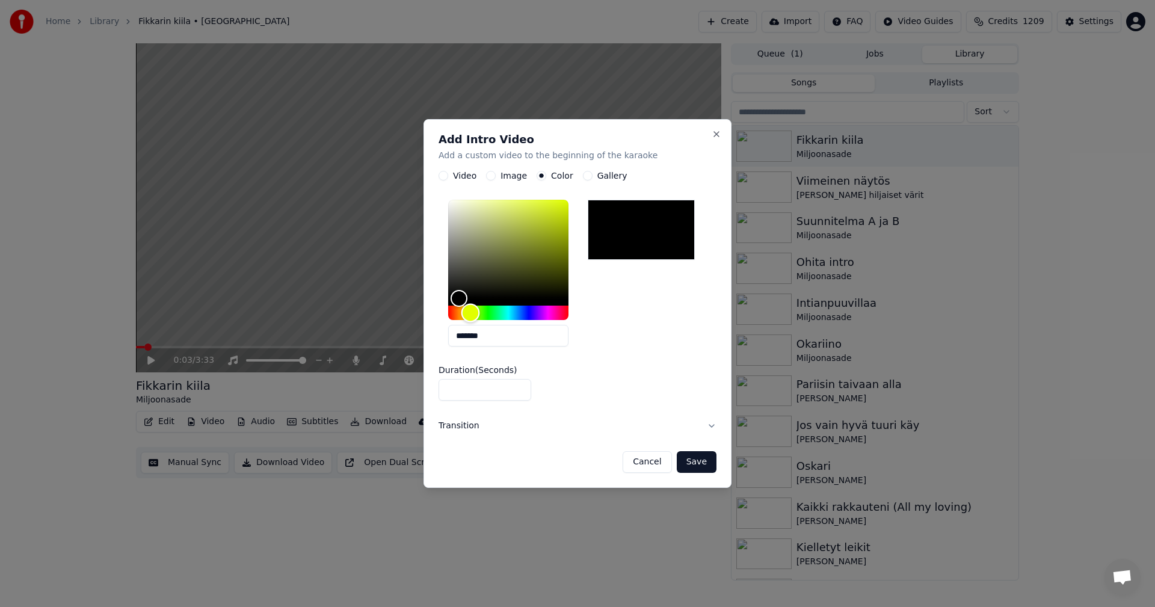
drag, startPoint x: 462, startPoint y: 311, endPoint x: 474, endPoint y: 312, distance: 12.7
click at [474, 312] on div "Hue" at bounding box center [471, 313] width 19 height 19
click at [516, 386] on input "*" at bounding box center [485, 391] width 93 height 22
type input "*"
click at [516, 386] on input "*" at bounding box center [485, 391] width 93 height 22
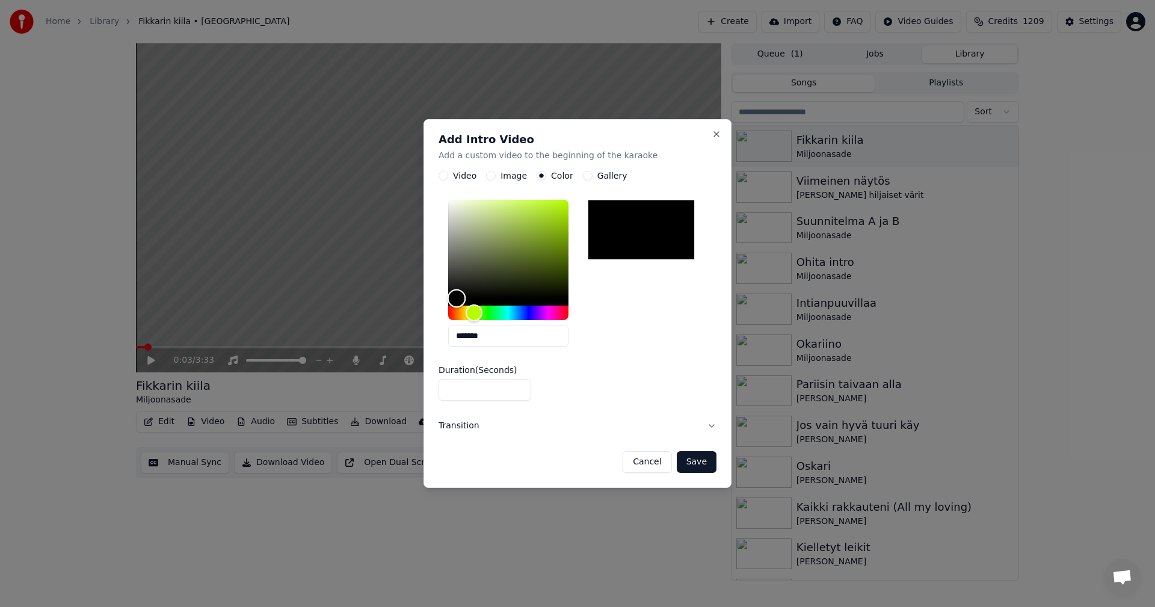
drag, startPoint x: 460, startPoint y: 297, endPoint x: 457, endPoint y: 334, distance: 36.8
click at [457, 334] on div "*******" at bounding box center [508, 276] width 120 height 152
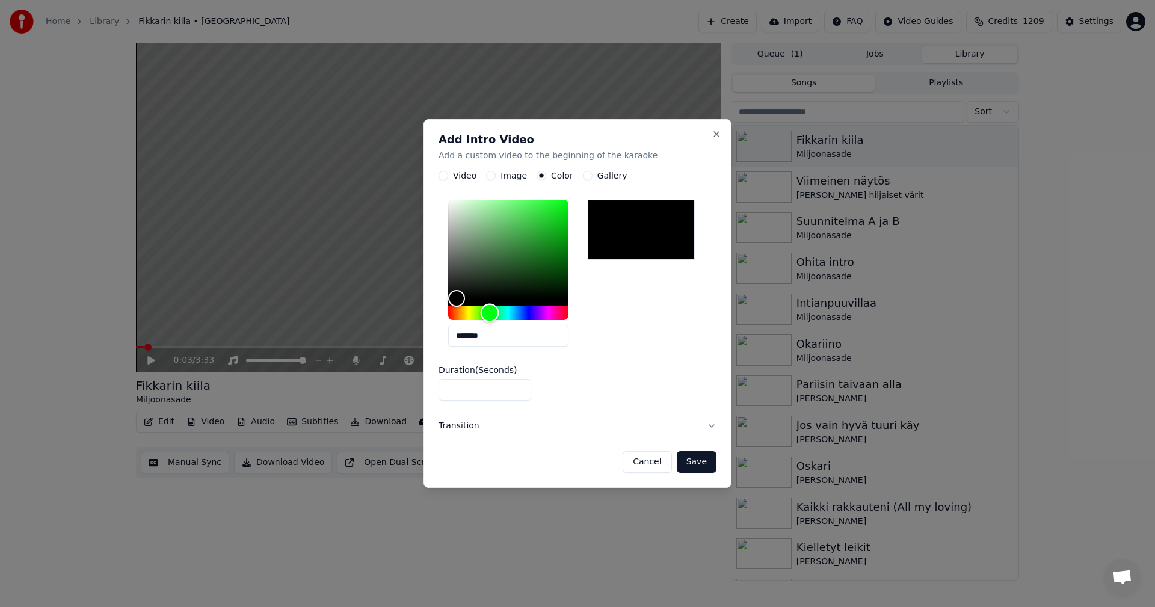
drag, startPoint x: 474, startPoint y: 321, endPoint x: 490, endPoint y: 335, distance: 21.0
click at [490, 335] on div "*******" at bounding box center [508, 276] width 120 height 152
type input "*******"
click at [455, 304] on div "Color" at bounding box center [455, 298] width 19 height 19
click at [699, 465] on button "Save" at bounding box center [697, 462] width 40 height 22
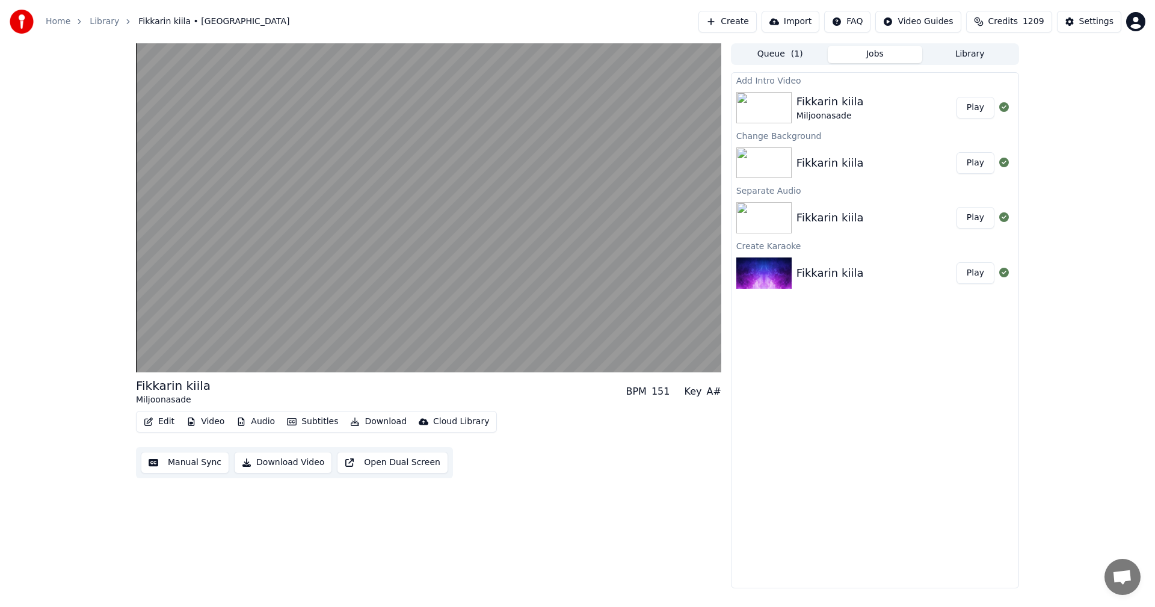
click at [980, 108] on button "Play" at bounding box center [976, 108] width 38 height 22
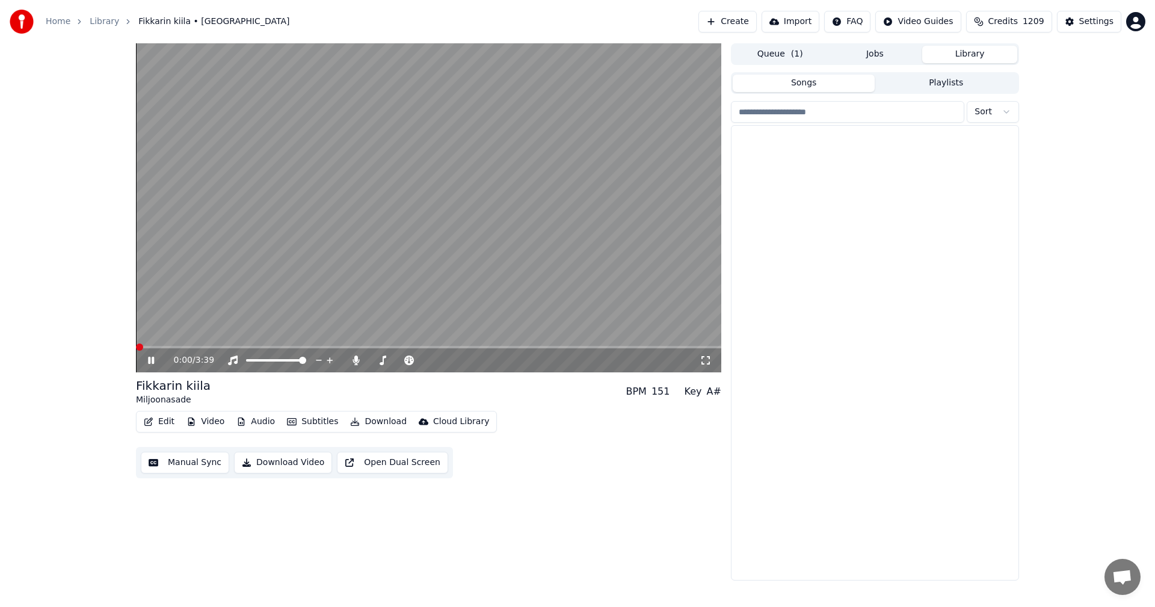
click at [968, 54] on button "Library" at bounding box center [969, 54] width 95 height 17
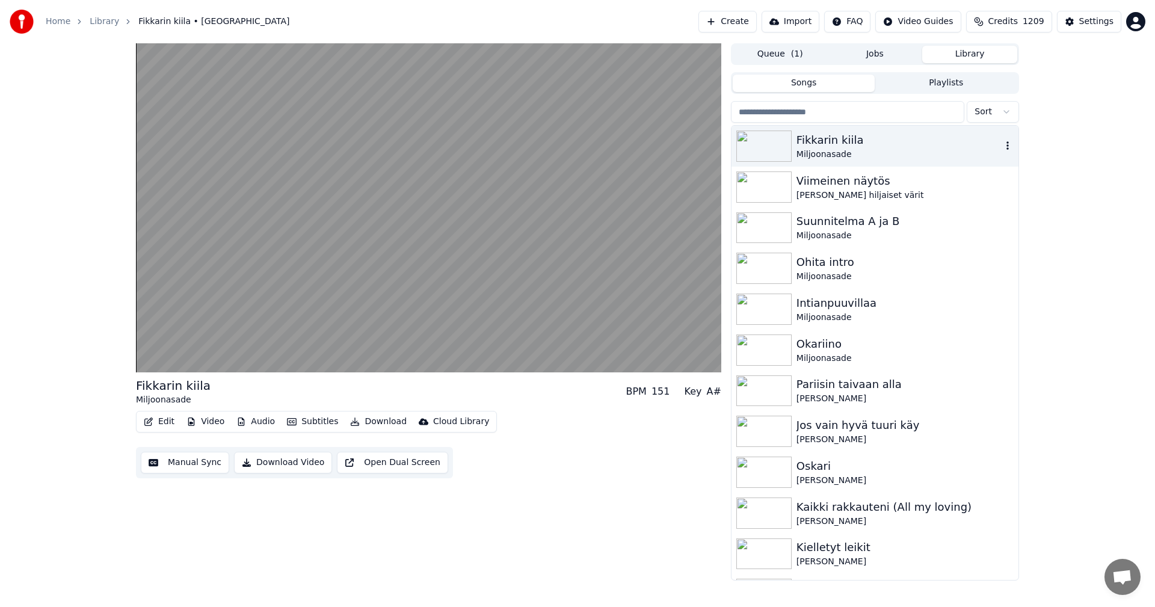
click at [773, 144] on img at bounding box center [763, 146] width 55 height 31
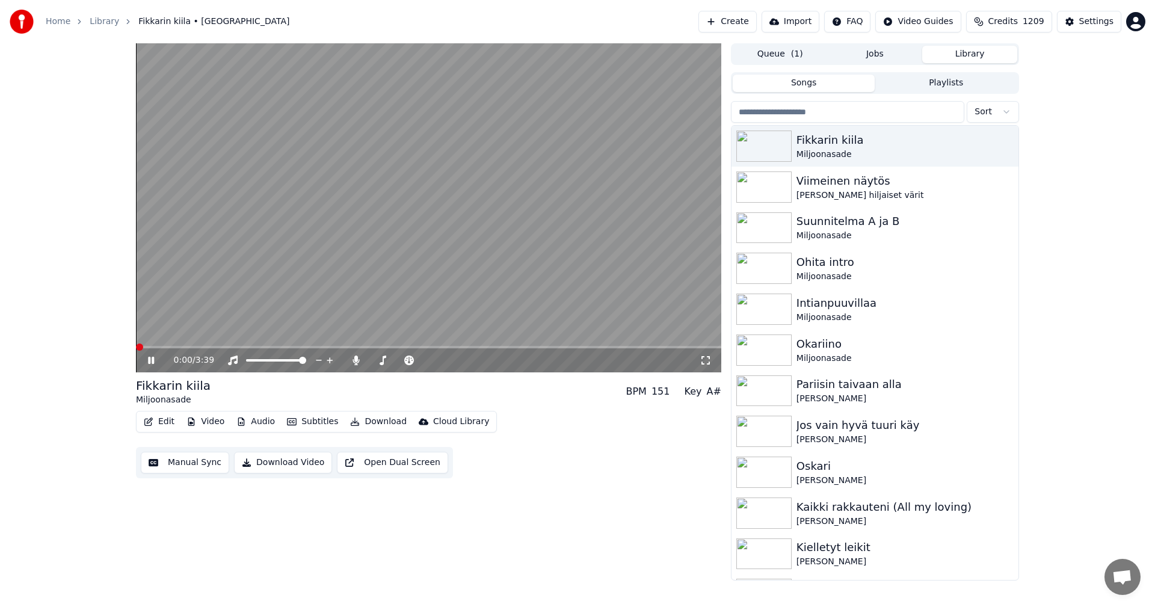
click at [188, 347] on span at bounding box center [428, 347] width 585 height 2
click at [274, 348] on div "0:23 / 3:39" at bounding box center [428, 359] width 585 height 26
click at [274, 348] on span at bounding box center [428, 347] width 585 height 2
click at [150, 366] on div "1:24 / 3:39" at bounding box center [429, 360] width 576 height 12
click at [152, 357] on icon at bounding box center [160, 361] width 28 height 10
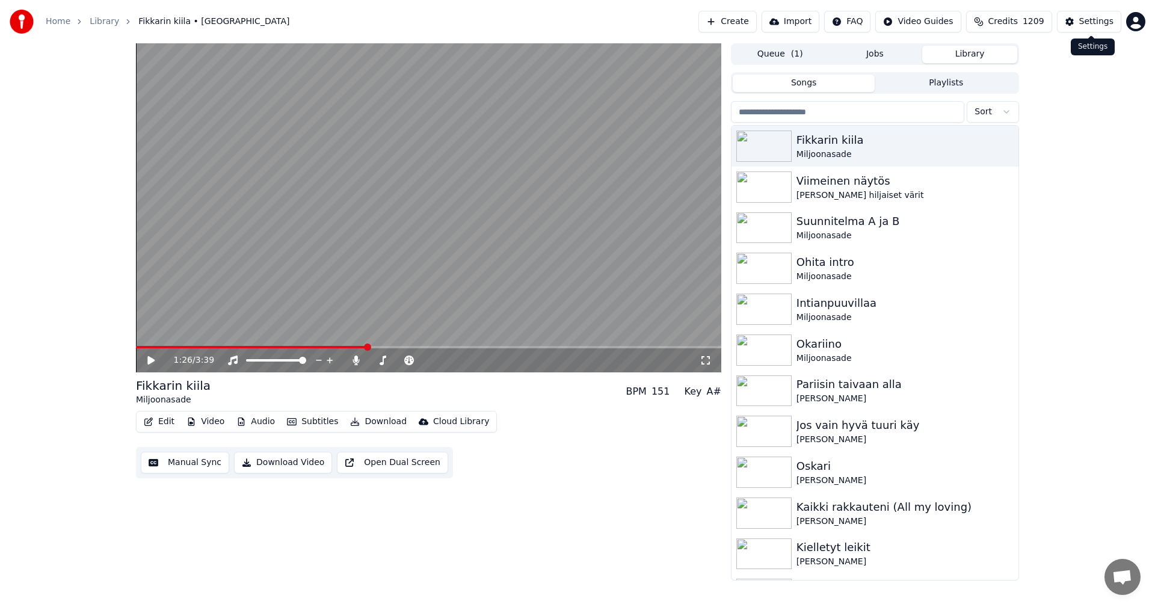
click at [1098, 22] on div "Settings" at bounding box center [1096, 22] width 34 height 12
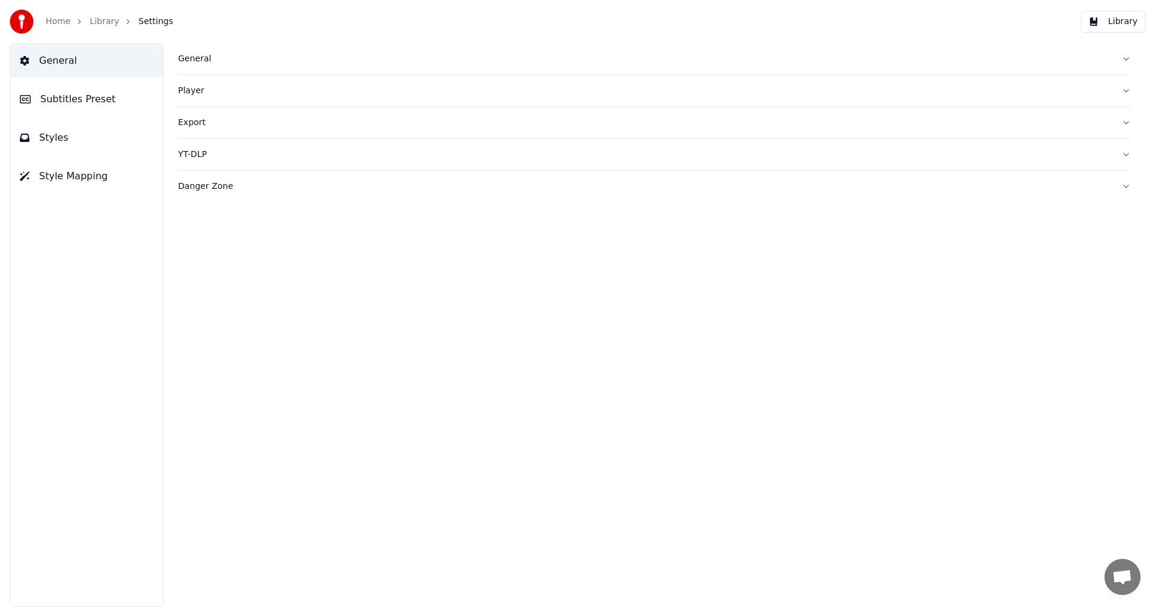
click at [105, 95] on span "Subtitles Preset" at bounding box center [77, 99] width 75 height 14
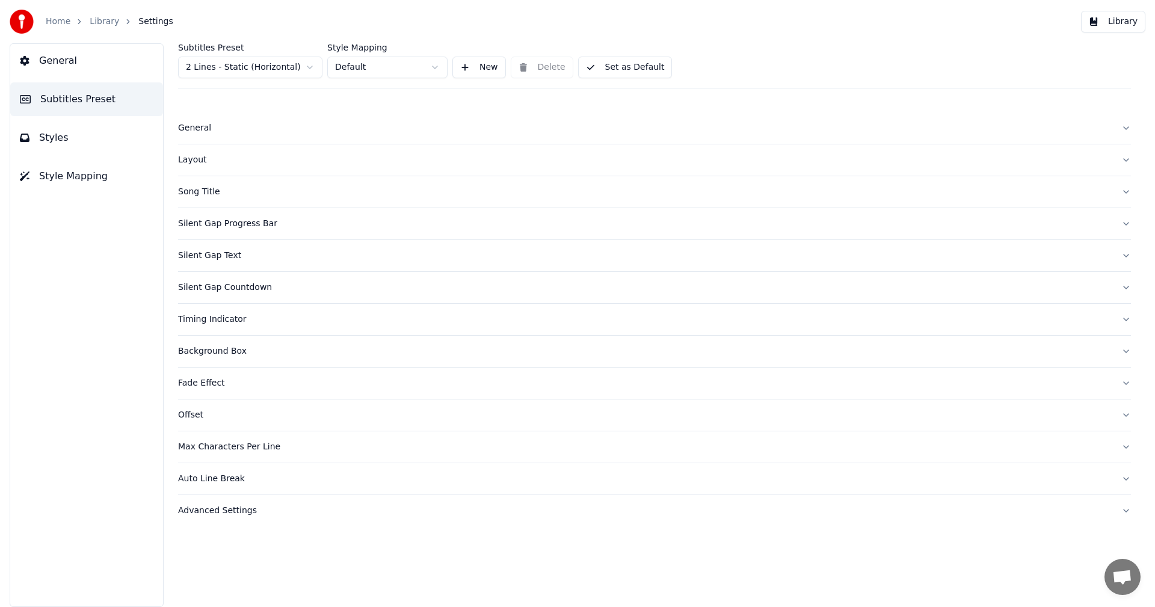
click at [229, 218] on div "Silent Gap Progress Bar" at bounding box center [645, 224] width 934 height 12
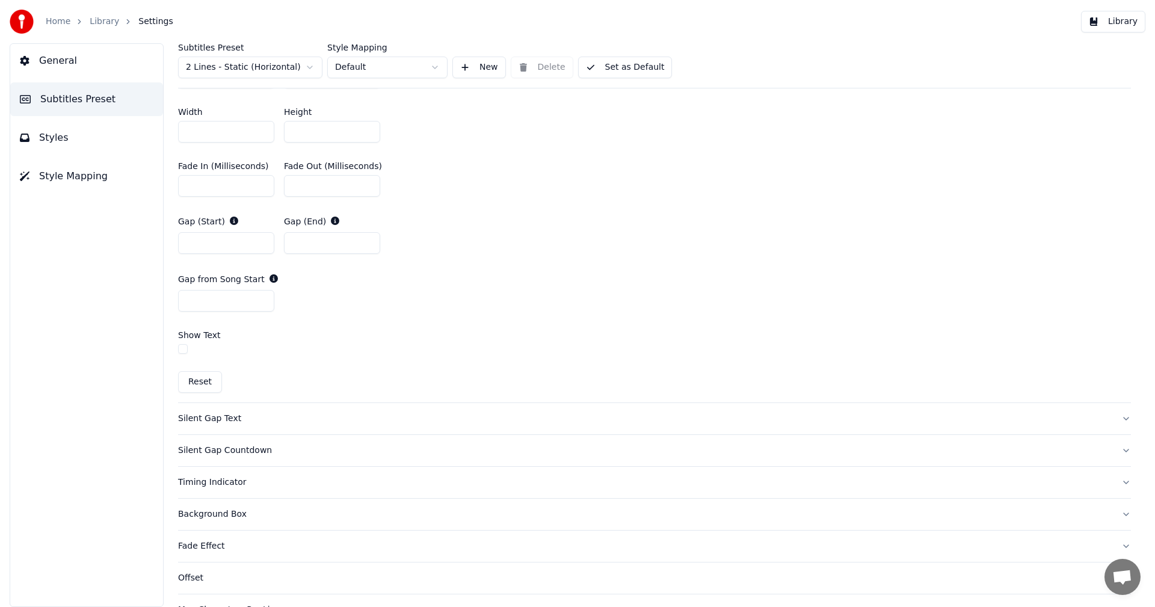
scroll to position [662, 0]
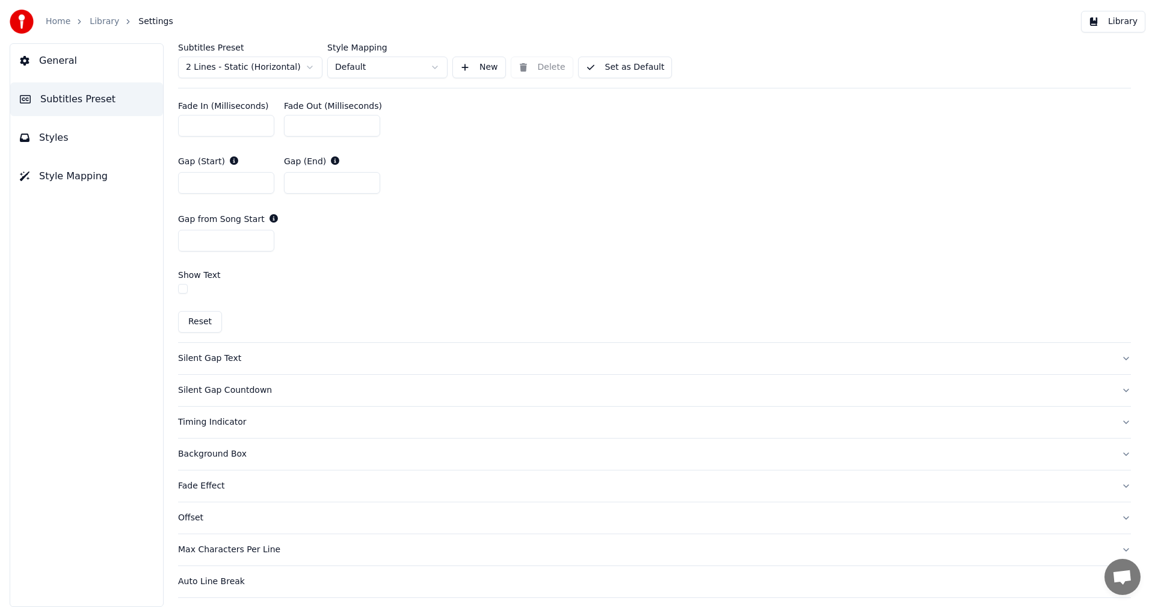
click at [212, 323] on button "Reset" at bounding box center [200, 322] width 44 height 22
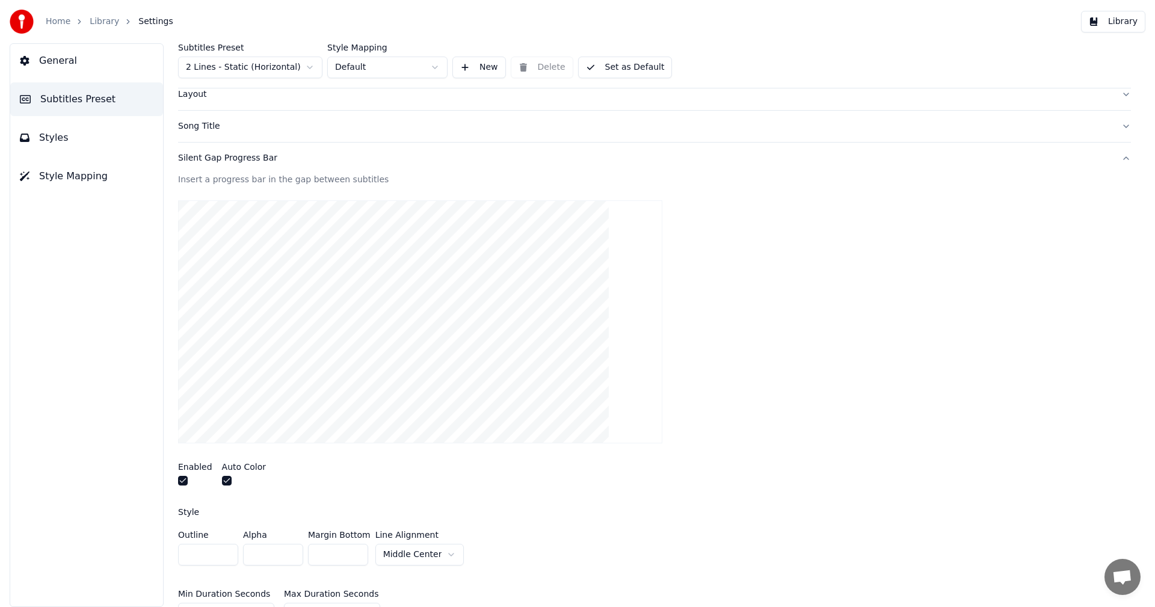
scroll to position [60, 0]
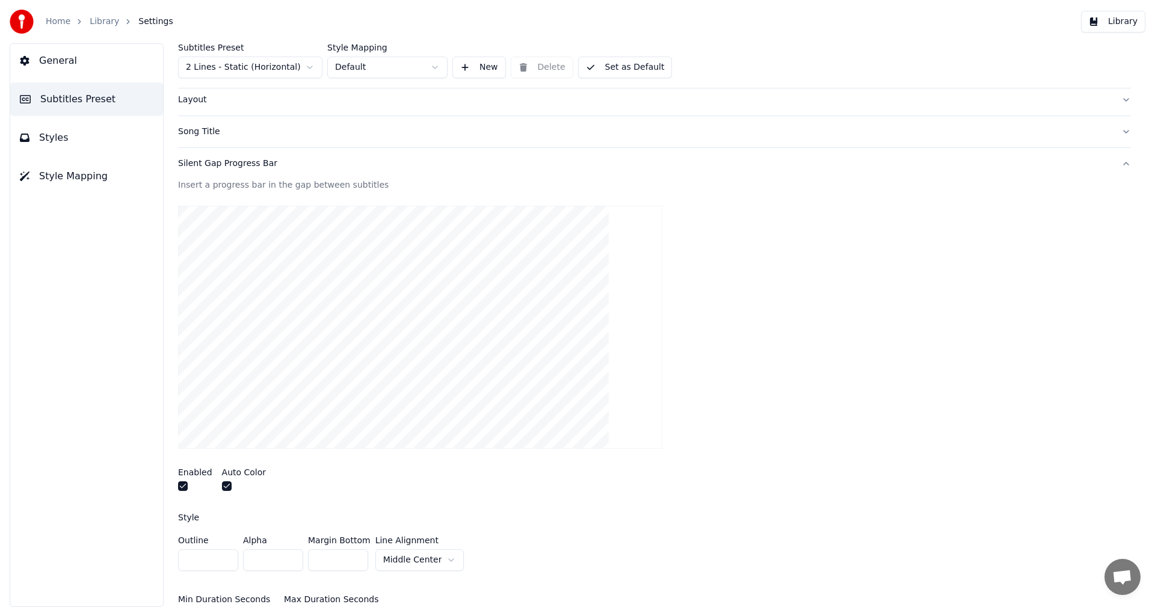
click at [223, 166] on div "Silent Gap Progress Bar" at bounding box center [645, 164] width 934 height 12
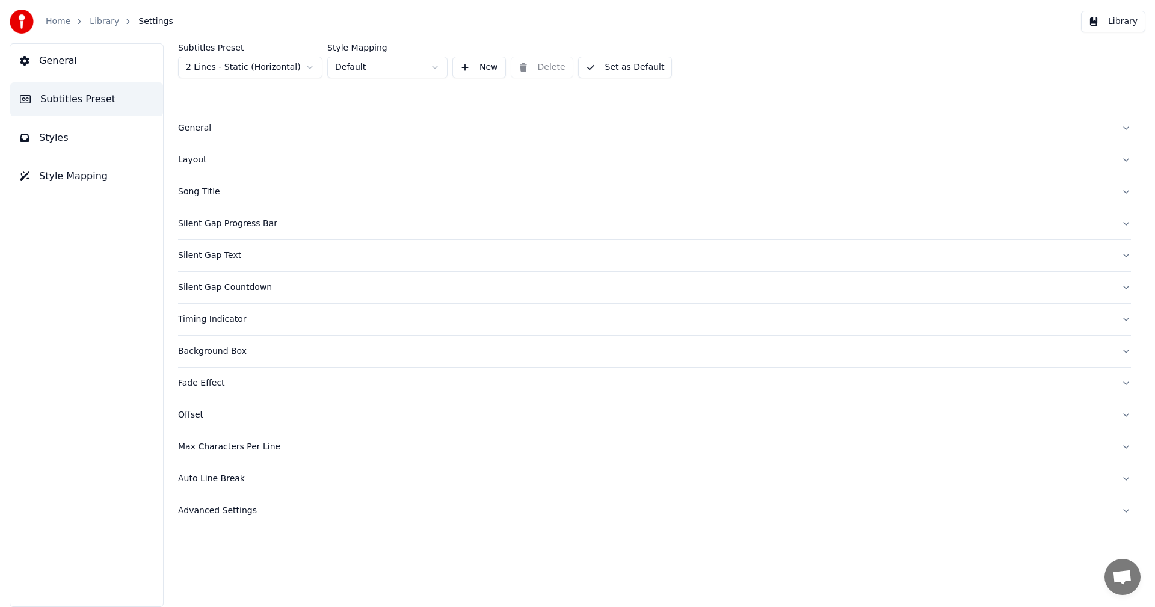
click at [216, 289] on div "Silent Gap Countdown" at bounding box center [645, 288] width 934 height 12
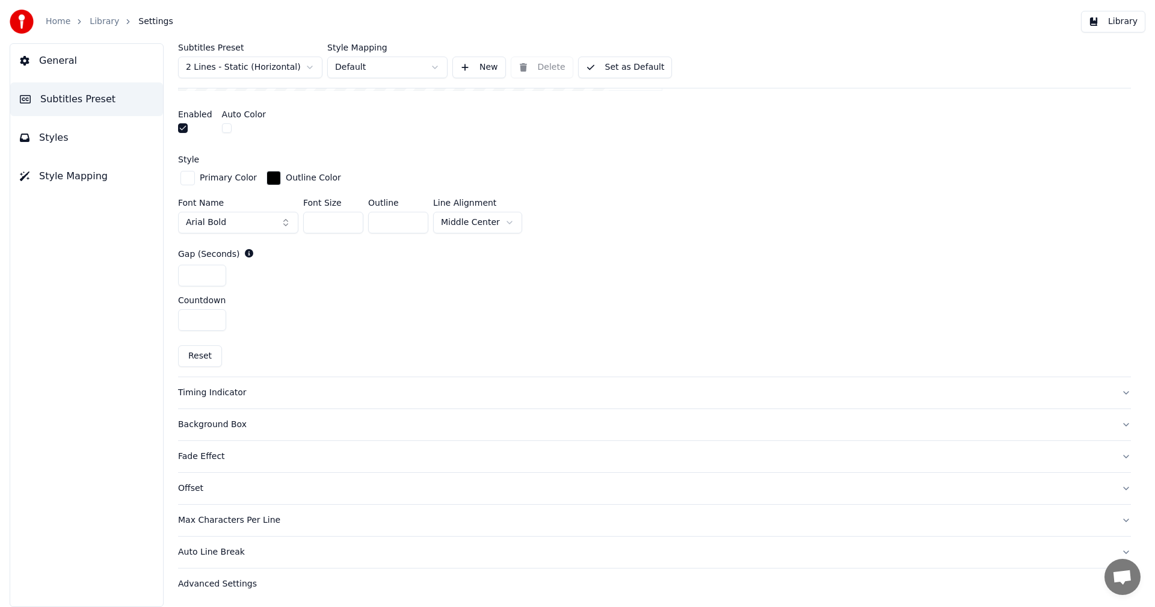
scroll to position [483, 0]
click at [225, 393] on div "Timing Indicator" at bounding box center [645, 392] width 934 height 12
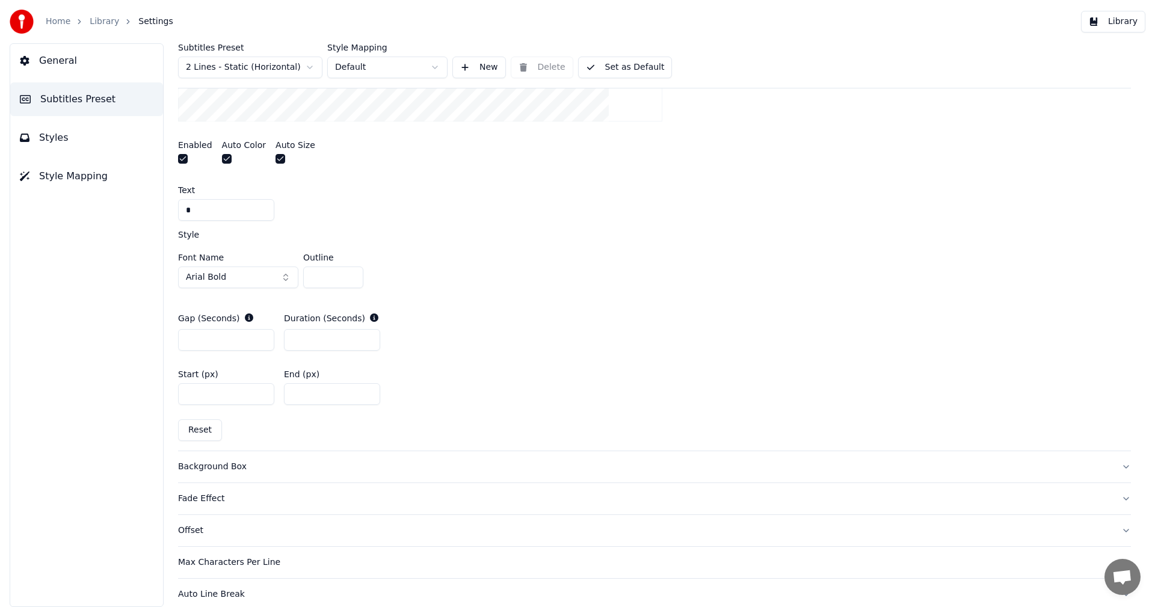
scroll to position [526, 0]
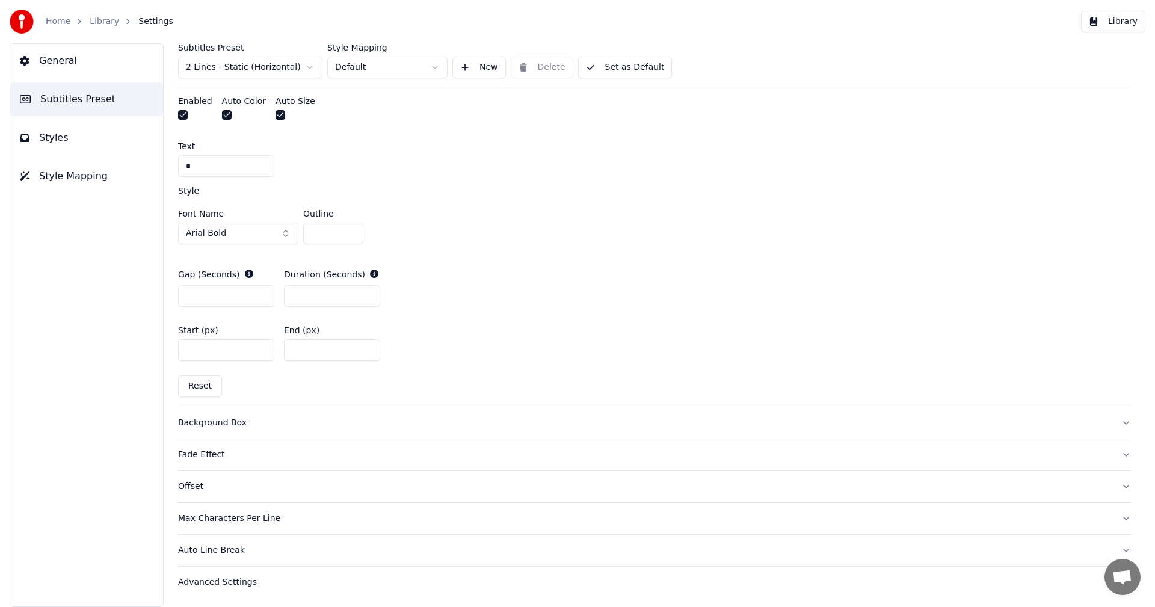
click at [229, 424] on div "Background Box" at bounding box center [645, 423] width 934 height 12
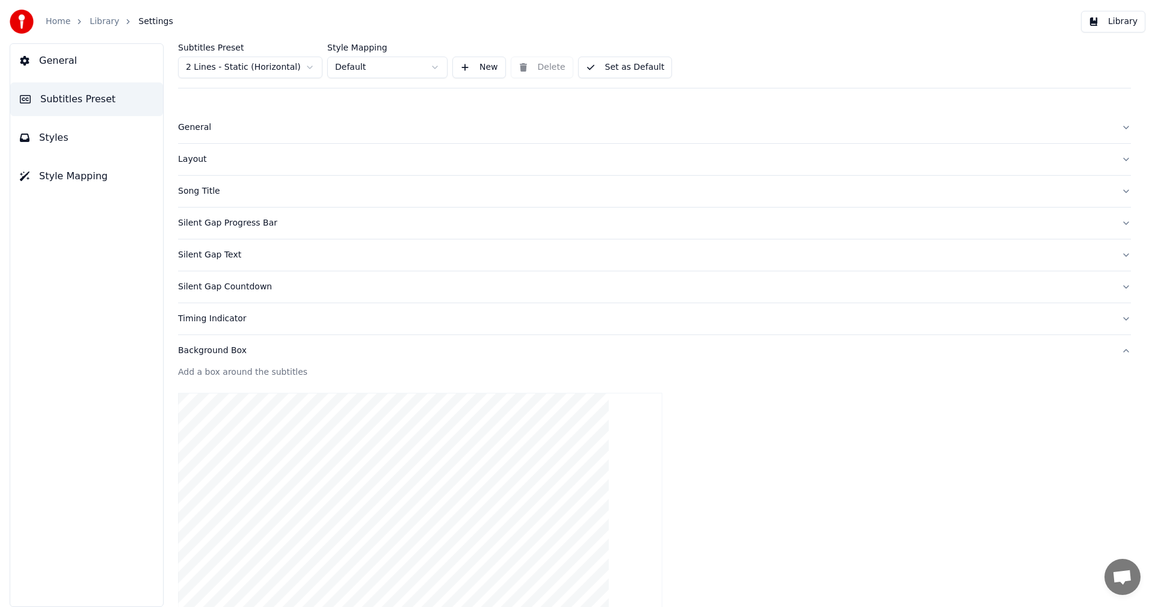
scroll to position [0, 0]
click at [245, 226] on div "Silent Gap Progress Bar" at bounding box center [645, 224] width 934 height 12
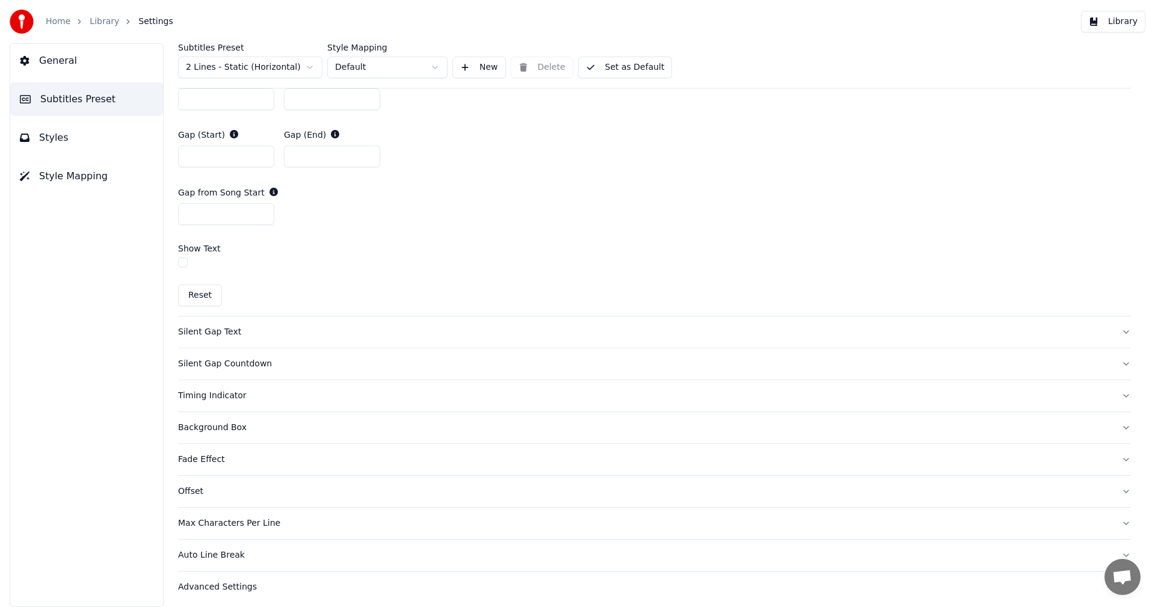
scroll to position [693, 0]
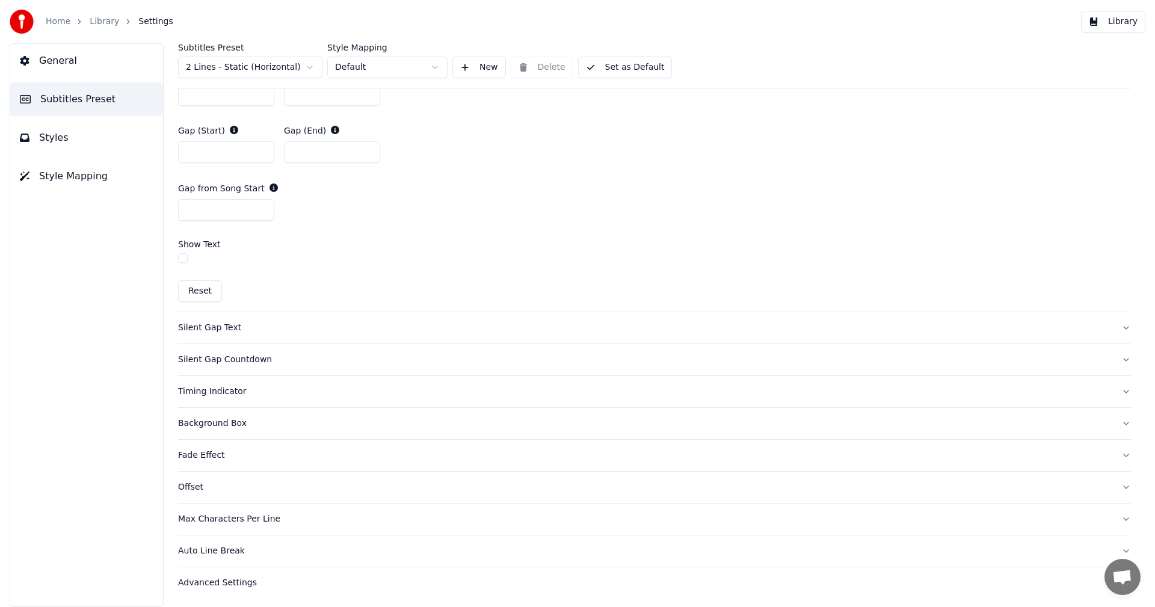
click at [1120, 25] on button "Library" at bounding box center [1113, 22] width 64 height 22
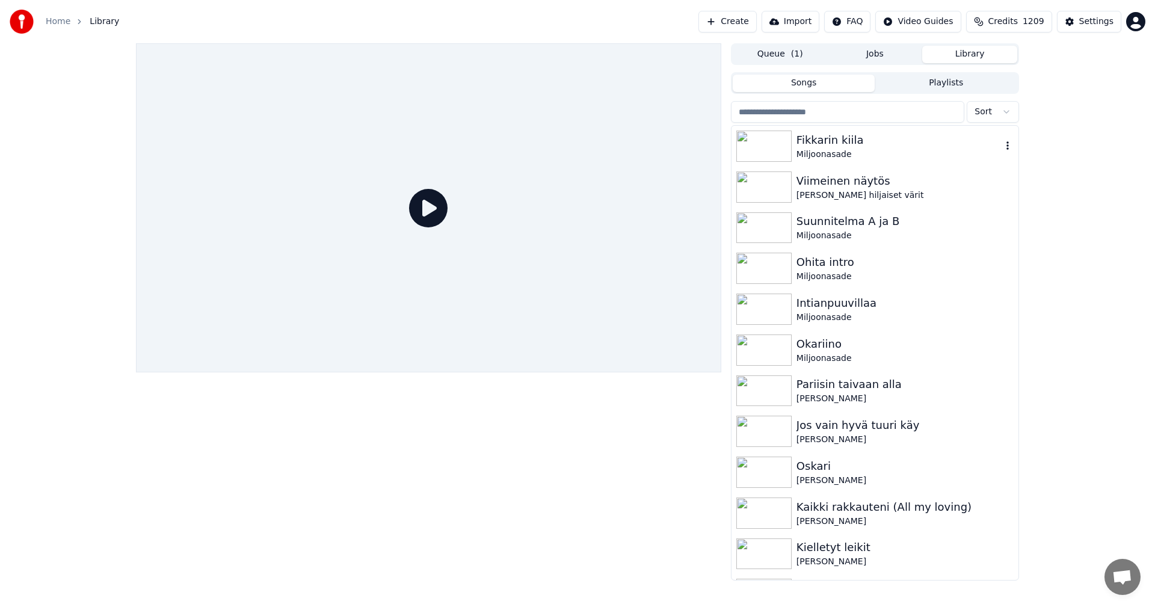
click at [779, 143] on img at bounding box center [763, 146] width 55 height 31
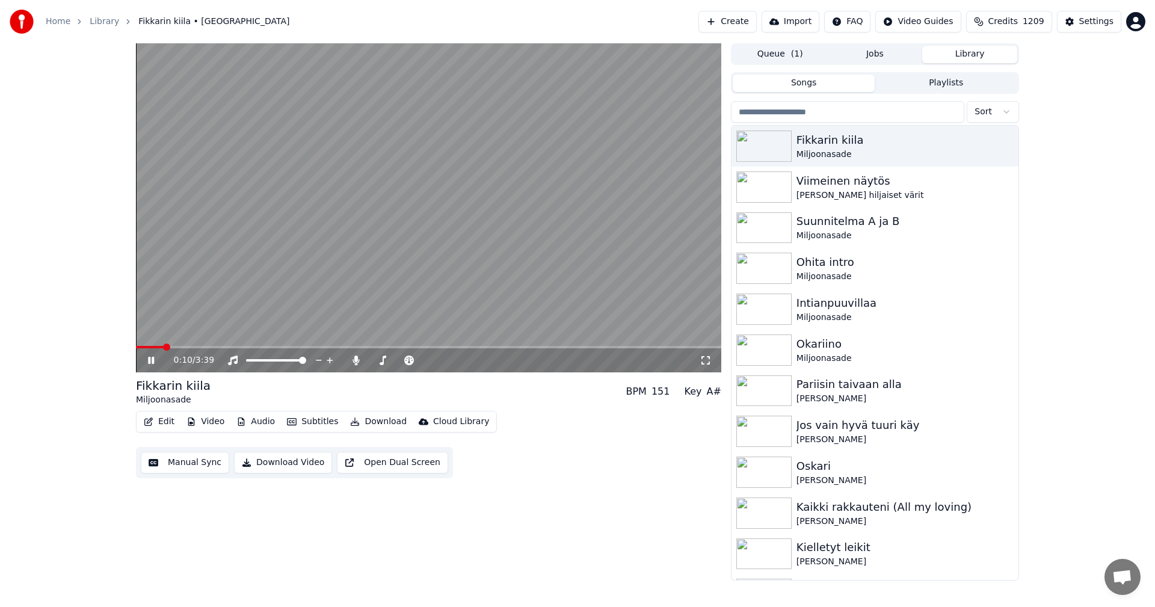
click at [313, 349] on div "0:10 / 3:39" at bounding box center [428, 360] width 585 height 24
click at [312, 347] on span at bounding box center [428, 347] width 585 height 2
click at [439, 345] on video at bounding box center [428, 207] width 585 height 329
click at [446, 347] on span at bounding box center [428, 347] width 585 height 2
click at [148, 359] on icon at bounding box center [150, 360] width 7 height 8
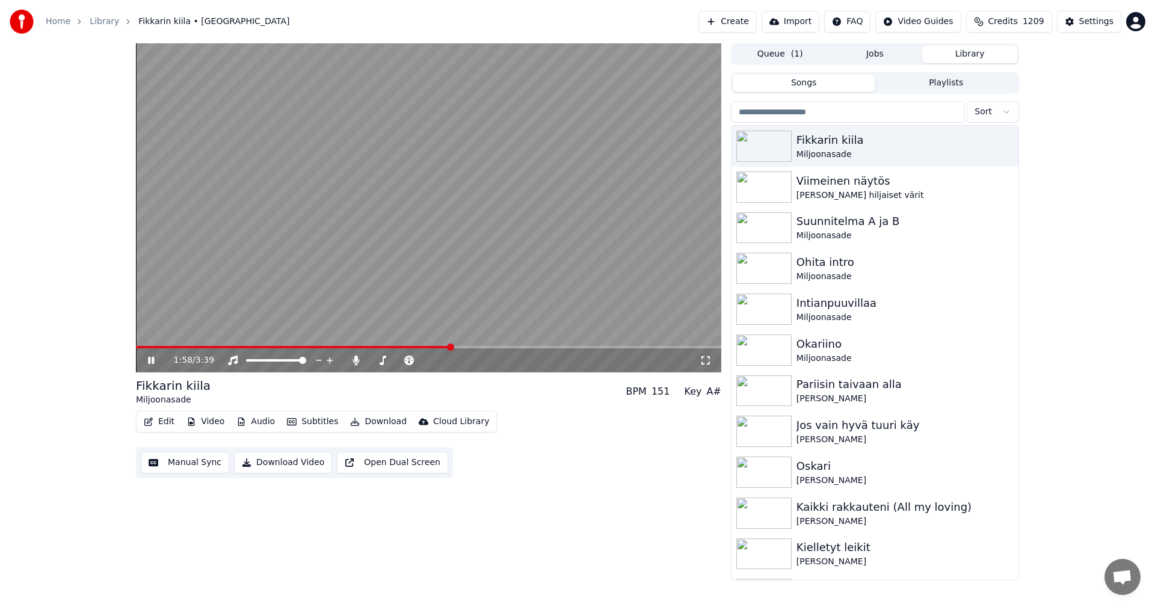
click at [484, 347] on span at bounding box center [428, 347] width 585 height 2
click at [505, 348] on span at bounding box center [428, 347] width 585 height 2
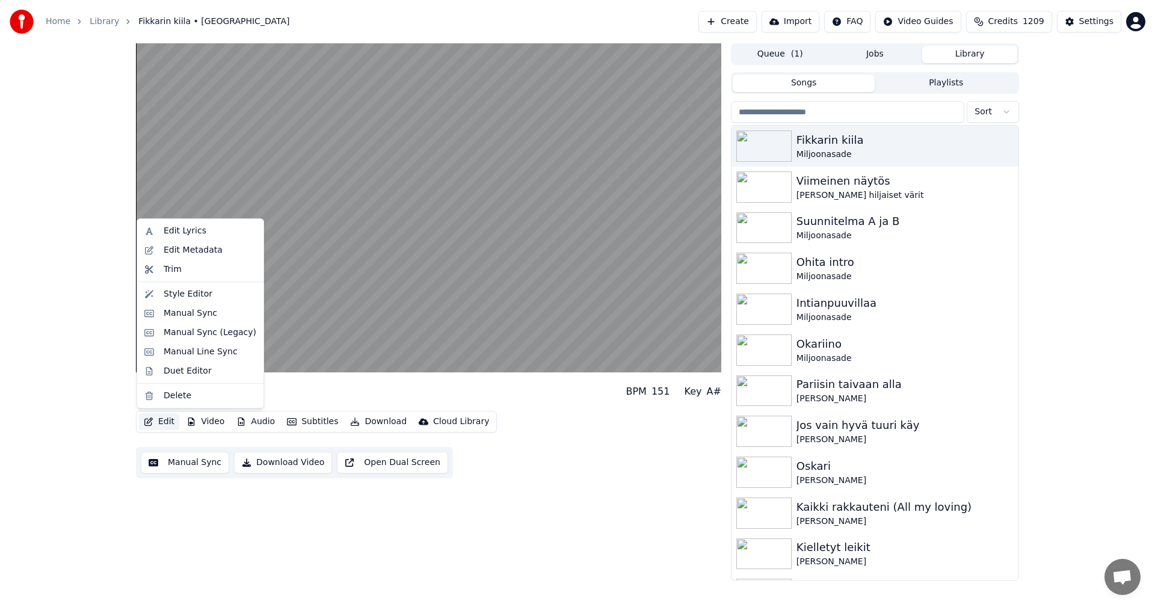
click at [163, 421] on button "Edit" at bounding box center [159, 421] width 40 height 17
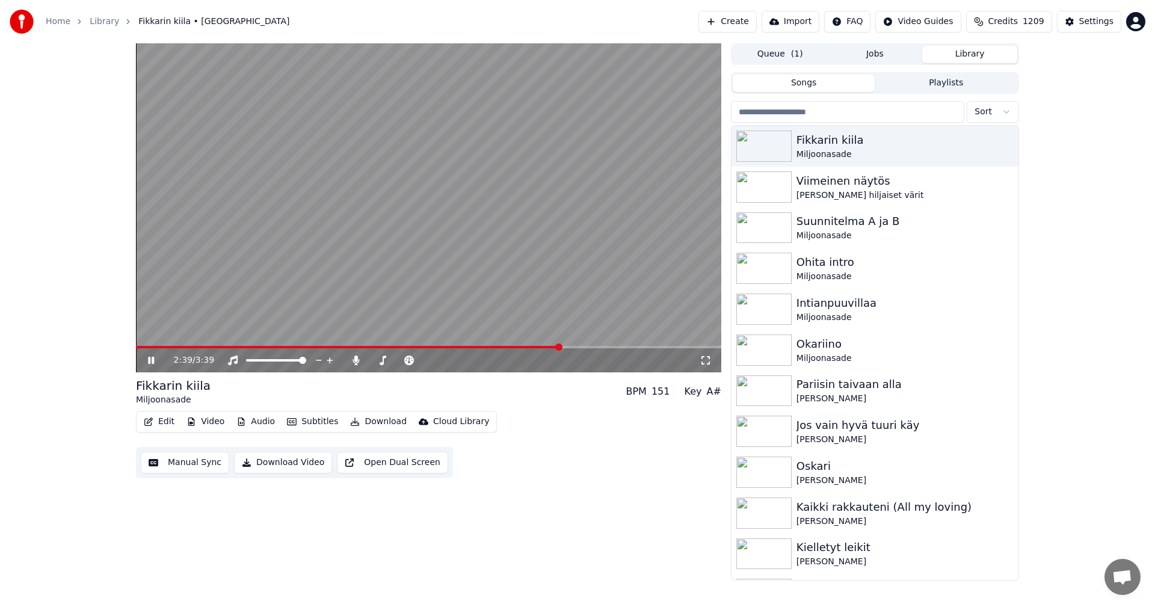
click at [93, 367] on div "2:39 / 3:39 Fikkarin kiila Miljoonasade BPM 151 Key A# Edit Video Audio Subtitl…" at bounding box center [577, 311] width 1155 height 537
click at [149, 360] on icon at bounding box center [151, 360] width 6 height 7
click at [1100, 18] on div "Settings" at bounding box center [1096, 22] width 34 height 12
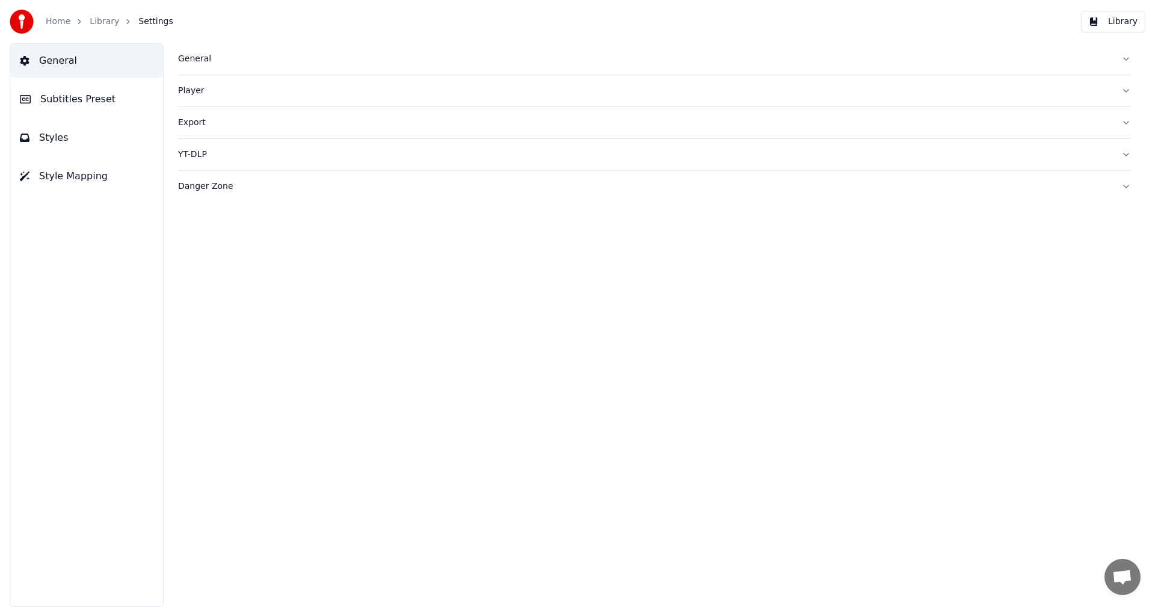
click at [90, 100] on span "Subtitles Preset" at bounding box center [77, 99] width 75 height 14
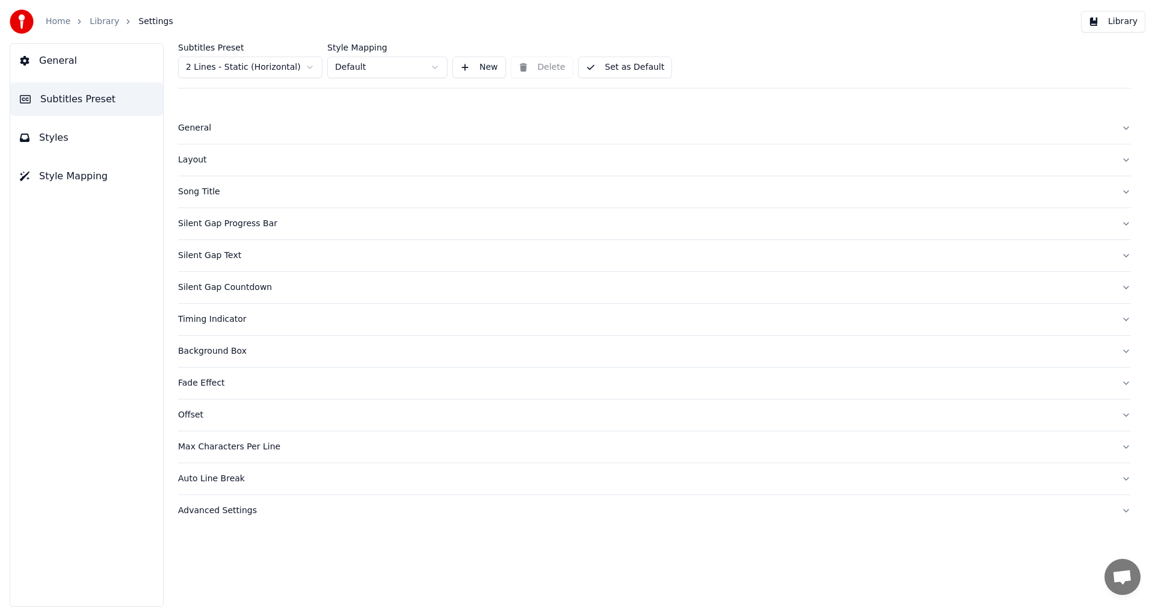
click at [223, 223] on div "Silent Gap Progress Bar" at bounding box center [645, 224] width 934 height 12
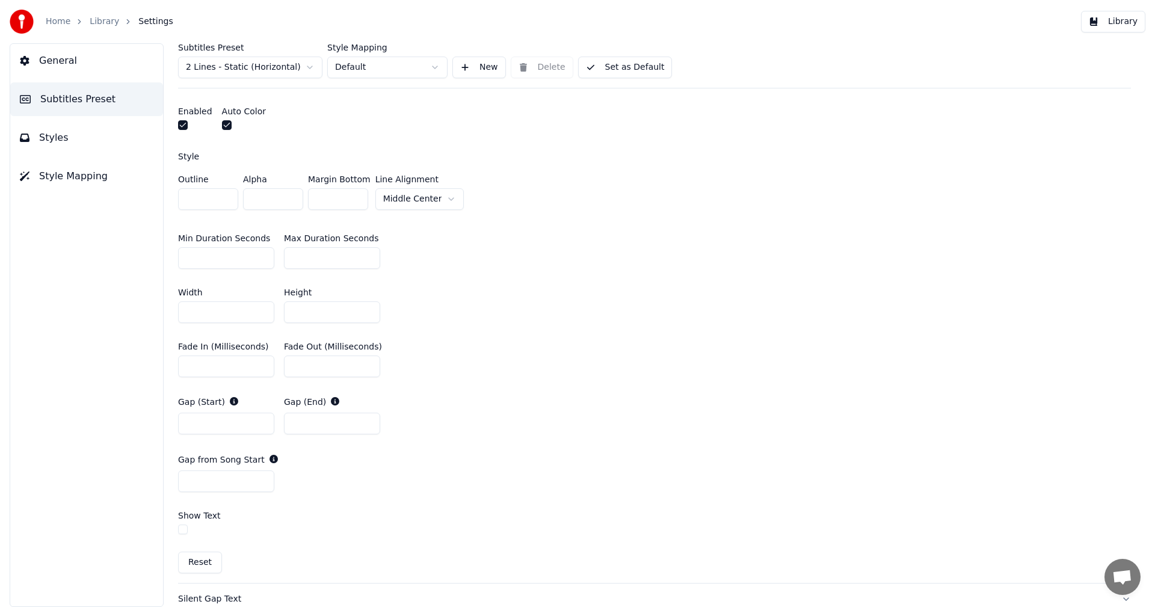
scroll to position [542, 0]
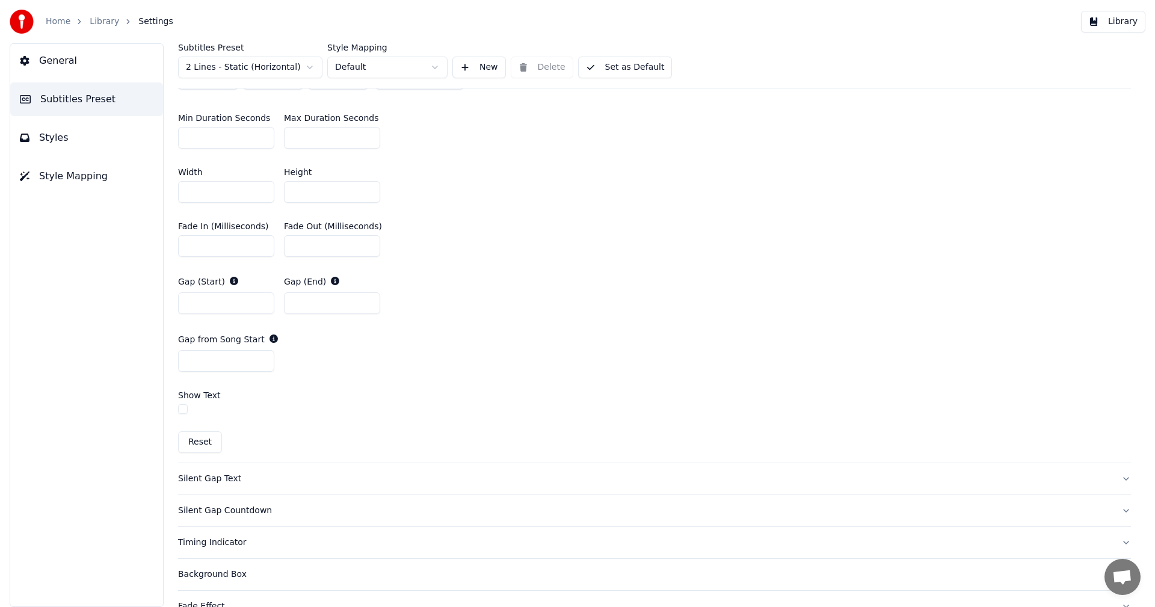
click at [184, 409] on button "button" at bounding box center [183, 409] width 10 height 10
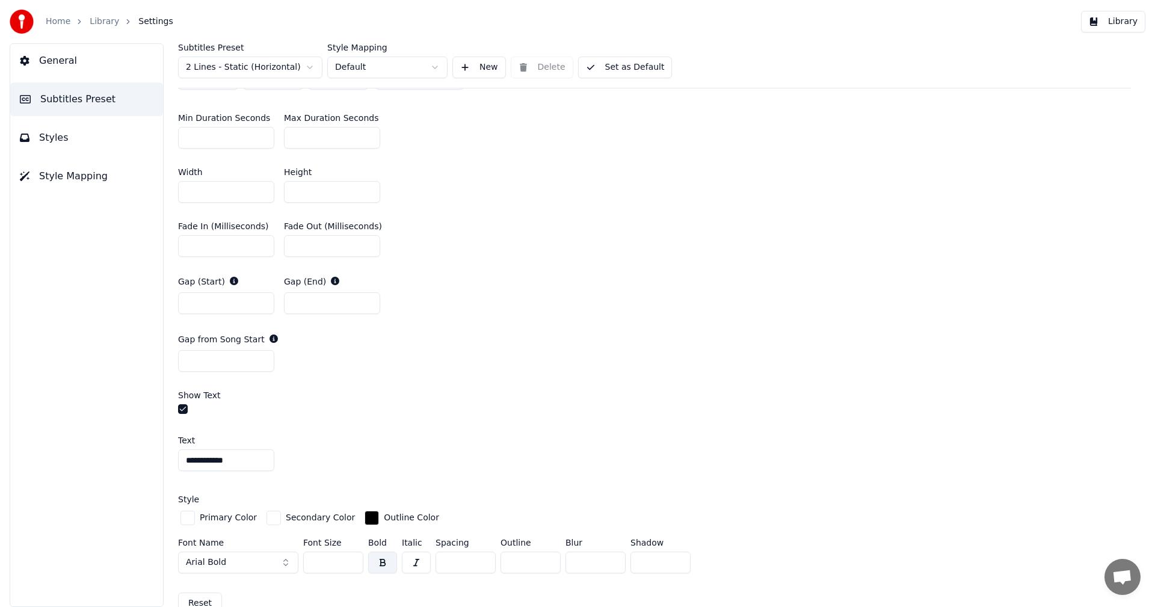
drag, startPoint x: 249, startPoint y: 463, endPoint x: 169, endPoint y: 484, distance: 82.2
click at [169, 483] on div "**********" at bounding box center [654, 325] width 1001 height 564
click at [832, 224] on div "Fade In (Milliseconds) * Fade Out (Milliseconds) *" at bounding box center [654, 239] width 953 height 54
click at [1109, 26] on button "Library" at bounding box center [1113, 22] width 64 height 22
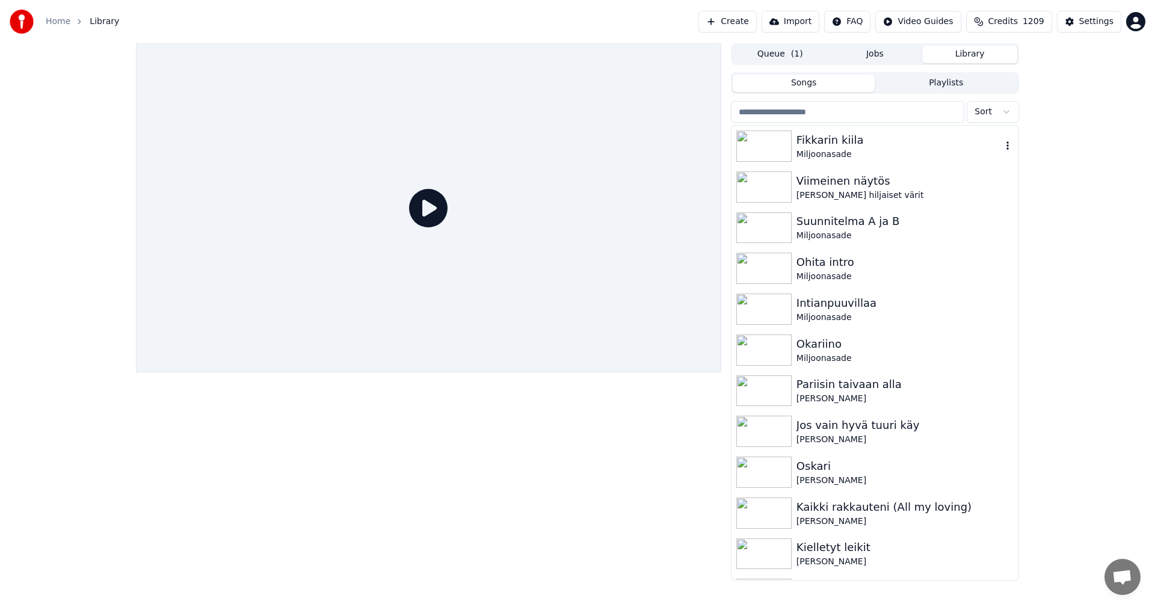
click at [753, 162] on div "Fikkarin [PERSON_NAME]" at bounding box center [875, 146] width 287 height 41
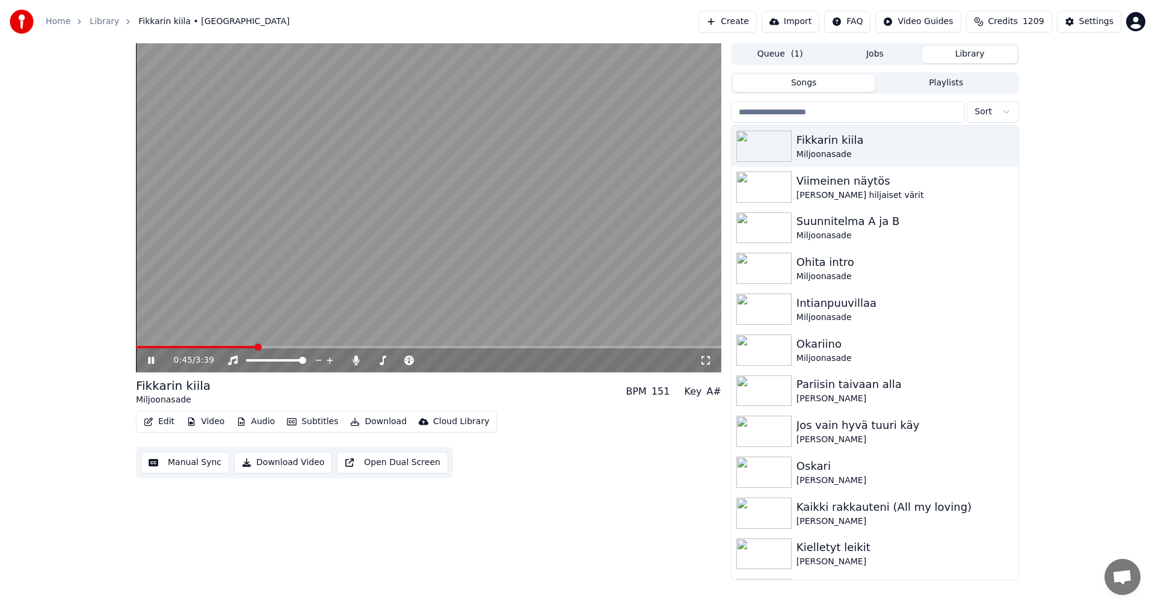
click at [256, 348] on span at bounding box center [428, 347] width 585 height 2
click at [298, 348] on span at bounding box center [428, 347] width 585 height 2
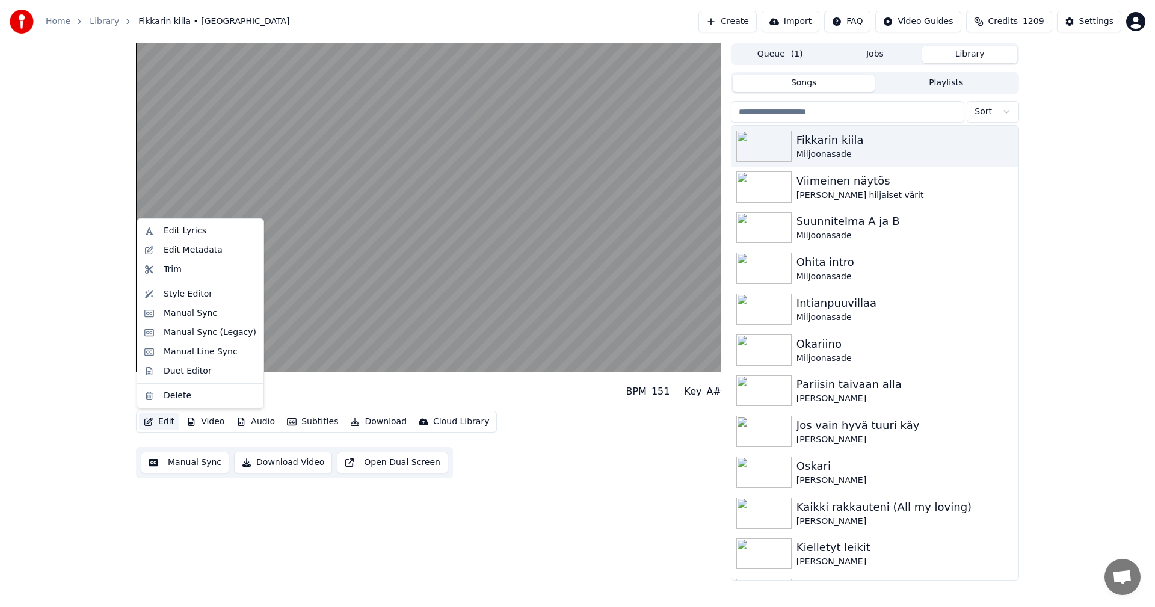
click at [154, 421] on button "Edit" at bounding box center [159, 421] width 40 height 17
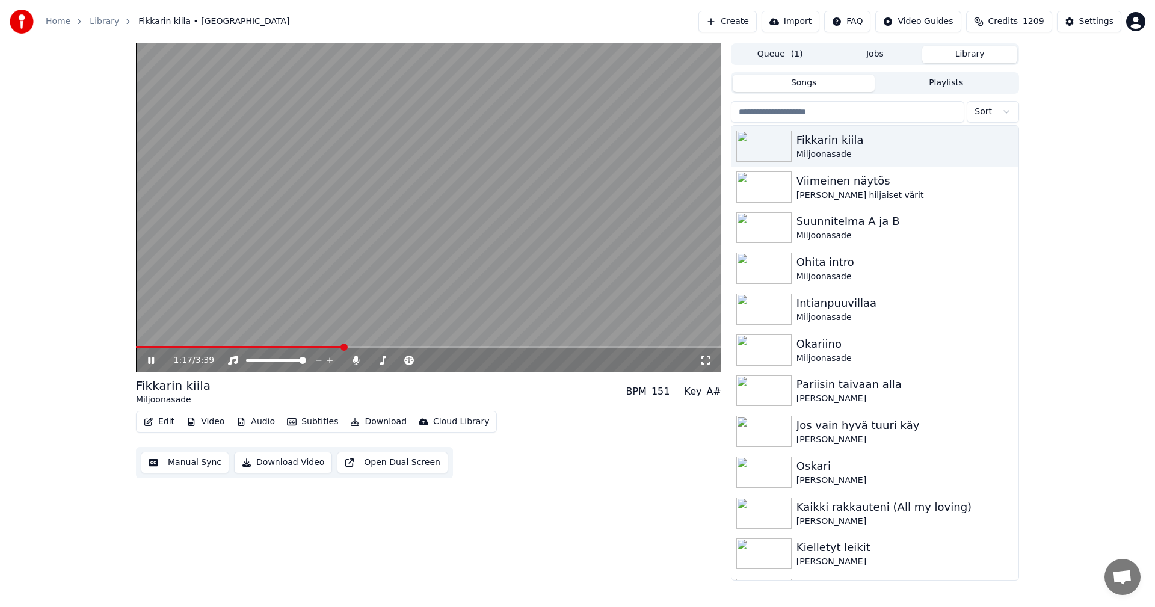
drag, startPoint x: 106, startPoint y: 378, endPoint x: 110, endPoint y: 395, distance: 18.0
click at [105, 378] on div "1:17 / 3:39 Fikkarin kiila Miljoonasade BPM 151 Key A# Edit Video Audio Subtitl…" at bounding box center [577, 311] width 1155 height 537
click at [150, 361] on icon at bounding box center [151, 360] width 6 height 7
click at [1098, 24] on div "Settings" at bounding box center [1096, 22] width 34 height 12
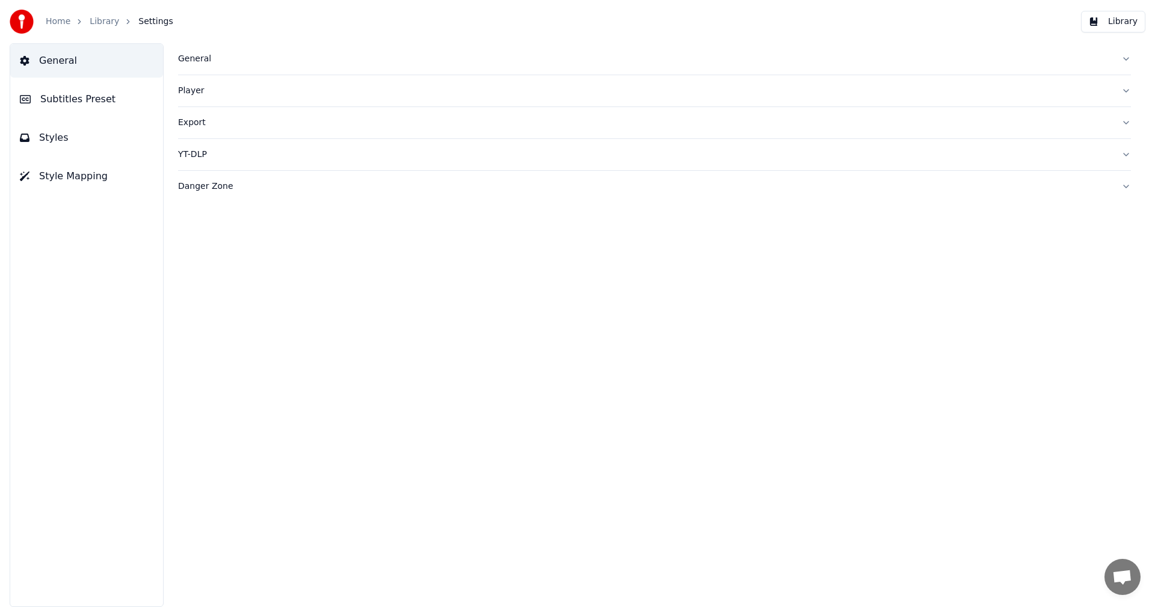
click at [87, 102] on span "Subtitles Preset" at bounding box center [77, 99] width 75 height 14
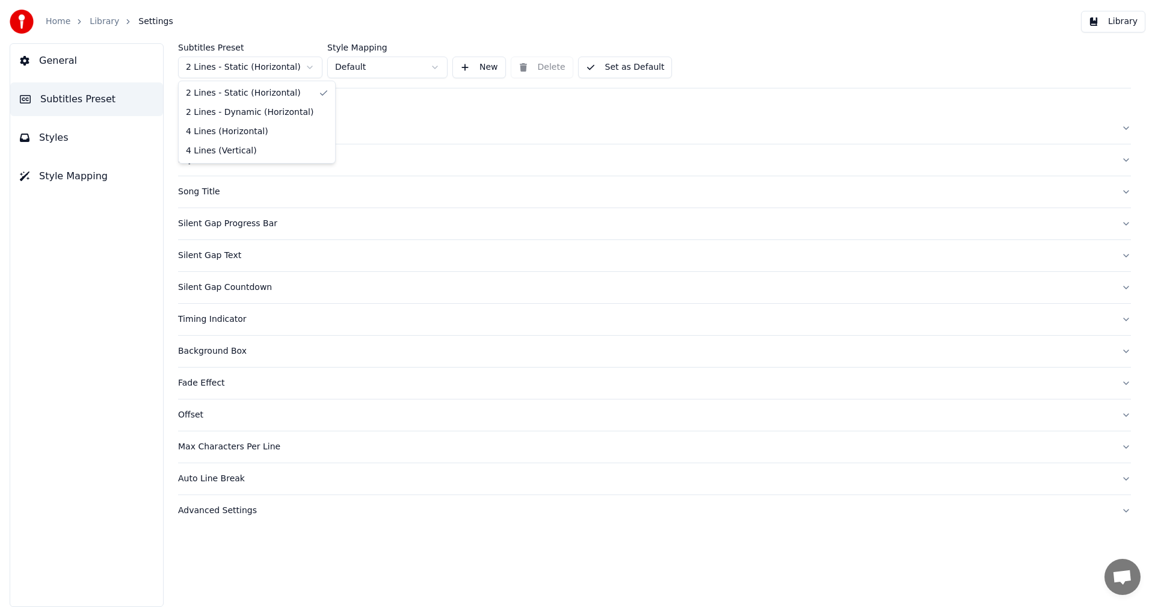
click at [277, 67] on html "Home Library Settings Library General Subtitles Preset Styles Style Mapping Sub…" at bounding box center [577, 303] width 1155 height 607
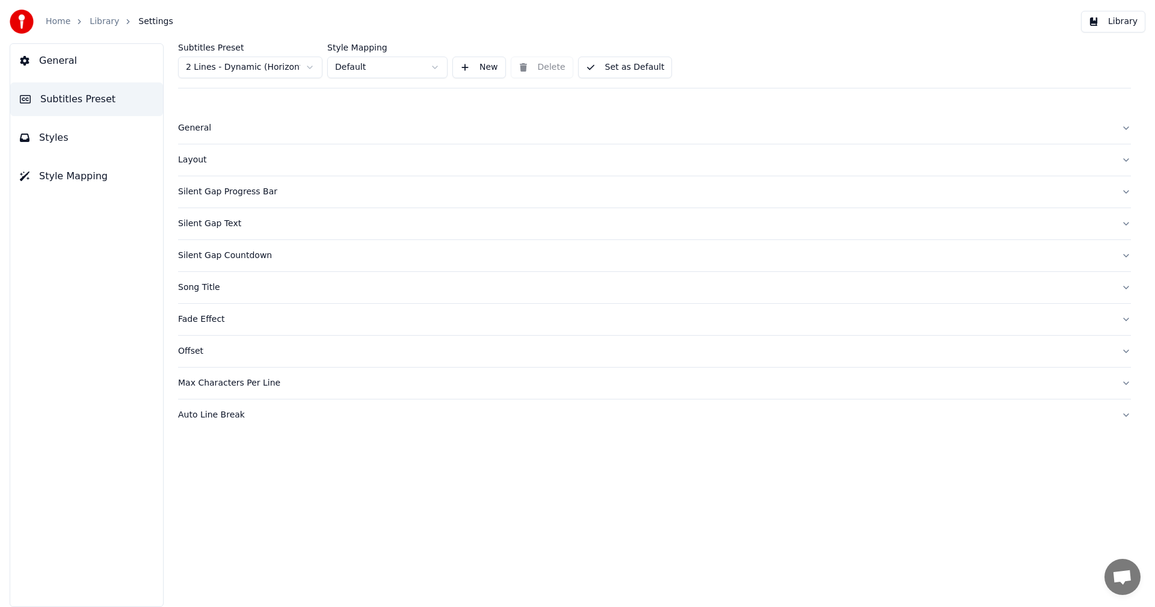
click at [237, 196] on div "Silent Gap Progress Bar" at bounding box center [645, 192] width 934 height 12
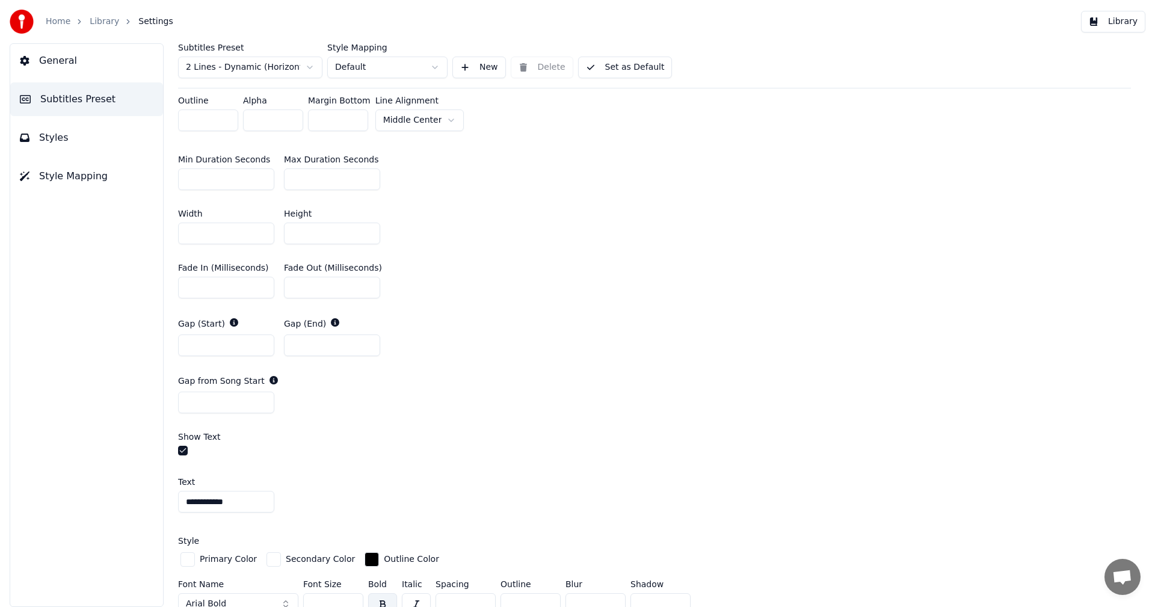
scroll to position [542, 0]
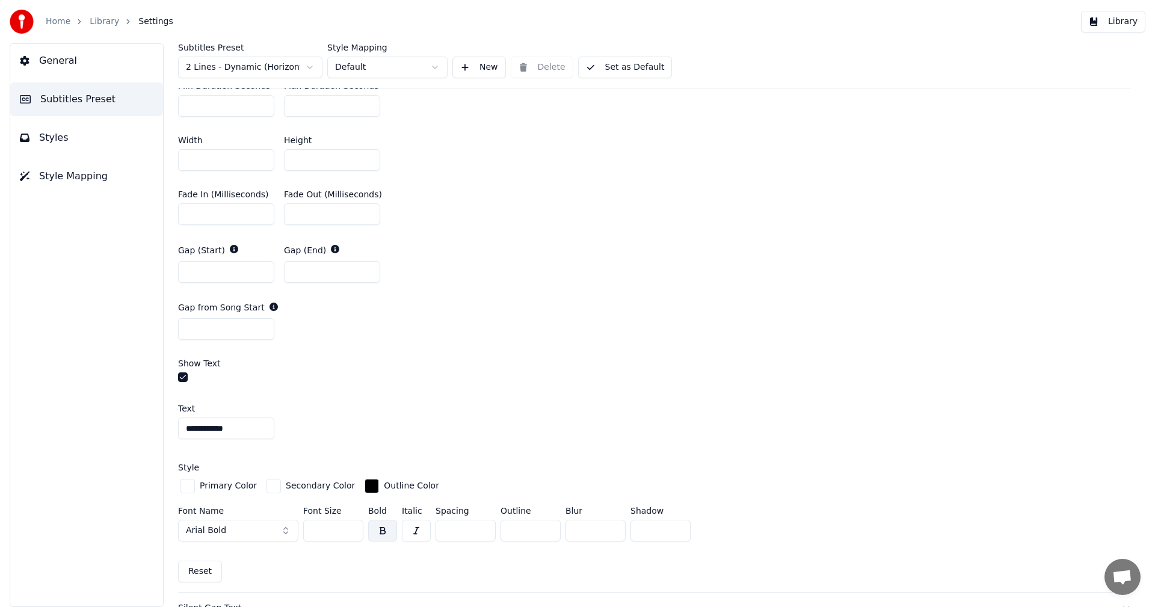
drag, startPoint x: 240, startPoint y: 430, endPoint x: 224, endPoint y: 421, distance: 18.3
click at [240, 429] on input "**********" at bounding box center [226, 429] width 96 height 22
click at [184, 375] on button "button" at bounding box center [183, 377] width 10 height 10
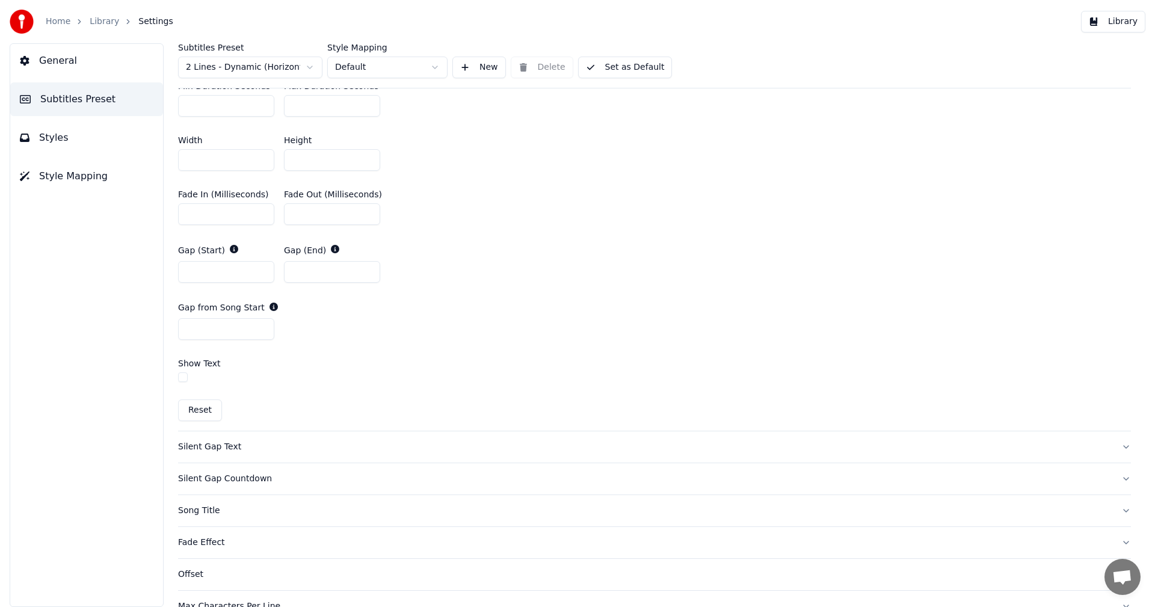
click at [1123, 25] on button "Library" at bounding box center [1113, 22] width 64 height 22
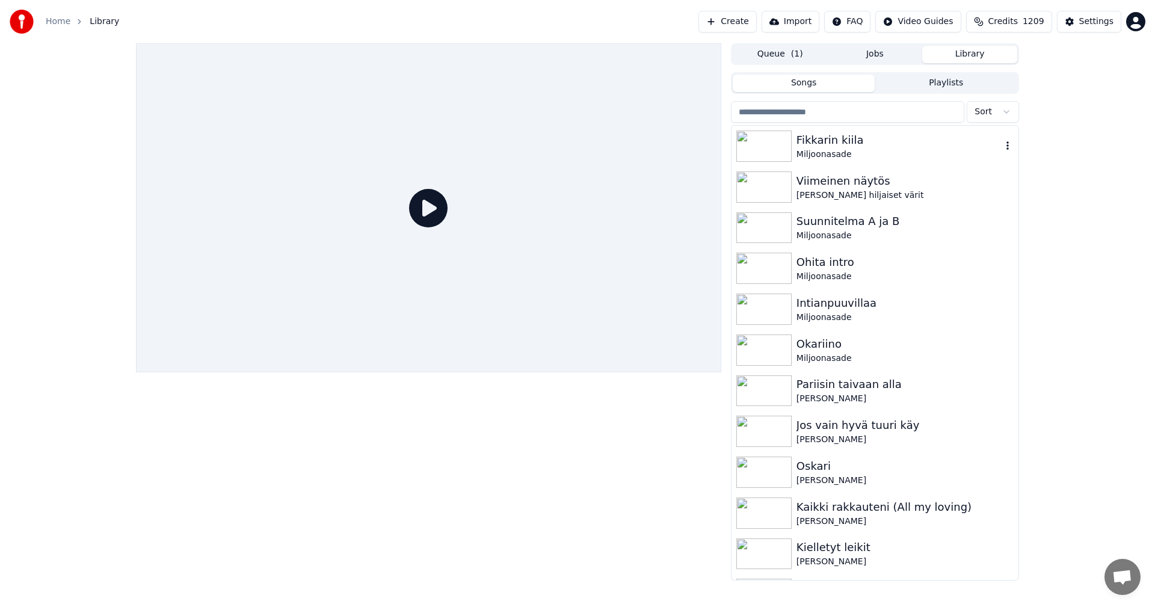
drag, startPoint x: 788, startPoint y: 158, endPoint x: 730, endPoint y: 199, distance: 70.8
click at [788, 157] on img at bounding box center [763, 146] width 55 height 31
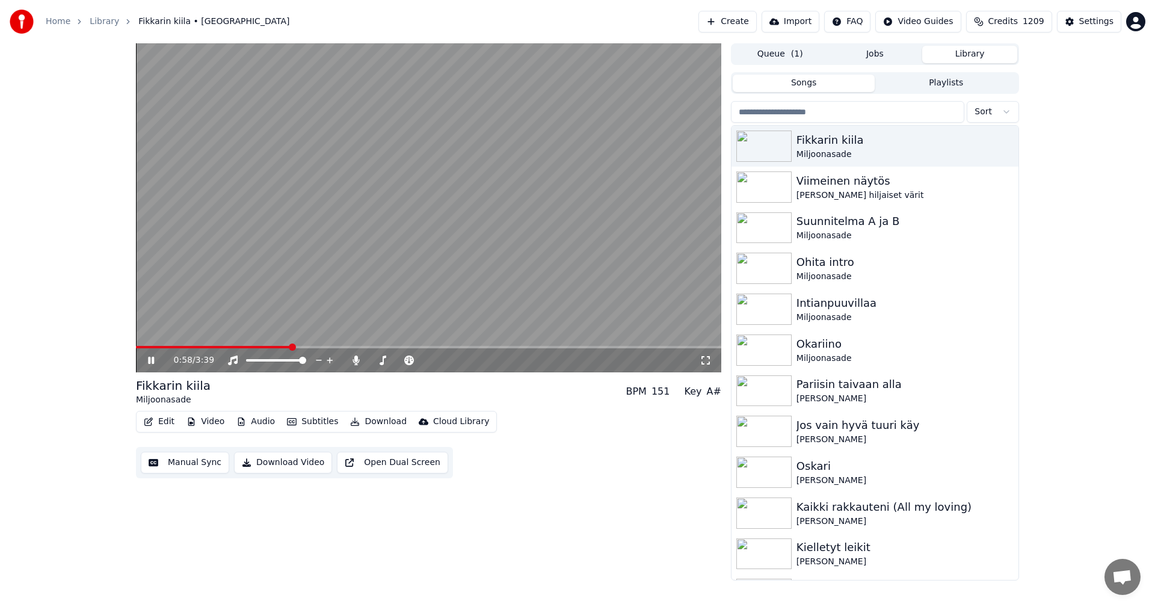
click at [289, 348] on span at bounding box center [428, 347] width 585 height 2
click at [319, 347] on span at bounding box center [428, 347] width 585 height 2
drag, startPoint x: 146, startPoint y: 362, endPoint x: 153, endPoint y: 364, distance: 7.6
click at [153, 364] on icon at bounding box center [160, 361] width 28 height 10
click at [162, 422] on button "Edit" at bounding box center [159, 421] width 40 height 17
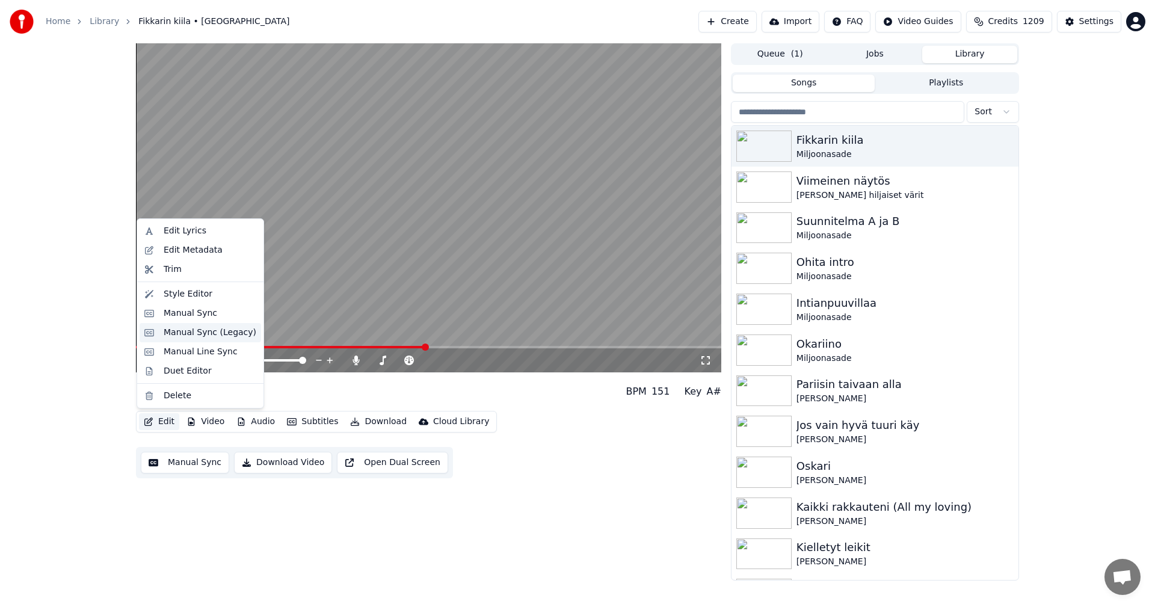
click at [216, 335] on div "Manual Sync (Legacy)" at bounding box center [210, 333] width 93 height 12
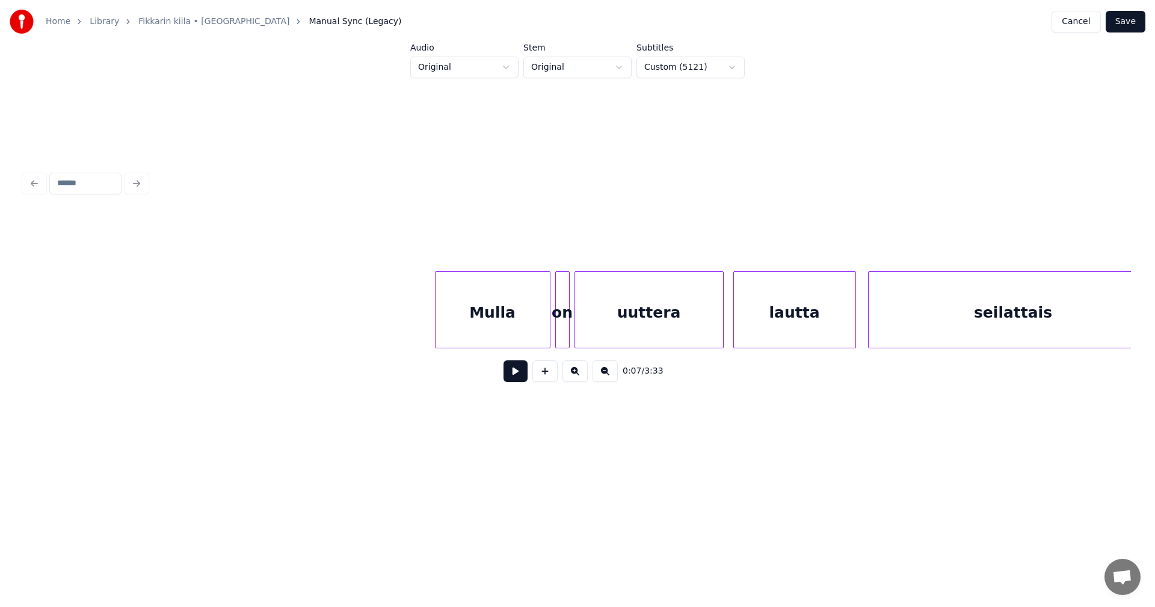
scroll to position [0, 24911]
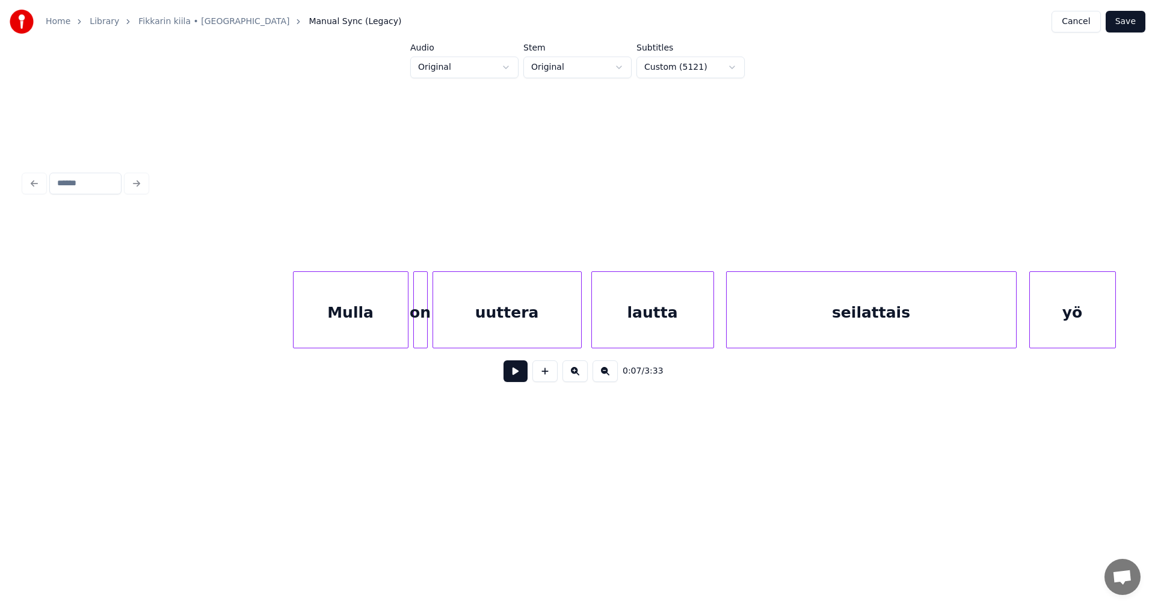
click at [363, 325] on div "Mulla" at bounding box center [351, 313] width 114 height 82
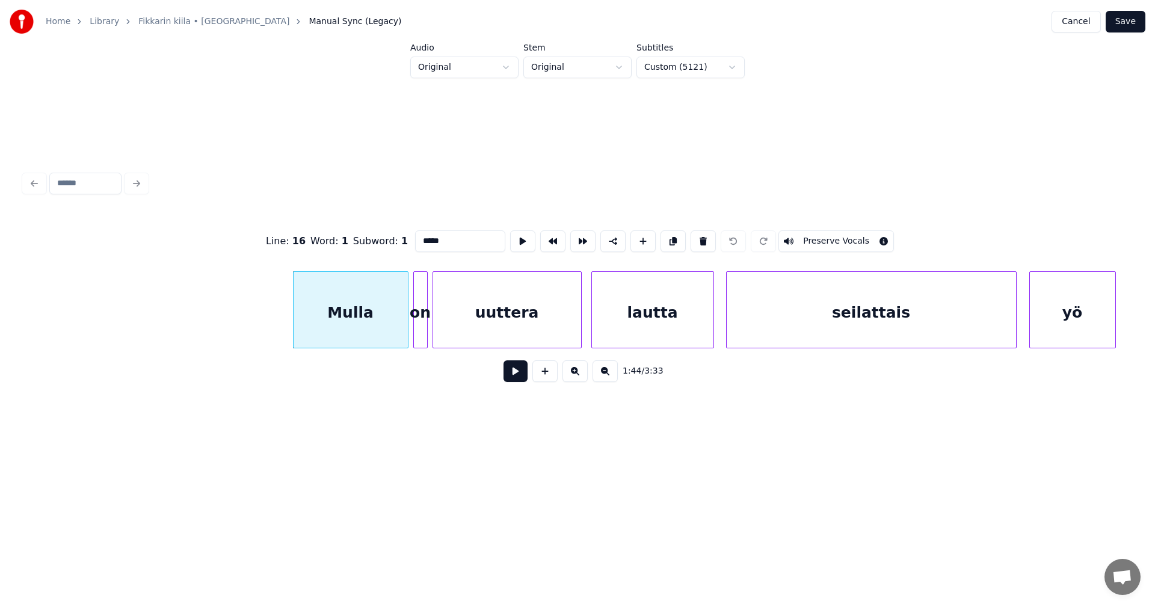
click at [511, 376] on button at bounding box center [516, 371] width 24 height 22
click at [510, 374] on button at bounding box center [516, 371] width 24 height 22
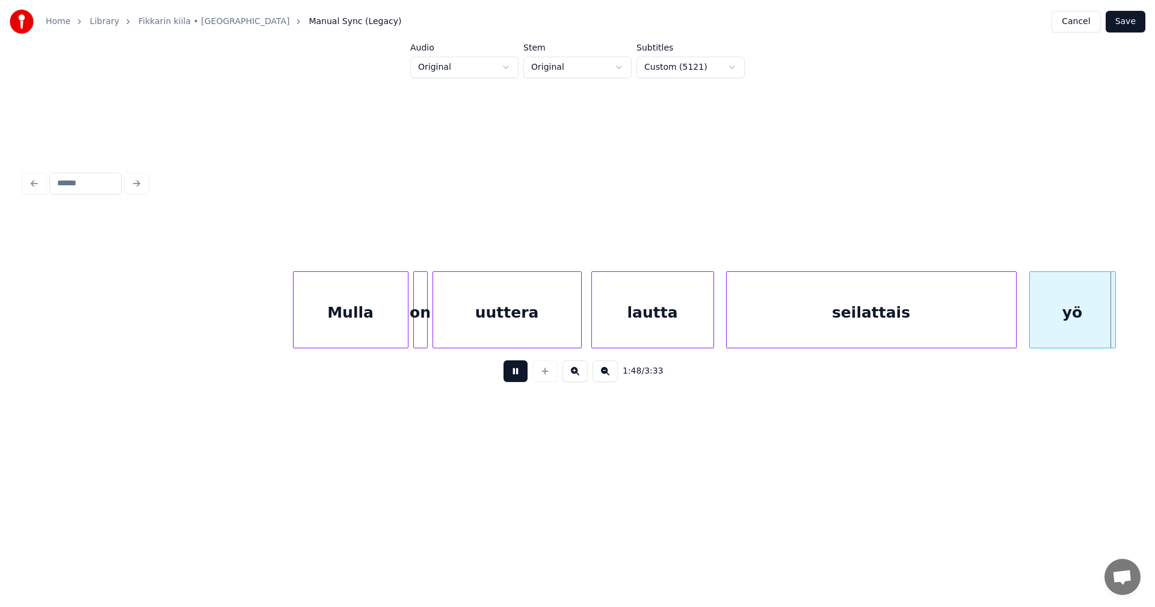
scroll to position [0, 26022]
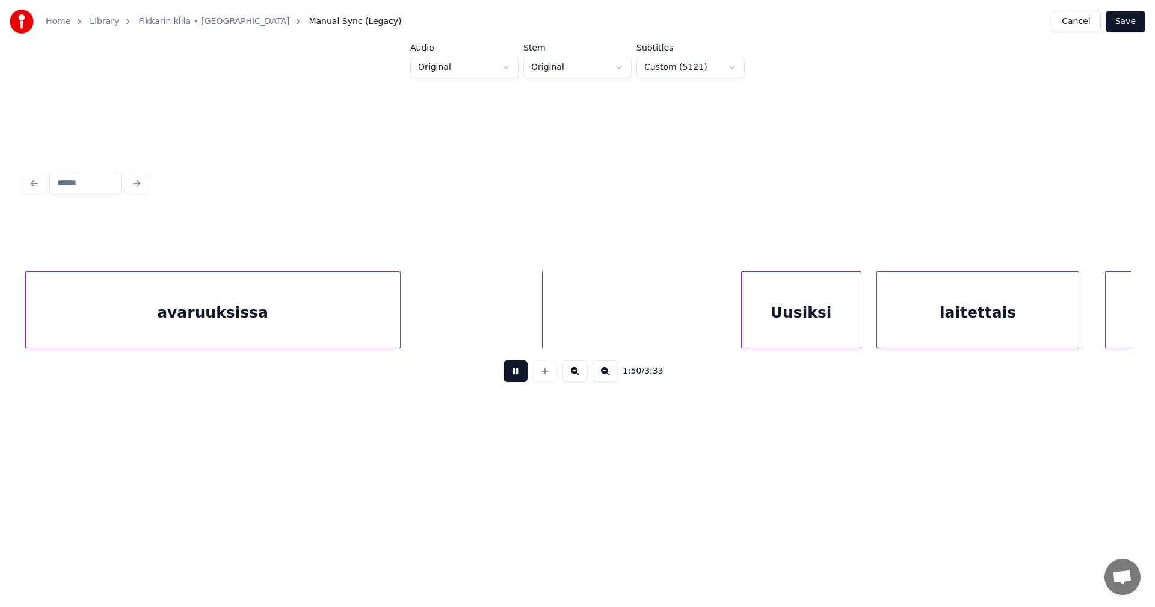
click at [510, 374] on button at bounding box center [516, 371] width 24 height 22
click at [1085, 23] on button "Cancel" at bounding box center [1076, 22] width 49 height 22
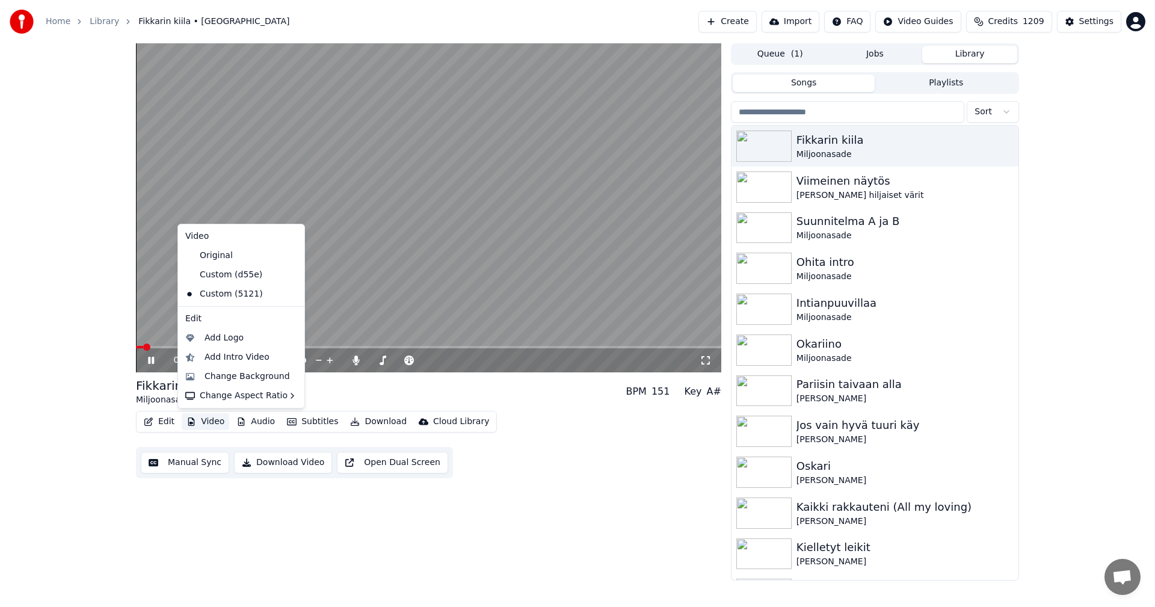
click at [210, 425] on button "Video" at bounding box center [206, 421] width 48 height 17
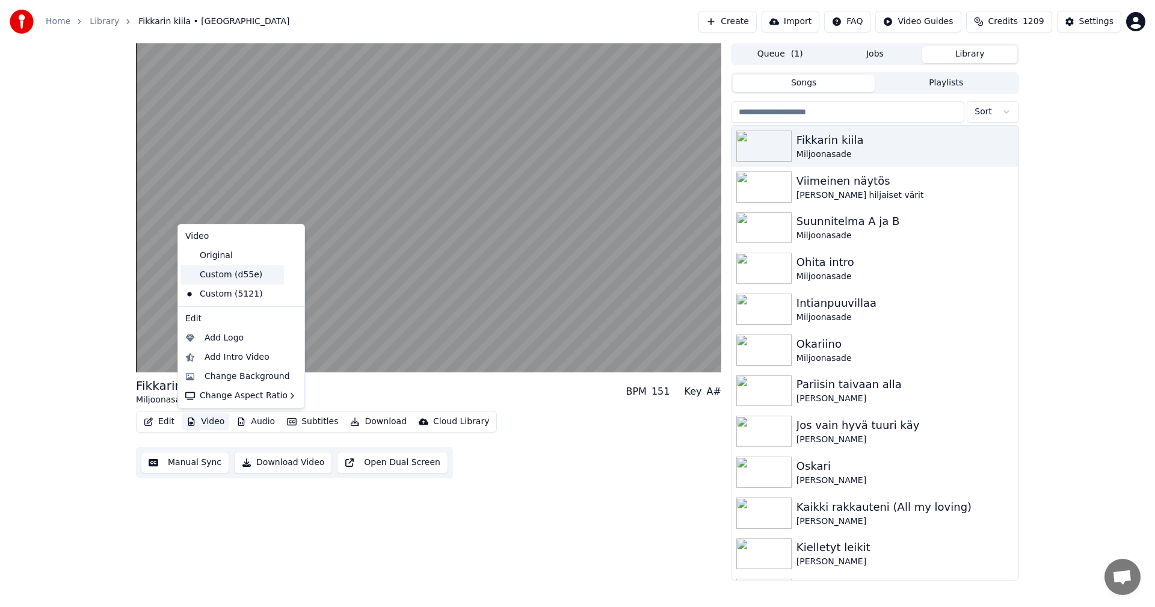
click at [240, 277] on div "Custom (d55e)" at bounding box center [232, 274] width 103 height 19
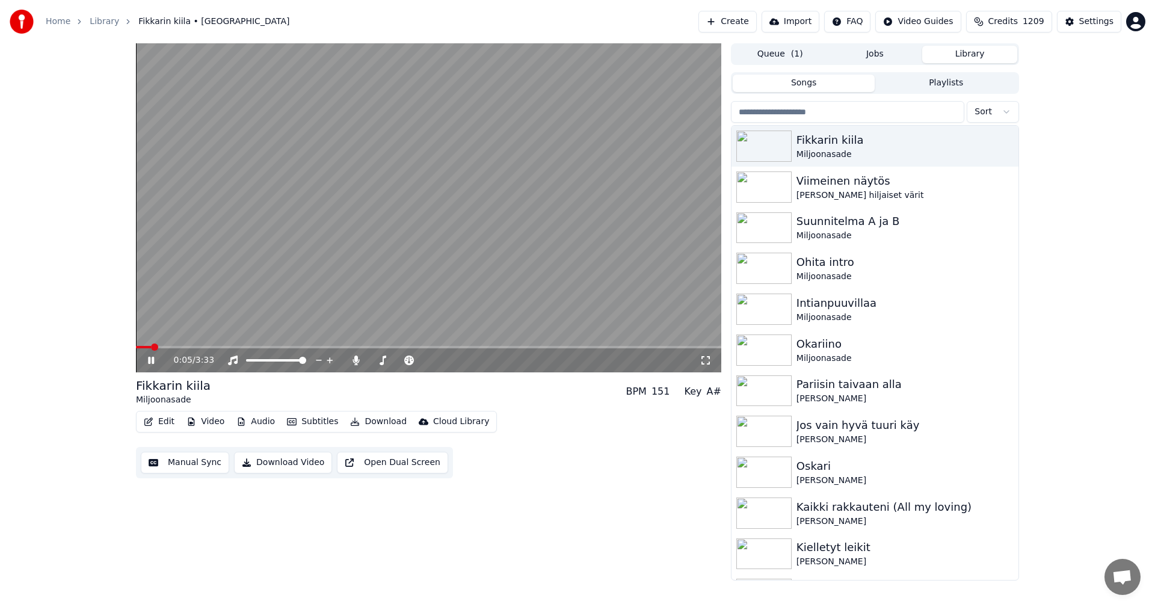
click at [165, 423] on button "Edit" at bounding box center [159, 421] width 40 height 17
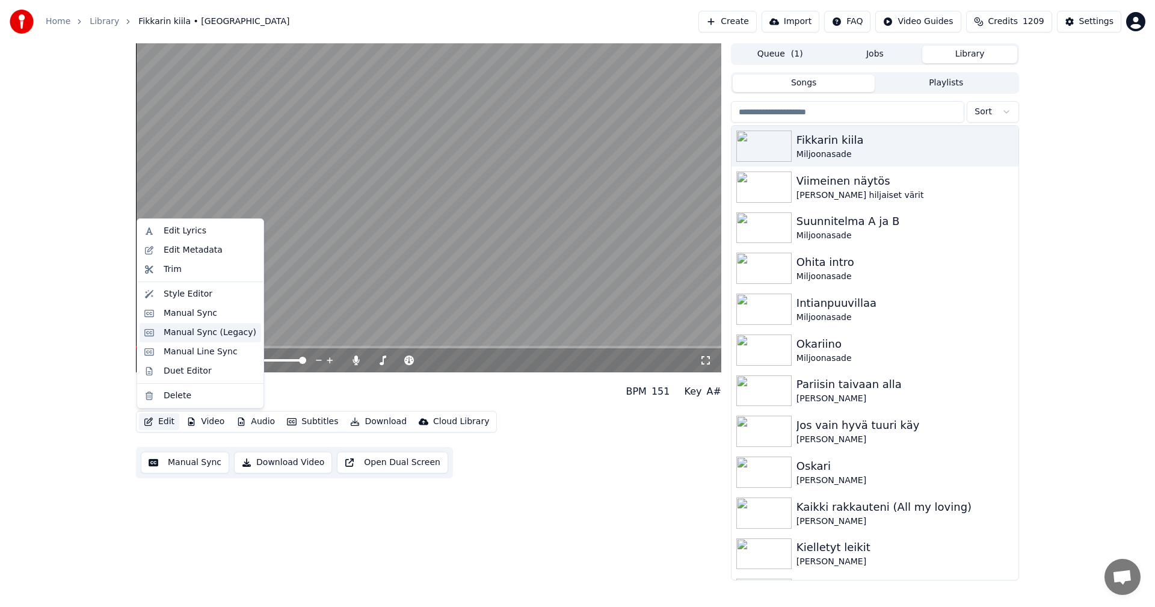
click at [199, 336] on div "Manual Sync (Legacy)" at bounding box center [210, 333] width 93 height 12
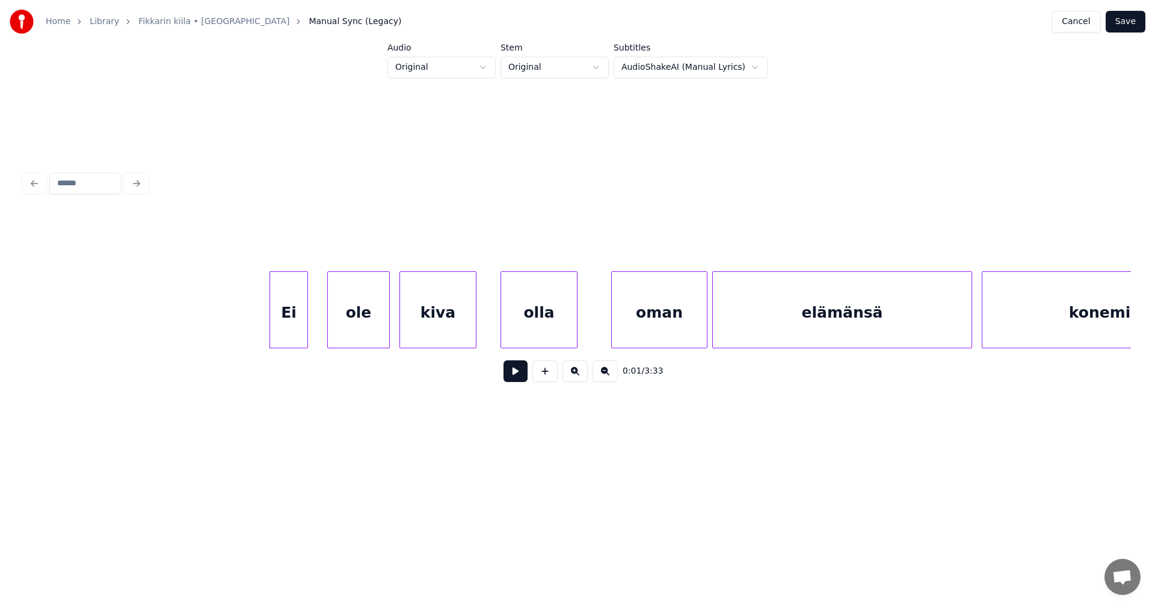
click at [511, 369] on button at bounding box center [516, 371] width 24 height 22
drag, startPoint x: 511, startPoint y: 369, endPoint x: 277, endPoint y: 406, distance: 236.8
click at [504, 368] on button at bounding box center [516, 371] width 24 height 22
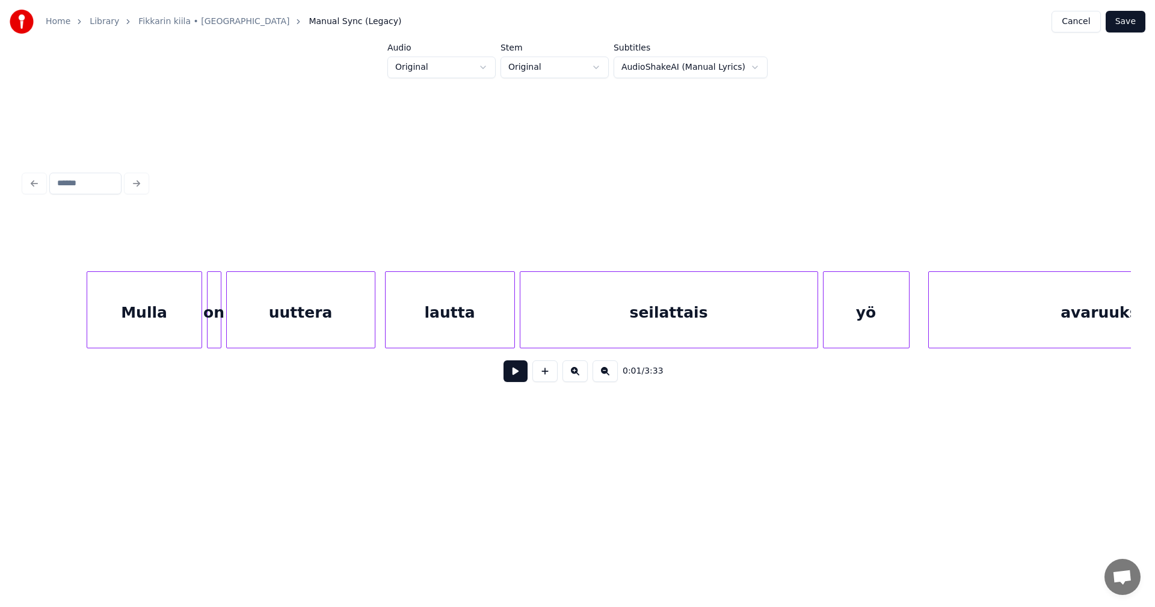
scroll to position [0, 23404]
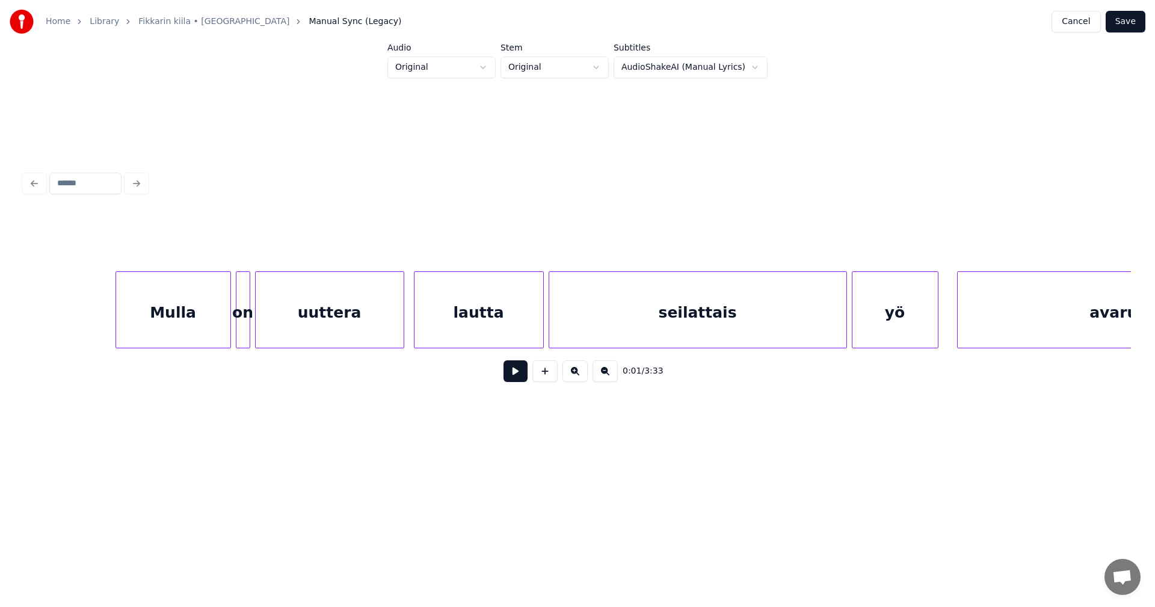
click at [181, 335] on div "Mulla" at bounding box center [173, 313] width 114 height 82
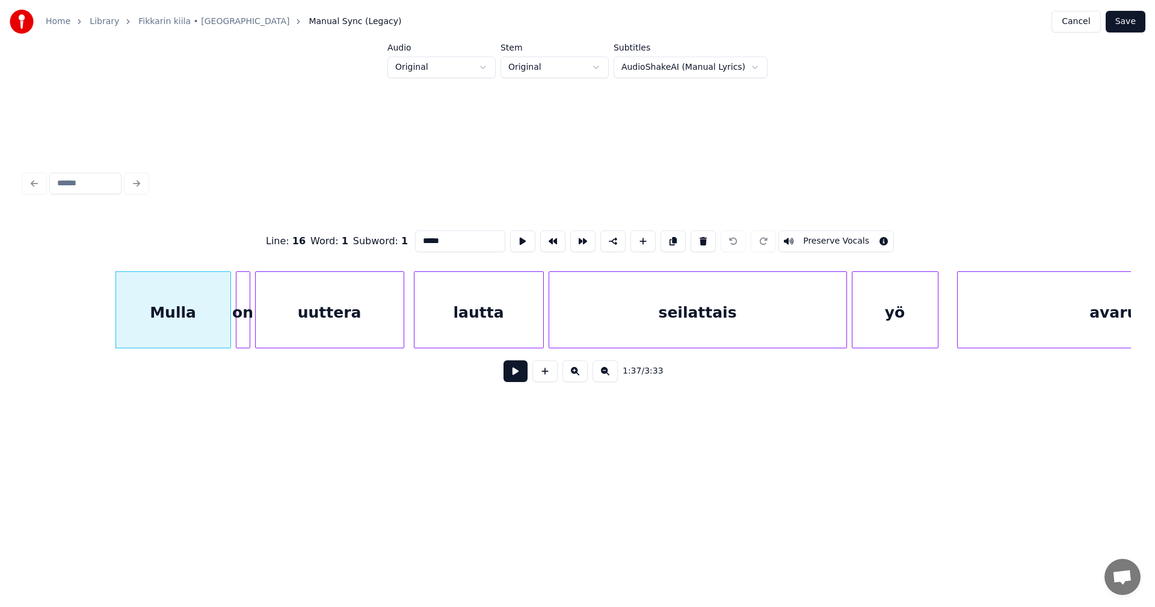
click at [514, 375] on button at bounding box center [516, 371] width 24 height 22
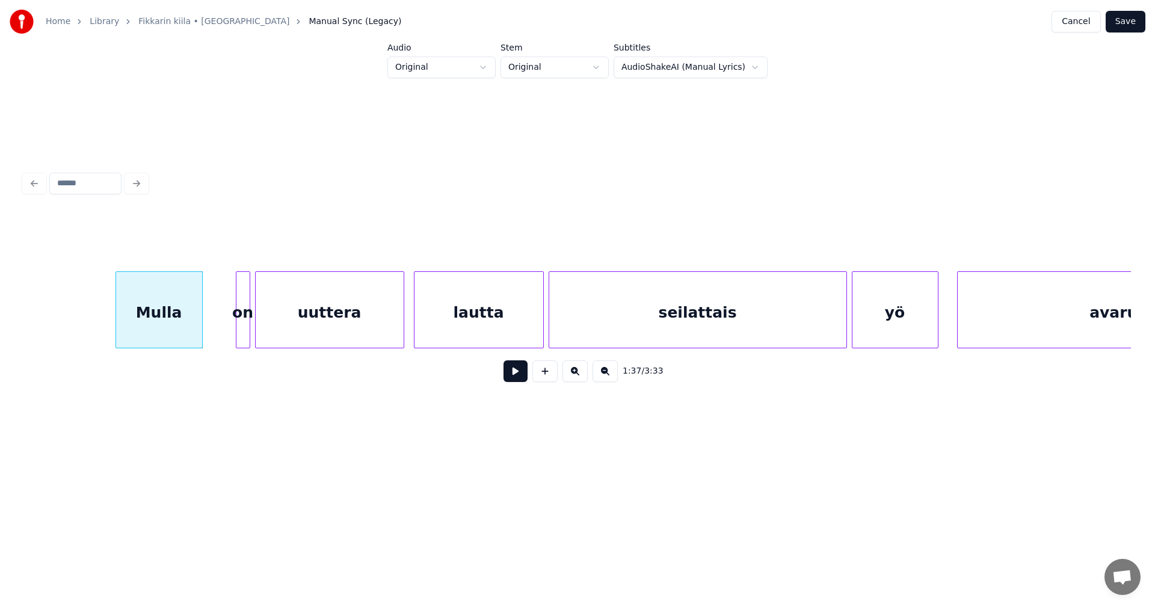
click at [199, 336] on div at bounding box center [201, 310] width 4 height 76
click at [221, 326] on div "on" at bounding box center [220, 313] width 13 height 82
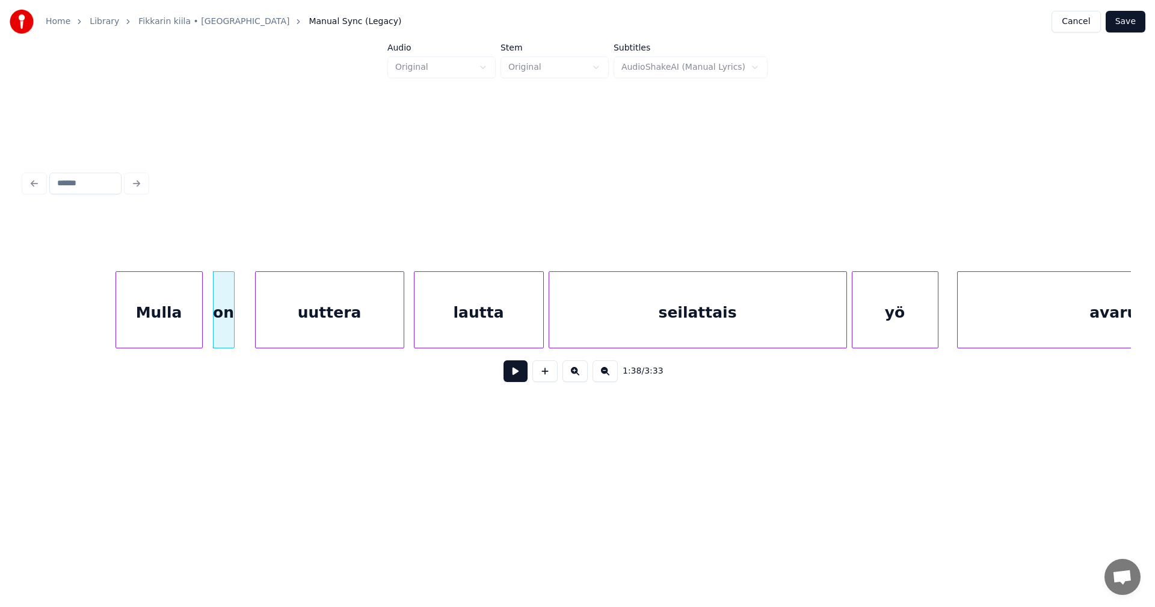
click at [234, 324] on div at bounding box center [232, 310] width 4 height 76
click at [191, 328] on div at bounding box center [193, 310] width 4 height 76
click at [211, 325] on div at bounding box center [211, 310] width 4 height 76
click at [179, 327] on div "Mulla" at bounding box center [154, 313] width 76 height 82
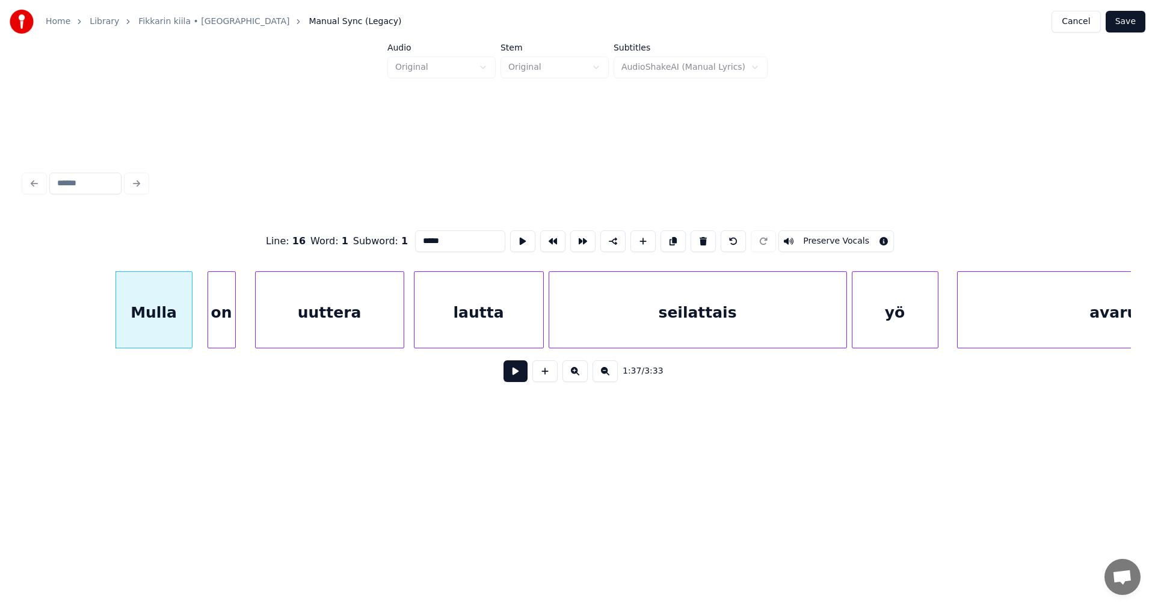
click at [512, 371] on button at bounding box center [516, 371] width 24 height 22
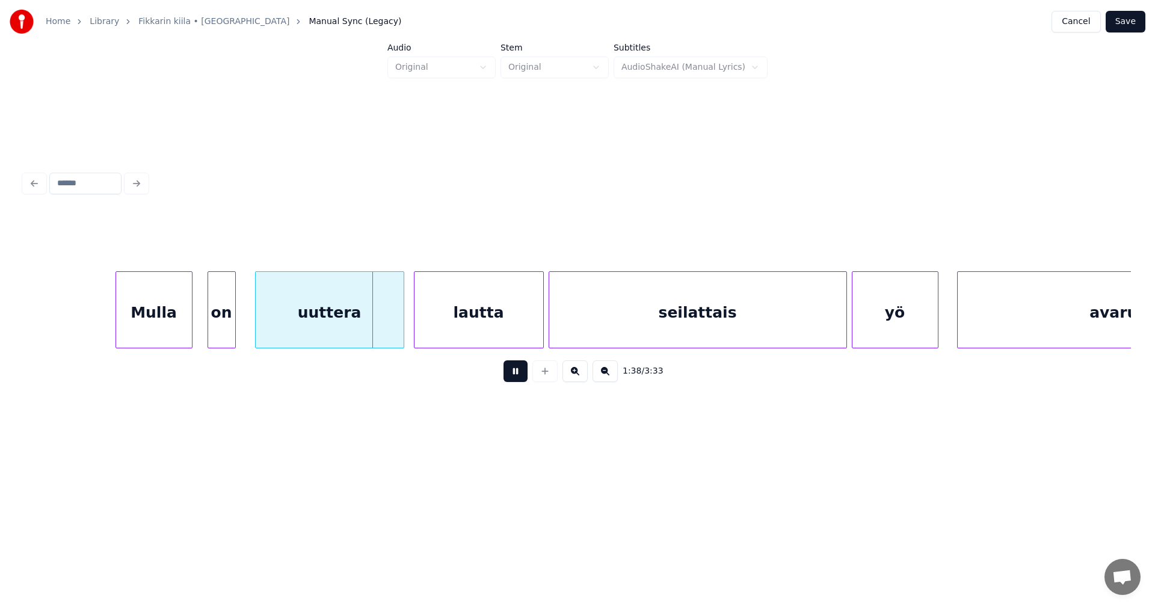
click at [512, 371] on button at bounding box center [516, 371] width 24 height 22
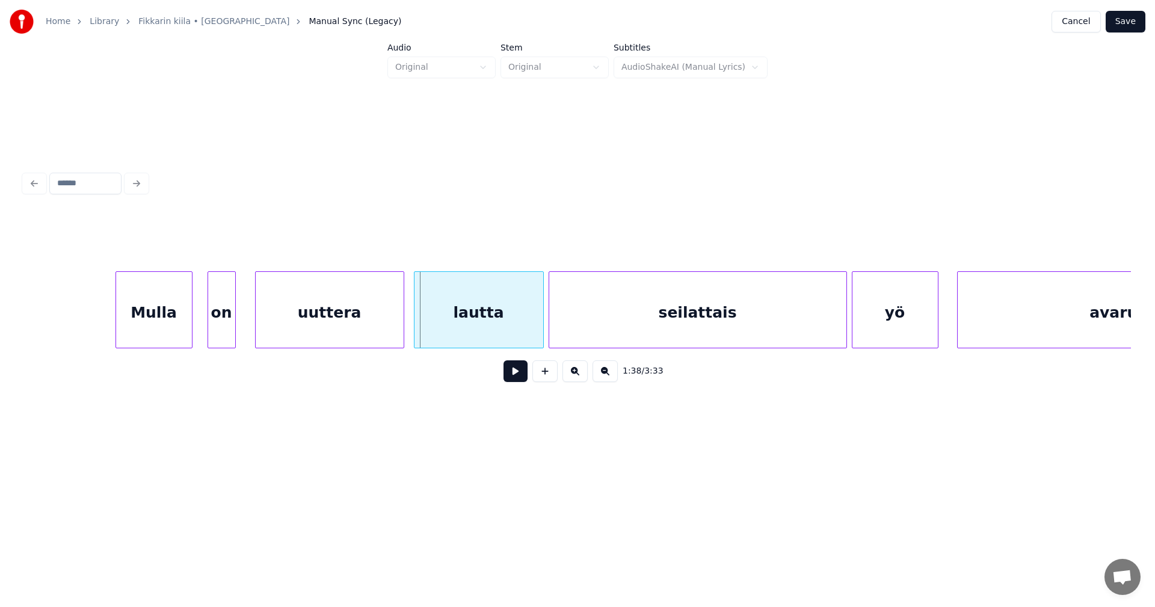
click at [348, 310] on div "uuttera" at bounding box center [330, 313] width 148 height 82
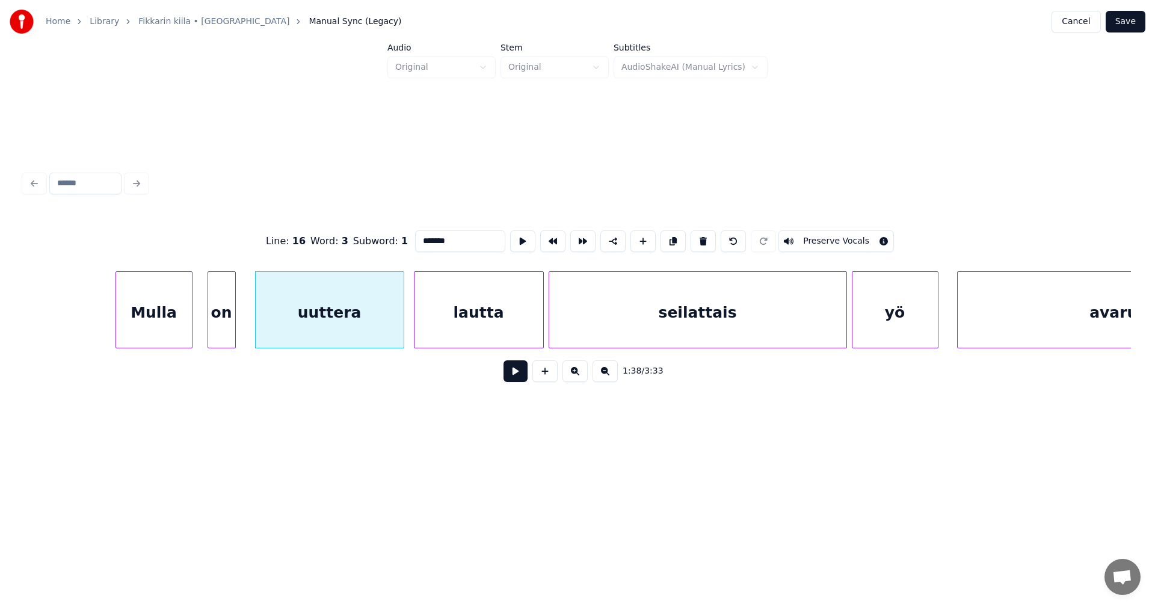
click at [513, 372] on button at bounding box center [516, 371] width 24 height 22
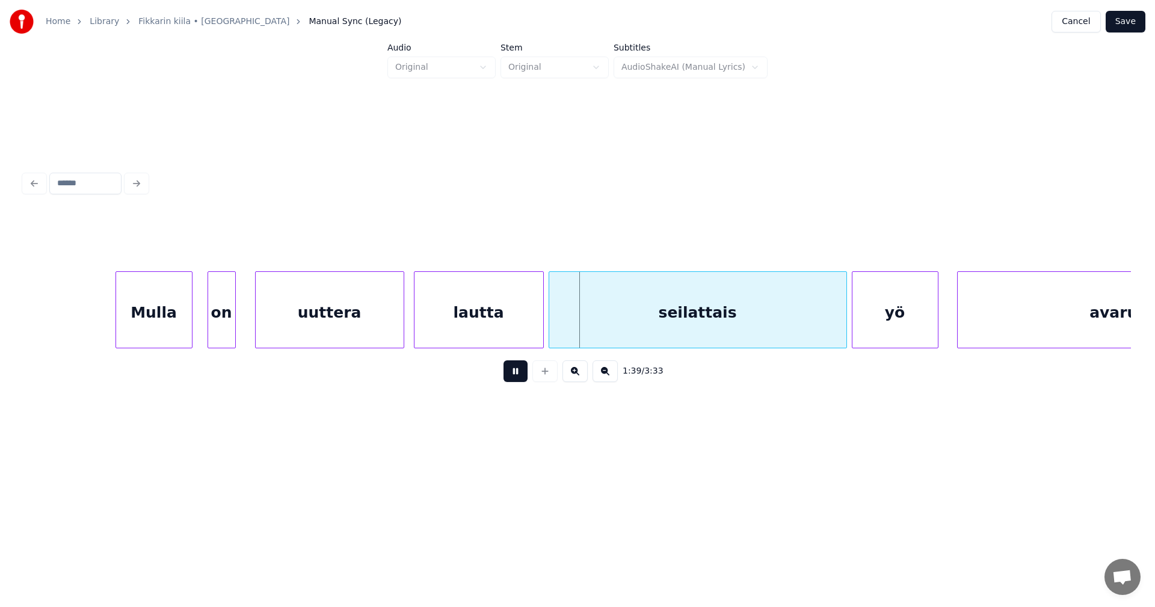
click at [513, 372] on button at bounding box center [516, 371] width 24 height 22
click at [1125, 18] on button "Save" at bounding box center [1126, 22] width 40 height 22
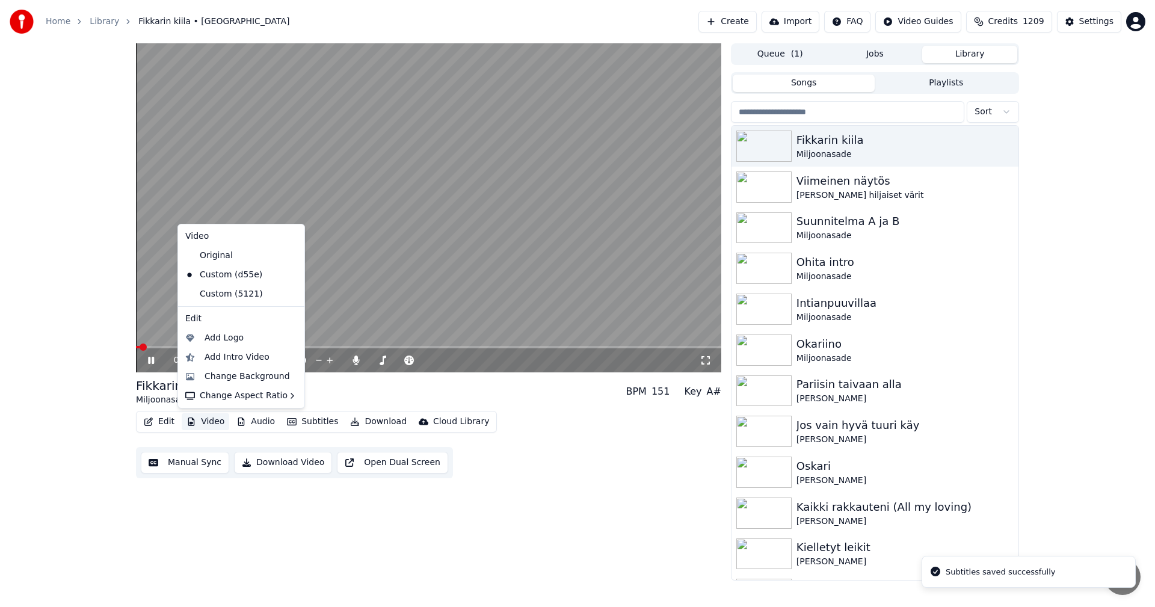
click at [215, 424] on button "Video" at bounding box center [206, 421] width 48 height 17
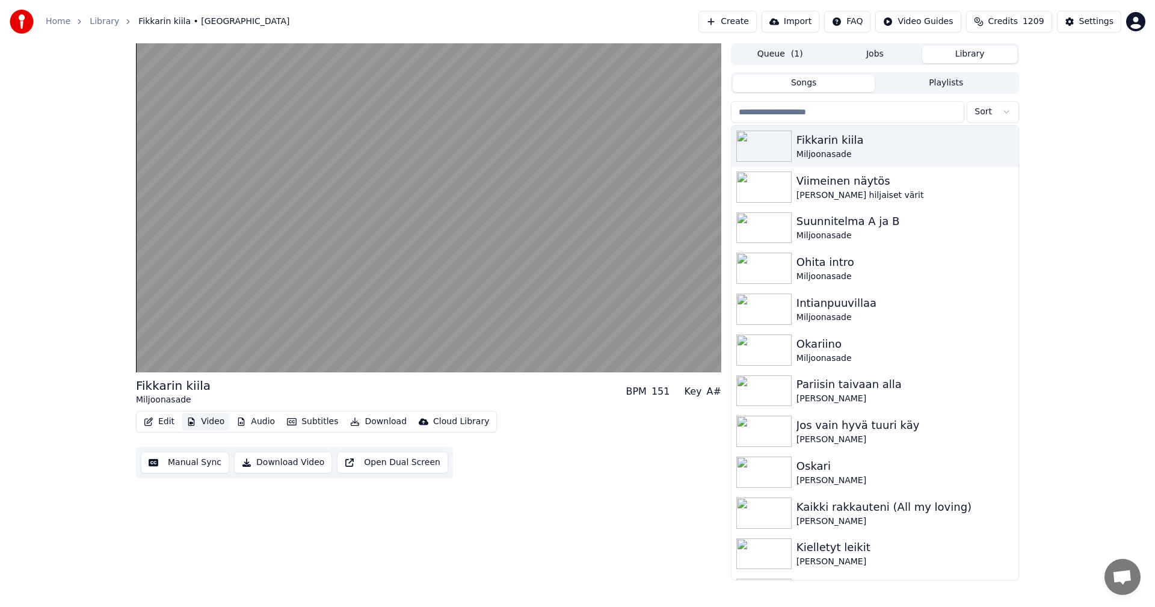
click at [215, 424] on button "Video" at bounding box center [206, 421] width 48 height 17
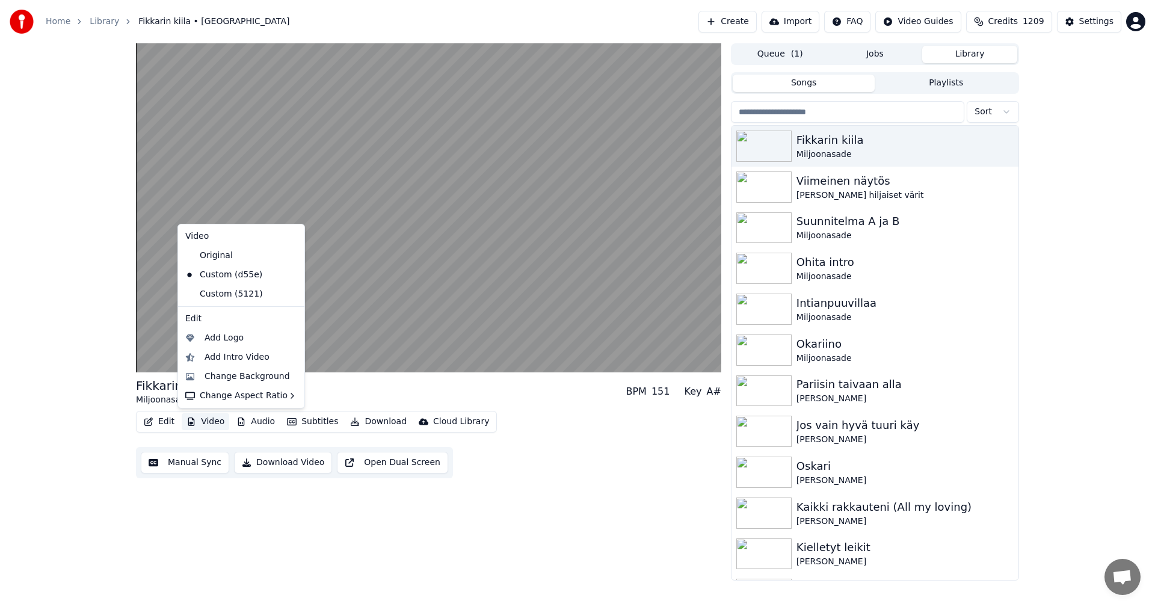
click at [215, 424] on button "Video" at bounding box center [206, 421] width 48 height 17
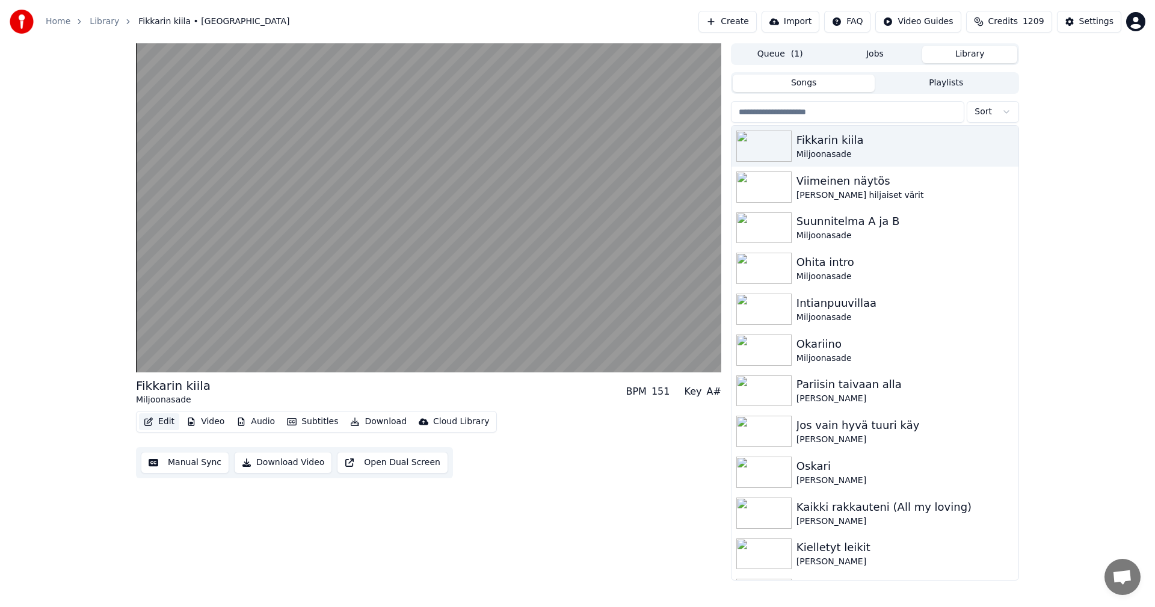
click at [169, 425] on button "Edit" at bounding box center [159, 421] width 40 height 17
click at [171, 425] on button "Edit" at bounding box center [159, 421] width 40 height 17
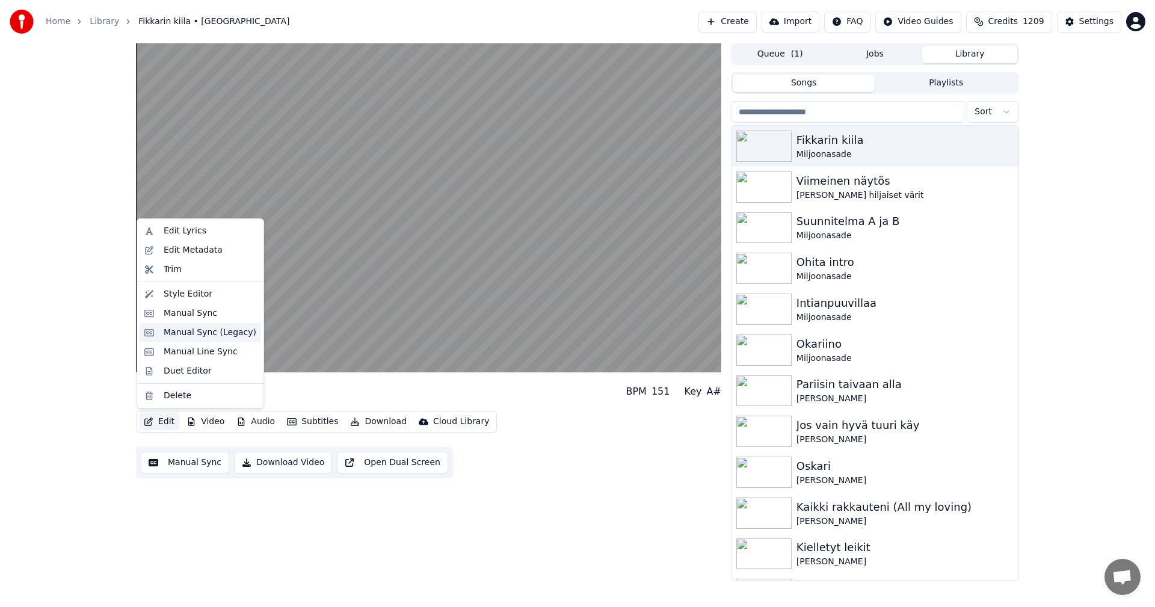
click at [211, 335] on div "Manual Sync (Legacy)" at bounding box center [210, 333] width 93 height 12
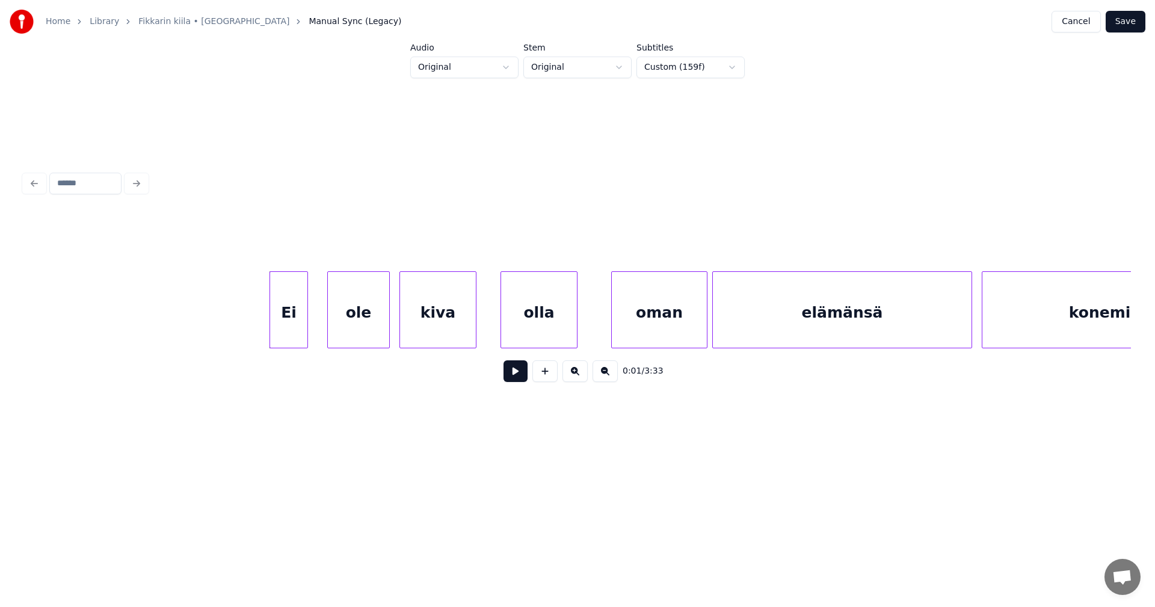
click at [285, 315] on div "Ei" at bounding box center [288, 313] width 37 height 82
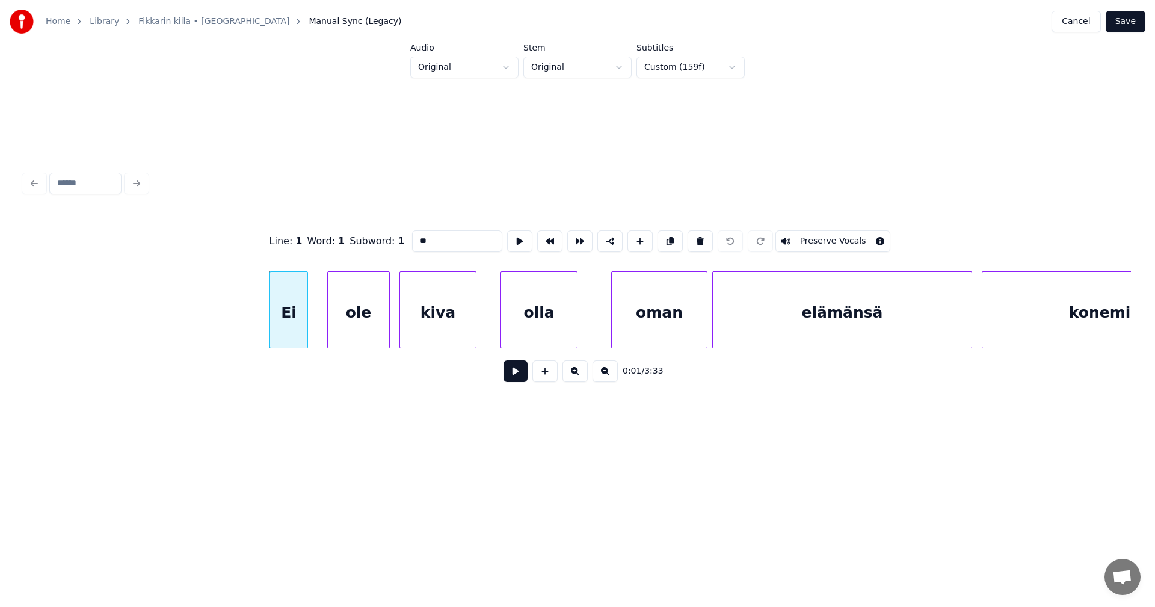
click at [518, 371] on button at bounding box center [516, 371] width 24 height 22
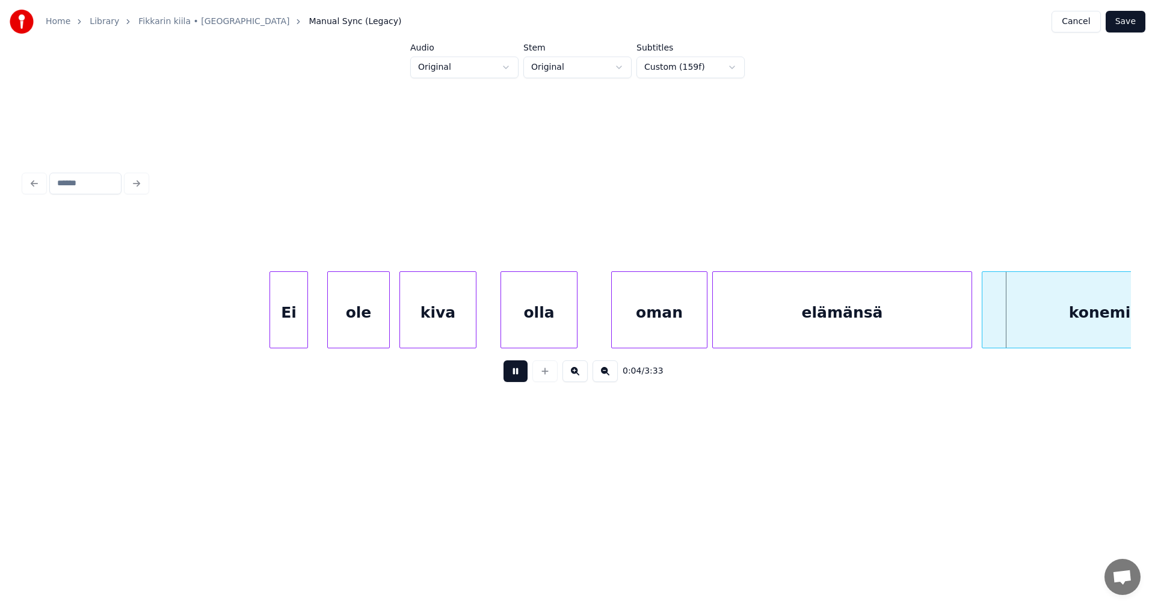
drag, startPoint x: 513, startPoint y: 374, endPoint x: 577, endPoint y: 375, distance: 64.4
click at [517, 377] on button at bounding box center [516, 371] width 24 height 22
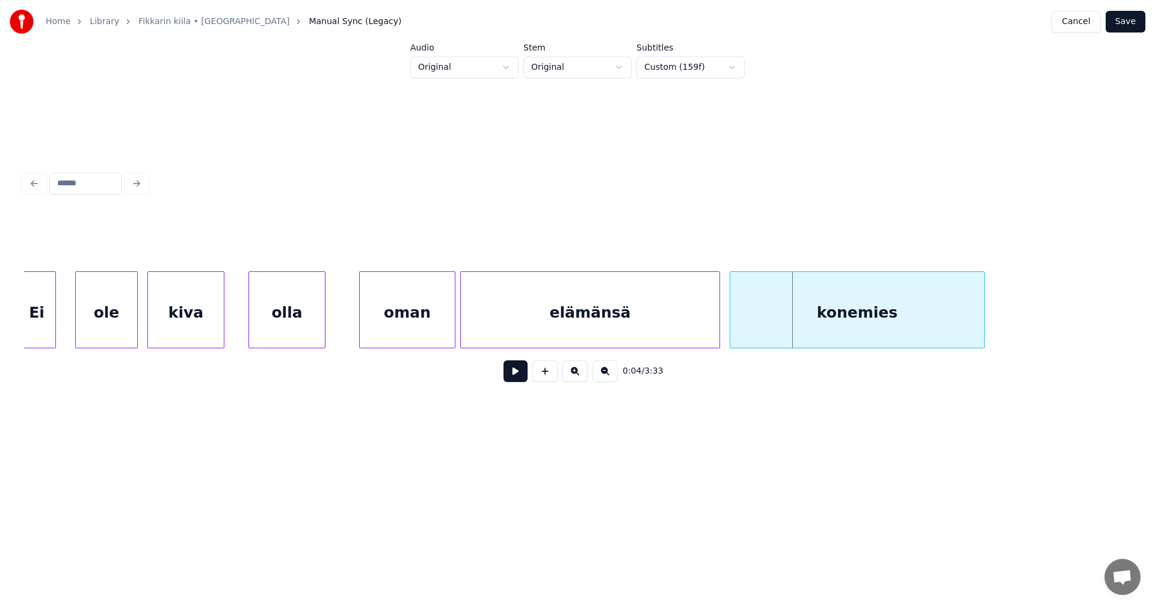
scroll to position [0, 265]
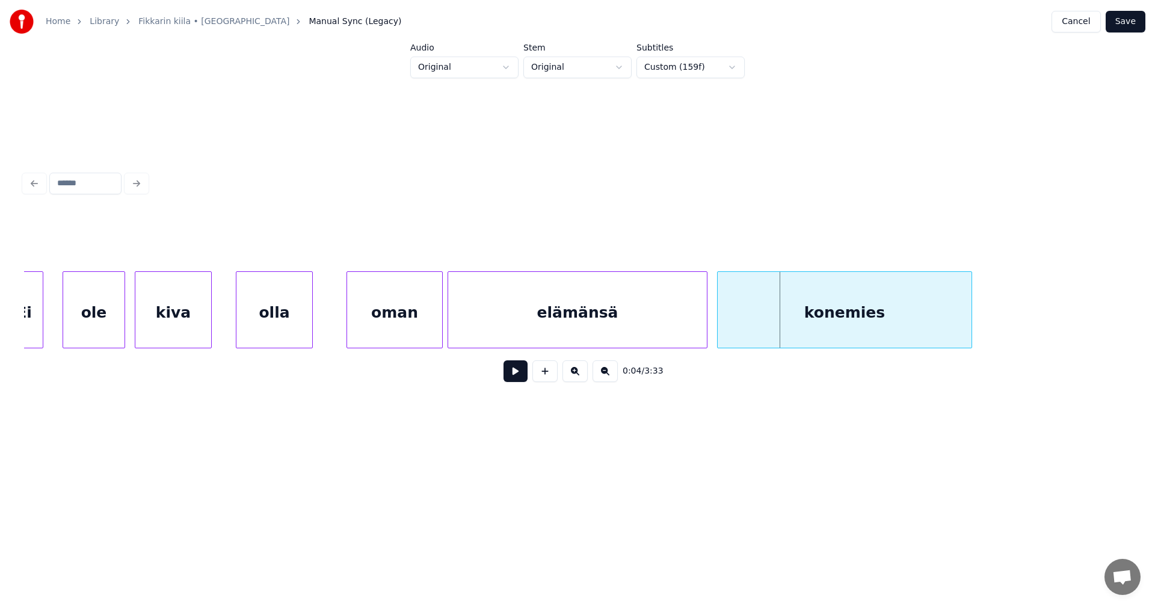
click at [846, 323] on div "konemies" at bounding box center [845, 313] width 254 height 82
drag, startPoint x: 433, startPoint y: 235, endPoint x: 406, endPoint y: 269, distance: 44.1
click at [414, 242] on input "********" at bounding box center [457, 241] width 90 height 22
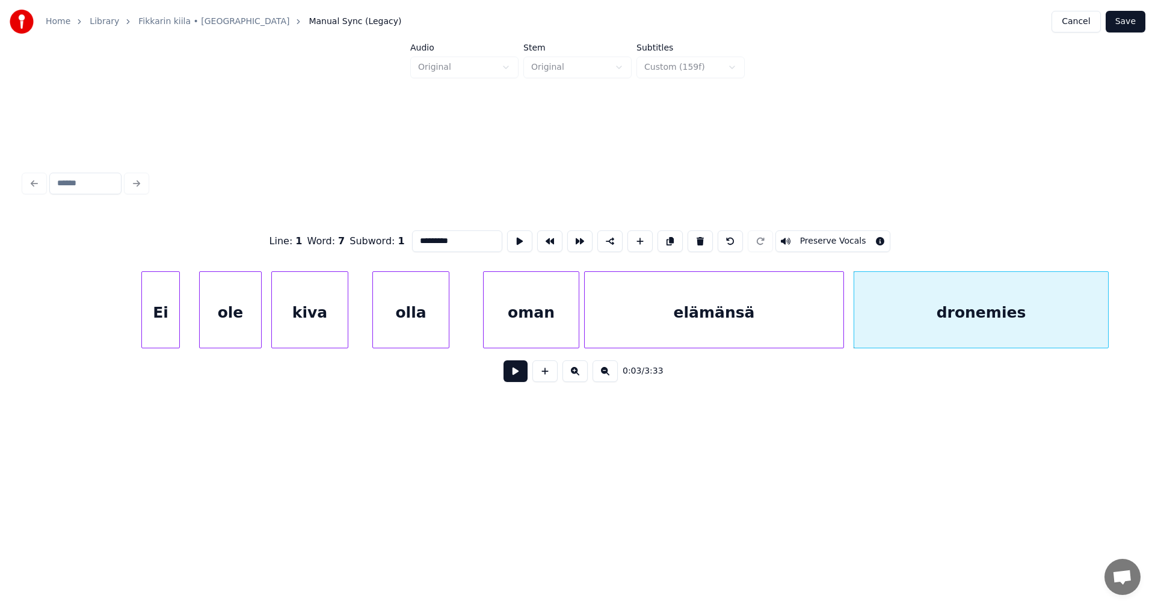
scroll to position [0, 120]
type input "*********"
click at [1134, 20] on button "Save" at bounding box center [1126, 22] width 40 height 22
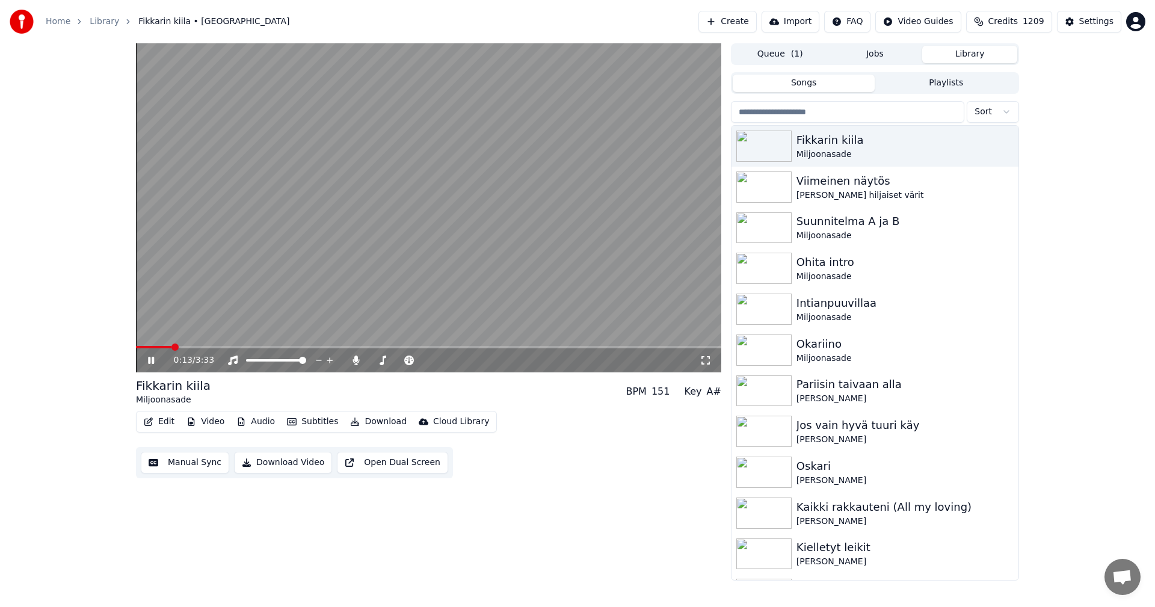
click at [161, 348] on span at bounding box center [154, 347] width 36 height 2
click at [168, 415] on button "Edit" at bounding box center [159, 421] width 40 height 17
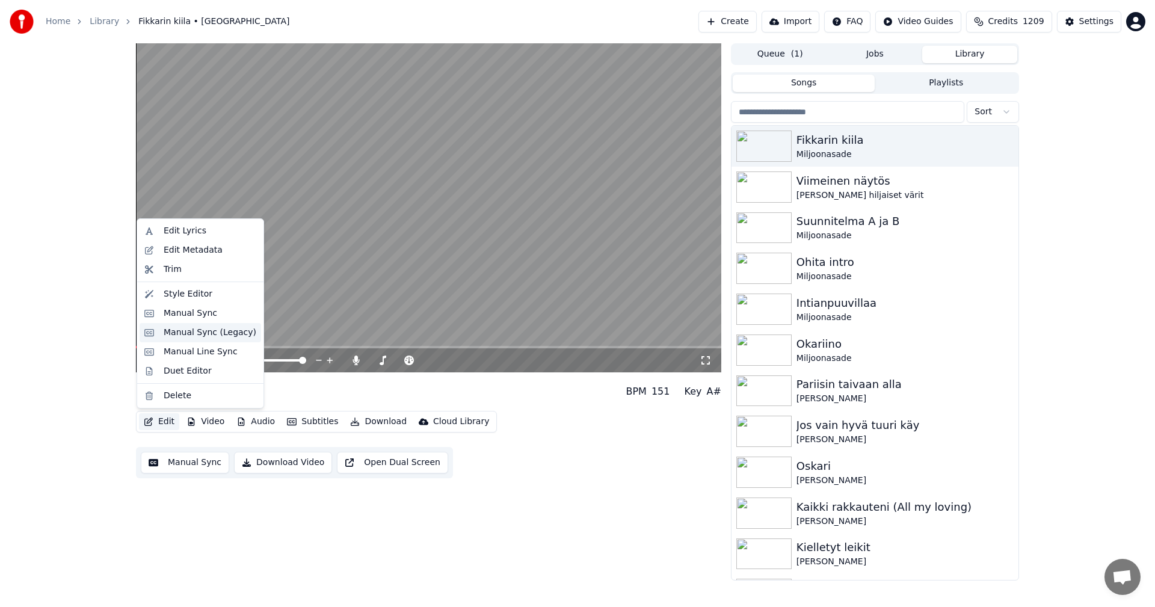
click at [211, 336] on div "Manual Sync (Legacy)" at bounding box center [210, 333] width 93 height 12
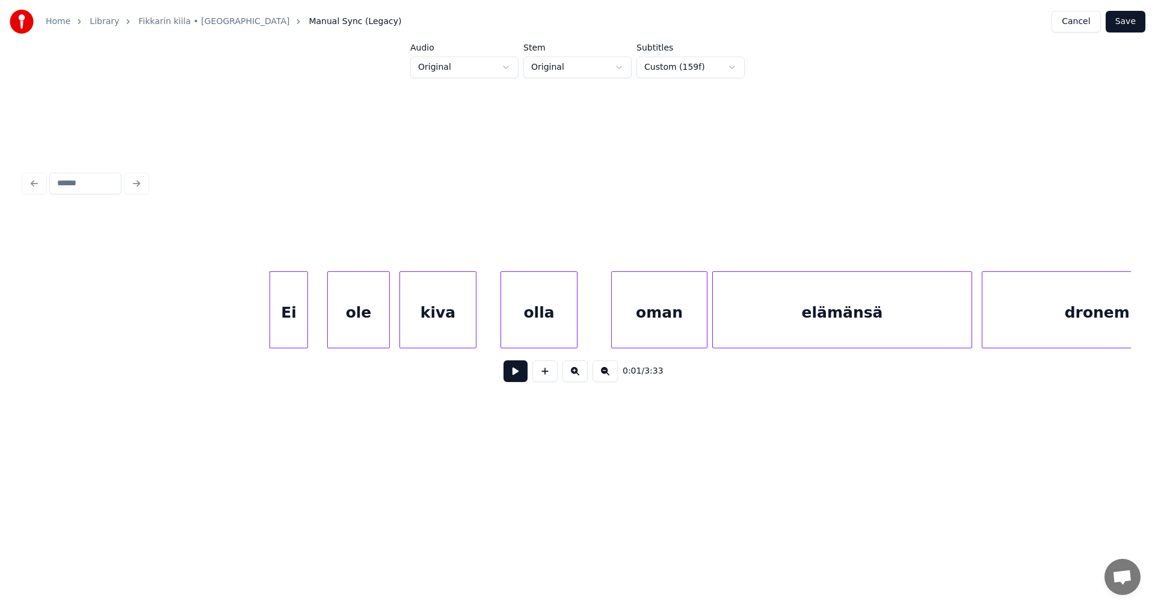
click at [518, 380] on button at bounding box center [516, 371] width 24 height 22
click at [511, 379] on button at bounding box center [516, 371] width 24 height 22
click at [260, 327] on div at bounding box center [262, 310] width 4 height 76
click at [513, 378] on button at bounding box center [516, 371] width 24 height 22
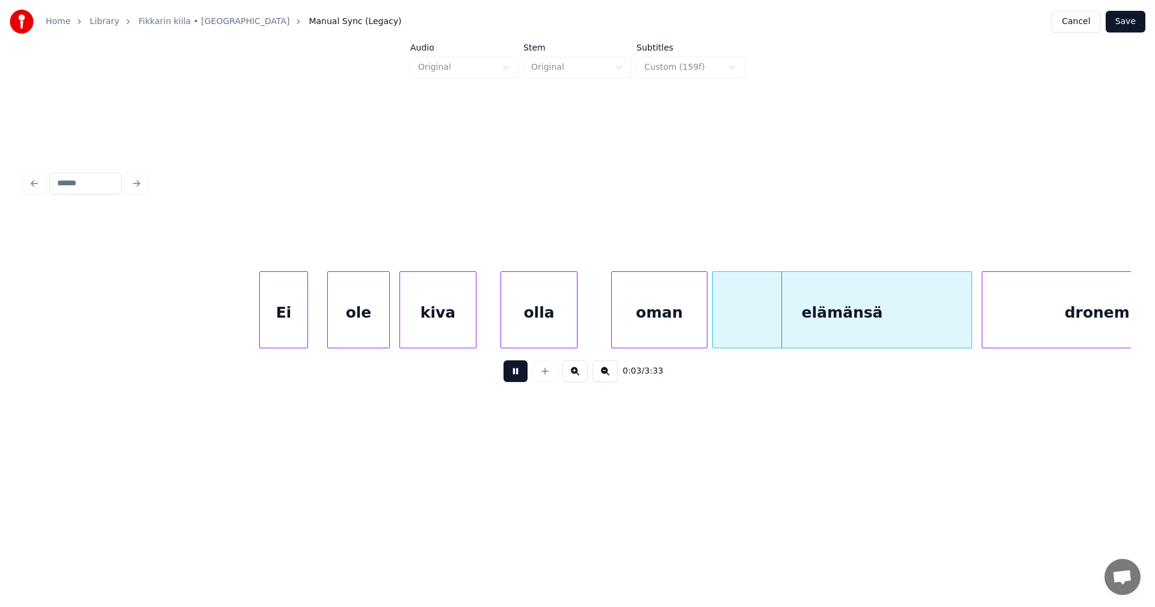
drag, startPoint x: 516, startPoint y: 379, endPoint x: 552, endPoint y: 343, distance: 50.6
click at [518, 375] on button at bounding box center [516, 371] width 24 height 22
click at [625, 312] on div "oman" at bounding box center [659, 313] width 95 height 82
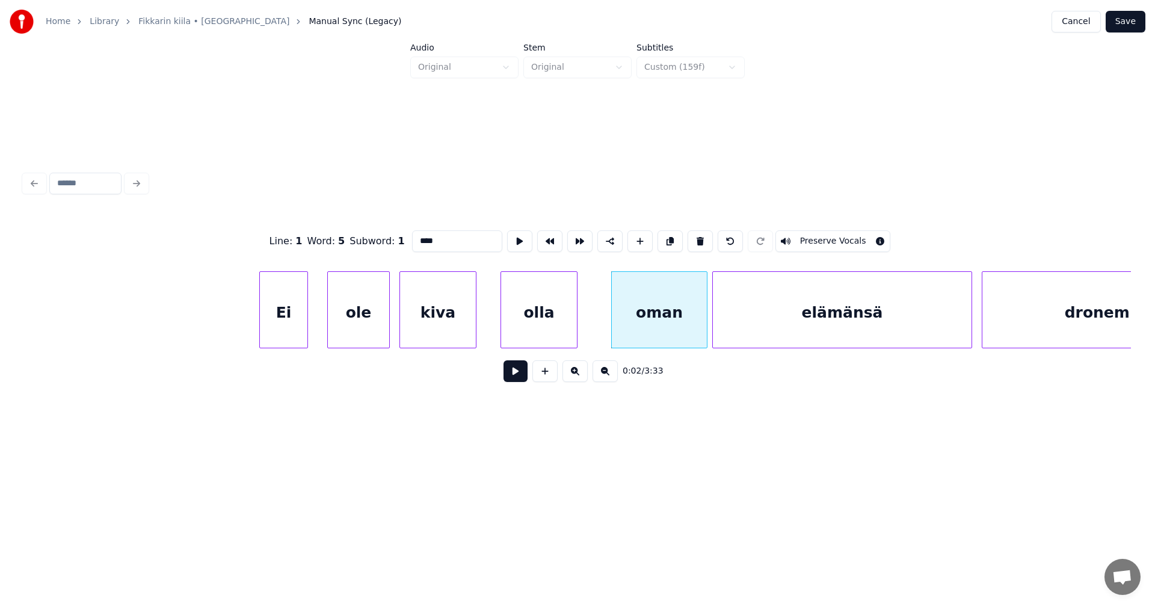
click at [510, 378] on button at bounding box center [516, 371] width 24 height 22
drag, startPoint x: 510, startPoint y: 378, endPoint x: 567, endPoint y: 364, distance: 59.5
click at [511, 378] on button at bounding box center [516, 371] width 24 height 22
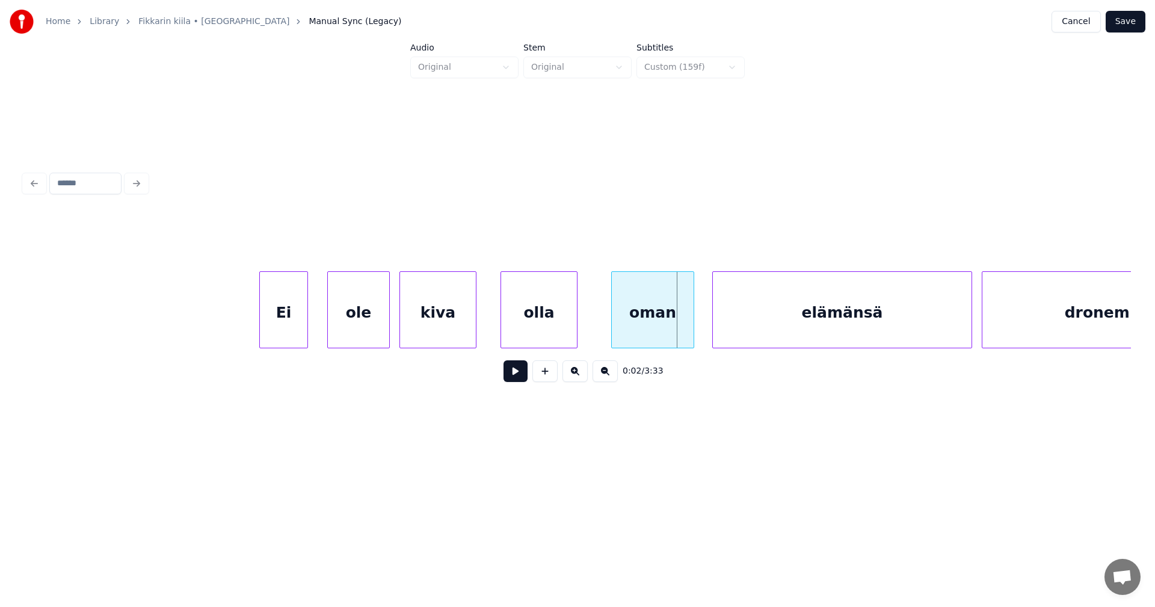
click at [692, 320] on div at bounding box center [692, 310] width 4 height 76
click at [775, 314] on div "elämänsä" at bounding box center [836, 313] width 259 height 82
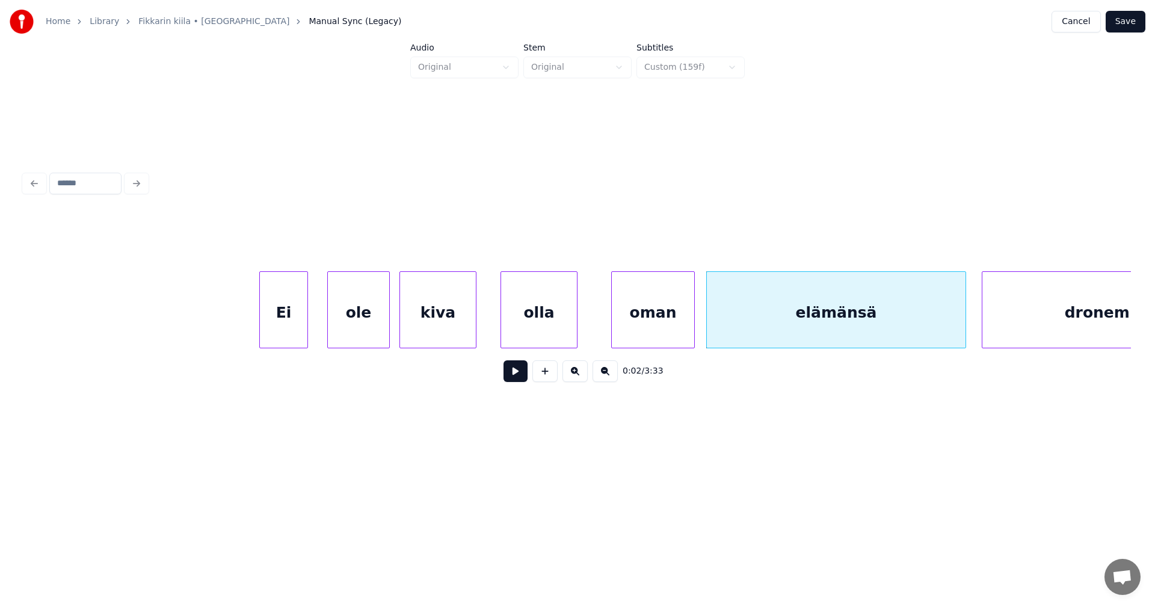
click at [518, 382] on button at bounding box center [516, 371] width 24 height 22
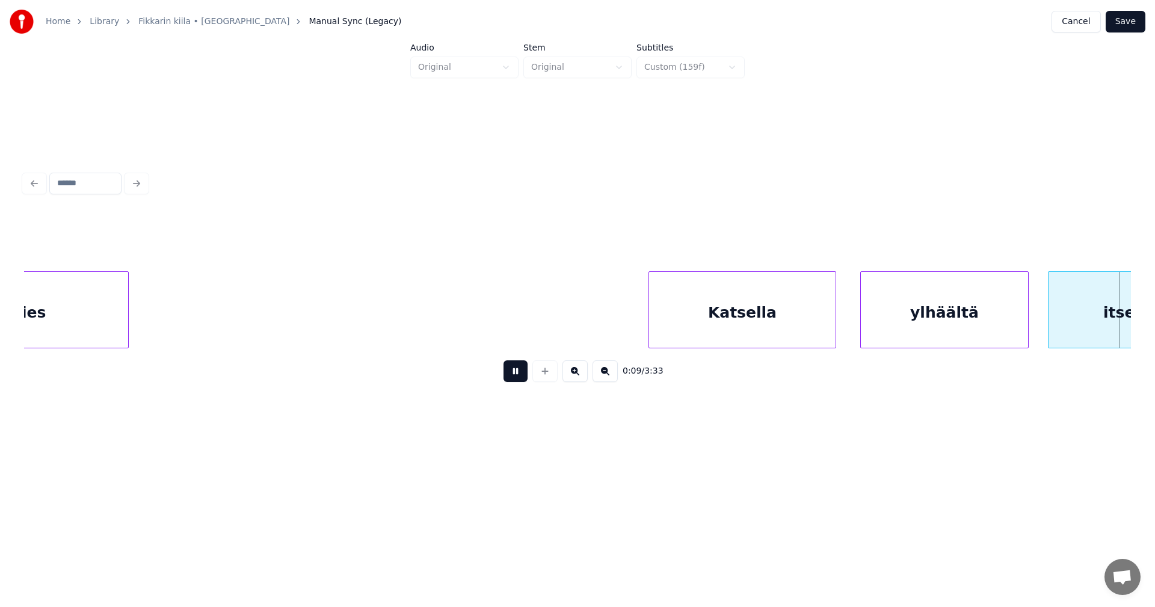
scroll to position [0, 2216]
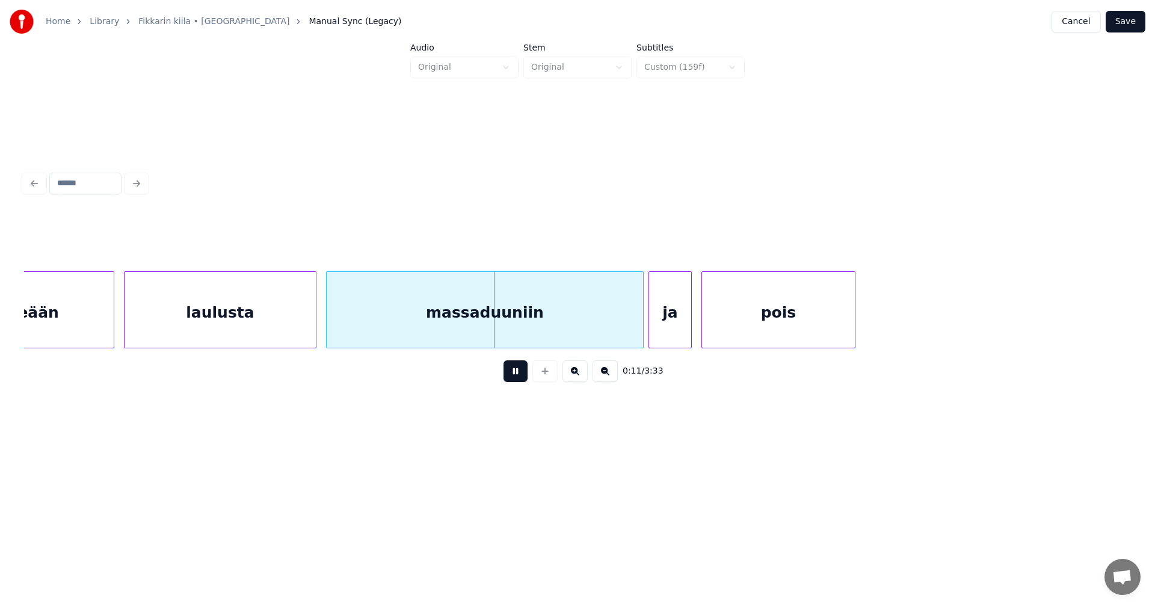
click at [519, 381] on button at bounding box center [516, 371] width 24 height 22
click at [306, 333] on div "laulusta" at bounding box center [220, 313] width 191 height 82
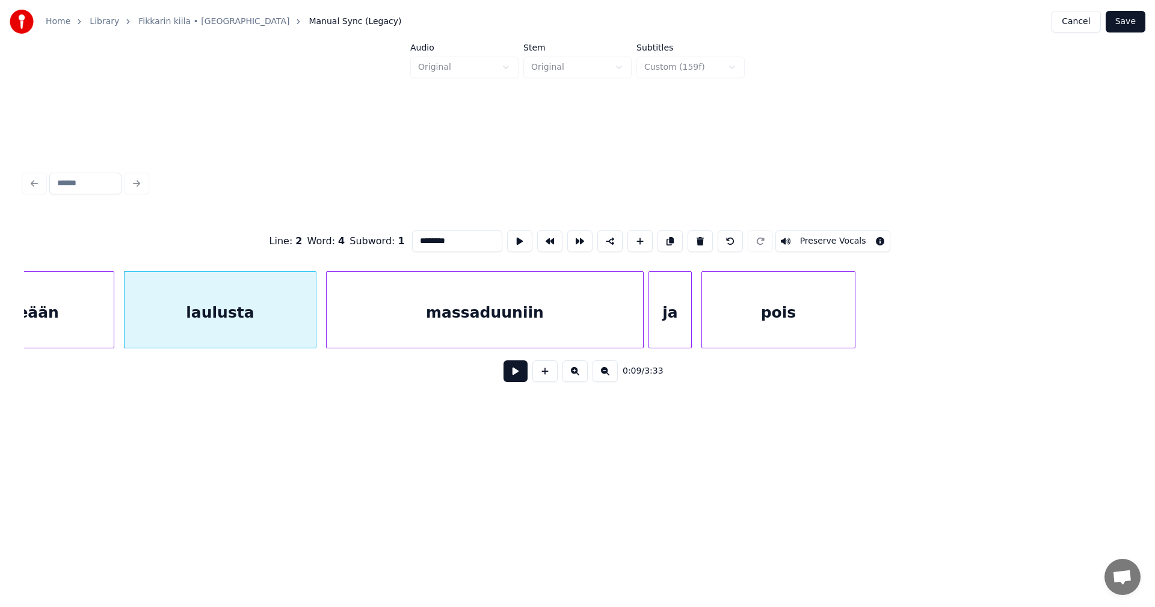
click at [509, 376] on button at bounding box center [516, 371] width 24 height 22
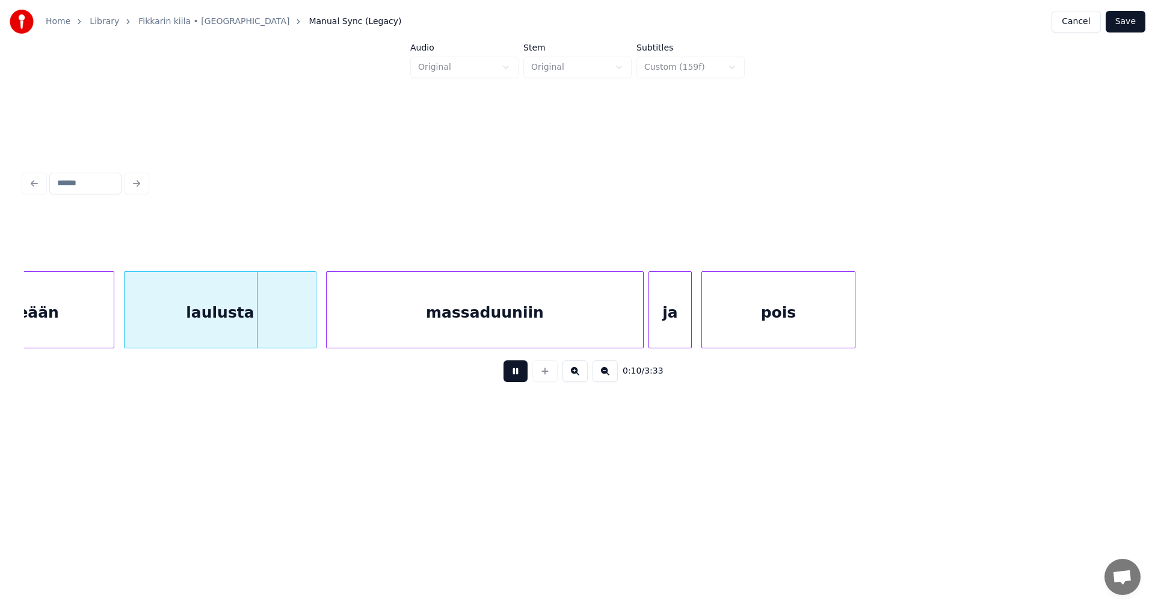
drag, startPoint x: 509, startPoint y: 376, endPoint x: 495, endPoint y: 373, distance: 14.8
click at [506, 374] on button at bounding box center [516, 371] width 24 height 22
click at [81, 336] on div "itseään" at bounding box center [28, 313] width 172 height 82
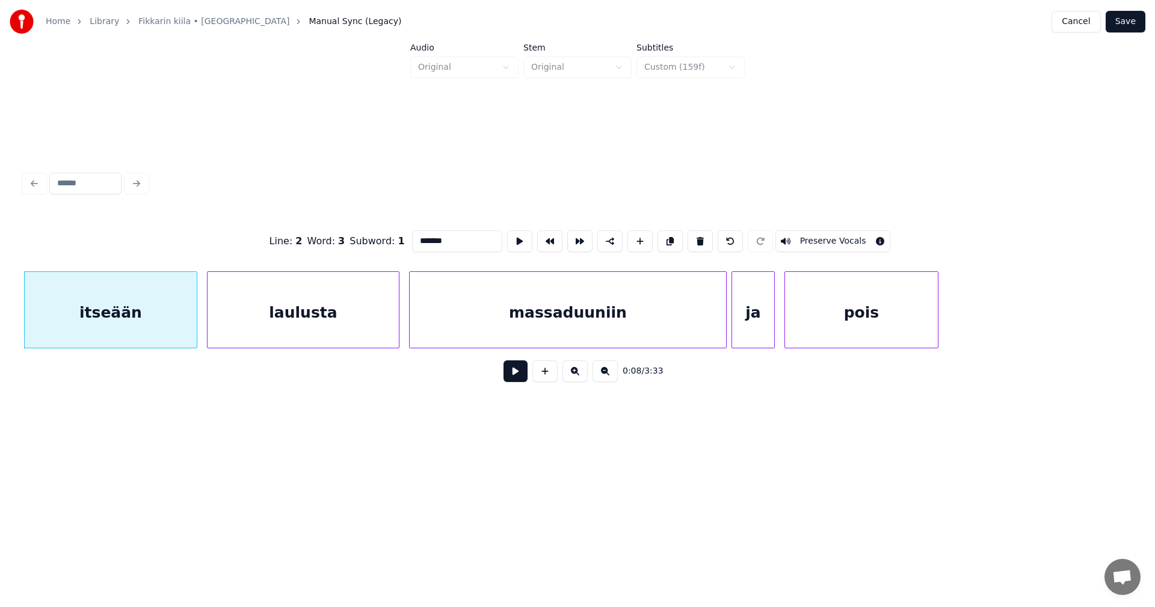
click at [513, 378] on button at bounding box center [516, 371] width 24 height 22
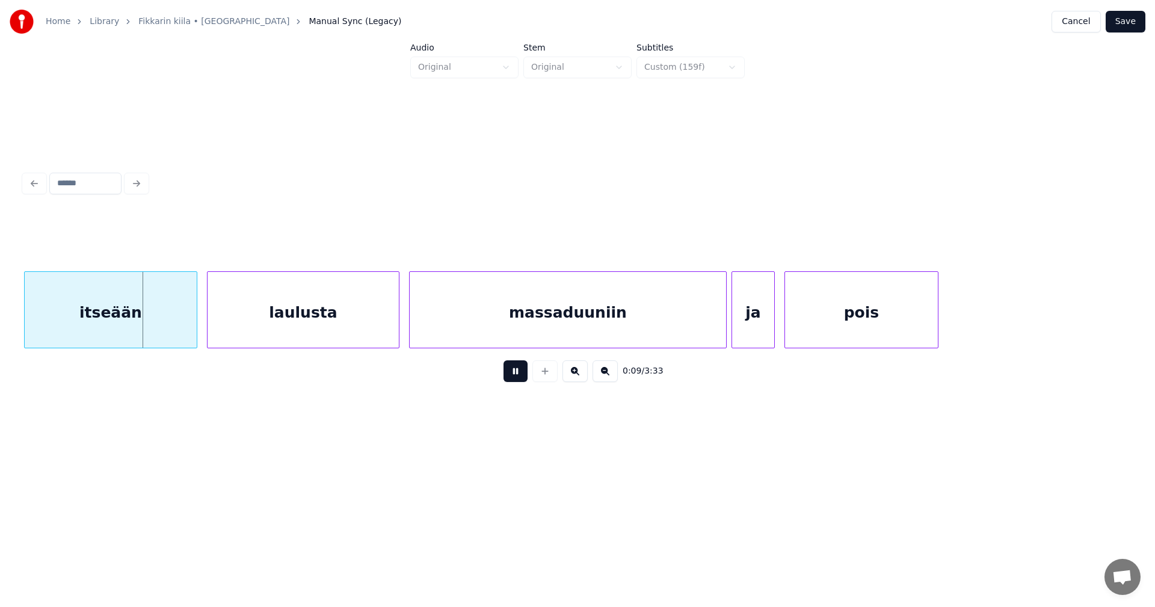
click at [513, 372] on button at bounding box center [516, 371] width 24 height 22
click at [187, 329] on div at bounding box center [189, 310] width 4 height 76
click at [268, 317] on div "laulusta" at bounding box center [297, 313] width 191 height 82
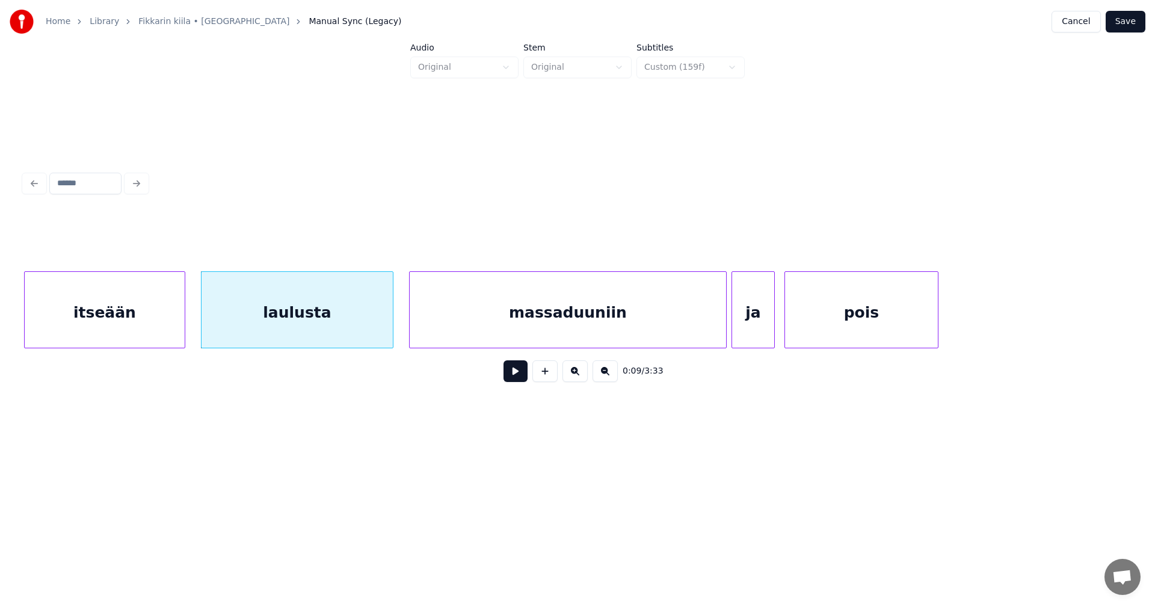
click at [513, 373] on button at bounding box center [516, 371] width 24 height 22
click at [372, 337] on div "laulusta" at bounding box center [297, 313] width 191 height 82
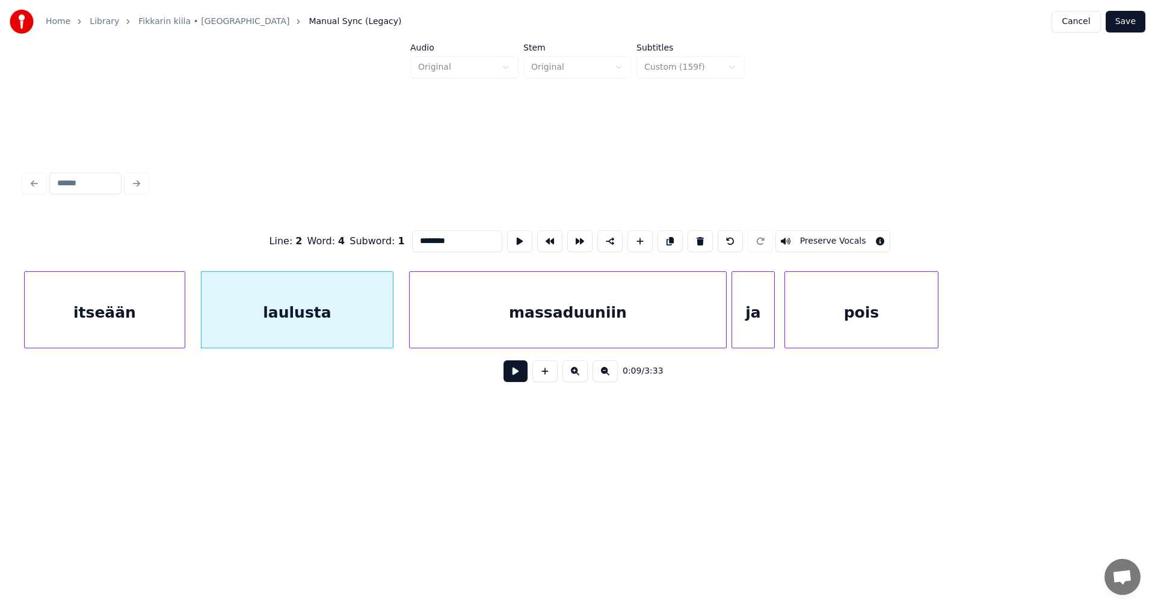
click at [513, 374] on button at bounding box center [516, 371] width 24 height 22
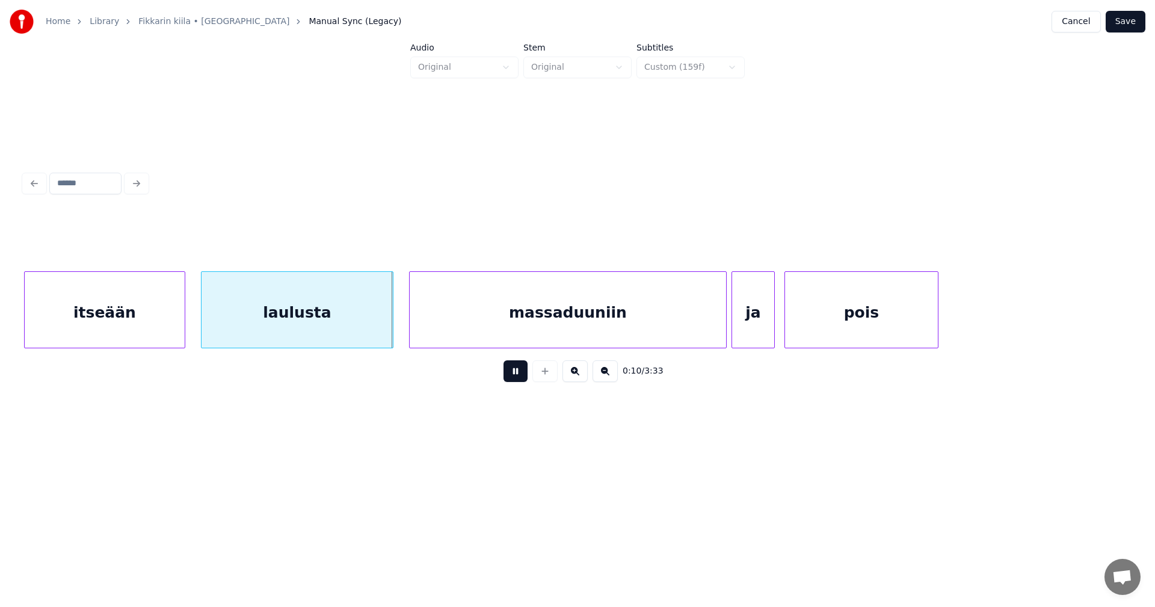
drag, startPoint x: 513, startPoint y: 374, endPoint x: 445, endPoint y: 350, distance: 72.3
click at [506, 372] on button at bounding box center [516, 371] width 24 height 22
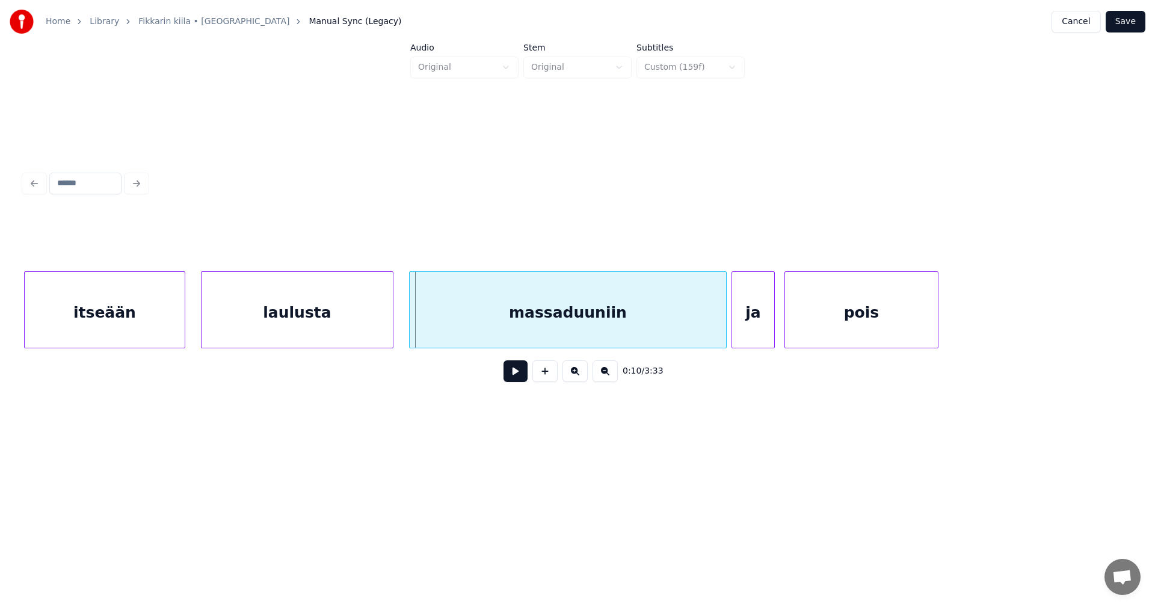
click at [387, 332] on div "laulusta" at bounding box center [297, 313] width 191 height 82
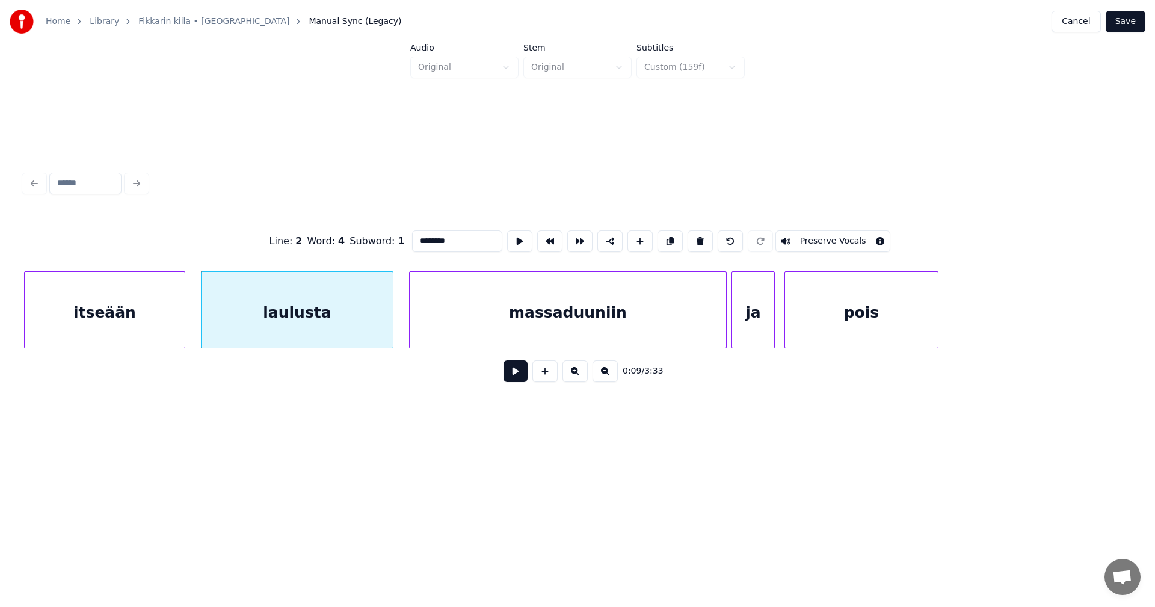
click at [514, 380] on button at bounding box center [516, 371] width 24 height 22
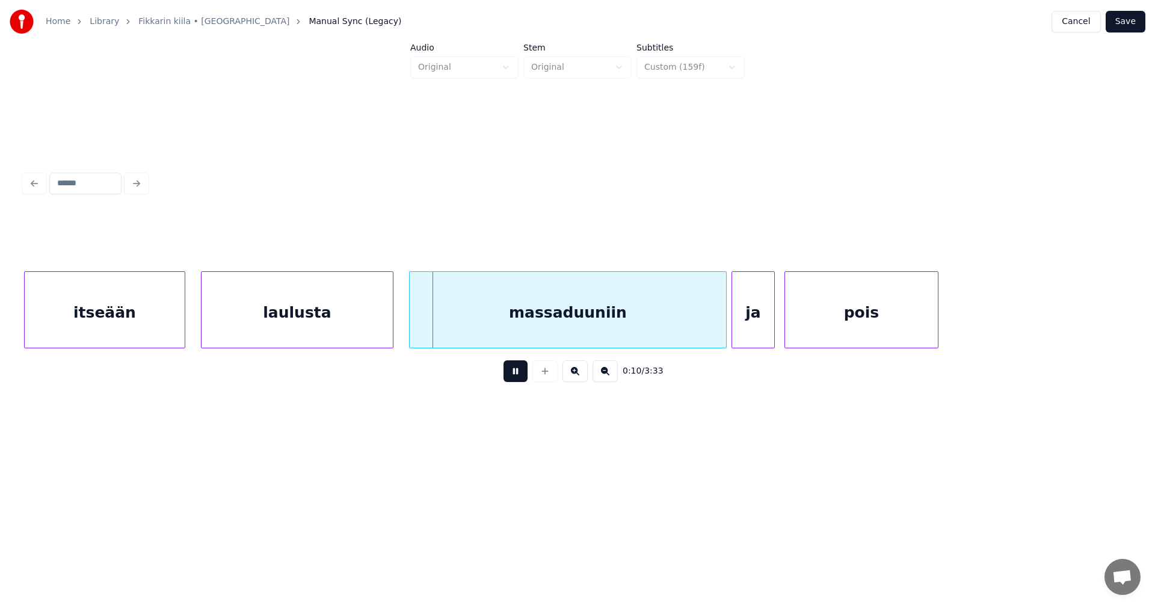
click at [514, 378] on button at bounding box center [516, 371] width 24 height 22
click at [337, 332] on div "laulusta" at bounding box center [297, 313] width 191 height 82
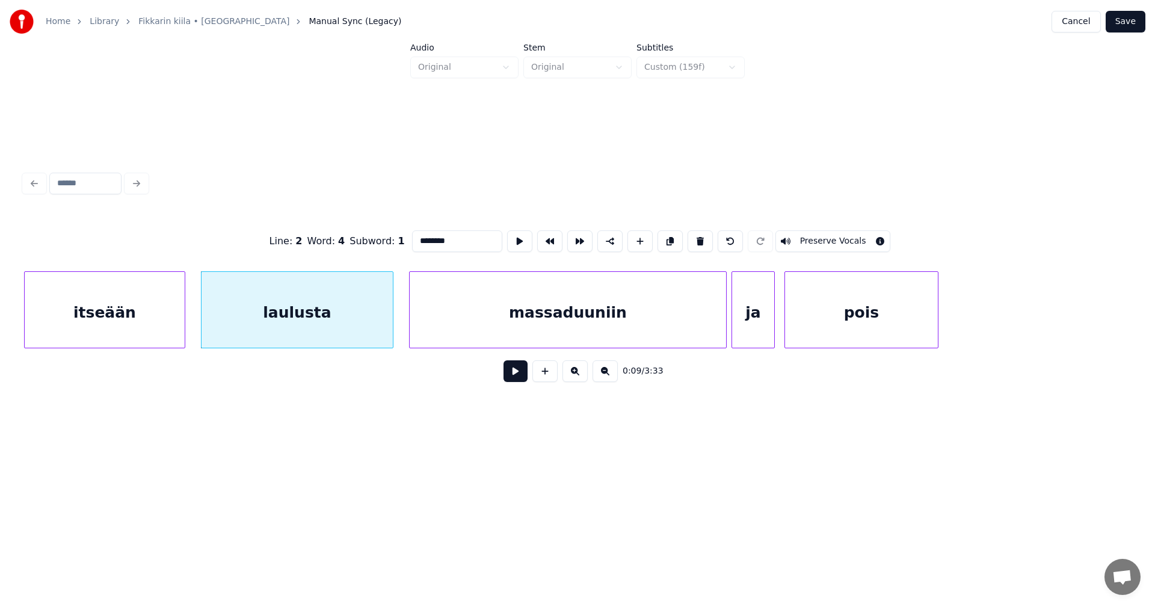
click at [519, 375] on button at bounding box center [516, 371] width 24 height 22
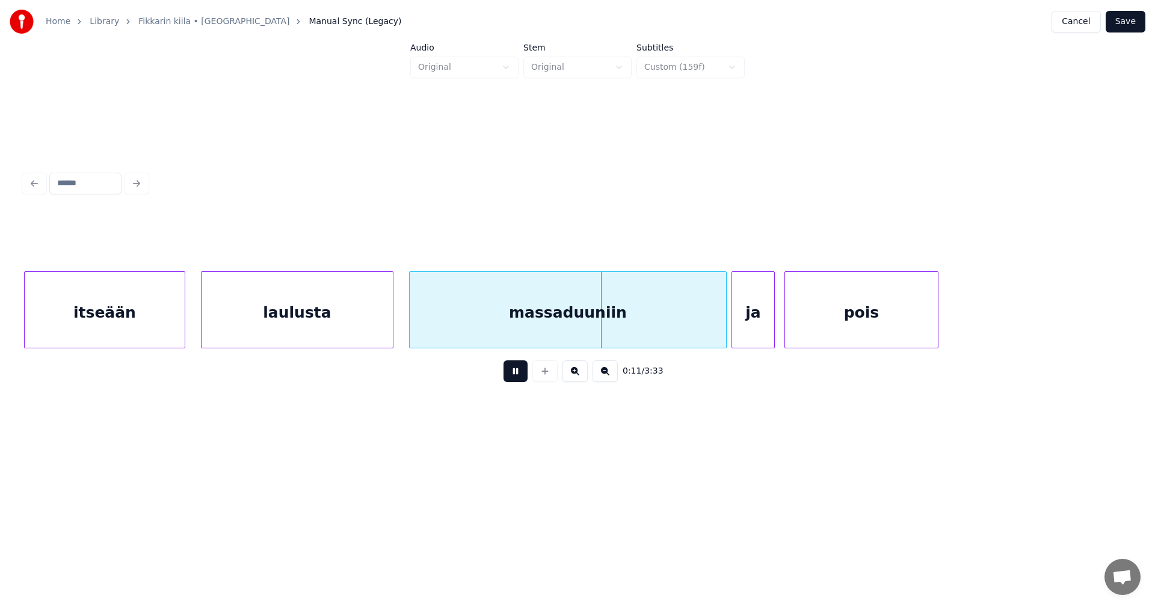
drag, startPoint x: 519, startPoint y: 375, endPoint x: 492, endPoint y: 352, distance: 35.8
click at [517, 369] on button at bounding box center [516, 371] width 24 height 22
click at [340, 318] on div "laulusta" at bounding box center [297, 313] width 191 height 82
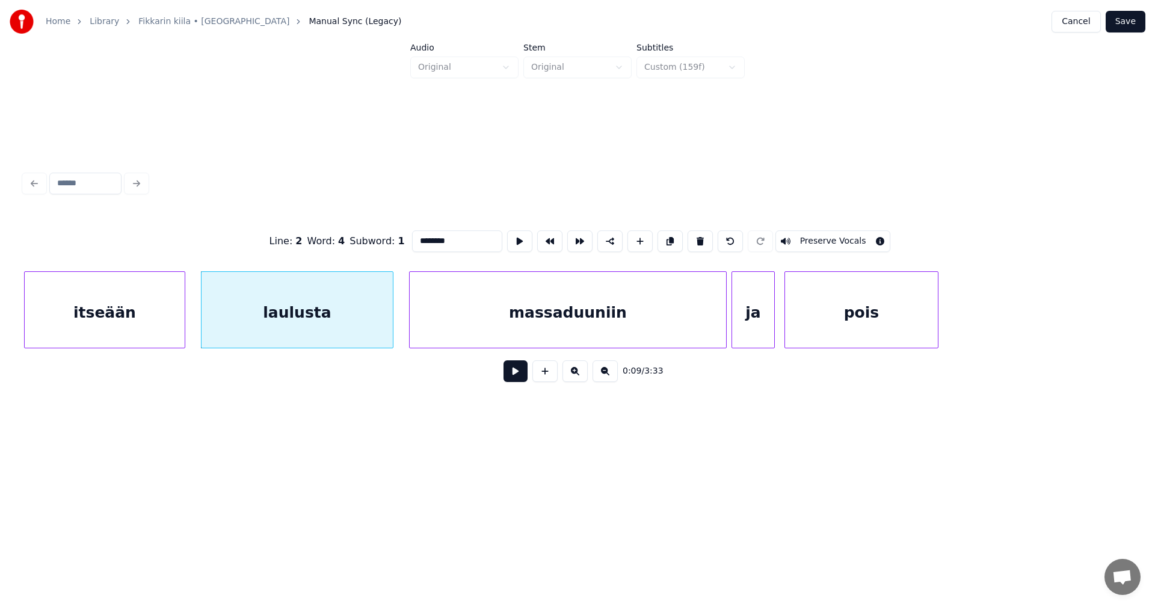
click at [512, 378] on button at bounding box center [516, 371] width 24 height 22
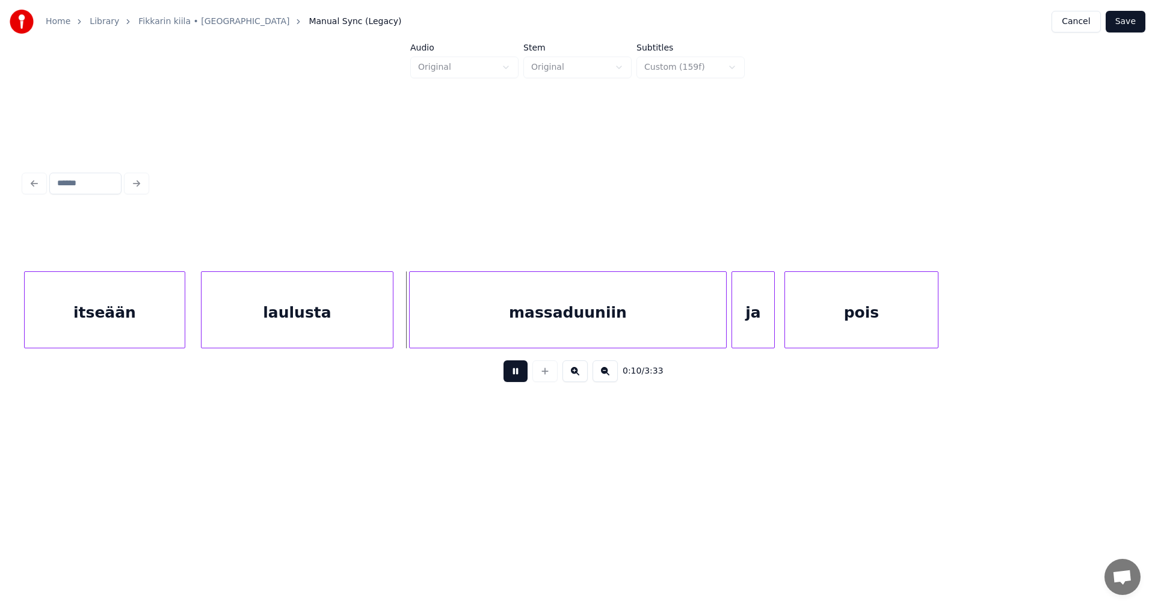
click at [512, 378] on button at bounding box center [516, 371] width 24 height 22
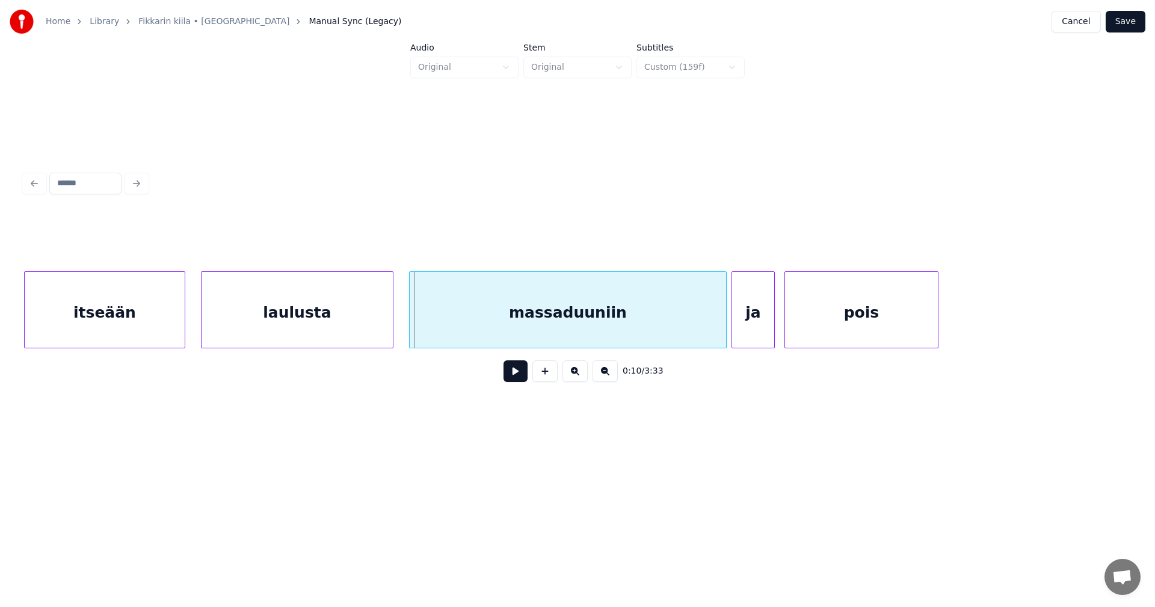
click at [170, 332] on div "itseään" at bounding box center [105, 313] width 160 height 82
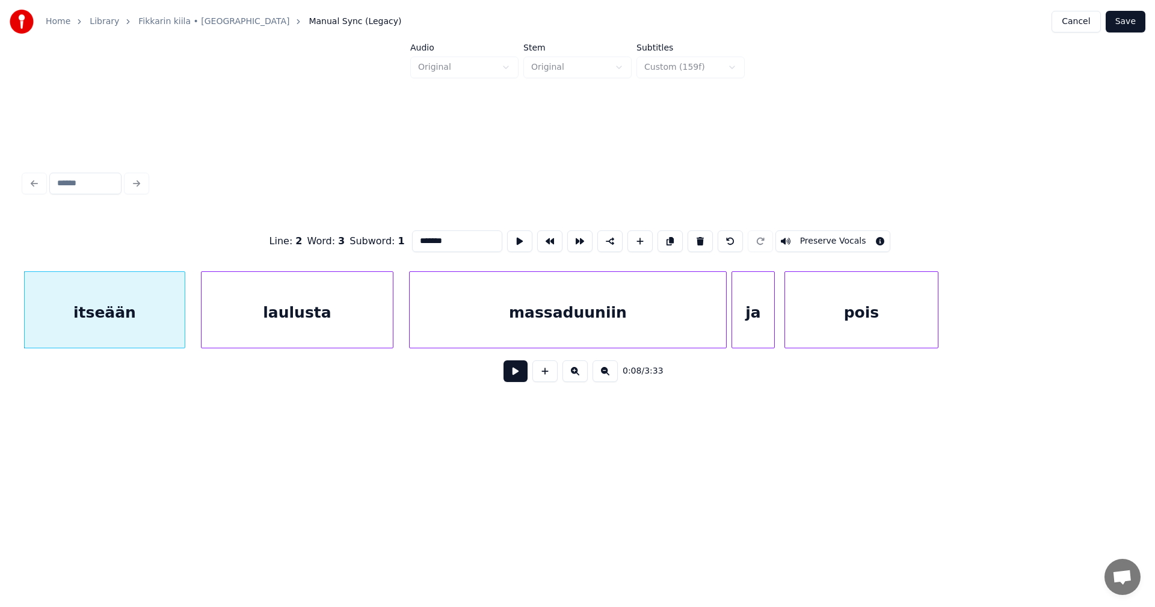
click at [517, 377] on button at bounding box center [516, 371] width 24 height 22
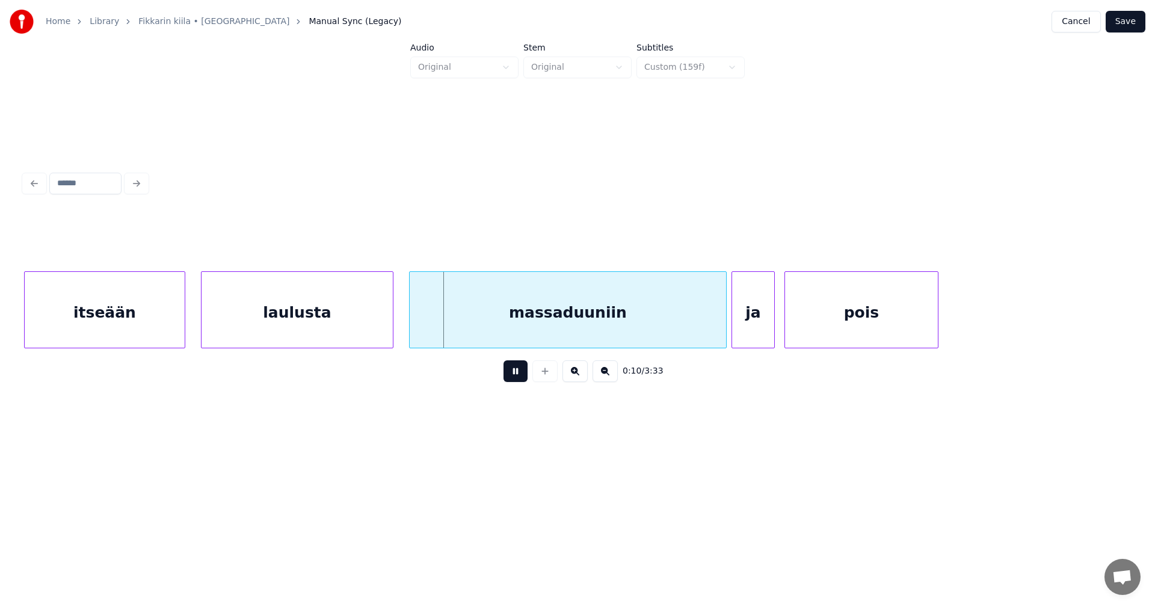
drag, startPoint x: 517, startPoint y: 376, endPoint x: 498, endPoint y: 372, distance: 20.2
click at [513, 374] on button at bounding box center [516, 371] width 24 height 22
click at [357, 323] on div "laulusta" at bounding box center [297, 313] width 191 height 82
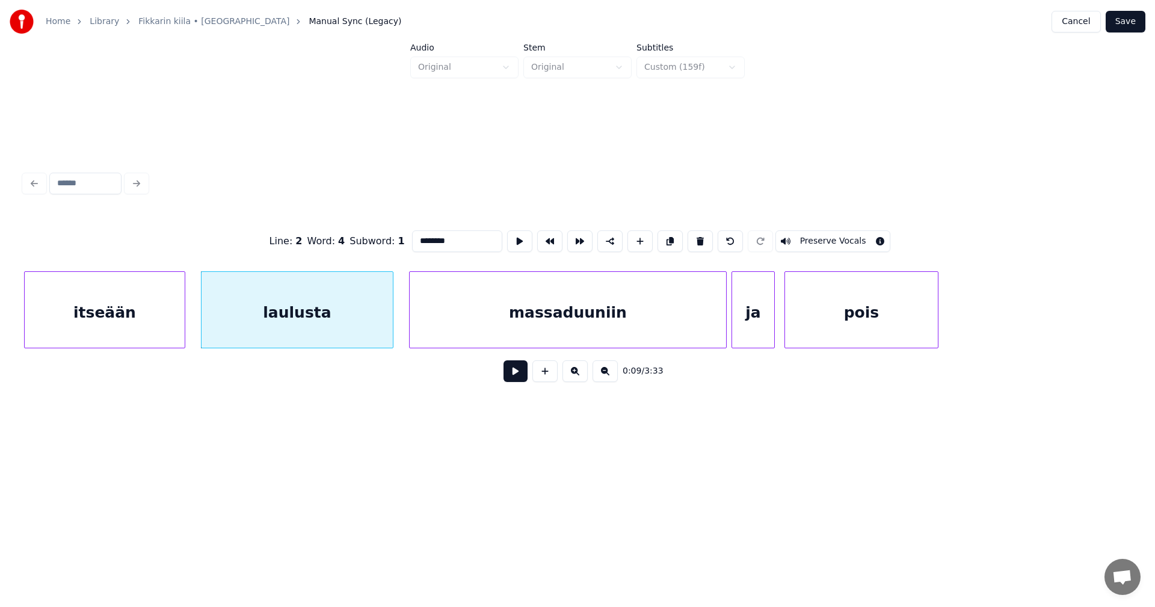
click at [340, 338] on div "laulusta" at bounding box center [297, 313] width 191 height 82
click at [554, 289] on div at bounding box center [556, 310] width 4 height 76
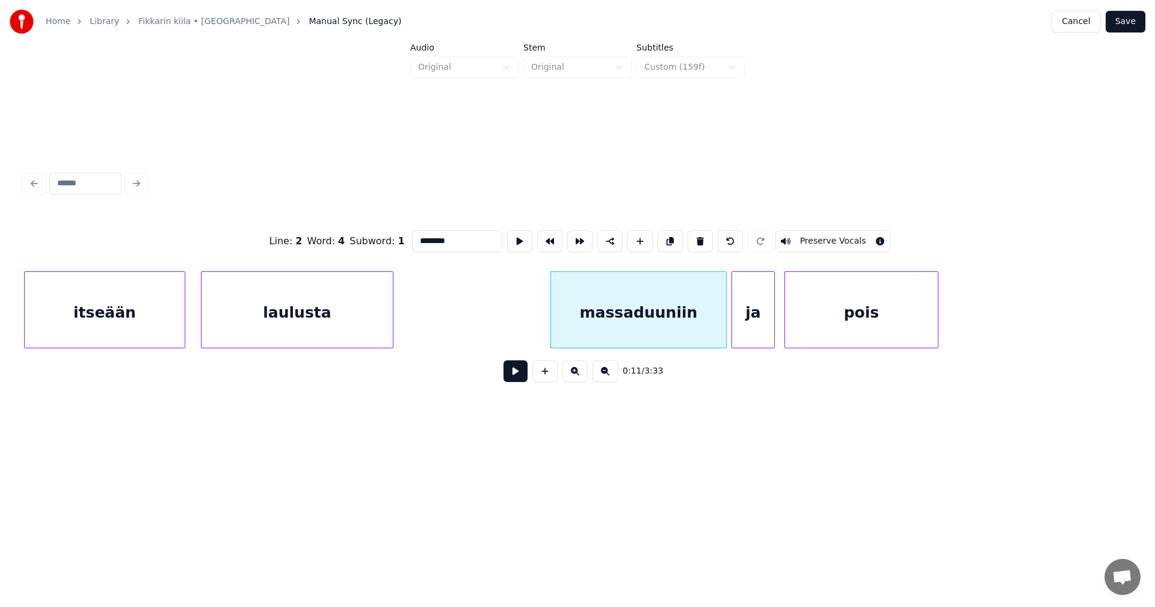
click at [451, 240] on input "********" at bounding box center [457, 241] width 90 height 22
drag, startPoint x: 451, startPoint y: 239, endPoint x: 416, endPoint y: 250, distance: 37.1
click at [416, 250] on div "Line : 2 Word : 4 Subword : 1 ******** Preserve Vocals" at bounding box center [577, 241] width 1107 height 60
click at [374, 314] on div "laulusta" at bounding box center [297, 313] width 191 height 82
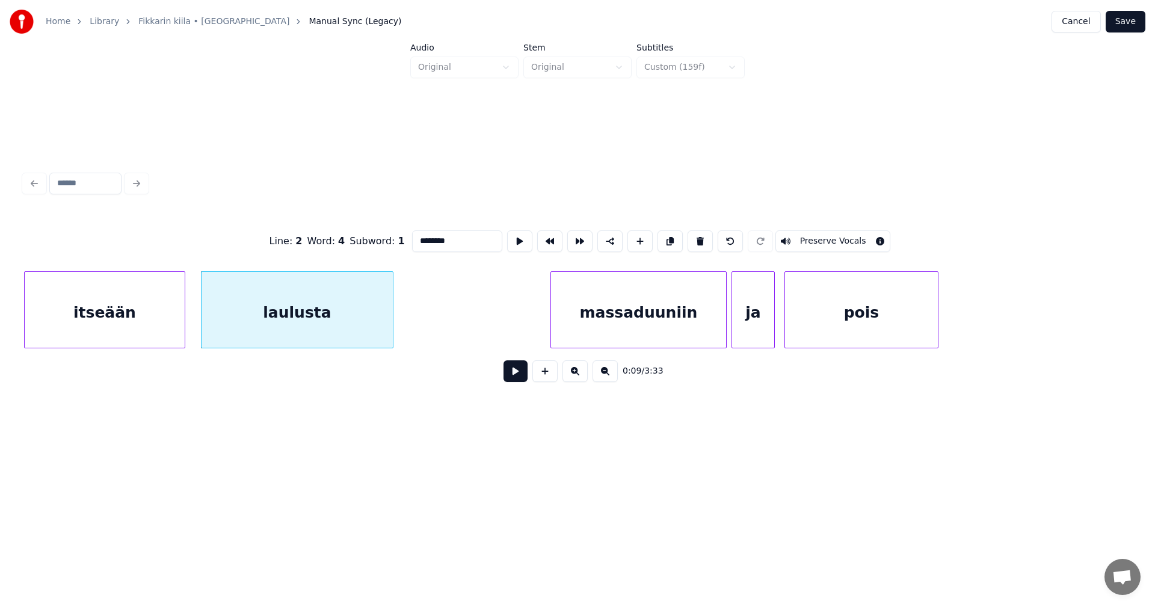
click at [462, 237] on input "********" at bounding box center [457, 241] width 90 height 22
click at [453, 238] on input "********" at bounding box center [457, 241] width 90 height 22
click at [555, 332] on div "massaduuniin" at bounding box center [579, 313] width 175 height 82
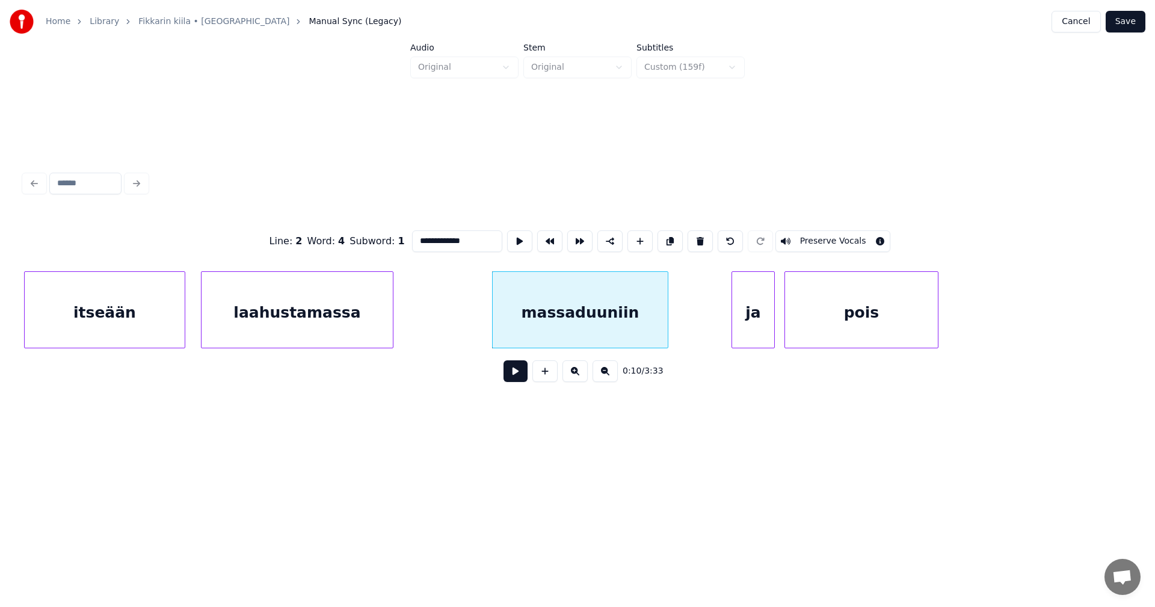
click at [351, 313] on div "laahustamassa" at bounding box center [297, 313] width 191 height 82
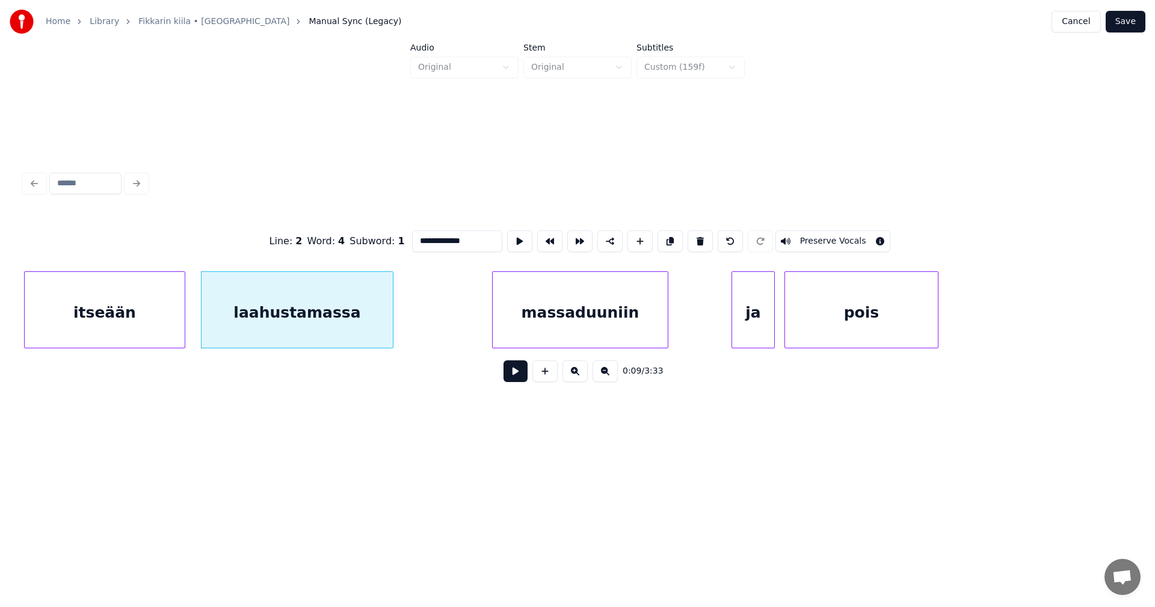
type input "**********"
click at [514, 380] on button at bounding box center [516, 371] width 24 height 22
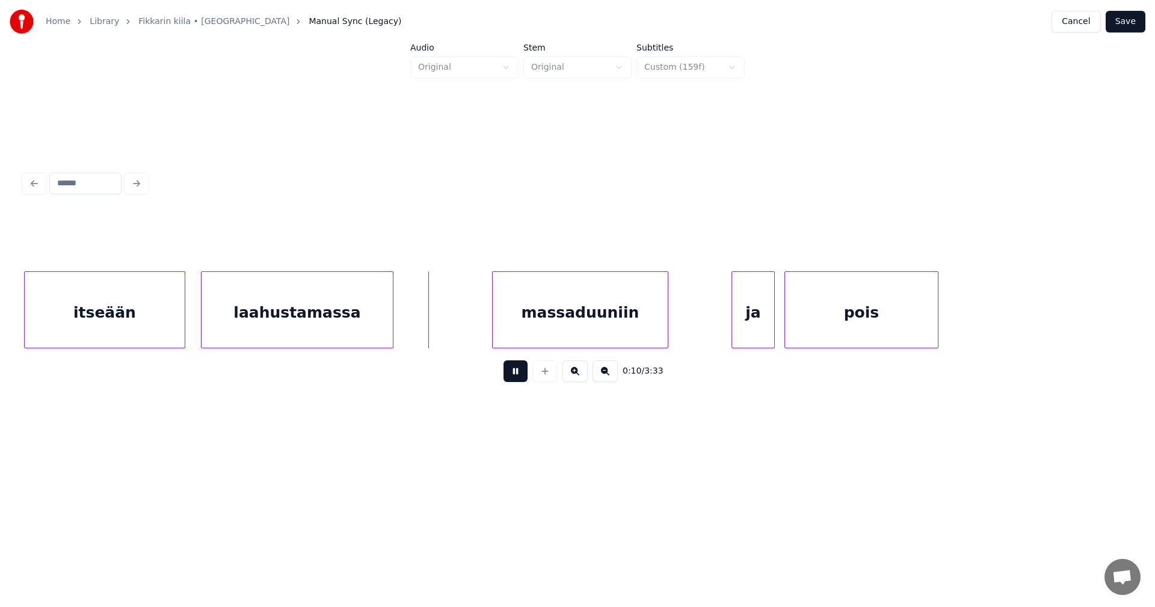
click at [512, 376] on button at bounding box center [516, 371] width 24 height 22
click at [463, 318] on div at bounding box center [465, 310] width 4 height 76
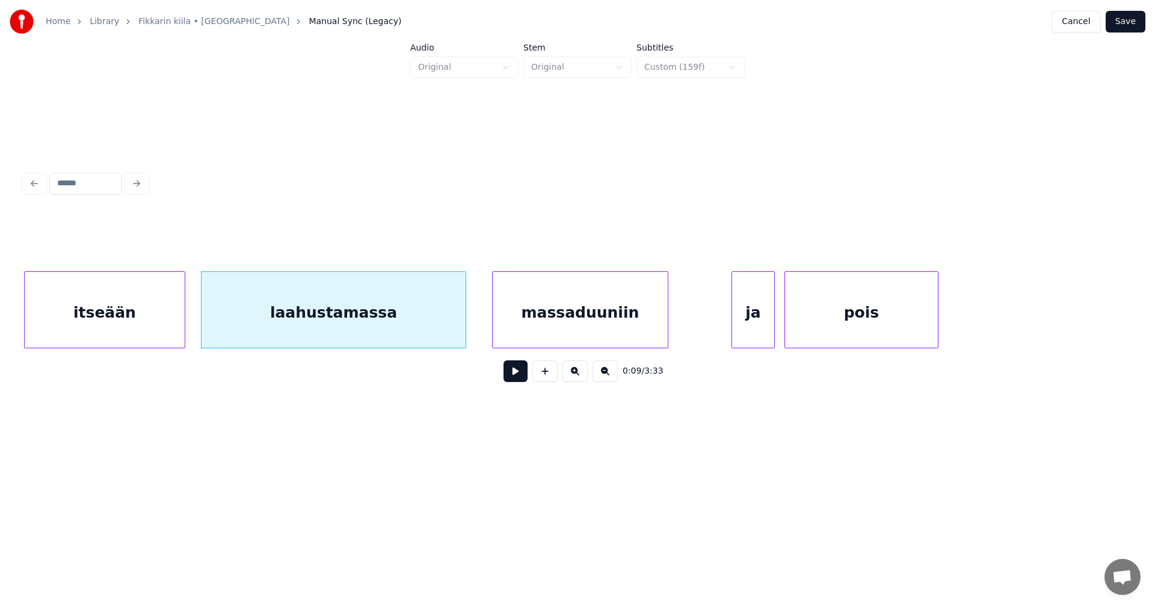
click at [520, 319] on div "massaduuniin" at bounding box center [580, 313] width 175 height 82
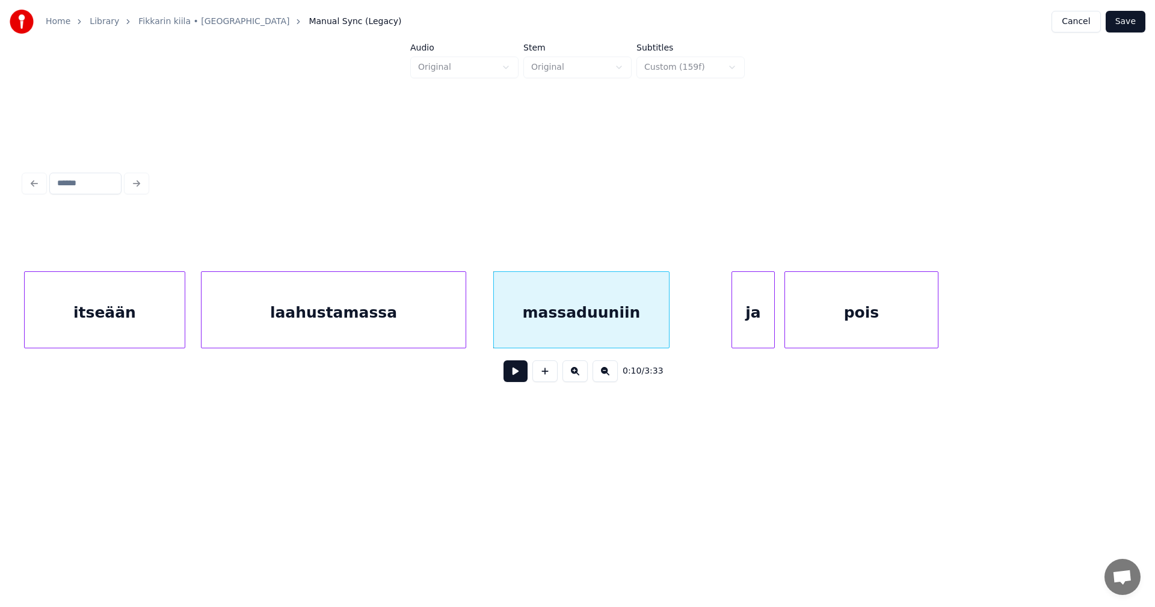
click at [530, 310] on div "massaduuniin" at bounding box center [581, 313] width 175 height 82
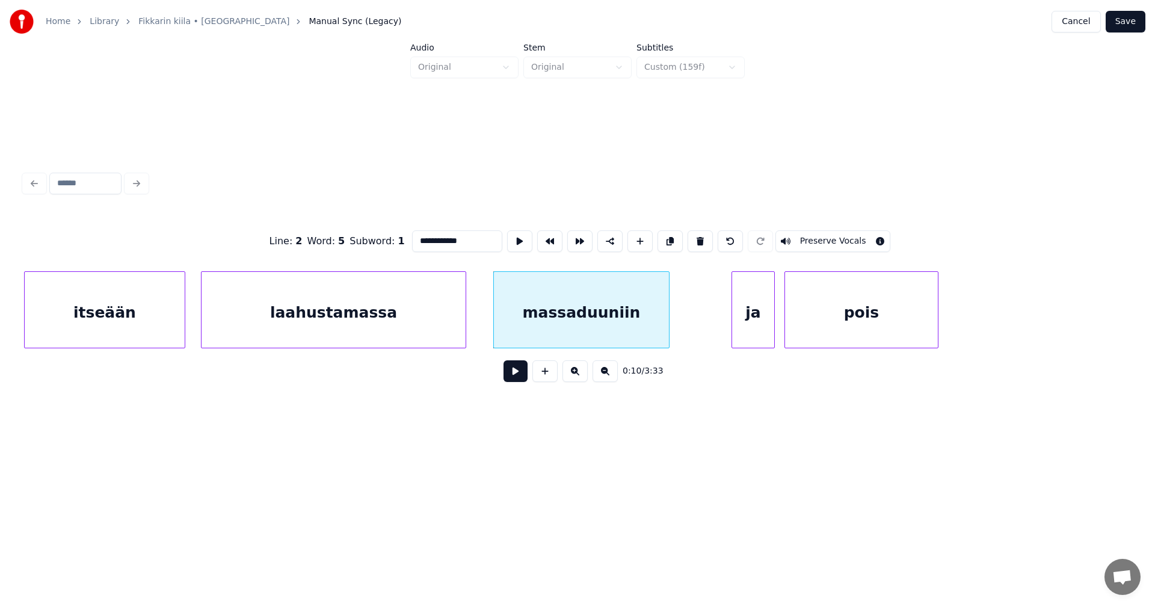
drag, startPoint x: 438, startPoint y: 239, endPoint x: 410, endPoint y: 246, distance: 28.5
click at [415, 241] on input "**********" at bounding box center [457, 241] width 90 height 22
click at [170, 332] on div "itseään" at bounding box center [105, 313] width 160 height 82
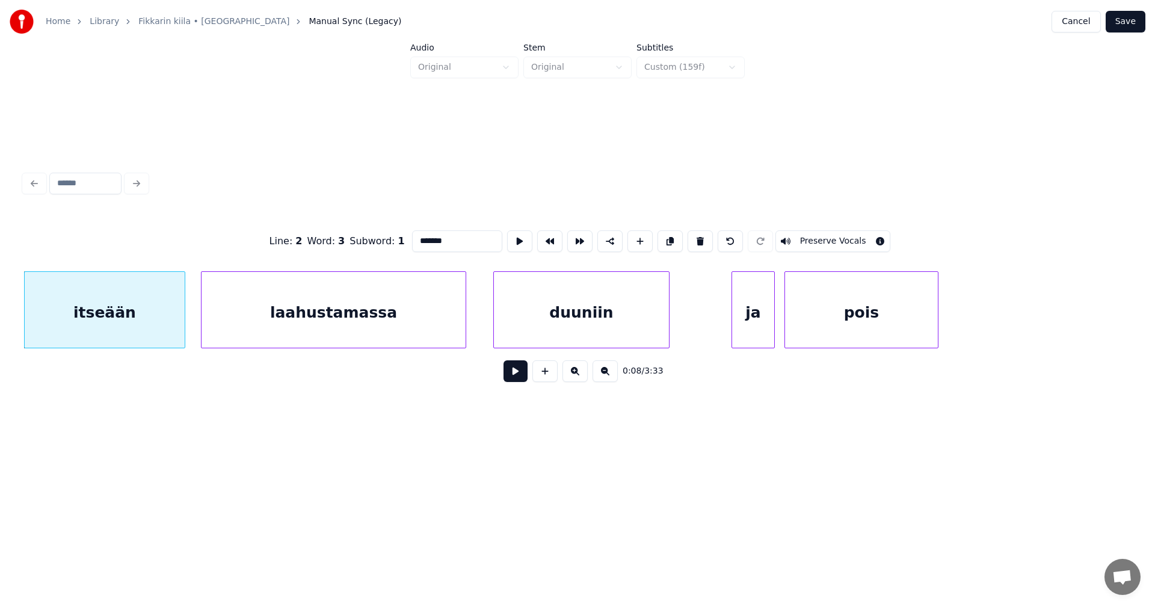
type input "*******"
click at [515, 376] on button at bounding box center [516, 371] width 24 height 22
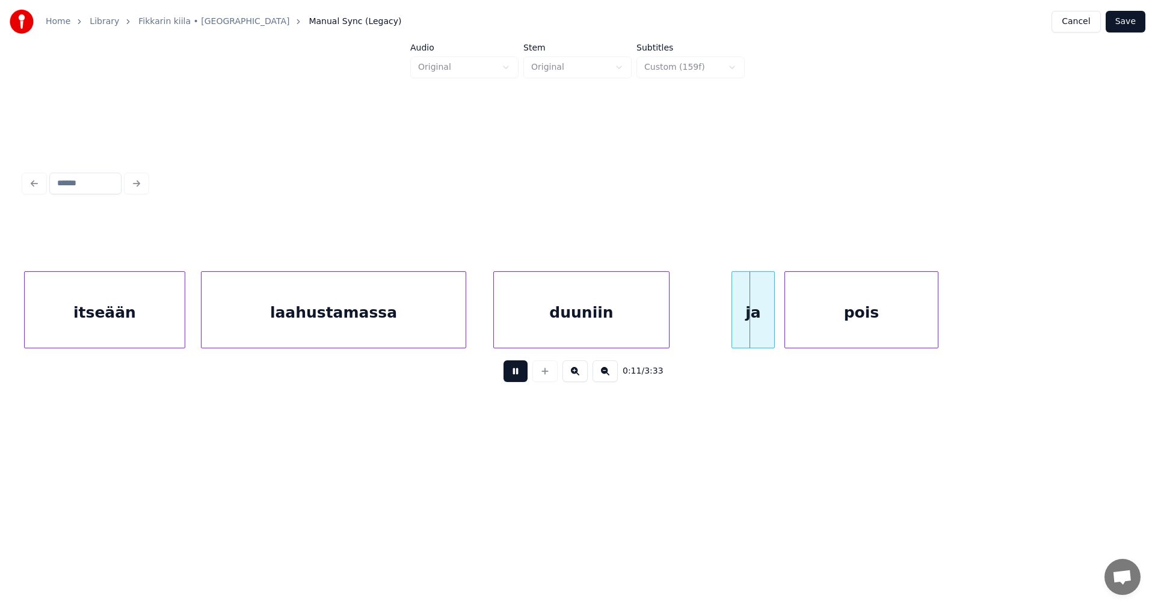
click at [521, 372] on button at bounding box center [516, 371] width 24 height 22
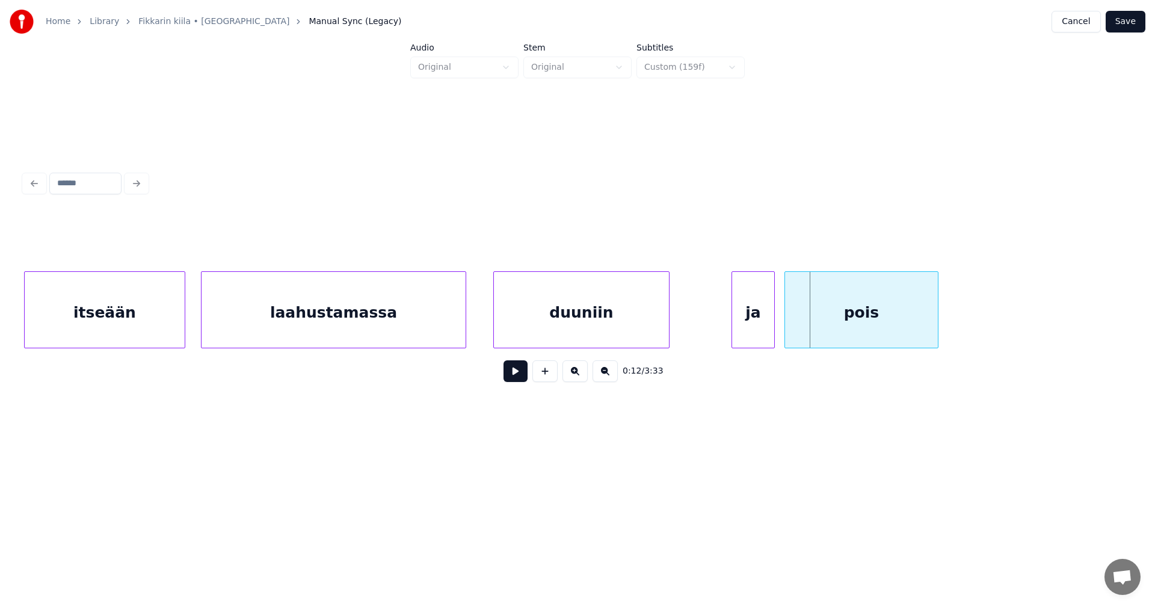
click at [596, 333] on div "duuniin" at bounding box center [581, 313] width 175 height 82
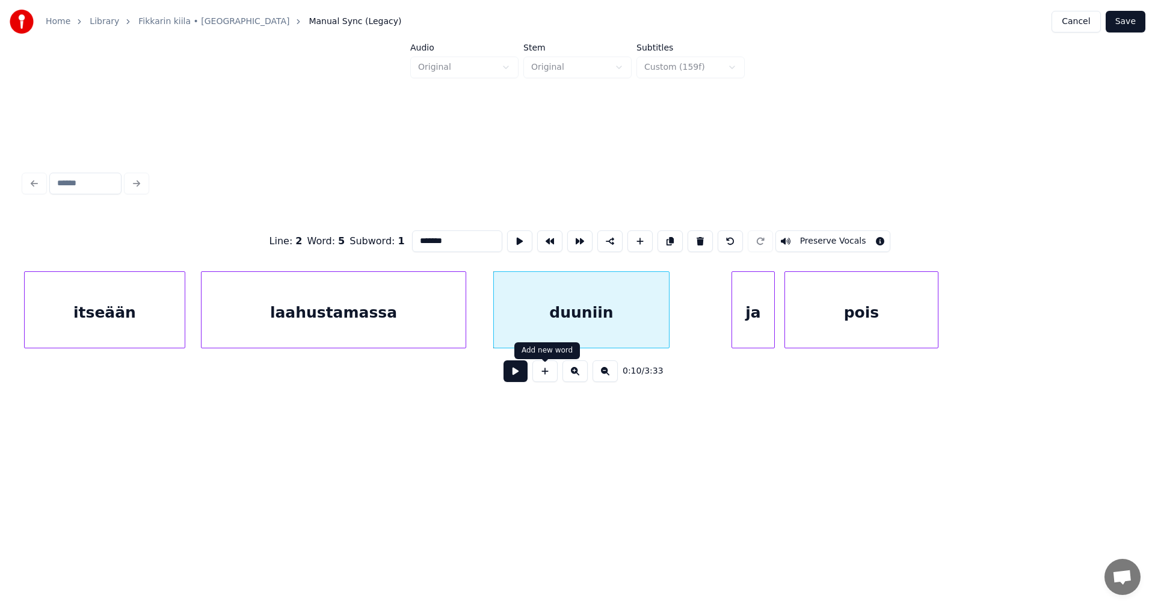
click at [525, 377] on button at bounding box center [516, 371] width 24 height 22
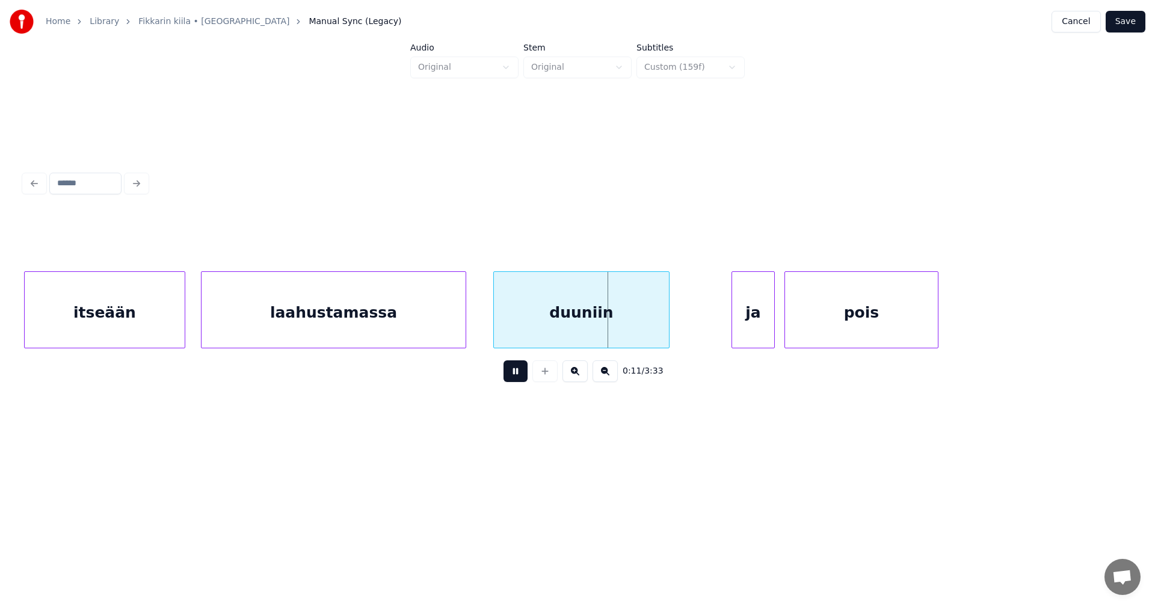
click at [524, 377] on button at bounding box center [516, 371] width 24 height 22
click at [591, 326] on div "duuniin" at bounding box center [611, 313] width 175 height 82
click at [451, 332] on div "laahustamassa" at bounding box center [334, 313] width 264 height 82
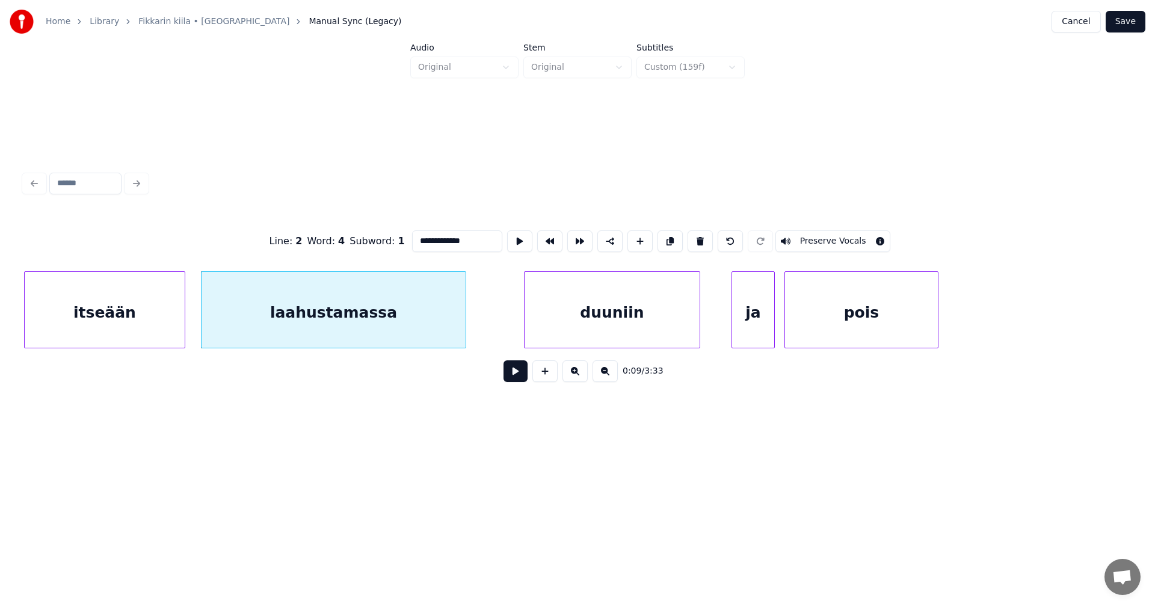
click at [512, 381] on button at bounding box center [516, 371] width 24 height 22
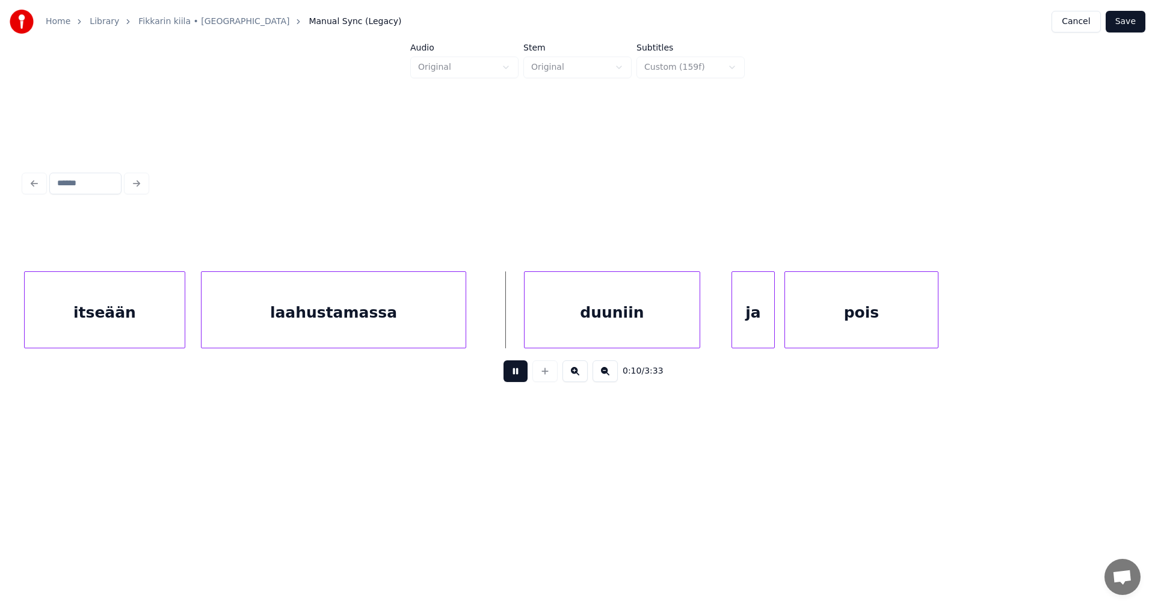
click at [516, 370] on button at bounding box center [516, 371] width 24 height 22
click at [502, 323] on div at bounding box center [504, 310] width 4 height 76
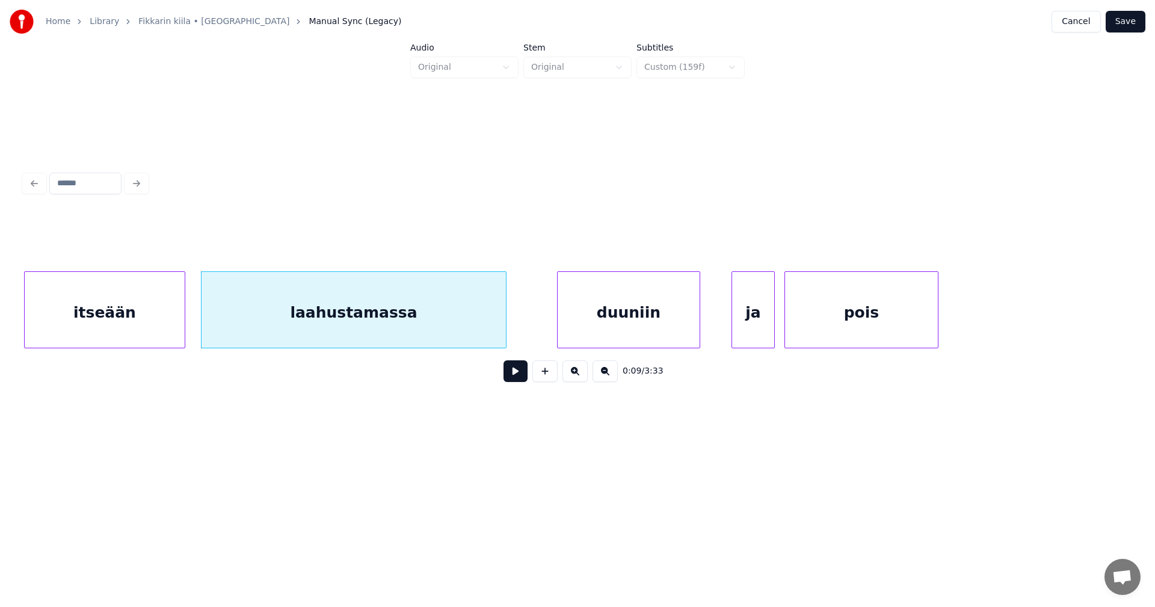
click at [559, 313] on div at bounding box center [560, 310] width 4 height 76
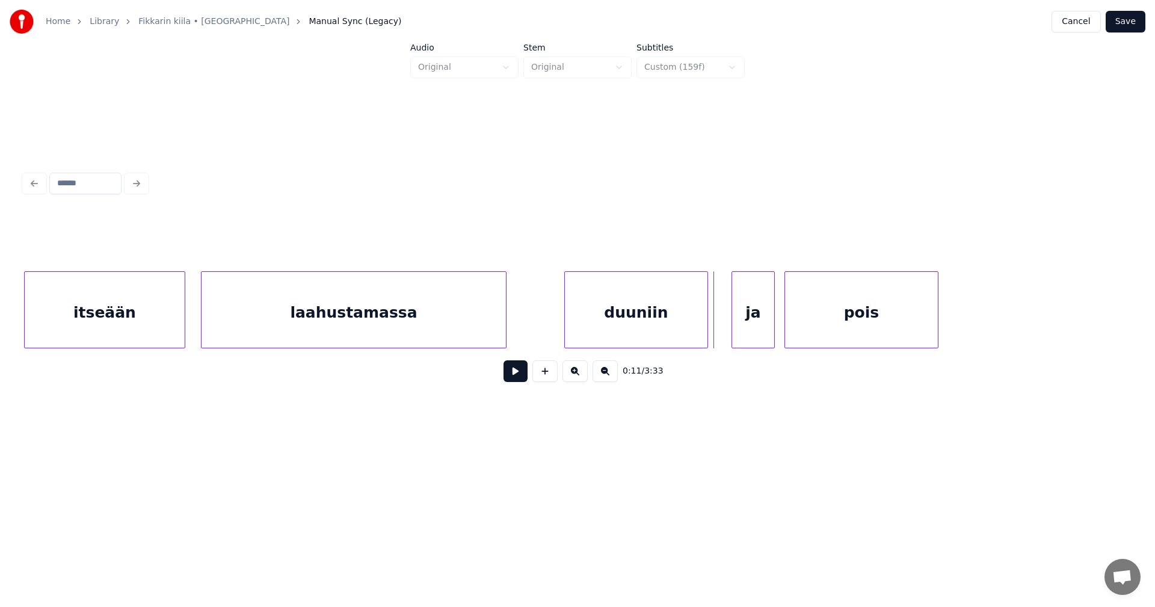
click at [707, 323] on div "duuniin" at bounding box center [636, 309] width 144 height 77
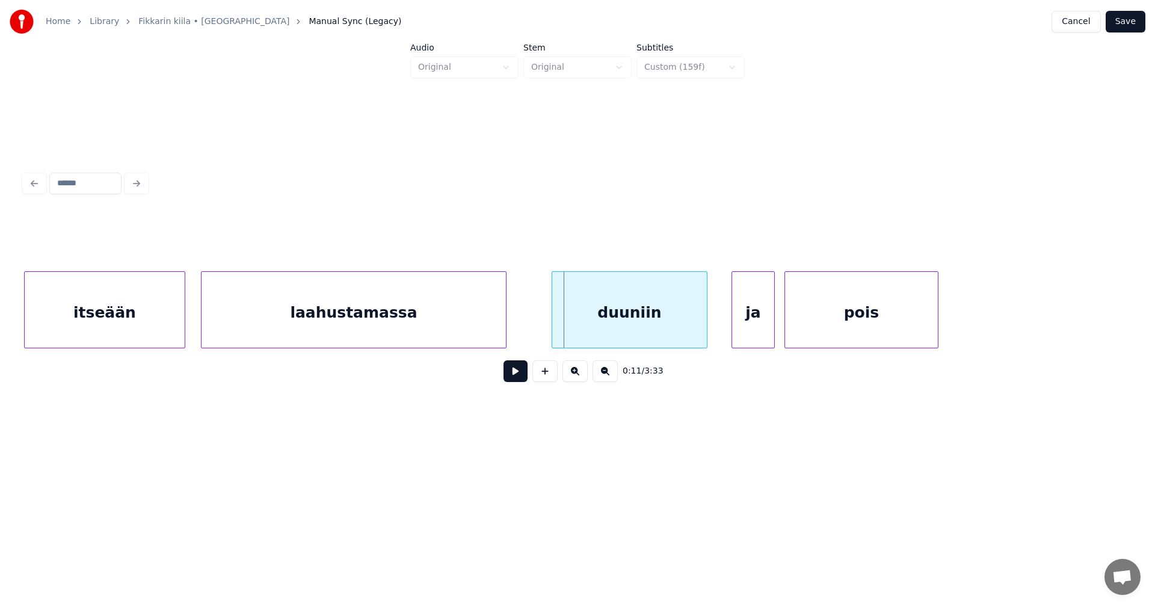
click at [554, 330] on div at bounding box center [554, 310] width 4 height 76
click at [463, 321] on div "laahustamassa" at bounding box center [354, 313] width 304 height 82
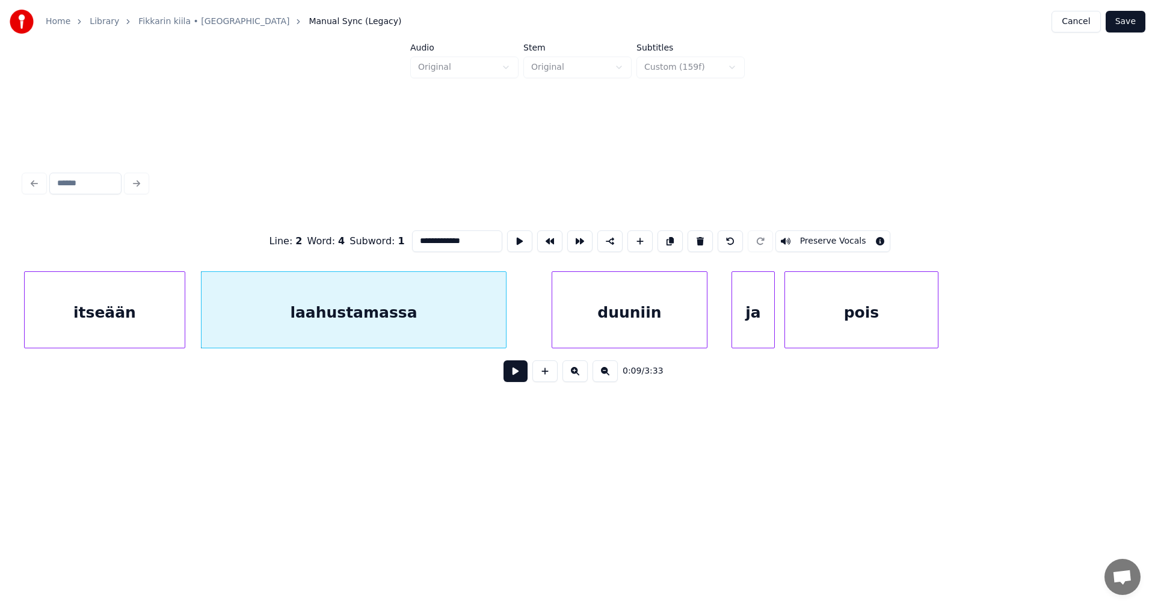
click at [514, 379] on button at bounding box center [516, 371] width 24 height 22
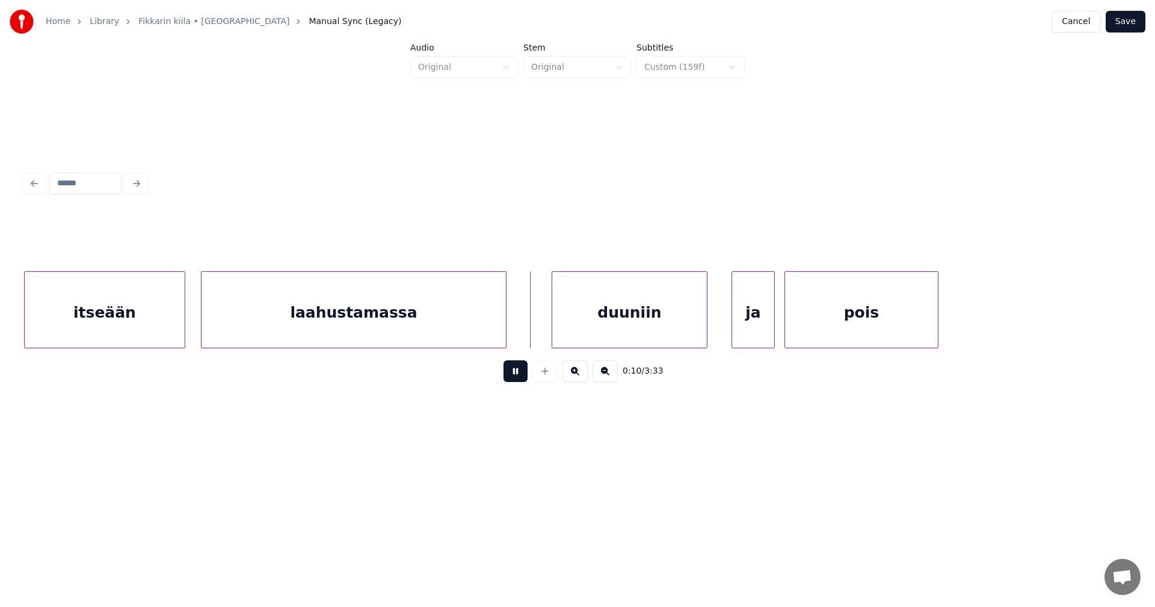
drag, startPoint x: 517, startPoint y: 375, endPoint x: 525, endPoint y: 360, distance: 17.2
click at [517, 375] on button at bounding box center [516, 371] width 24 height 22
click at [534, 324] on div at bounding box center [535, 310] width 4 height 76
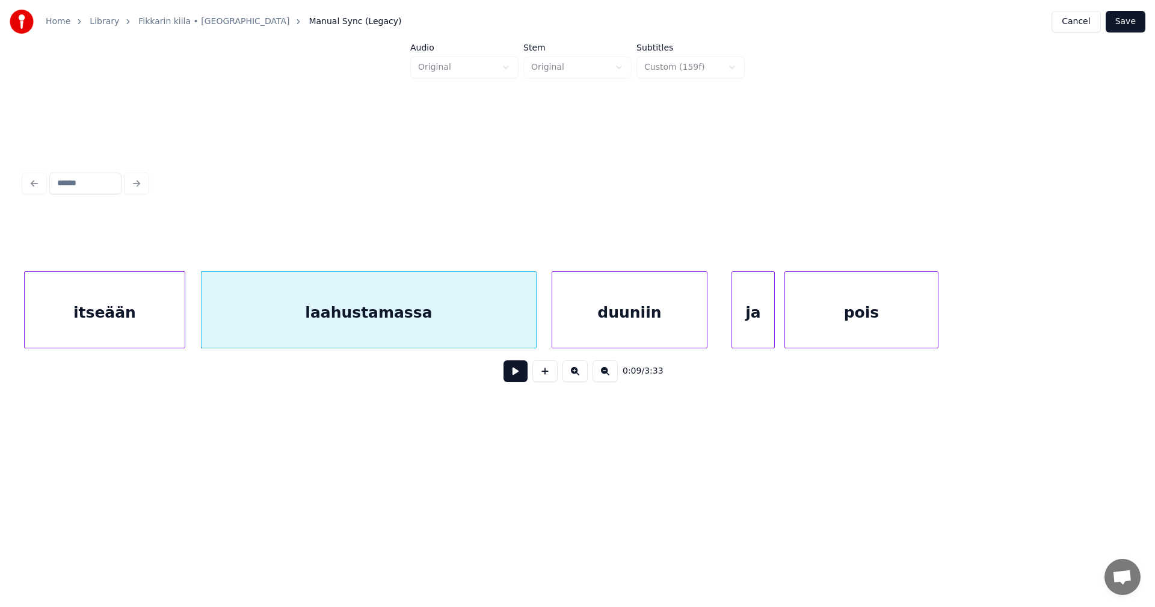
click at [523, 381] on button at bounding box center [516, 371] width 24 height 22
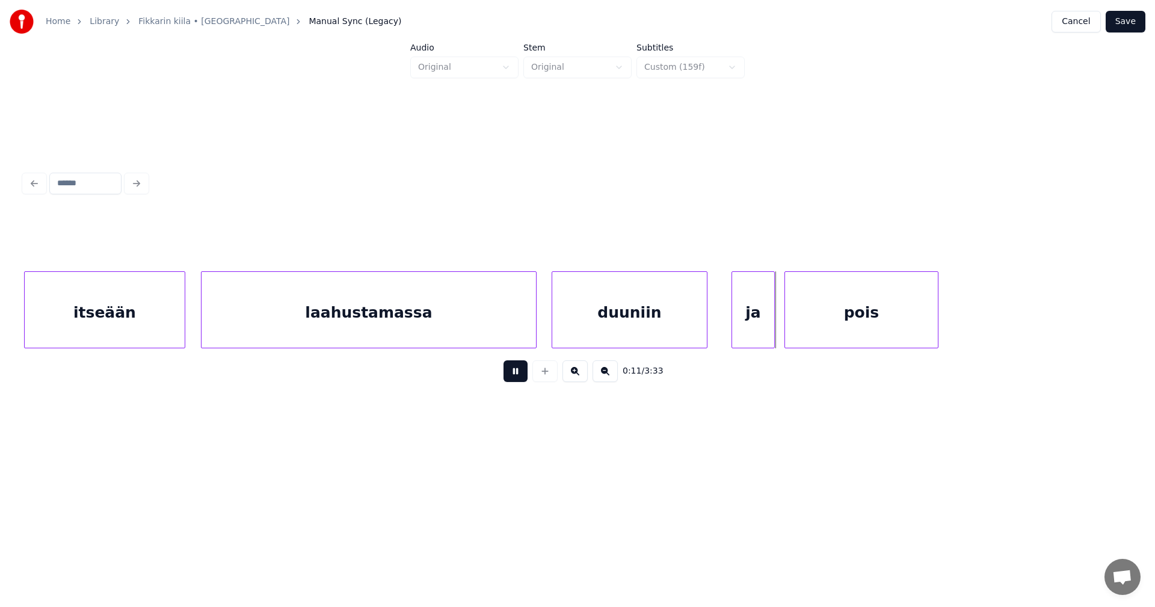
click at [523, 380] on button at bounding box center [516, 371] width 24 height 22
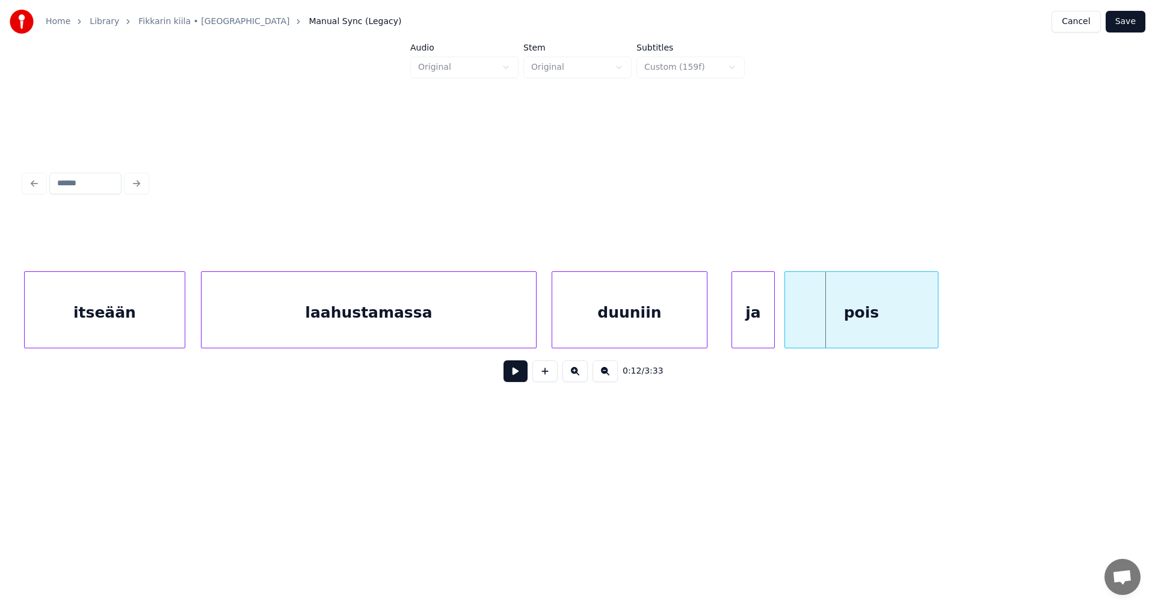
click at [1125, 22] on button "Save" at bounding box center [1126, 22] width 40 height 22
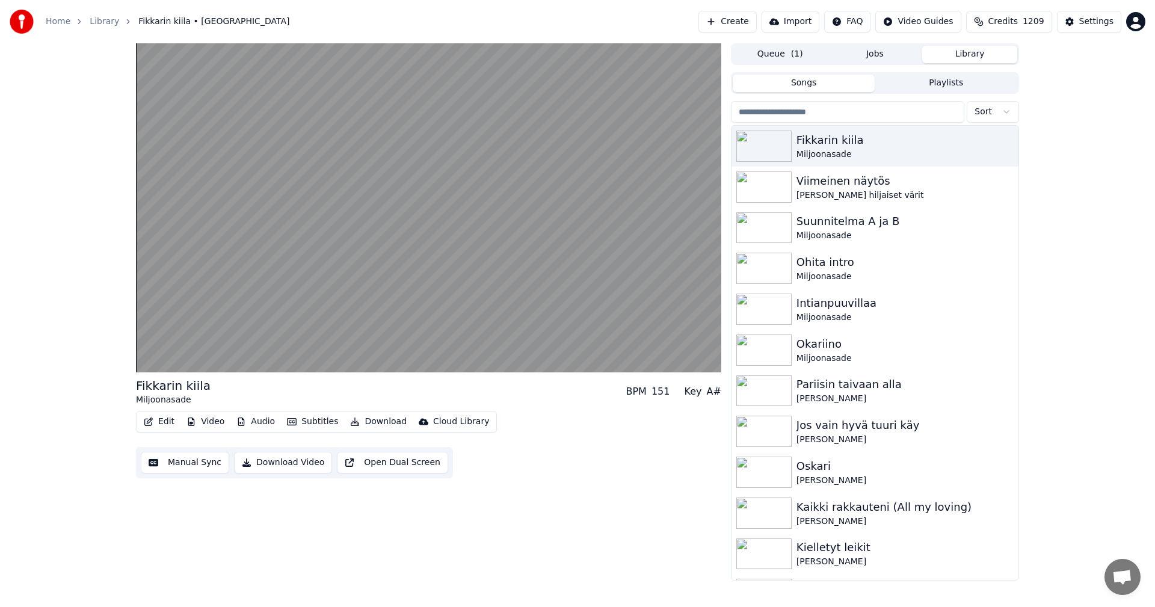
click at [217, 424] on button "Video" at bounding box center [206, 421] width 48 height 17
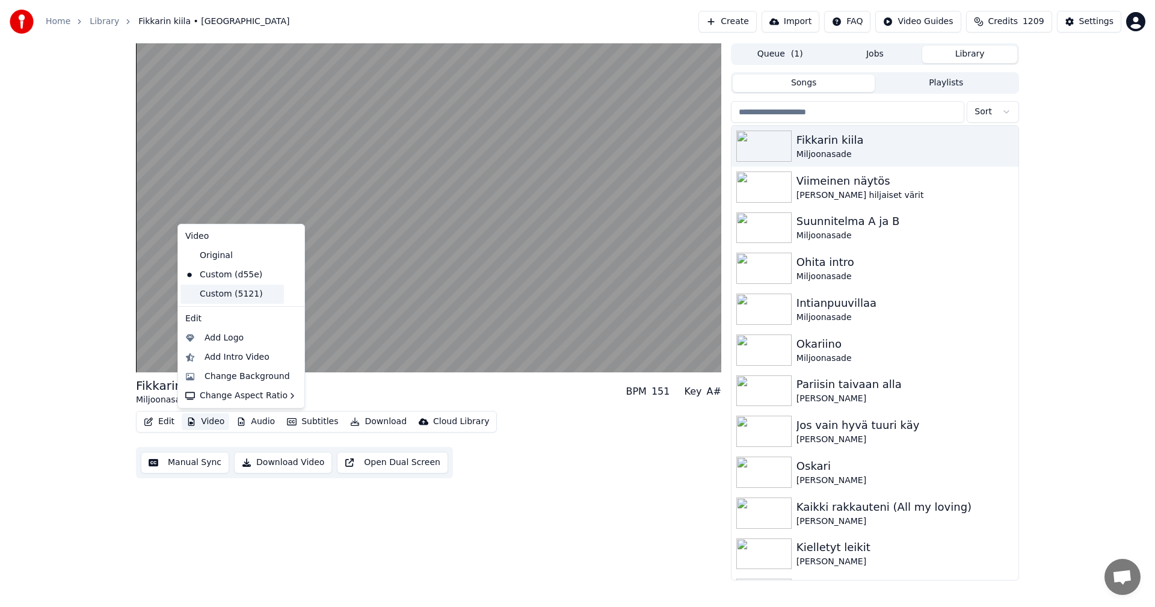
click at [243, 293] on div "Custom (5121)" at bounding box center [232, 294] width 103 height 19
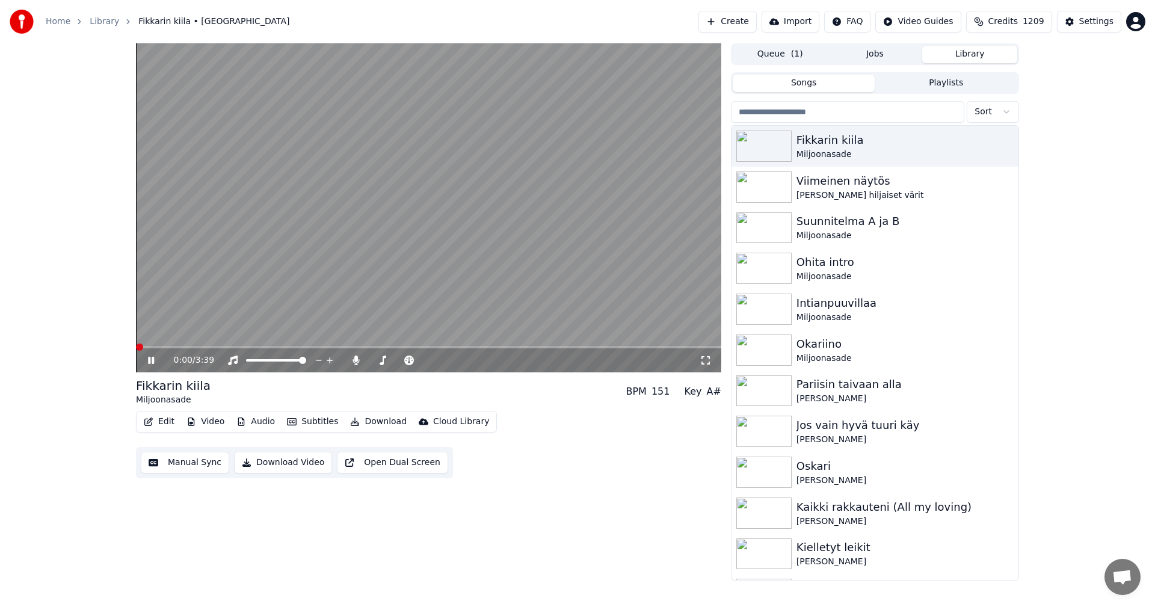
click at [136, 351] on span at bounding box center [139, 347] width 7 height 7
click at [150, 360] on icon at bounding box center [151, 360] width 6 height 7
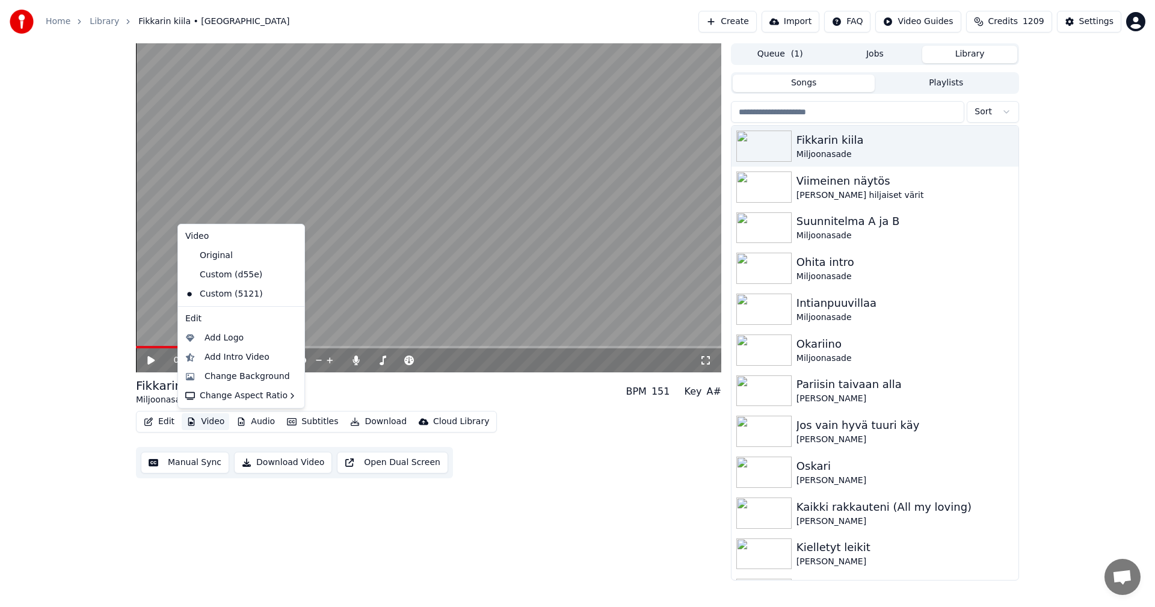
click at [206, 422] on button "Video" at bounding box center [206, 421] width 48 height 17
click at [289, 293] on icon at bounding box center [293, 294] width 8 height 10
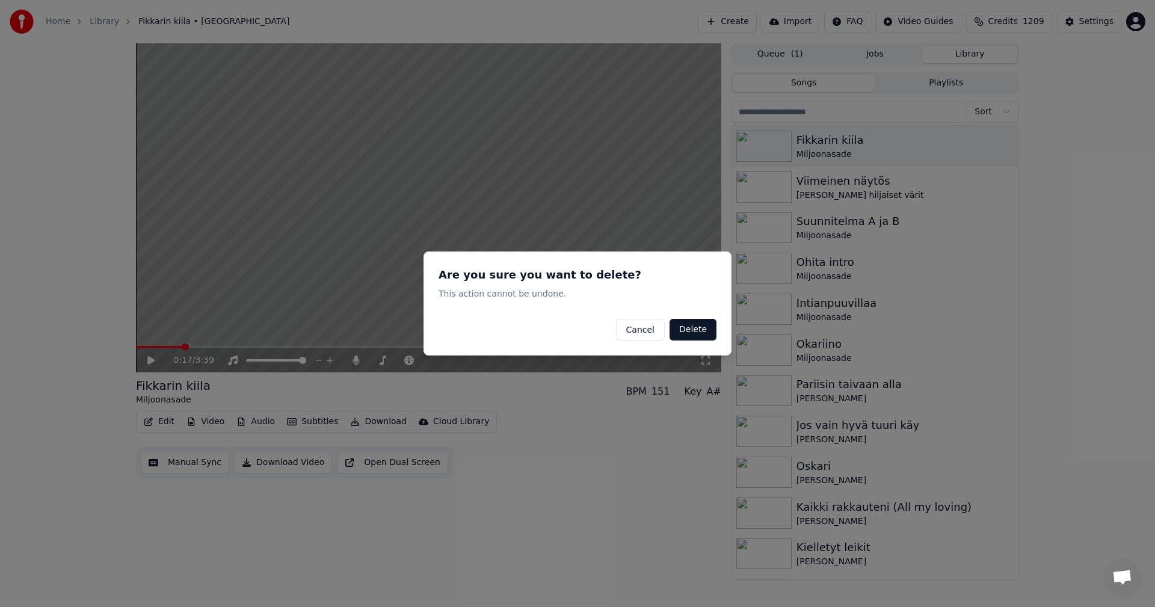
click at [650, 332] on button "Cancel" at bounding box center [640, 330] width 49 height 22
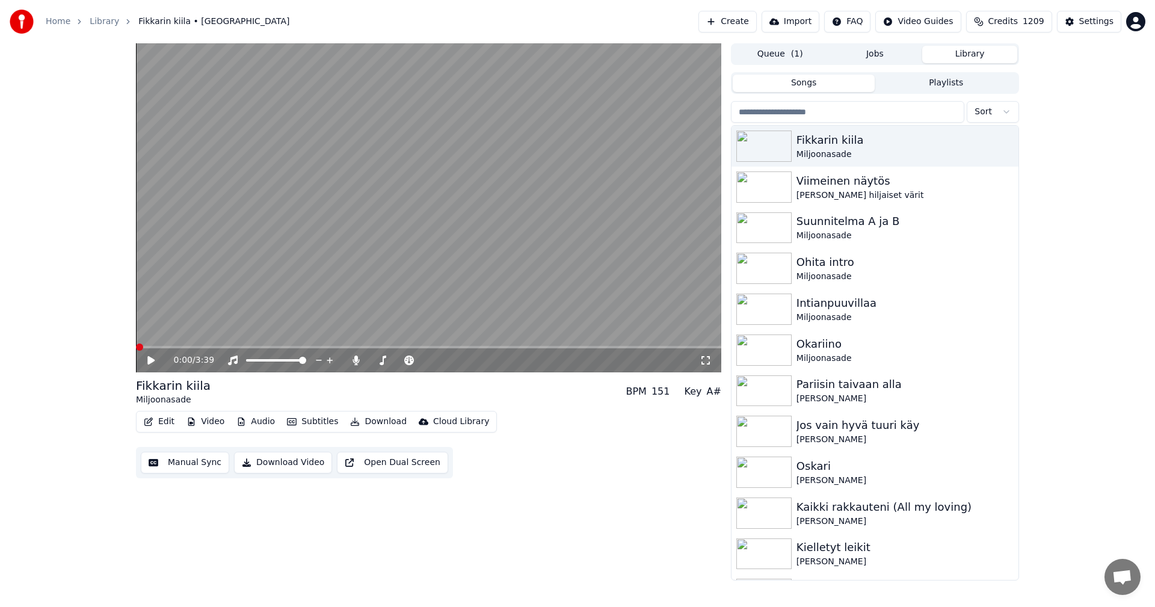
click at [136, 351] on span at bounding box center [139, 347] width 7 height 7
click at [151, 362] on icon at bounding box center [150, 360] width 7 height 8
click at [151, 361] on icon at bounding box center [160, 361] width 28 height 10
click at [152, 359] on icon at bounding box center [150, 360] width 7 height 8
click at [151, 357] on icon at bounding box center [160, 361] width 28 height 10
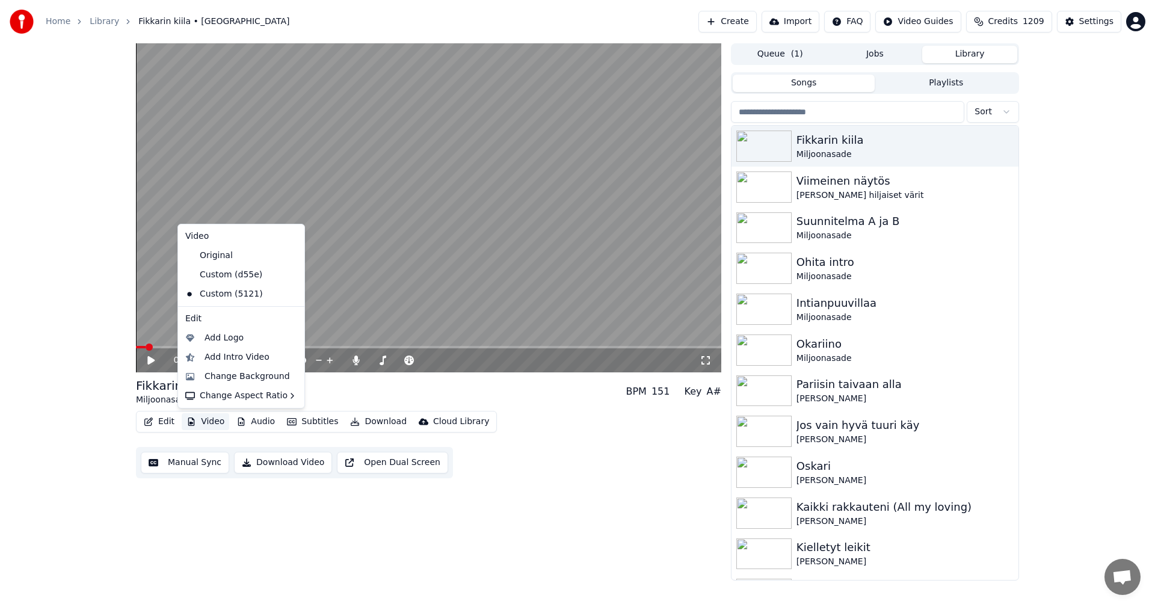
click at [224, 424] on button "Video" at bounding box center [206, 421] width 48 height 17
click at [289, 294] on icon at bounding box center [295, 294] width 13 height 10
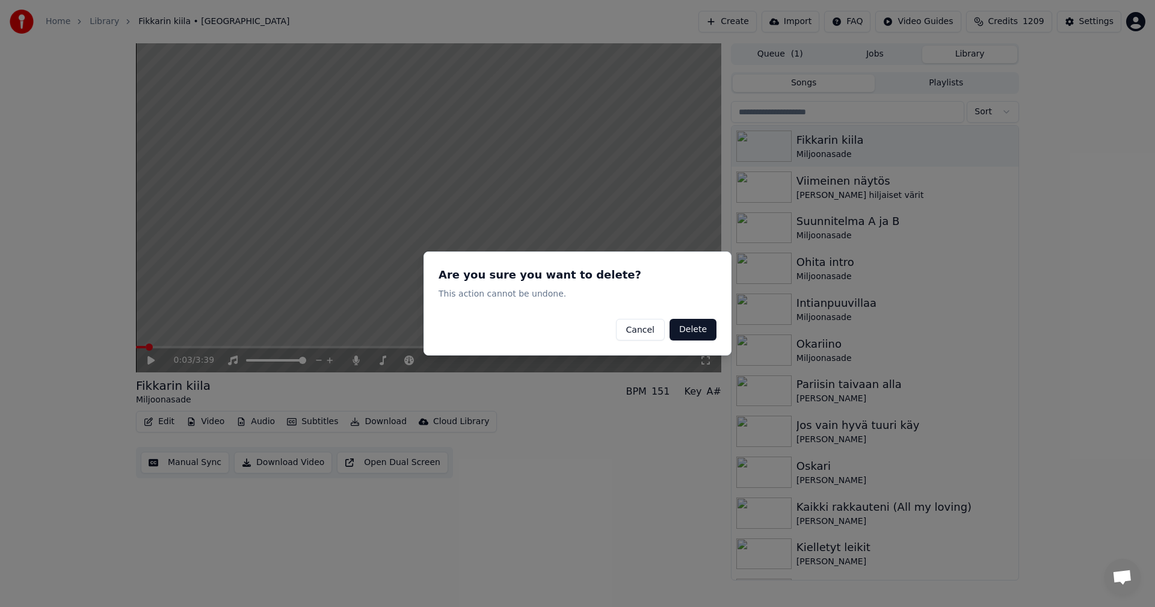
click at [689, 330] on button "Delete" at bounding box center [693, 330] width 47 height 22
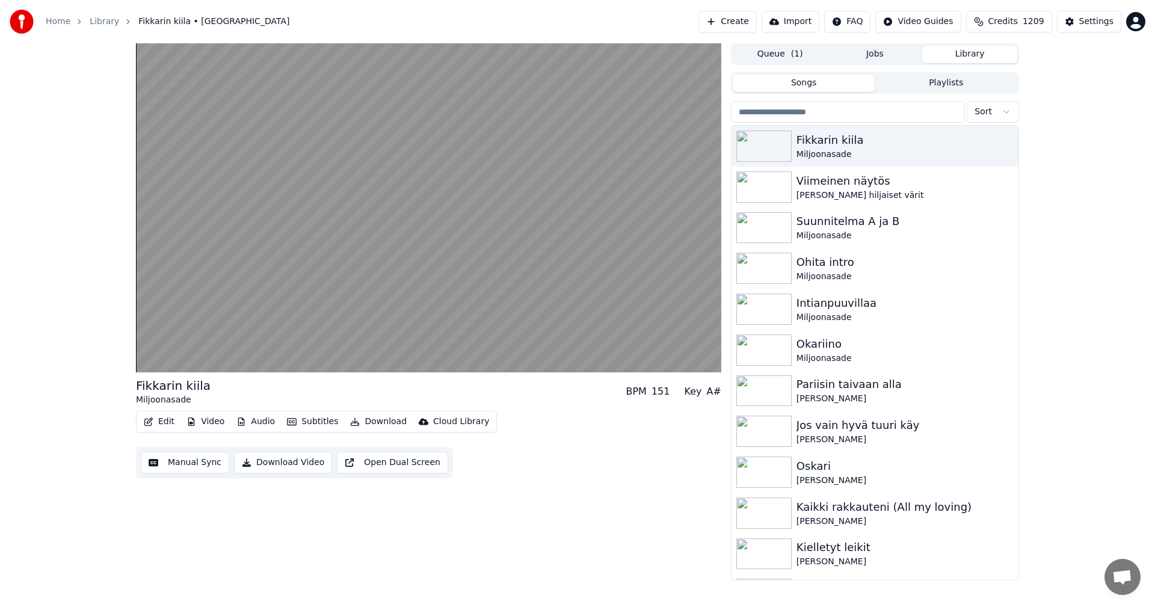
click at [316, 419] on button "Subtitles" at bounding box center [312, 421] width 61 height 17
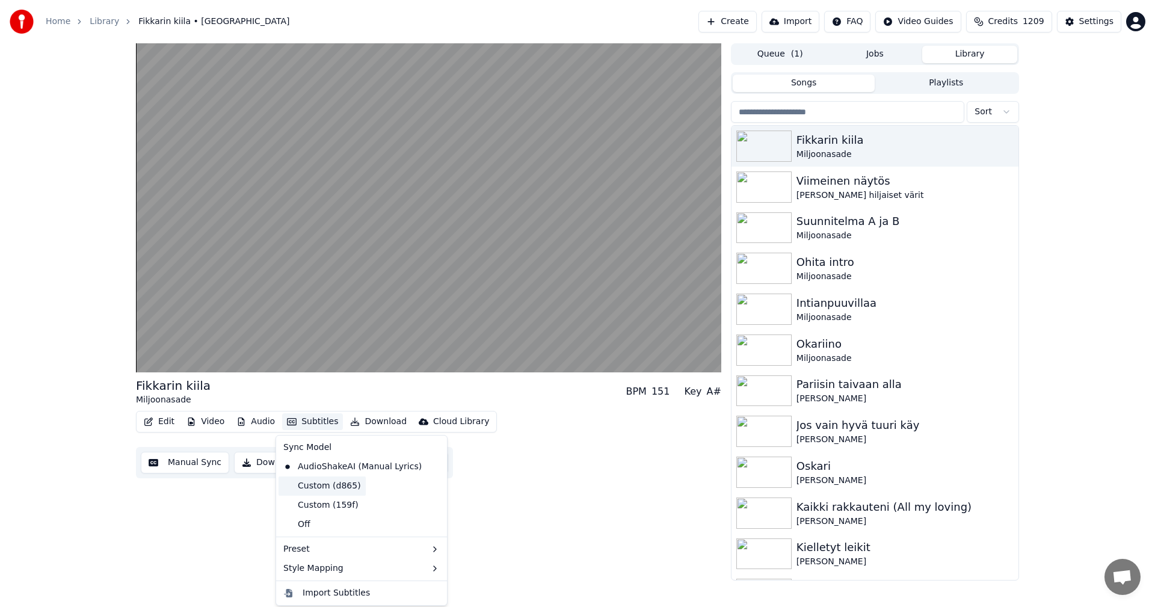
click at [306, 487] on div "Custom (d865)" at bounding box center [322, 486] width 87 height 19
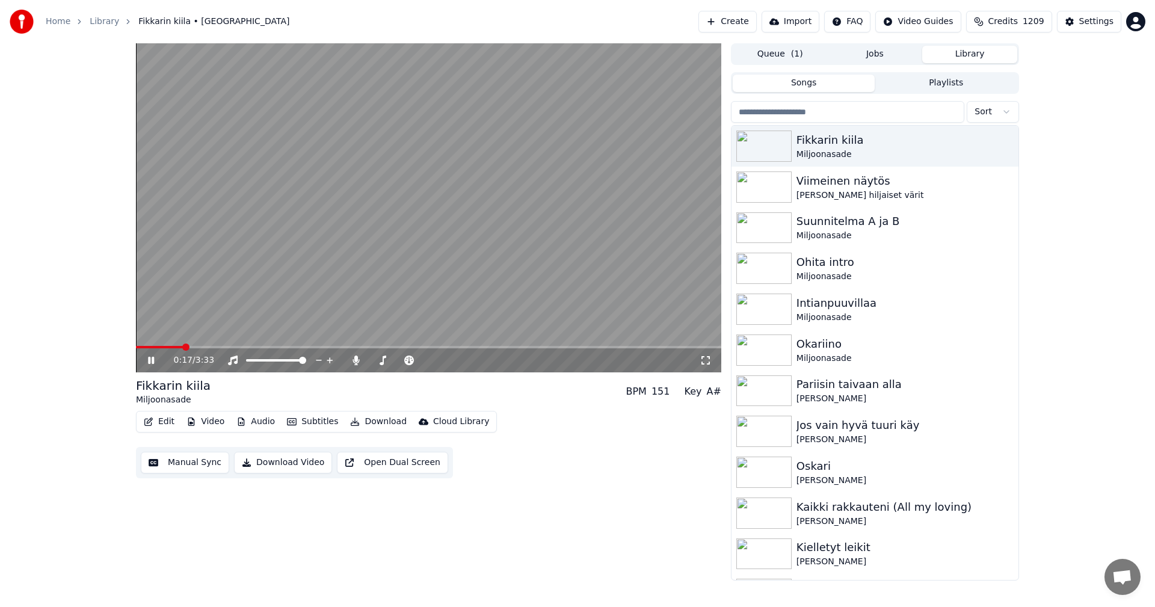
click at [154, 346] on span at bounding box center [159, 347] width 47 height 2
click at [150, 363] on icon at bounding box center [151, 360] width 6 height 7
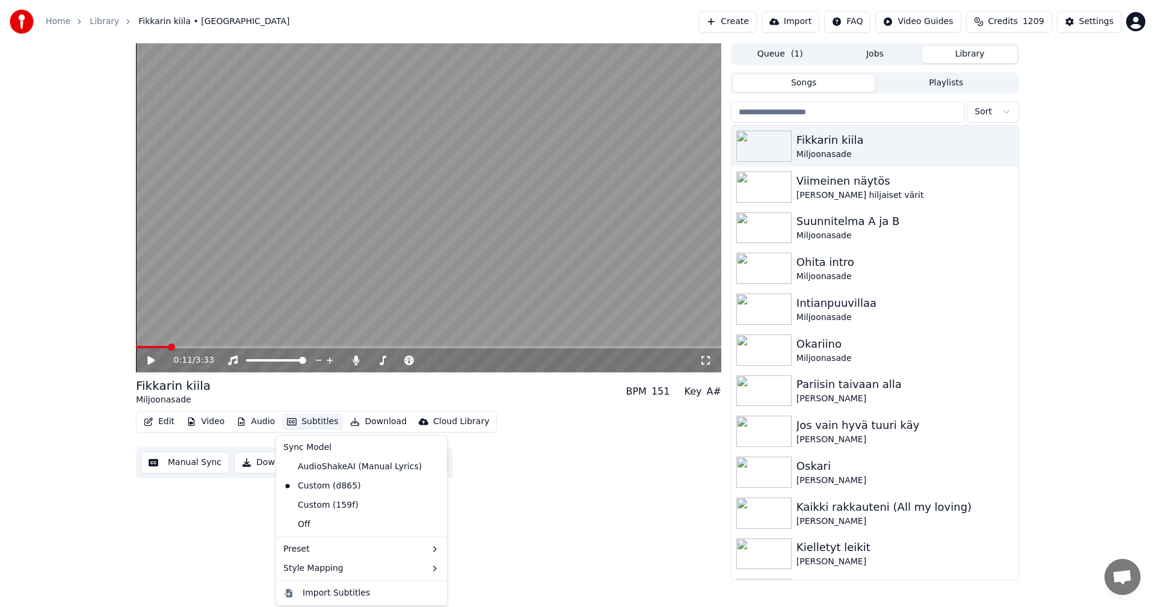
click at [313, 417] on button "Subtitles" at bounding box center [312, 421] width 61 height 17
click at [305, 510] on div "Custom (159f)" at bounding box center [321, 505] width 85 height 19
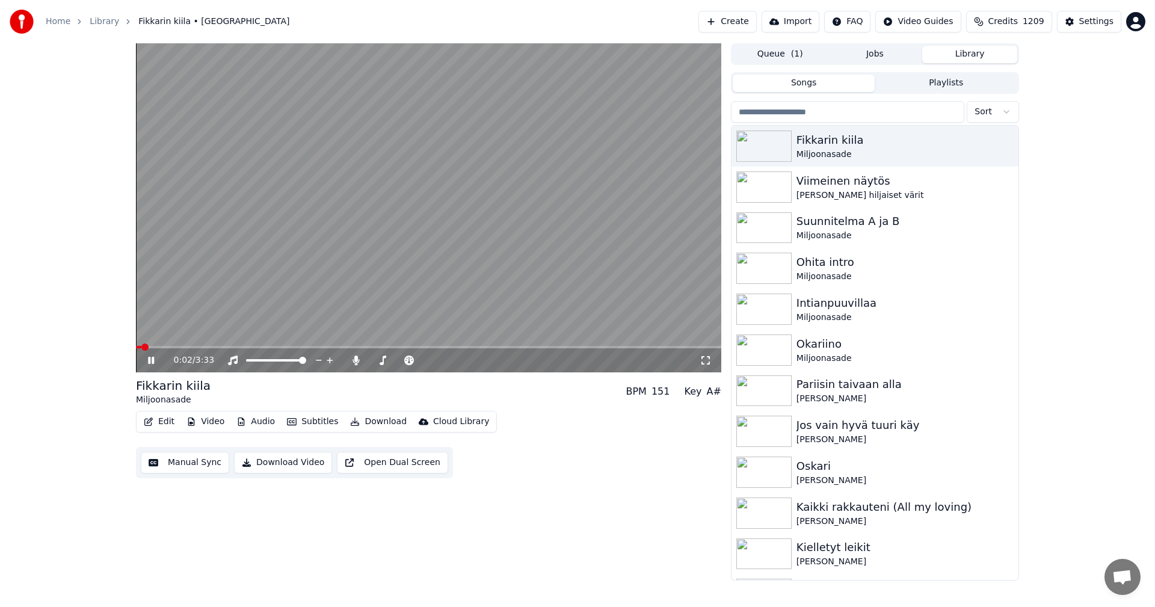
click at [140, 347] on span at bounding box center [138, 347] width 5 height 2
click at [413, 347] on span at bounding box center [428, 347] width 585 height 2
click at [374, 349] on div "1:48 / 3:33" at bounding box center [428, 360] width 585 height 24
click at [374, 348] on span at bounding box center [255, 347] width 239 height 2
drag, startPoint x: 150, startPoint y: 362, endPoint x: 157, endPoint y: 425, distance: 64.1
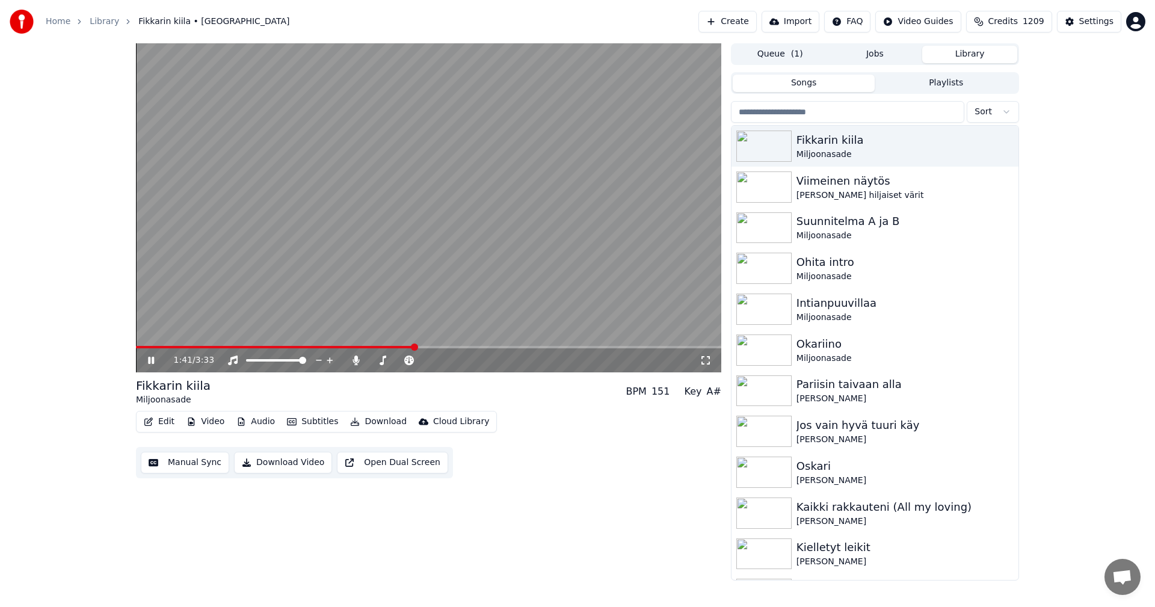
click at [150, 362] on icon at bounding box center [151, 360] width 6 height 7
click at [162, 420] on button "Edit" at bounding box center [159, 421] width 40 height 17
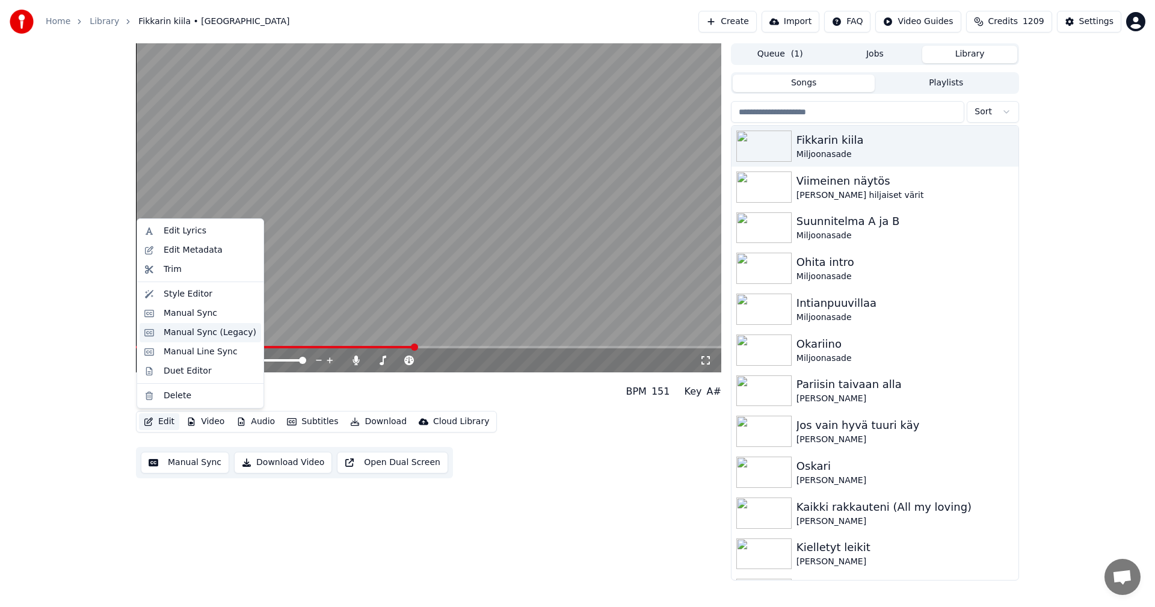
click at [210, 335] on div "Manual Sync (Legacy)" at bounding box center [210, 333] width 93 height 12
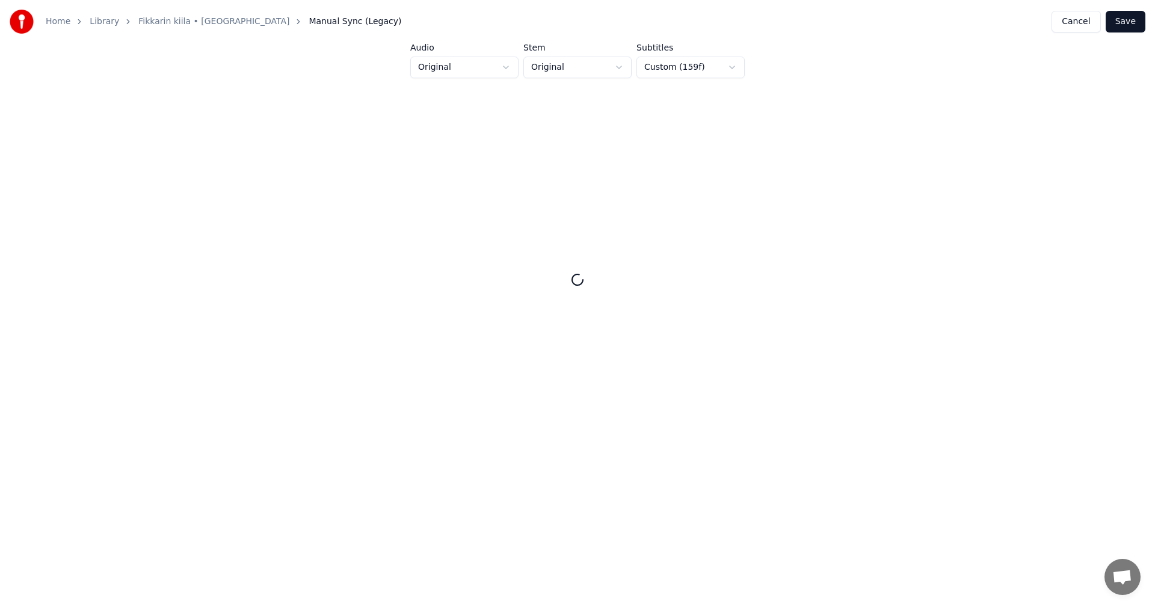
click at [1085, 23] on button "Cancel" at bounding box center [1076, 22] width 49 height 22
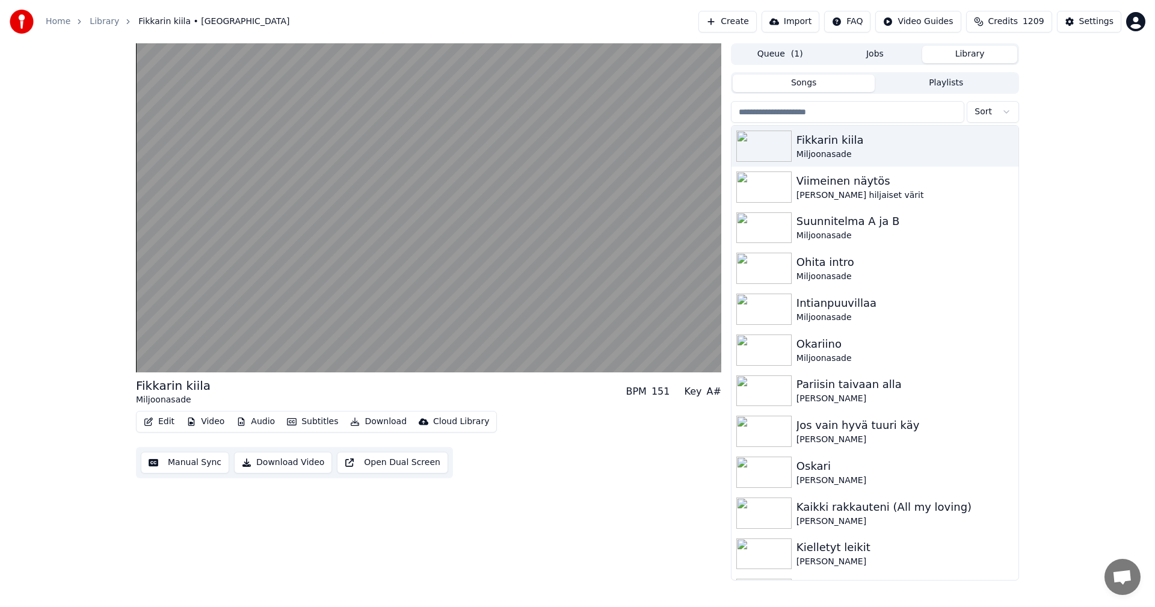
click at [164, 420] on button "Edit" at bounding box center [159, 421] width 40 height 17
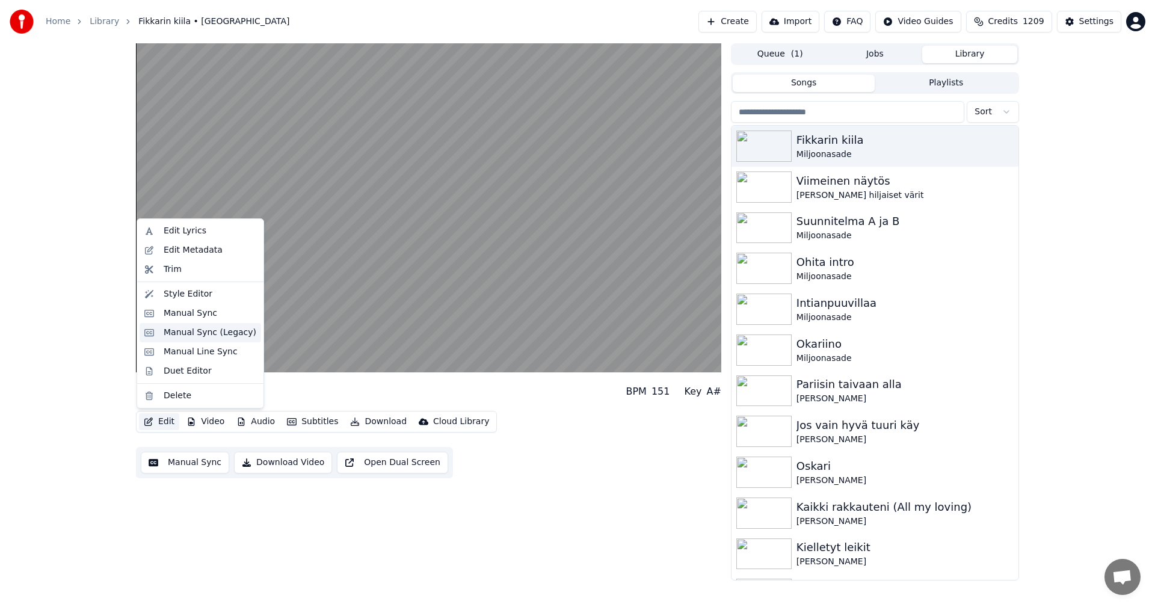
click at [203, 336] on div "Manual Sync (Legacy)" at bounding box center [210, 333] width 93 height 12
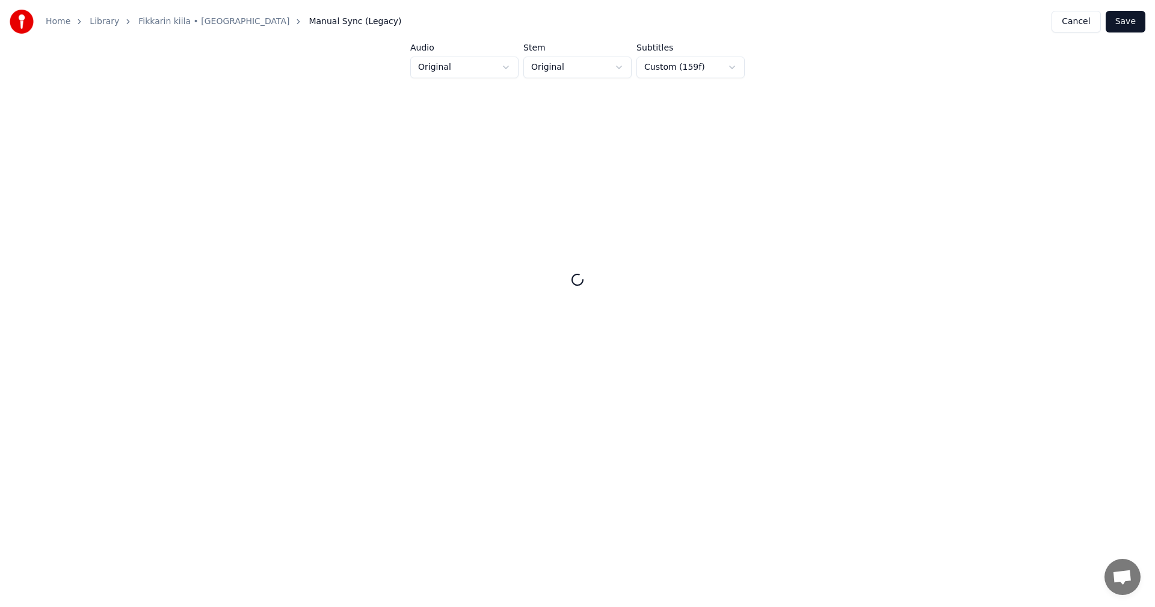
click at [1129, 22] on button "Save" at bounding box center [1126, 22] width 40 height 22
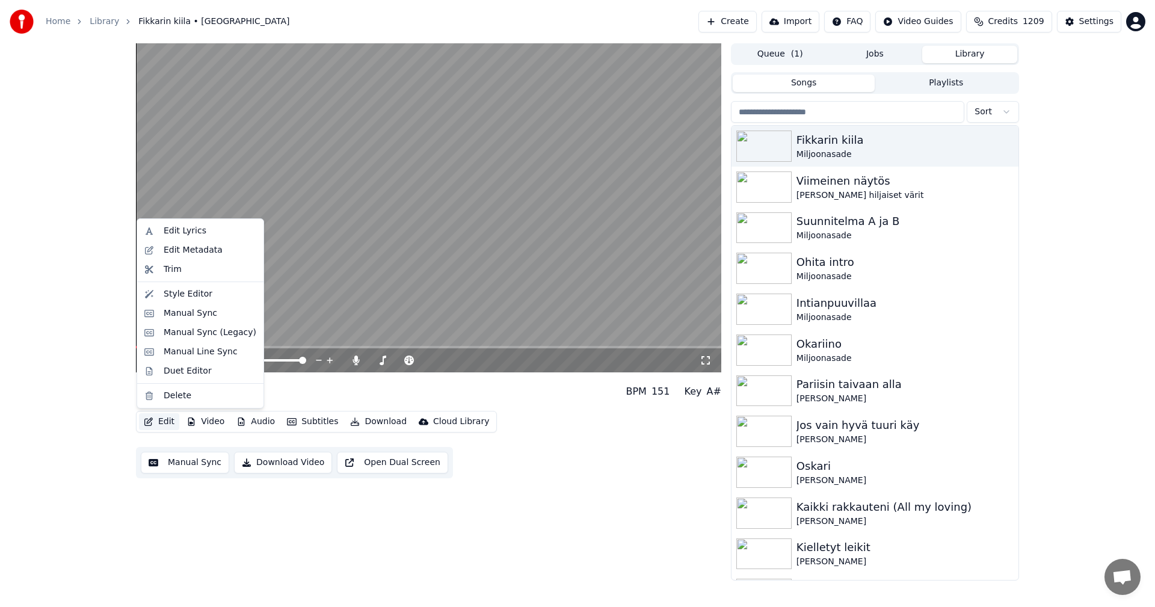
click at [170, 420] on button "Edit" at bounding box center [159, 421] width 40 height 17
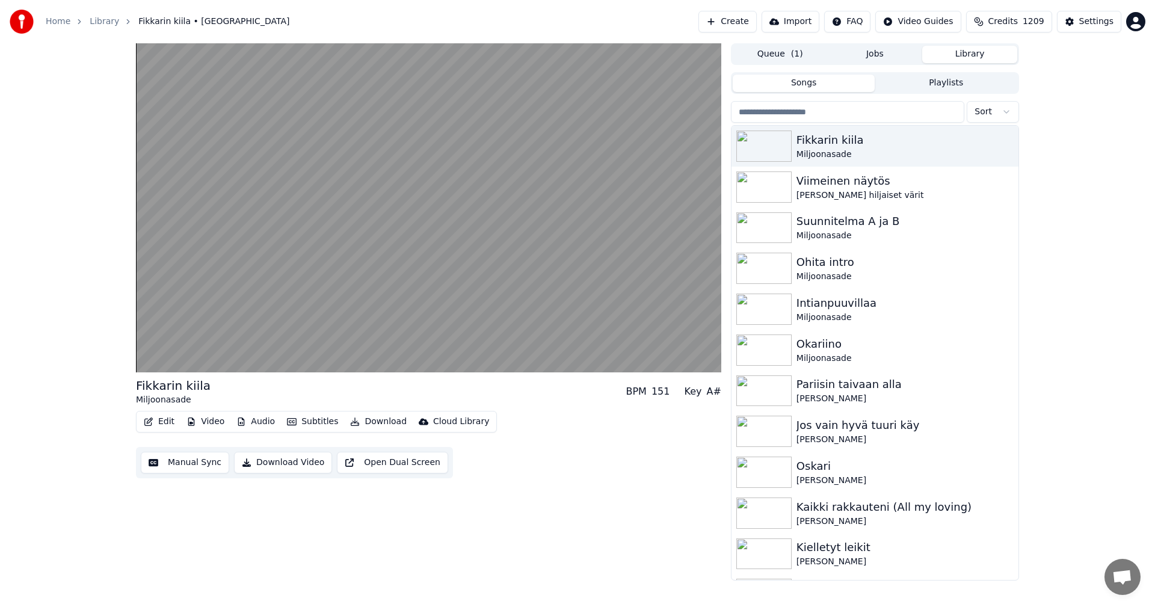
click at [539, 404] on div "Fikkarin kiila Miljoonasade BPM 151 Key A#" at bounding box center [428, 391] width 585 height 29
click at [211, 424] on button "Video" at bounding box center [206, 421] width 48 height 17
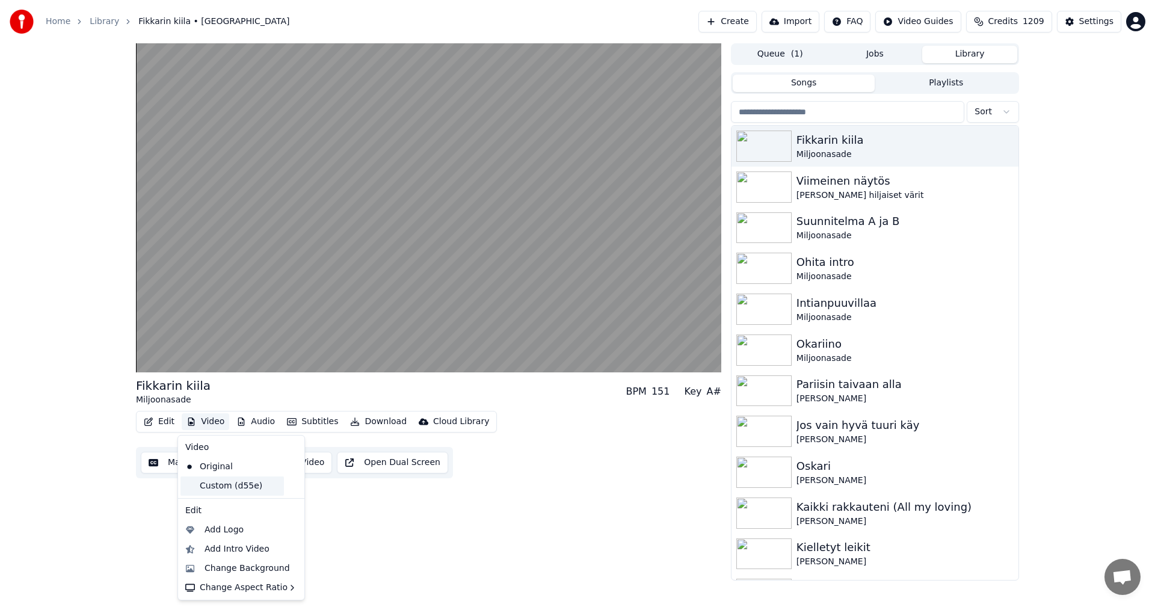
click at [221, 483] on div "Custom (d55e)" at bounding box center [232, 486] width 103 height 19
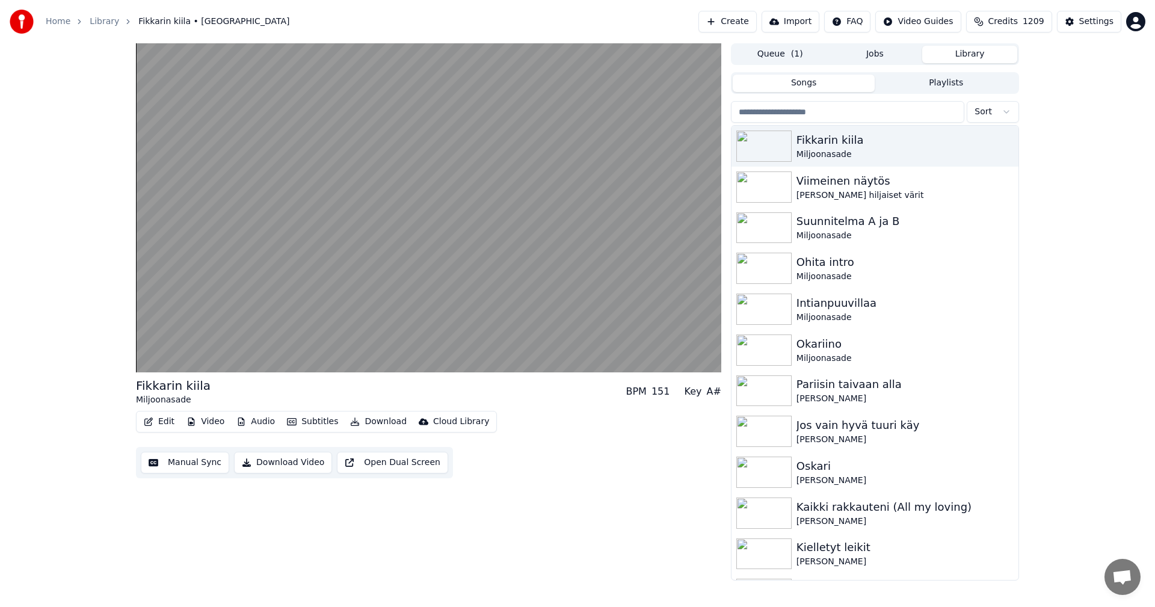
click at [165, 423] on button "Edit" at bounding box center [159, 421] width 40 height 17
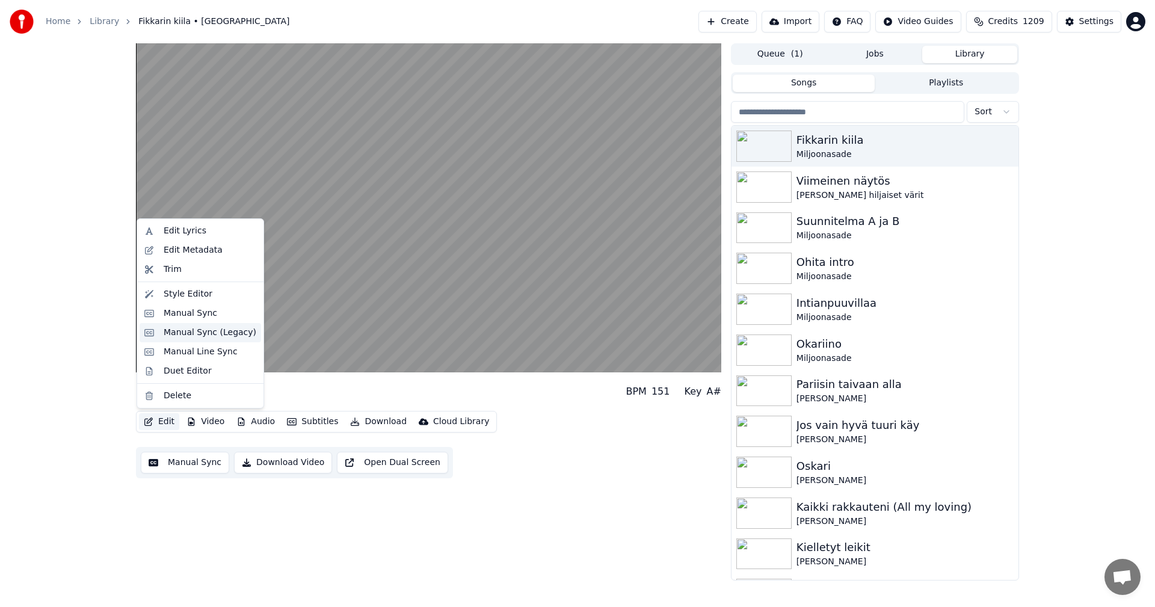
click at [204, 333] on div "Manual Sync (Legacy)" at bounding box center [210, 333] width 93 height 12
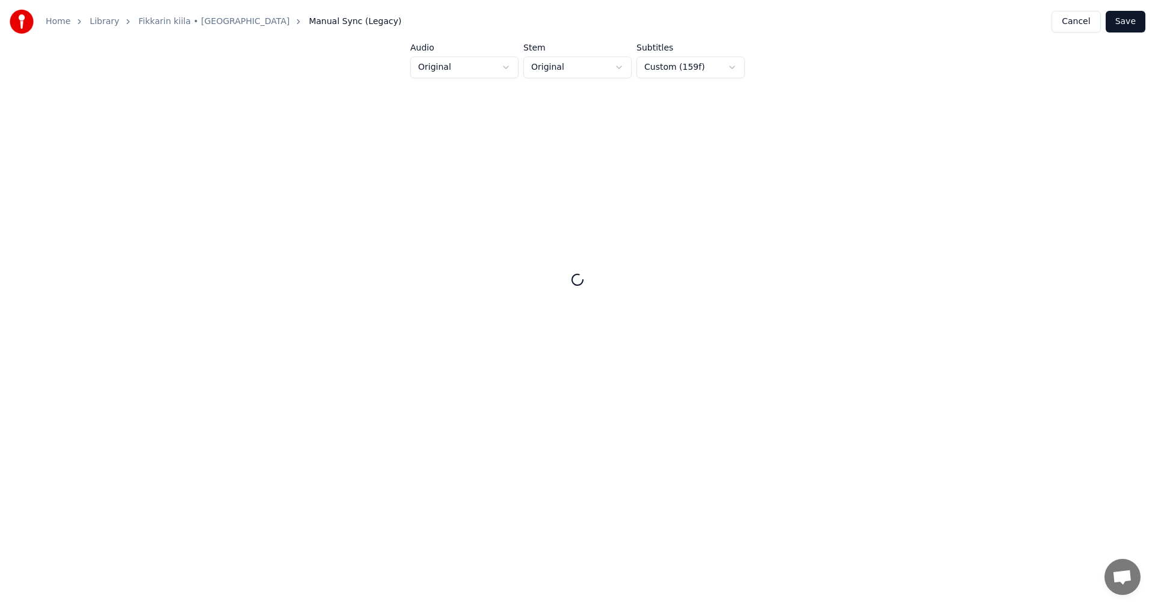
click at [1127, 26] on button "Save" at bounding box center [1126, 22] width 40 height 22
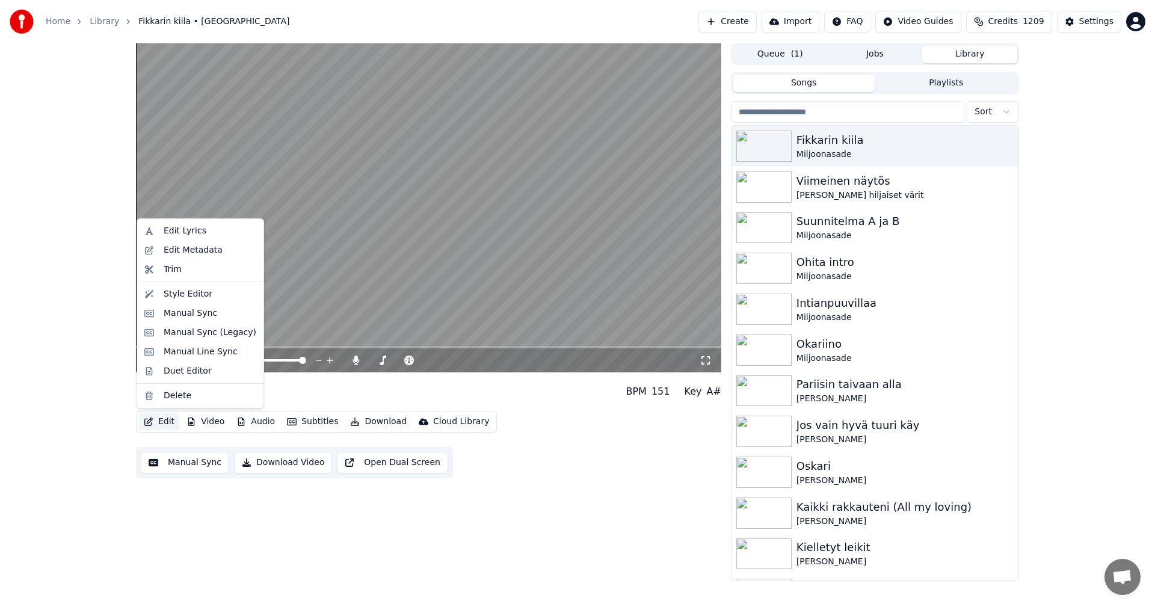
click at [174, 422] on button "Edit" at bounding box center [159, 421] width 40 height 17
click at [213, 336] on div "Manual Sync (Legacy)" at bounding box center [210, 333] width 93 height 12
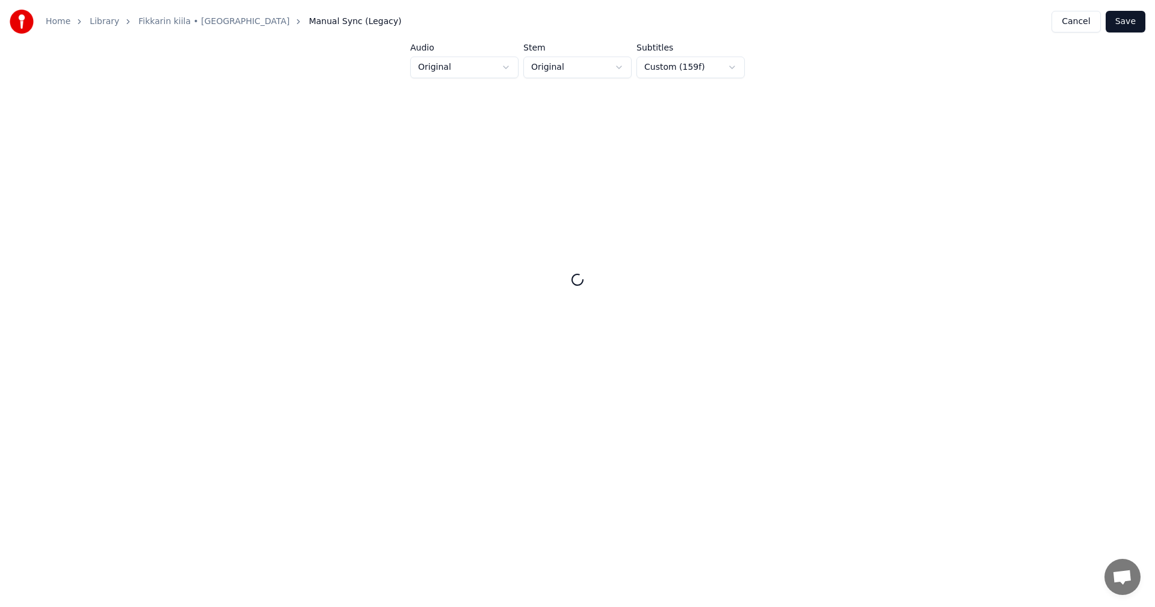
click at [1086, 25] on button "Cancel" at bounding box center [1076, 22] width 49 height 22
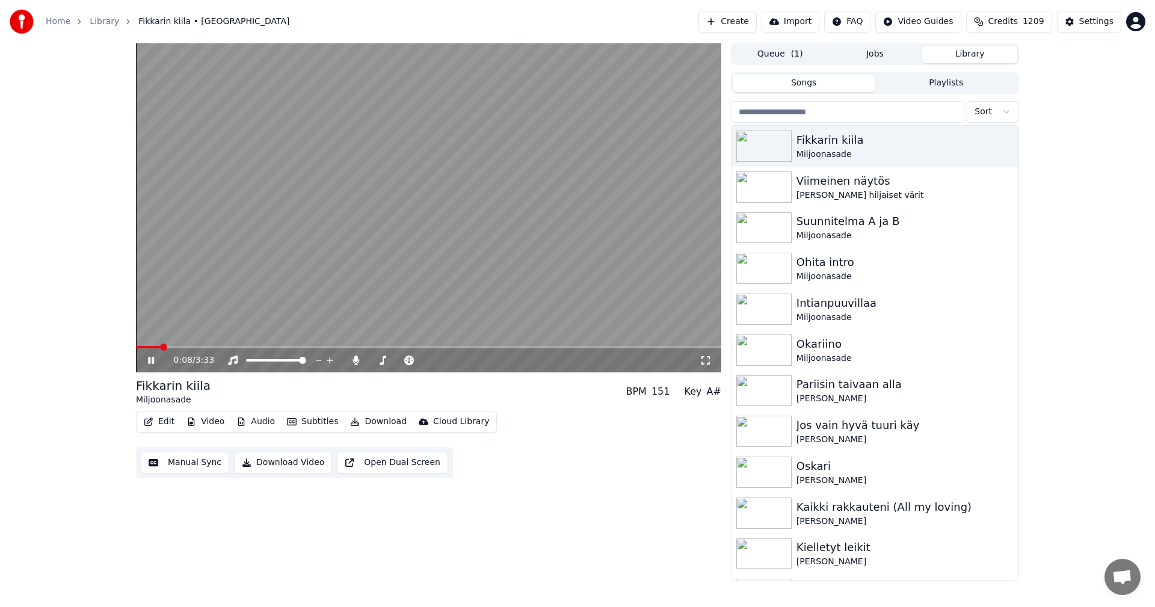
click at [269, 422] on button "Audio" at bounding box center [256, 421] width 48 height 17
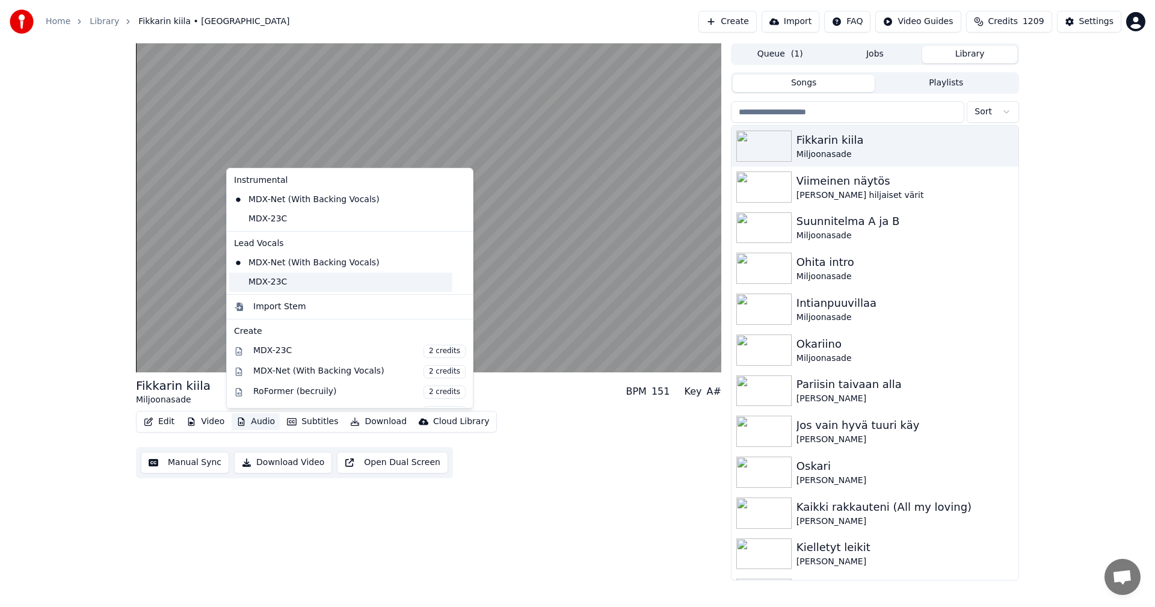
click at [262, 282] on div "MDX-23C" at bounding box center [340, 282] width 223 height 19
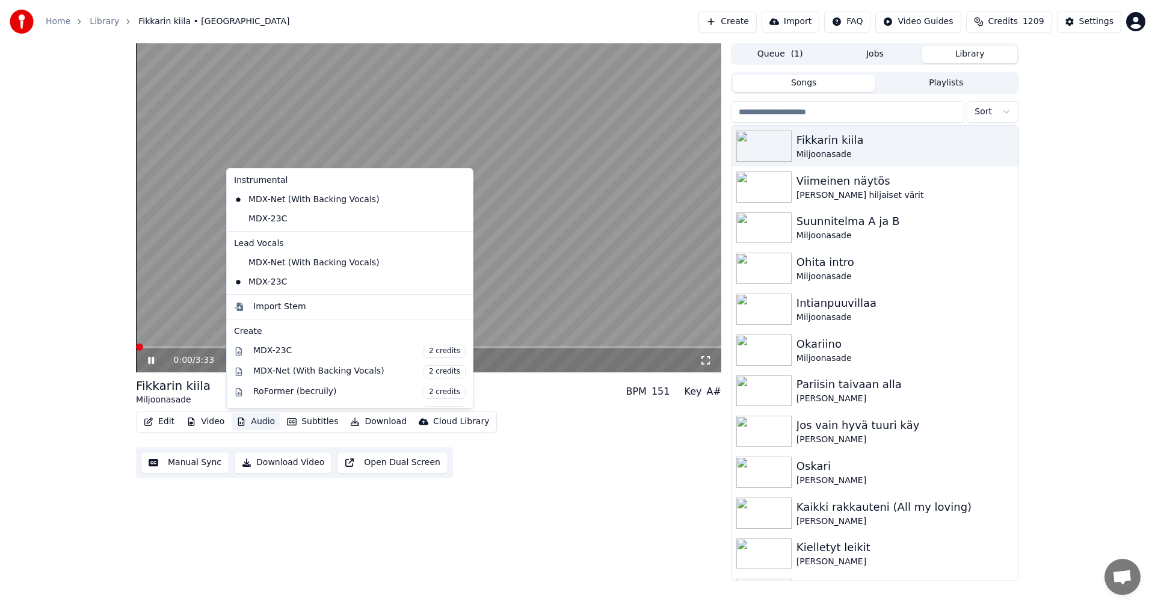
click at [262, 416] on button "Audio" at bounding box center [256, 421] width 48 height 17
click at [274, 224] on div "MDX-23C" at bounding box center [340, 218] width 223 height 19
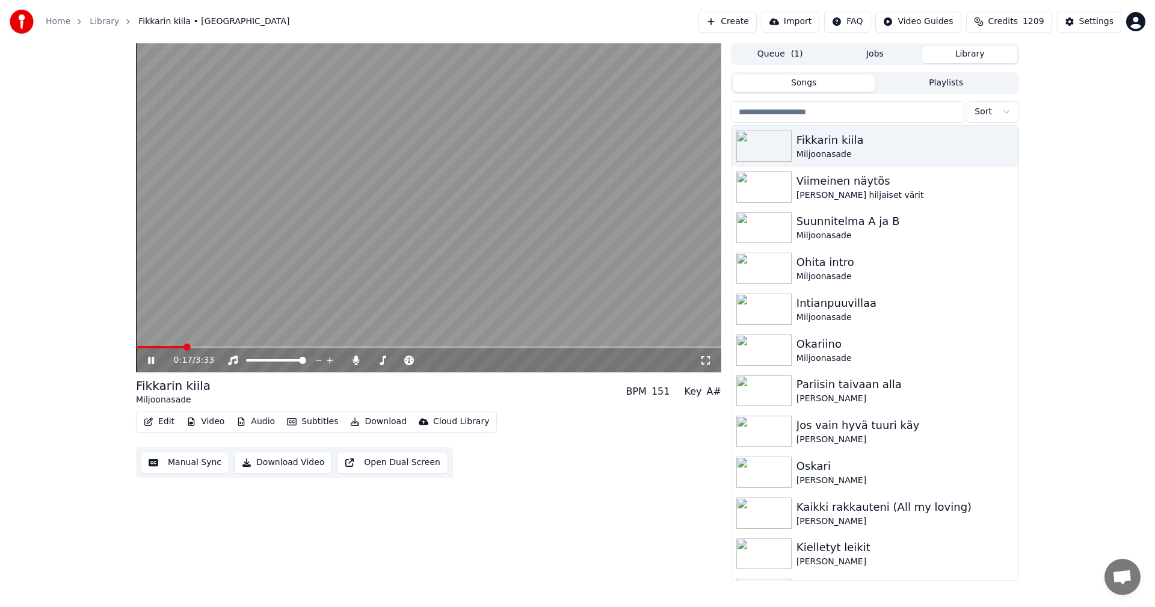
click at [255, 419] on button "Audio" at bounding box center [256, 421] width 48 height 17
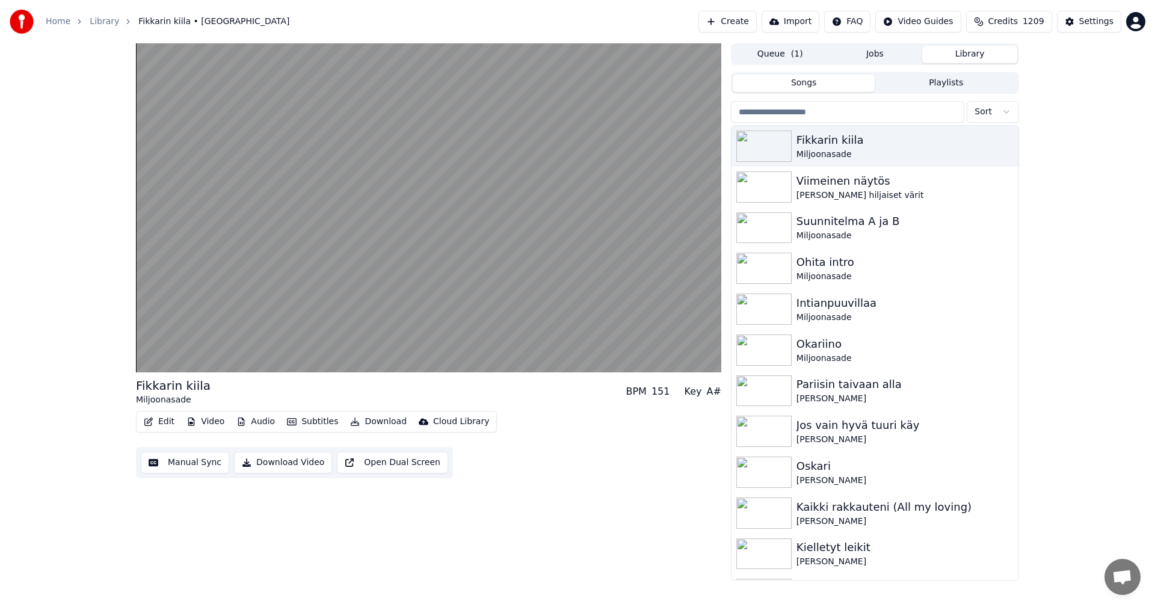
click at [78, 378] on div "Fikkarin kiila Miljoonasade BPM 151 Key A# Edit Video Audio Subtitles Download …" at bounding box center [577, 311] width 1155 height 537
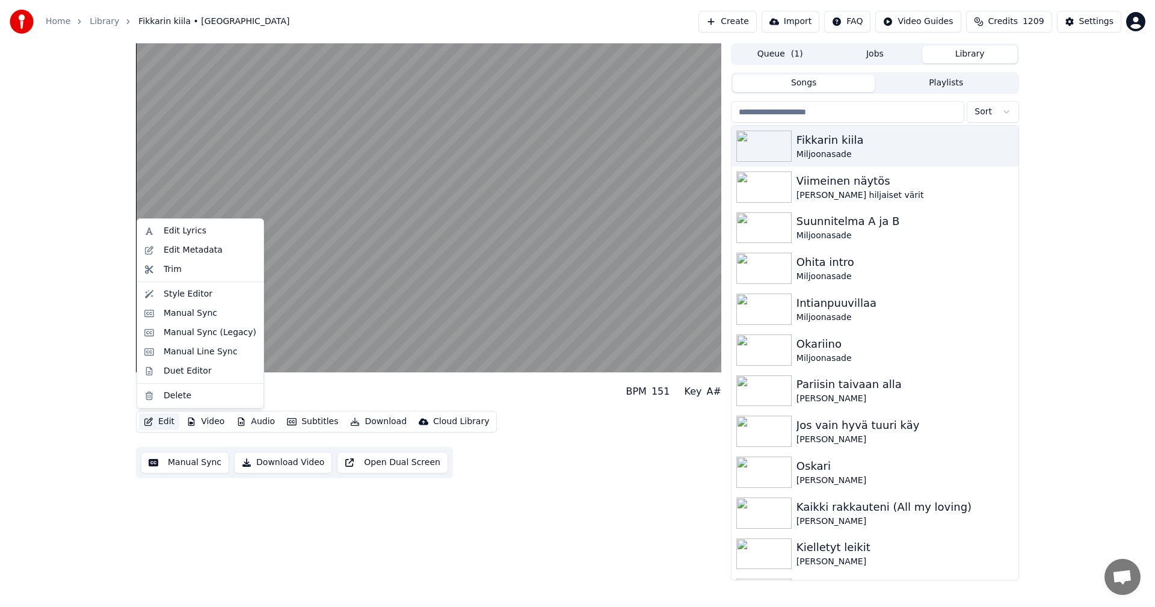
click at [168, 425] on button "Edit" at bounding box center [159, 421] width 40 height 17
click at [199, 333] on div "Manual Sync (Legacy)" at bounding box center [210, 333] width 93 height 12
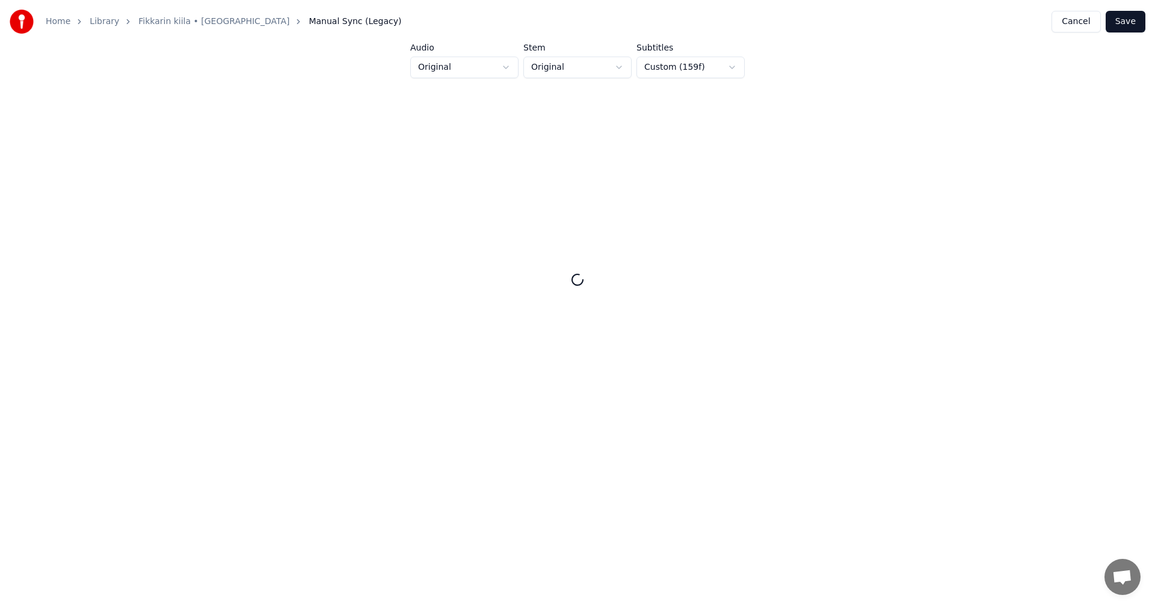
click at [1084, 23] on button "Cancel" at bounding box center [1076, 22] width 49 height 22
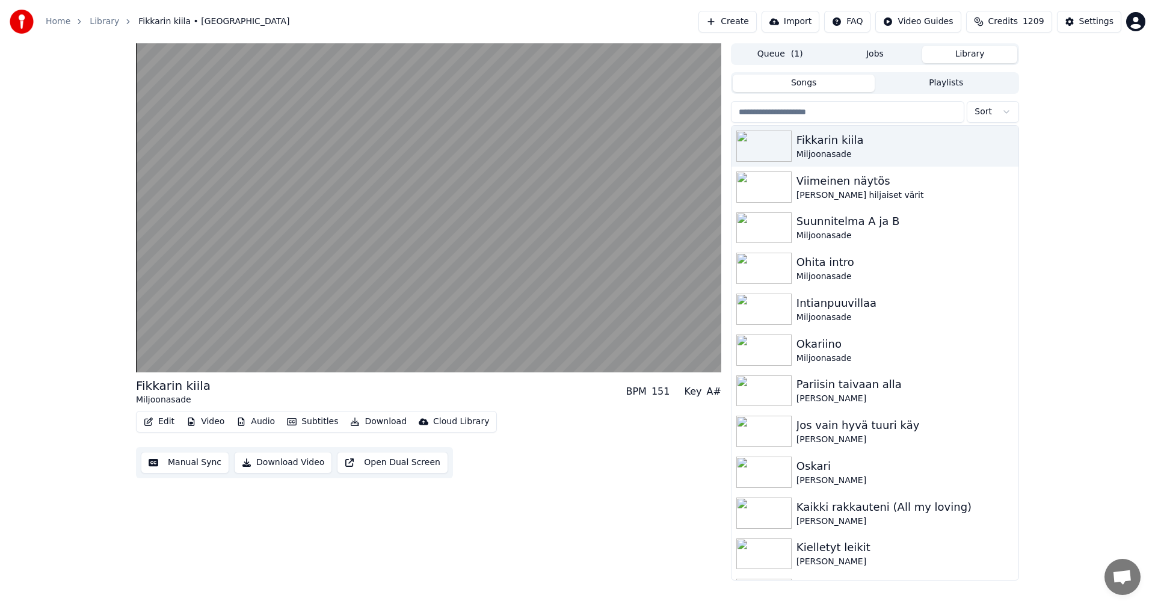
click at [204, 422] on button "Video" at bounding box center [206, 421] width 48 height 17
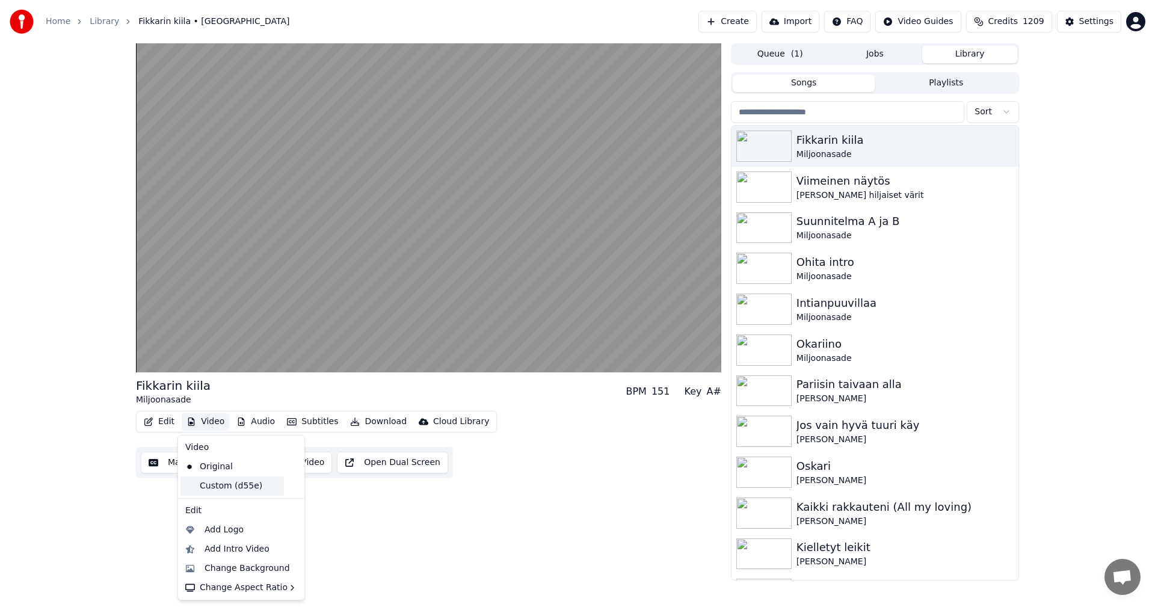
click at [212, 481] on div "Custom (d55e)" at bounding box center [232, 486] width 103 height 19
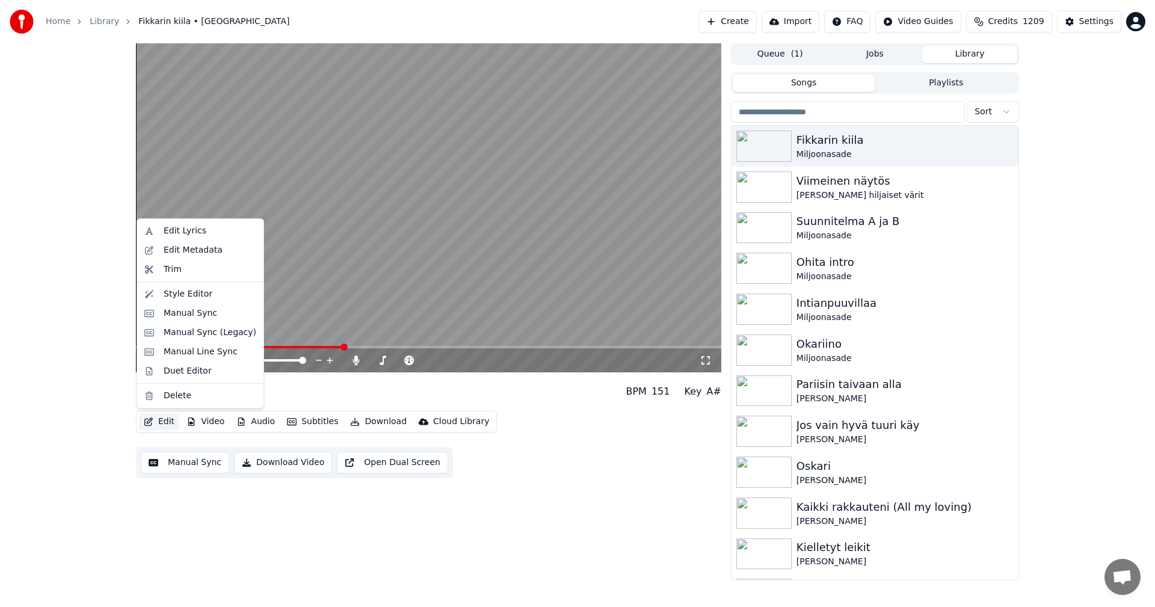
click at [164, 419] on button "Edit" at bounding box center [159, 421] width 40 height 17
click at [196, 312] on div "Manual Sync" at bounding box center [191, 313] width 54 height 12
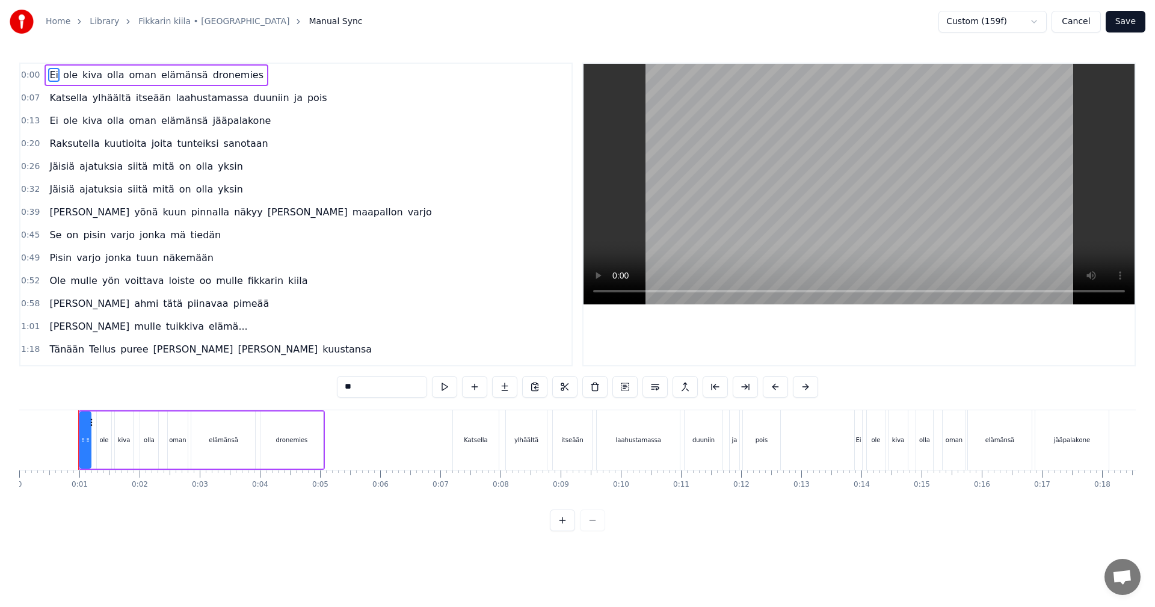
click at [1093, 24] on button "Cancel" at bounding box center [1076, 22] width 49 height 22
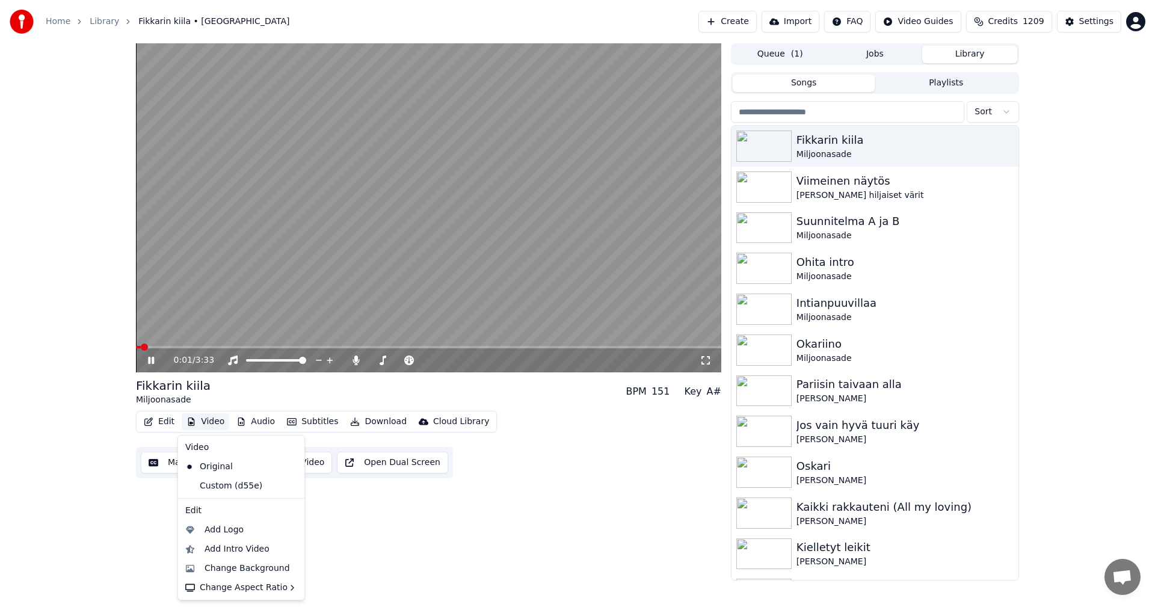
click at [217, 420] on button "Video" at bounding box center [206, 421] width 48 height 17
click at [218, 486] on div "Custom (d55e)" at bounding box center [232, 486] width 103 height 19
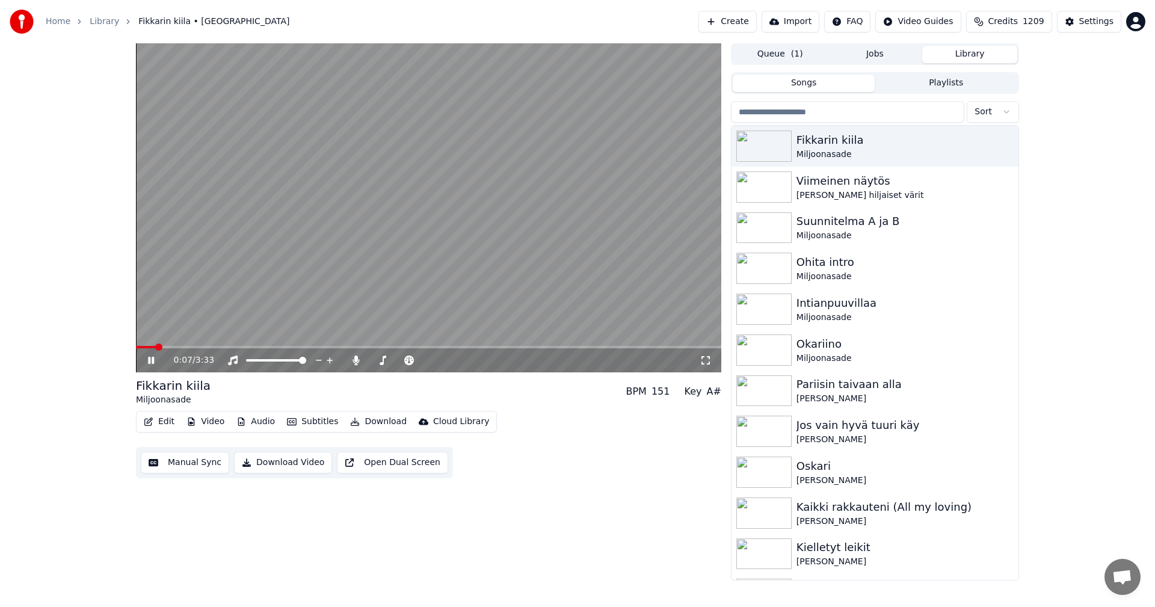
click at [307, 347] on span at bounding box center [428, 347] width 585 height 2
click at [1098, 24] on div "Settings" at bounding box center [1096, 22] width 34 height 12
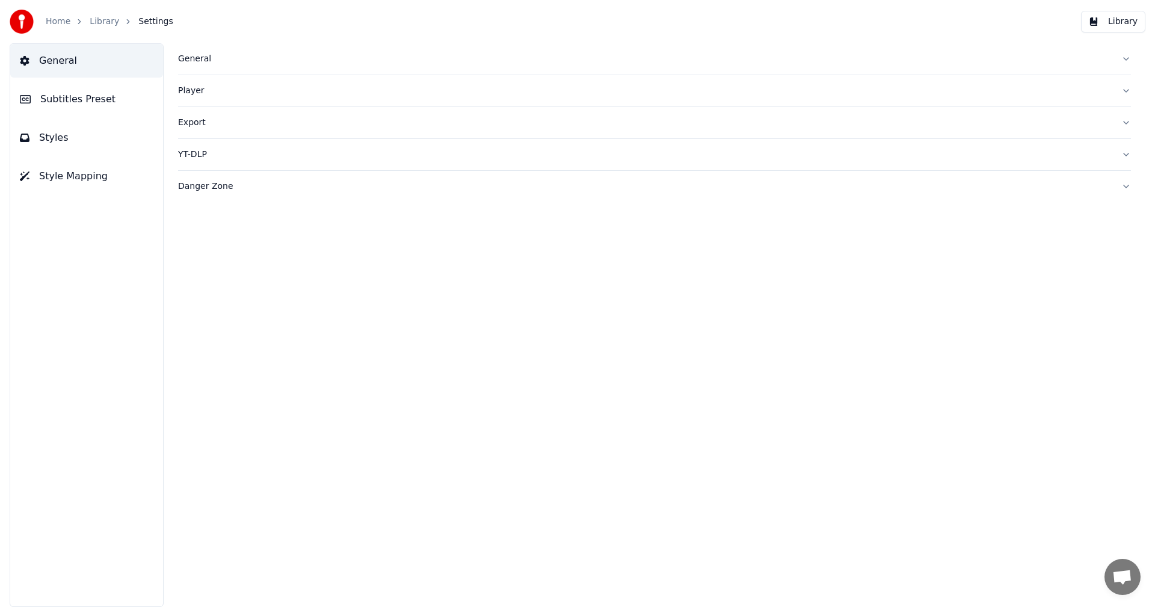
click at [89, 104] on span "Subtitles Preset" at bounding box center [77, 99] width 75 height 14
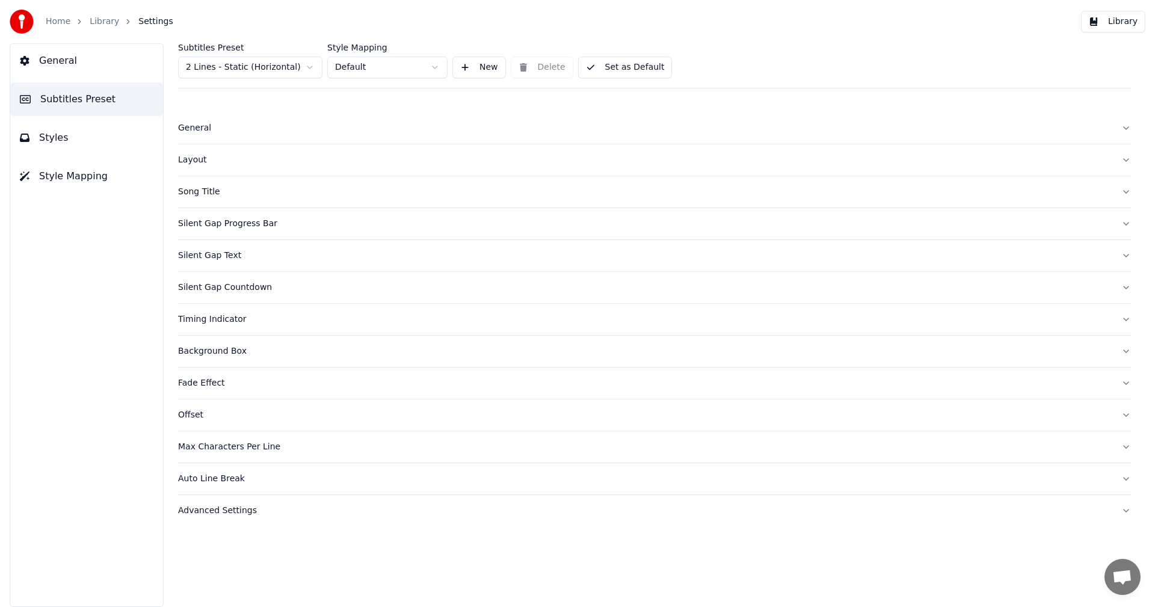
click at [307, 64] on html "Home Library Settings Library General Subtitles Preset Styles Style Mapping Sub…" at bounding box center [577, 303] width 1155 height 607
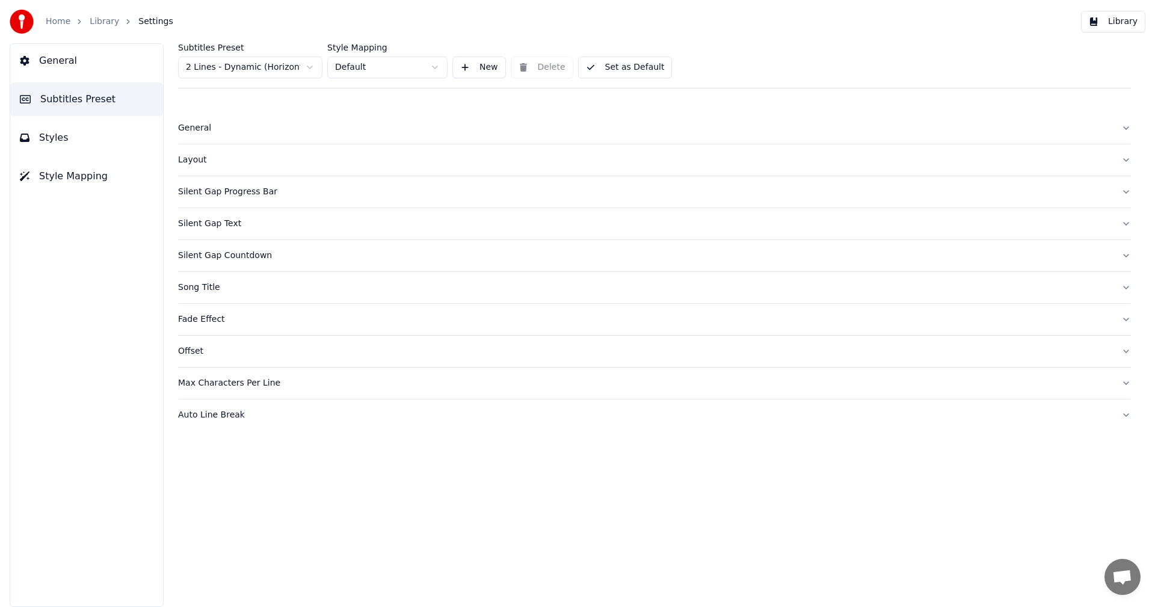
click at [250, 196] on div "Silent Gap Progress Bar" at bounding box center [645, 192] width 934 height 12
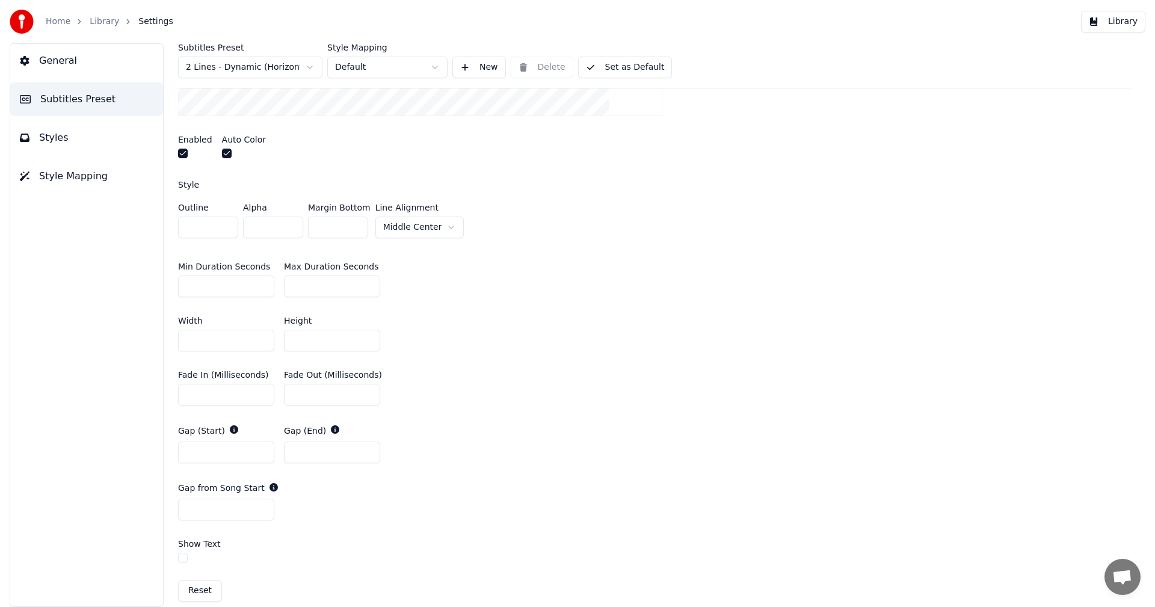
scroll to position [421, 0]
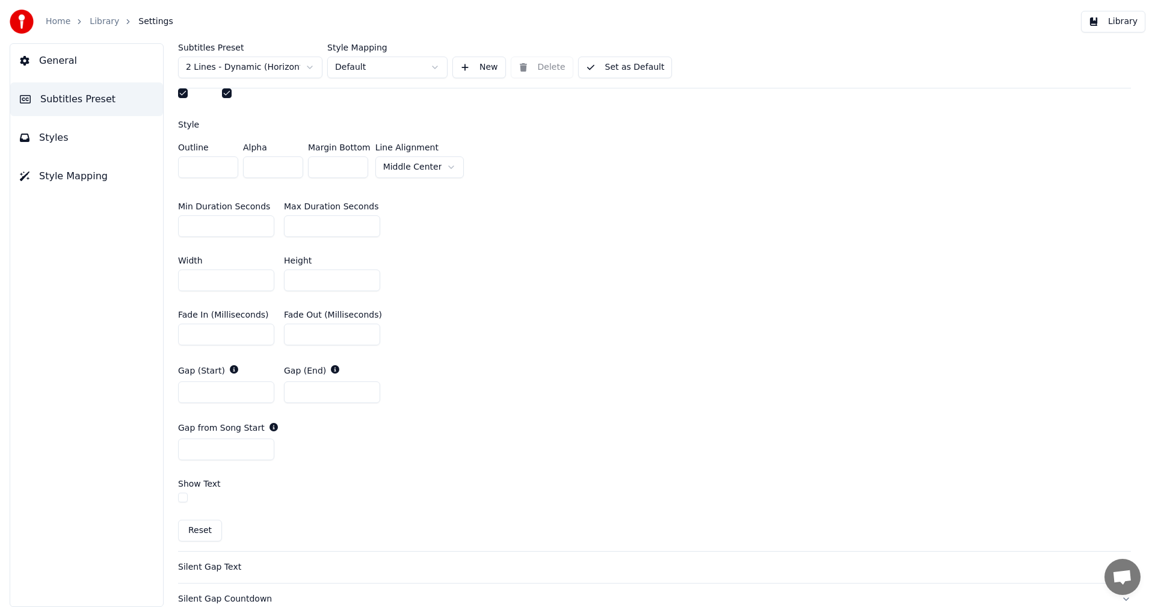
click at [1117, 22] on button "Library" at bounding box center [1113, 22] width 64 height 22
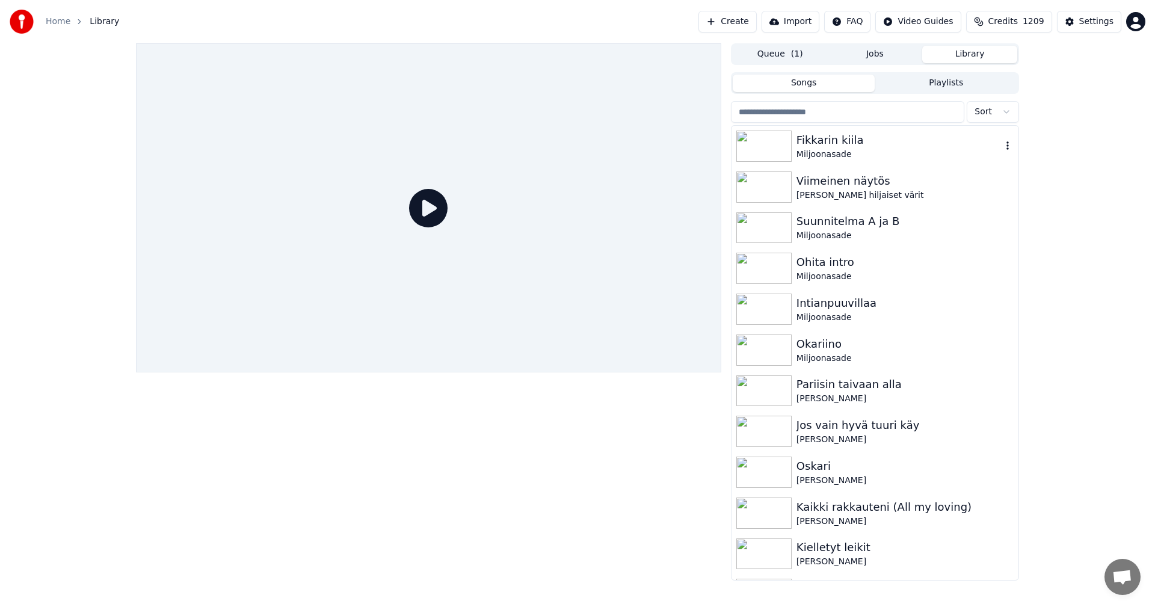
click at [826, 150] on div "Miljoonasade" at bounding box center [899, 155] width 205 height 12
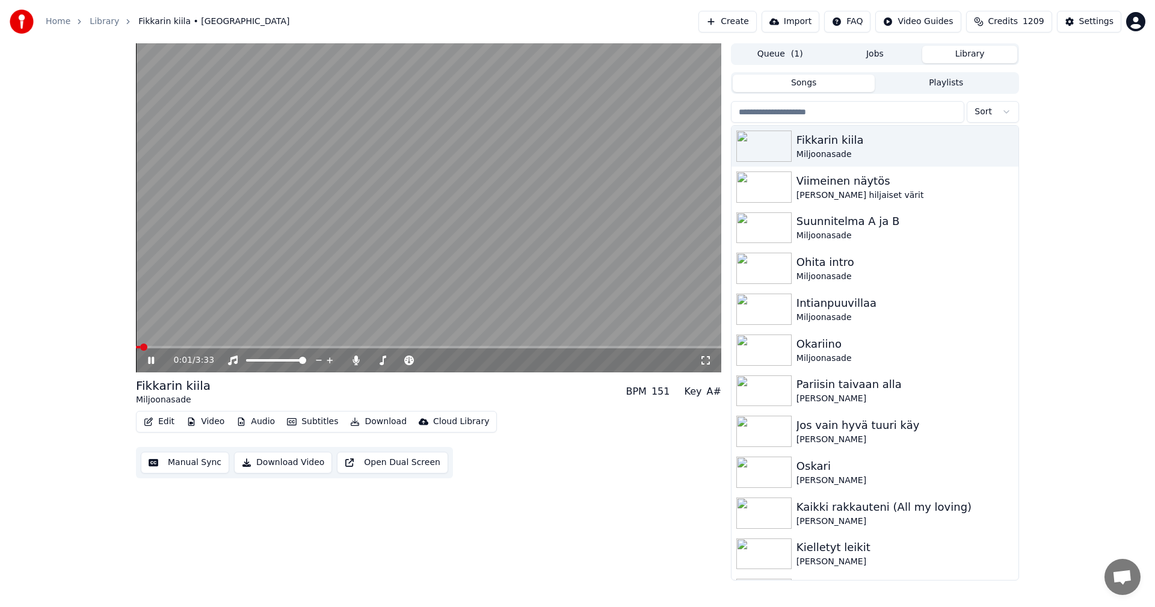
click at [161, 418] on button "Edit" at bounding box center [159, 421] width 40 height 17
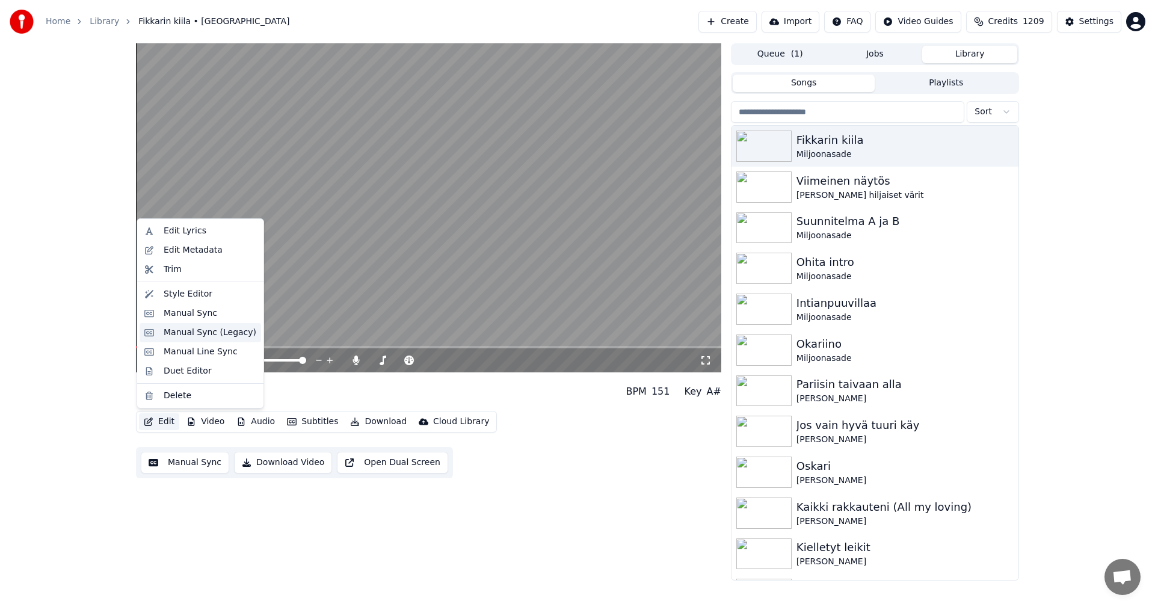
click at [199, 337] on div "Manual Sync (Legacy)" at bounding box center [210, 333] width 93 height 12
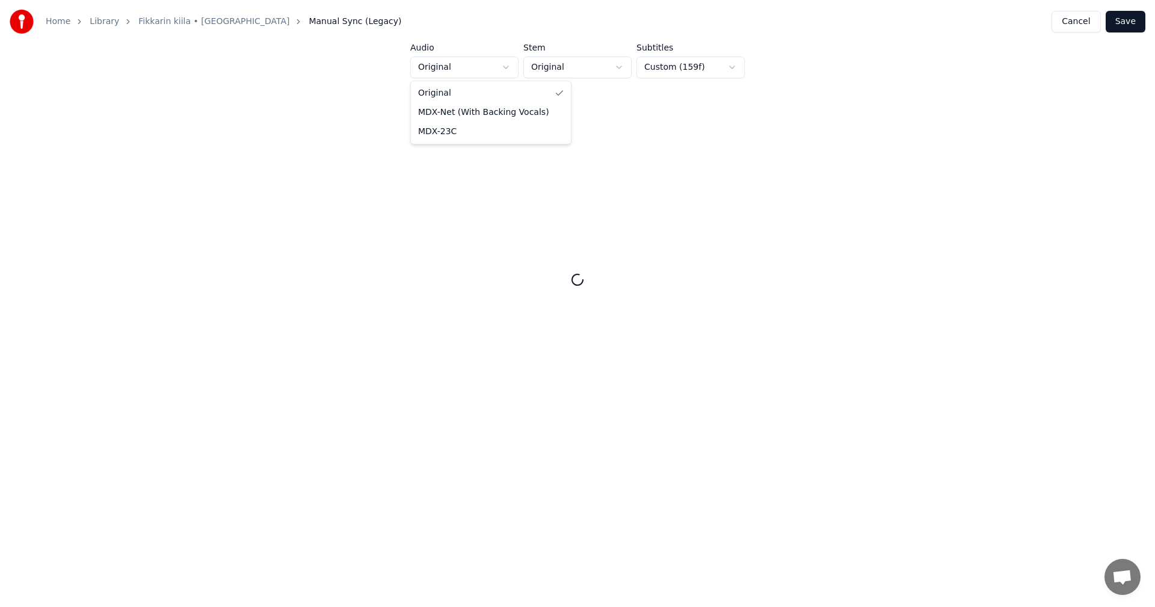
click at [501, 69] on html "Home Library Fikkarin kiila • Miljoonasade Manual Sync (Legacy) Cancel Save Aud…" at bounding box center [577, 240] width 1155 height 481
click at [1122, 22] on button "Save" at bounding box center [1126, 22] width 40 height 22
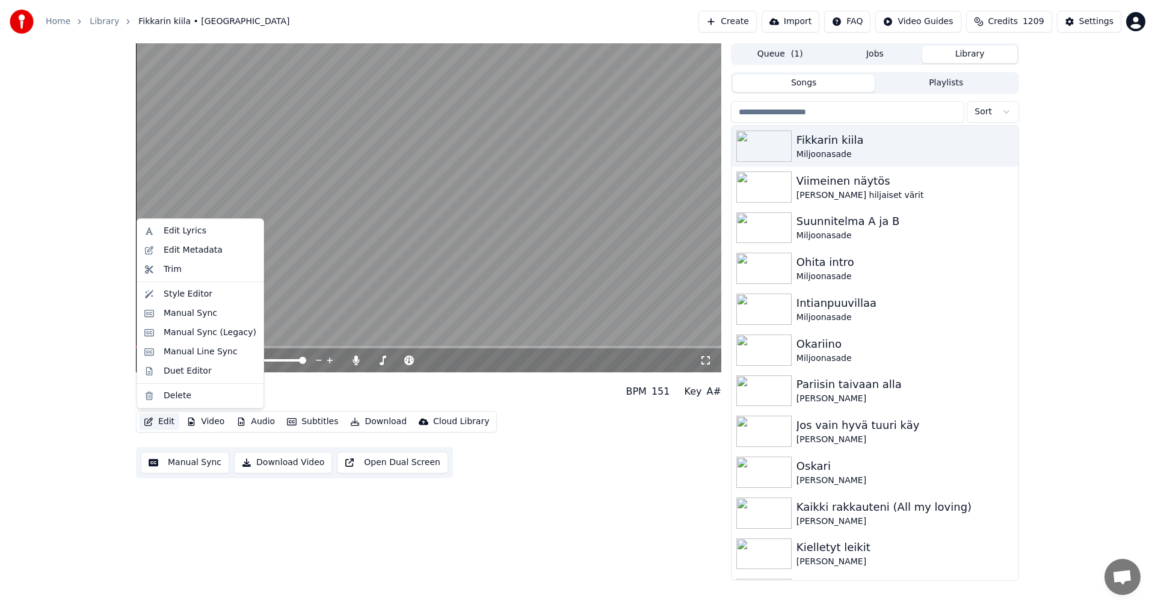
click at [167, 421] on button "Edit" at bounding box center [159, 421] width 40 height 17
click at [206, 333] on div "Manual Sync (Legacy)" at bounding box center [210, 333] width 93 height 12
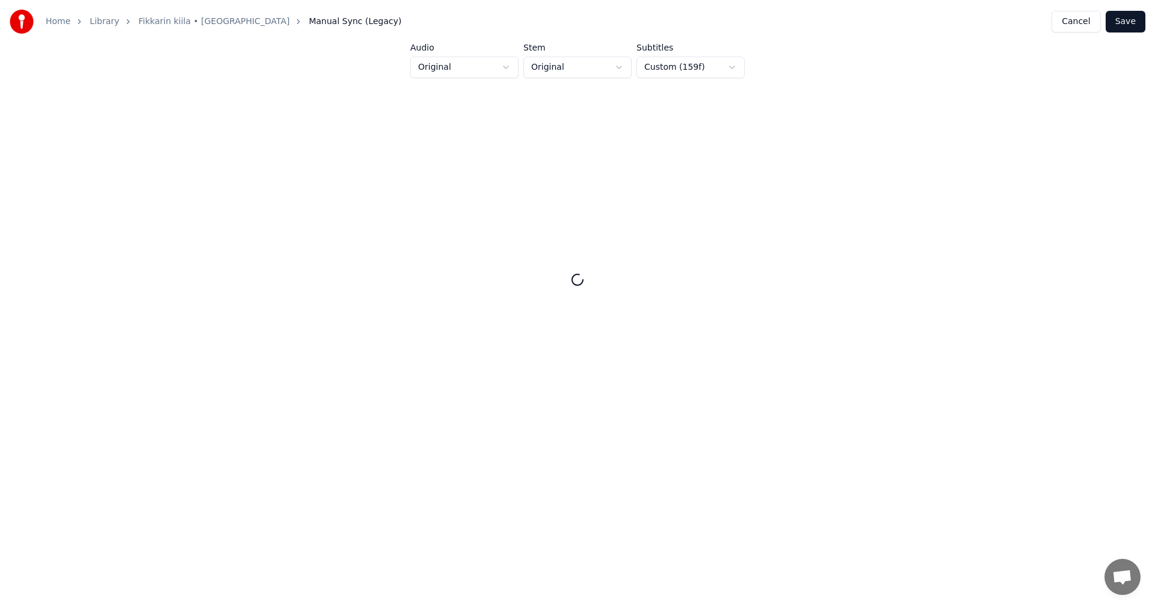
click at [507, 71] on html "Home Library Fikkarin kiila • Miljoonasade Manual Sync (Legacy) Cancel Save Aud…" at bounding box center [577, 240] width 1155 height 481
drag, startPoint x: 476, startPoint y: 125, endPoint x: 483, endPoint y: 120, distance: 8.7
click at [694, 65] on html "Home Library Fikkarin kiila • Miljoonasade Manual Sync (Legacy) Cancel Save Aud…" at bounding box center [577, 240] width 1155 height 481
click at [723, 72] on html "Home Library Fikkarin kiila • Miljoonasade Manual Sync (Legacy) Cancel Save Aud…" at bounding box center [577, 240] width 1155 height 481
click at [821, 71] on html "Home Library Fikkarin kiila • Miljoonasade Manual Sync (Legacy) Cancel Save Aud…" at bounding box center [577, 240] width 1155 height 481
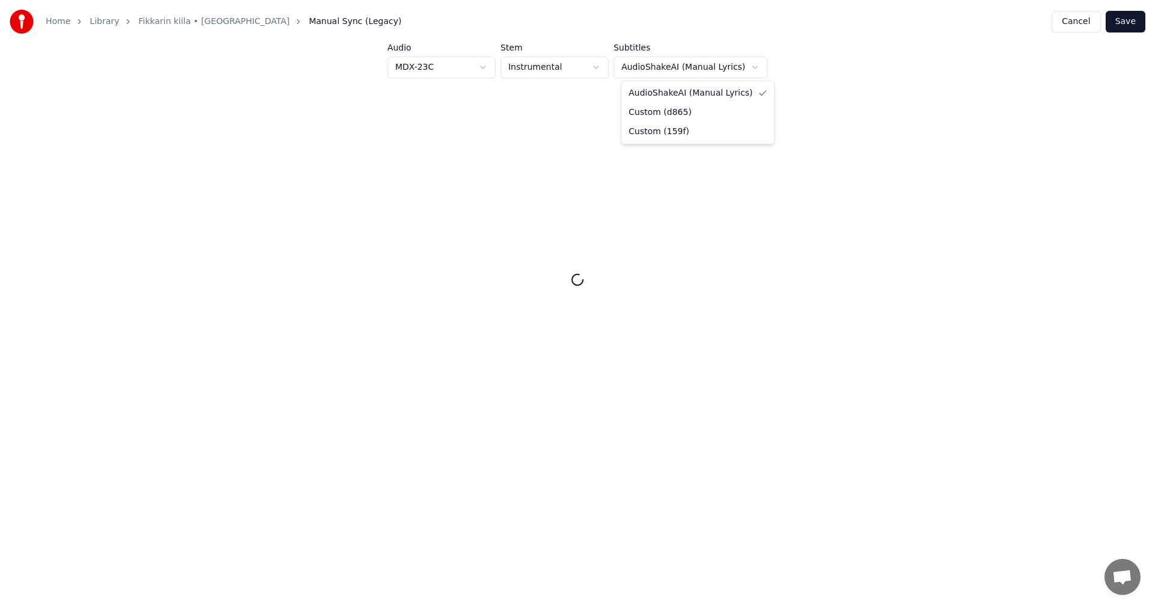
click at [738, 63] on html "Home Library Fikkarin kiila • Miljoonasade Manual Sync (Legacy) Cancel Save Aud…" at bounding box center [577, 240] width 1155 height 481
click at [734, 66] on html "Home Library Fikkarin kiila • Miljoonasade Manual Sync (Legacy) Cancel Save Aud…" at bounding box center [577, 240] width 1155 height 481
click at [1081, 24] on button "Cancel" at bounding box center [1076, 22] width 49 height 22
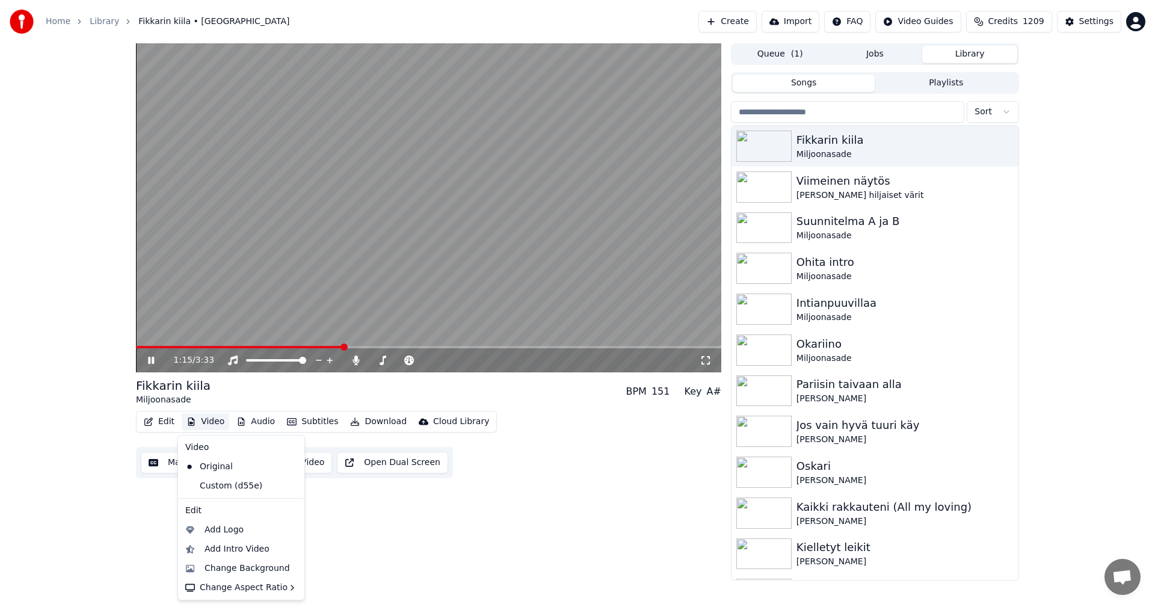
click at [203, 424] on button "Video" at bounding box center [206, 421] width 48 height 17
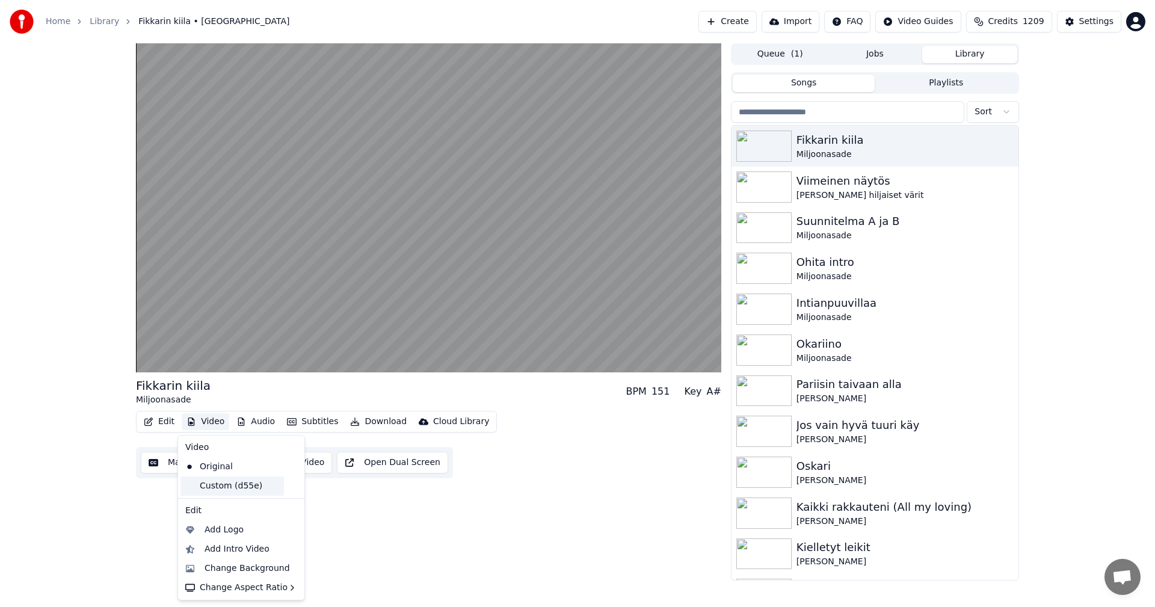
click at [217, 483] on div "Custom (d55e)" at bounding box center [232, 486] width 103 height 19
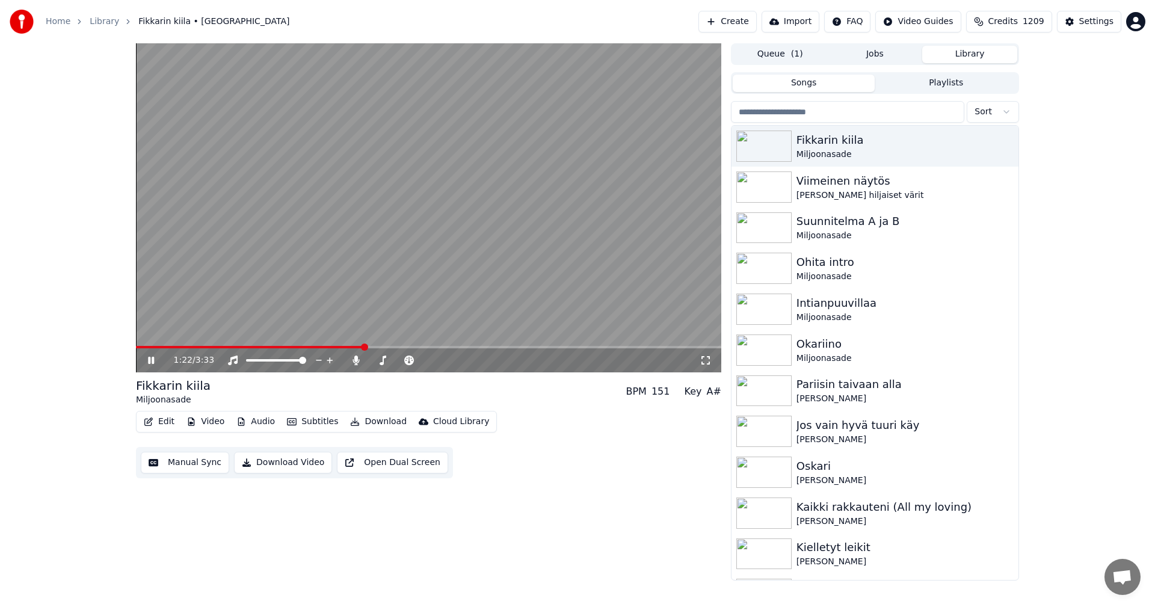
click at [393, 348] on span at bounding box center [428, 347] width 585 height 2
click at [425, 347] on span at bounding box center [428, 347] width 585 height 2
click at [381, 346] on span at bounding box center [289, 347] width 307 height 2
click at [152, 361] on icon at bounding box center [160, 361] width 28 height 10
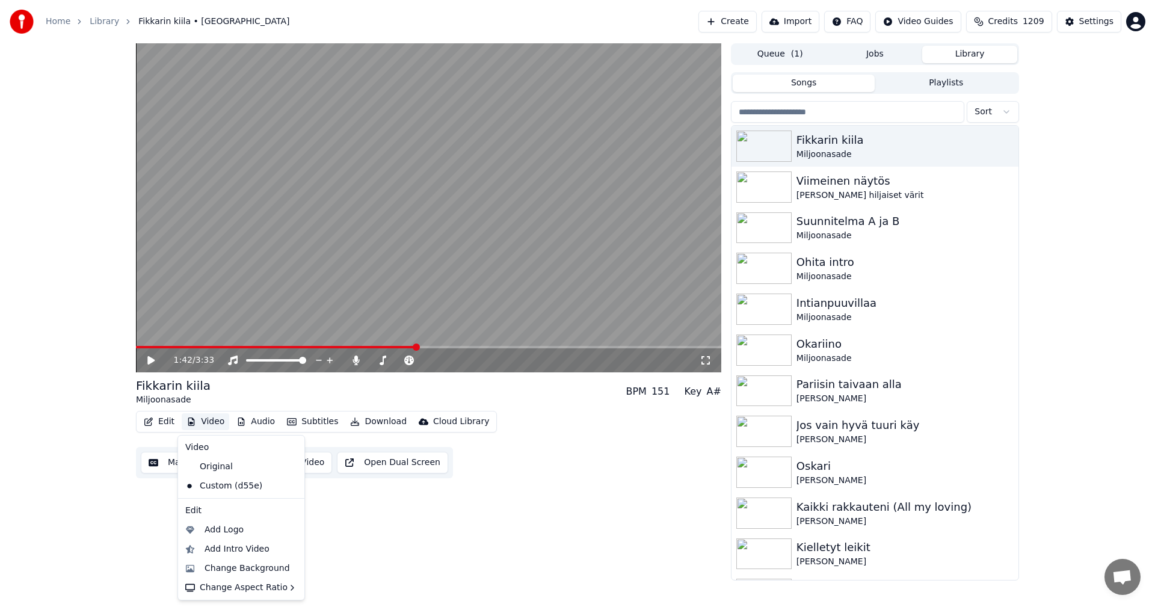
click at [221, 419] on button "Video" at bounding box center [206, 421] width 48 height 17
click at [248, 548] on div "Add Intro Video" at bounding box center [237, 549] width 65 height 12
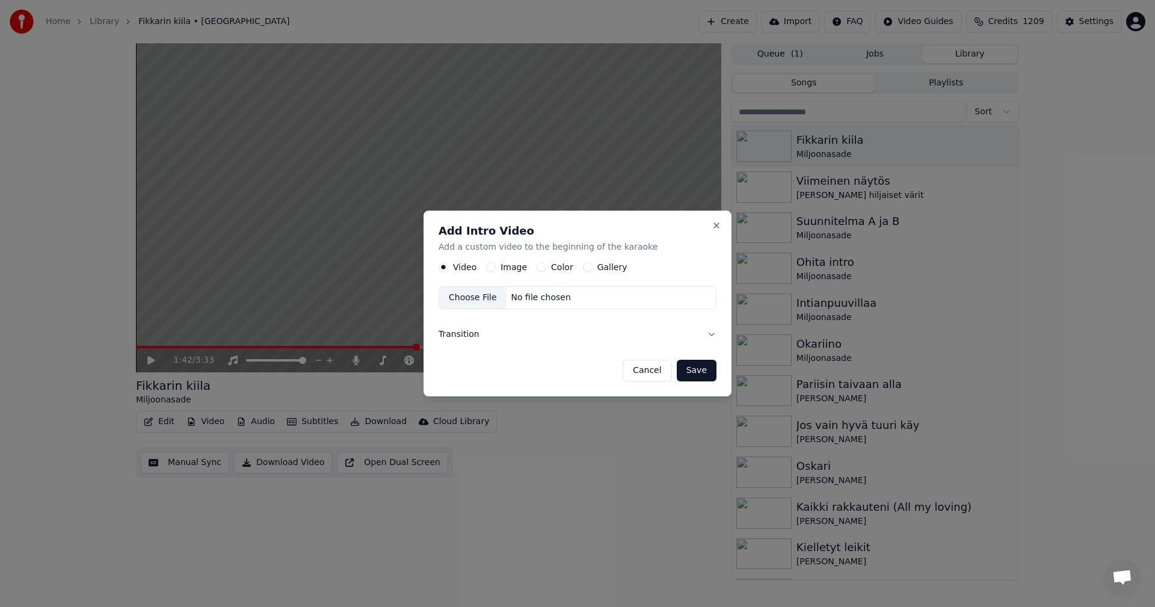
click at [541, 268] on button "Color" at bounding box center [542, 268] width 10 height 10
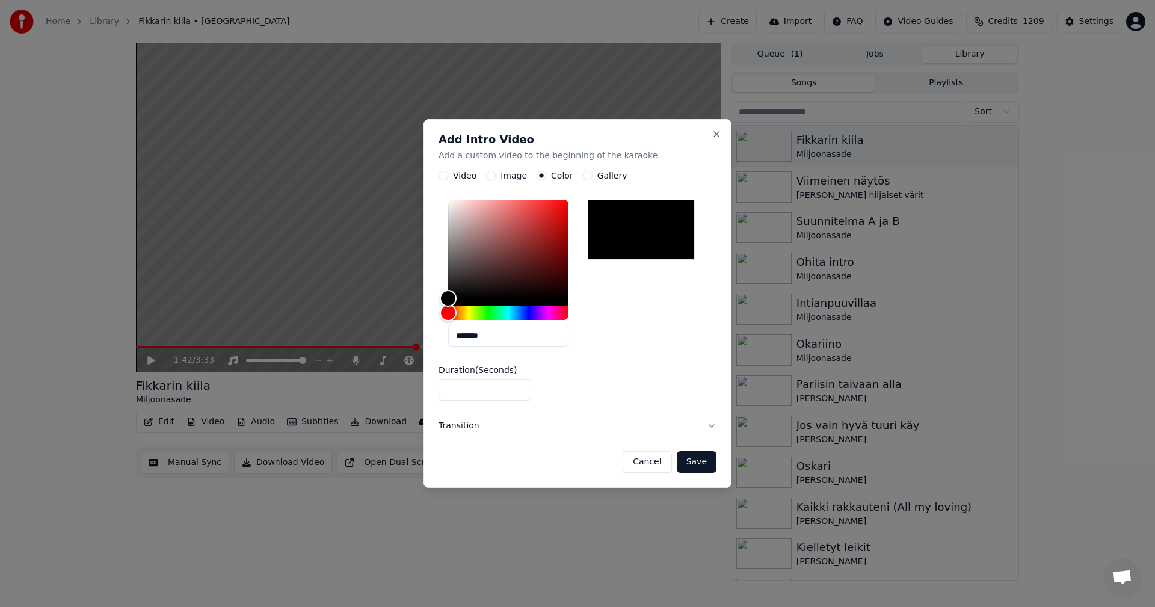
click at [518, 386] on input "*" at bounding box center [485, 391] width 93 height 22
type input "*"
click at [518, 386] on input "*" at bounding box center [485, 391] width 93 height 22
click at [701, 463] on button "Save" at bounding box center [697, 462] width 40 height 22
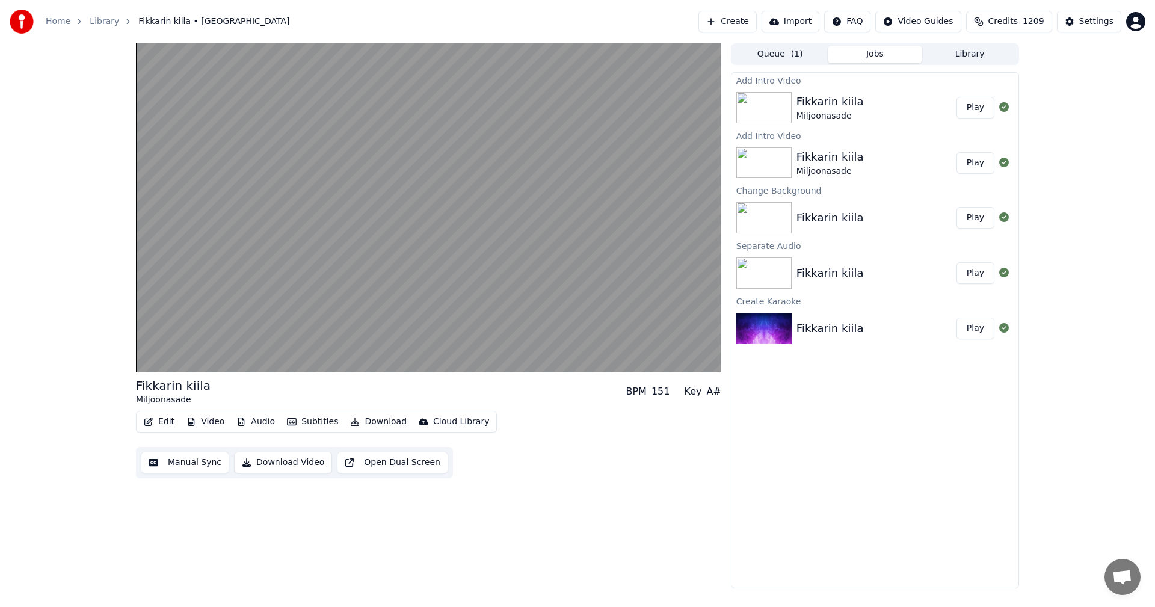
drag, startPoint x: 977, startPoint y: 104, endPoint x: 984, endPoint y: 102, distance: 7.4
click at [981, 103] on button "Play" at bounding box center [976, 108] width 38 height 22
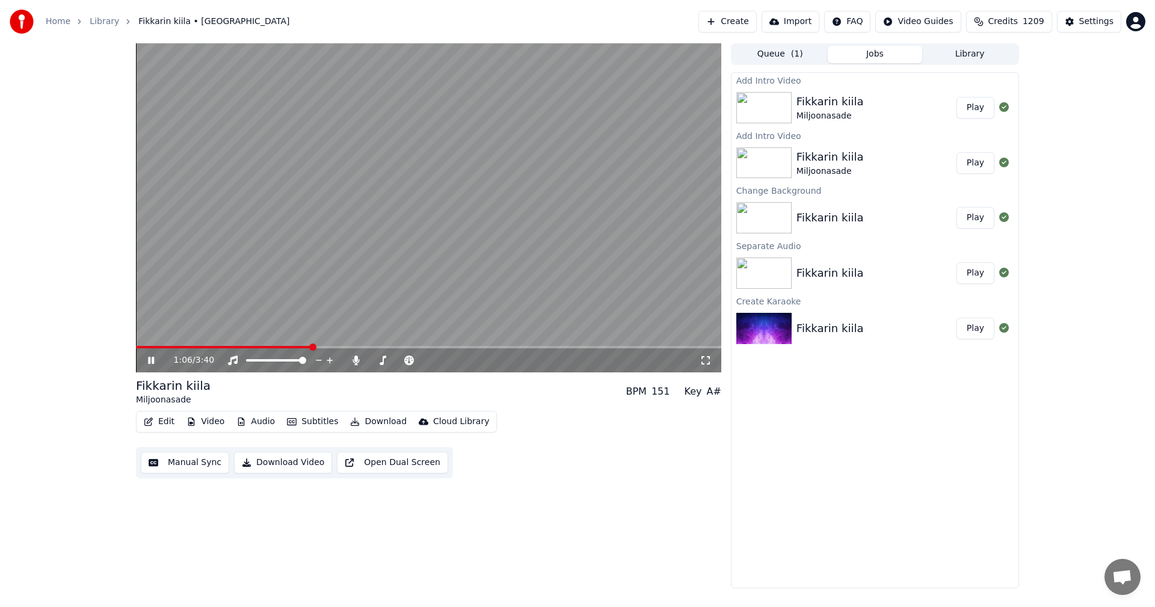
click at [310, 347] on span at bounding box center [428, 347] width 585 height 2
click at [151, 361] on icon at bounding box center [160, 361] width 28 height 10
click at [353, 361] on icon at bounding box center [356, 361] width 7 height 10
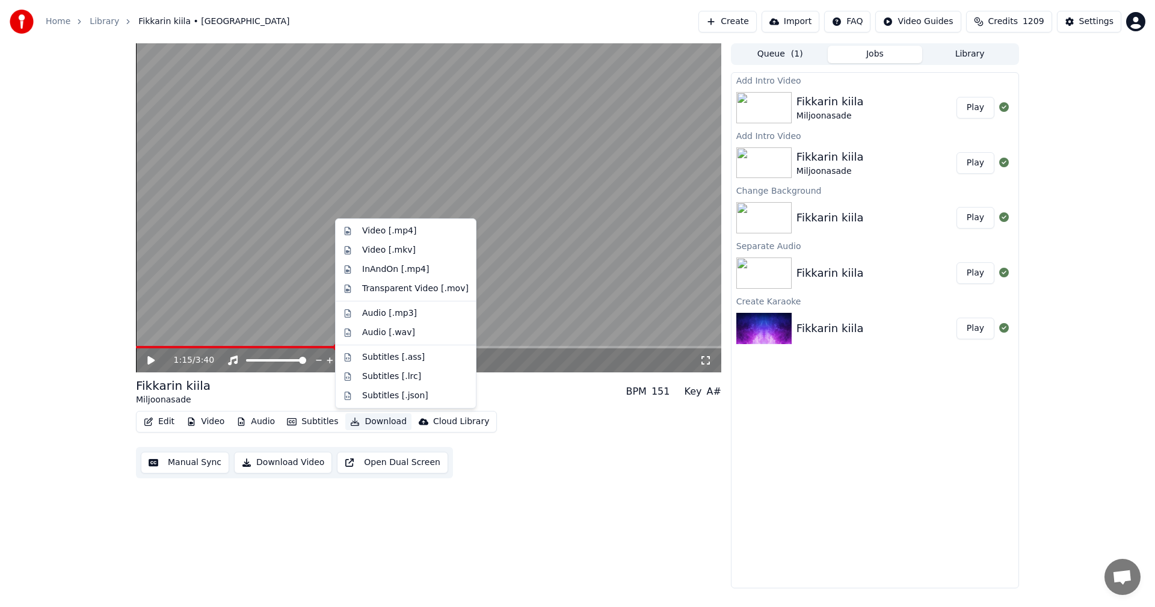
click at [380, 421] on button "Download" at bounding box center [378, 421] width 66 height 17
click at [403, 229] on div "Video [.mp4]" at bounding box center [389, 231] width 54 height 12
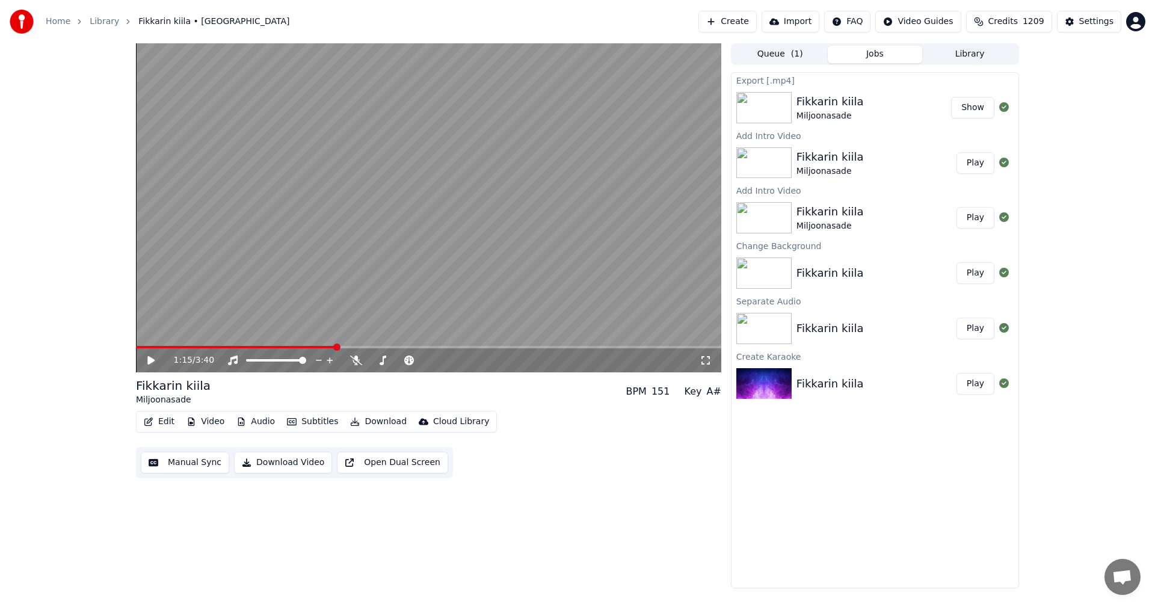
drag, startPoint x: 975, startPoint y: 111, endPoint x: 989, endPoint y: 105, distance: 14.9
click at [977, 110] on button "Show" at bounding box center [972, 108] width 43 height 22
click at [953, 54] on button "Library" at bounding box center [969, 54] width 95 height 17
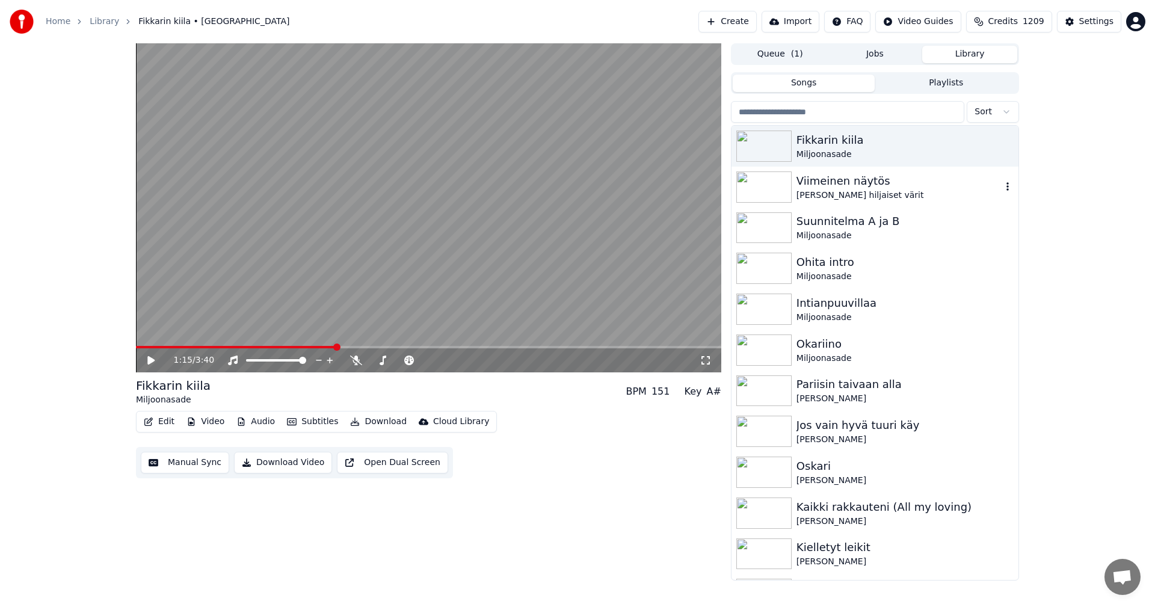
click at [760, 193] on img at bounding box center [763, 186] width 55 height 31
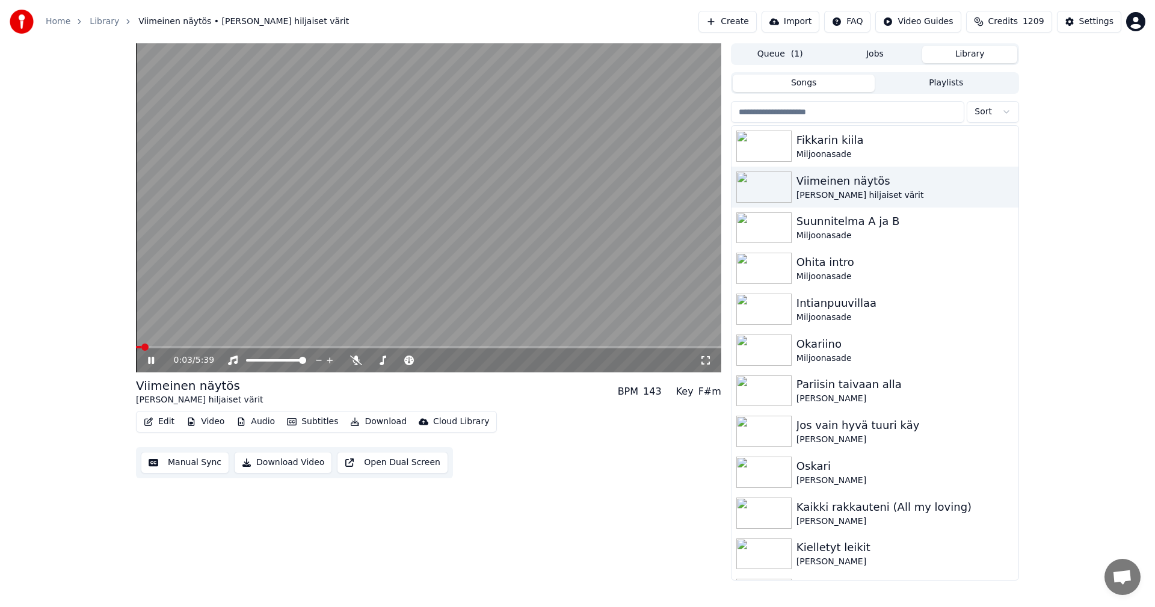
click at [154, 359] on icon at bounding box center [151, 360] width 6 height 7
click at [152, 357] on icon at bounding box center [160, 361] width 28 height 10
click at [215, 347] on span at bounding box center [428, 347] width 585 height 2
click at [149, 360] on icon at bounding box center [151, 360] width 6 height 7
click at [214, 418] on button "Video" at bounding box center [206, 421] width 48 height 17
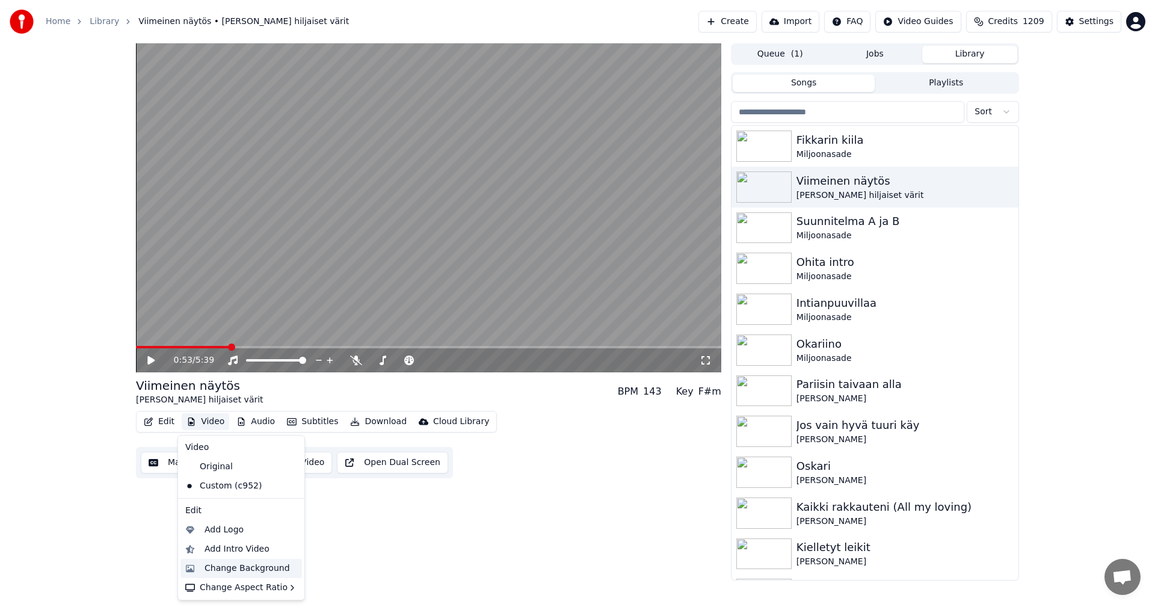
click at [242, 573] on div "Change Background" at bounding box center [247, 569] width 85 height 12
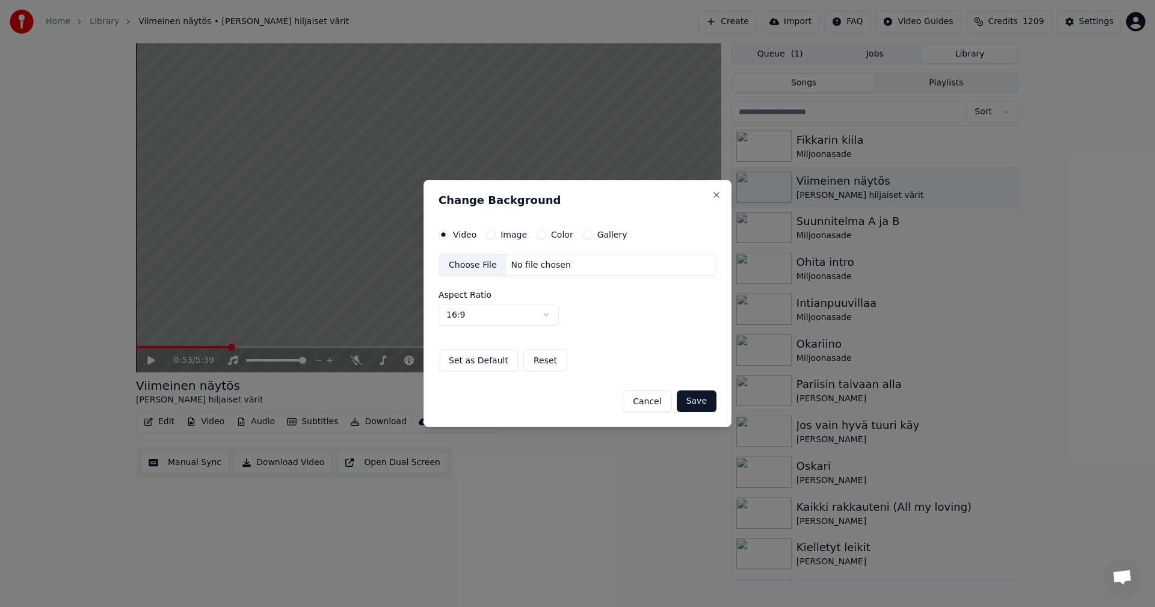
click at [494, 233] on button "Image" at bounding box center [491, 235] width 10 height 10
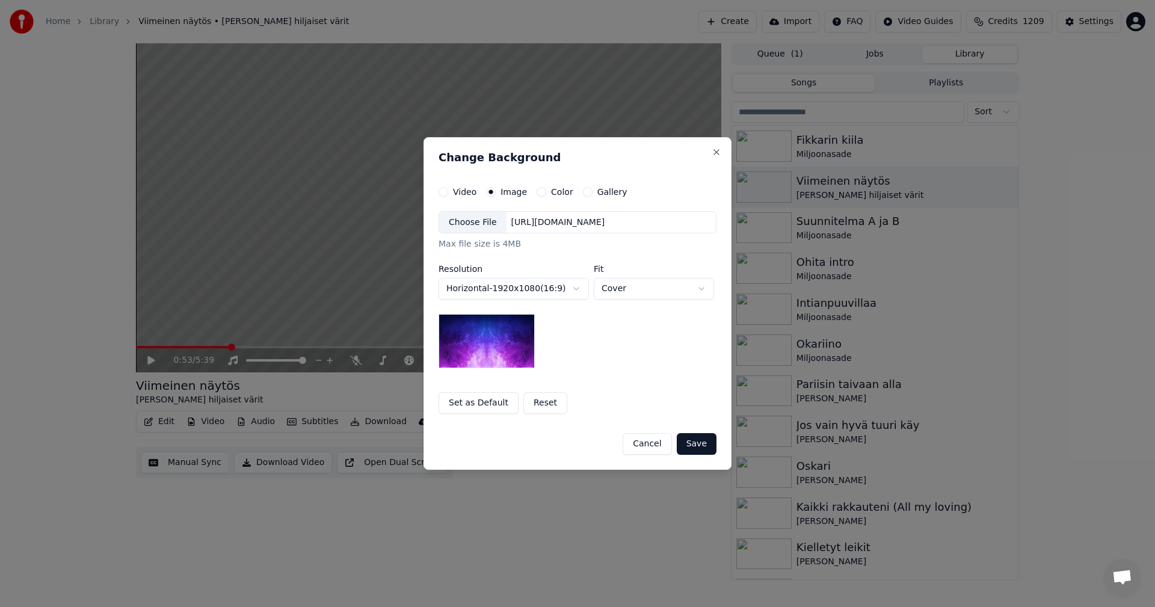
click at [466, 229] on div "Choose File" at bounding box center [472, 223] width 67 height 22
click at [703, 447] on button "Save" at bounding box center [697, 444] width 40 height 22
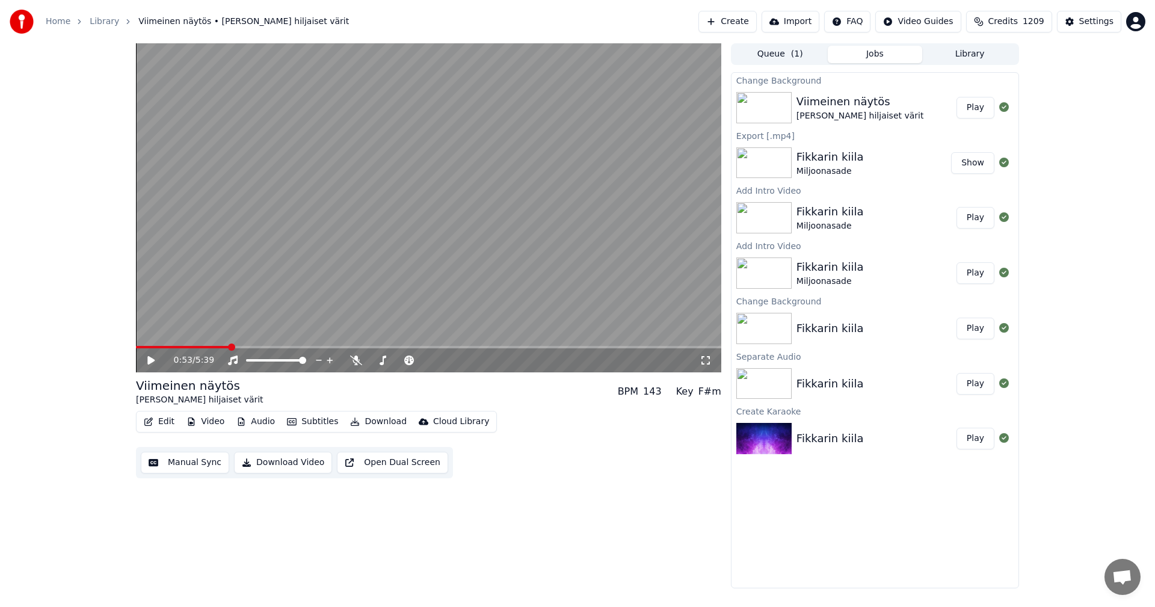
click at [990, 105] on button "Play" at bounding box center [976, 108] width 38 height 22
click at [154, 362] on icon at bounding box center [151, 360] width 6 height 7
click at [370, 419] on button "Download" at bounding box center [378, 421] width 66 height 17
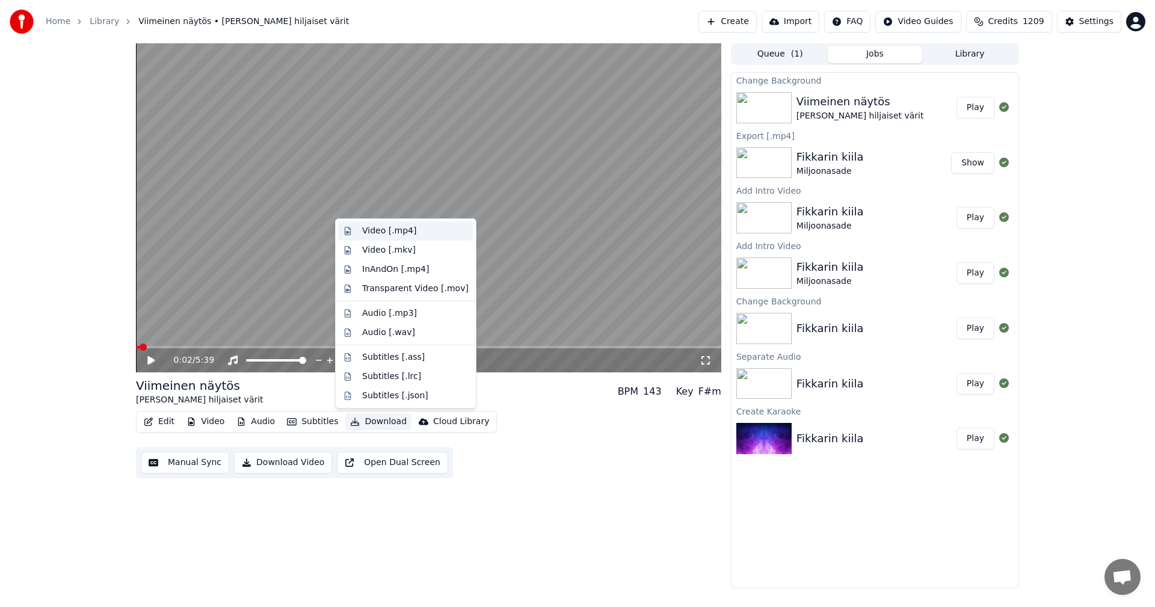
click at [397, 233] on div "Video [.mp4]" at bounding box center [389, 231] width 54 height 12
